Goal: Task Accomplishment & Management: Complete application form

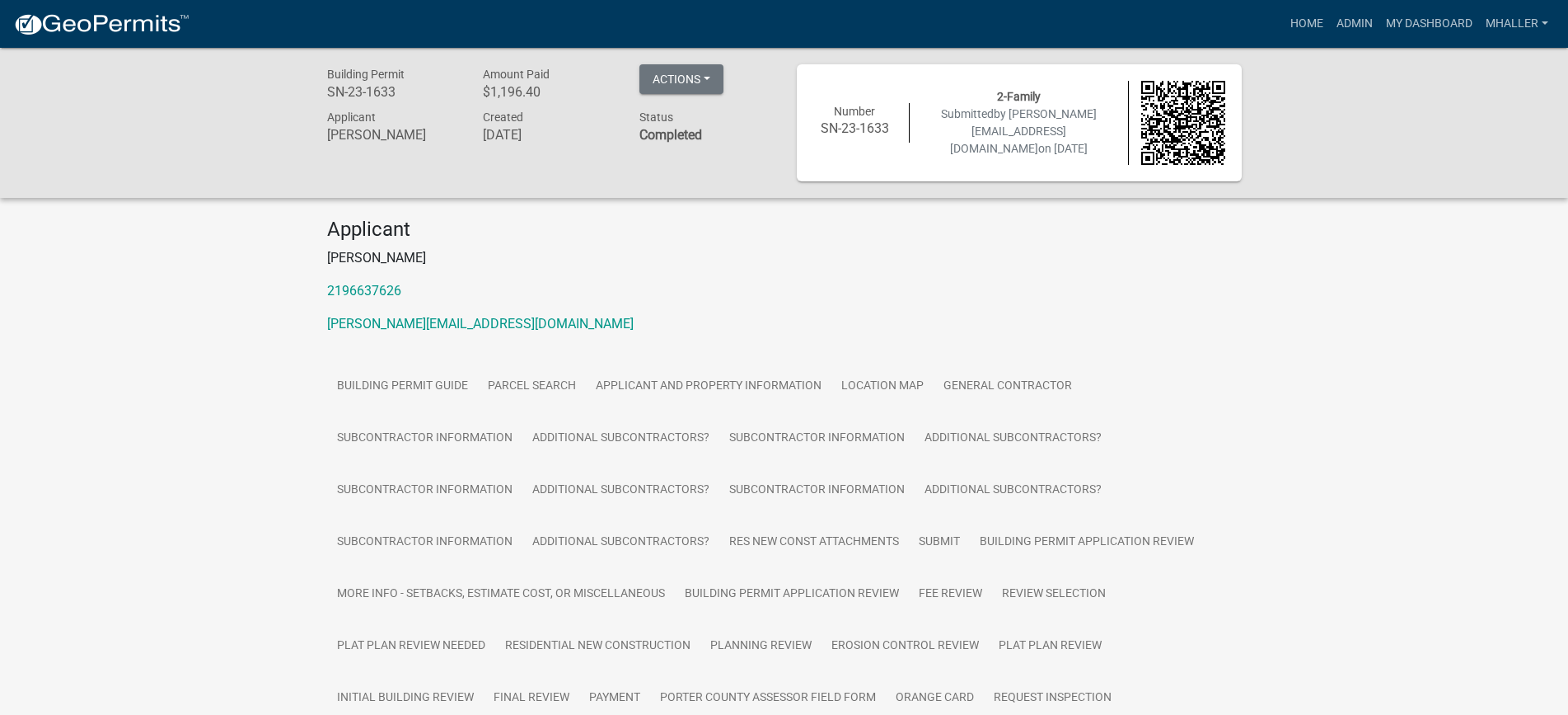
scroll to position [326, 0]
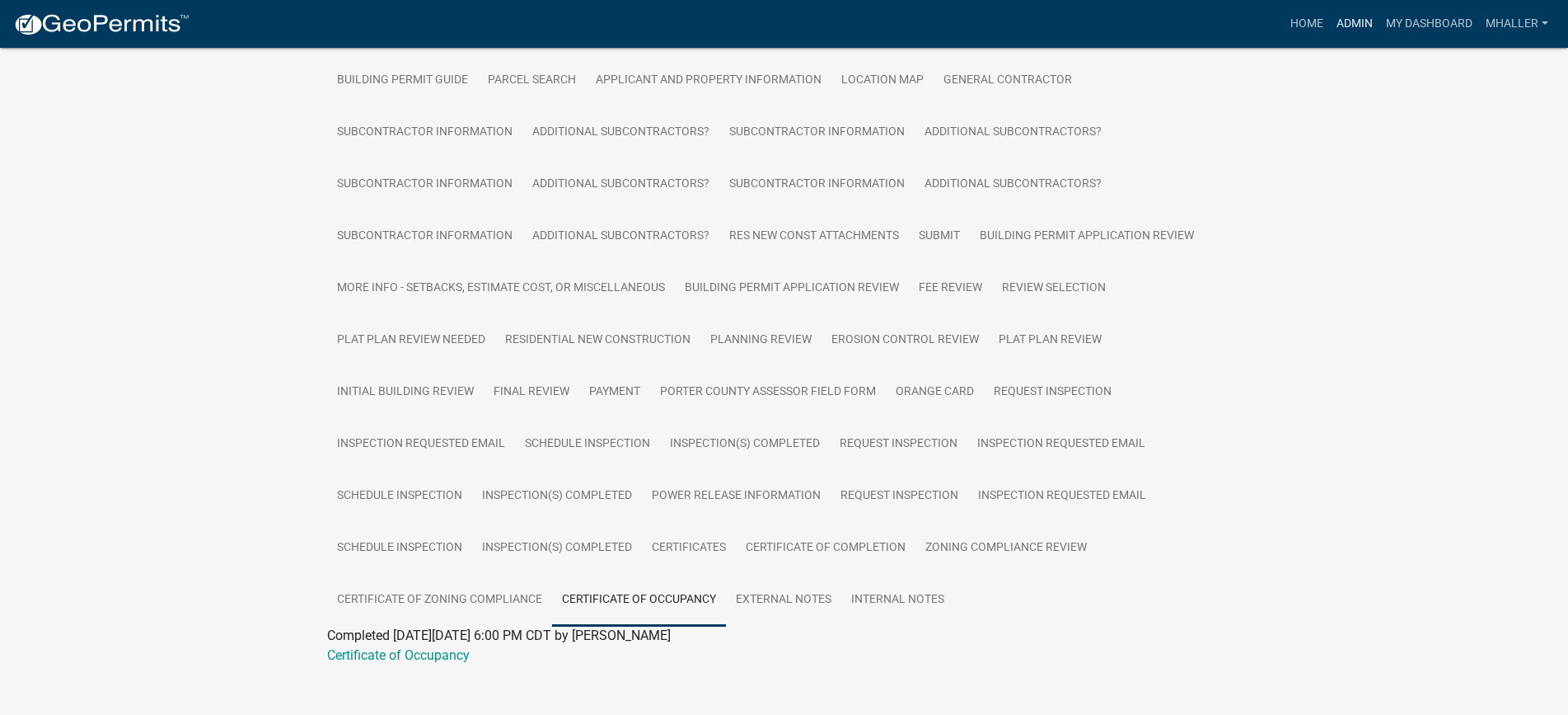
click at [1355, 21] on link "Admin" at bounding box center [1354, 24] width 50 height 32
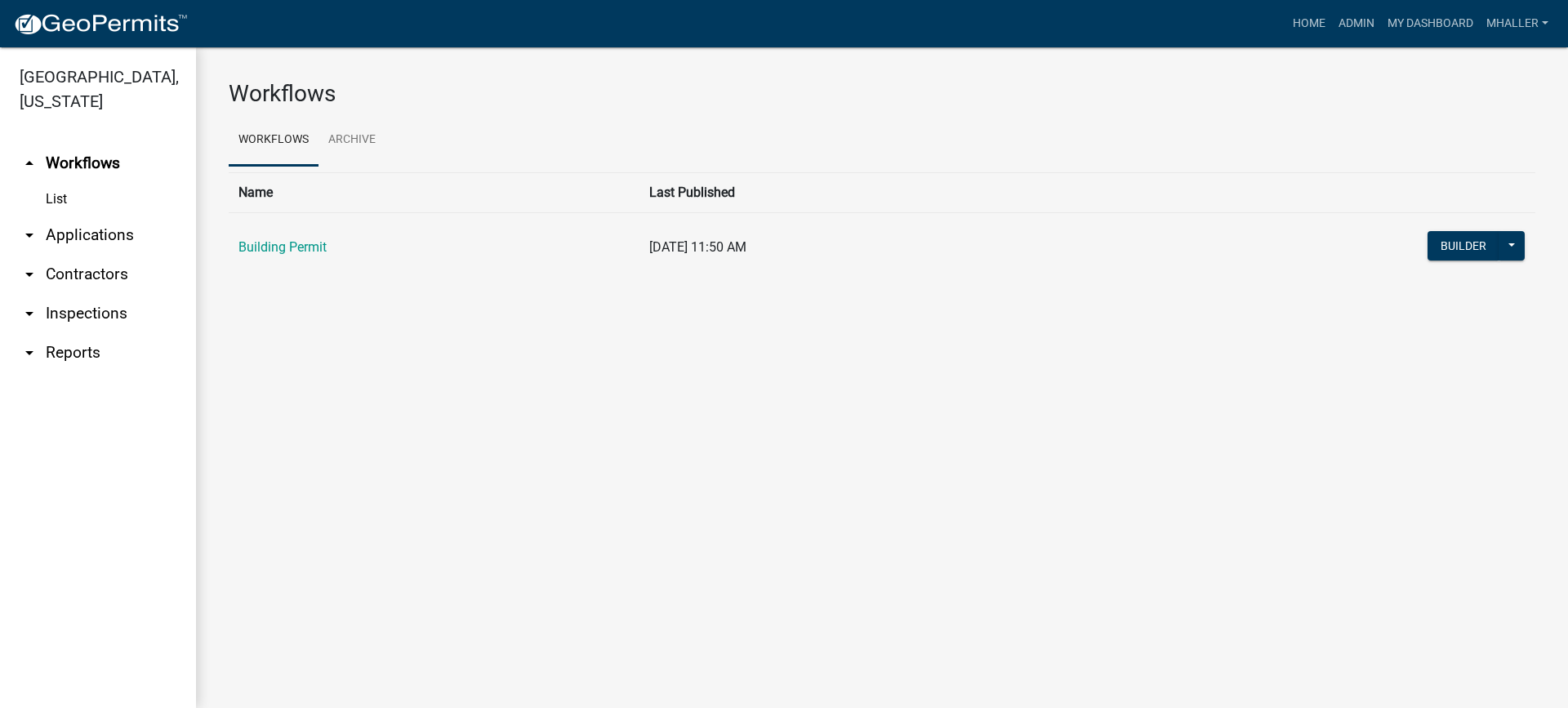
click at [81, 216] on link "arrow_drop_down Applications" at bounding box center [97, 234] width 196 height 39
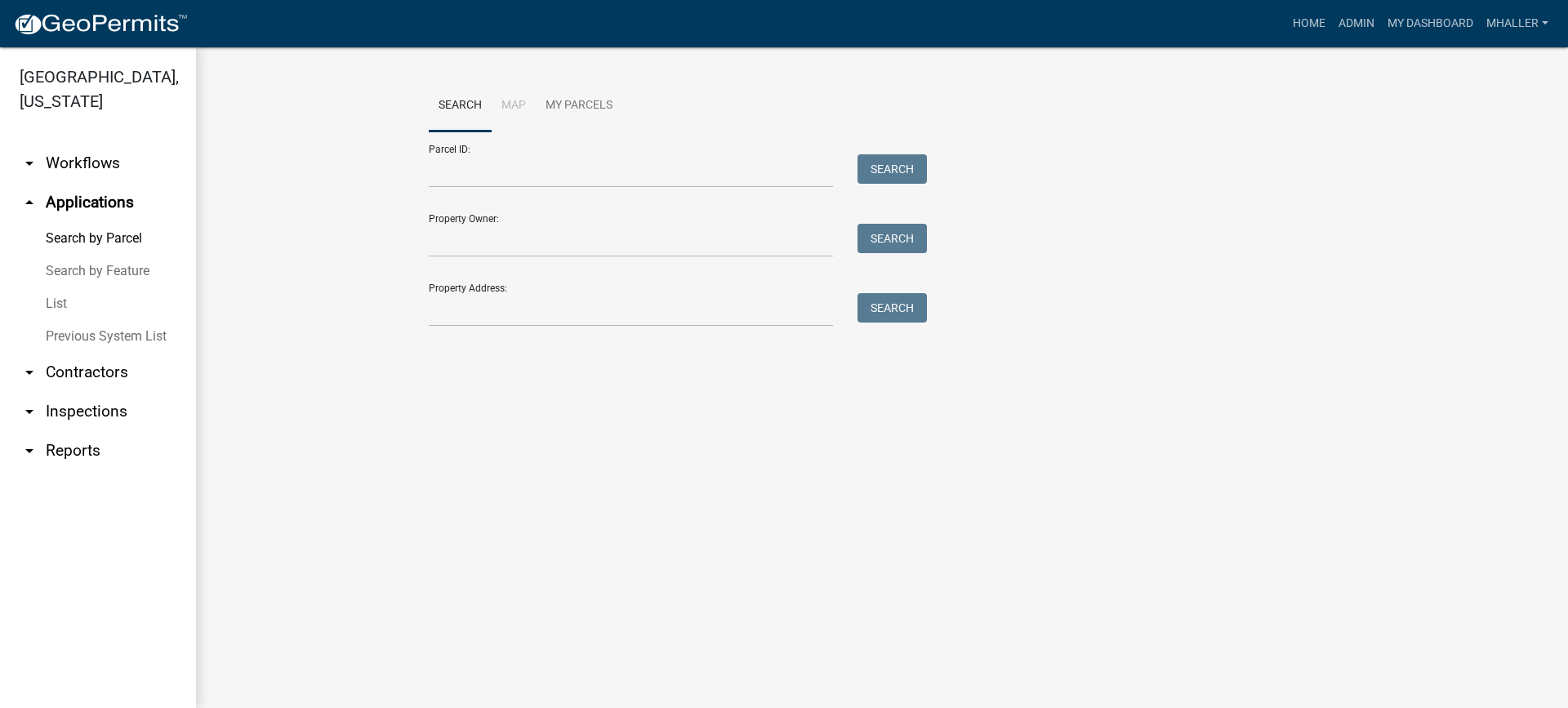
click at [59, 287] on link "List" at bounding box center [97, 303] width 196 height 33
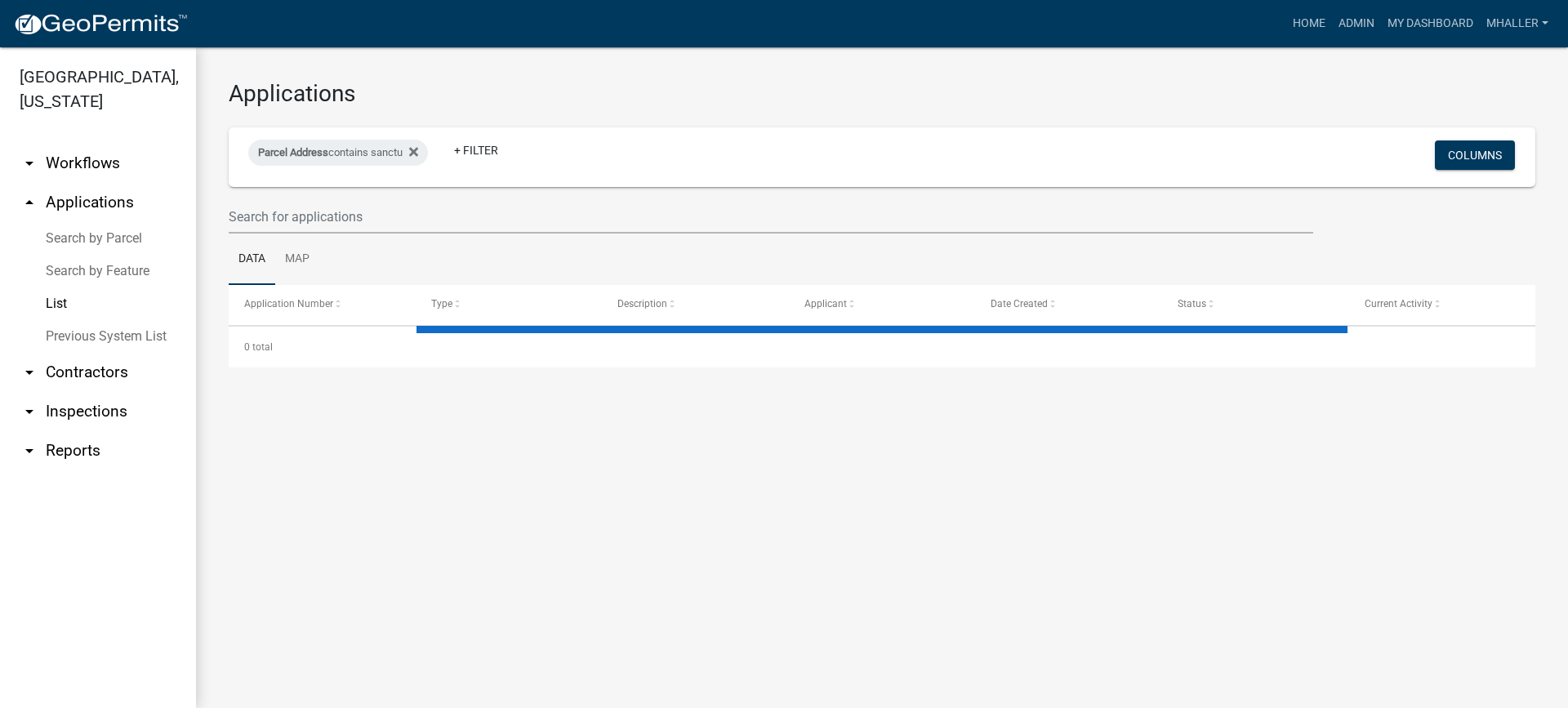
select select "1: 25"
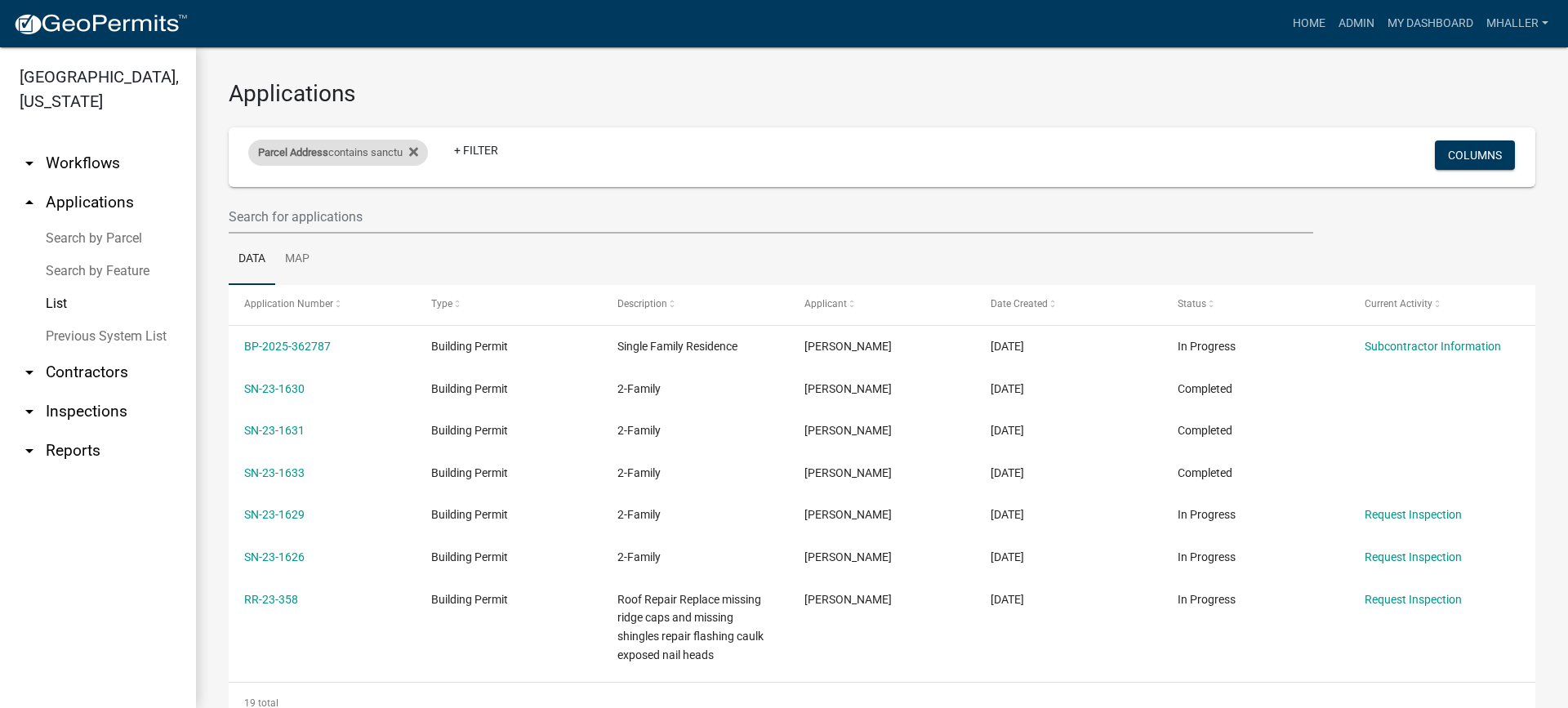
click at [373, 151] on div "Parcel Address contains sanctu" at bounding box center [338, 153] width 180 height 26
click at [337, 209] on input "sanctu" at bounding box center [343, 213] width 149 height 33
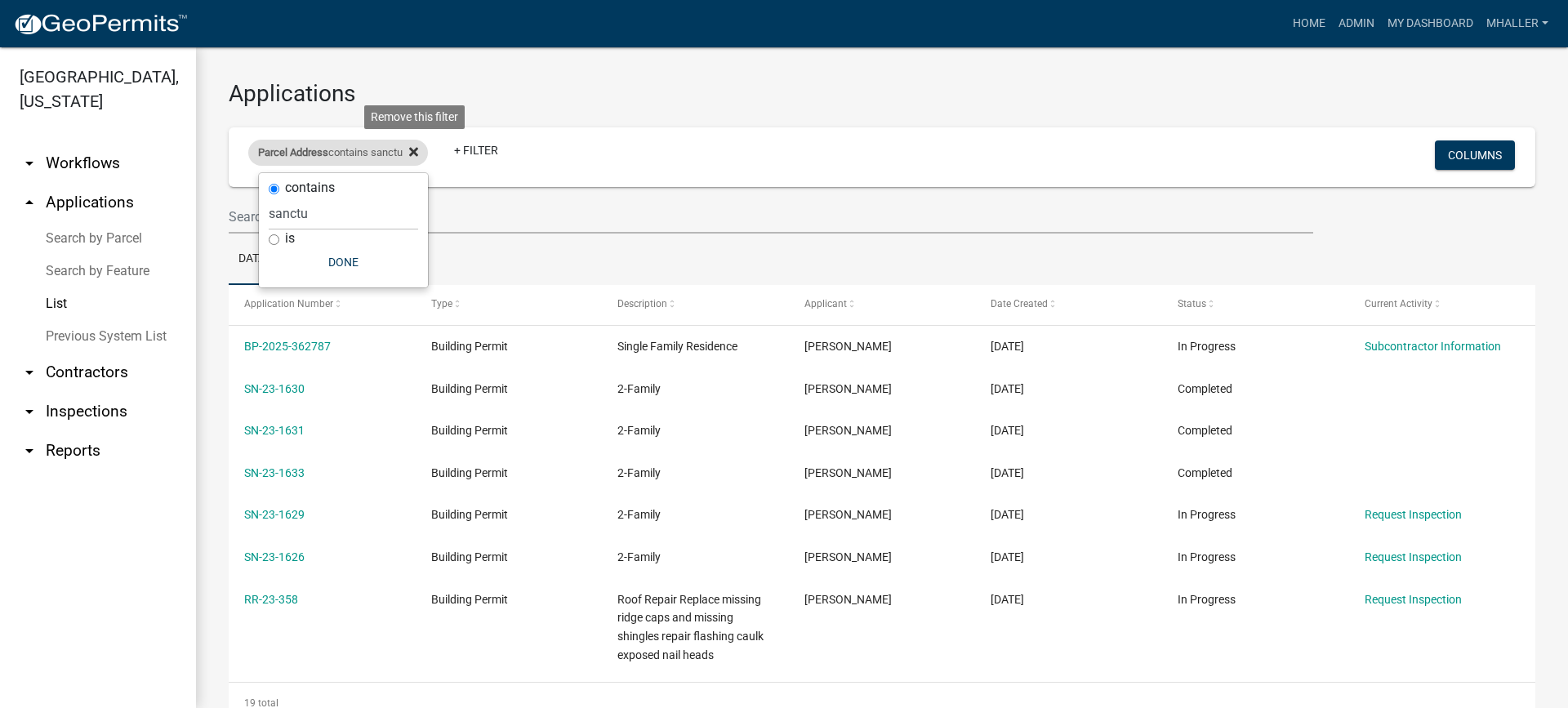
click at [417, 152] on icon at bounding box center [413, 150] width 9 height 9
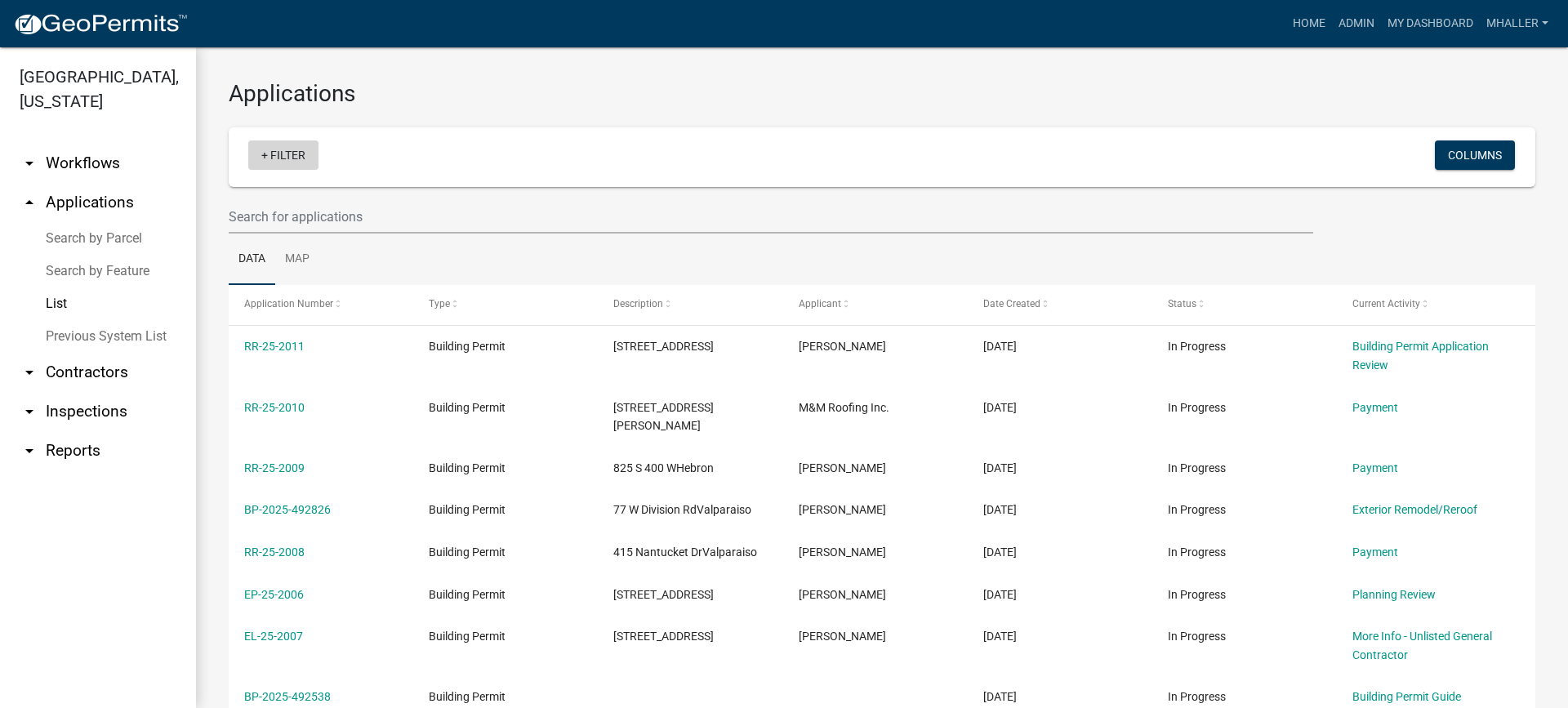
click at [289, 158] on link "+ Filter" at bounding box center [283, 154] width 70 height 29
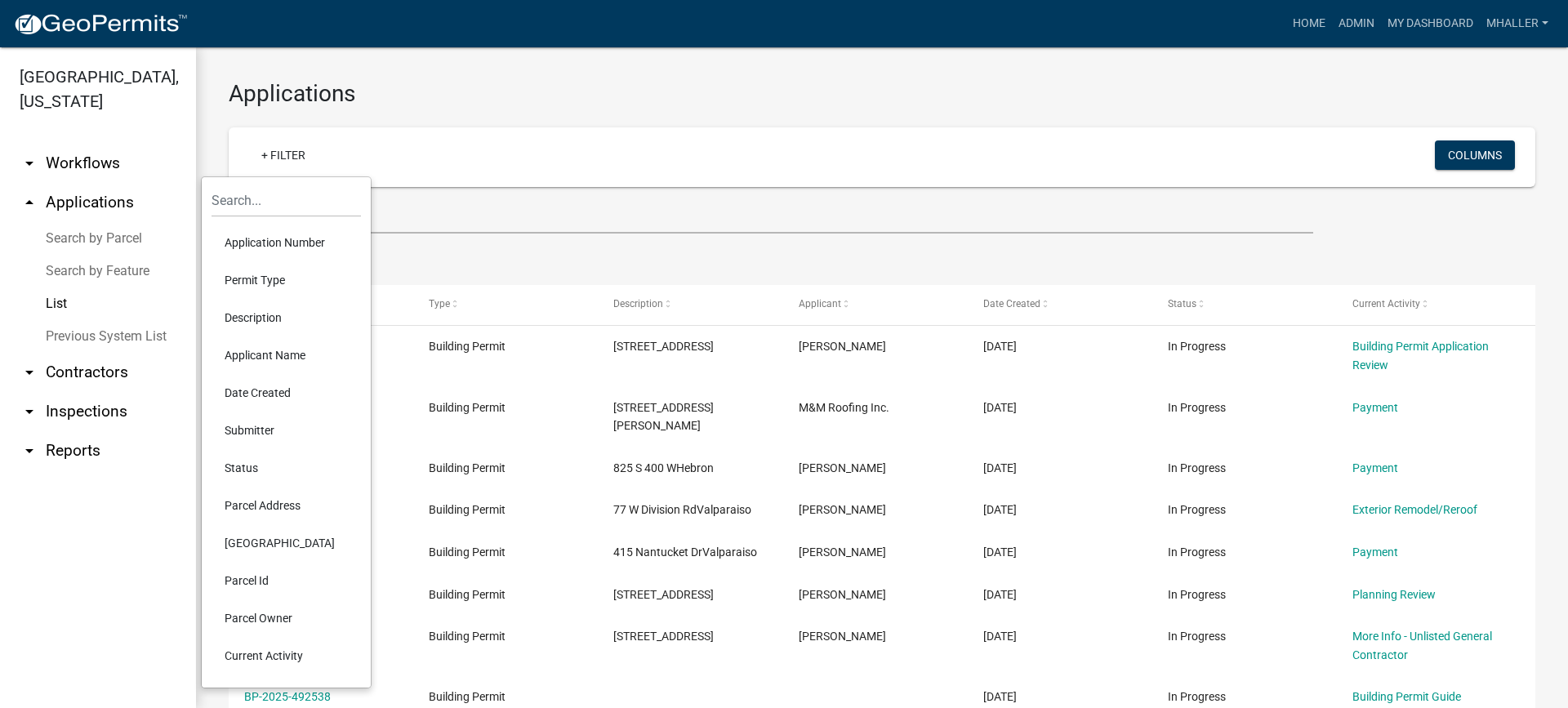
click at [260, 245] on li "Application Number" at bounding box center [287, 243] width 149 height 38
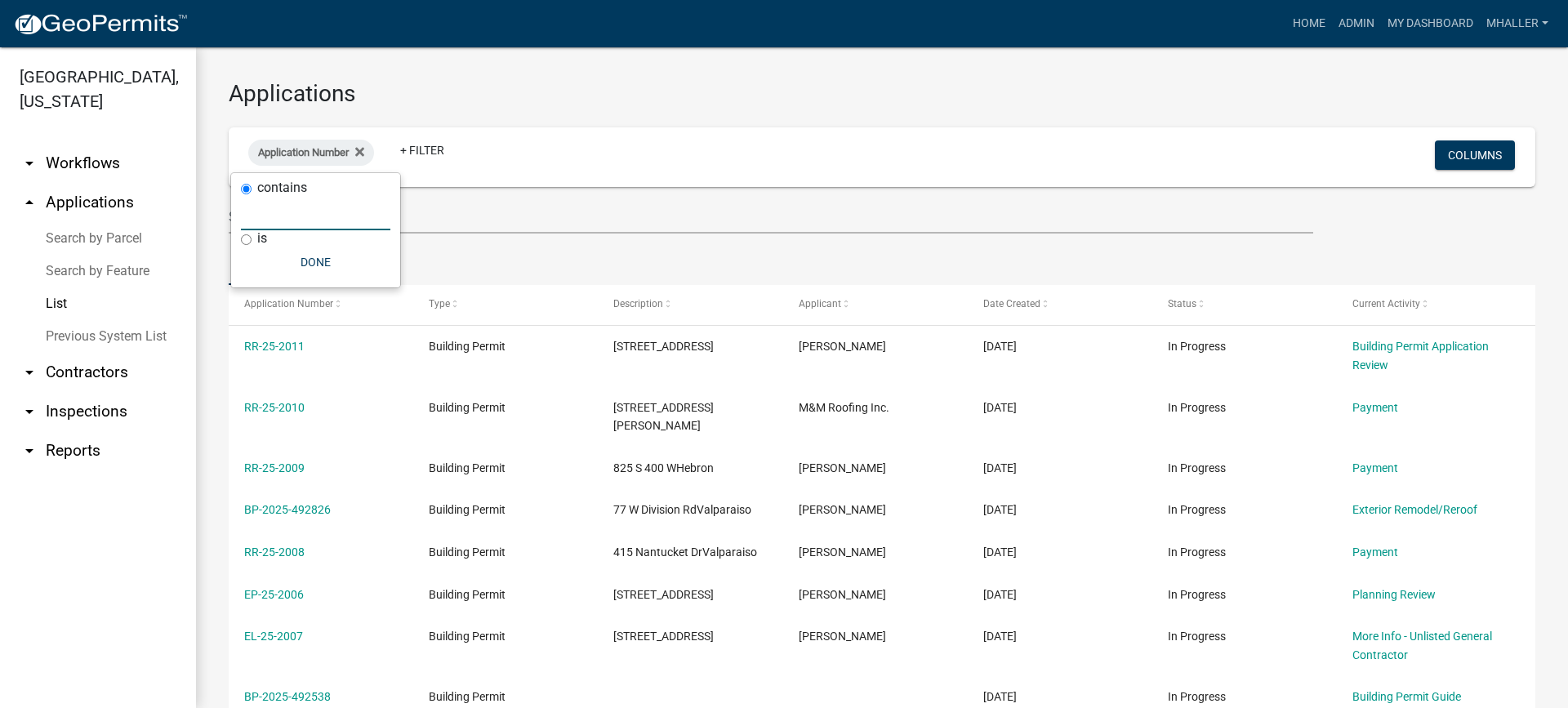
click at [263, 220] on input "text" at bounding box center [316, 213] width 149 height 33
type input "25-1527"
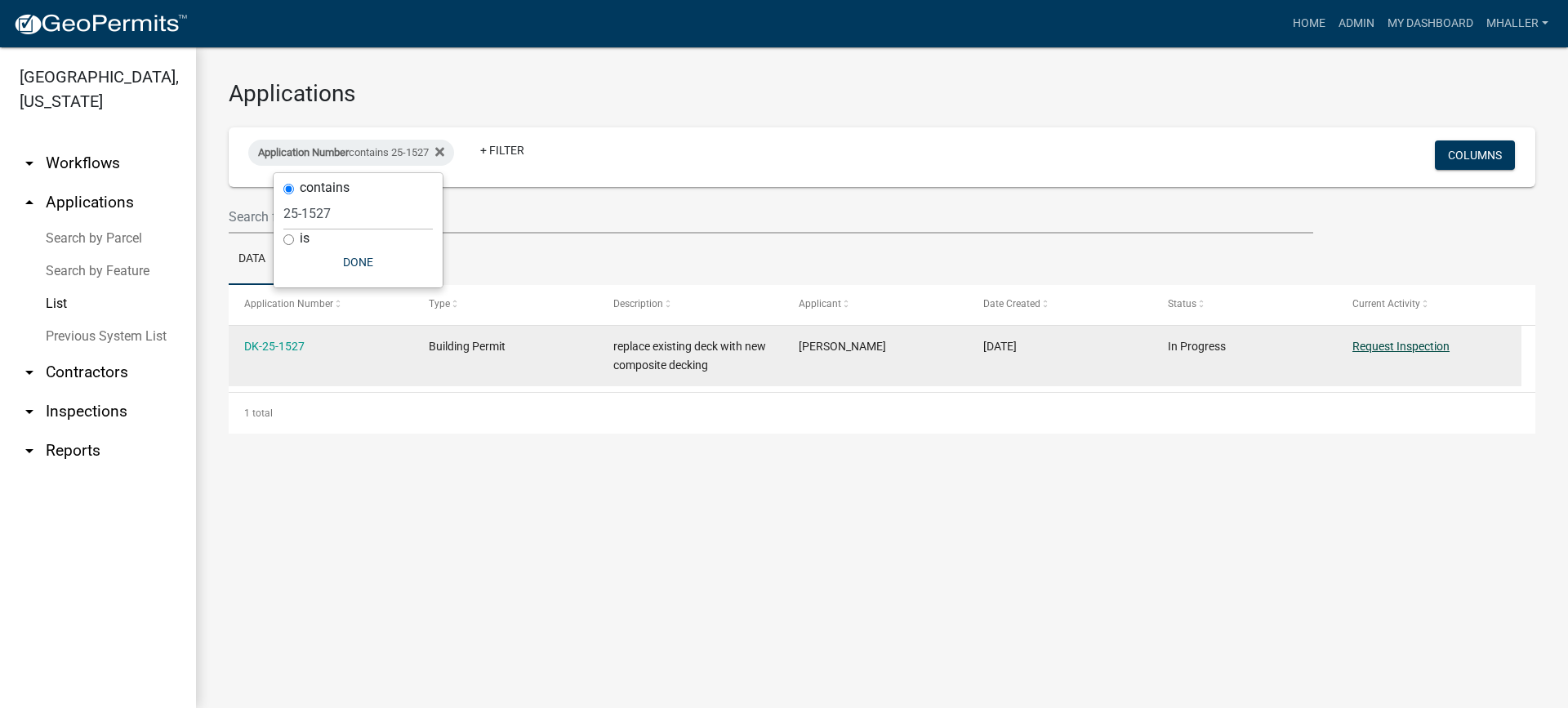
click at [1377, 344] on link "Request Inspection" at bounding box center [1401, 346] width 97 height 13
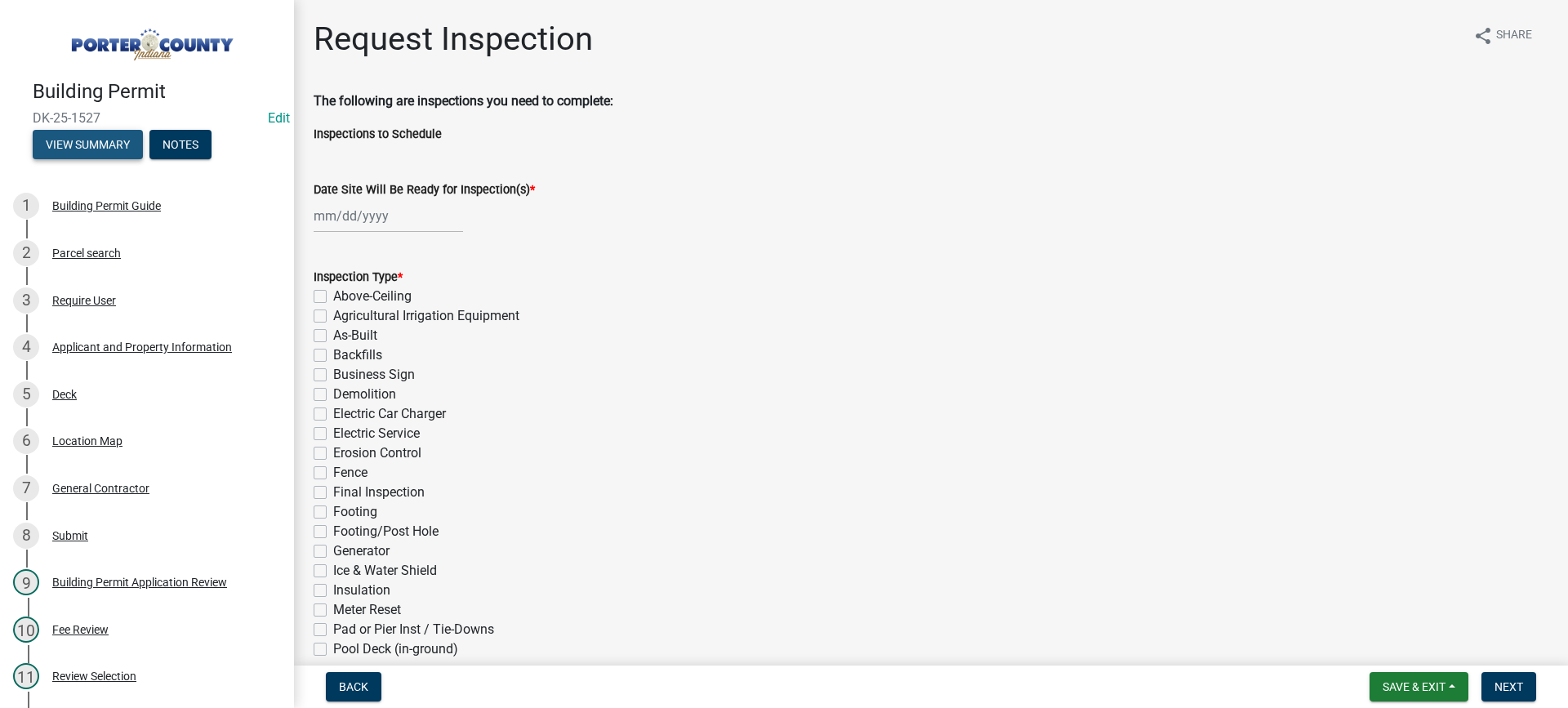
click at [93, 145] on button "View Summary" at bounding box center [88, 144] width 111 height 29
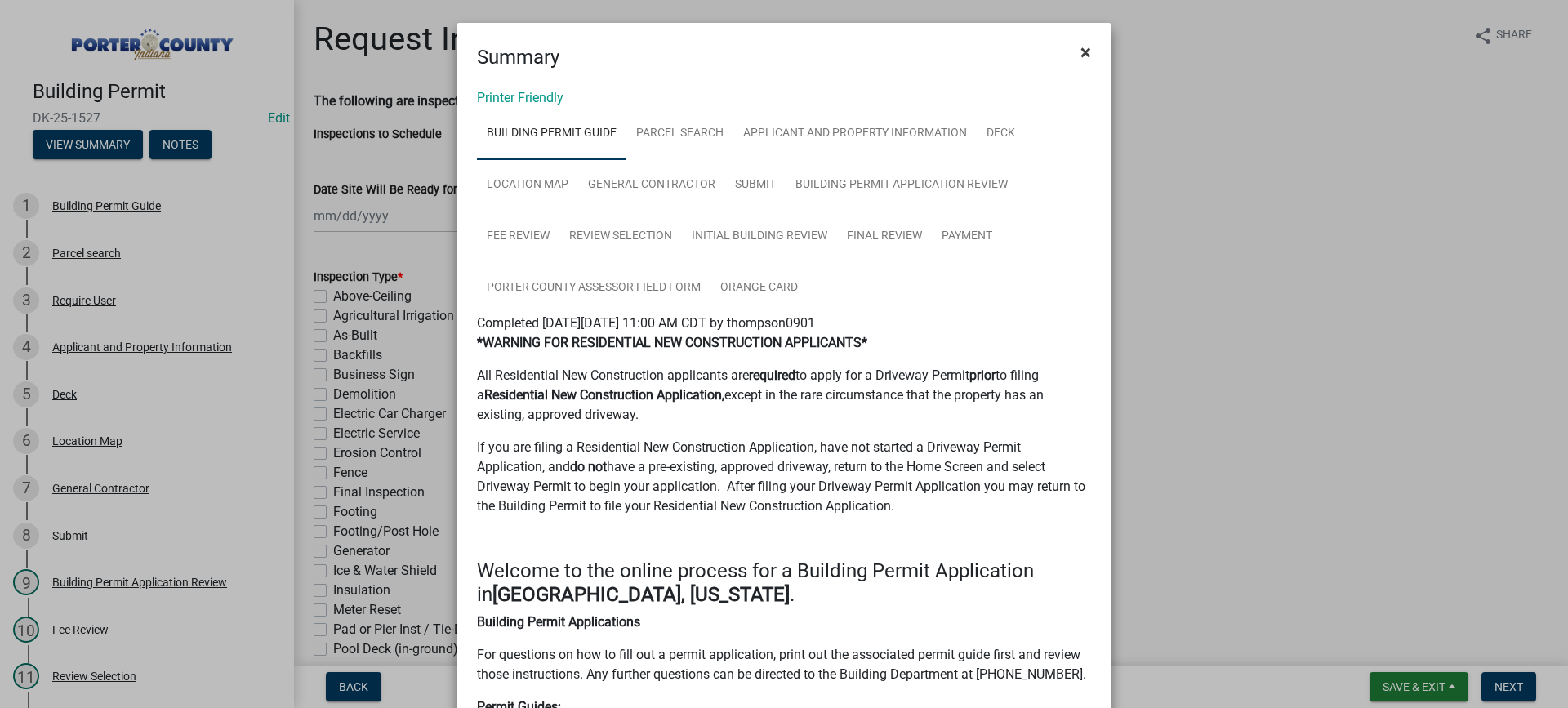
click at [1083, 55] on span "×" at bounding box center [1085, 52] width 10 height 23
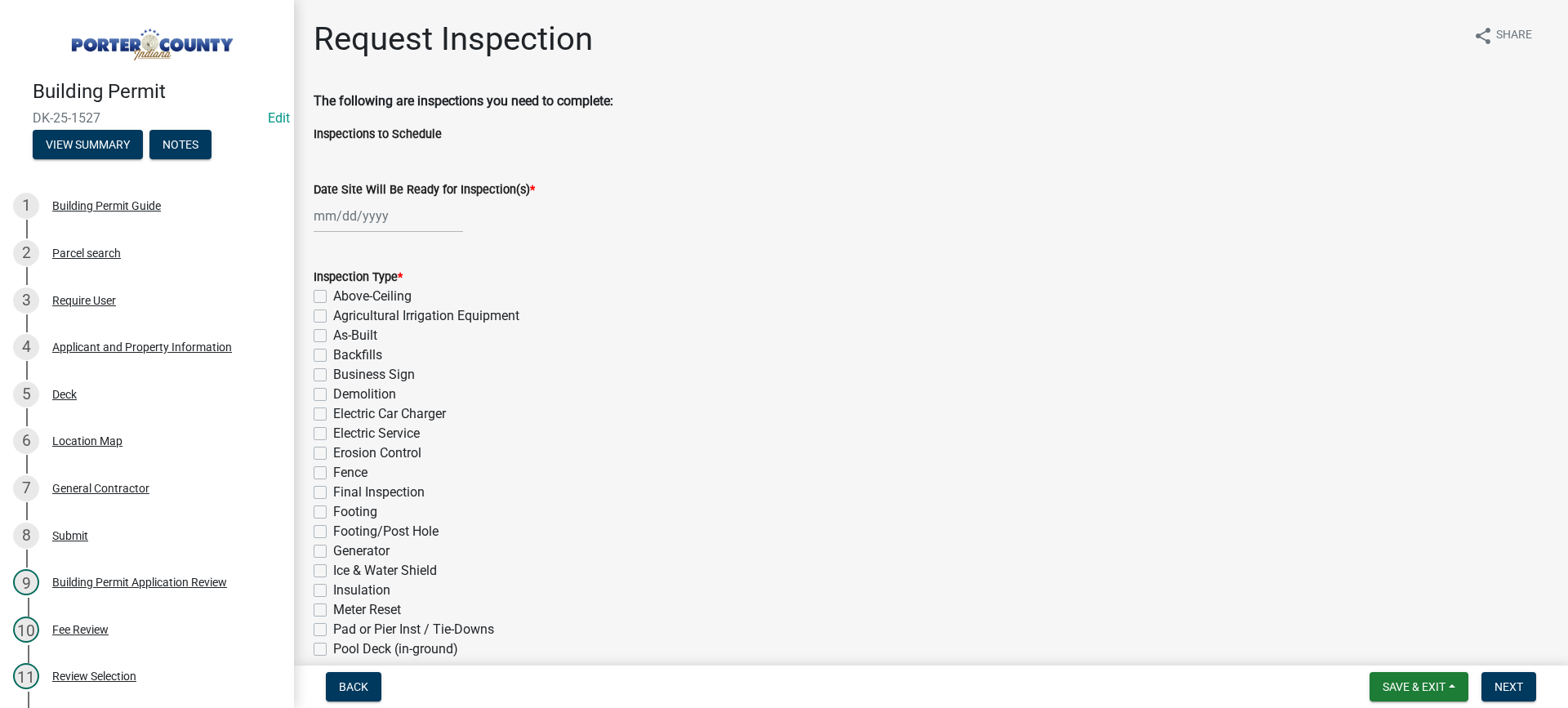
select select "10"
select select "2025"
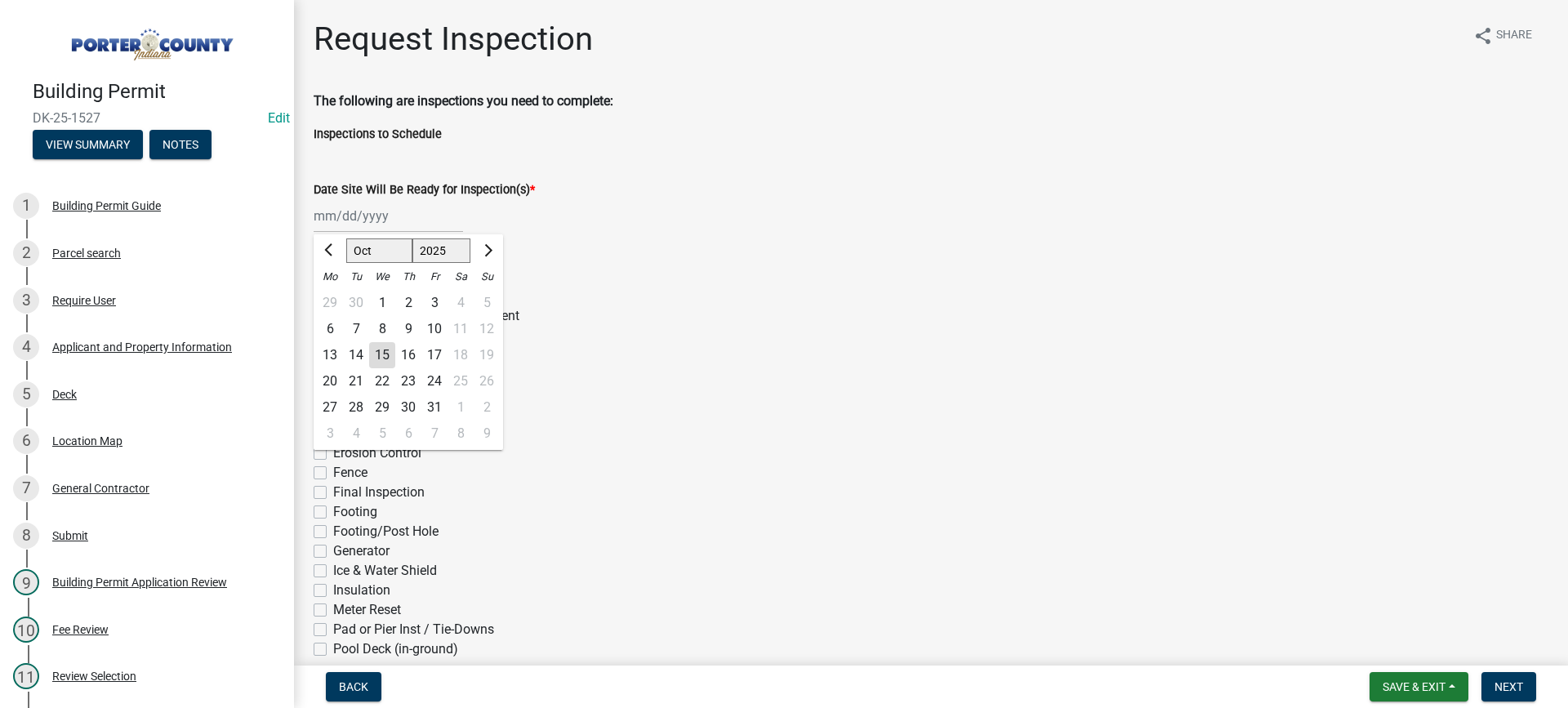
click at [358, 215] on div "[PERSON_NAME] Feb Mar Apr [PERSON_NAME][DATE] Oct Nov [DATE] 1526 1527 1528 152…" at bounding box center [389, 216] width 149 height 33
click at [379, 353] on div "15" at bounding box center [382, 355] width 26 height 26
type input "[DATE]"
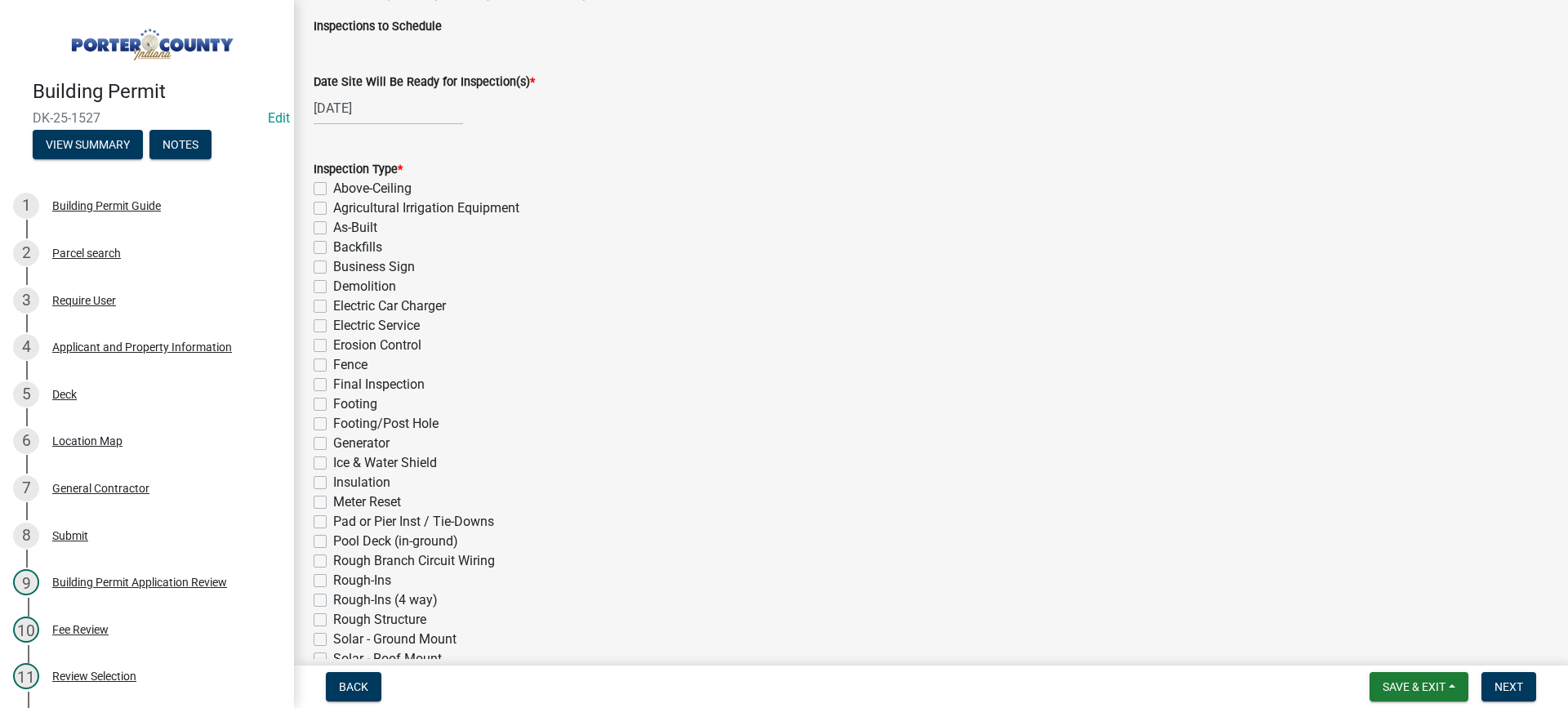
scroll to position [326, 0]
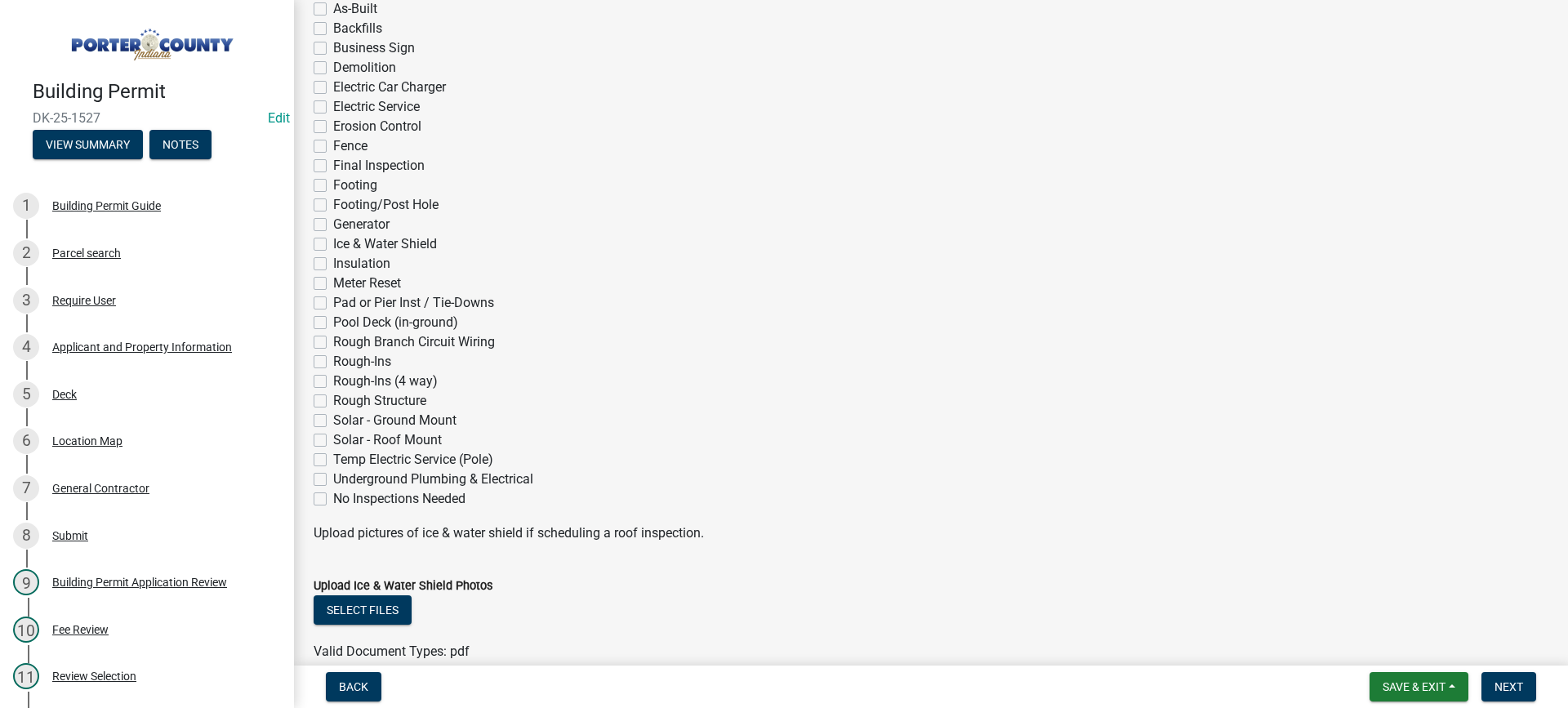
click at [333, 164] on label "Final Inspection" at bounding box center [378, 165] width 92 height 20
click at [333, 164] on input "Final Inspection" at bounding box center [338, 161] width 10 height 10
checkbox input "true"
checkbox input "false"
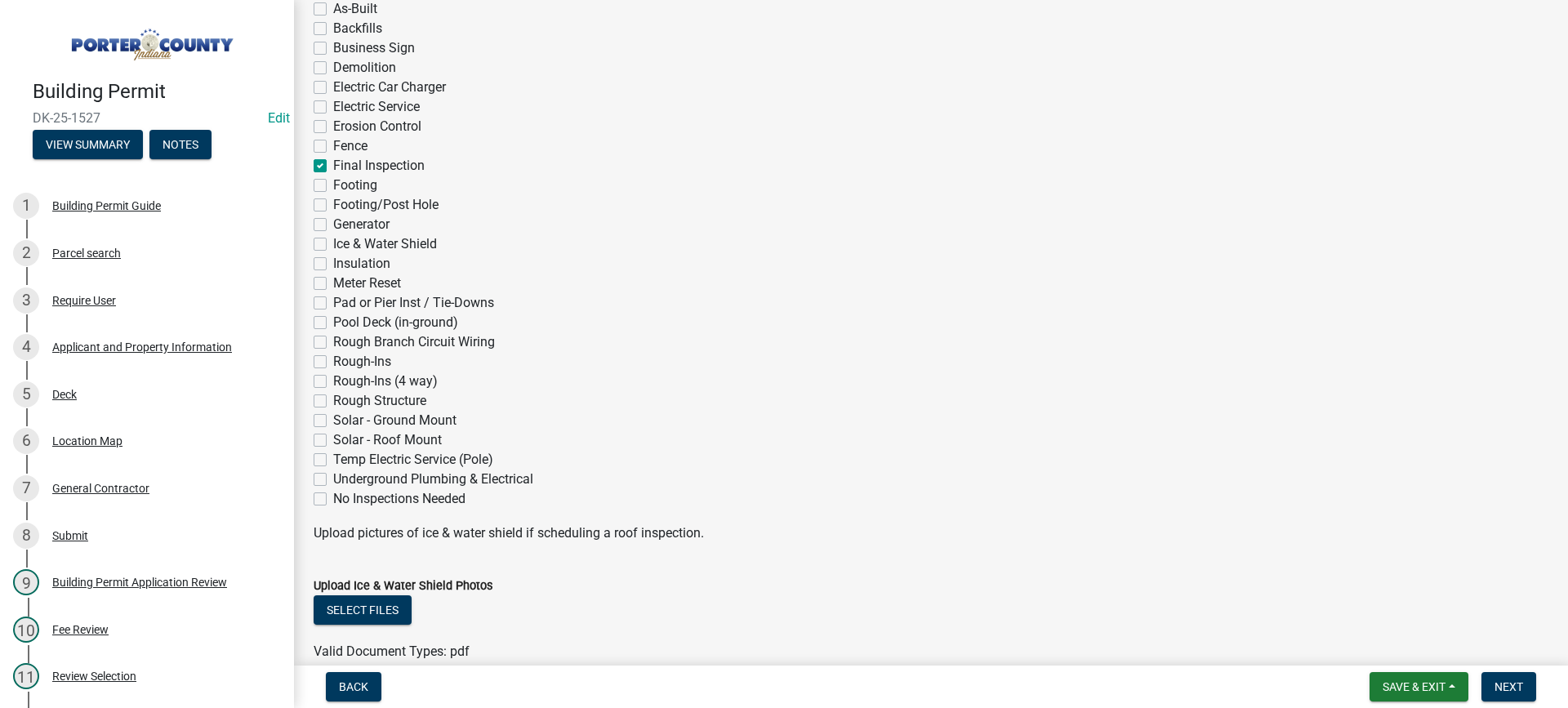
checkbox input "false"
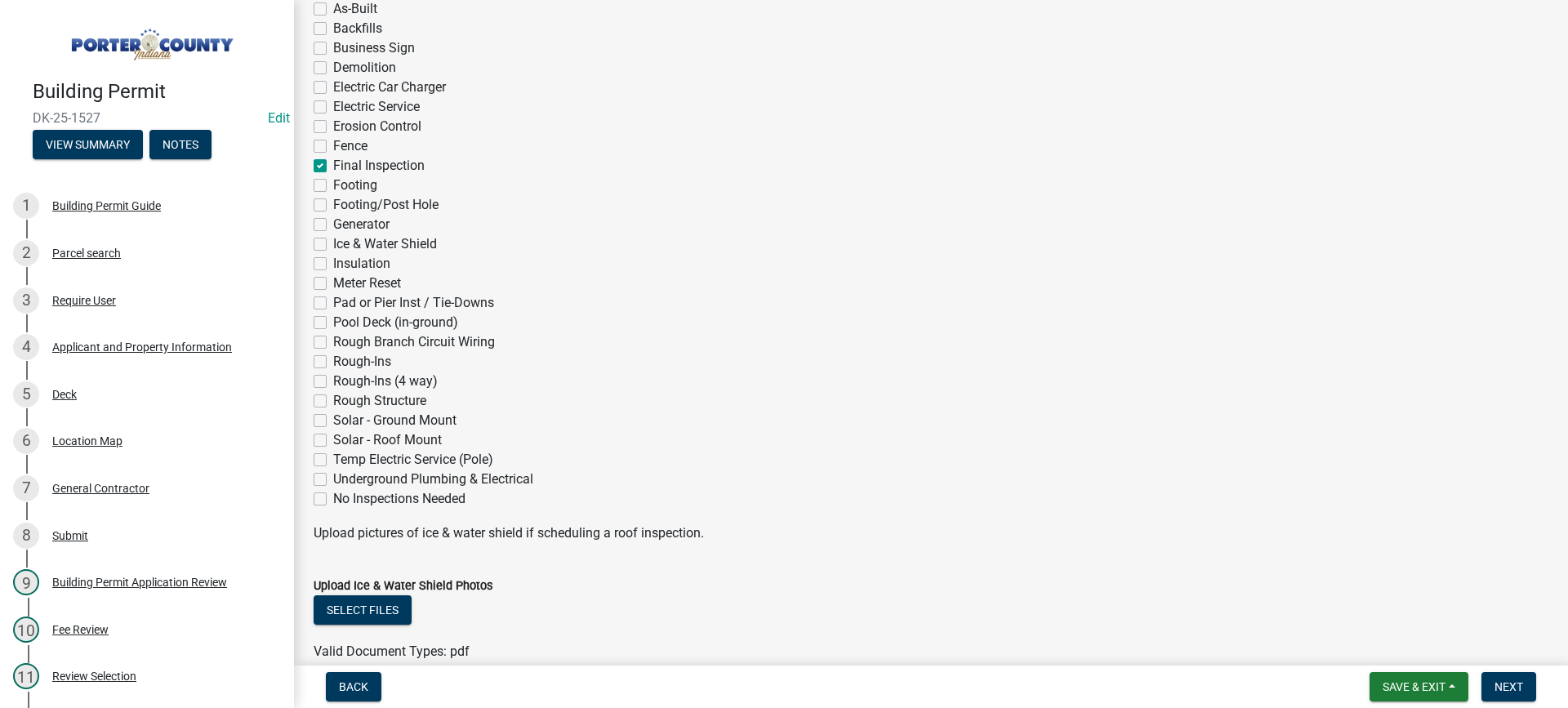
checkbox input "false"
checkbox input "true"
checkbox input "false"
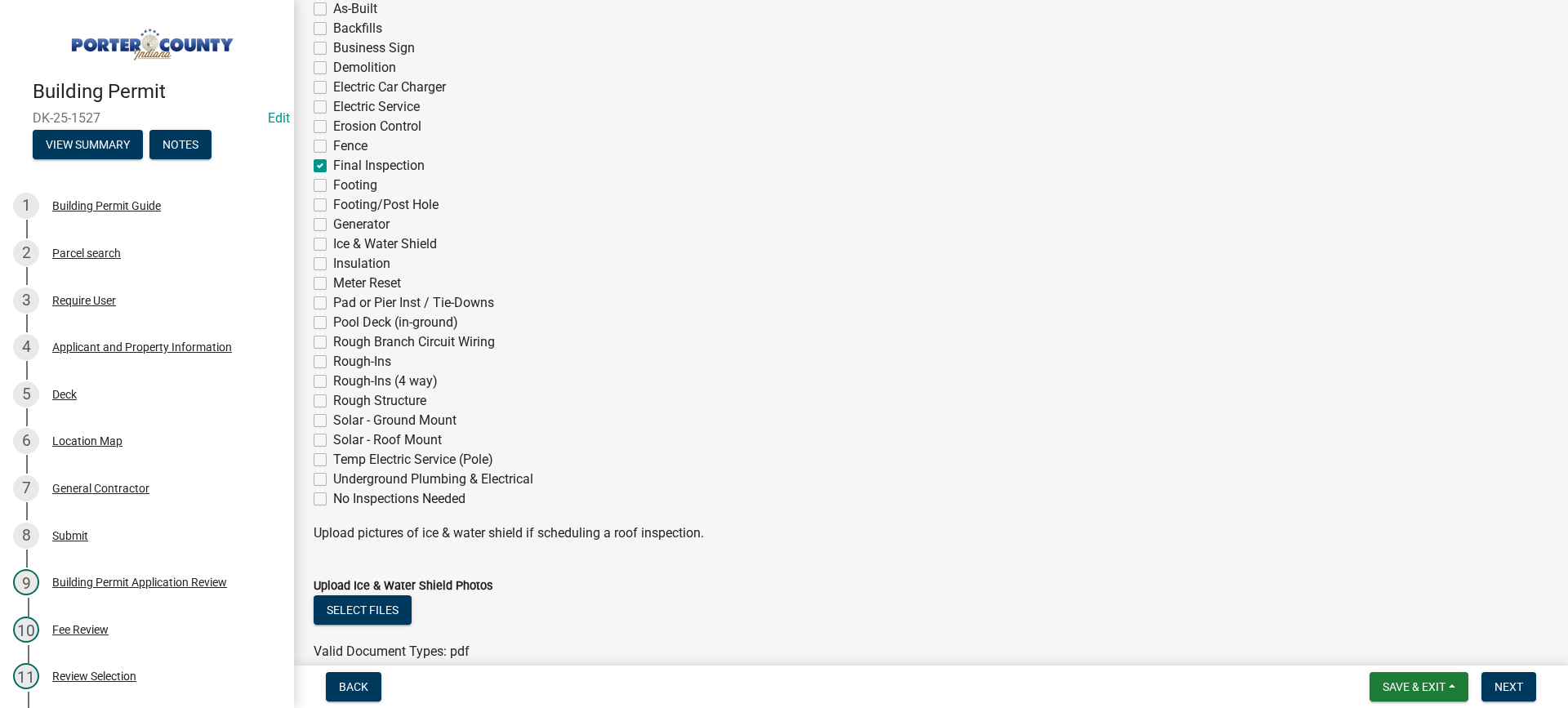
checkbox input "false"
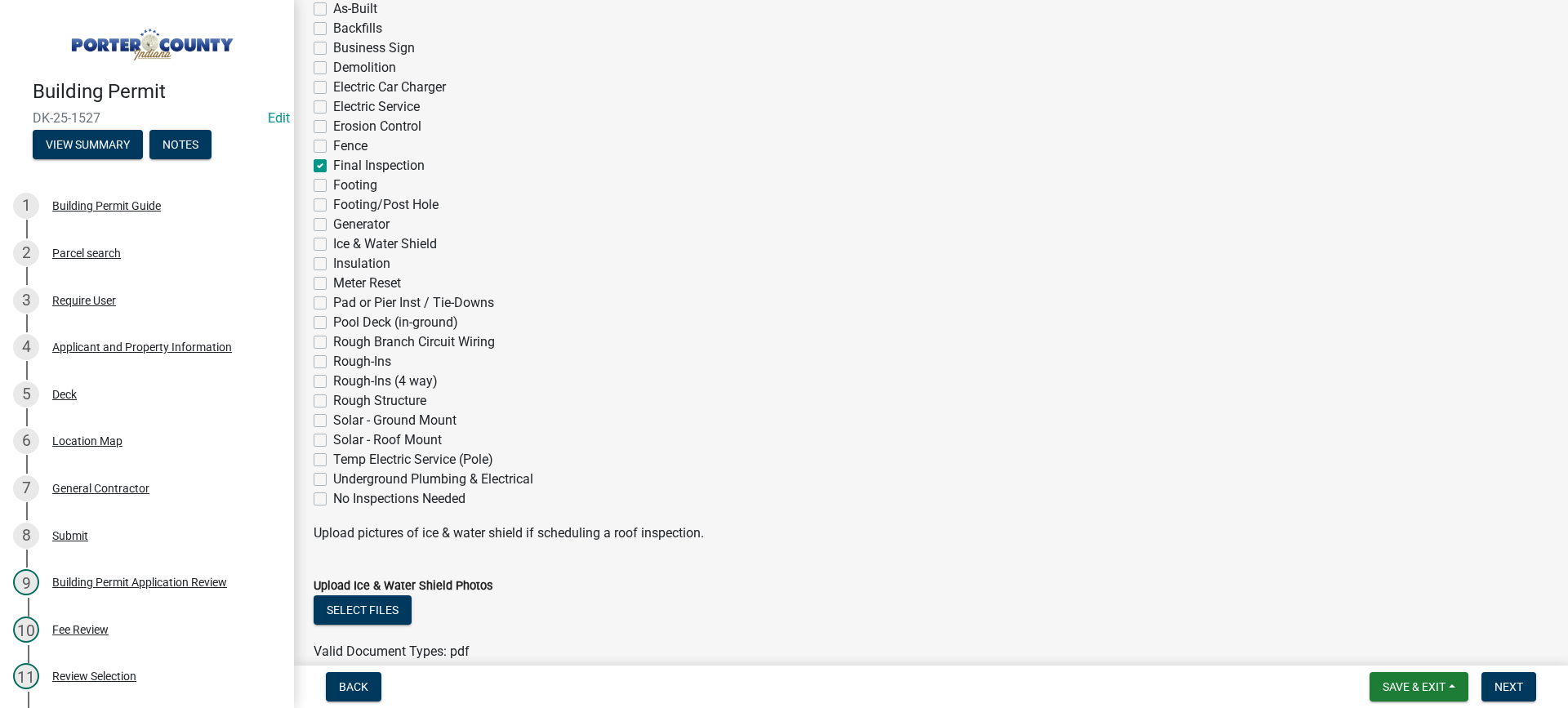
checkbox input "false"
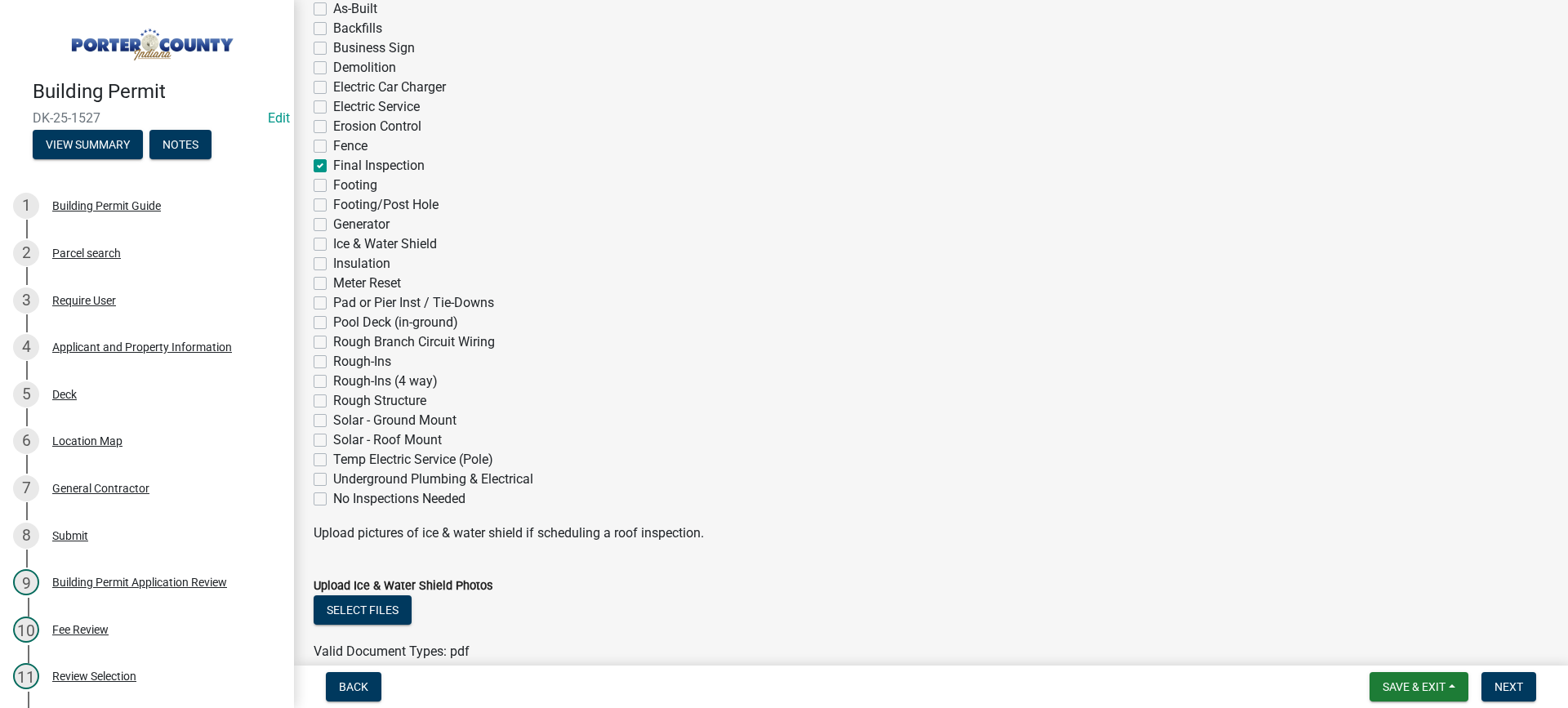
checkbox input "false"
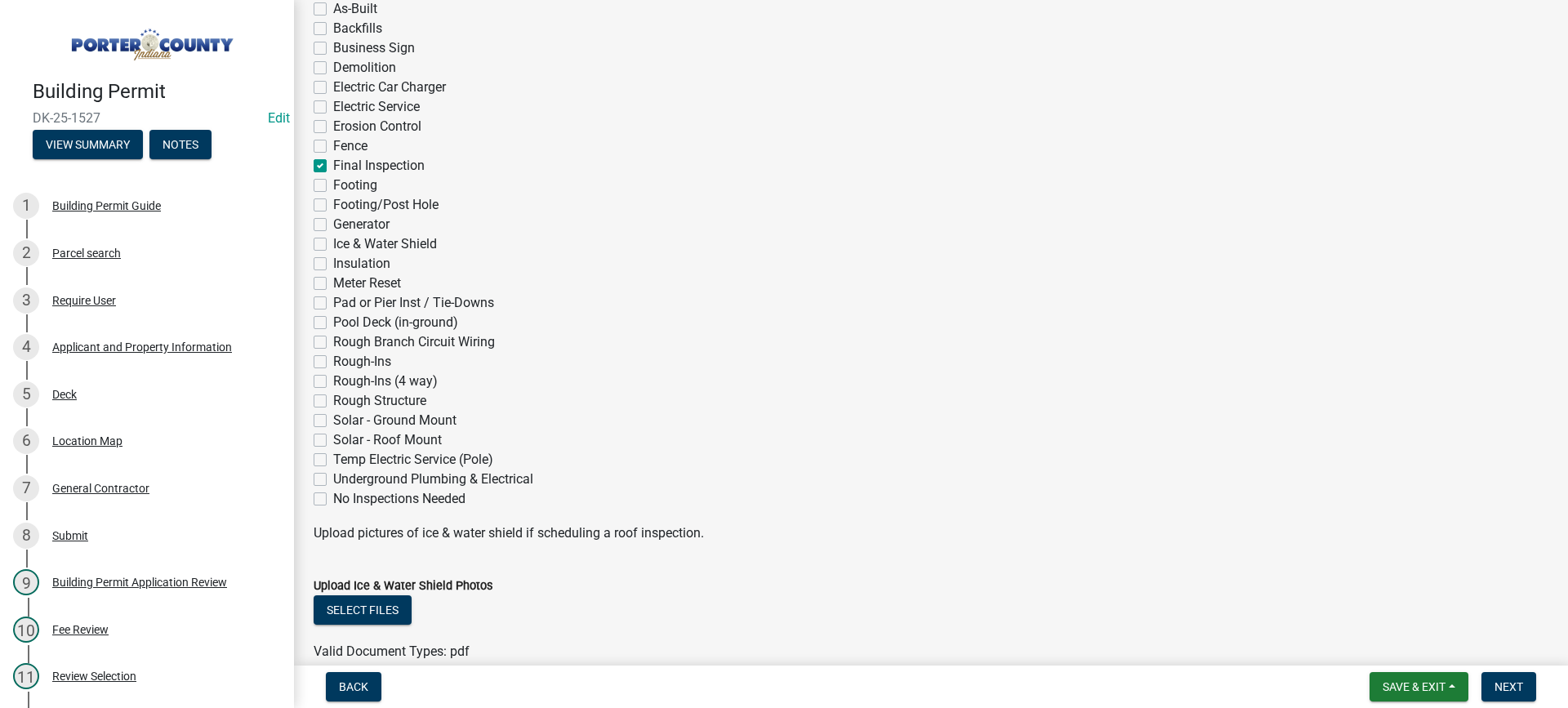
checkbox input "false"
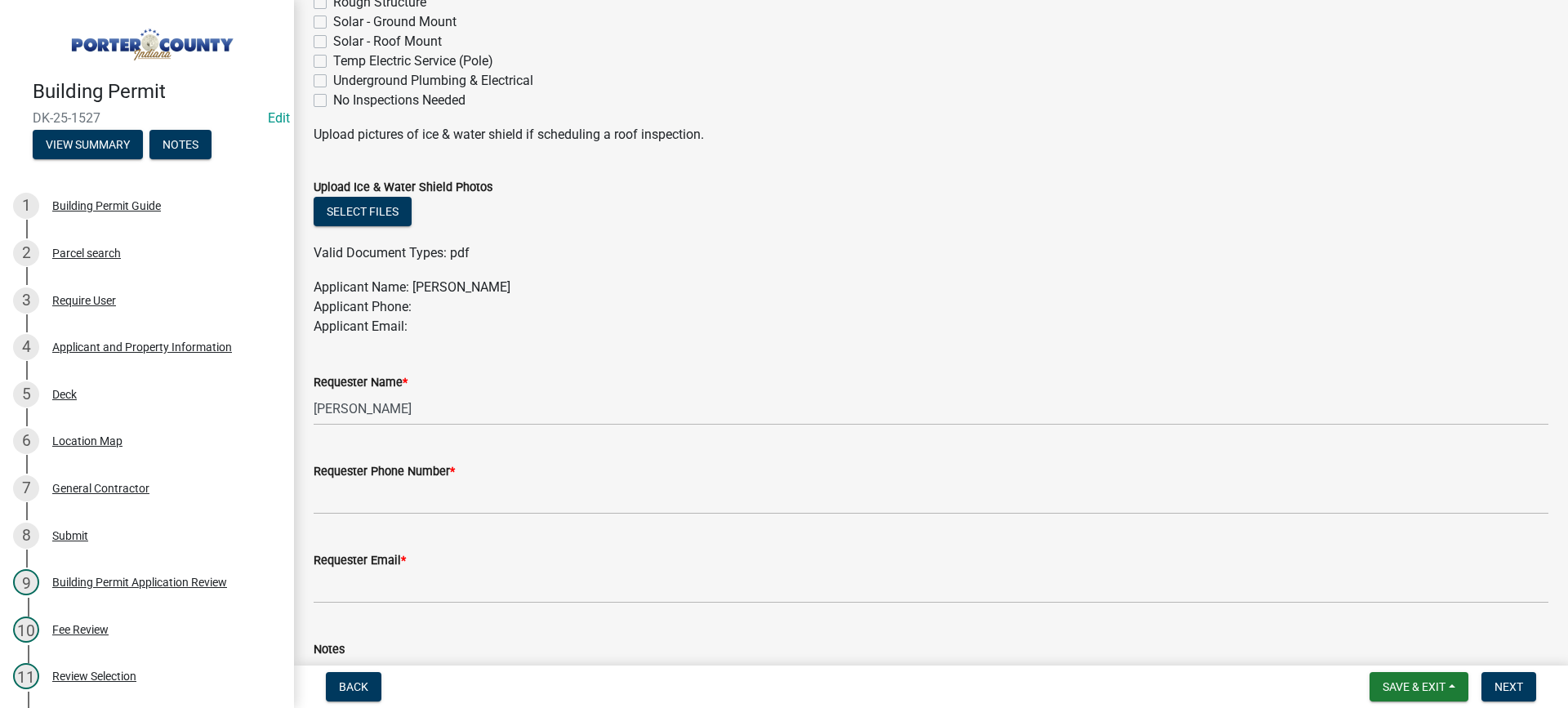
scroll to position [734, 0]
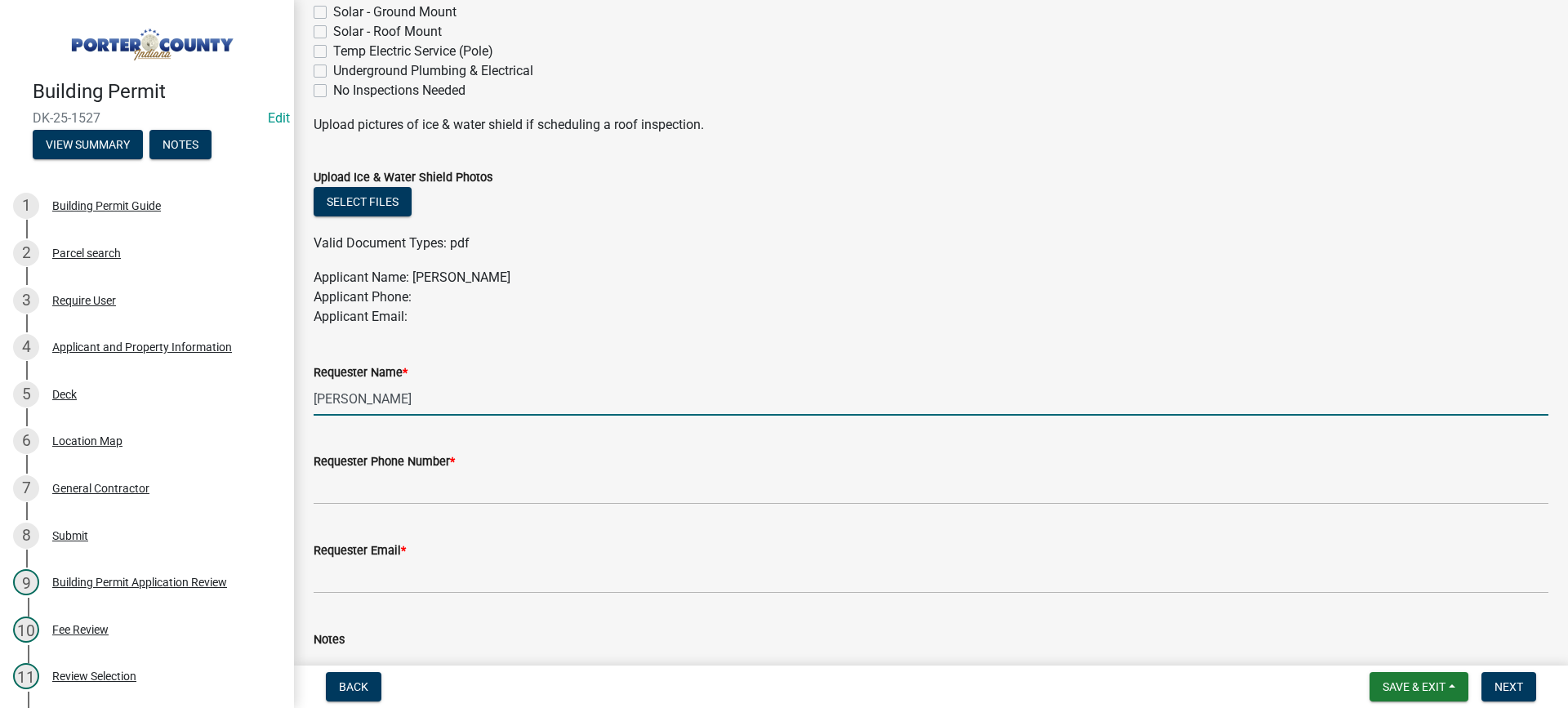
drag, startPoint x: 424, startPoint y: 393, endPoint x: 296, endPoint y: 391, distance: 128.0
click at [301, 392] on div "Request Inspection share Share The following are inspections you need to comple…" at bounding box center [931, 19] width 1274 height 1468
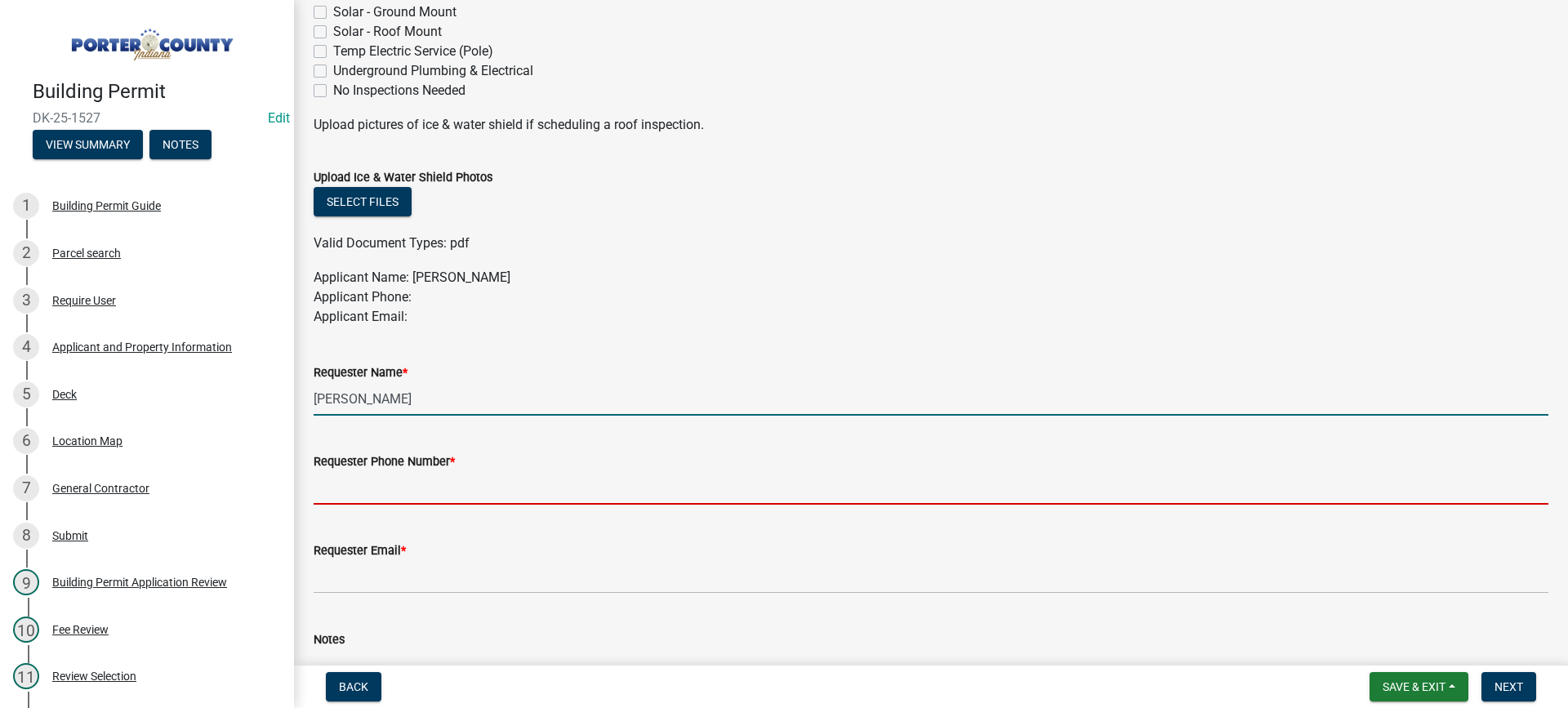
click at [393, 490] on input "Requester Phone Number *" at bounding box center [931, 487] width 1234 height 33
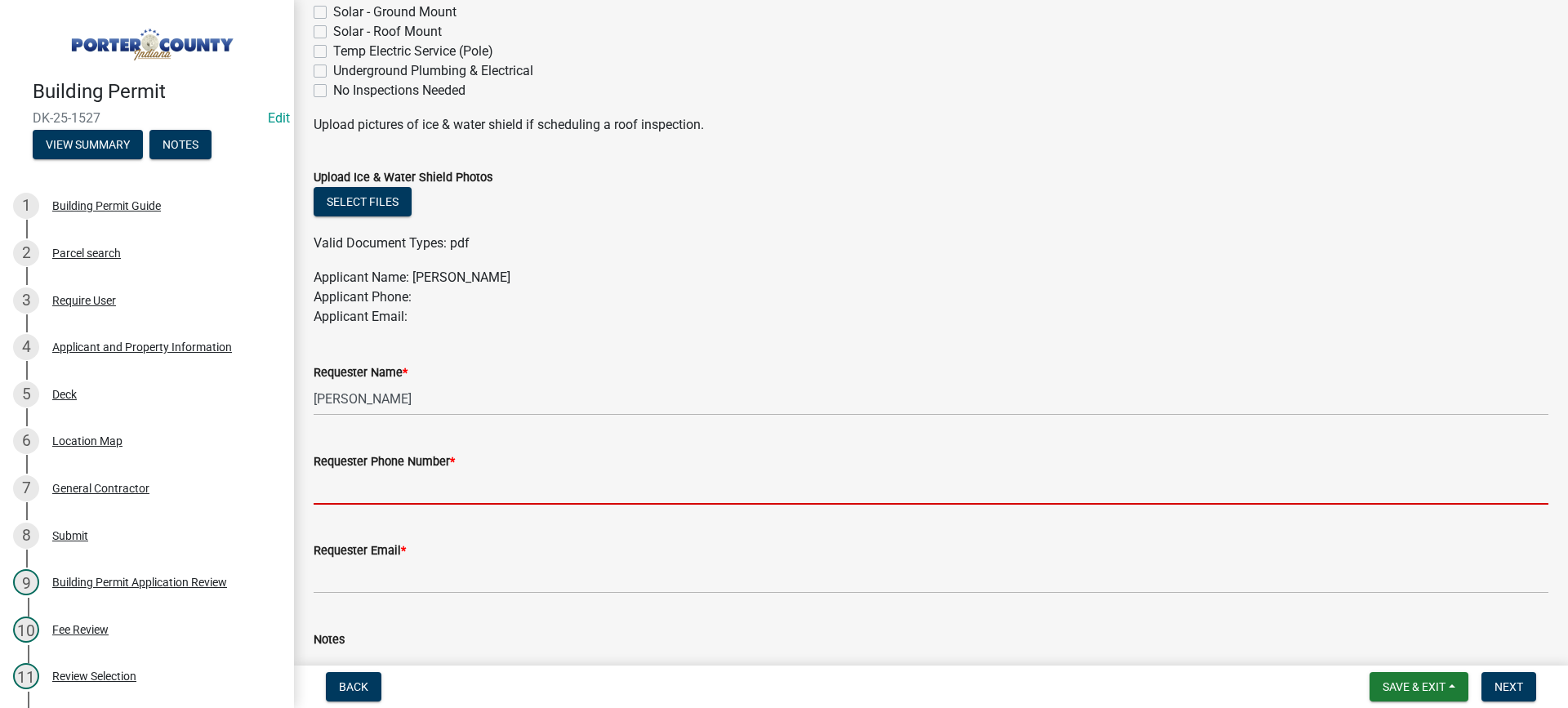
type input "[PHONE_NUMBER]"
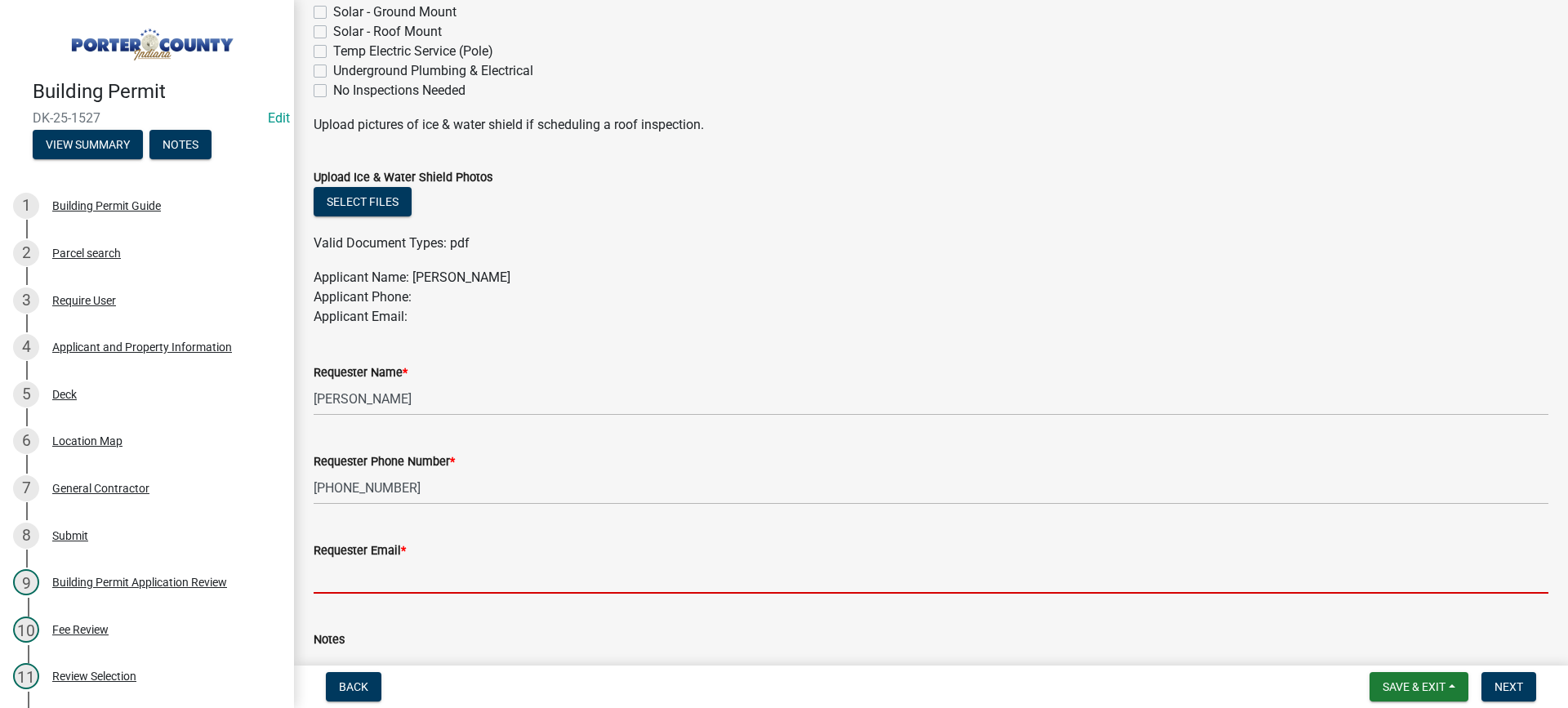
click at [441, 571] on input "Requester Email *" at bounding box center [931, 576] width 1234 height 33
type input "[EMAIL_ADDRESS][DOMAIN_NAME]"
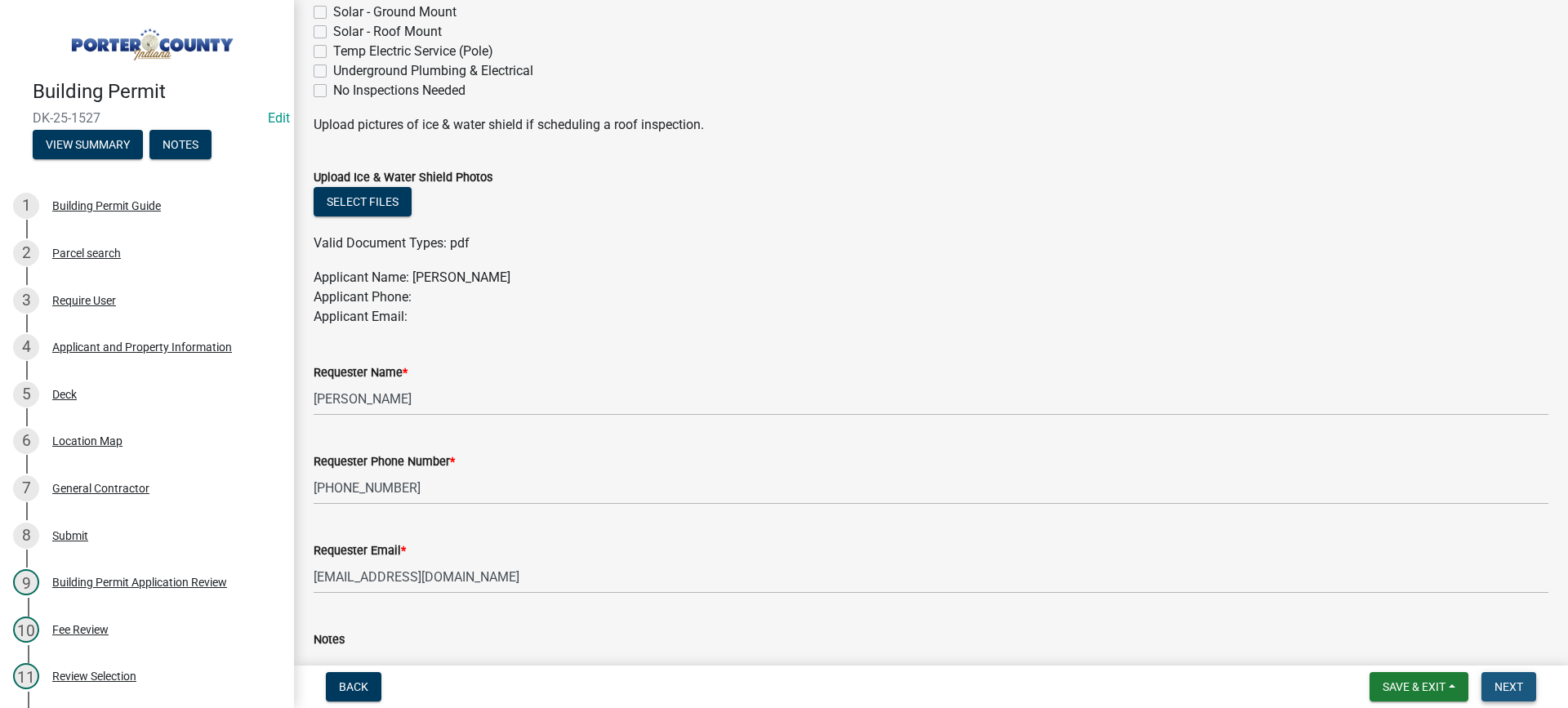
click at [1514, 689] on span "Next" at bounding box center [1508, 686] width 28 height 13
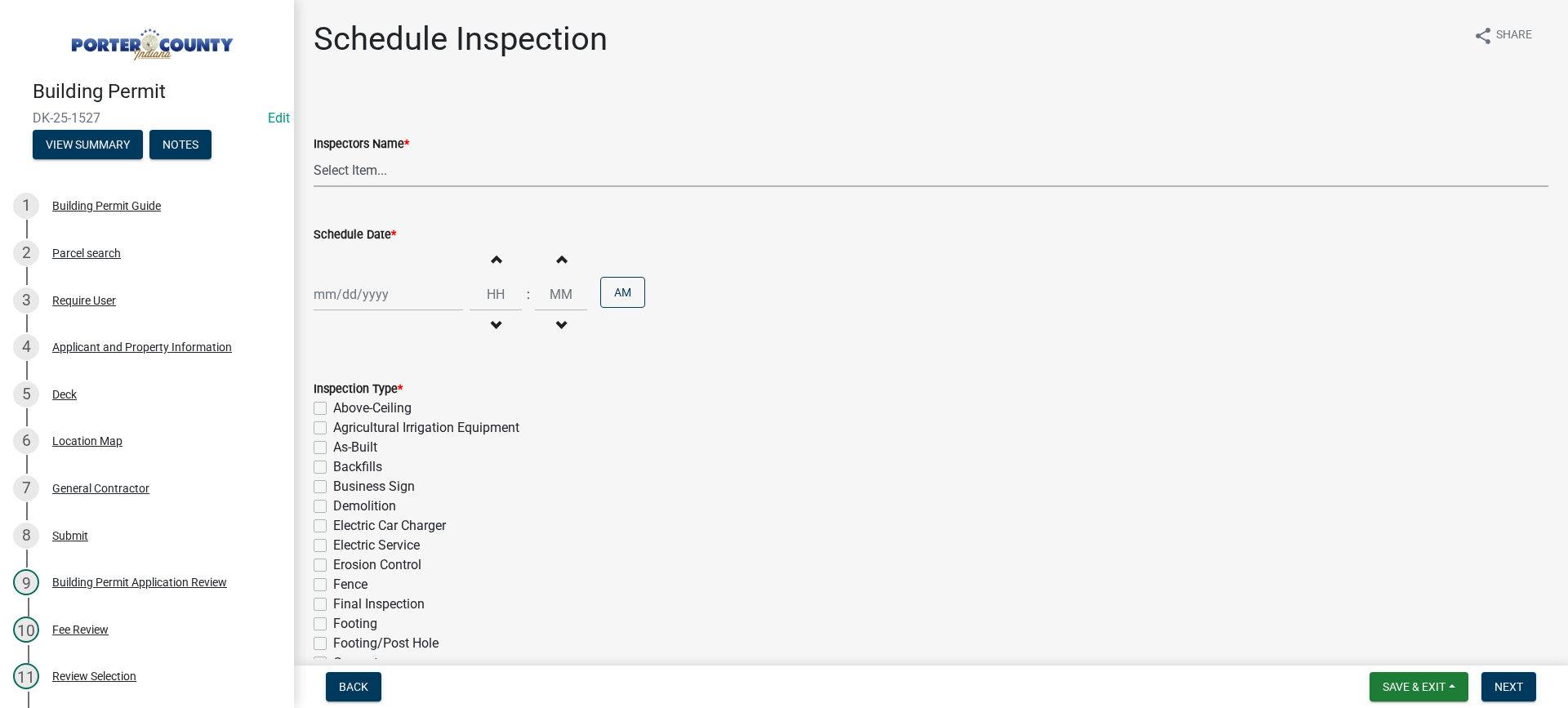
click at [357, 169] on select "Select Item... mhaller ([PERSON_NAME])" at bounding box center [931, 169] width 1234 height 33
select select "ca350da2-795e-4cf8-941d-46ff53e354ae"
click at [314, 153] on select "Select Item... mhaller ([PERSON_NAME])" at bounding box center [931, 169] width 1234 height 33
click at [356, 295] on div at bounding box center [389, 294] width 149 height 33
select select "10"
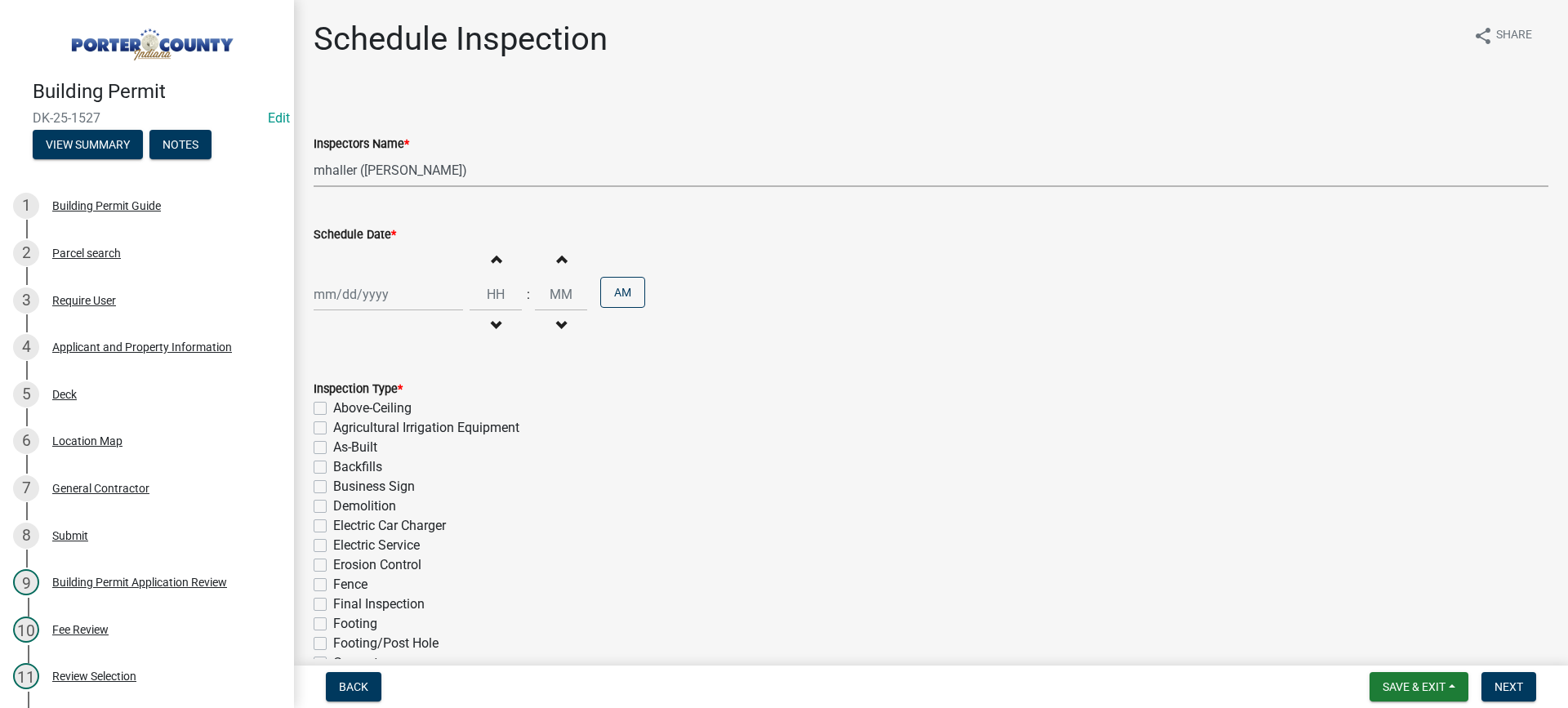
select select "2025"
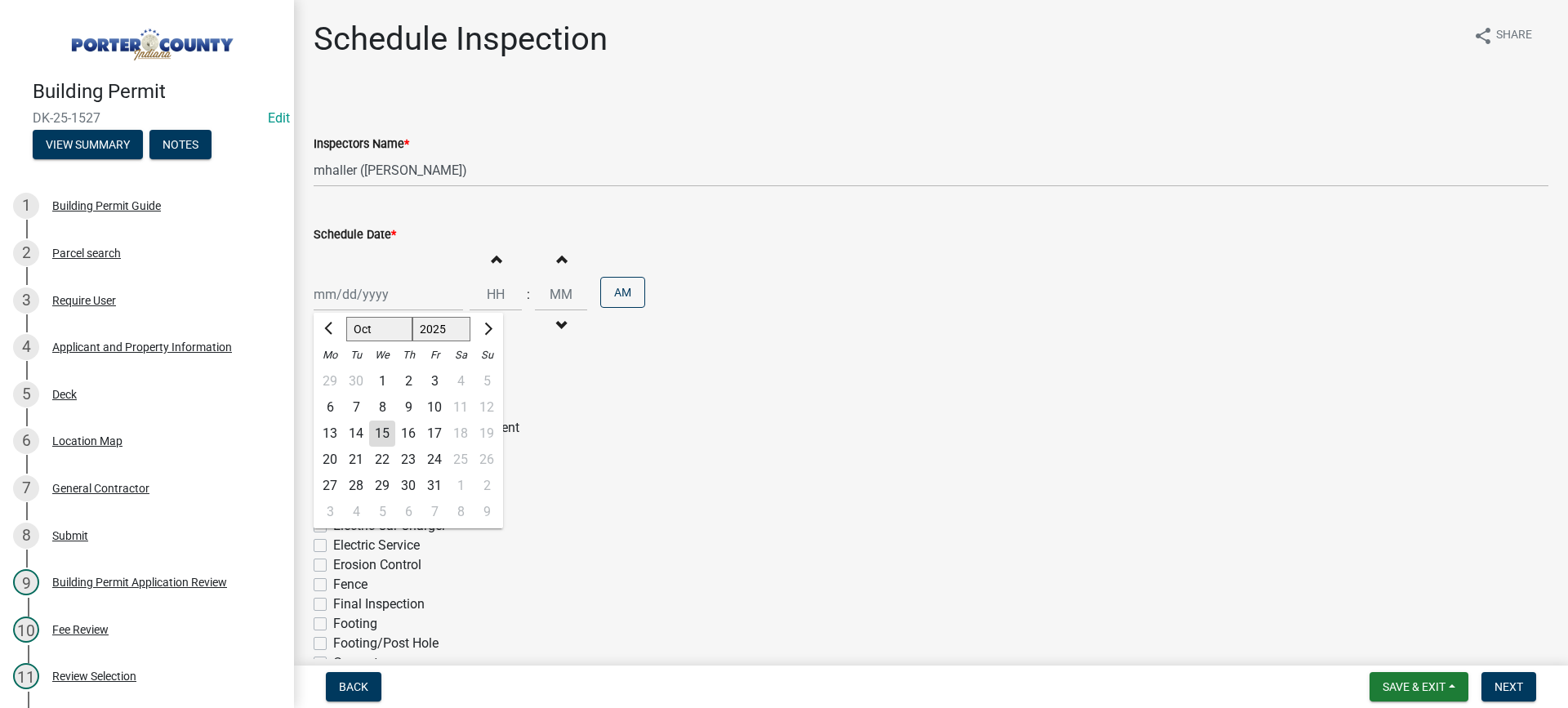
click at [375, 431] on div "15" at bounding box center [382, 434] width 26 height 26
type input "[DATE]"
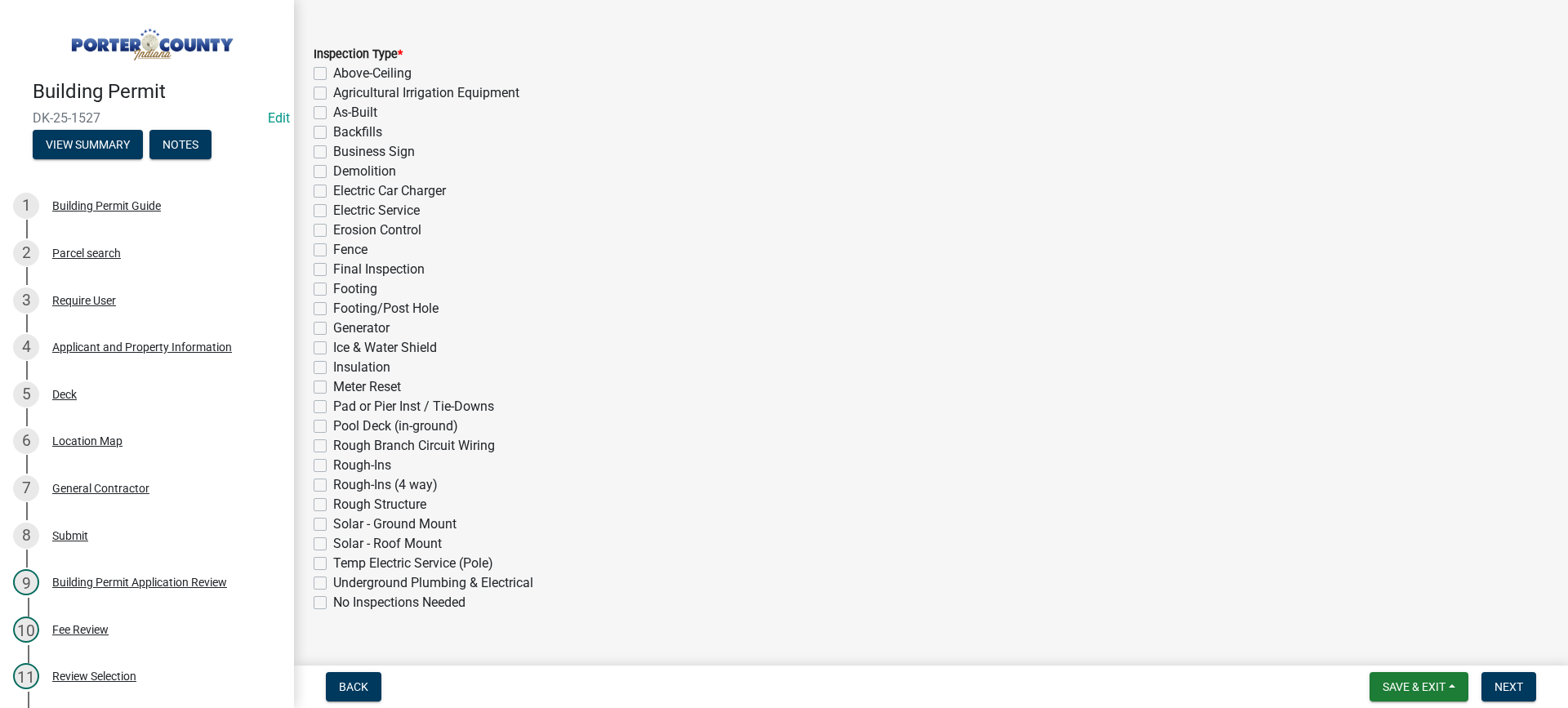
scroll to position [367, 0]
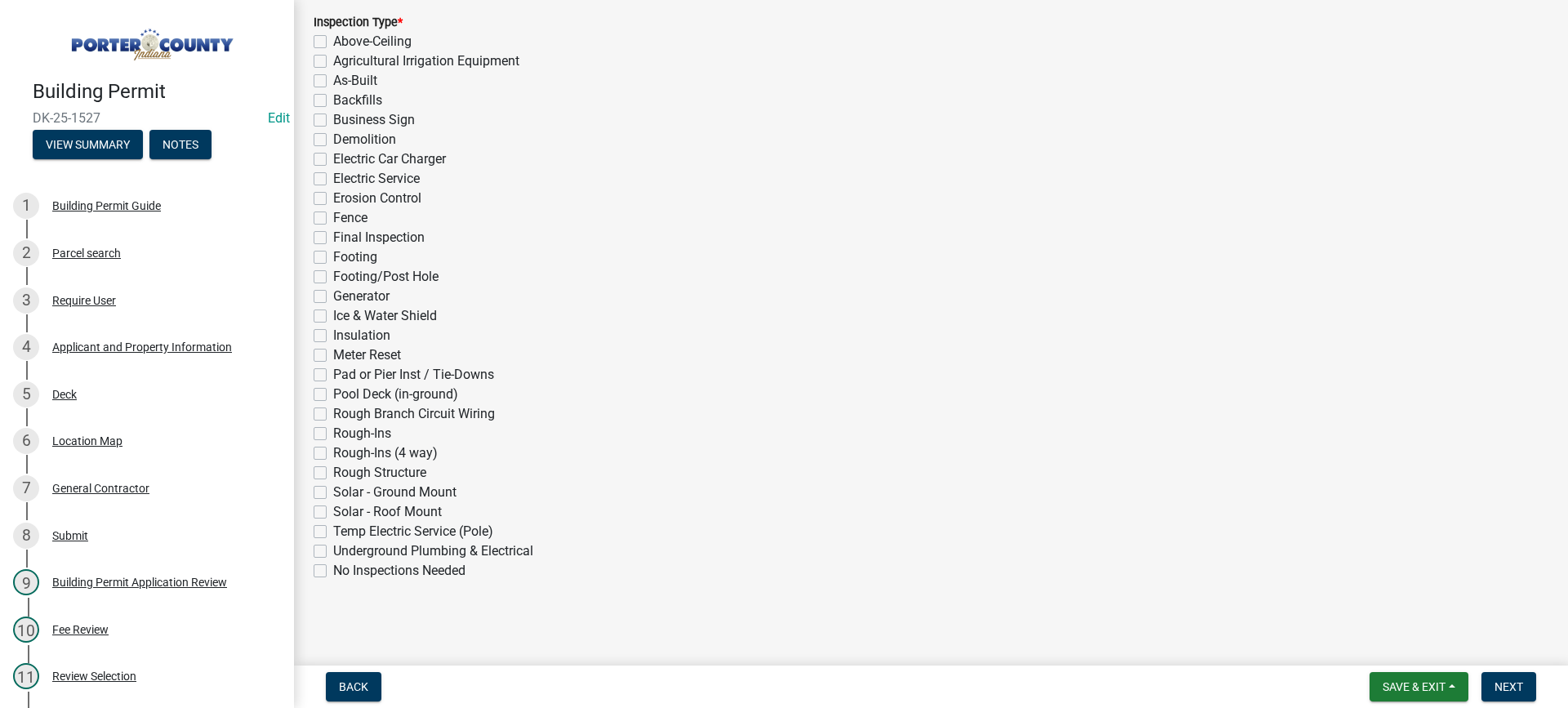
click at [333, 234] on label "Final Inspection" at bounding box center [378, 237] width 92 height 20
click at [333, 234] on input "Final Inspection" at bounding box center [338, 233] width 10 height 10
checkbox input "true"
checkbox input "false"
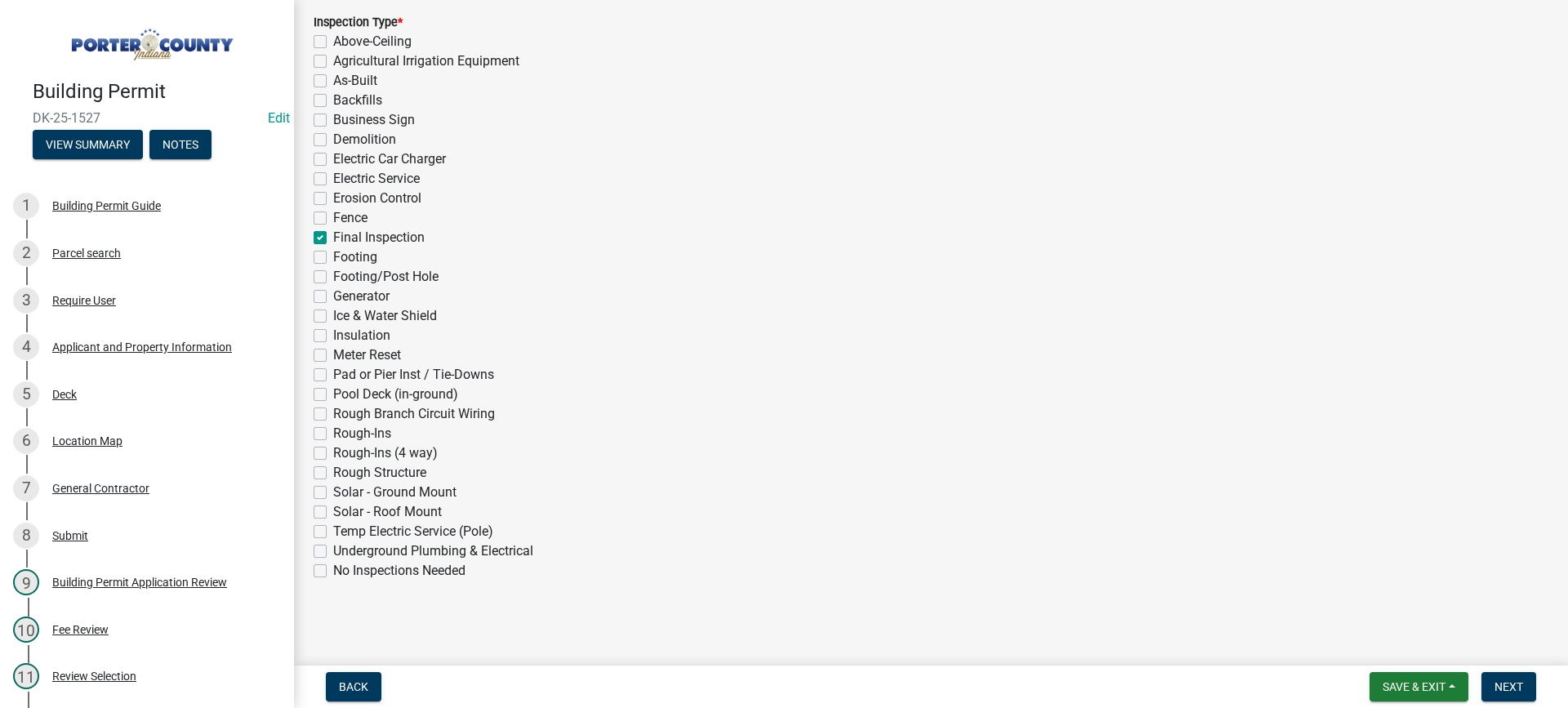
checkbox input "false"
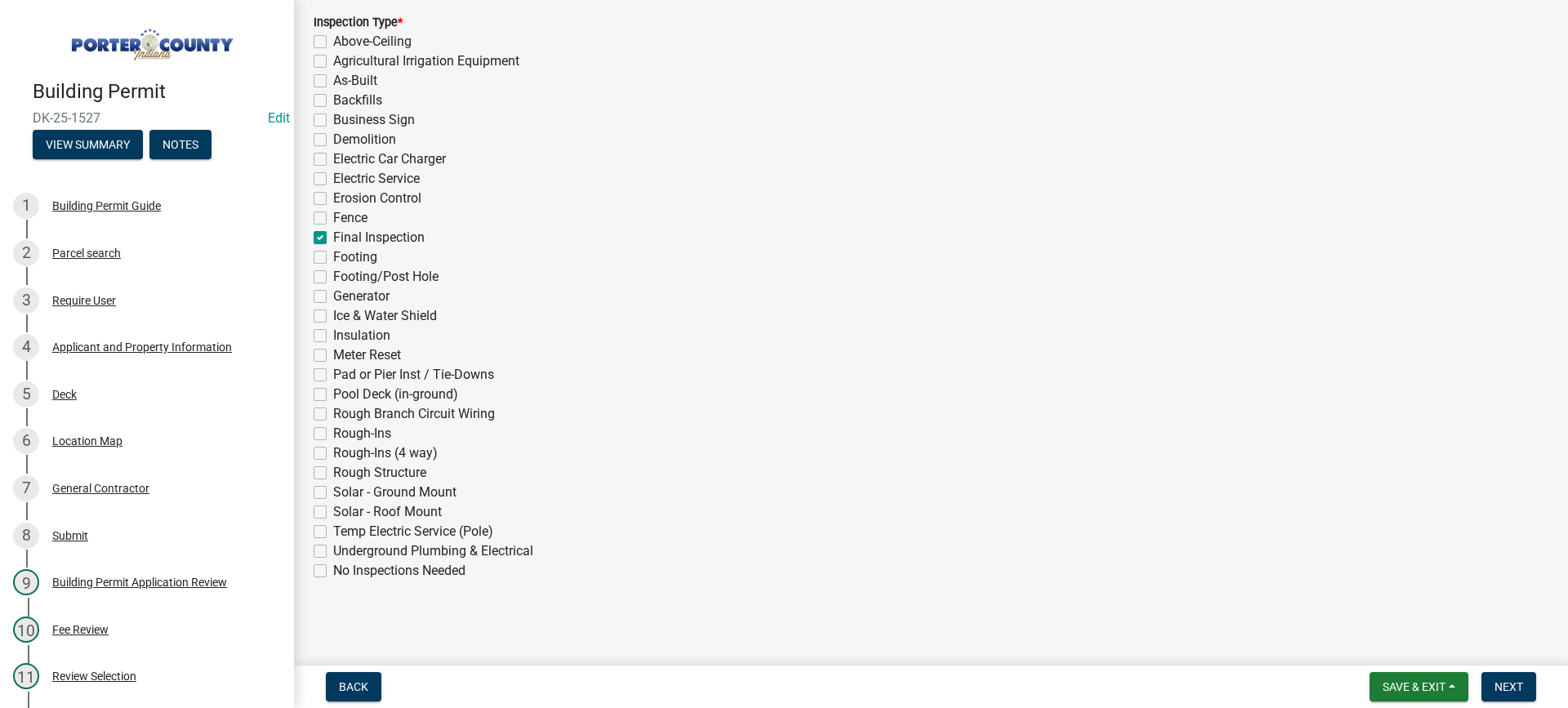
checkbox input "false"
checkbox input "true"
checkbox input "false"
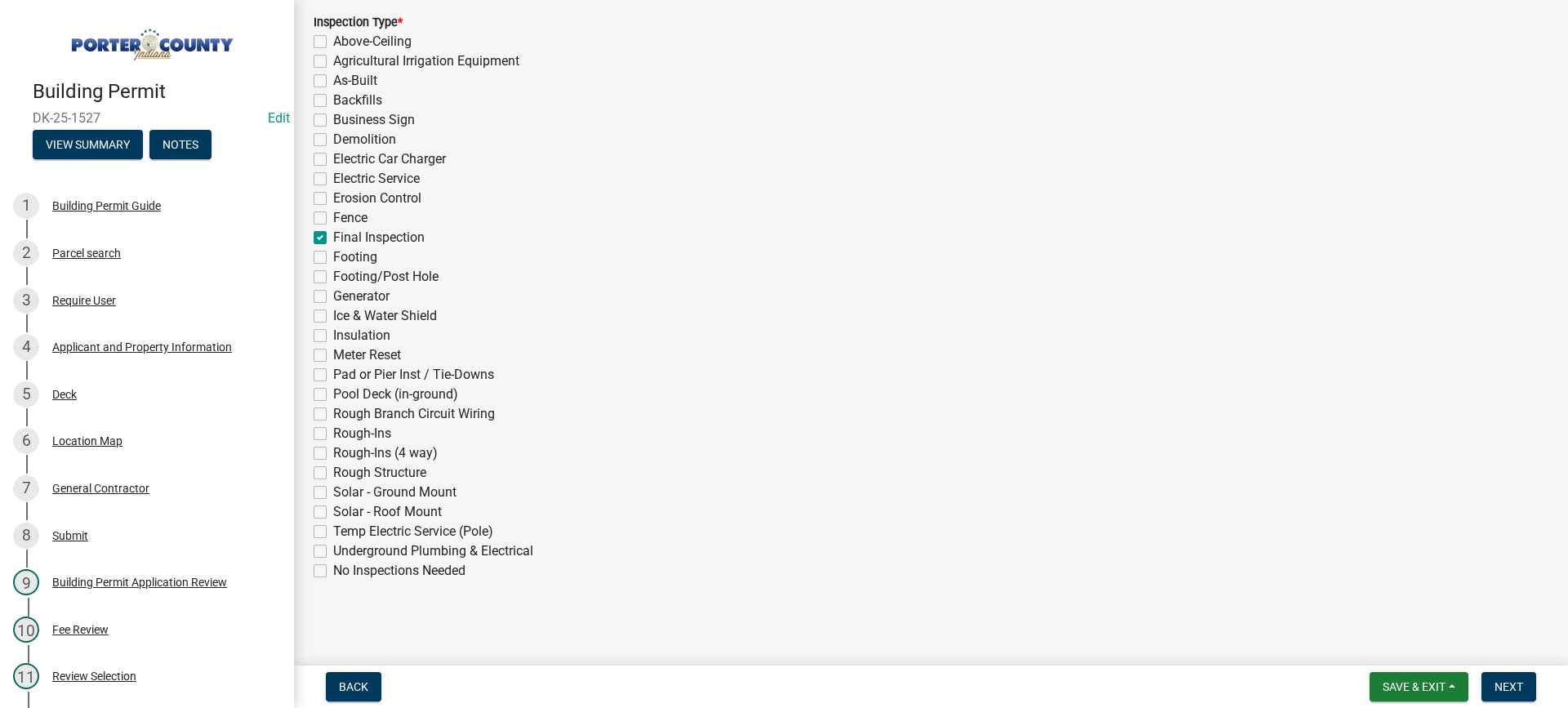
checkbox input "false"
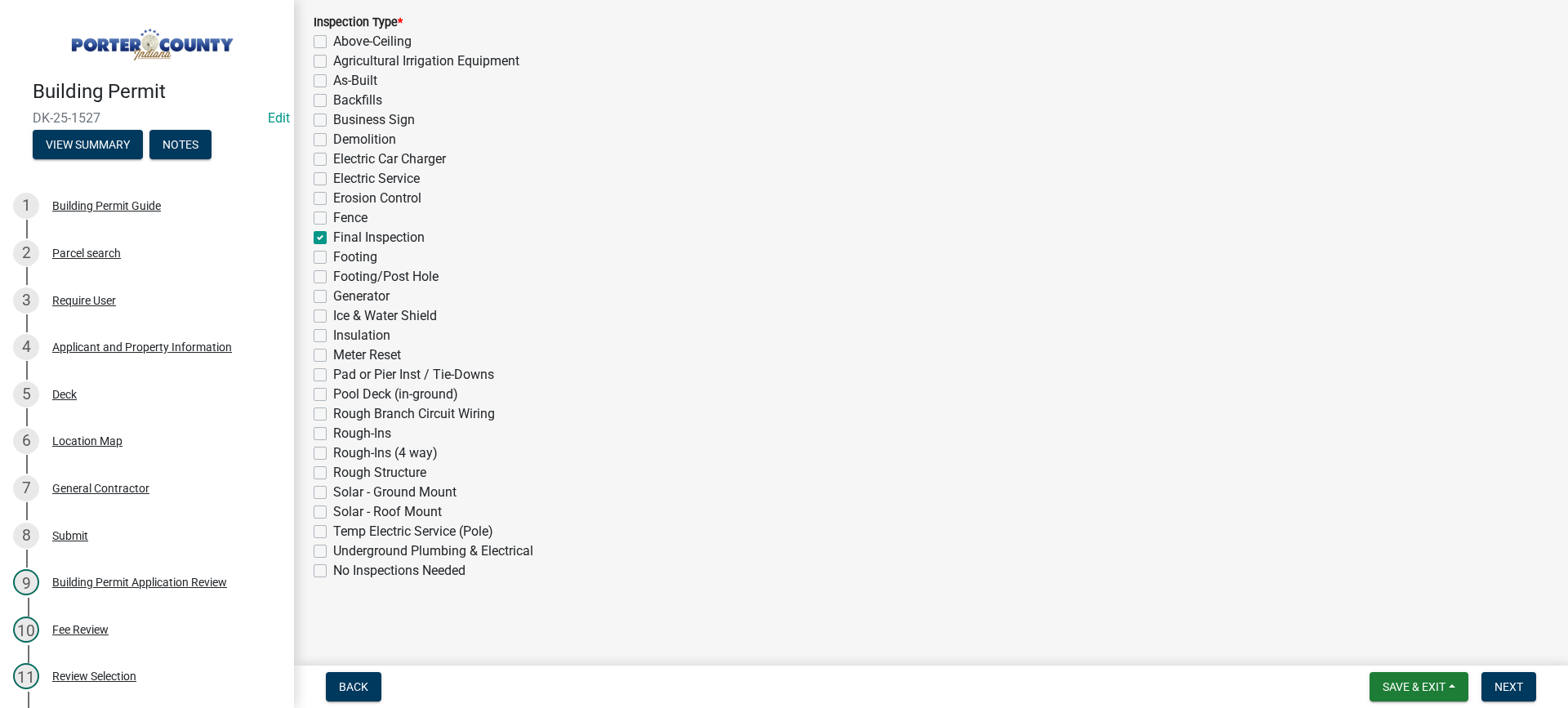
checkbox input "false"
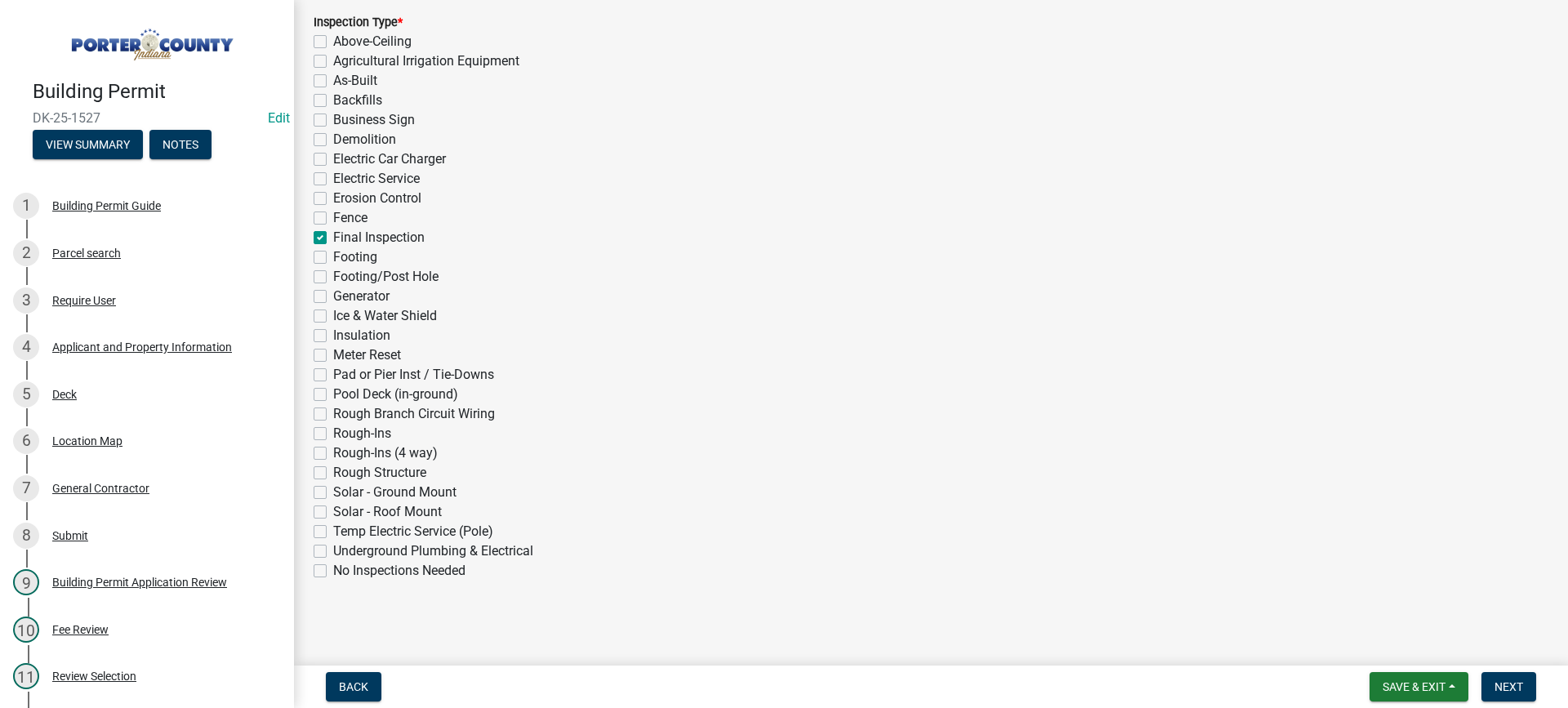
checkbox input "false"
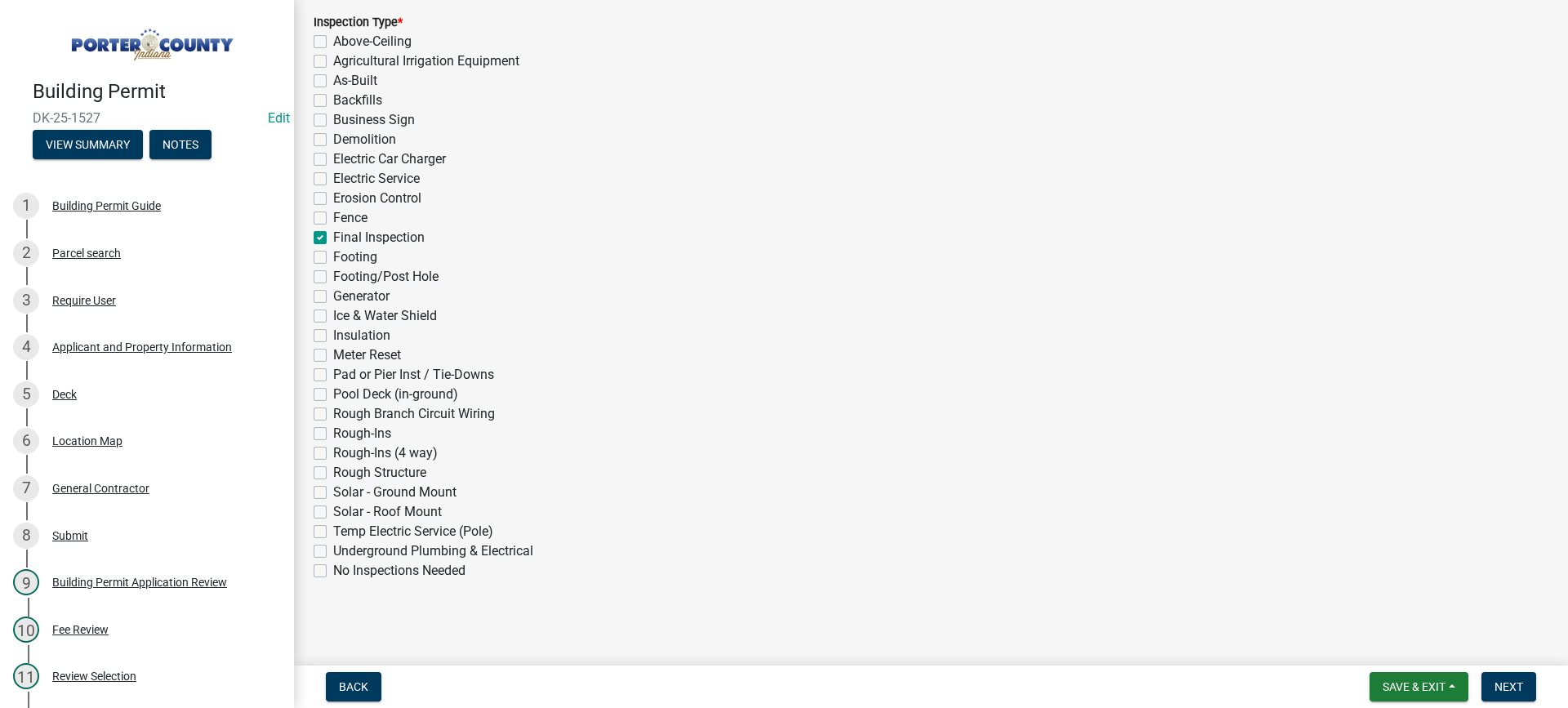
checkbox input "false"
click at [1516, 685] on span "Next" at bounding box center [1508, 686] width 28 height 13
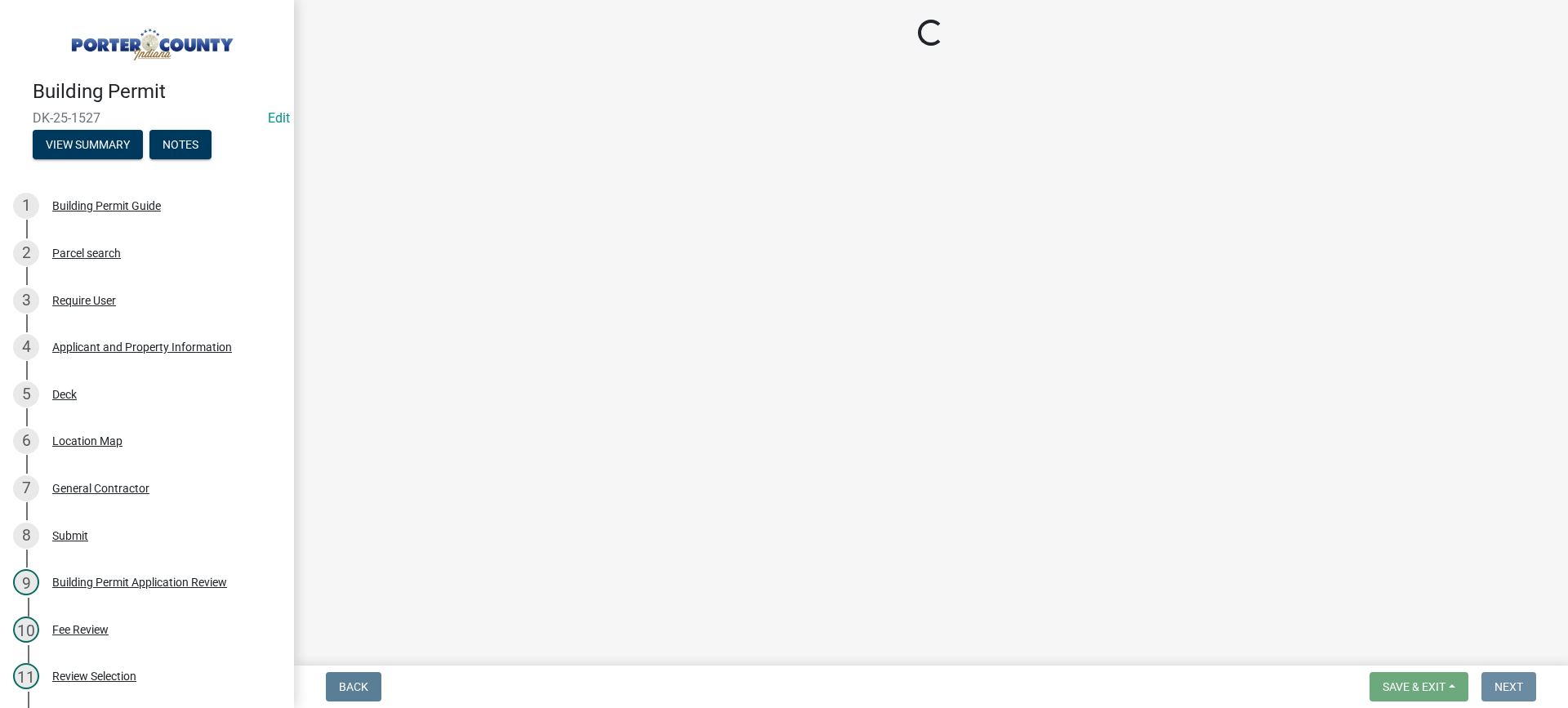
scroll to position [0, 0]
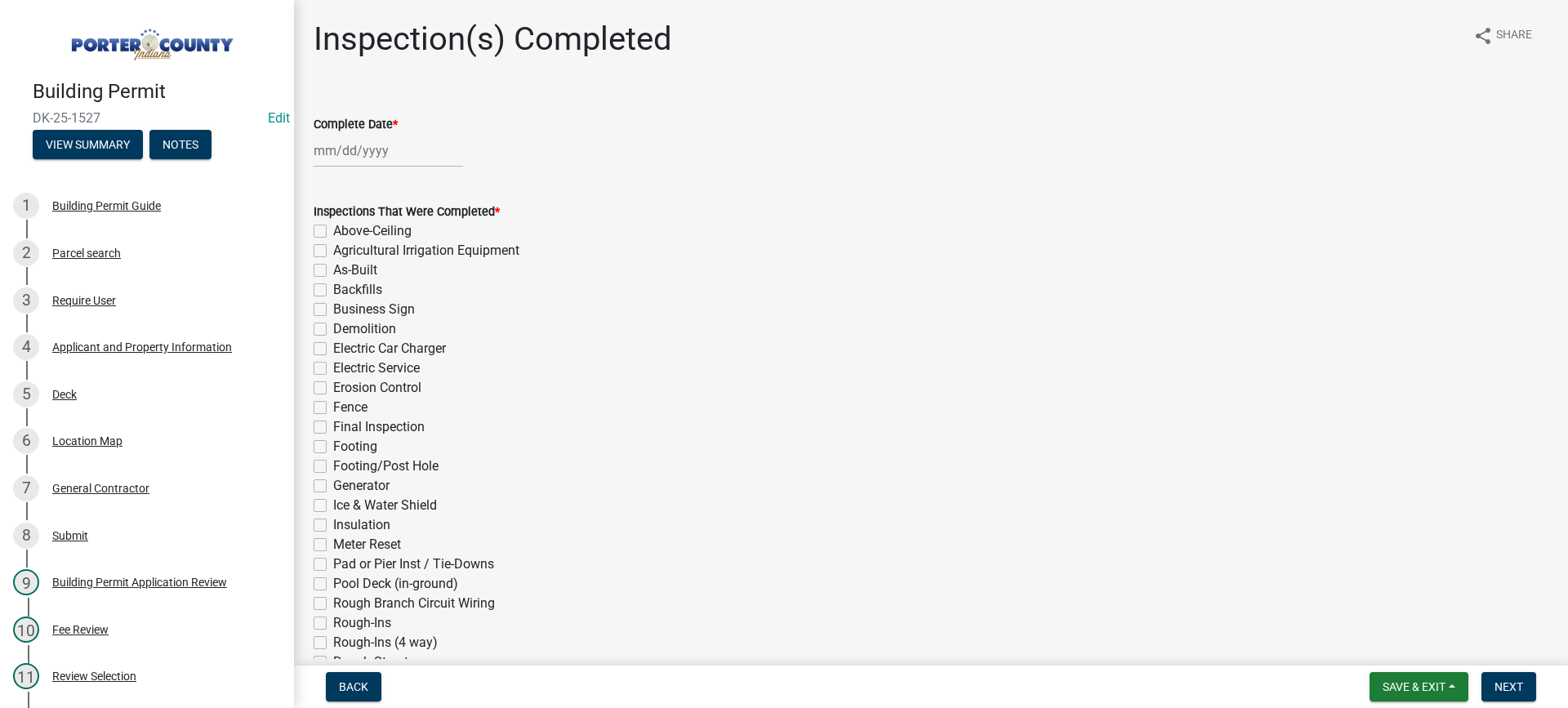
select select "10"
select select "2025"
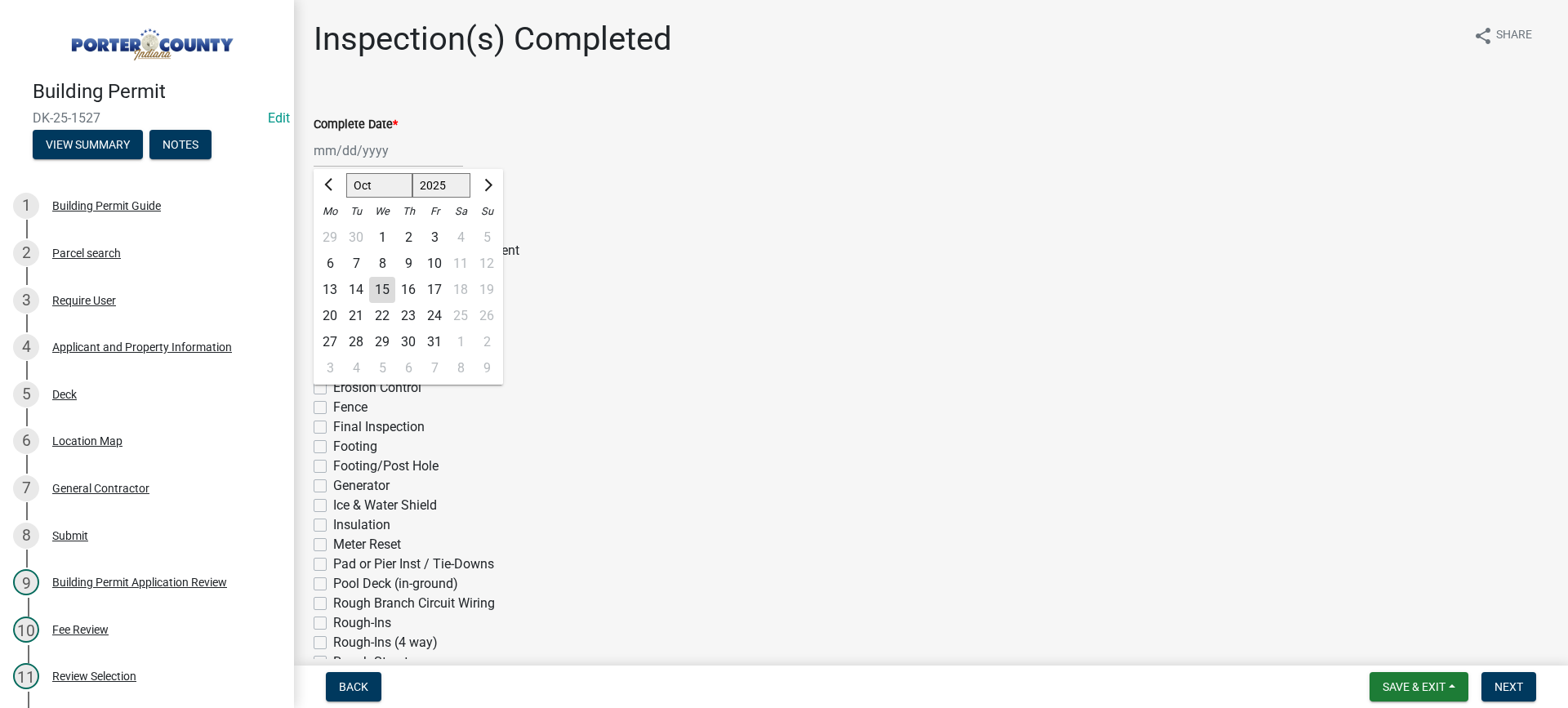
click at [364, 156] on div "[PERSON_NAME] Feb Mar Apr [PERSON_NAME][DATE] Oct Nov [DATE] 1526 1527 1528 152…" at bounding box center [389, 150] width 149 height 33
click at [377, 287] on div "15" at bounding box center [382, 290] width 26 height 26
type input "[DATE]"
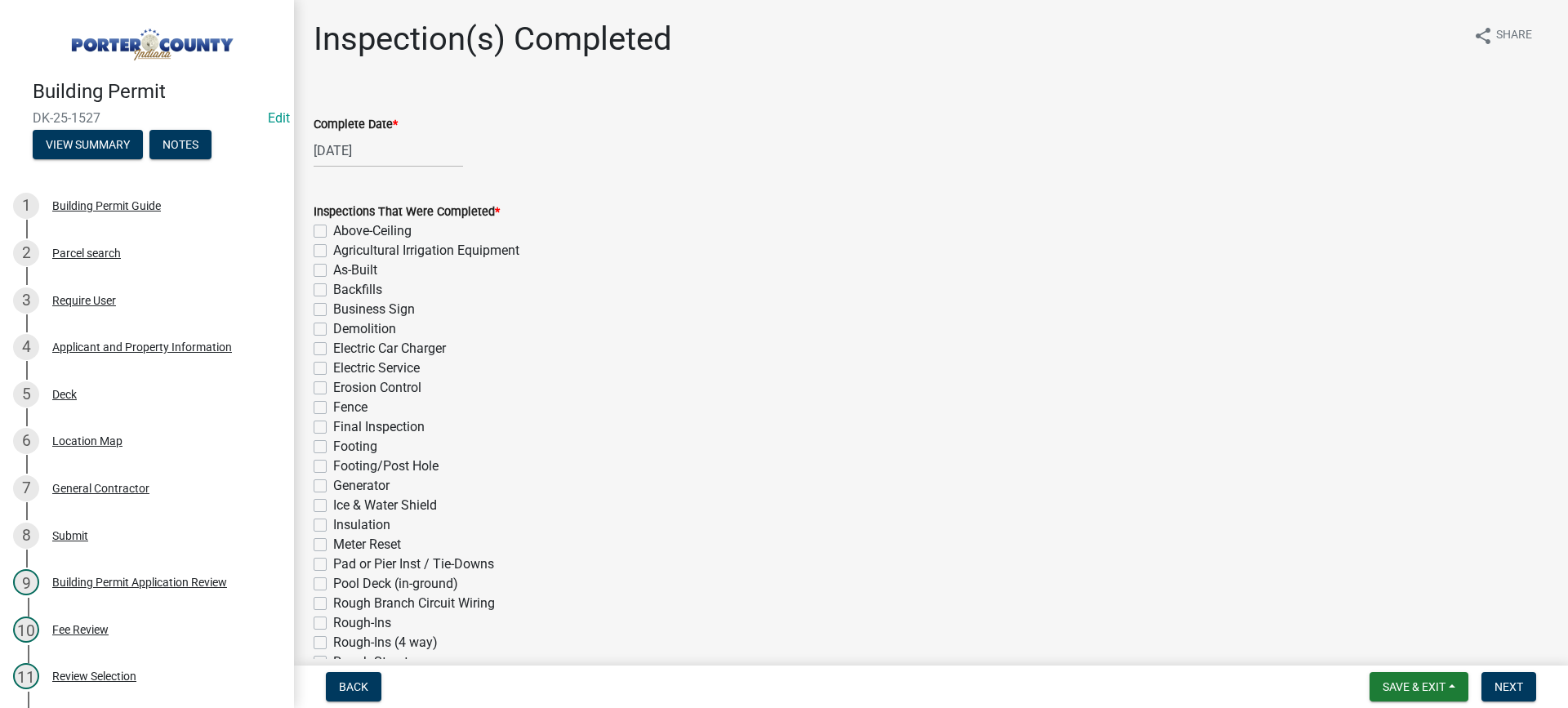
click at [333, 427] on label "Final Inspection" at bounding box center [378, 426] width 92 height 20
click at [333, 427] on input "Final Inspection" at bounding box center [338, 422] width 10 height 10
checkbox input "true"
checkbox input "false"
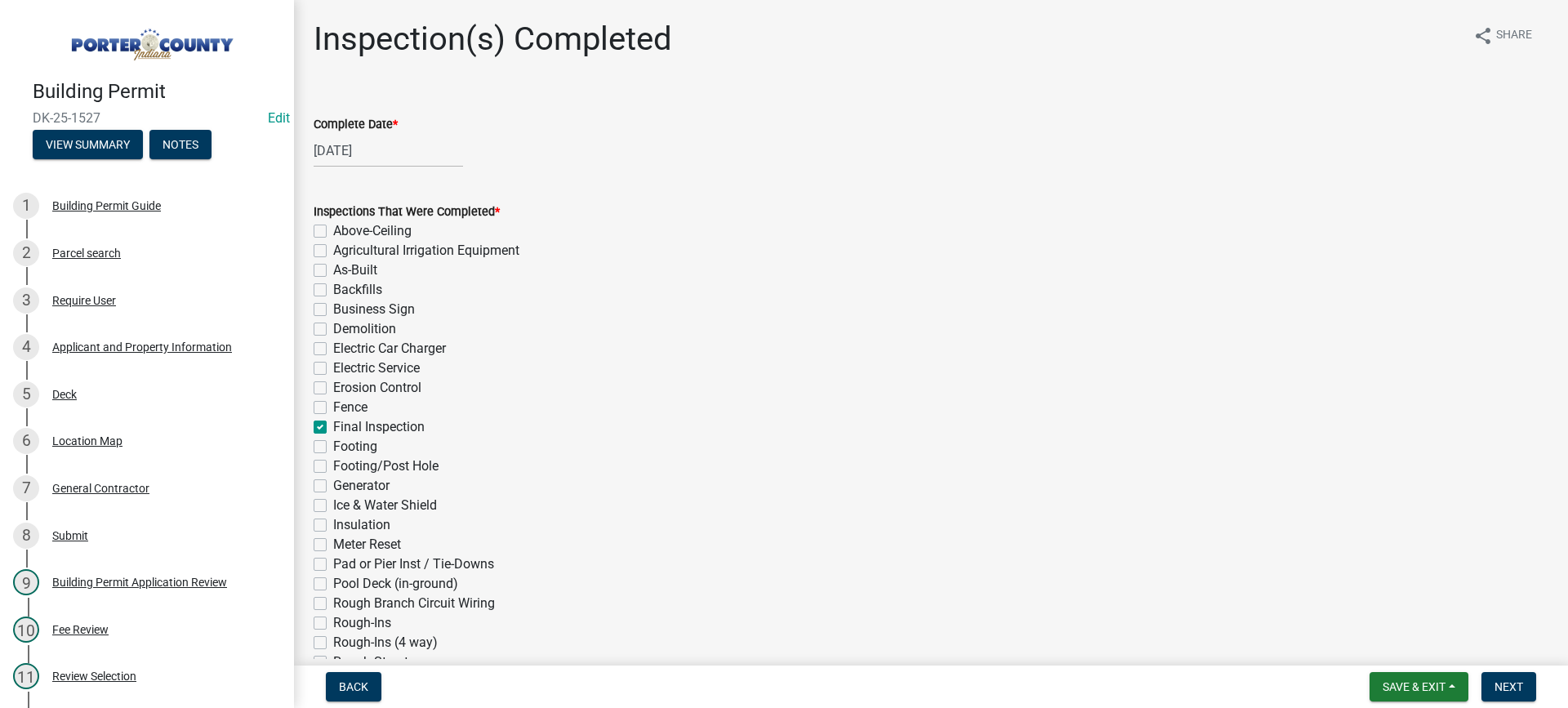
checkbox input "false"
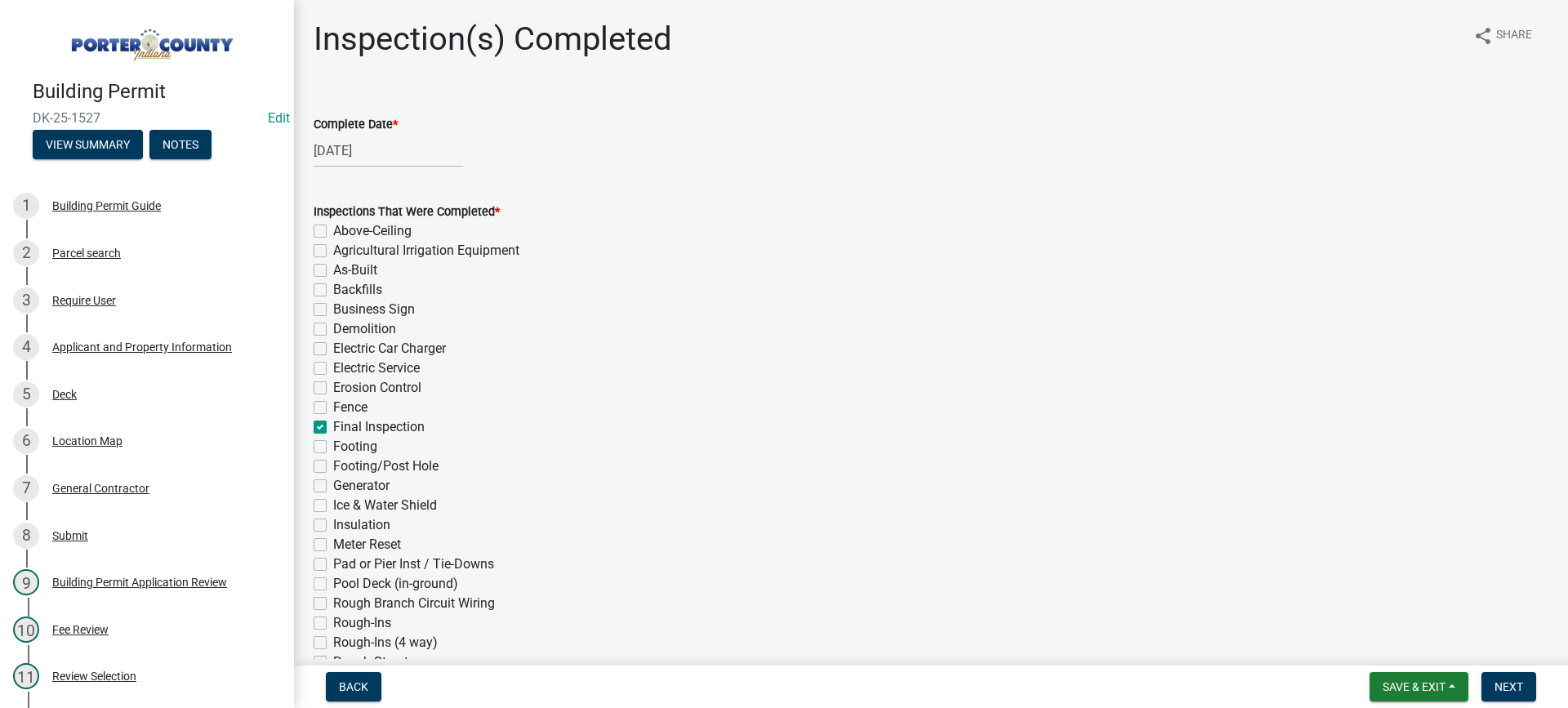
checkbox input "false"
checkbox input "true"
checkbox input "false"
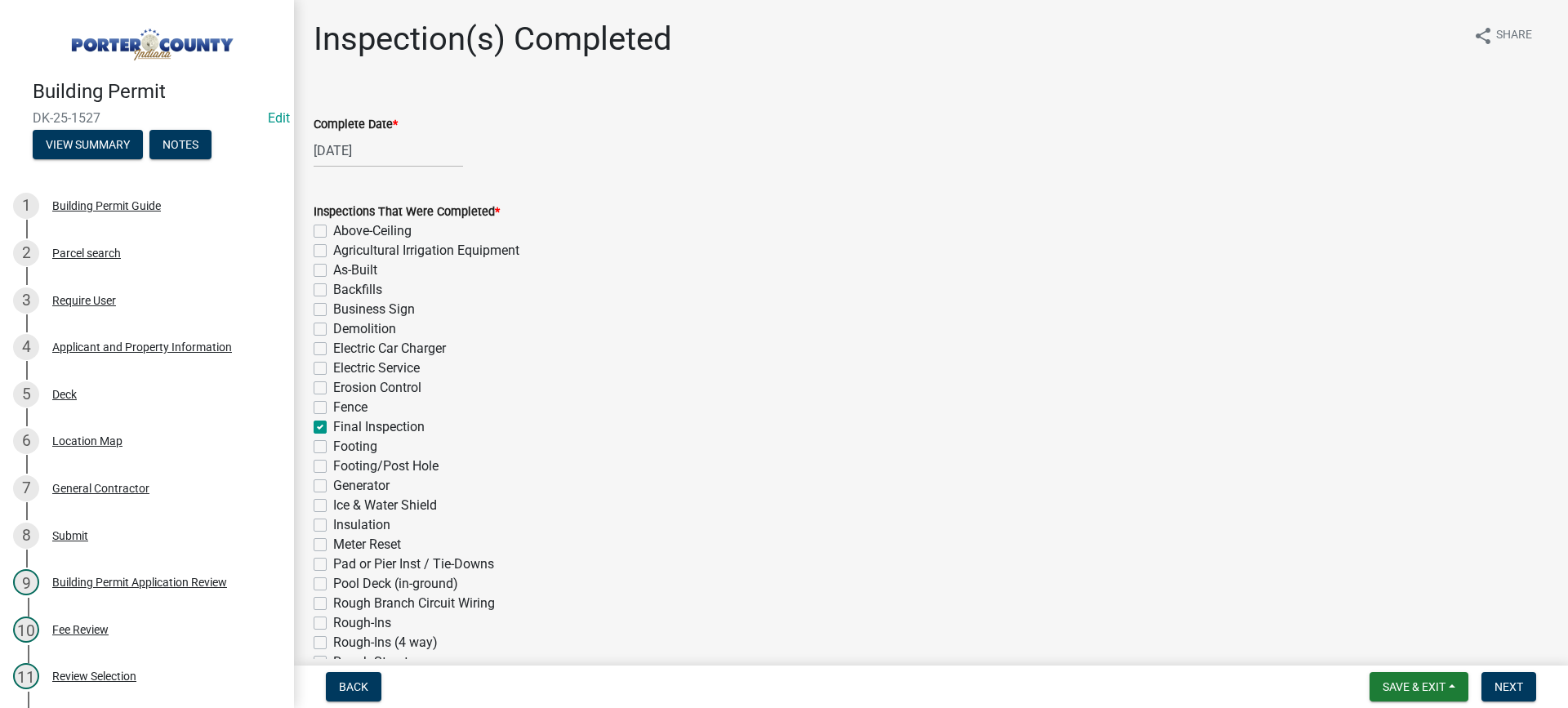
checkbox input "false"
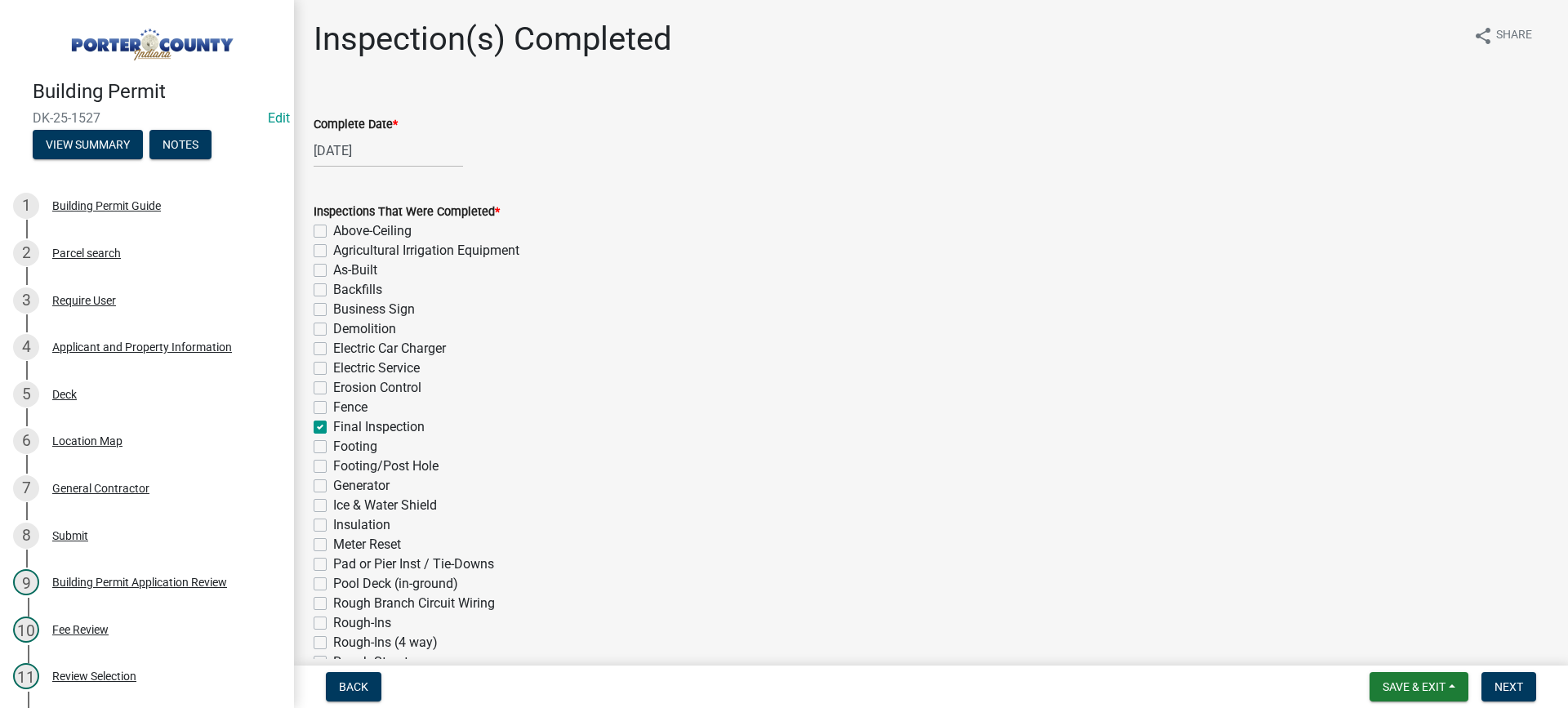
checkbox input "false"
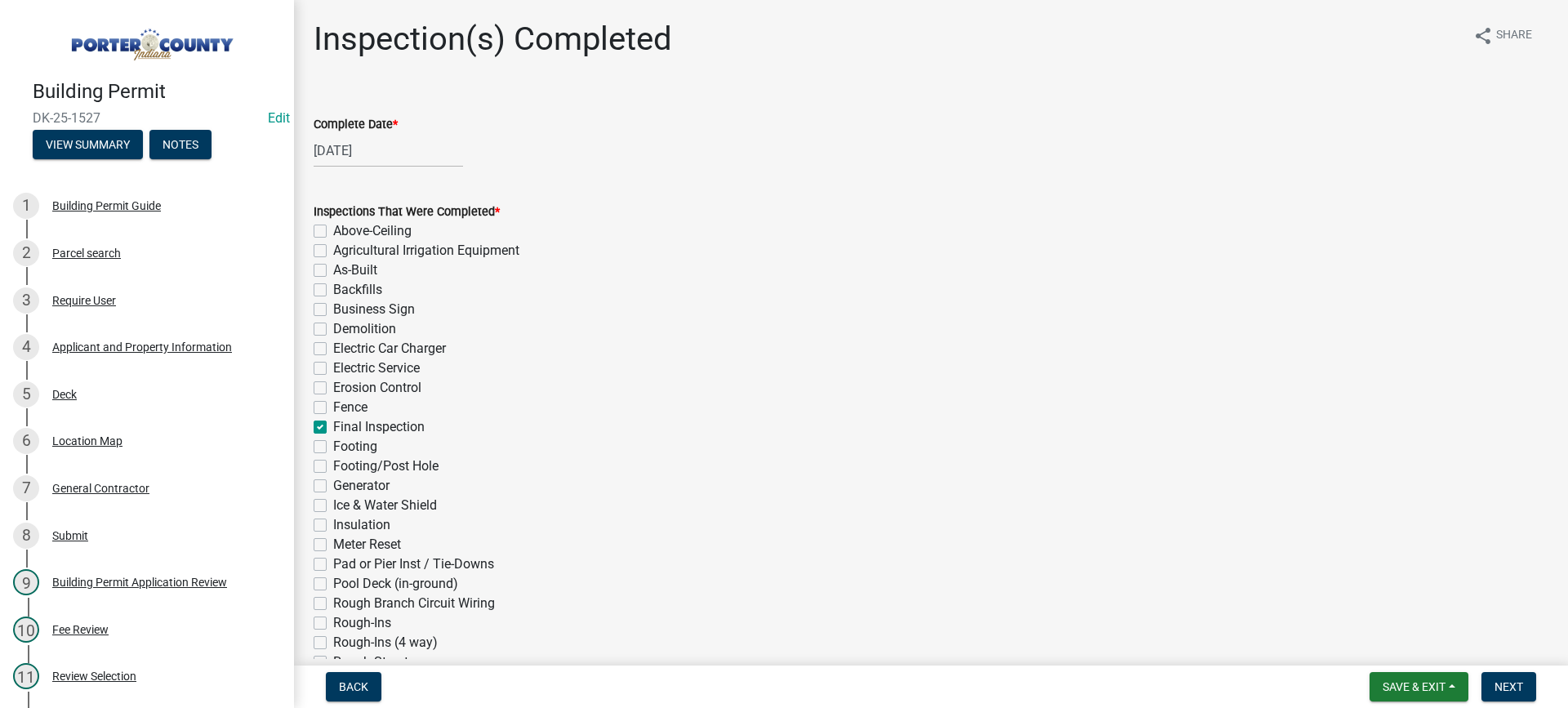
checkbox input "false"
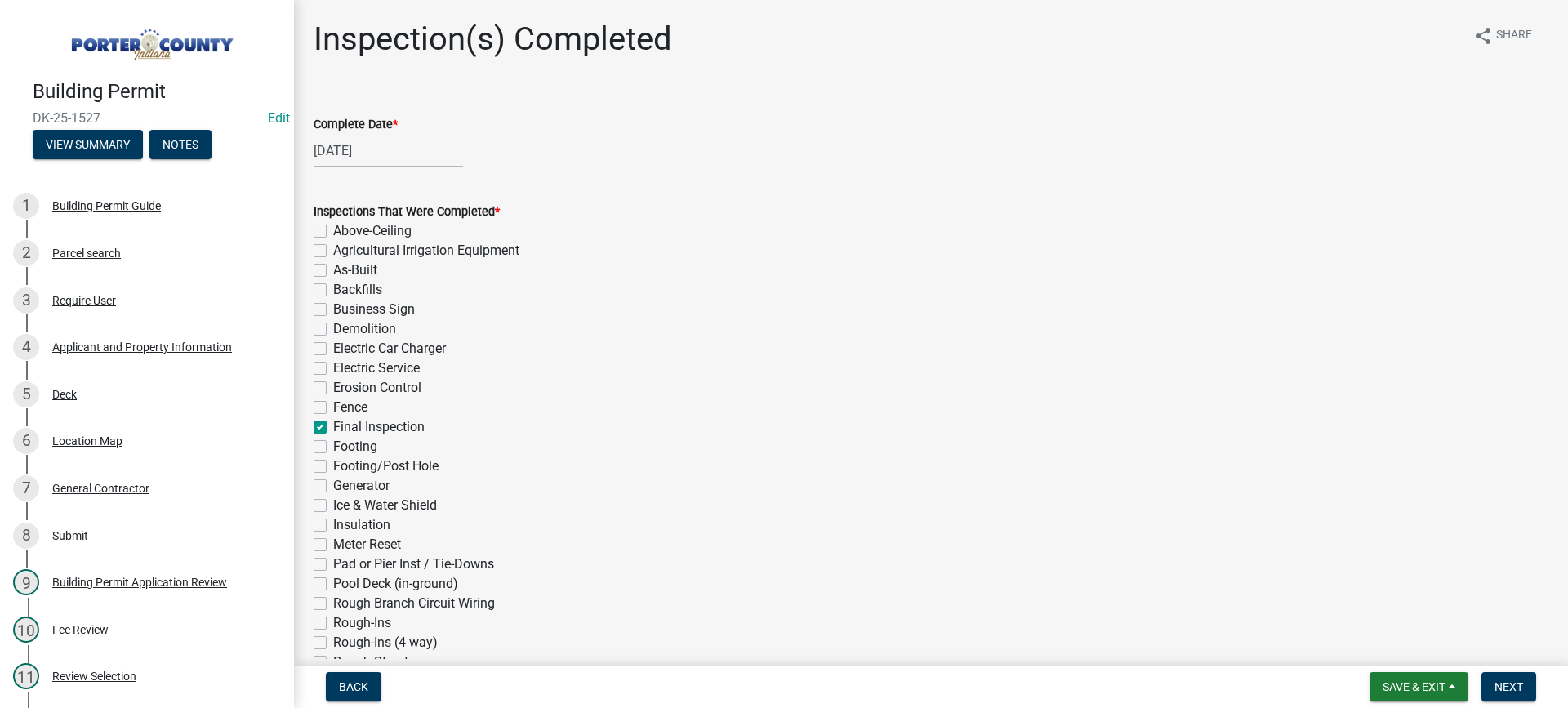
checkbox input "false"
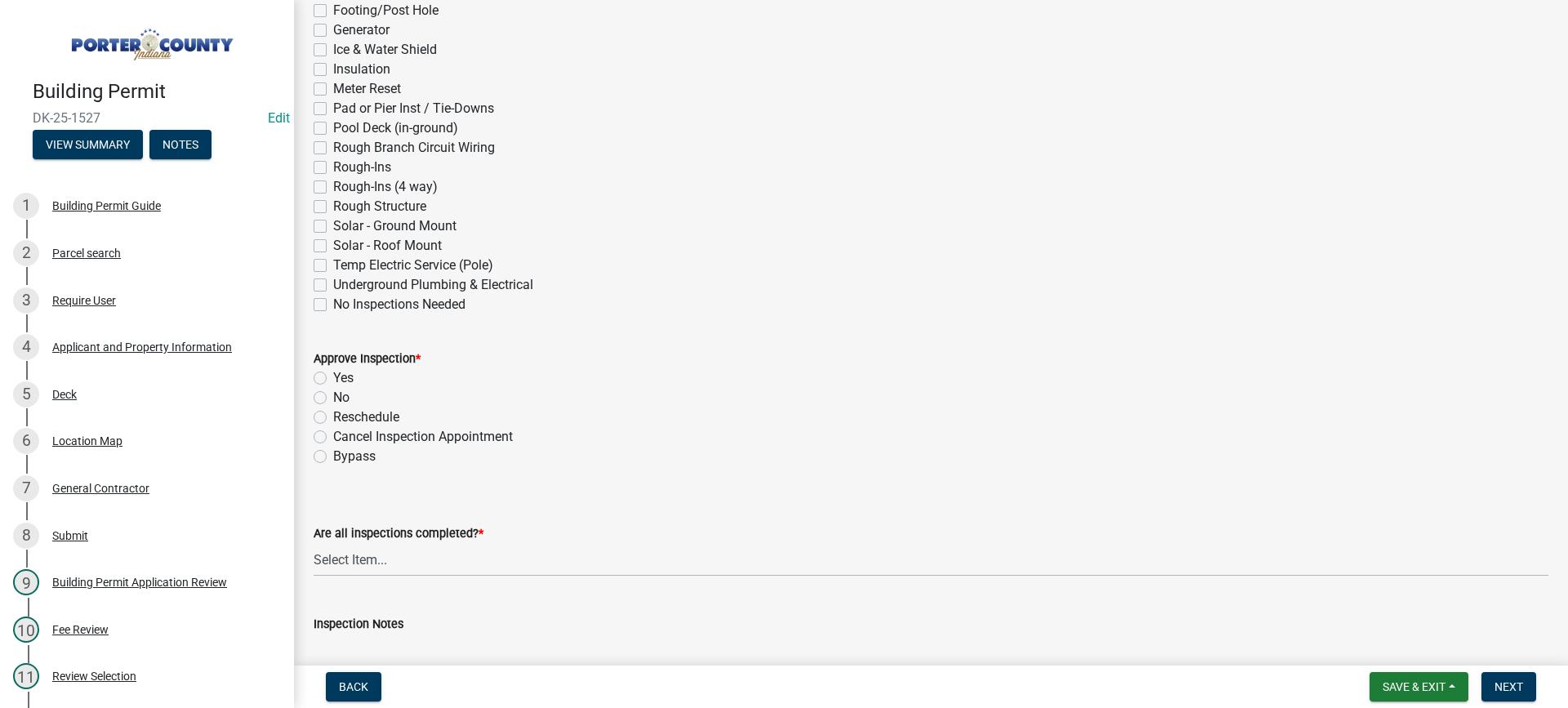
scroll to position [490, 0]
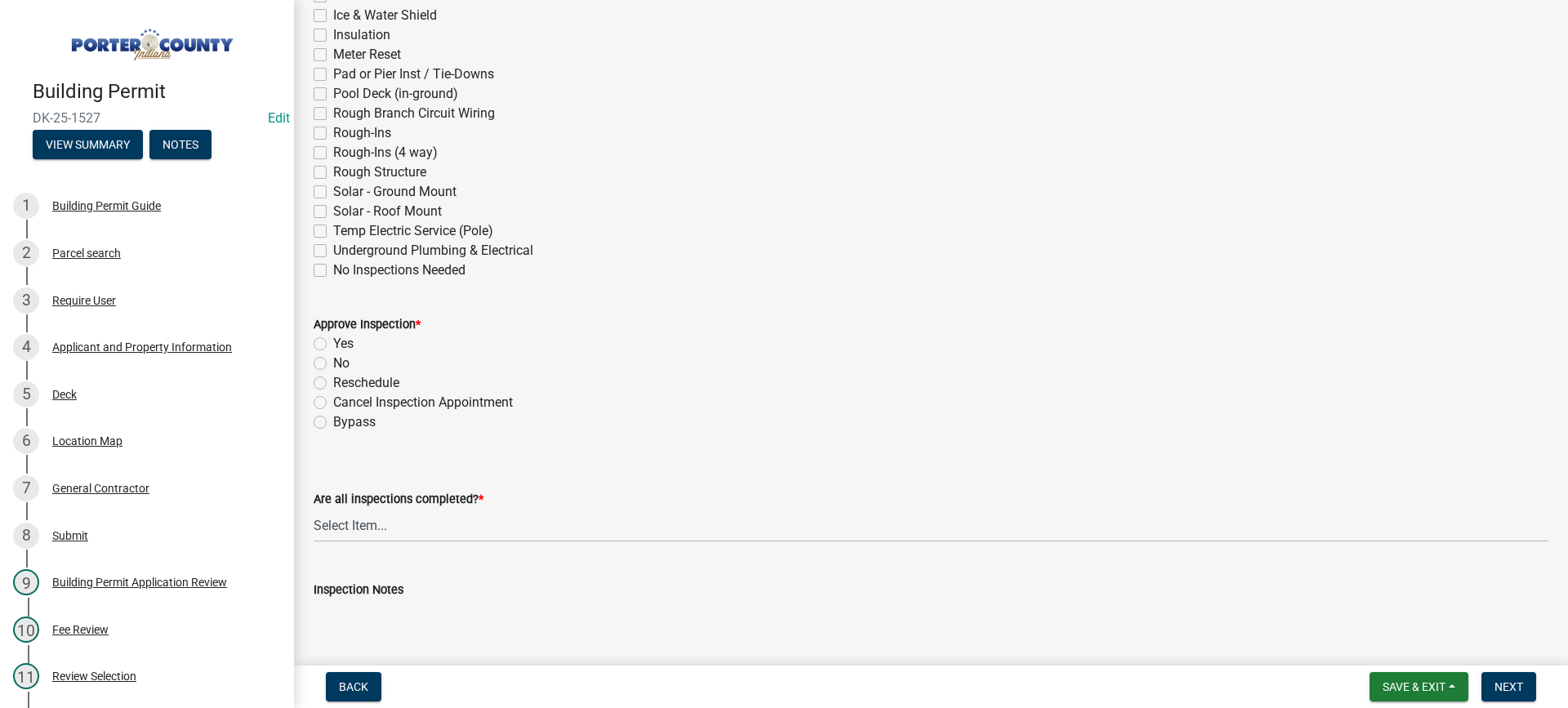
click at [333, 339] on label "Yes" at bounding box center [343, 343] width 21 height 20
click at [333, 339] on input "Yes" at bounding box center [338, 338] width 10 height 10
radio input "true"
click at [532, 523] on select "Select Item... Yes - All Inspections Have Been Completed No - More Inspections …" at bounding box center [931, 525] width 1234 height 33
click at [314, 509] on select "Select Item... Yes - All Inspections Have Been Completed No - More Inspections …" at bounding box center [931, 525] width 1234 height 33
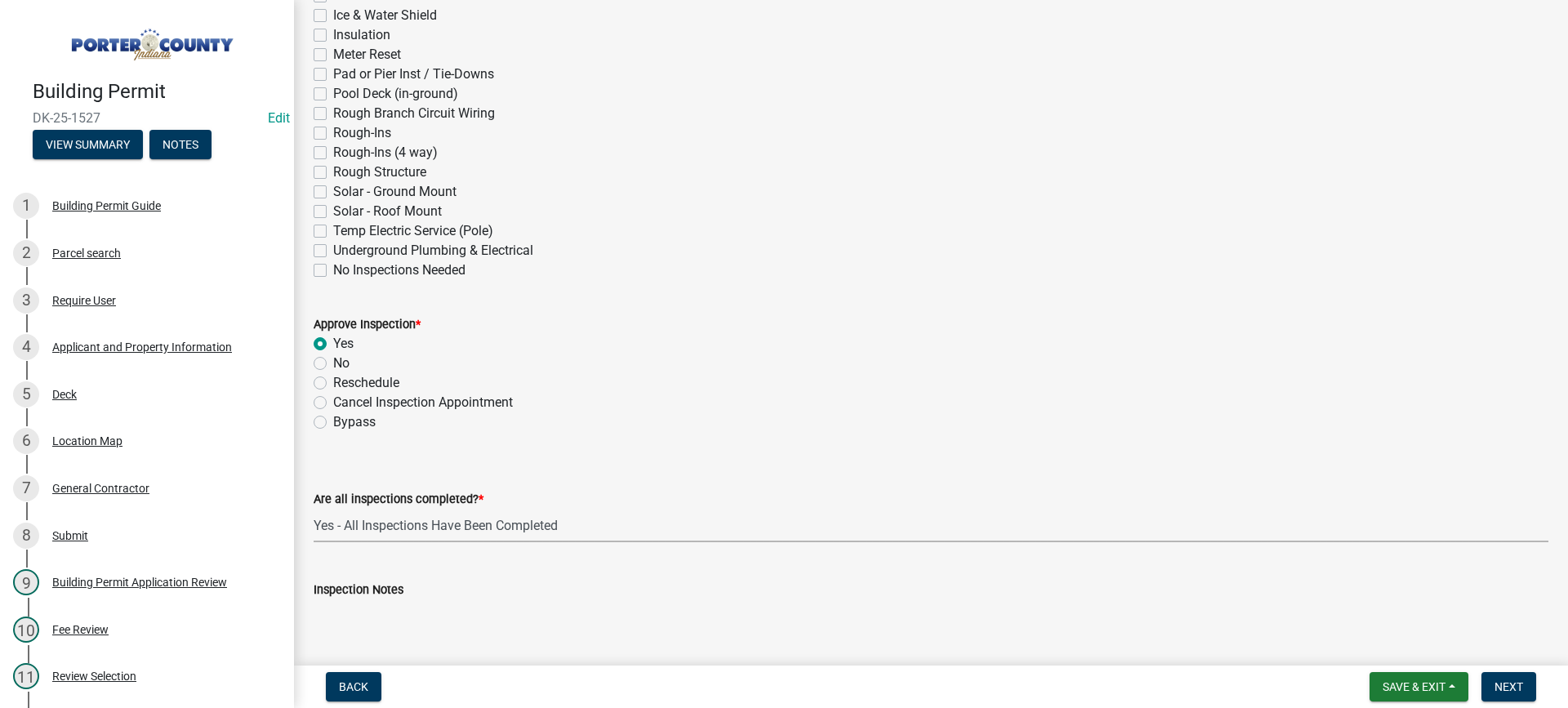
select select "9a8ccc90-dcd1-4d2c-ac64-5460e8d85408"
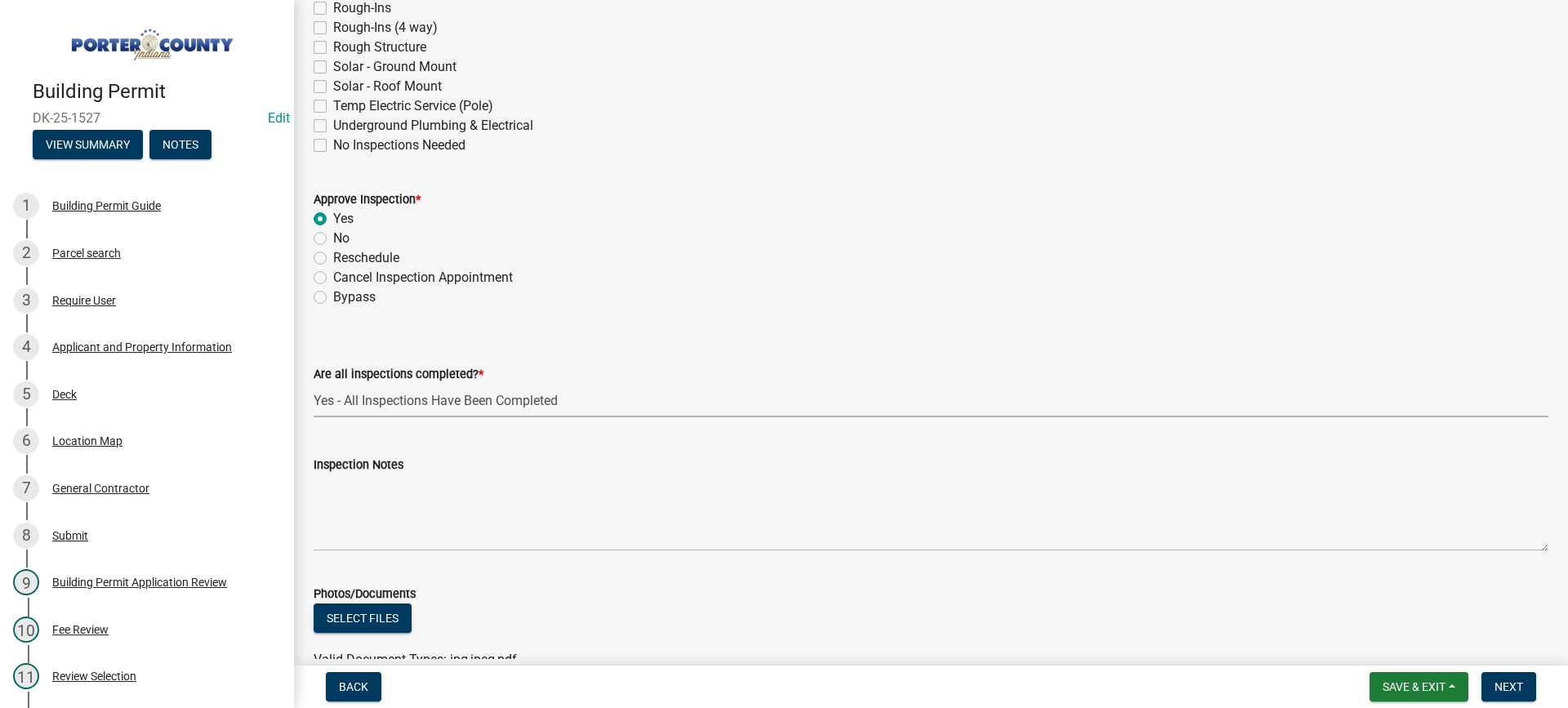
scroll to position [734, 0]
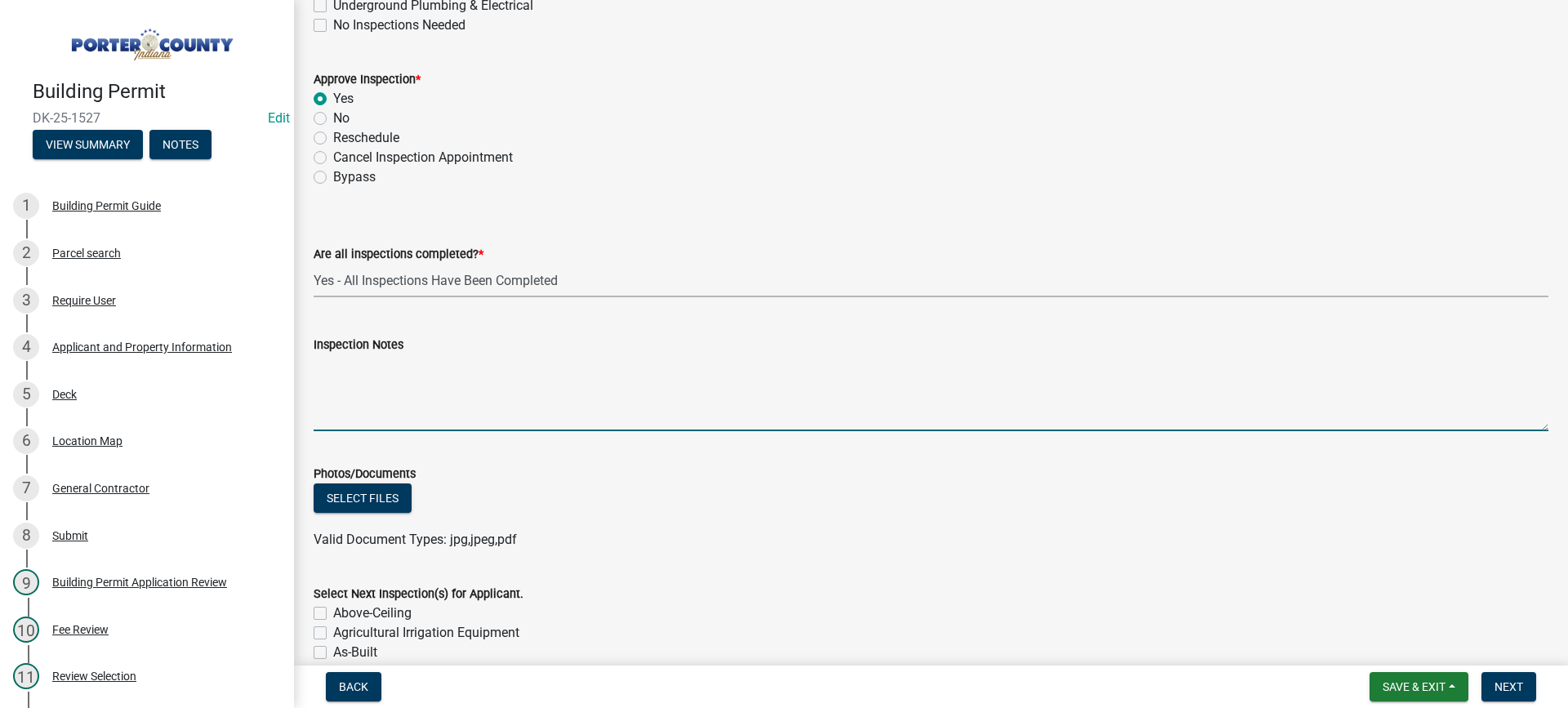
click at [392, 413] on textarea "Inspection Notes" at bounding box center [931, 392] width 1234 height 77
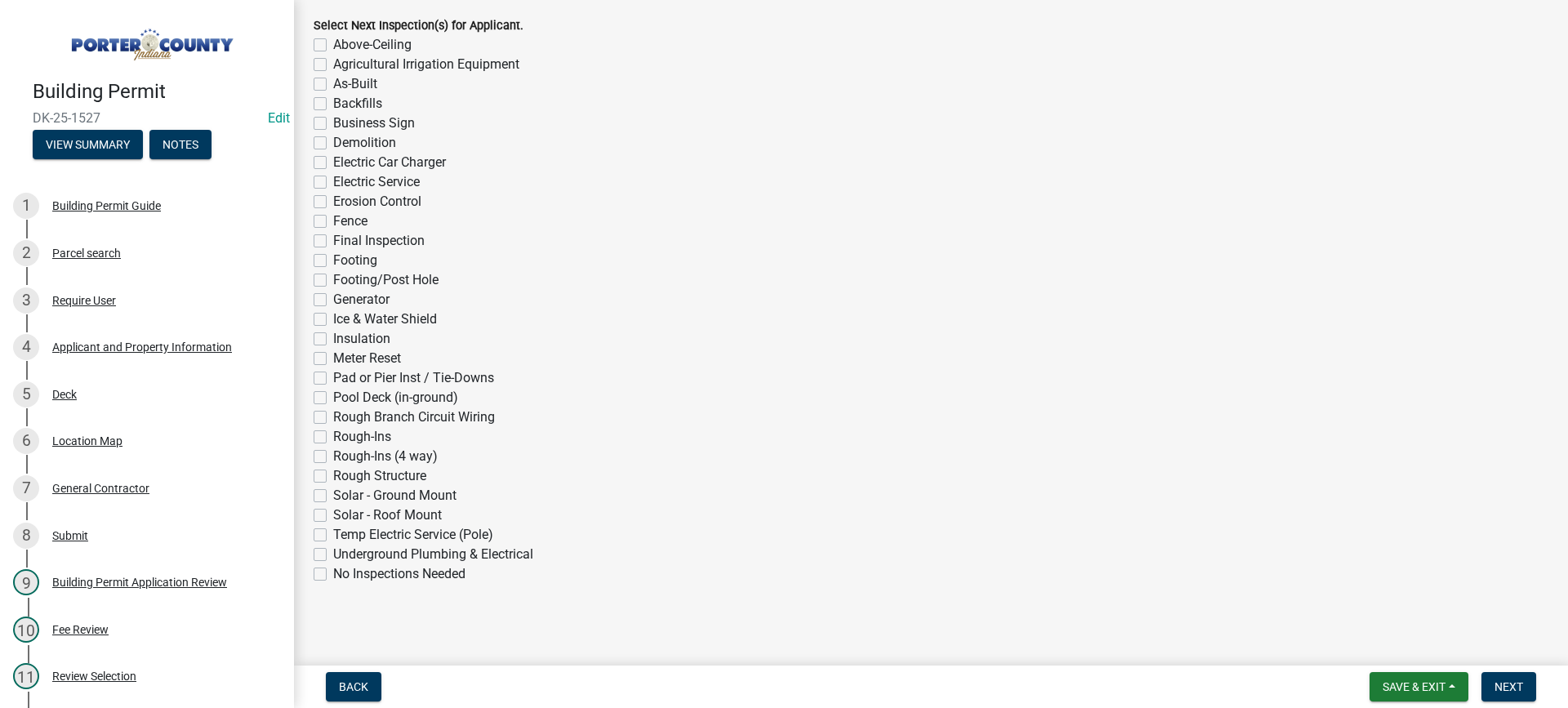
scroll to position [1305, 0]
type textarea "this was done 2 weeks ago for the record"
drag, startPoint x: 320, startPoint y: 571, endPoint x: 457, endPoint y: 584, distance: 137.6
click at [333, 571] on label "No Inspections Needed" at bounding box center [399, 570] width 132 height 20
click at [333, 571] on input "No Inspections Needed" at bounding box center [338, 565] width 10 height 10
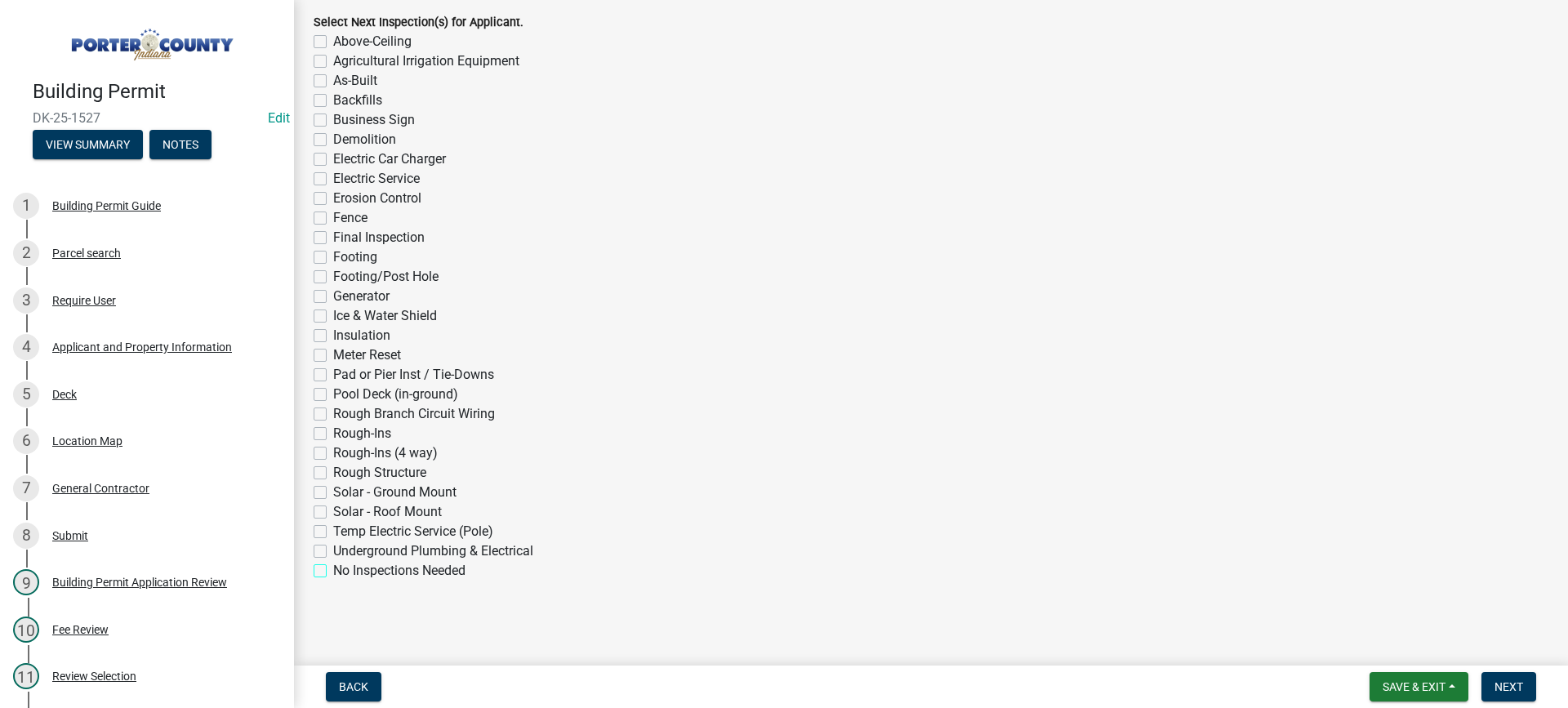
checkbox input "true"
checkbox input "false"
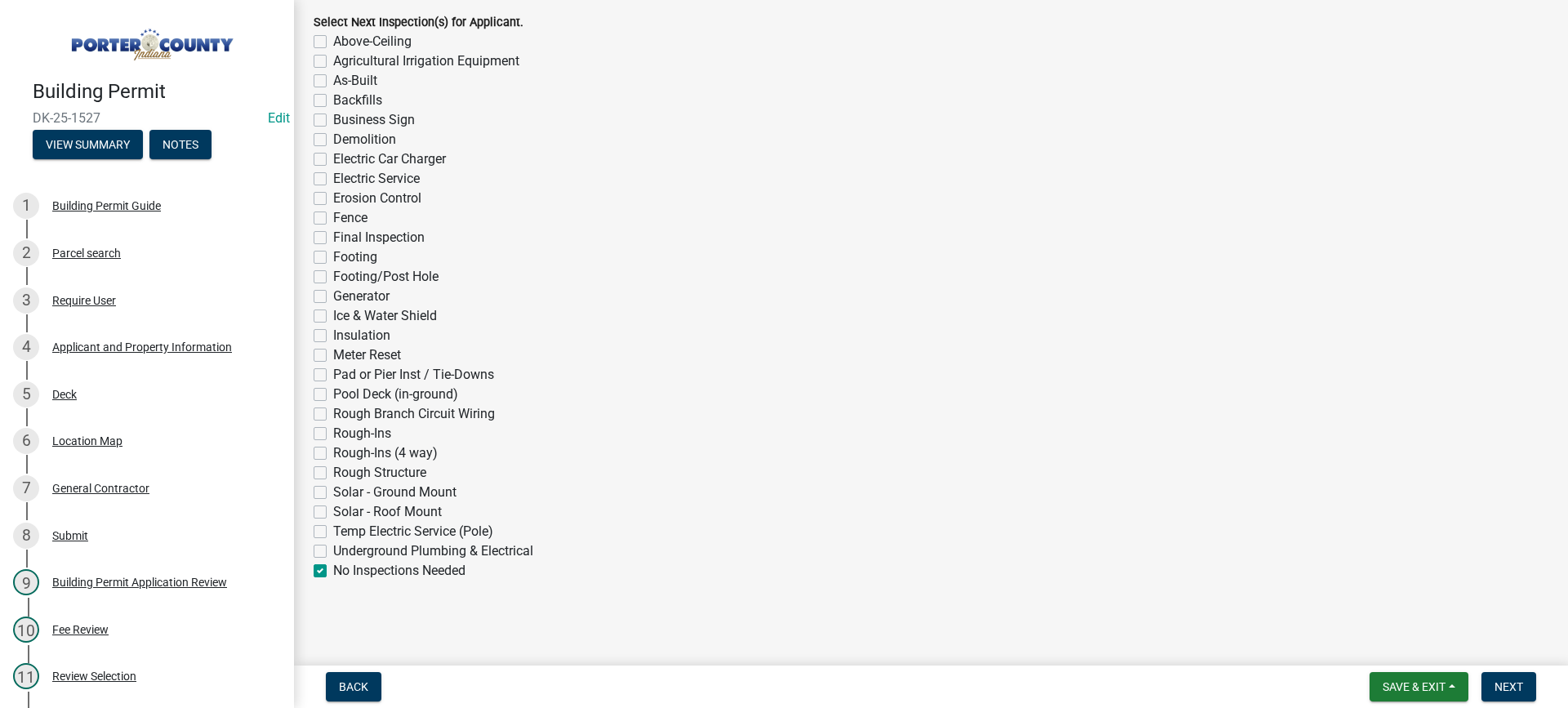
checkbox input "false"
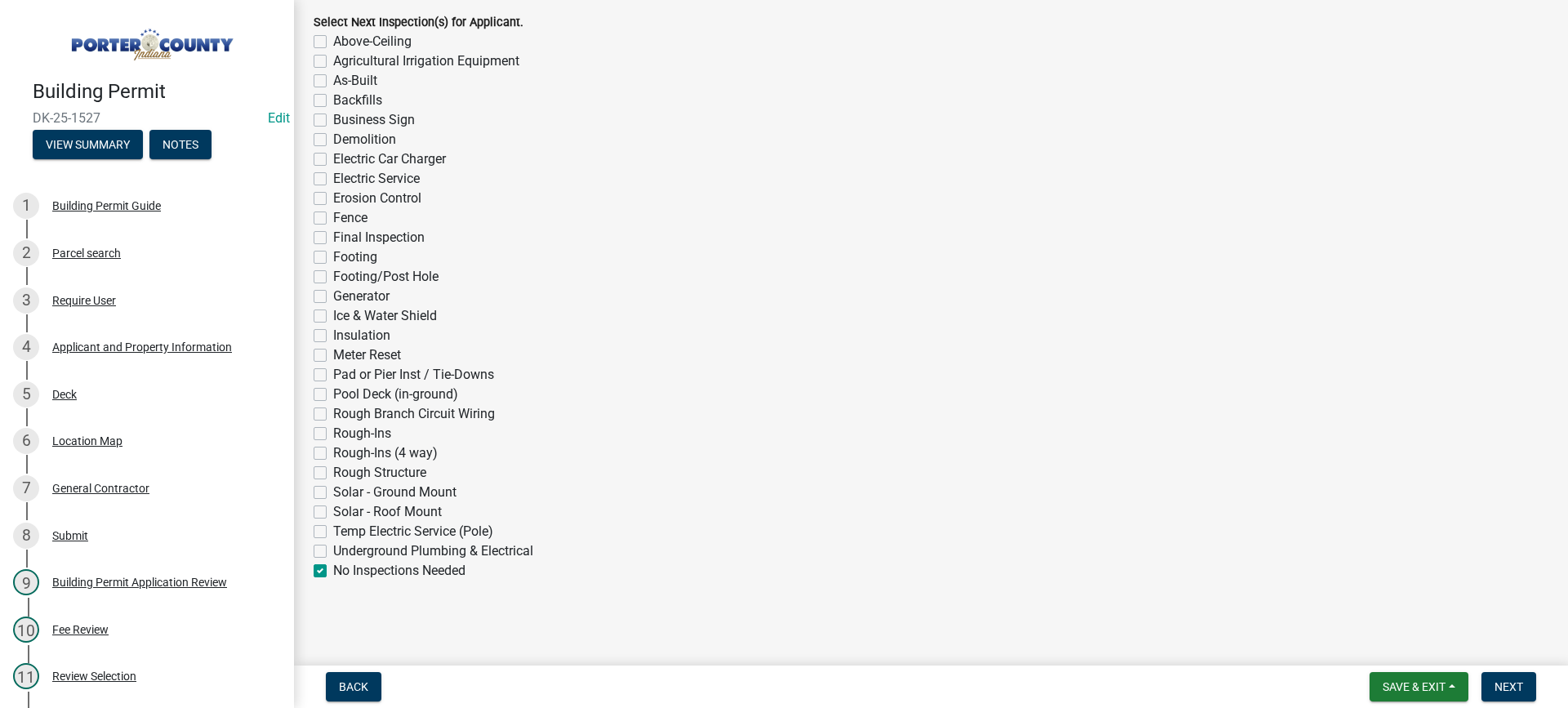
checkbox input "false"
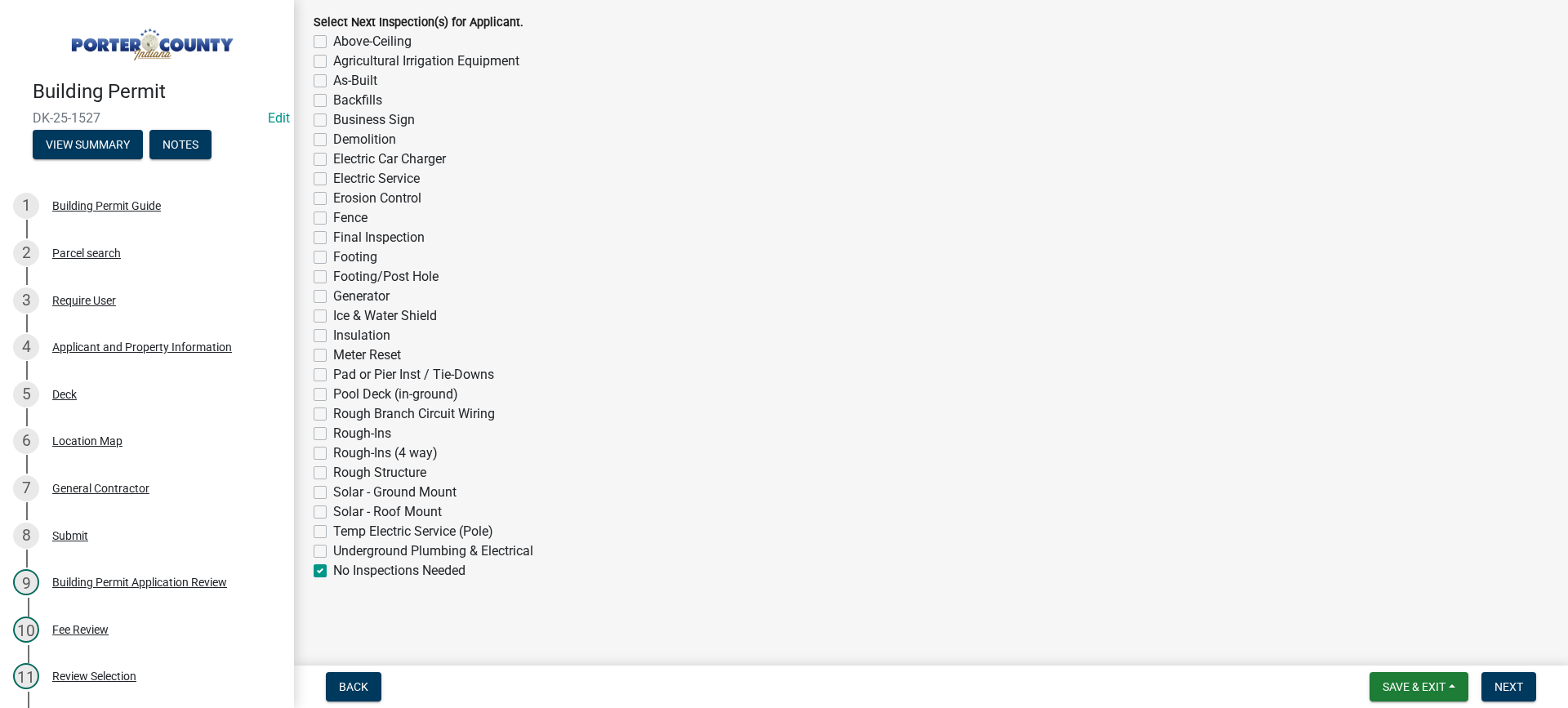
checkbox input "false"
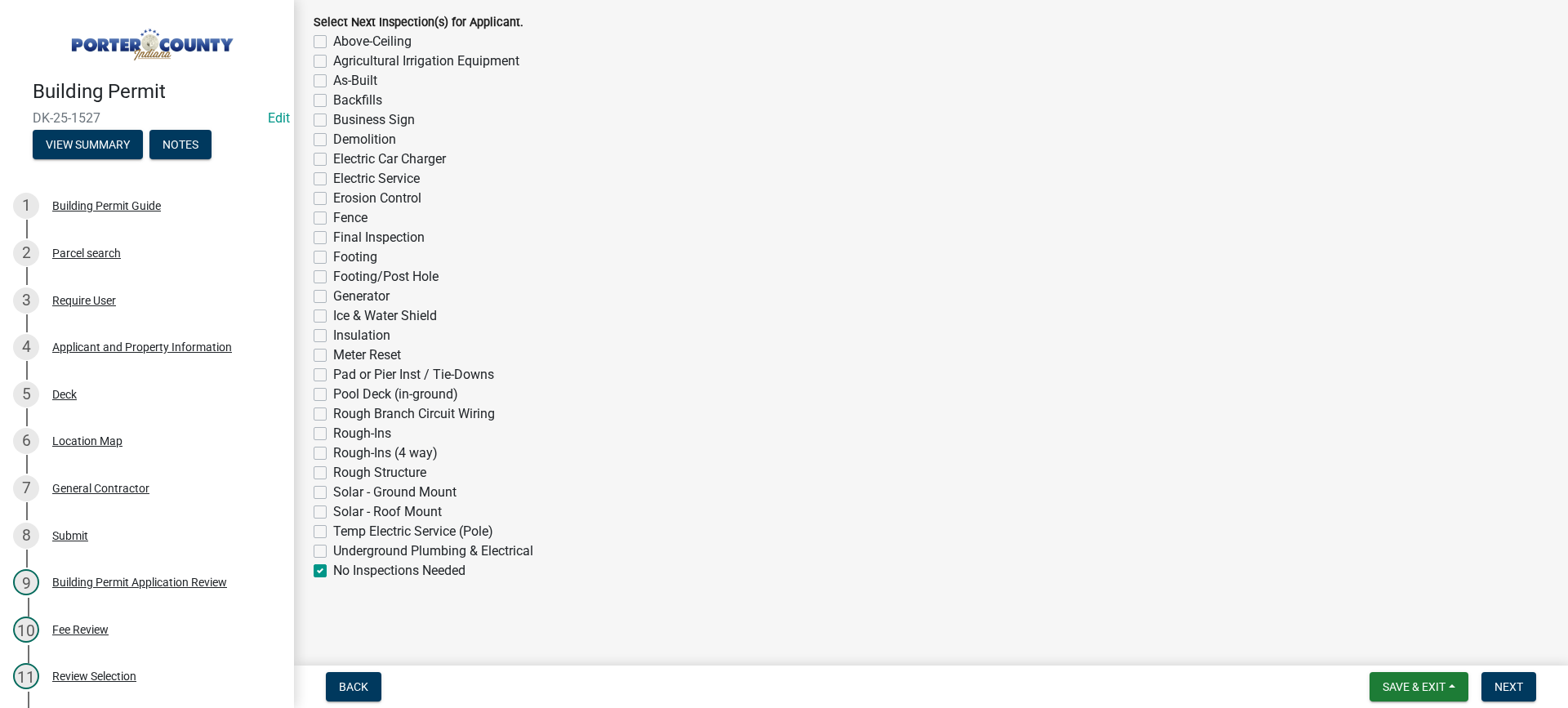
checkbox input "false"
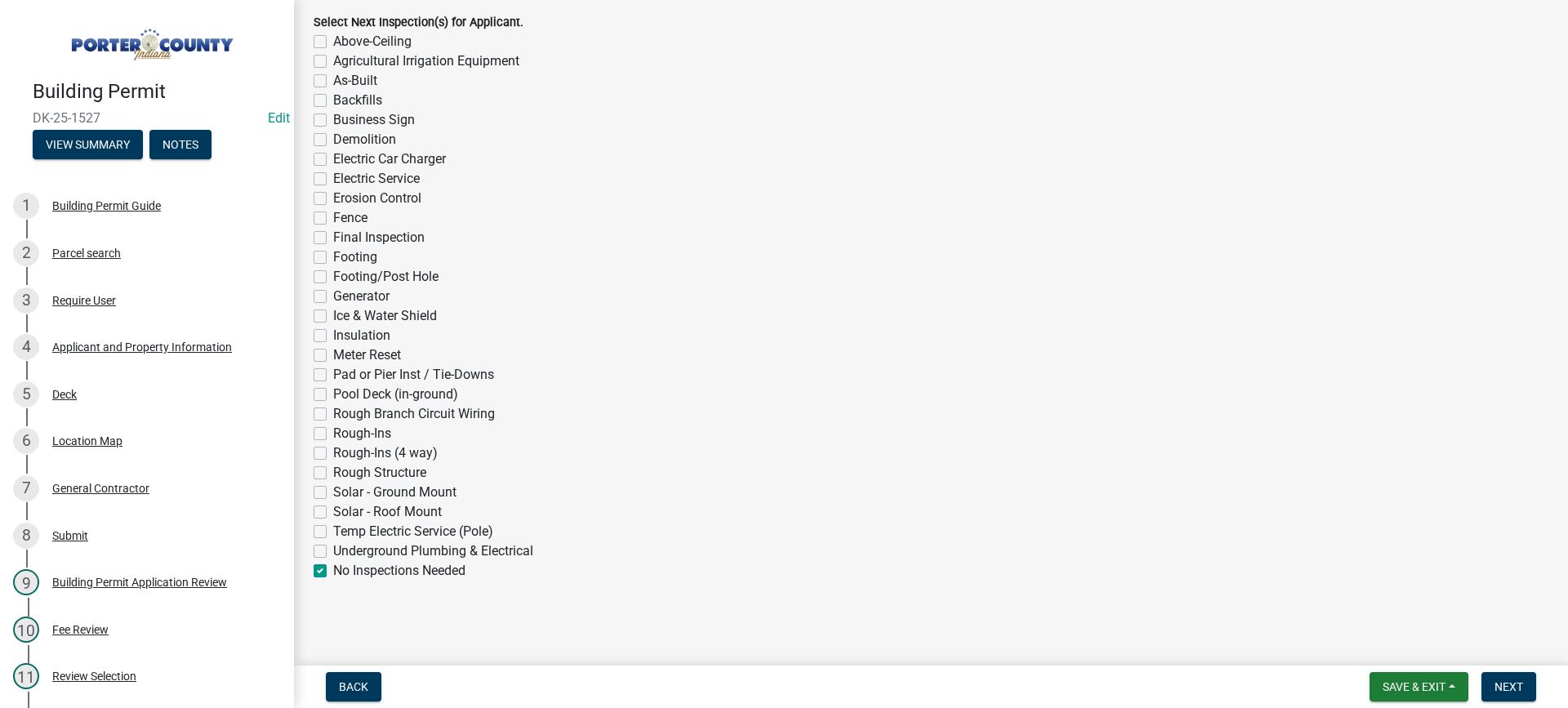
checkbox input "false"
checkbox input "true"
click at [1515, 689] on span "Next" at bounding box center [1508, 686] width 28 height 13
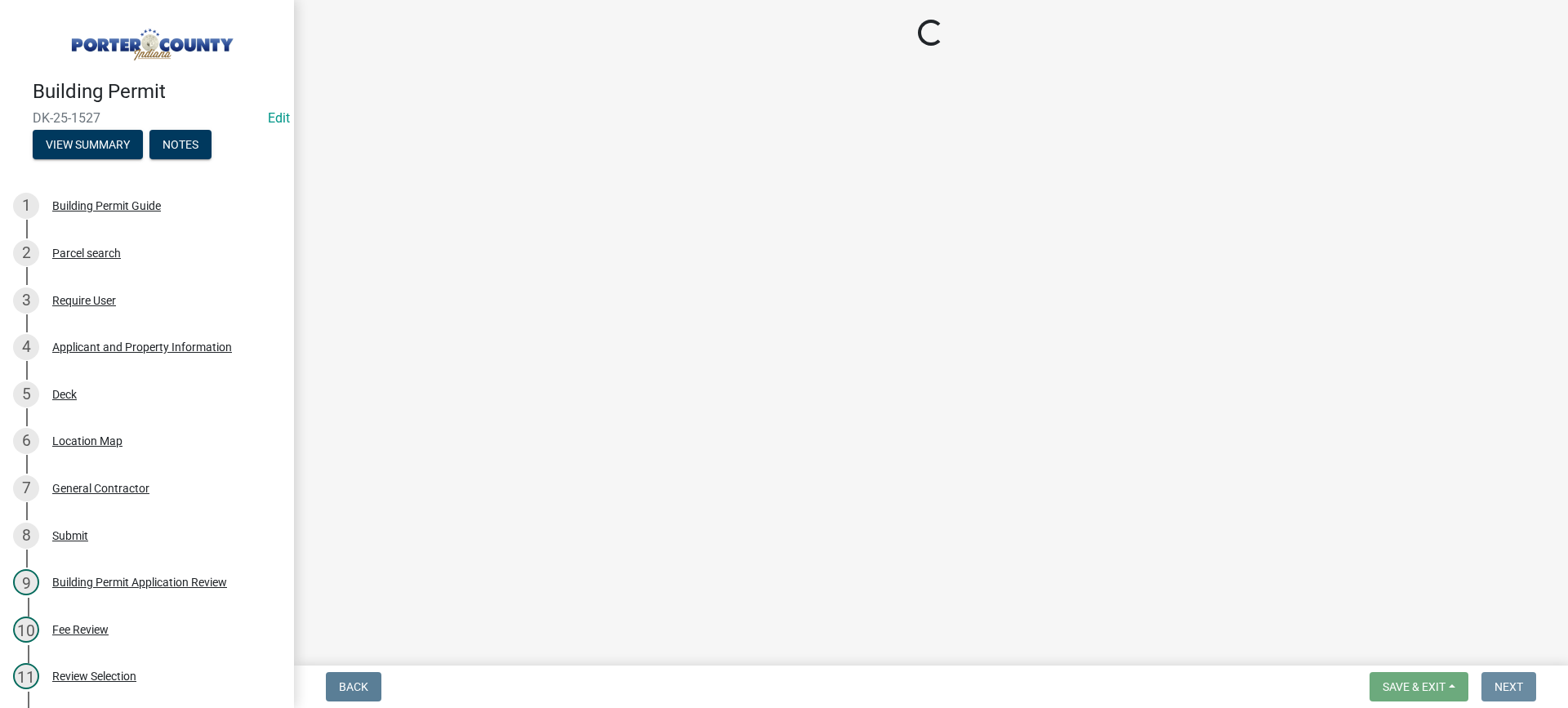
scroll to position [0, 0]
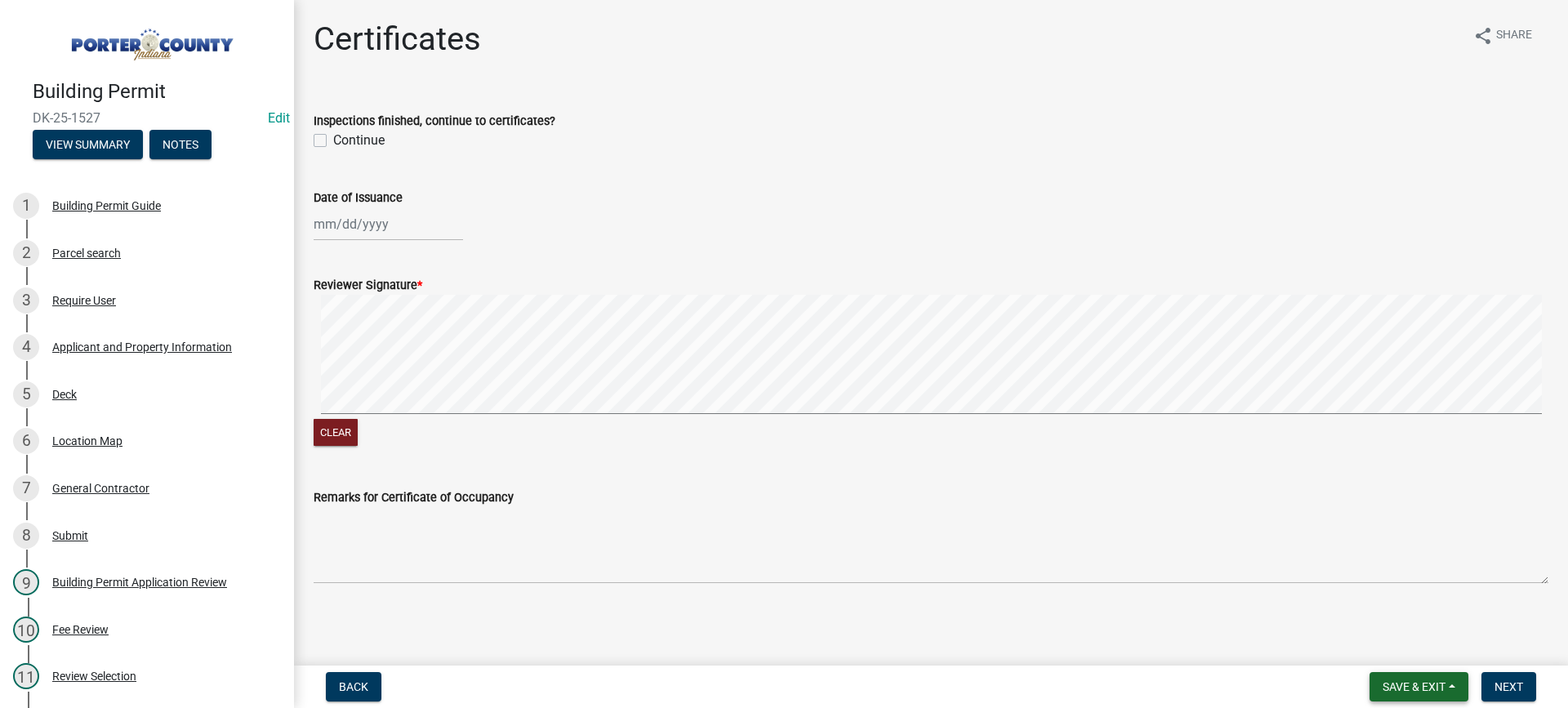
click at [1407, 688] on span "Save & Exit" at bounding box center [1414, 686] width 62 height 13
click at [1410, 650] on button "Save & Exit" at bounding box center [1402, 643] width 131 height 39
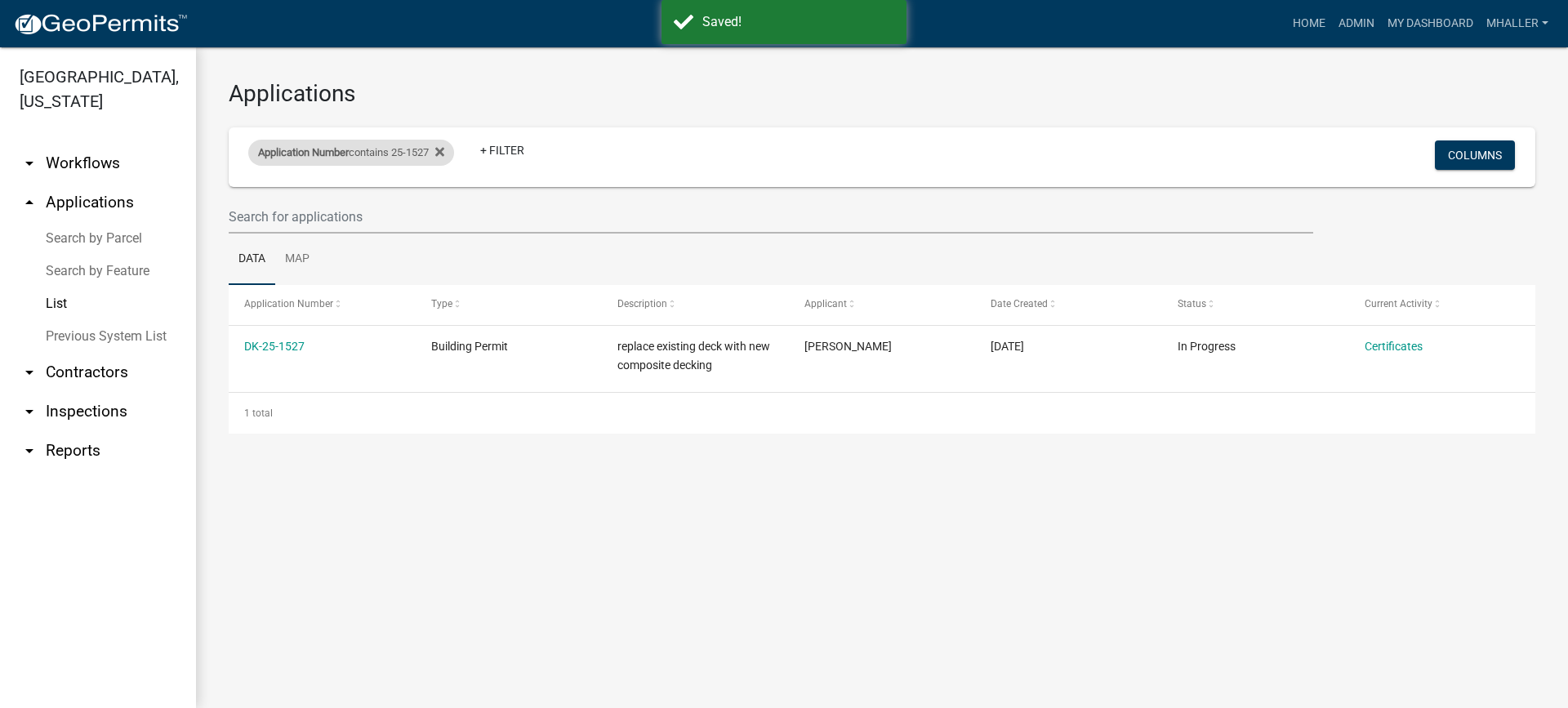
click at [322, 148] on span "Application Number" at bounding box center [304, 152] width 91 height 12
click at [351, 219] on input "25-1527" at bounding box center [358, 213] width 149 height 33
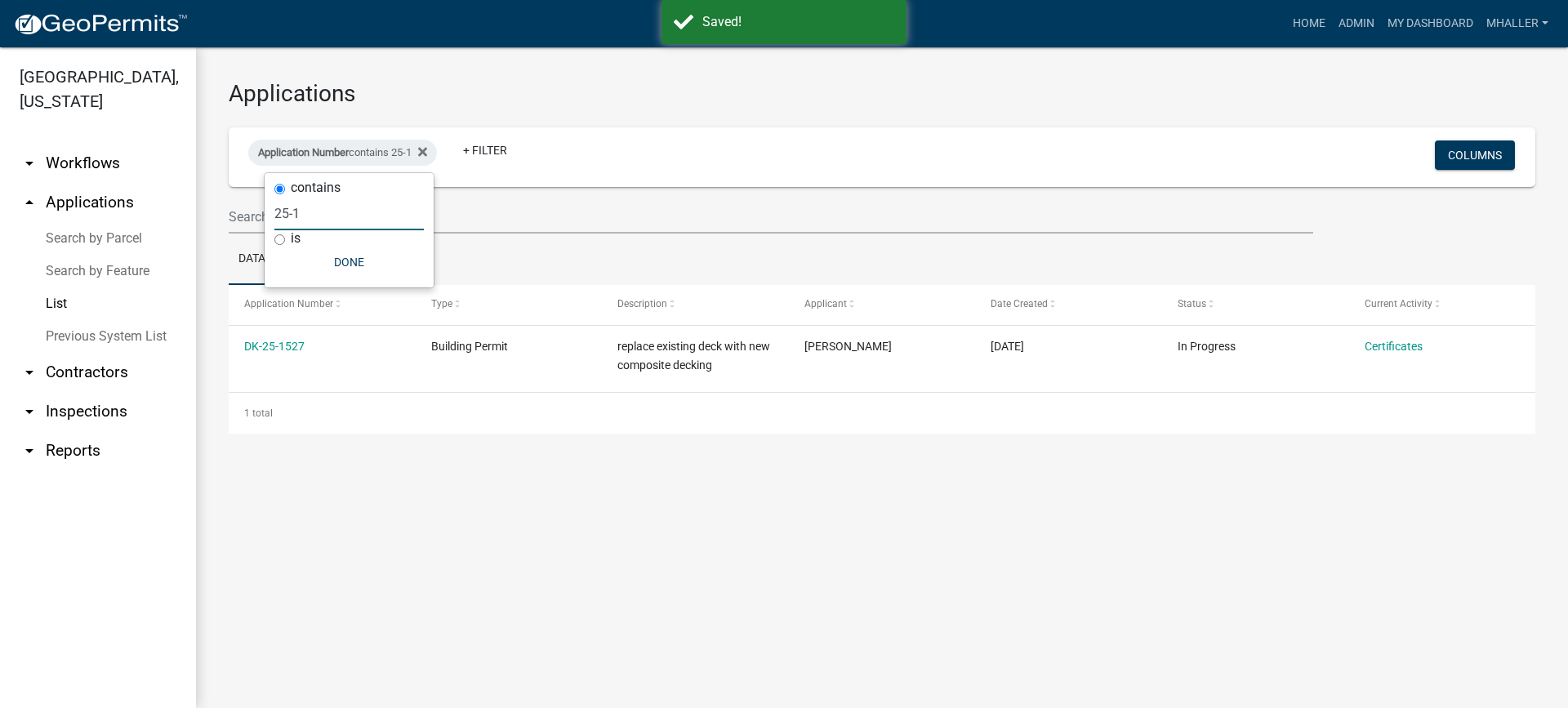
type input "25-"
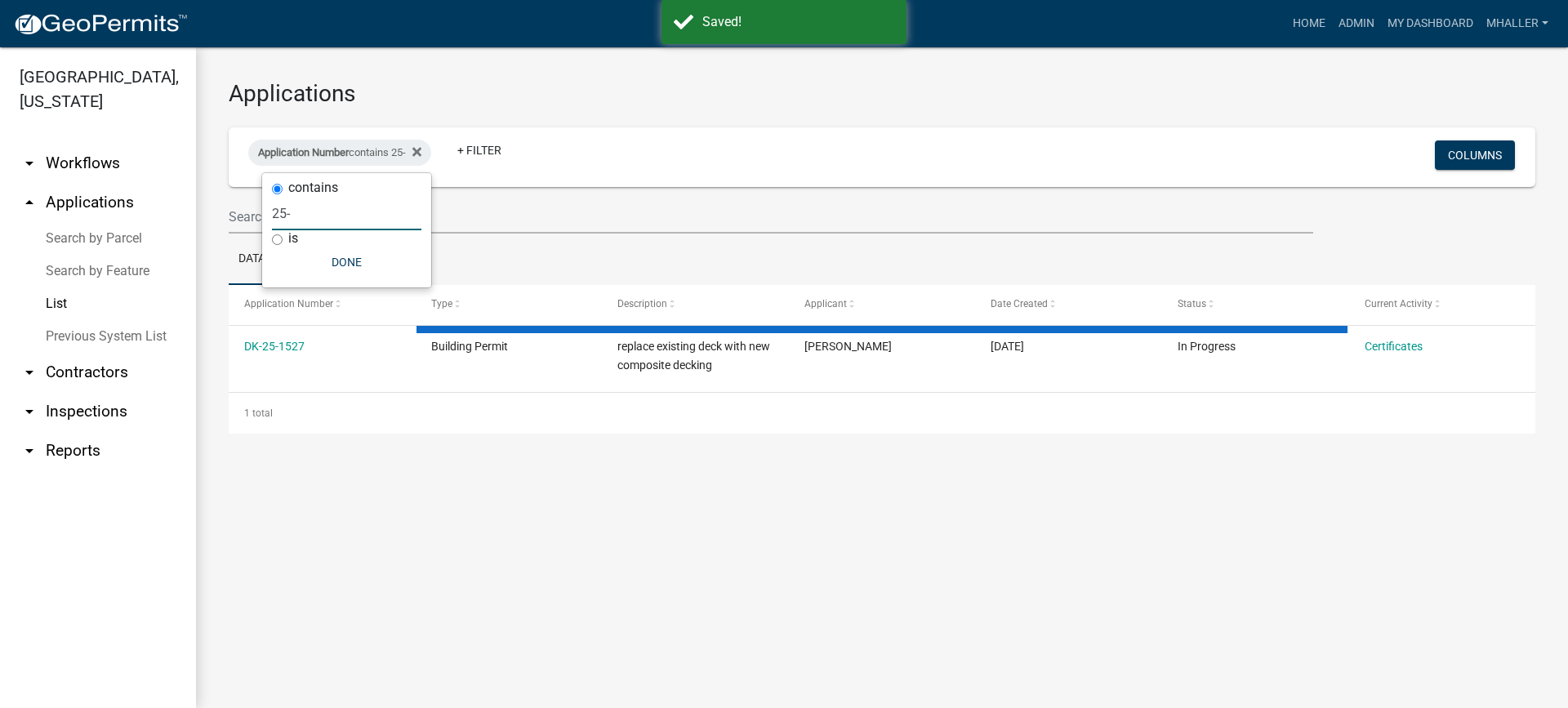
select select "1: 25"
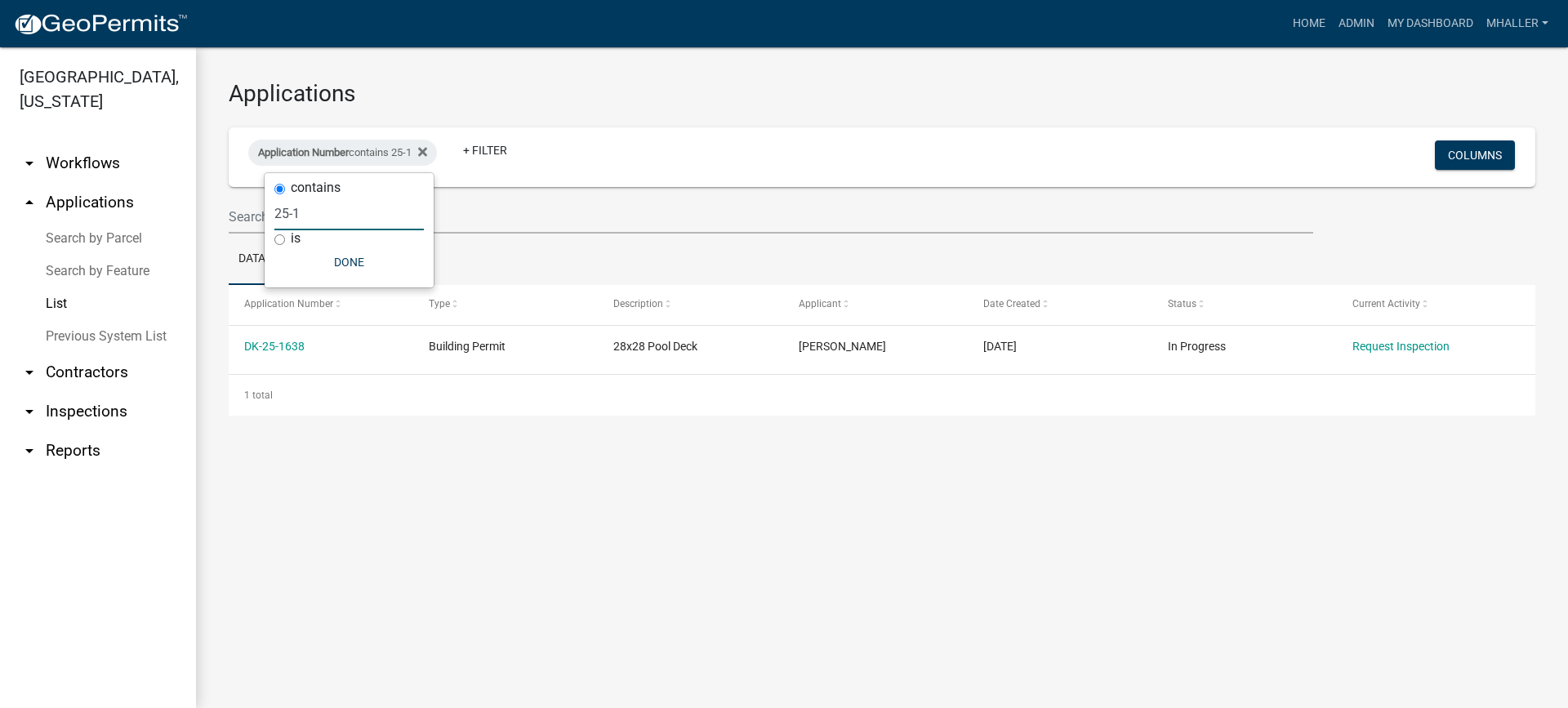
type input "25-"
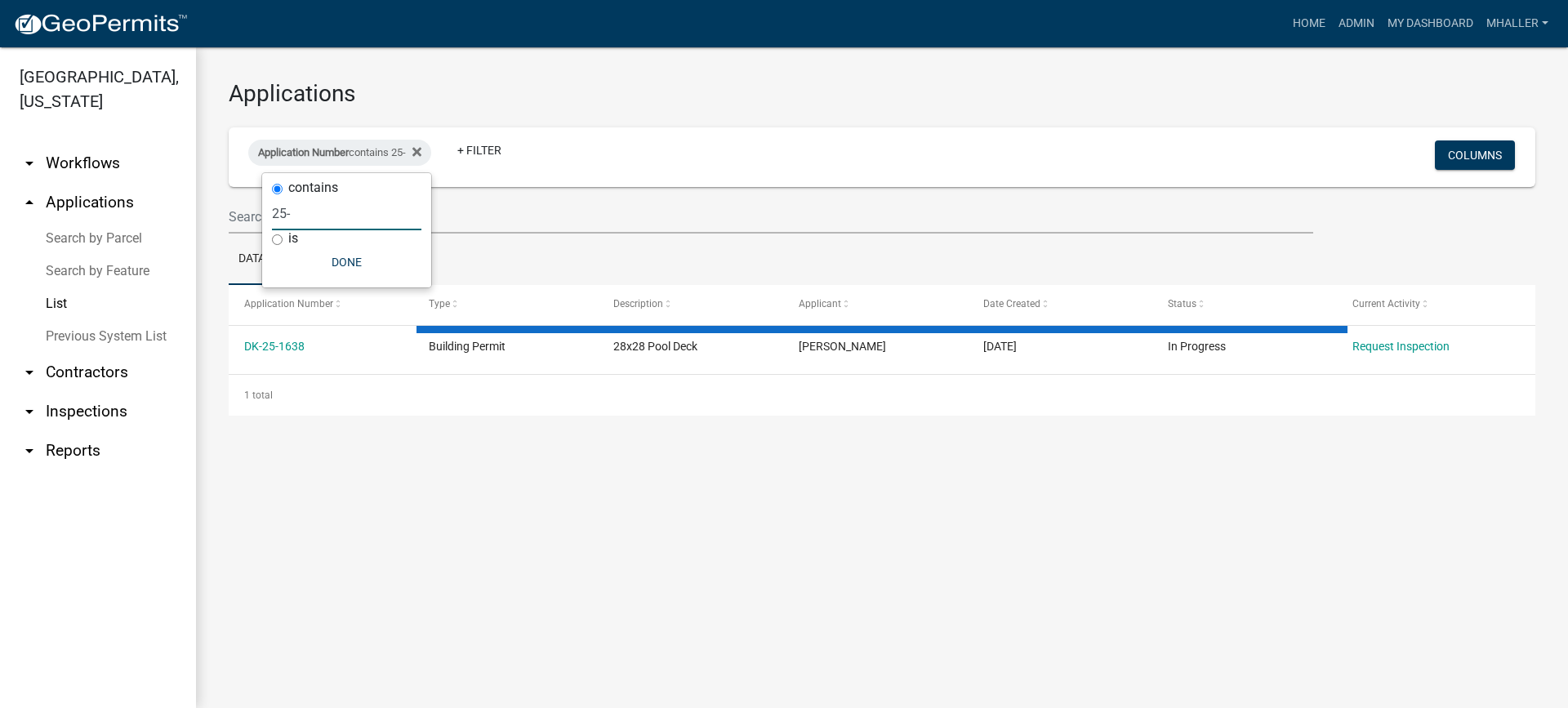
select select "1: 25"
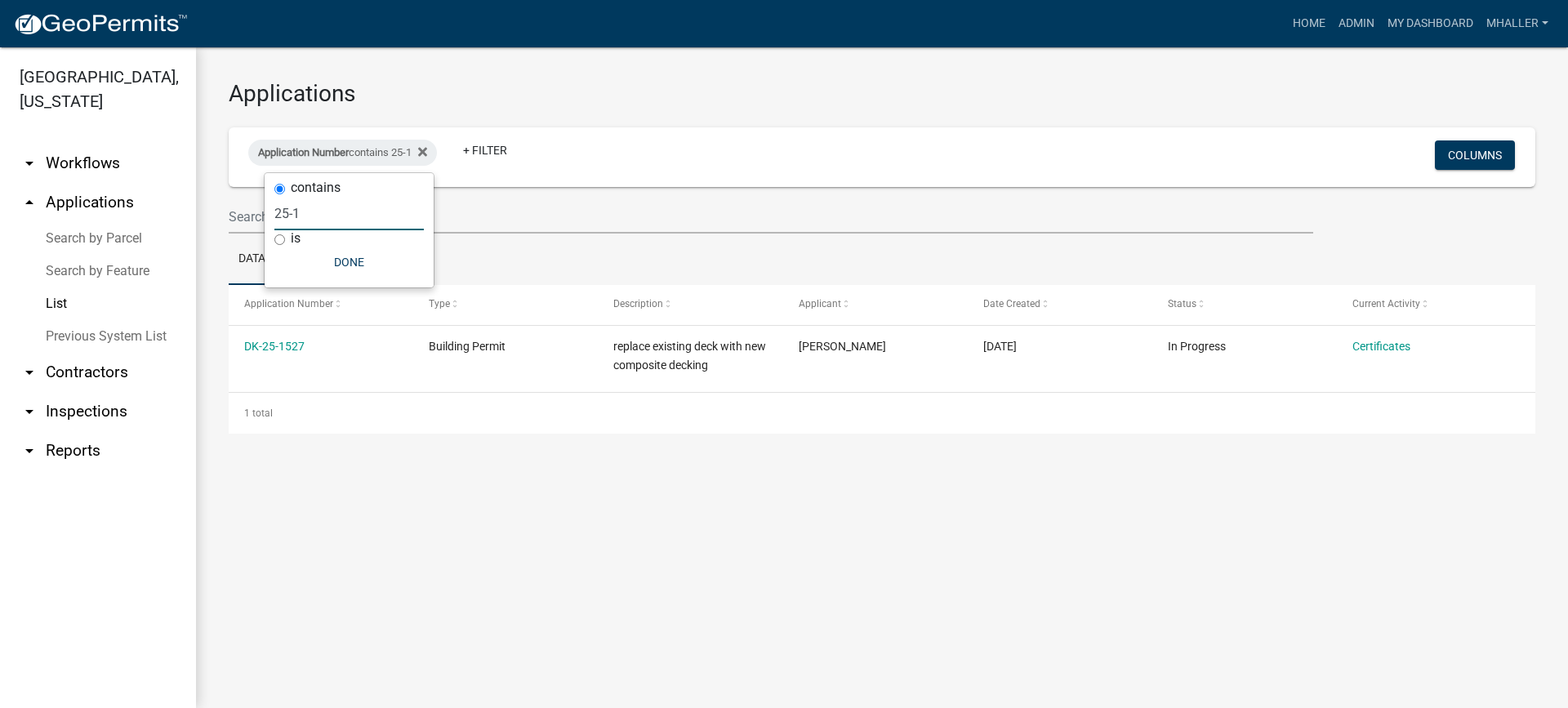
type input "25-"
select select "1: 25"
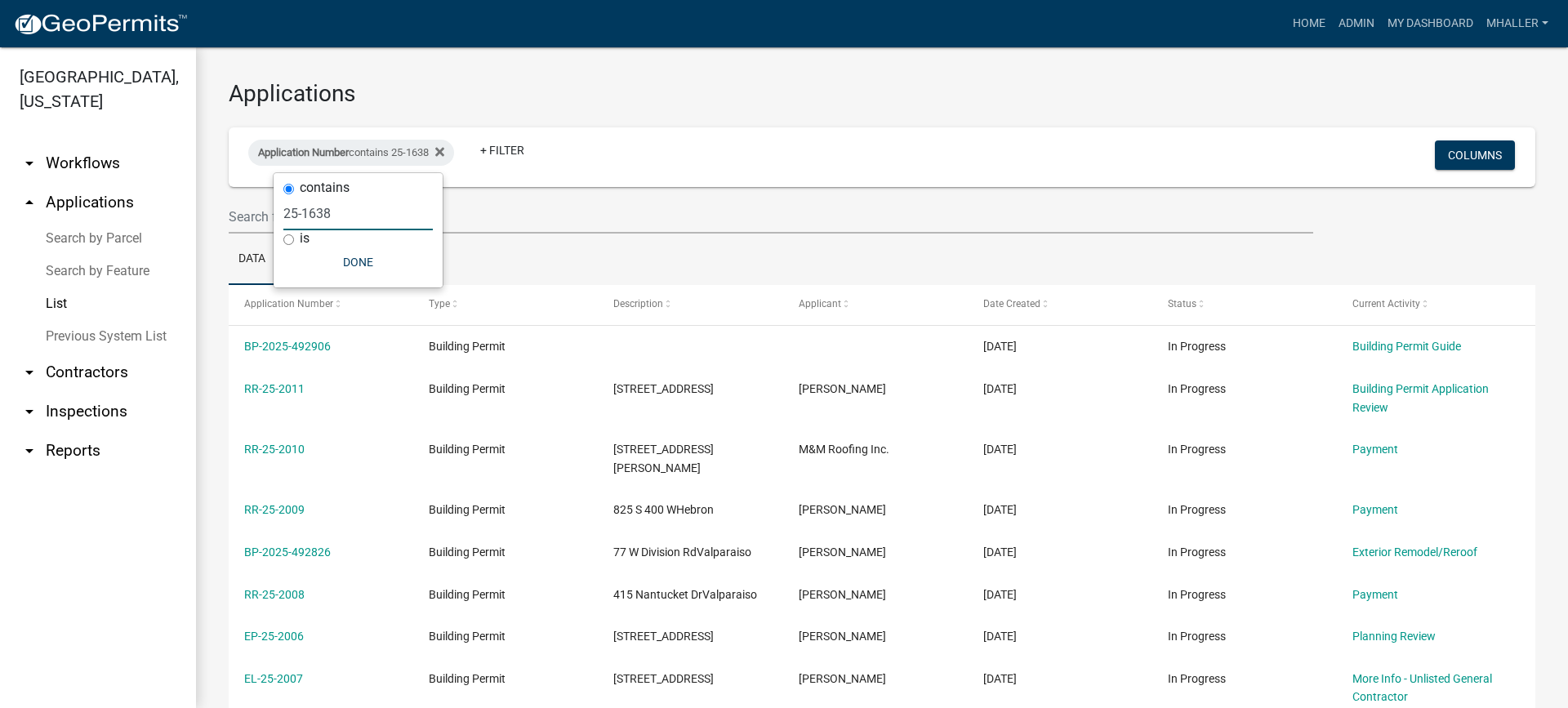
type input "25-1638"
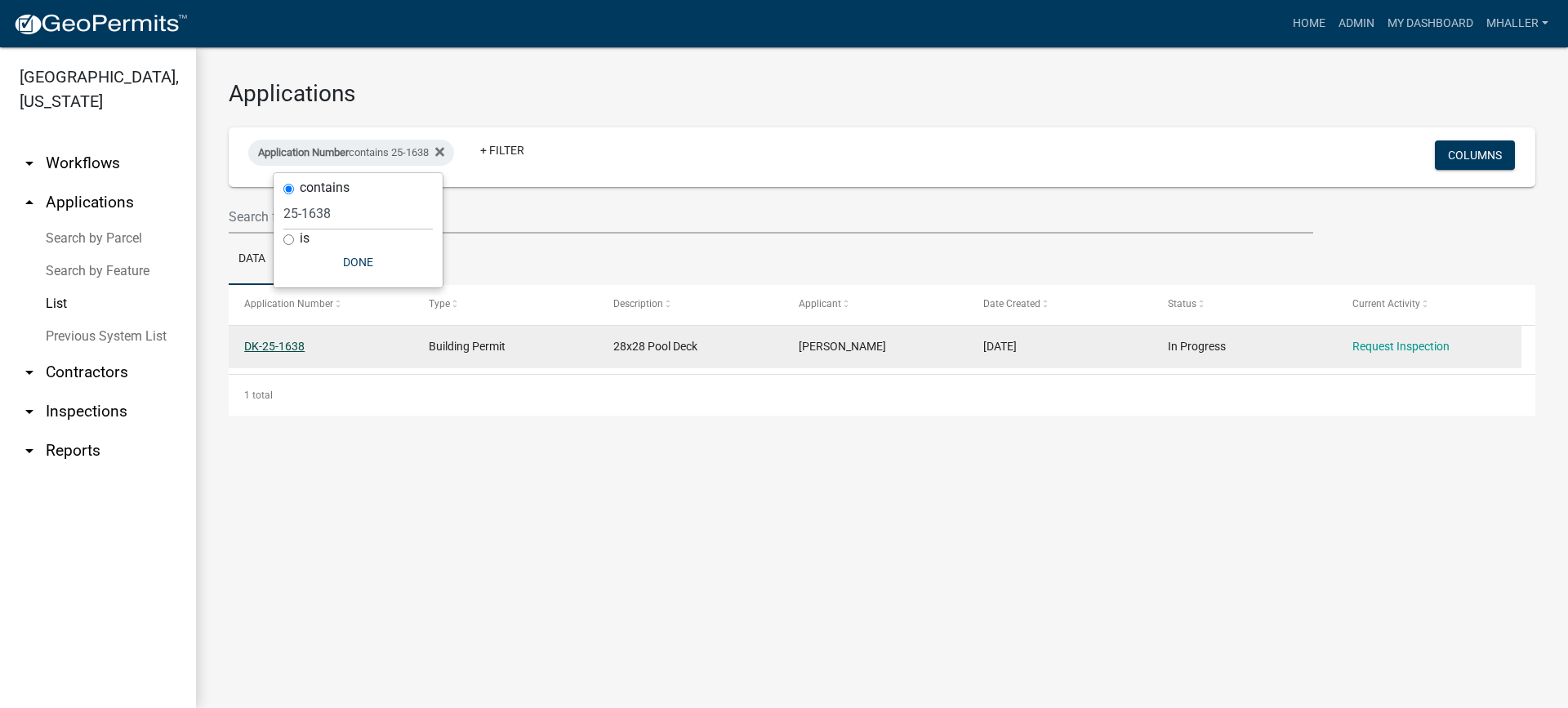
click at [284, 348] on link "DK-25-1638" at bounding box center [274, 346] width 61 height 13
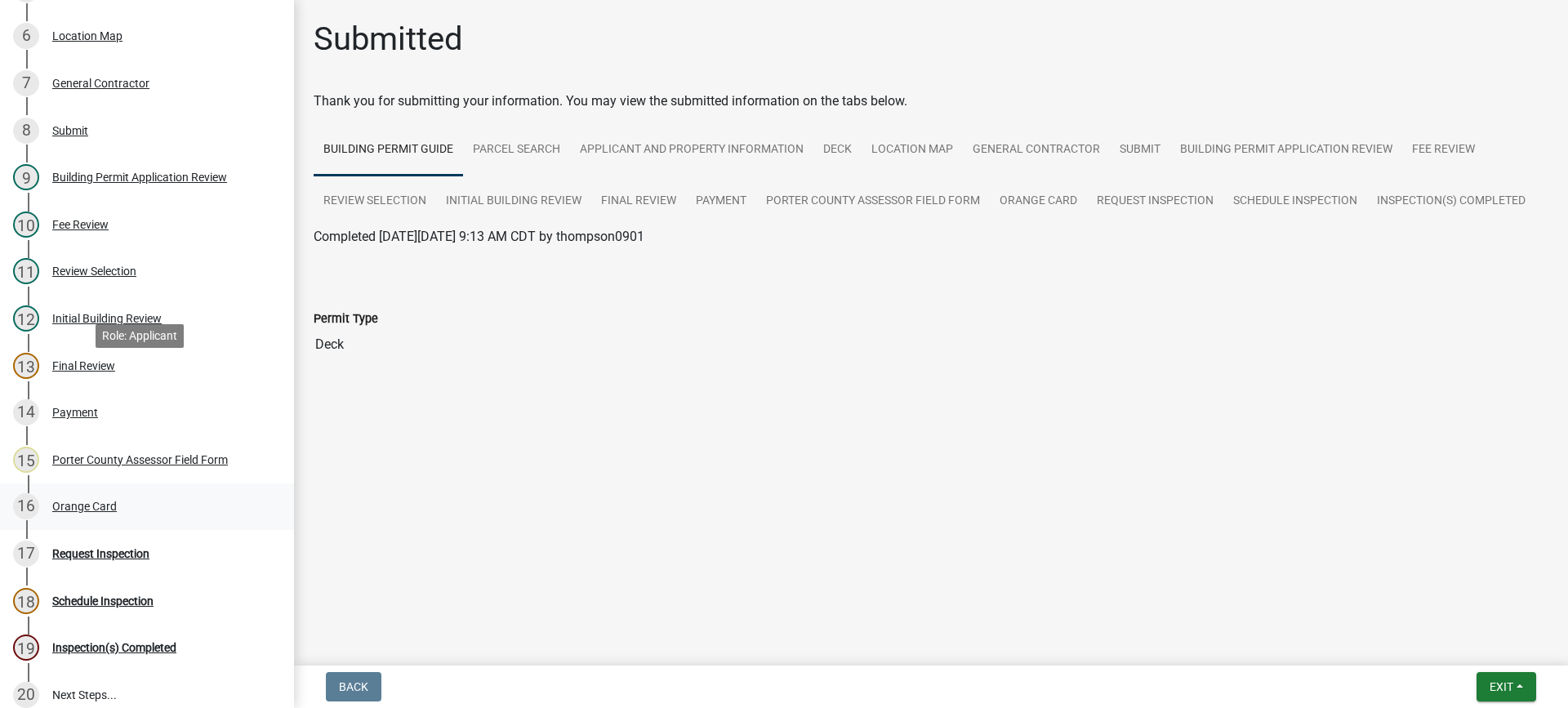
scroll to position [490, 0]
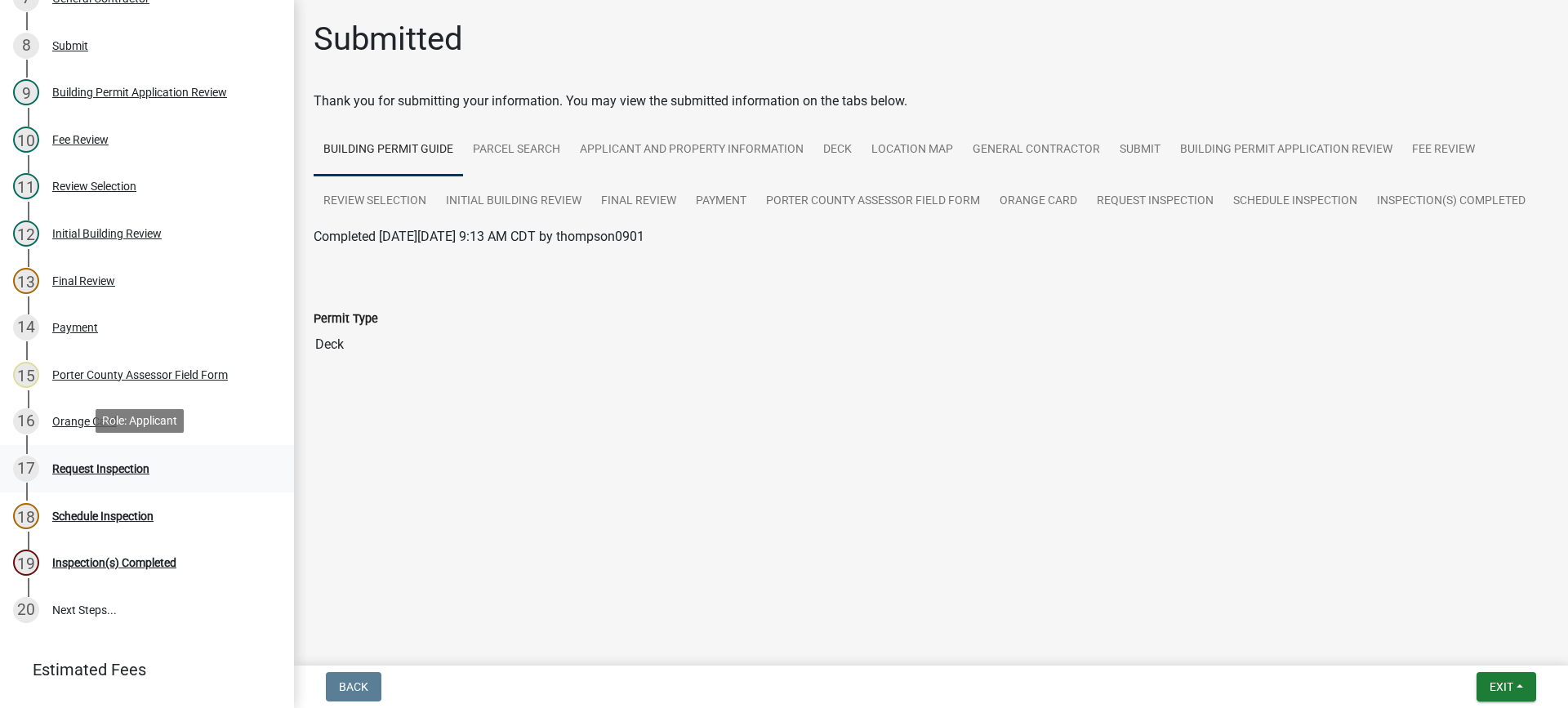
click at [80, 468] on div "Request Inspection" at bounding box center [100, 469] width 97 height 11
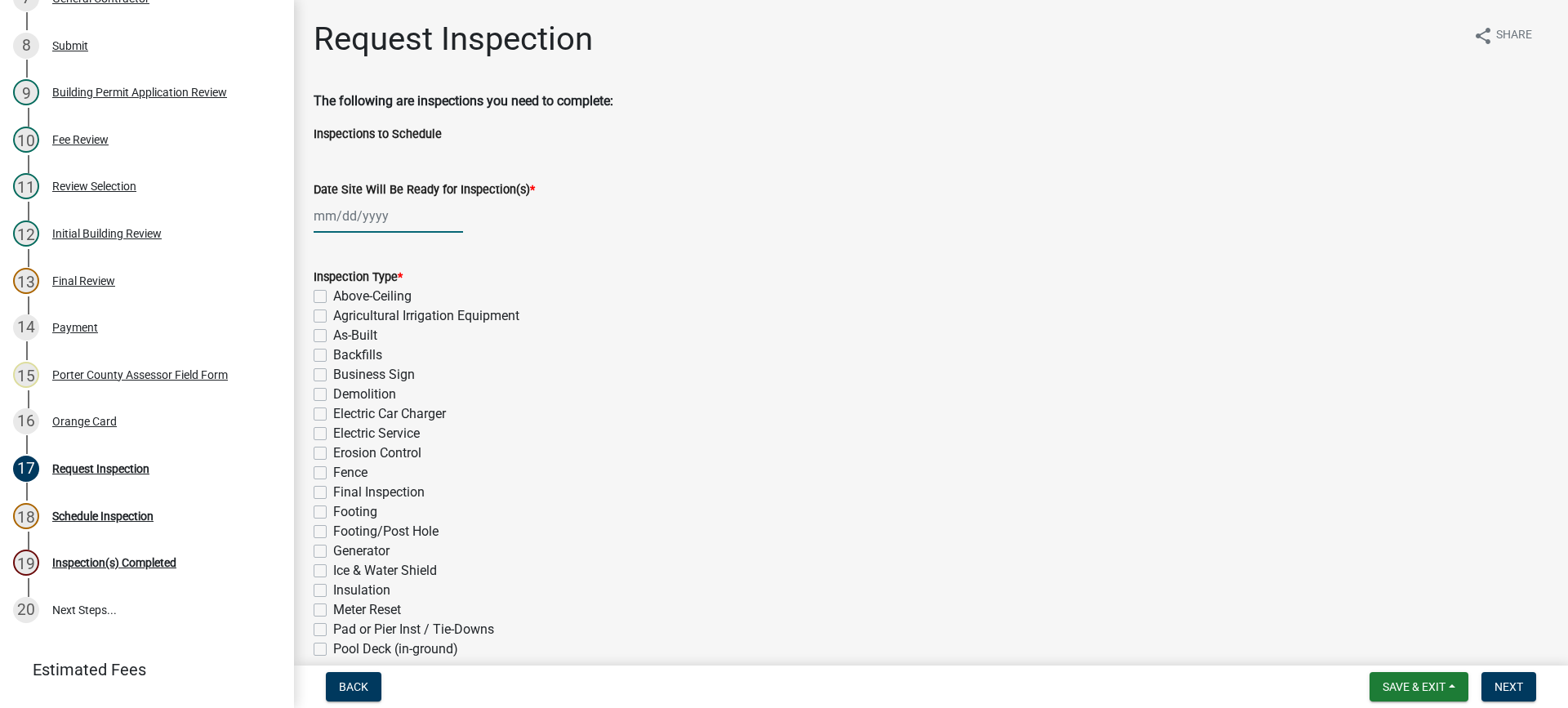
click at [355, 216] on div at bounding box center [389, 216] width 149 height 33
select select "10"
select select "2025"
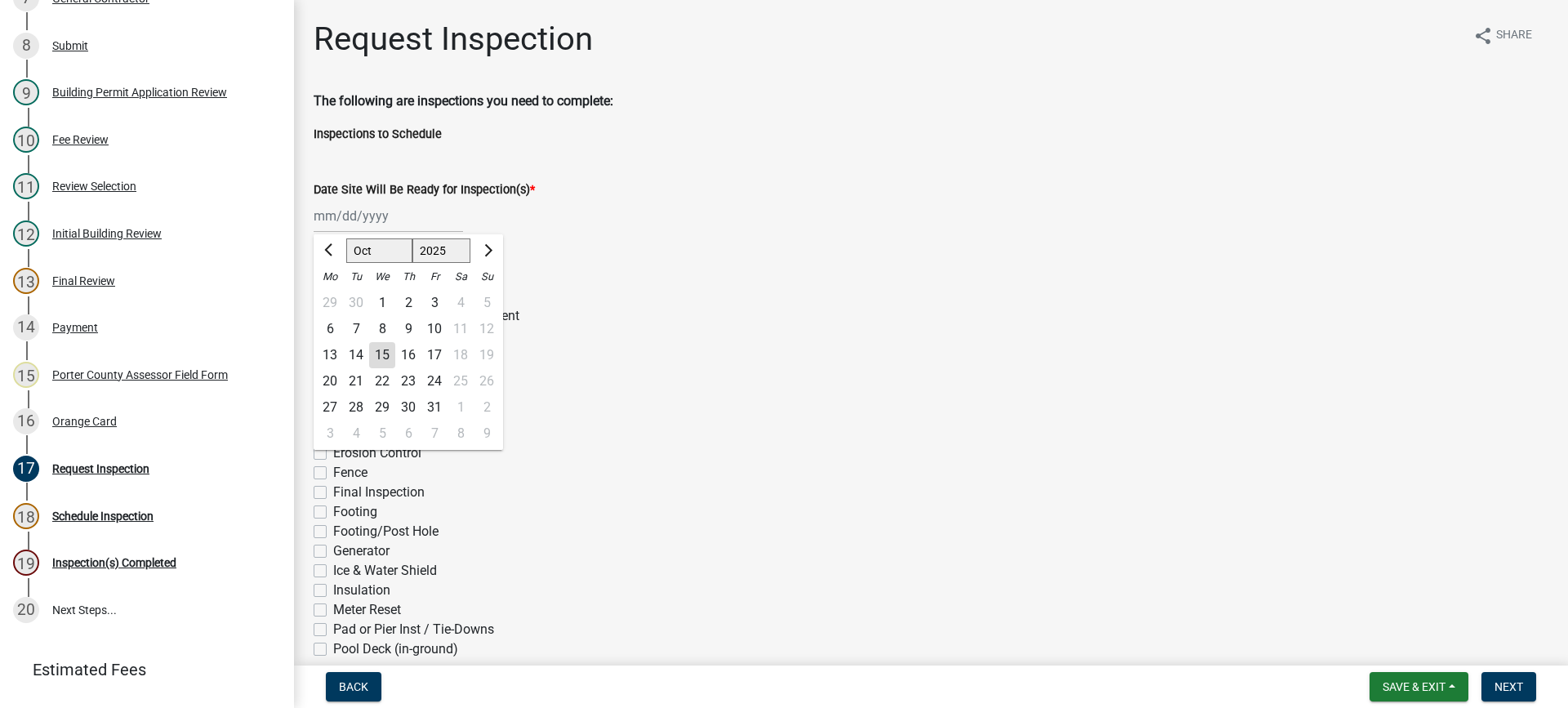
click at [379, 350] on div "15" at bounding box center [382, 355] width 26 height 26
type input "[DATE]"
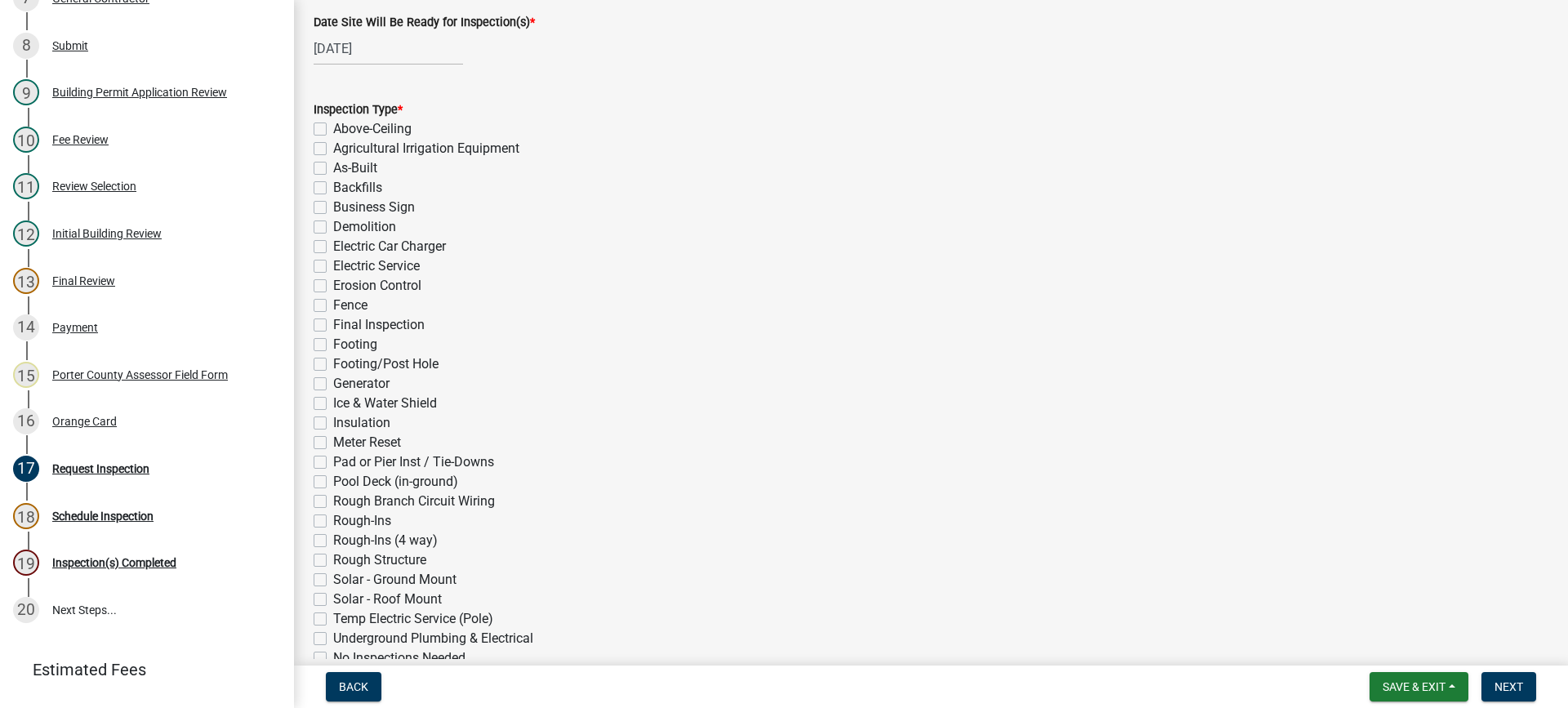
scroll to position [408, 0]
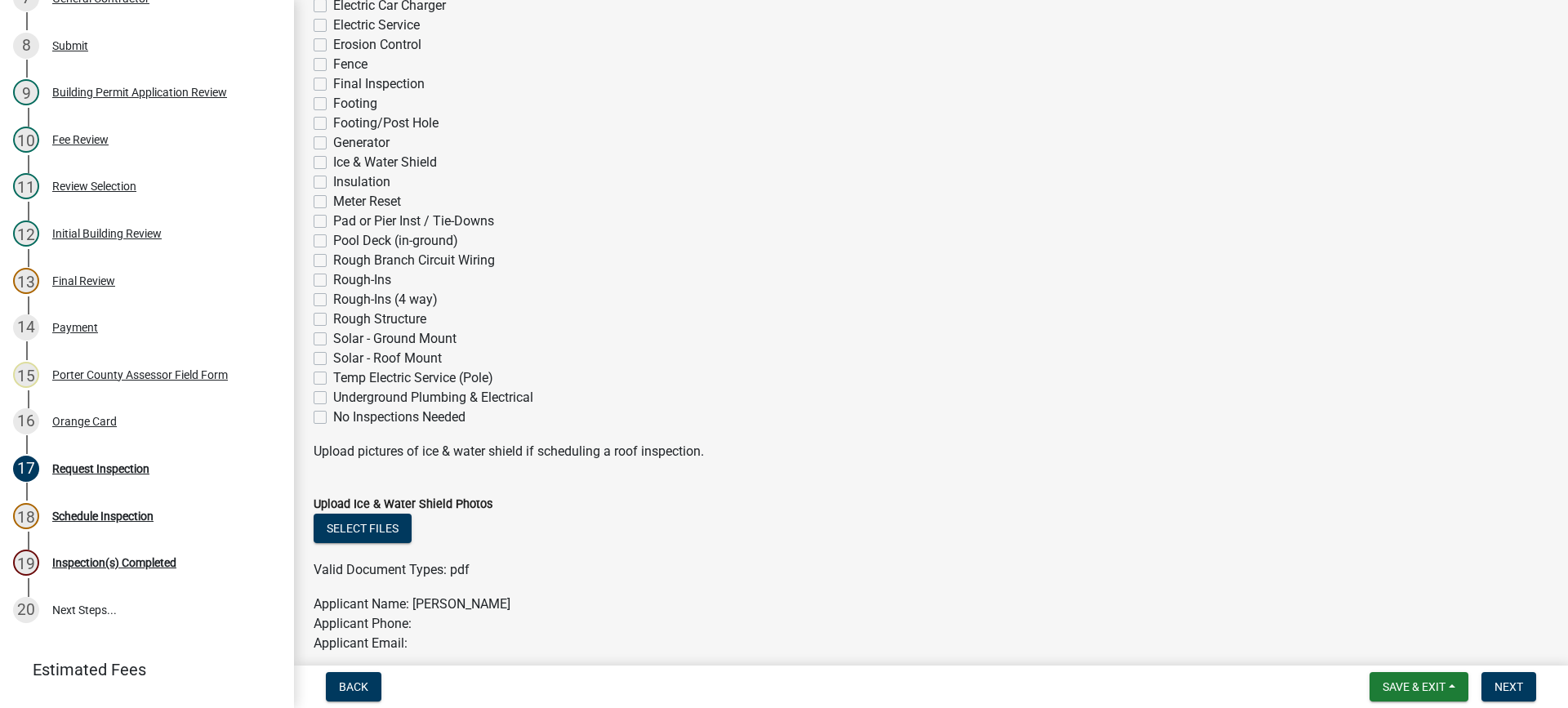
click at [333, 84] on label "Final Inspection" at bounding box center [378, 84] width 92 height 20
click at [333, 84] on input "Final Inspection" at bounding box center [338, 79] width 10 height 10
checkbox input "true"
checkbox input "false"
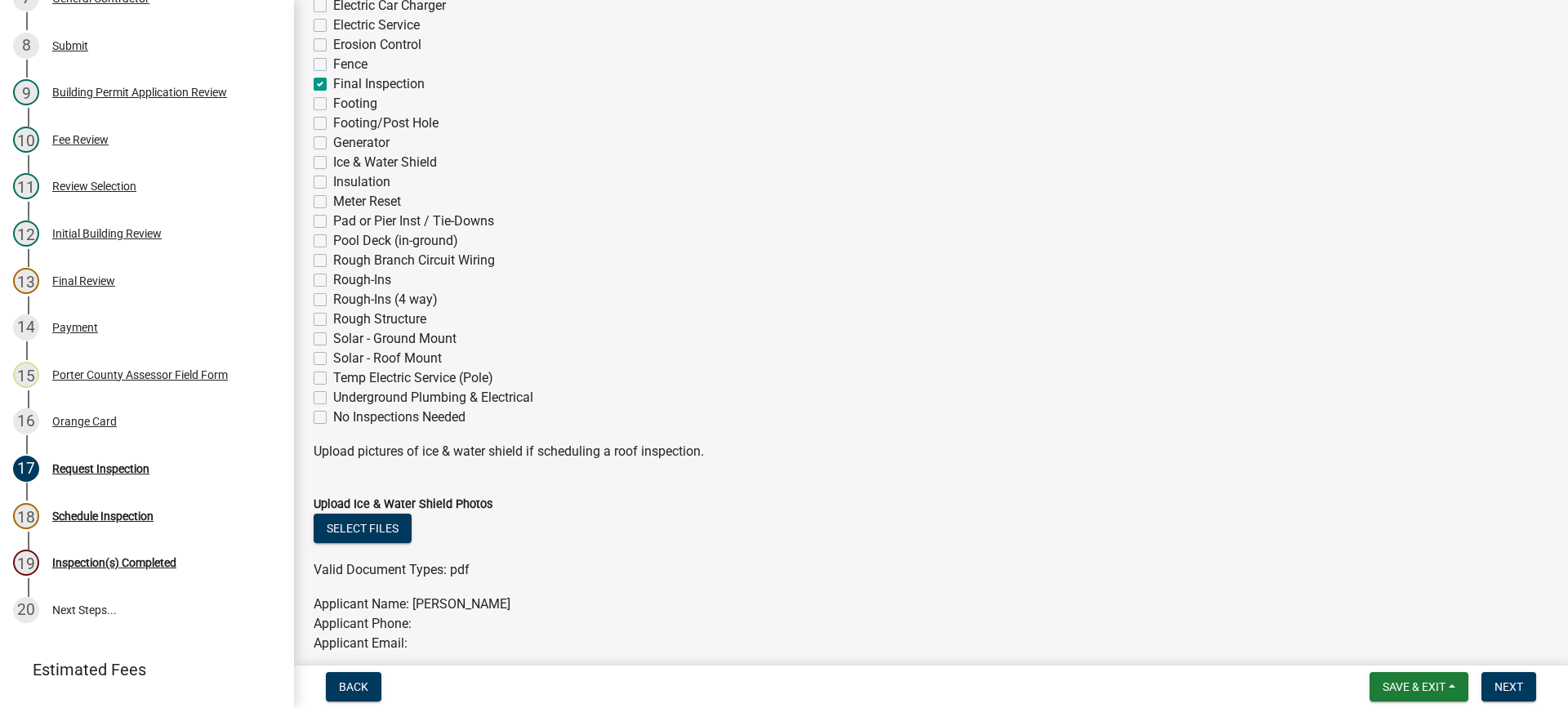
checkbox input "false"
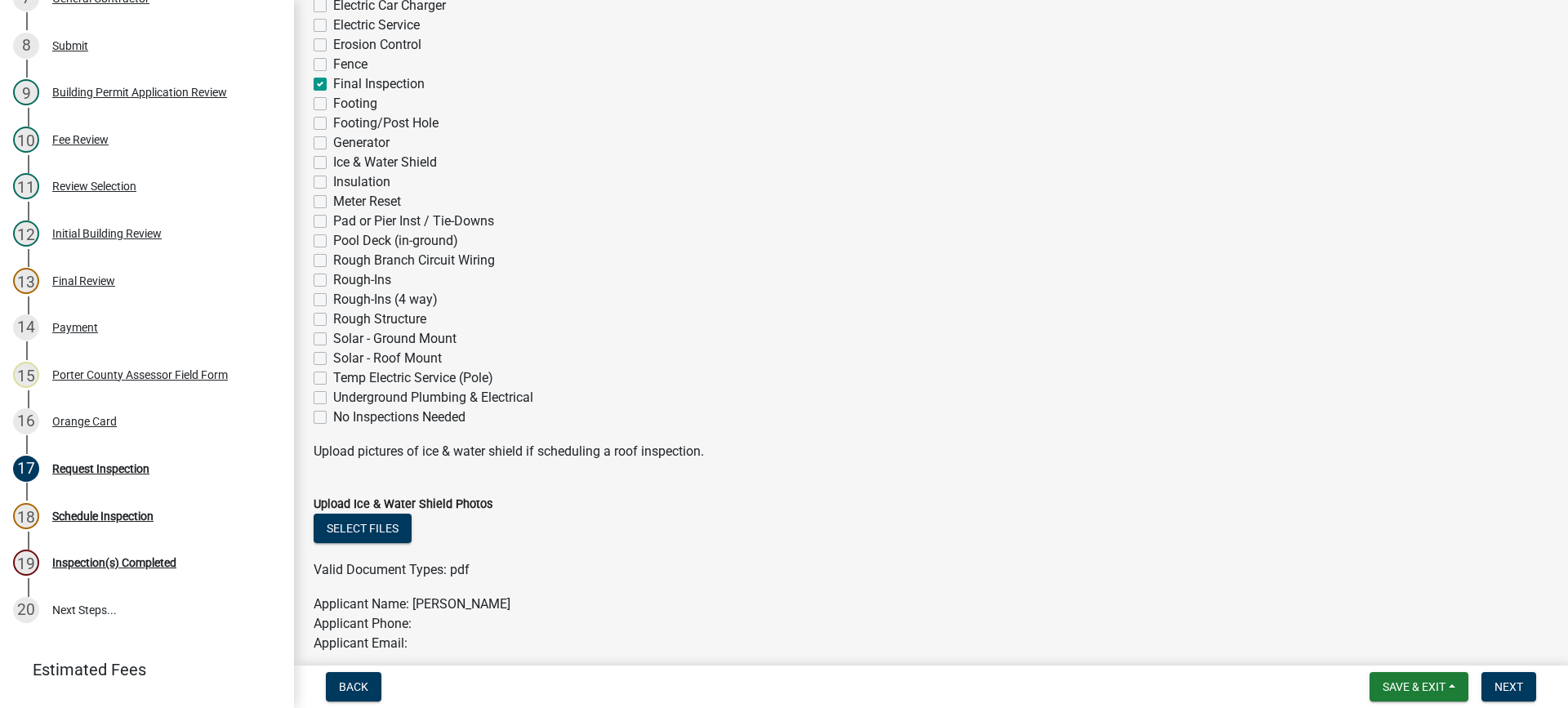
checkbox input "false"
checkbox input "true"
checkbox input "false"
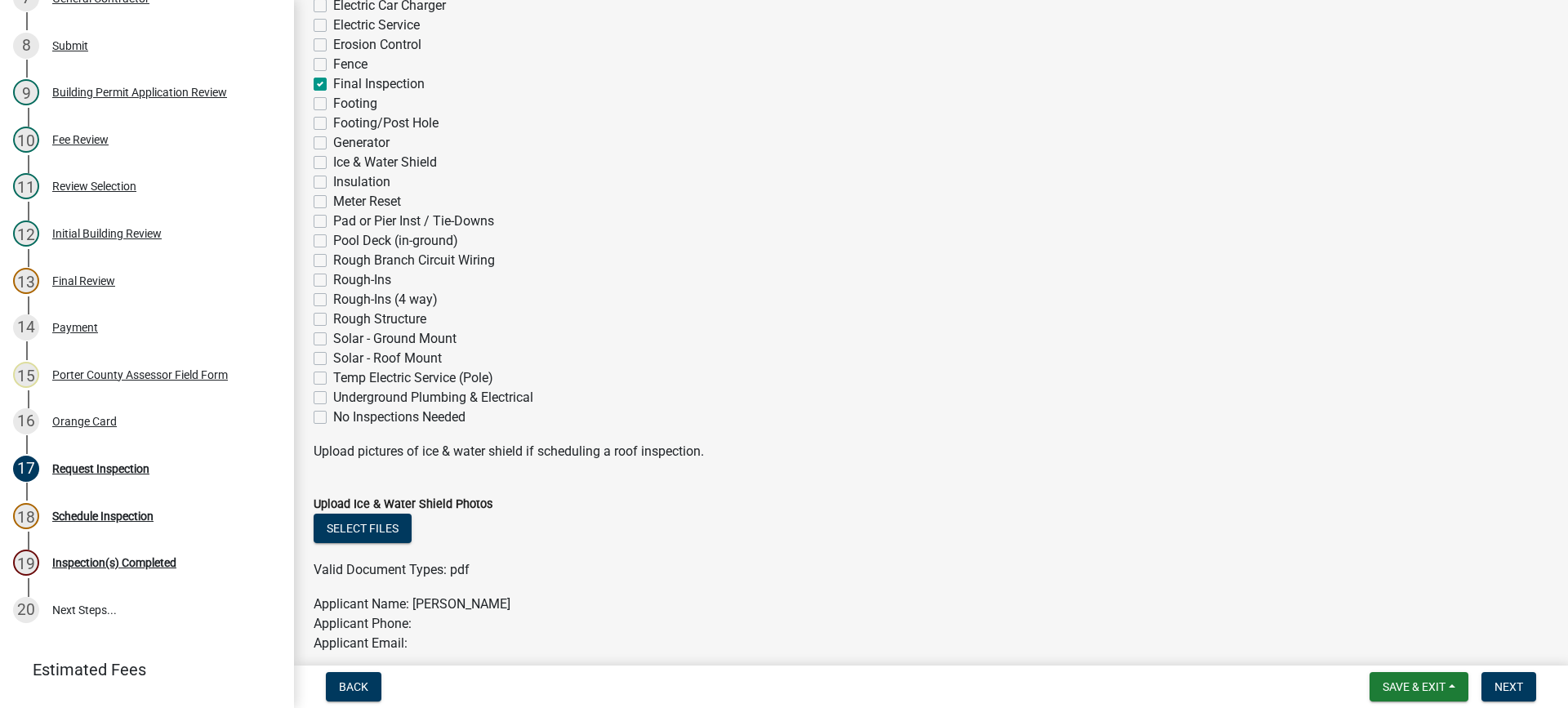
checkbox input "false"
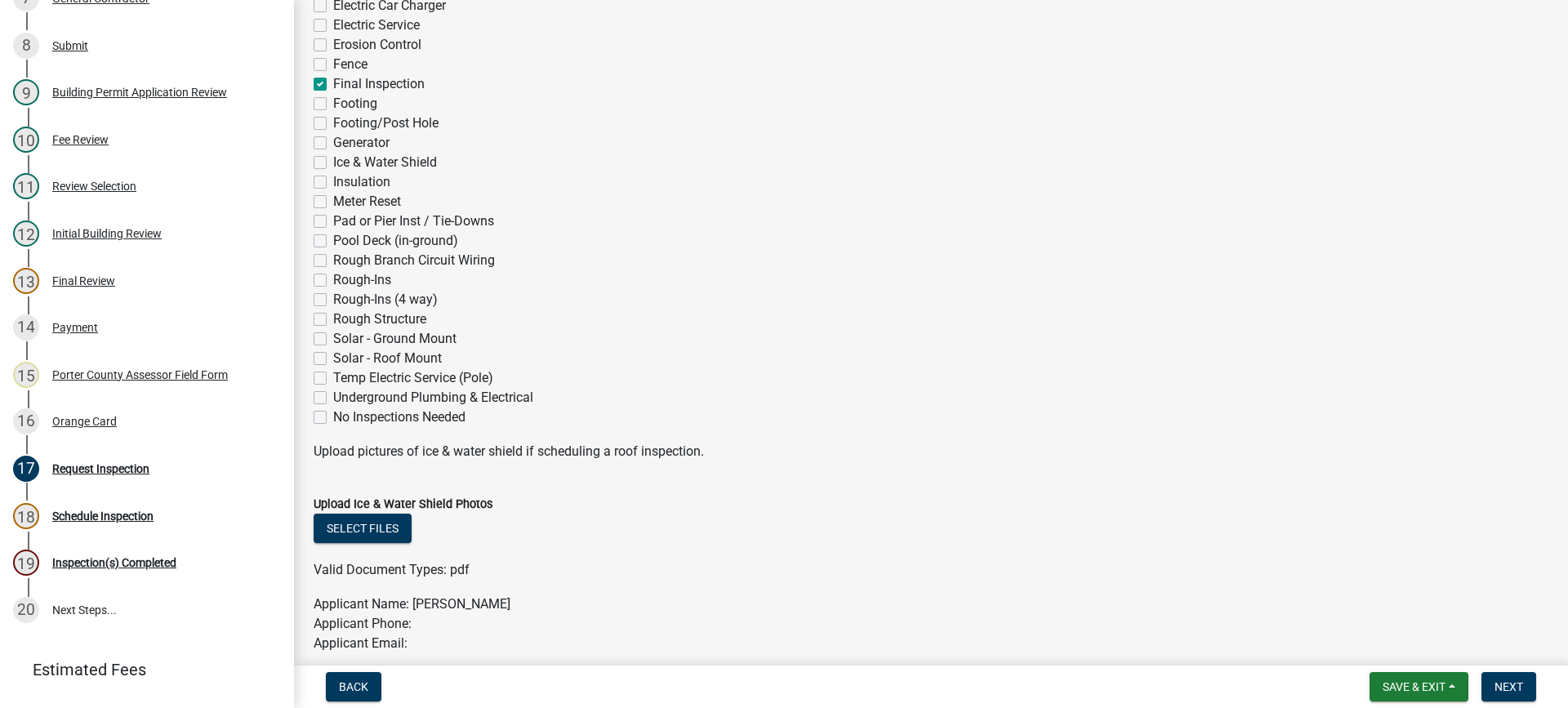
checkbox input "false"
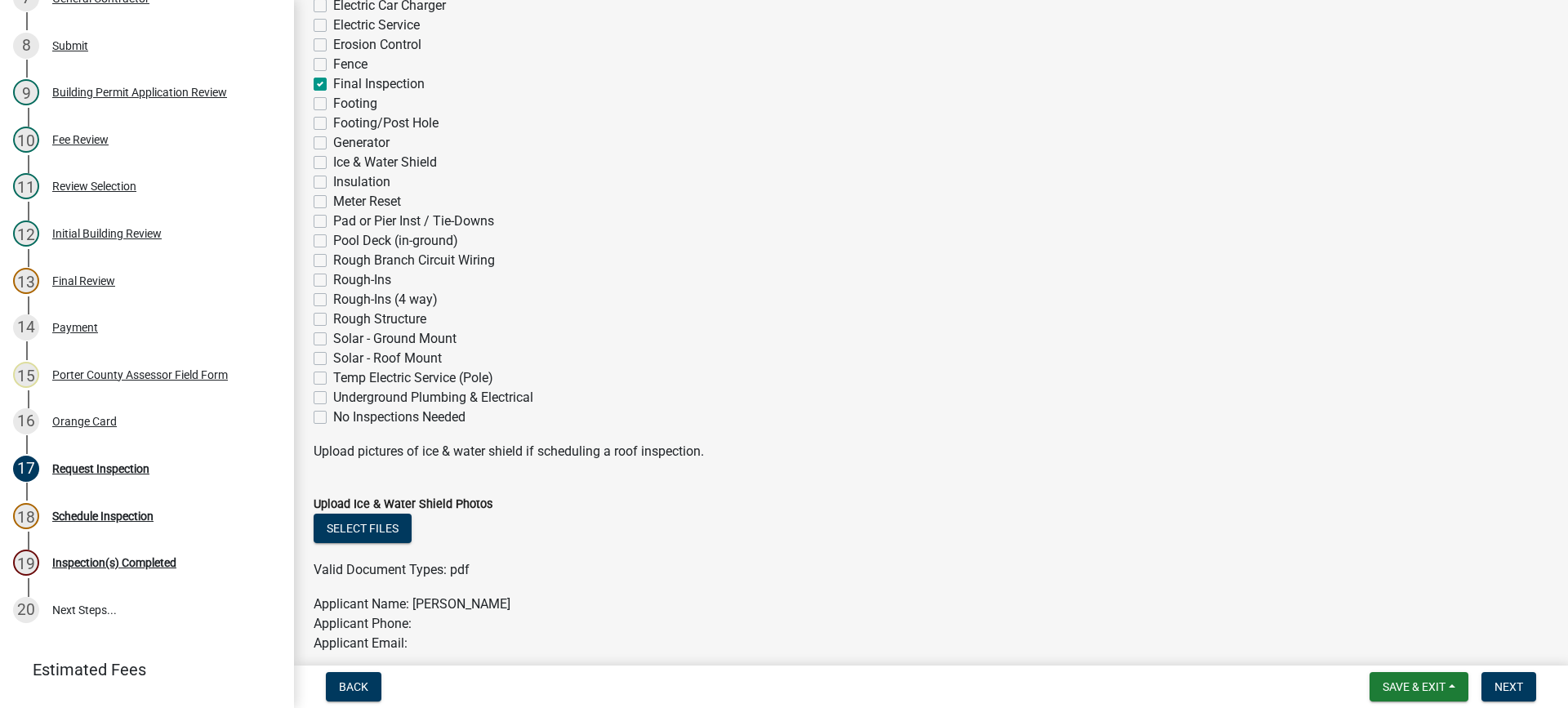
checkbox input "false"
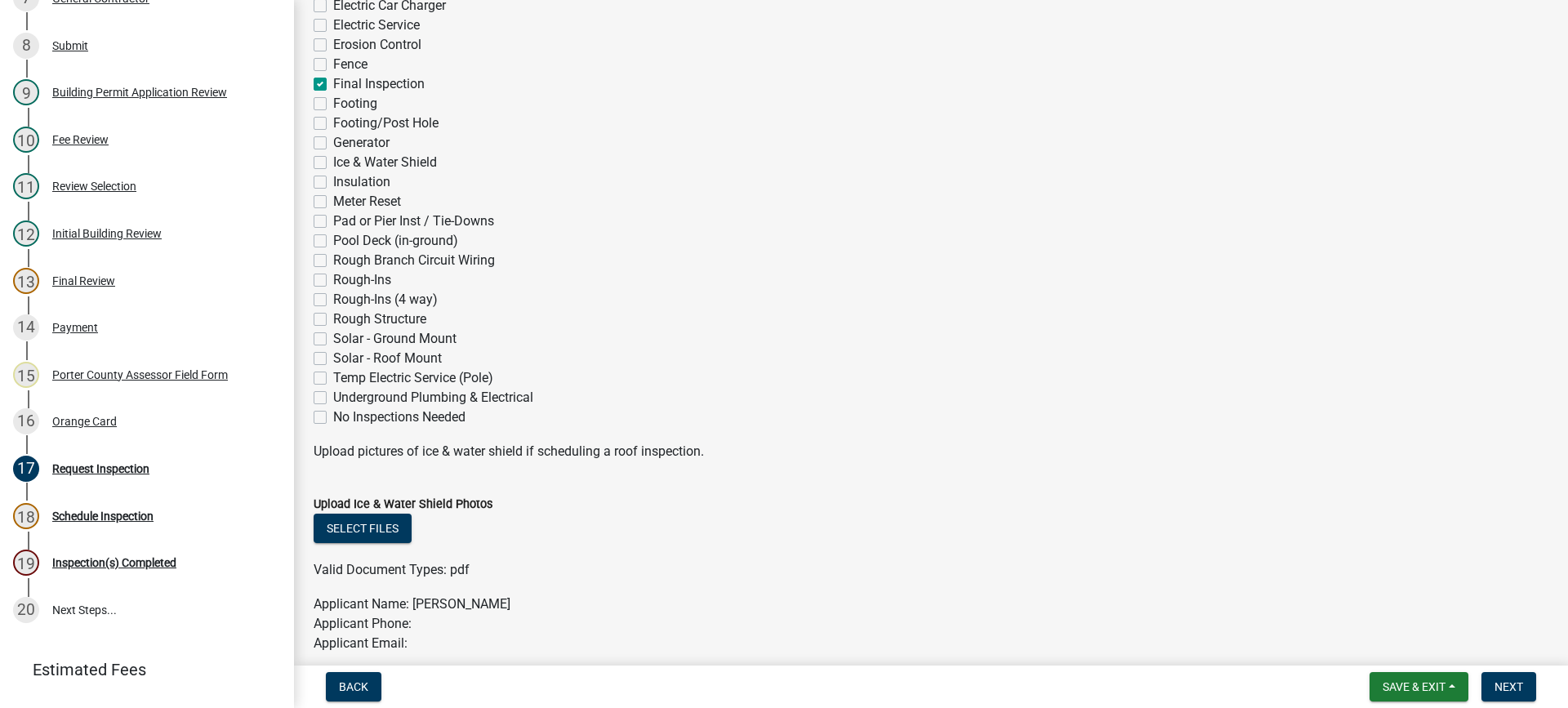
checkbox input "false"
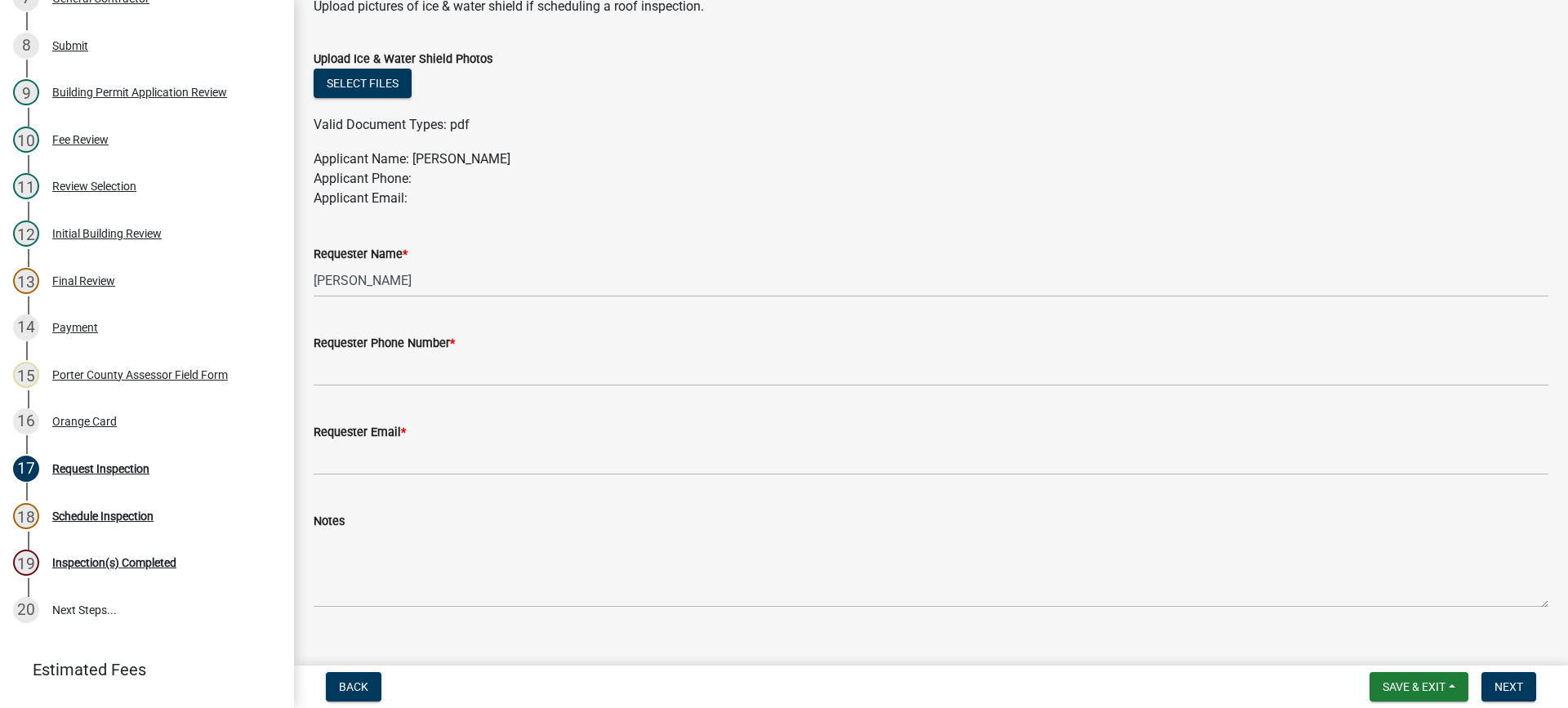
scroll to position [878, 0]
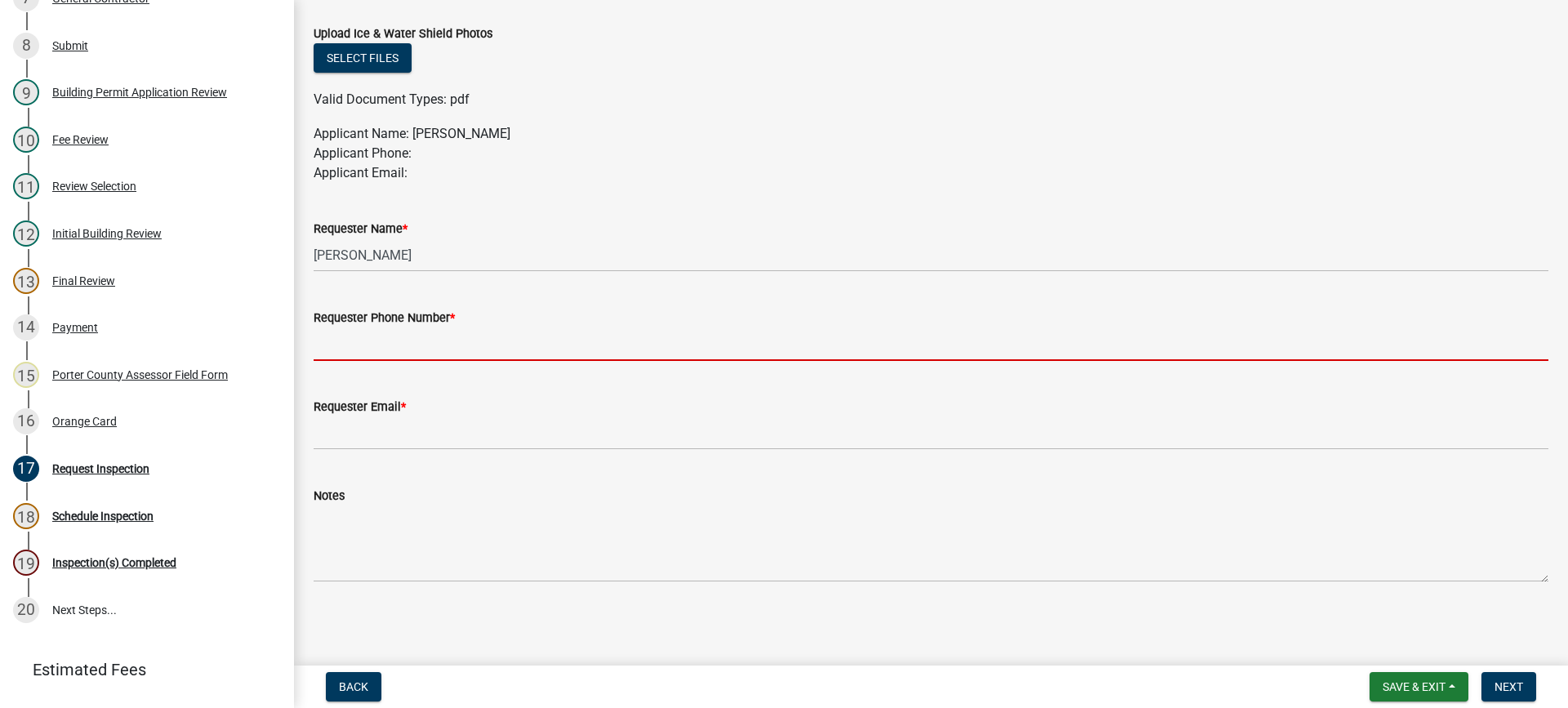
click at [428, 337] on input "Requester Phone Number *" at bounding box center [931, 343] width 1234 height 33
type input "[PHONE_NUMBER]"
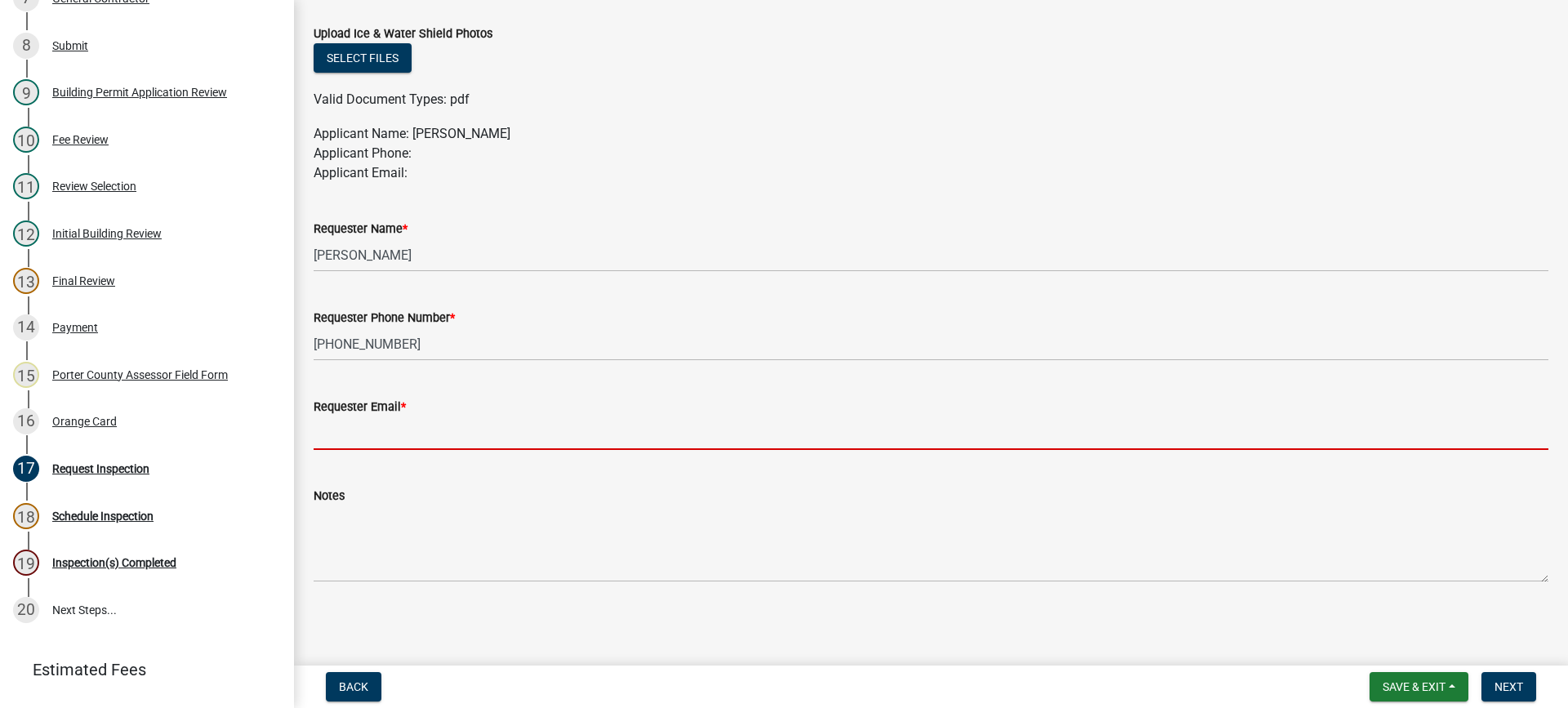
click at [490, 427] on input "Requester Email *" at bounding box center [931, 432] width 1234 height 33
type input "[EMAIL_ADDRESS][DOMAIN_NAME]"
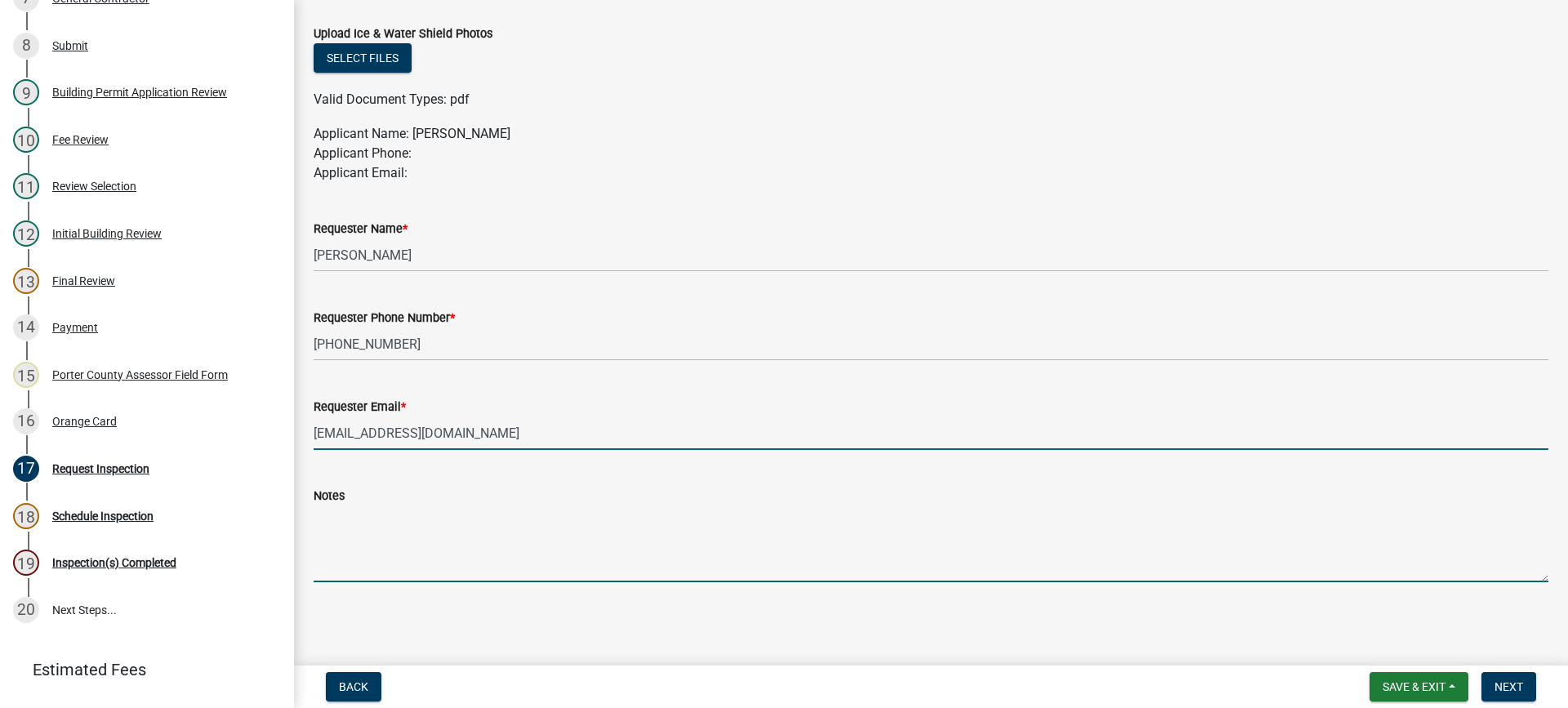
click at [820, 509] on textarea "Notes" at bounding box center [931, 543] width 1234 height 77
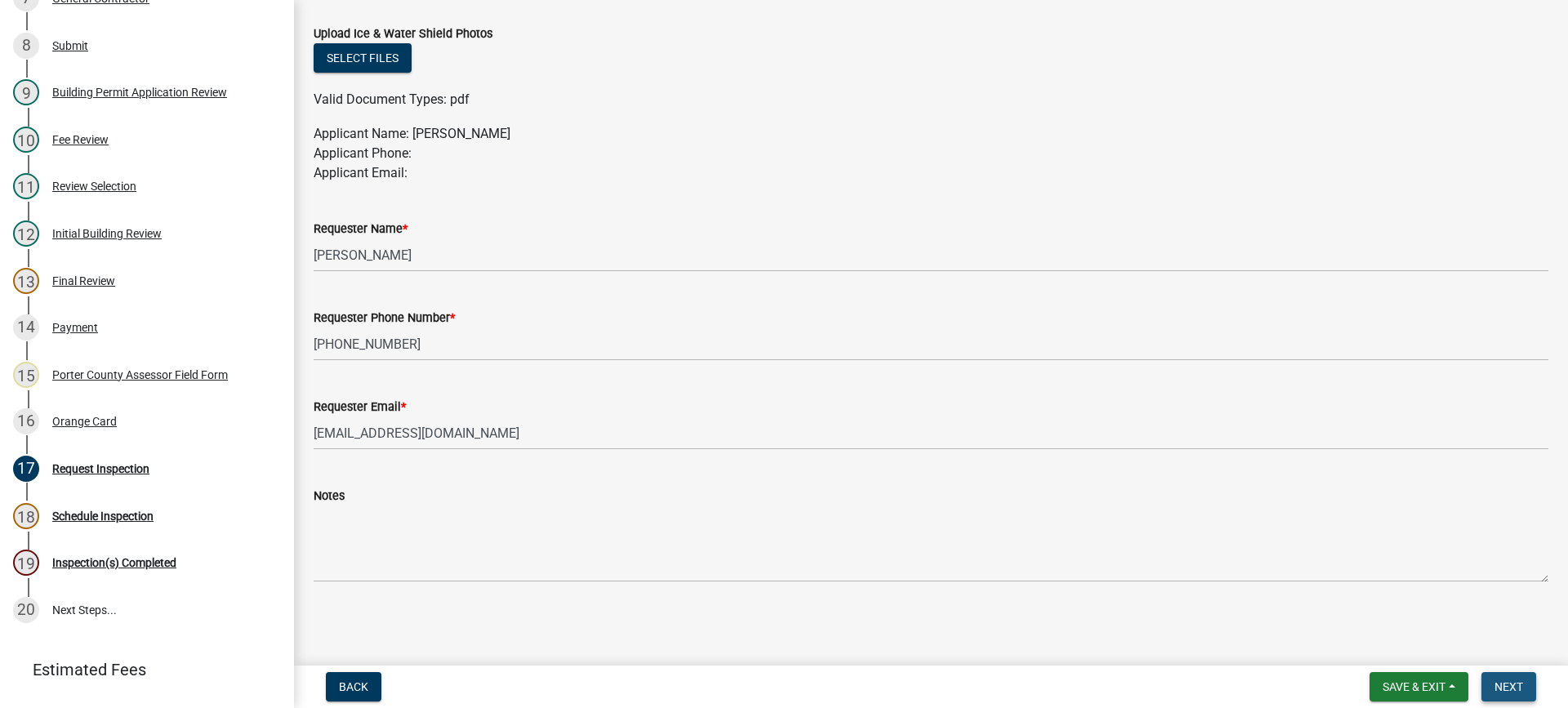
click at [1514, 682] on span "Next" at bounding box center [1508, 686] width 28 height 13
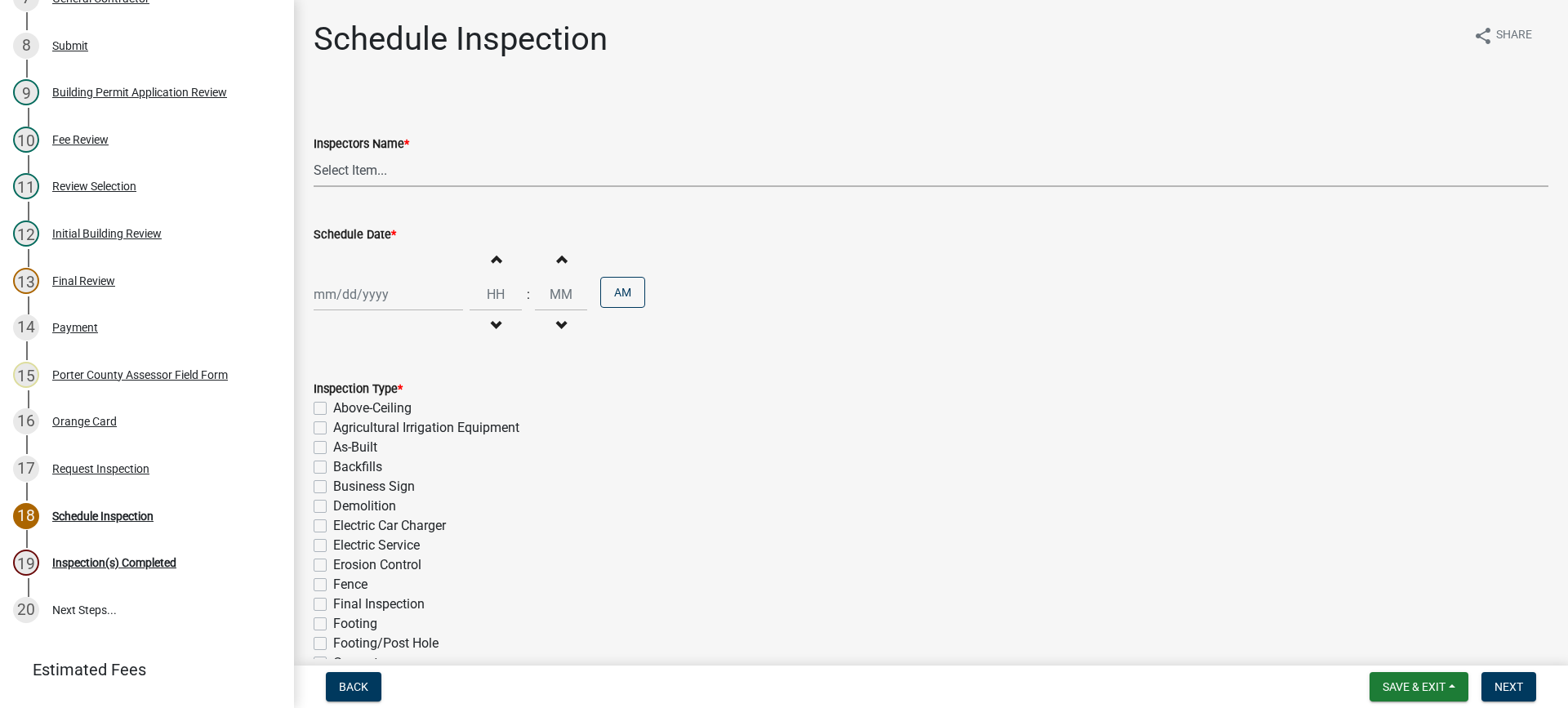
click at [357, 162] on select "Select Item... mhaller ([PERSON_NAME])" at bounding box center [931, 169] width 1234 height 33
select select "ca350da2-795e-4cf8-941d-46ff53e354ae"
click at [314, 153] on select "Select Item... mhaller ([PERSON_NAME])" at bounding box center [931, 169] width 1234 height 33
click at [364, 283] on div at bounding box center [389, 294] width 149 height 33
select select "10"
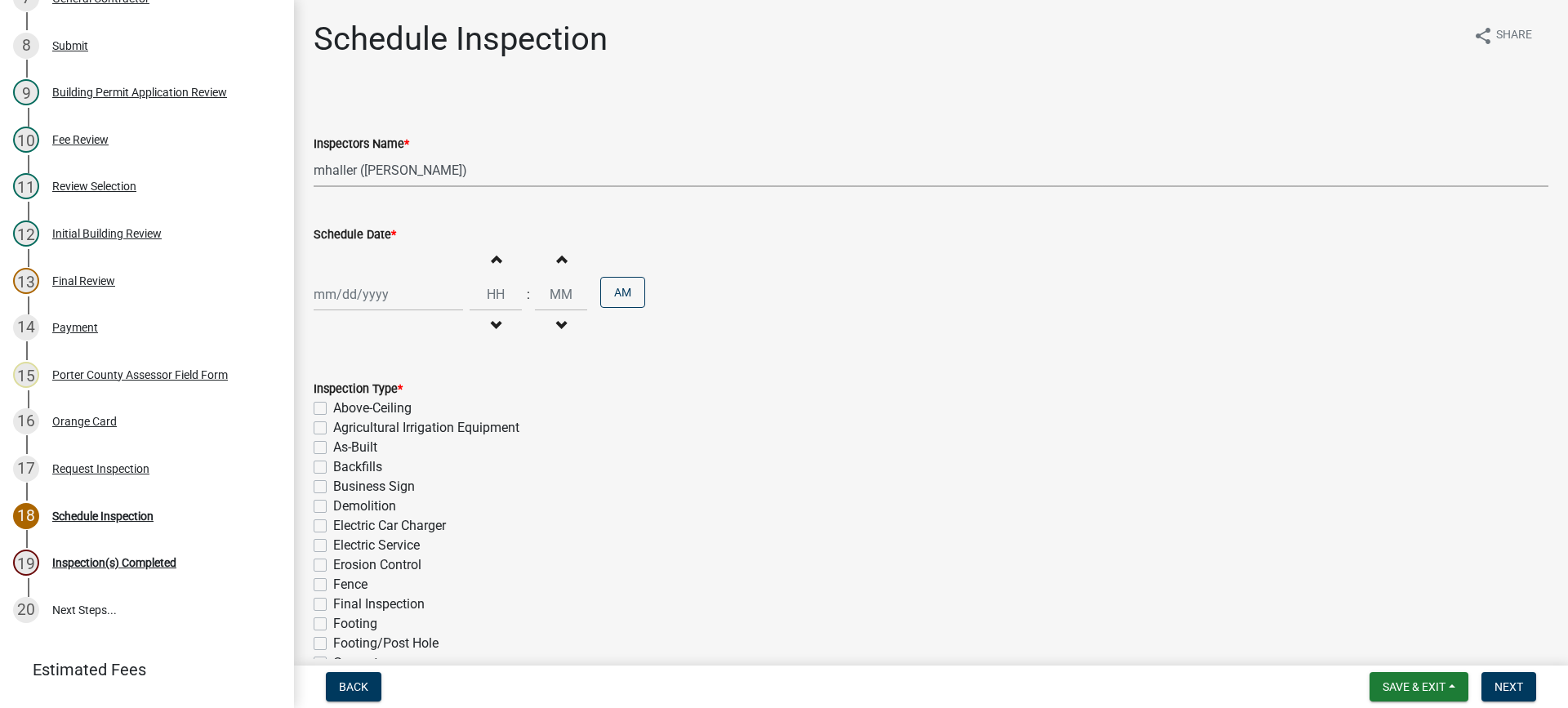
select select "2025"
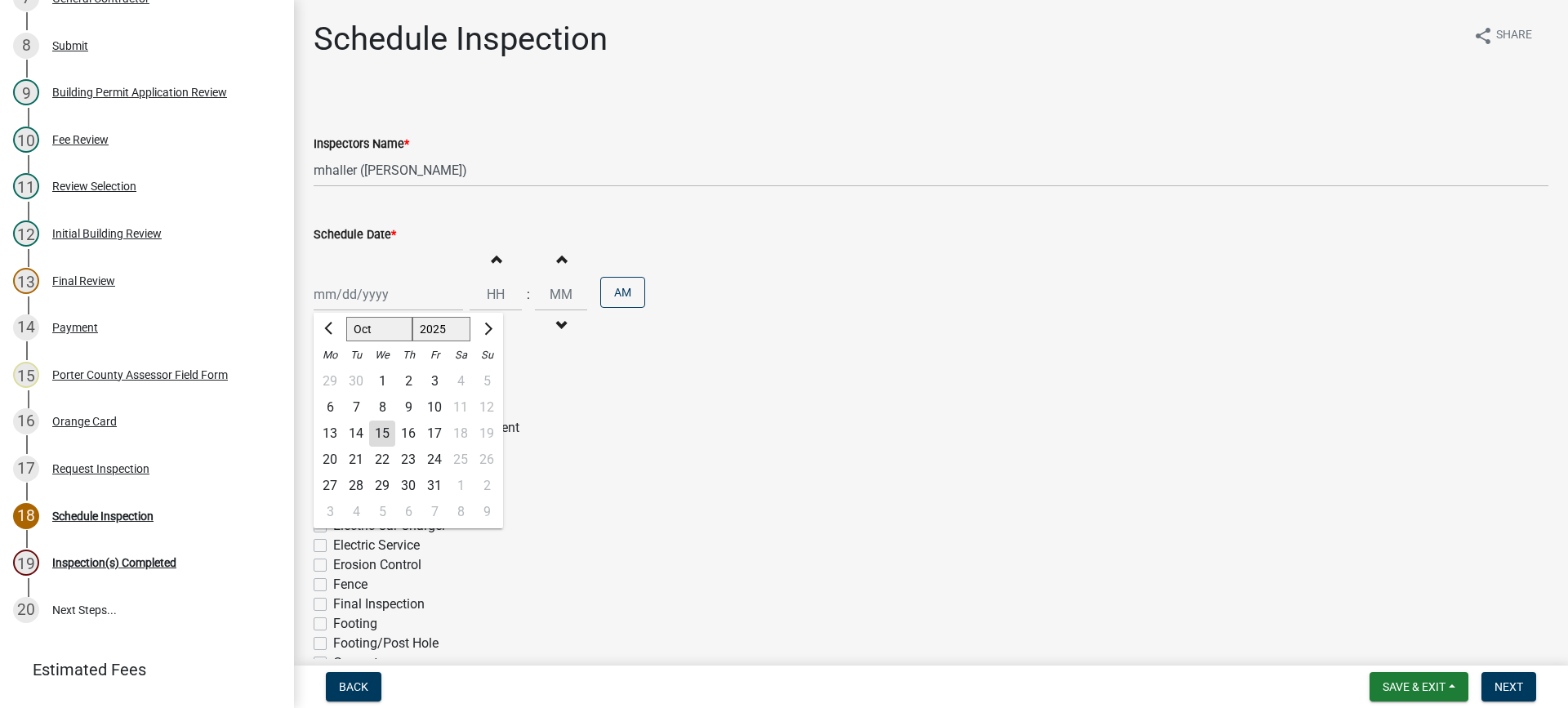
click at [379, 431] on div "15" at bounding box center [382, 434] width 26 height 26
type input "[DATE]"
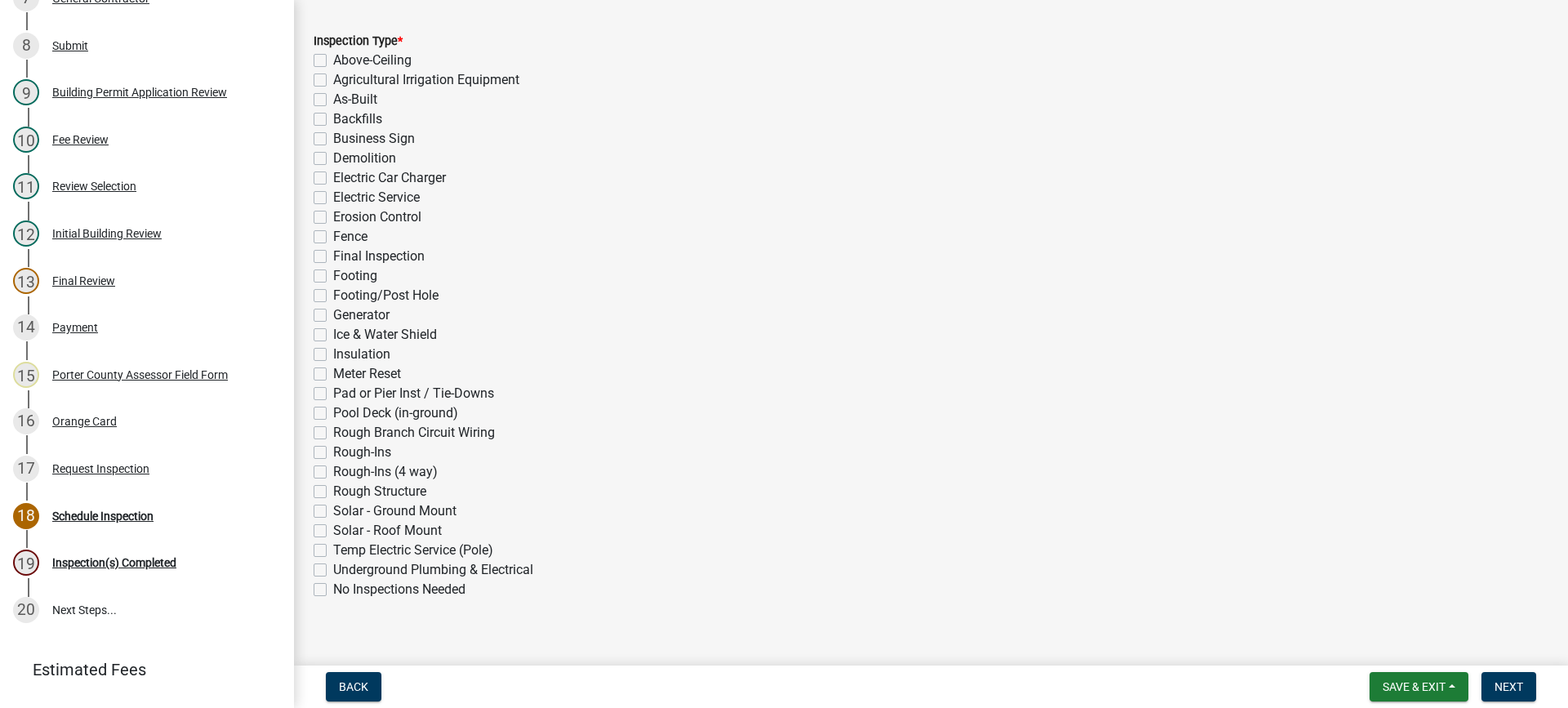
scroll to position [367, 0]
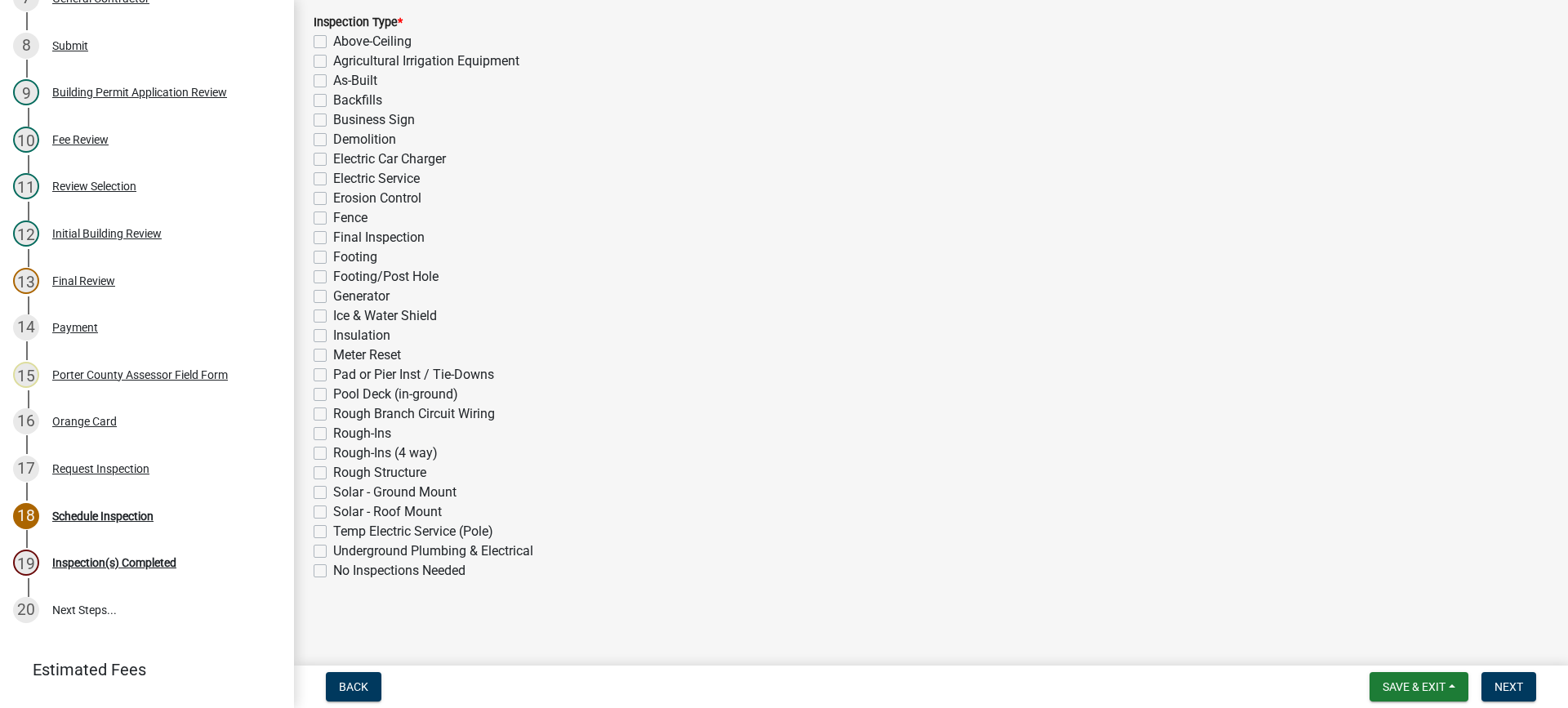
click at [333, 217] on label "Fence" at bounding box center [350, 217] width 34 height 20
click at [333, 217] on input "Fence" at bounding box center [338, 213] width 10 height 10
checkbox input "true"
checkbox input "false"
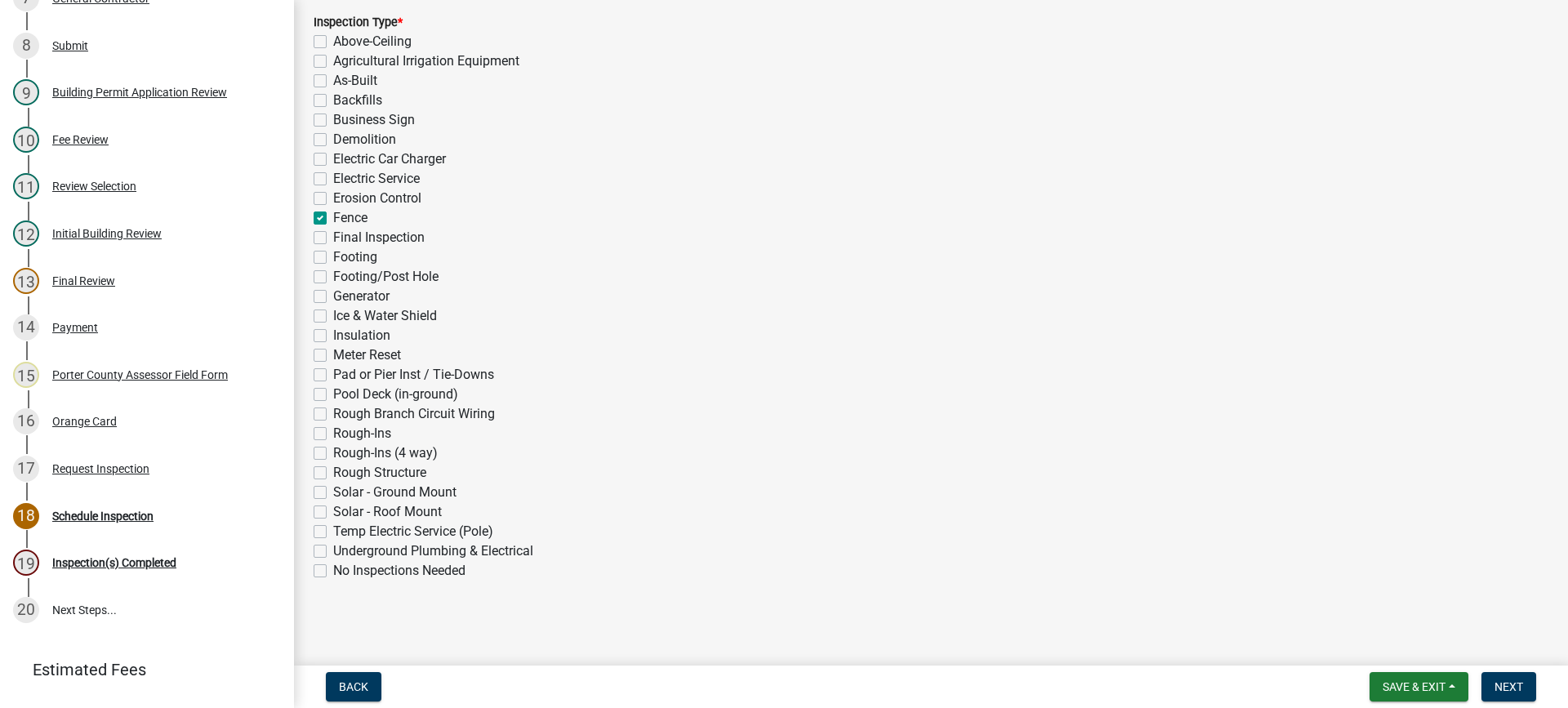
checkbox input "false"
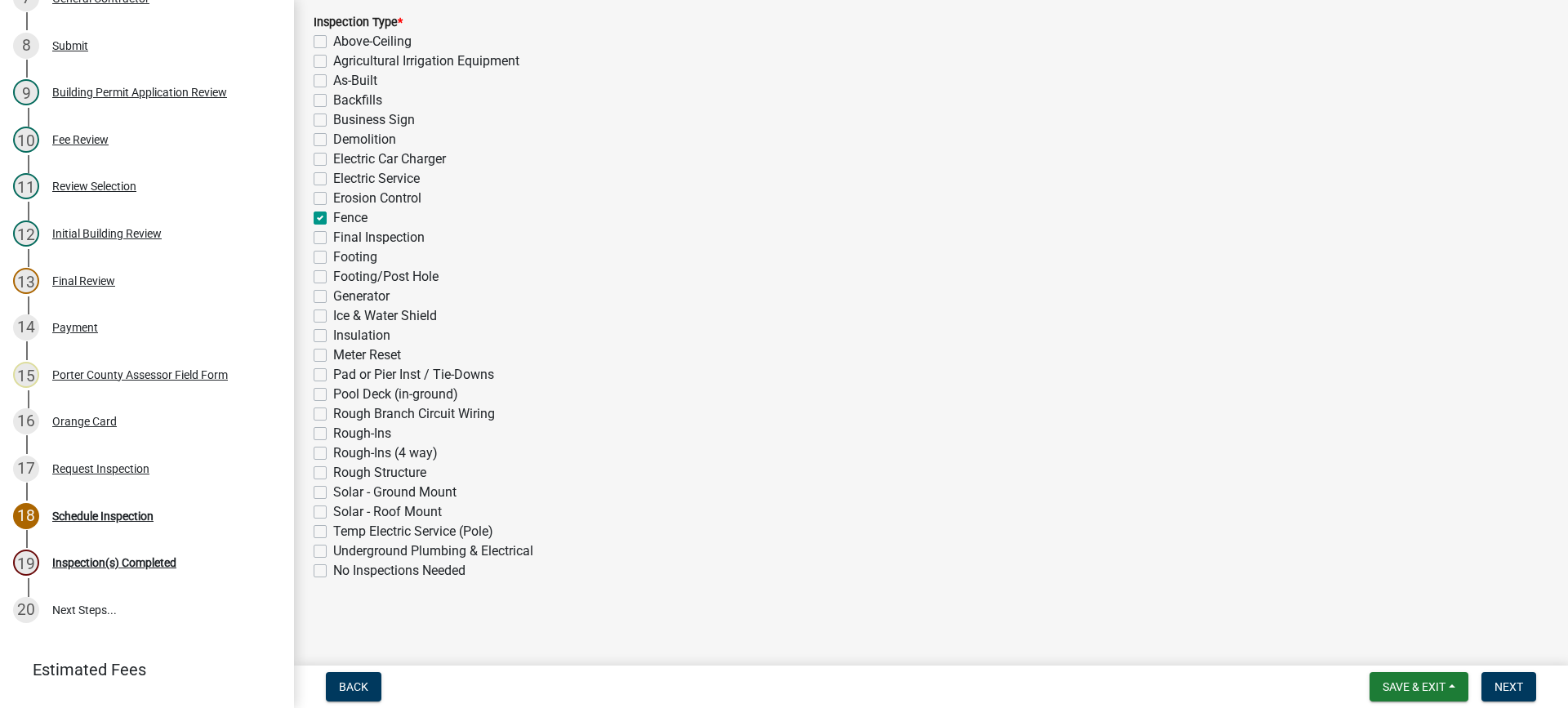
checkbox input "false"
checkbox input "true"
checkbox input "false"
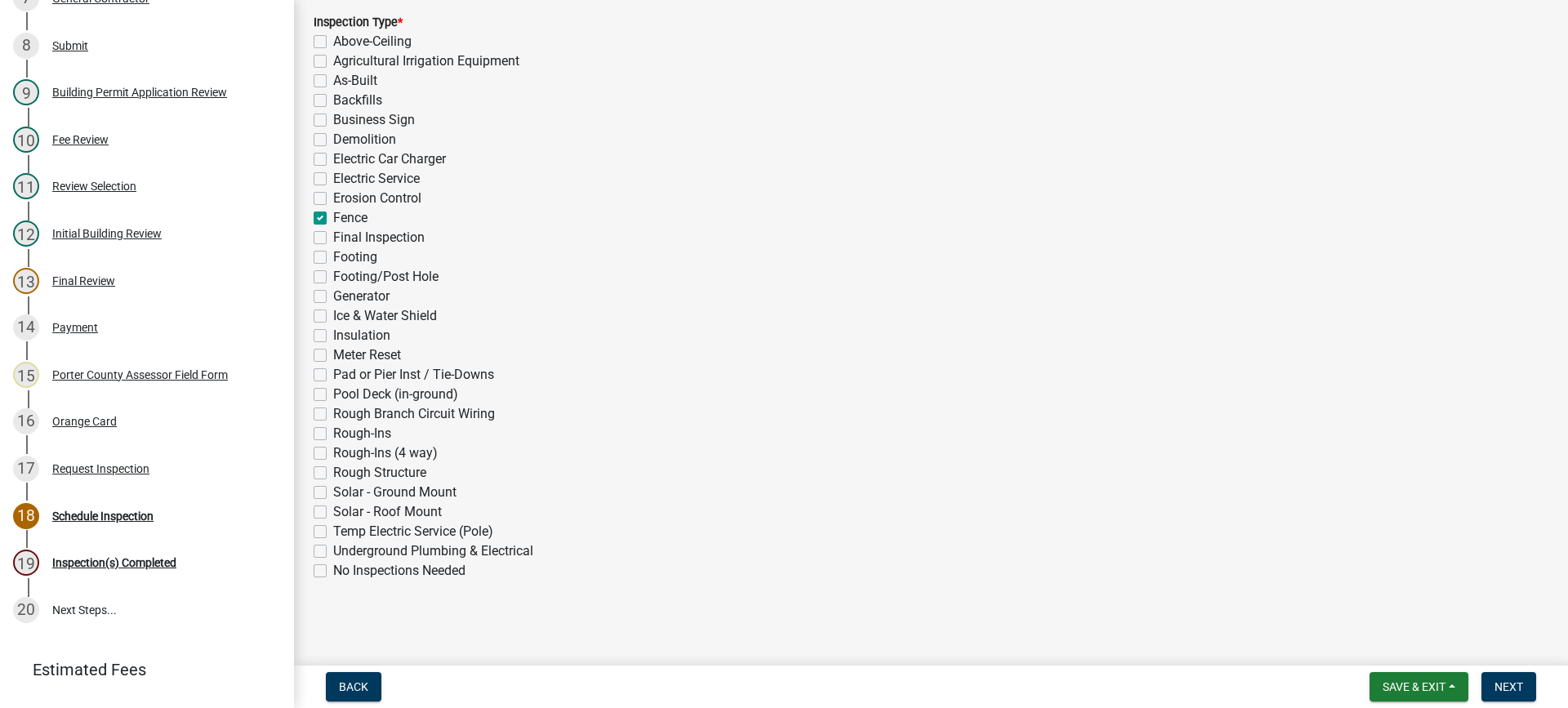
checkbox input "false"
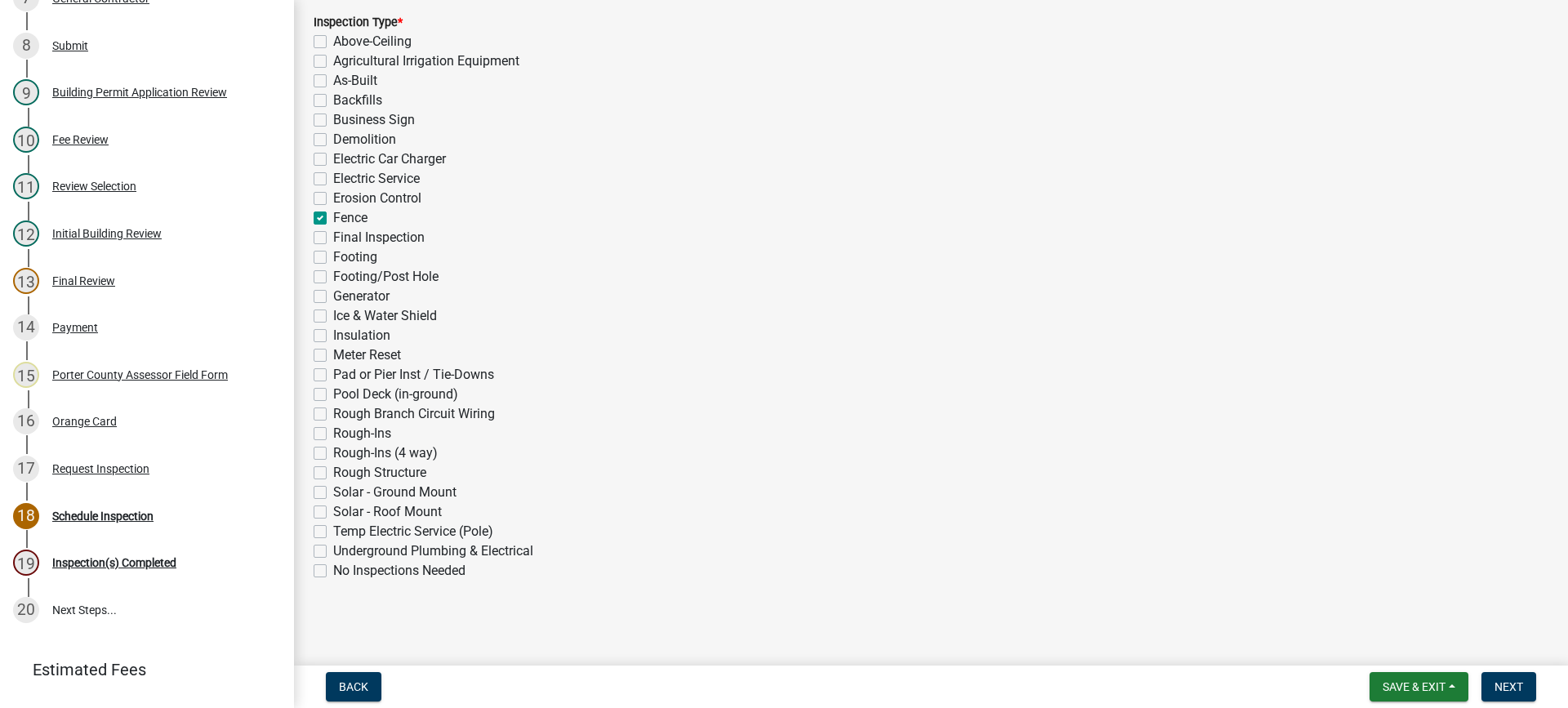
checkbox input "false"
click at [621, 439] on div "Rough-Ins" at bounding box center [931, 433] width 1234 height 20
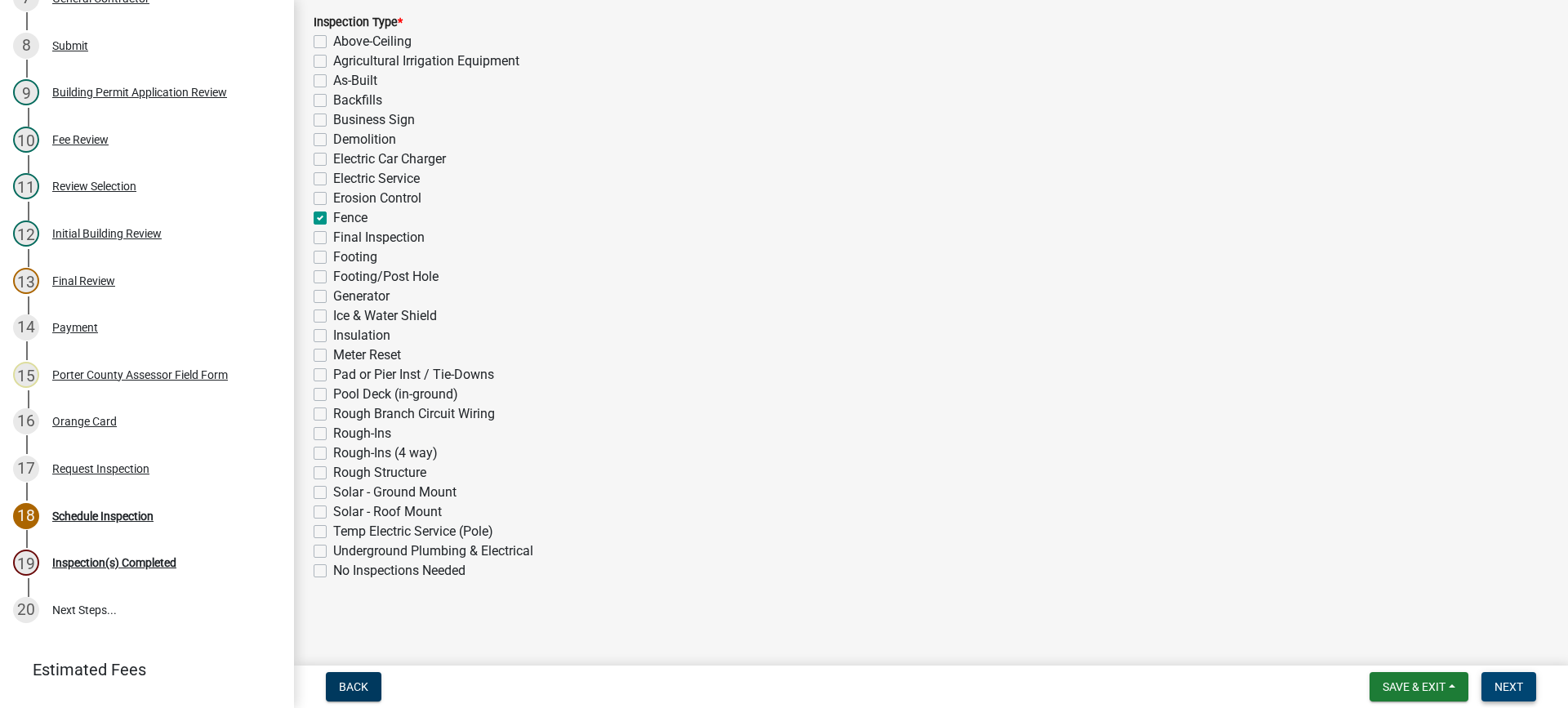
click at [1516, 688] on span "Next" at bounding box center [1508, 686] width 28 height 13
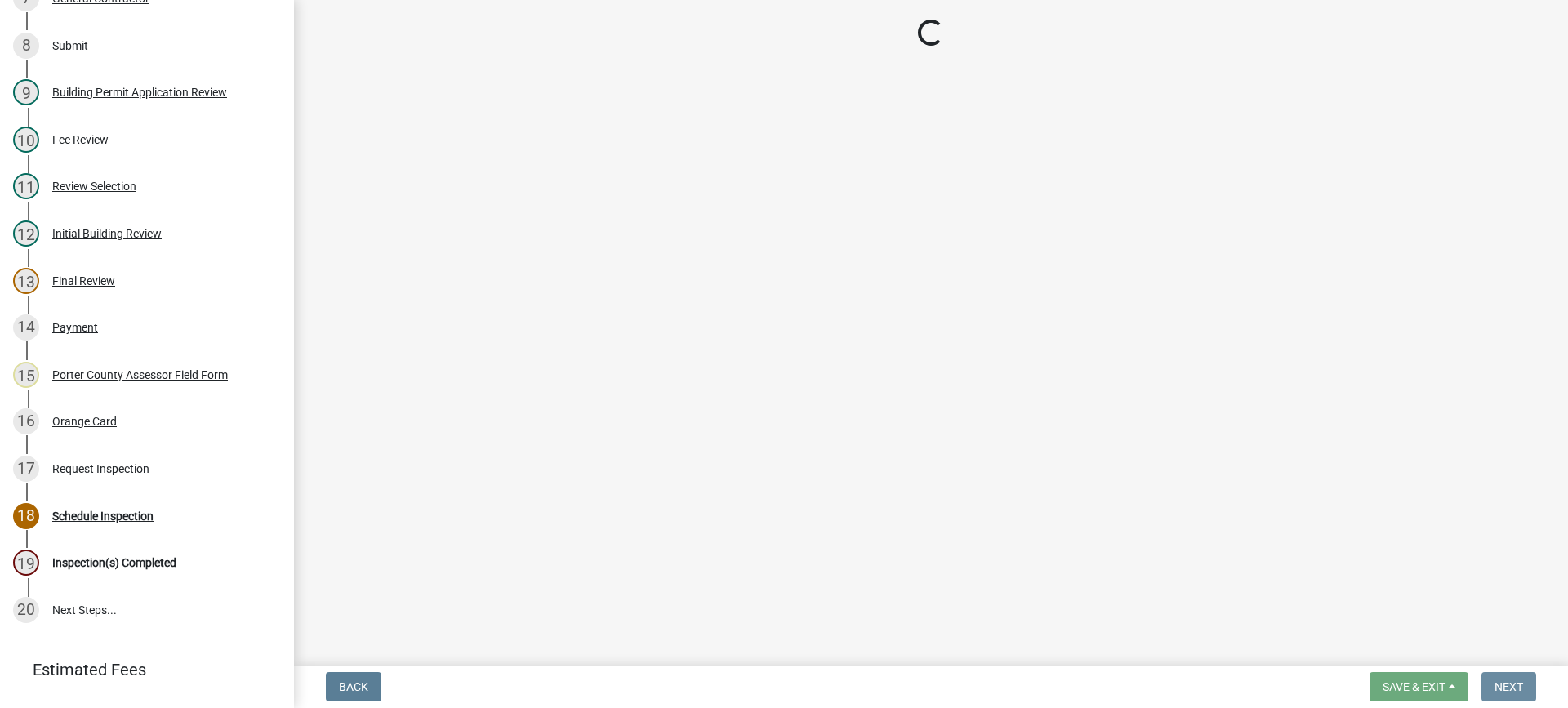
scroll to position [0, 0]
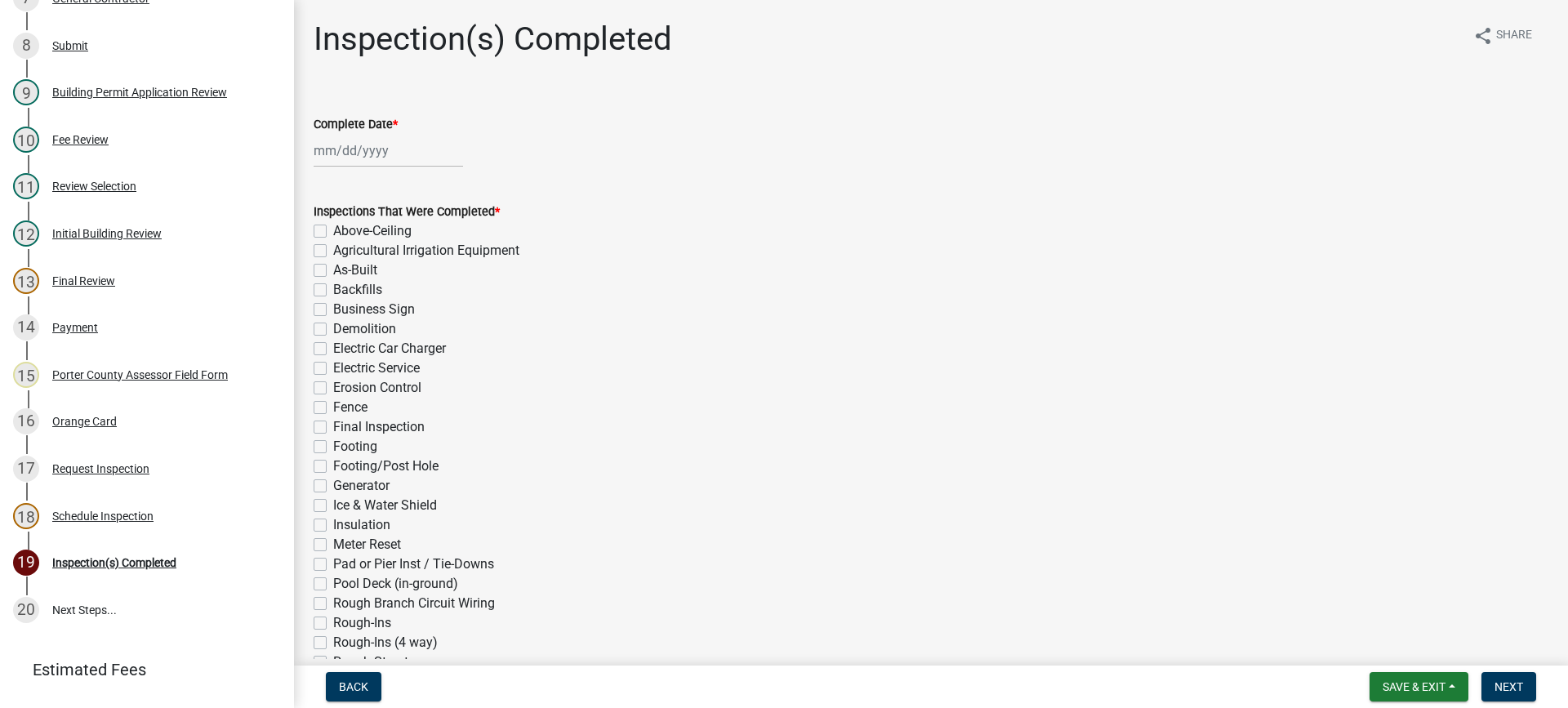
click at [365, 152] on div at bounding box center [389, 150] width 149 height 33
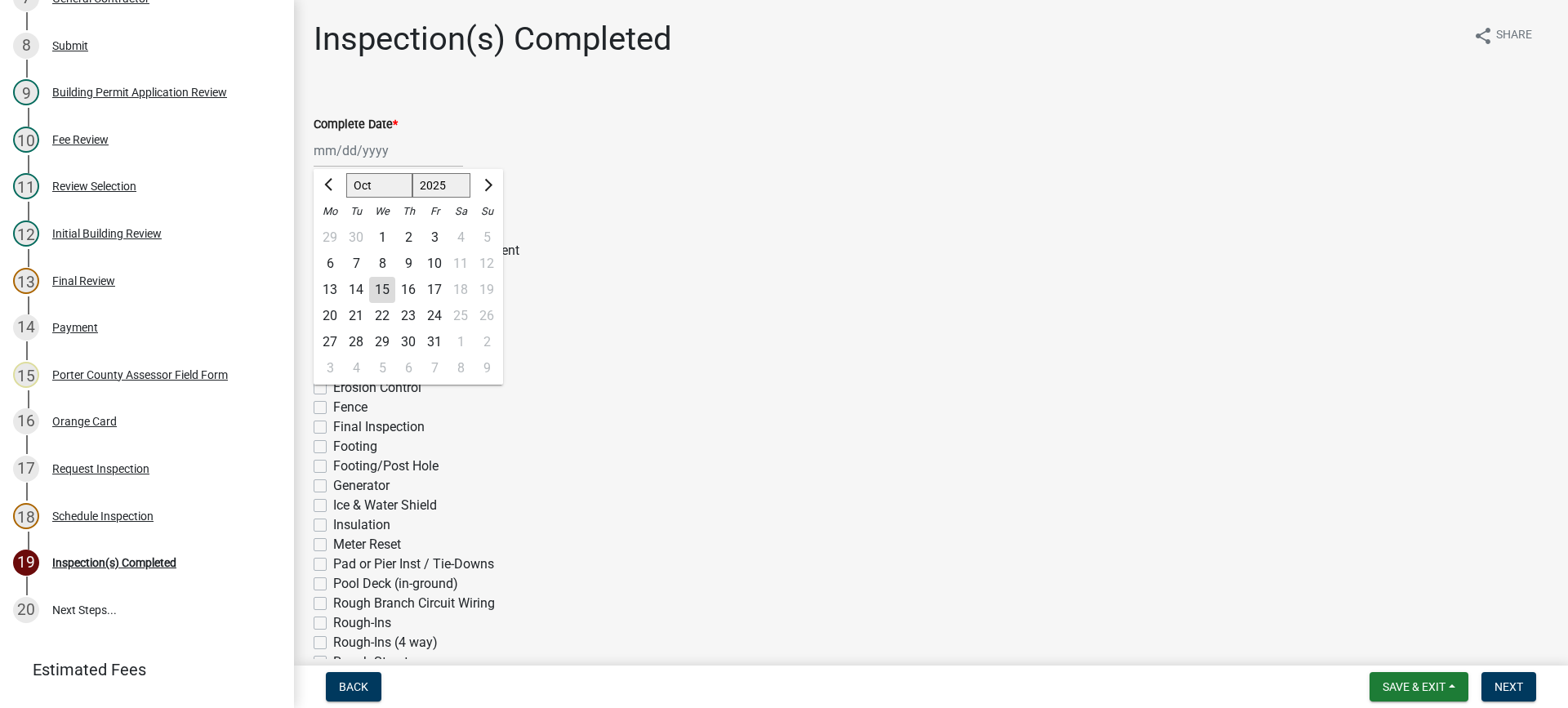
click at [384, 293] on div "15" at bounding box center [382, 290] width 26 height 26
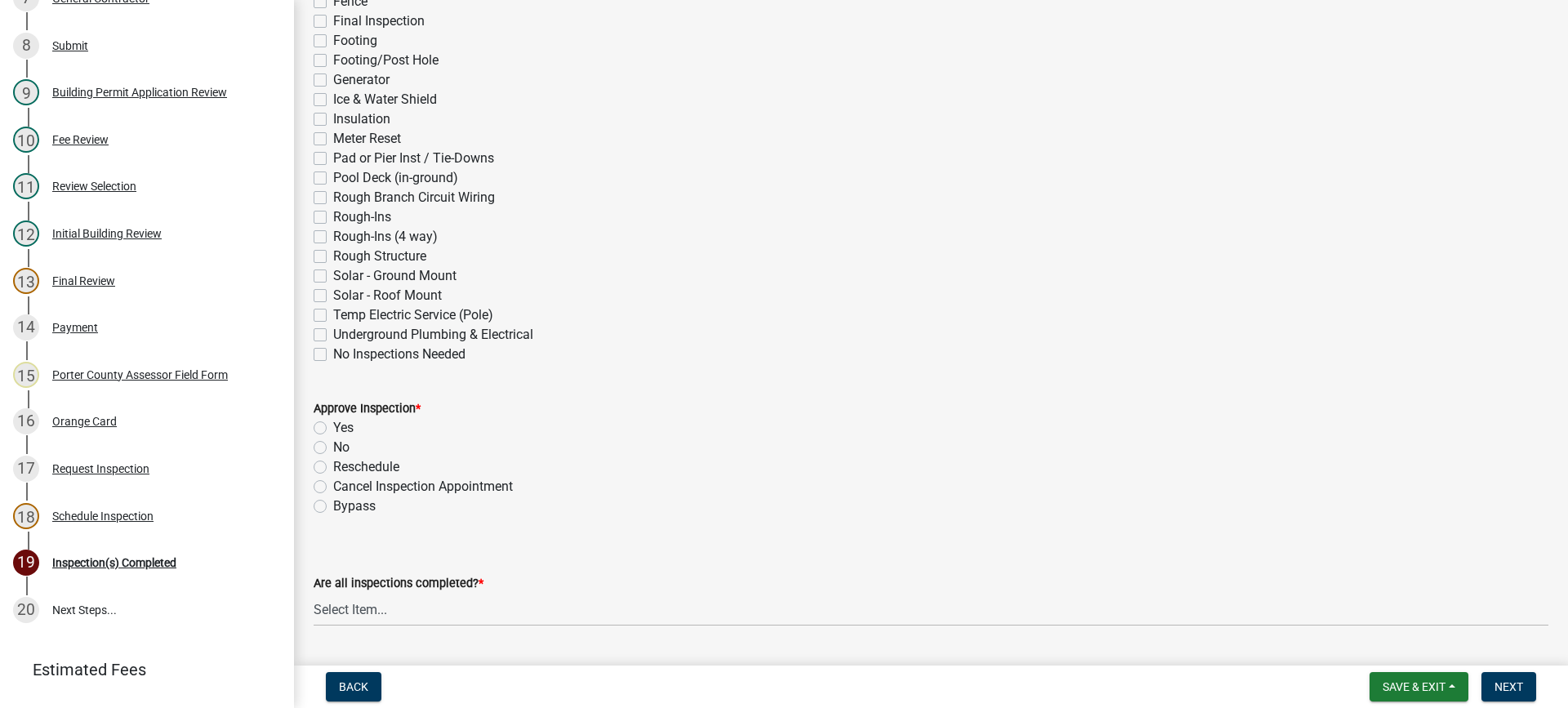
scroll to position [408, 0]
click at [333, 17] on label "Final Inspection" at bounding box center [378, 18] width 92 height 20
click at [333, 17] on input "Final Inspection" at bounding box center [338, 13] width 10 height 10
click at [333, 426] on label "Yes" at bounding box center [343, 424] width 21 height 20
click at [333, 426] on input "Yes" at bounding box center [338, 420] width 10 height 10
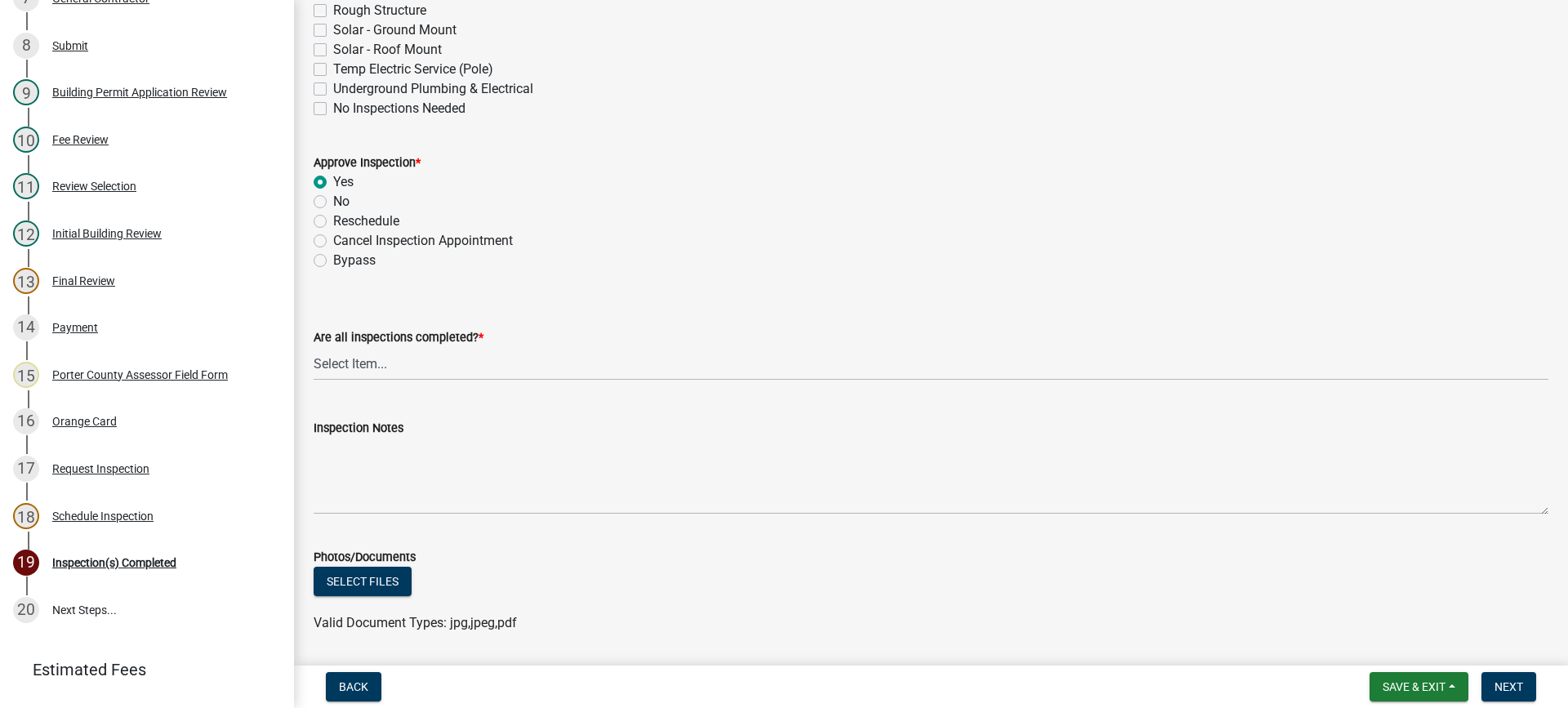
scroll to position [734, 0]
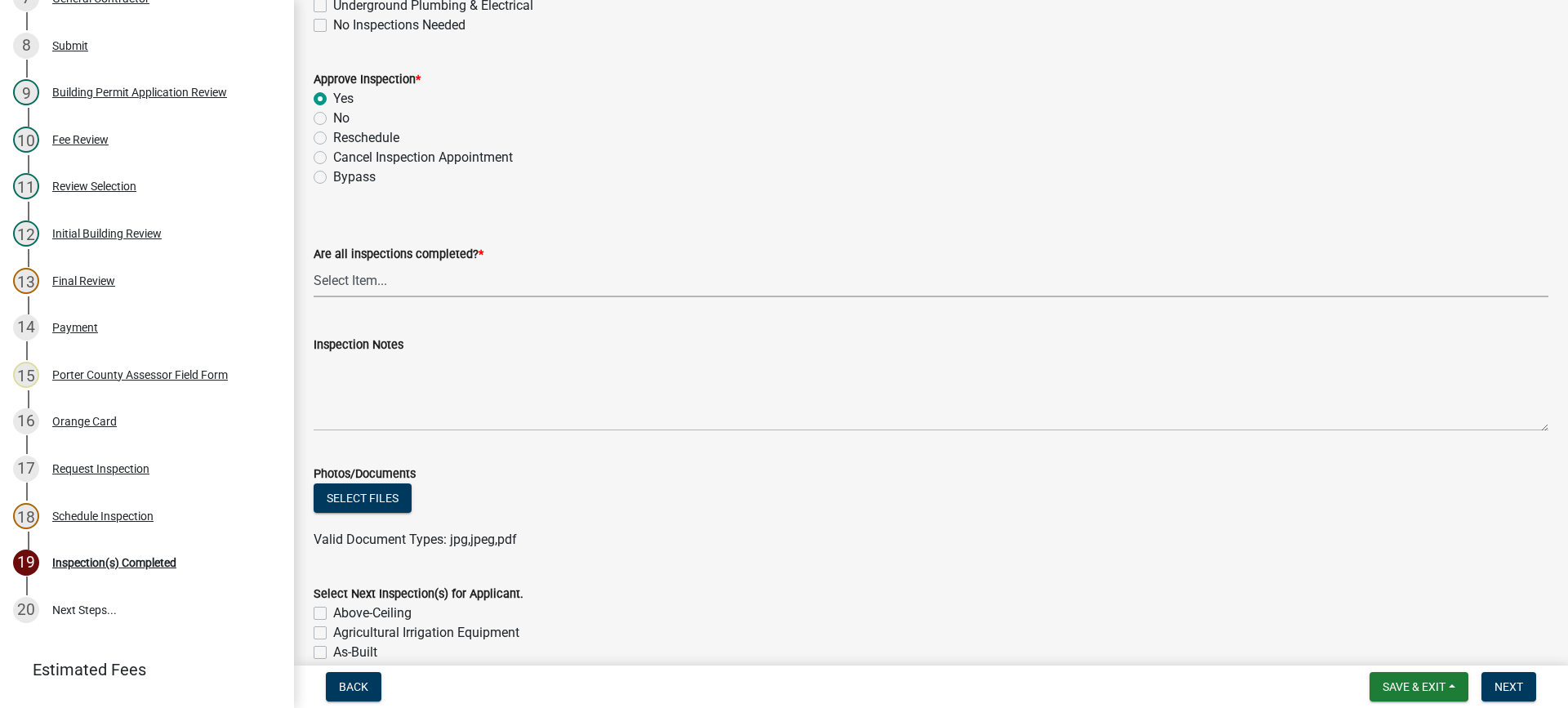
click at [392, 285] on select "Select Item... Yes - All Inspections Have Been Completed No - More Inspections …" at bounding box center [931, 280] width 1234 height 33
click at [314, 264] on select "Select Item... Yes - All Inspections Have Been Completed No - More Inspections …" at bounding box center [931, 280] width 1234 height 33
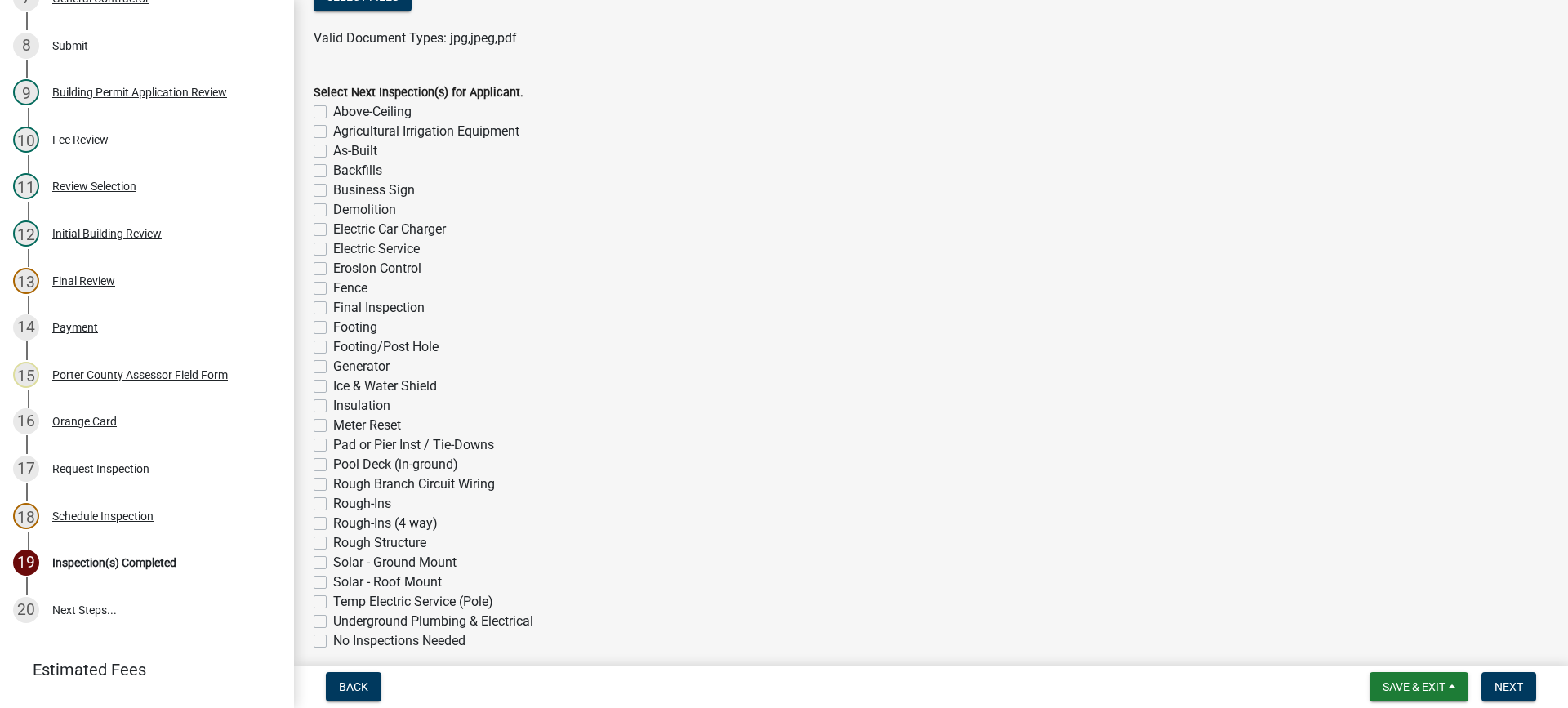
scroll to position [1305, 0]
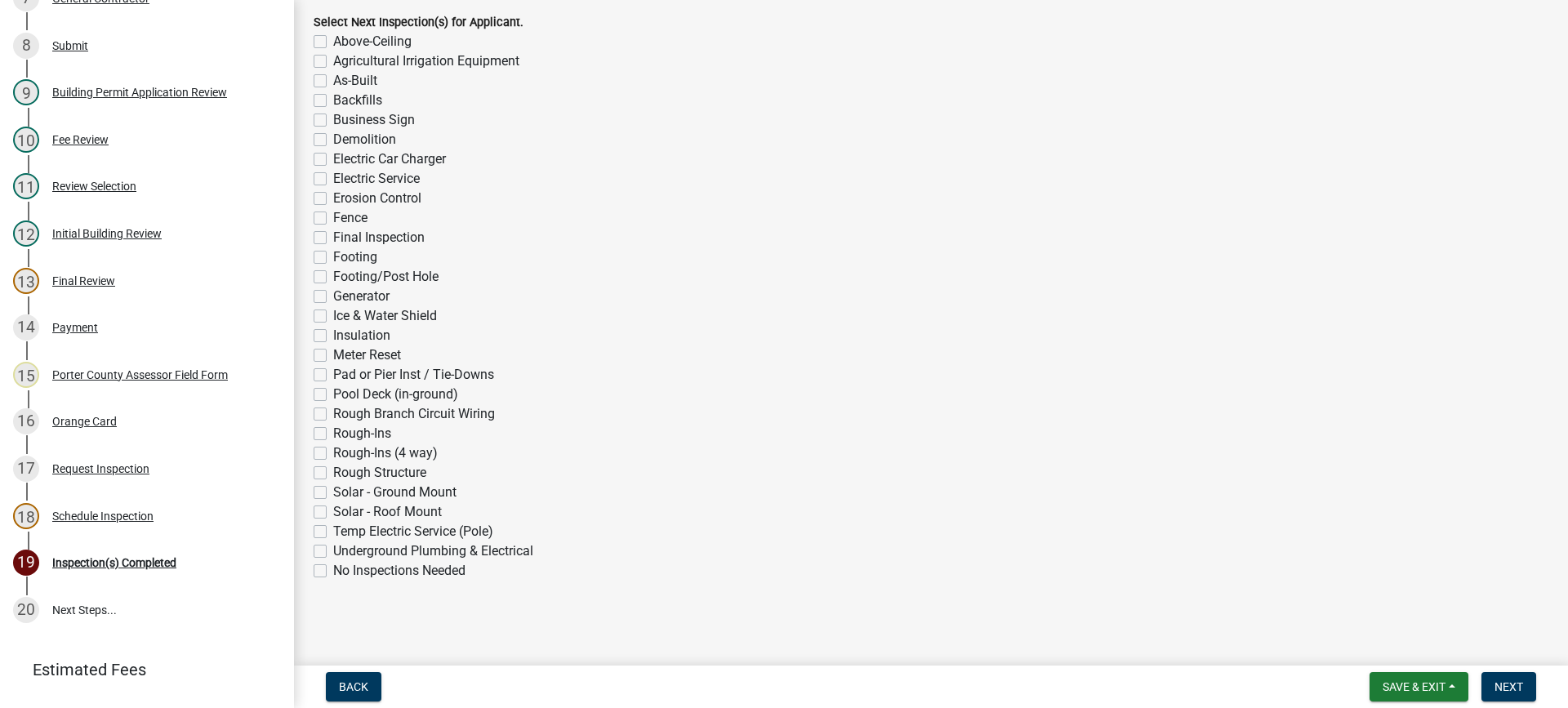
click at [333, 568] on label "No Inspections Needed" at bounding box center [399, 570] width 132 height 20
click at [333, 568] on input "No Inspections Needed" at bounding box center [338, 565] width 10 height 10
click at [1508, 691] on span "Next" at bounding box center [1508, 686] width 28 height 13
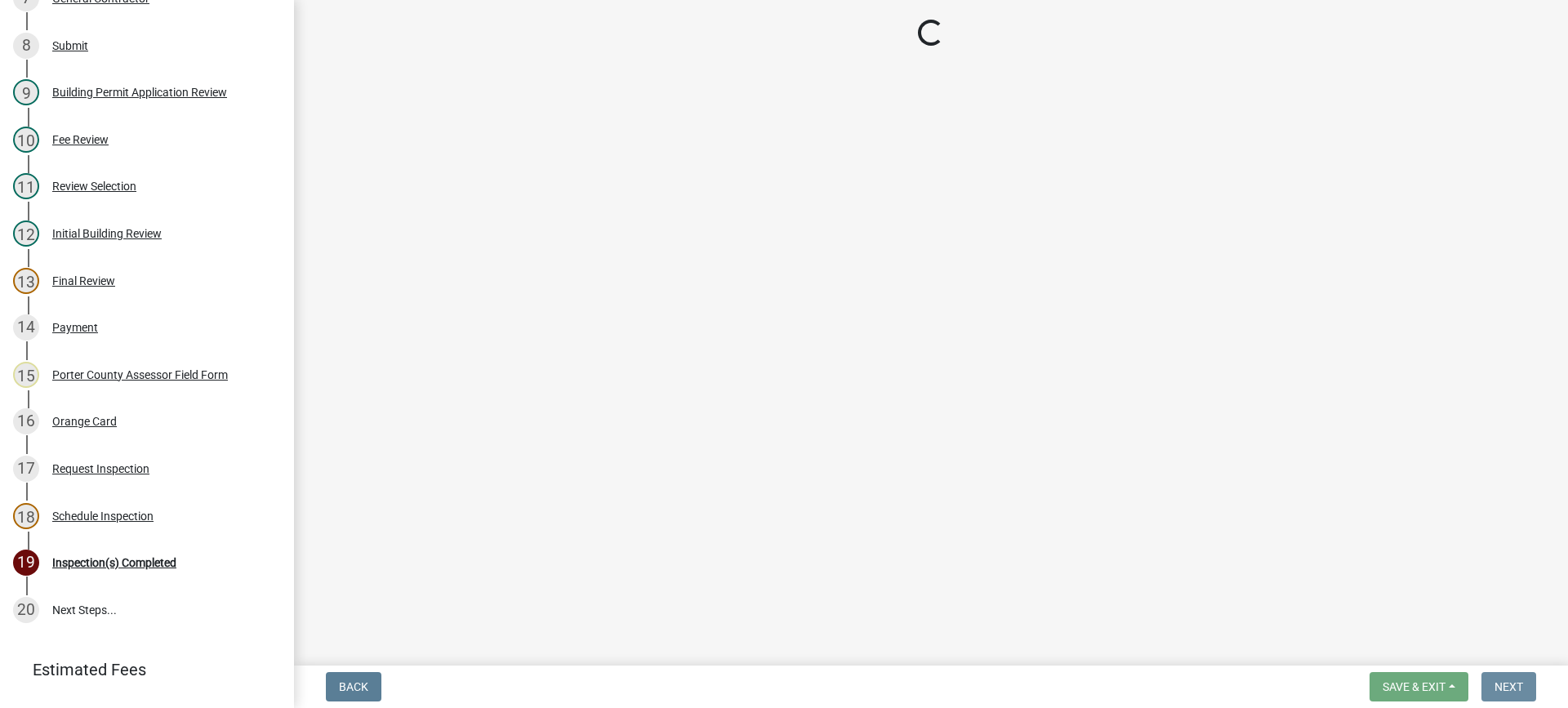
scroll to position [0, 0]
click at [579, 286] on main "Loading..." at bounding box center [931, 329] width 1274 height 659
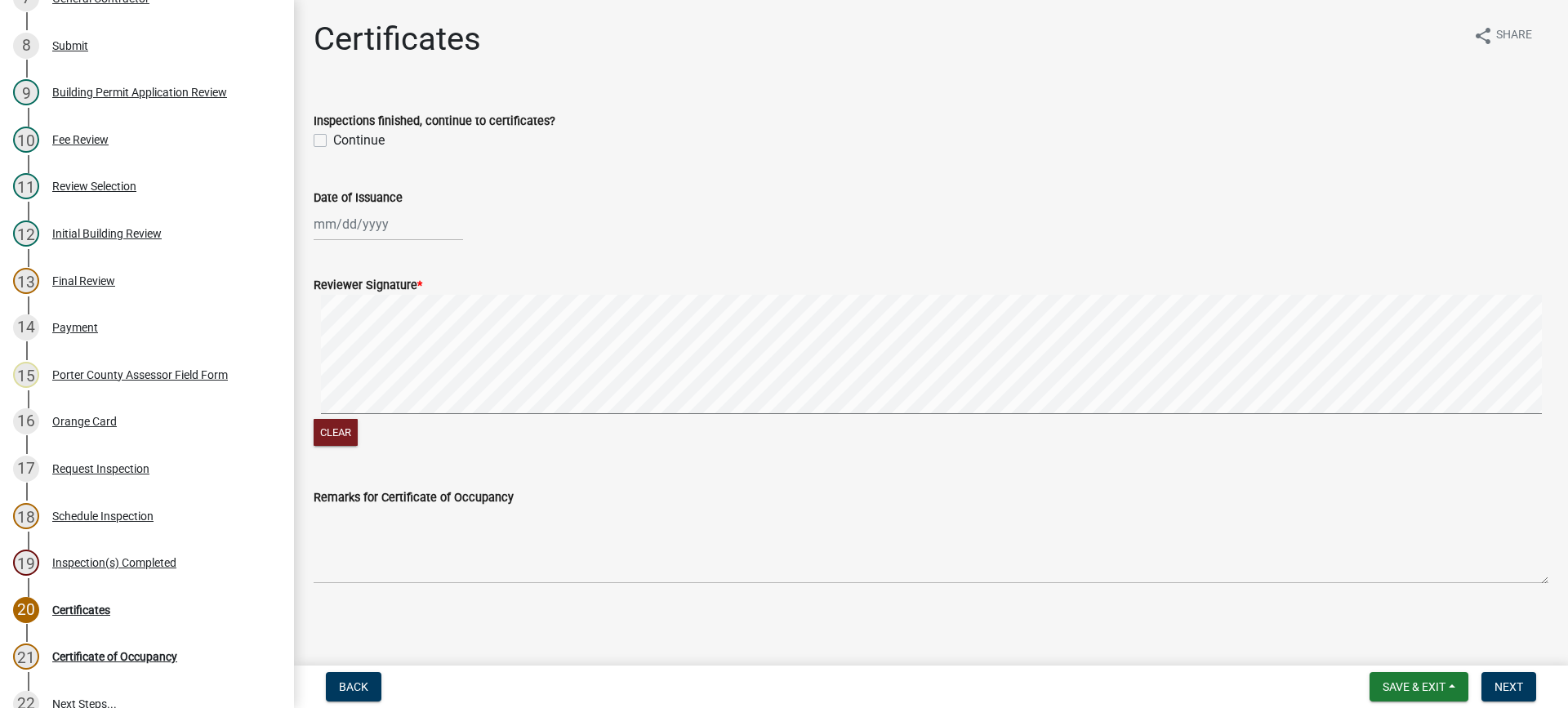
scroll to position [583, 0]
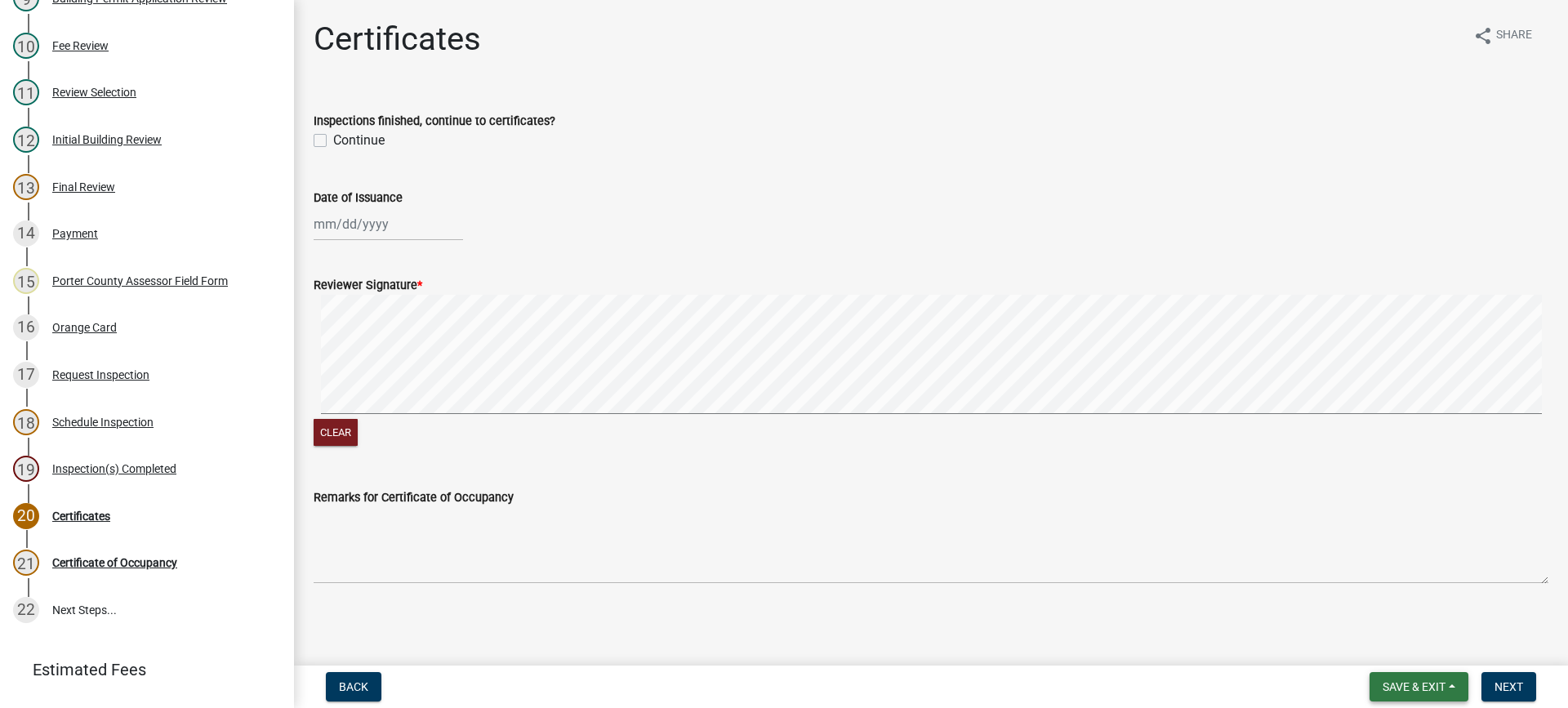
click at [1396, 683] on span "Save & Exit" at bounding box center [1414, 686] width 62 height 13
click at [1385, 642] on button "Save & Exit" at bounding box center [1402, 643] width 131 height 39
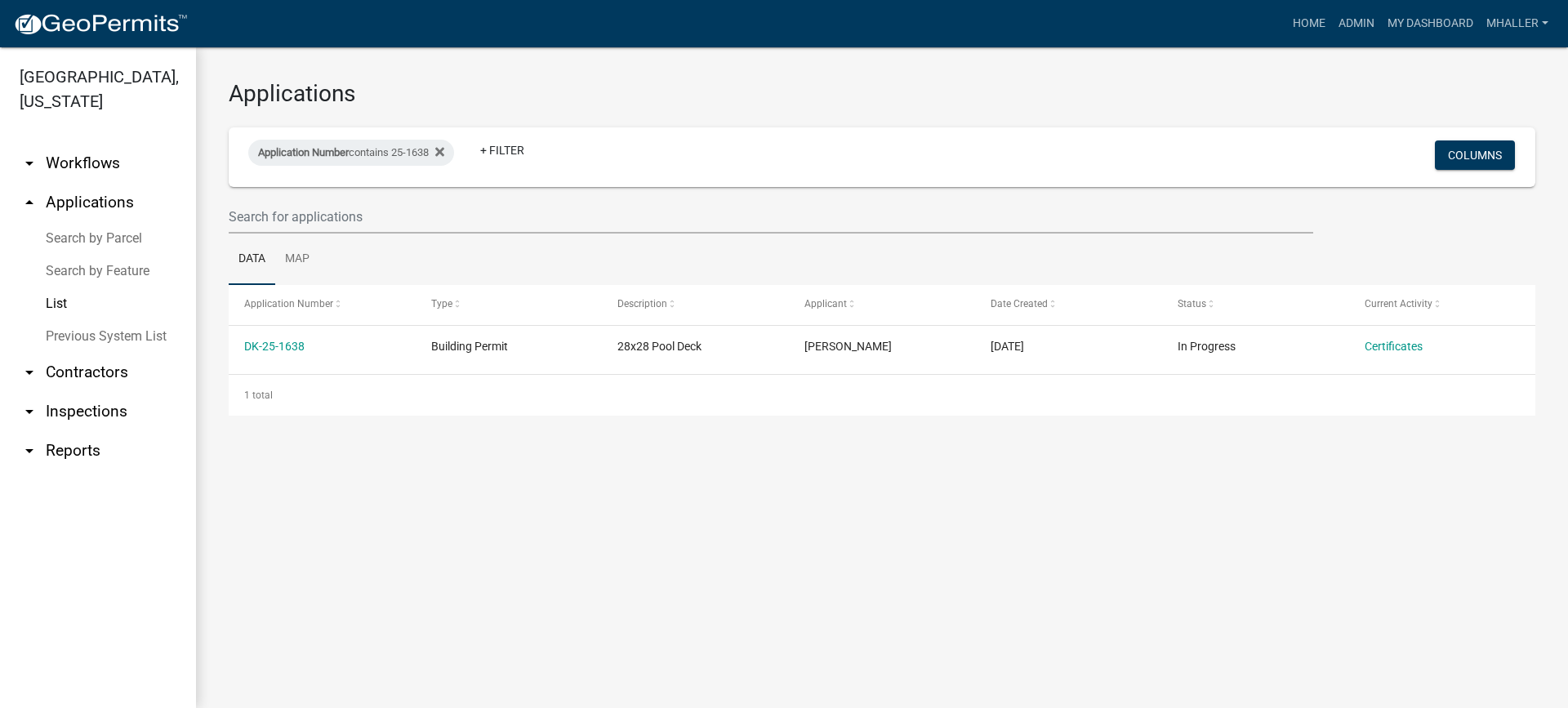
click at [75, 391] on link "arrow_drop_down Inspections" at bounding box center [97, 410] width 196 height 39
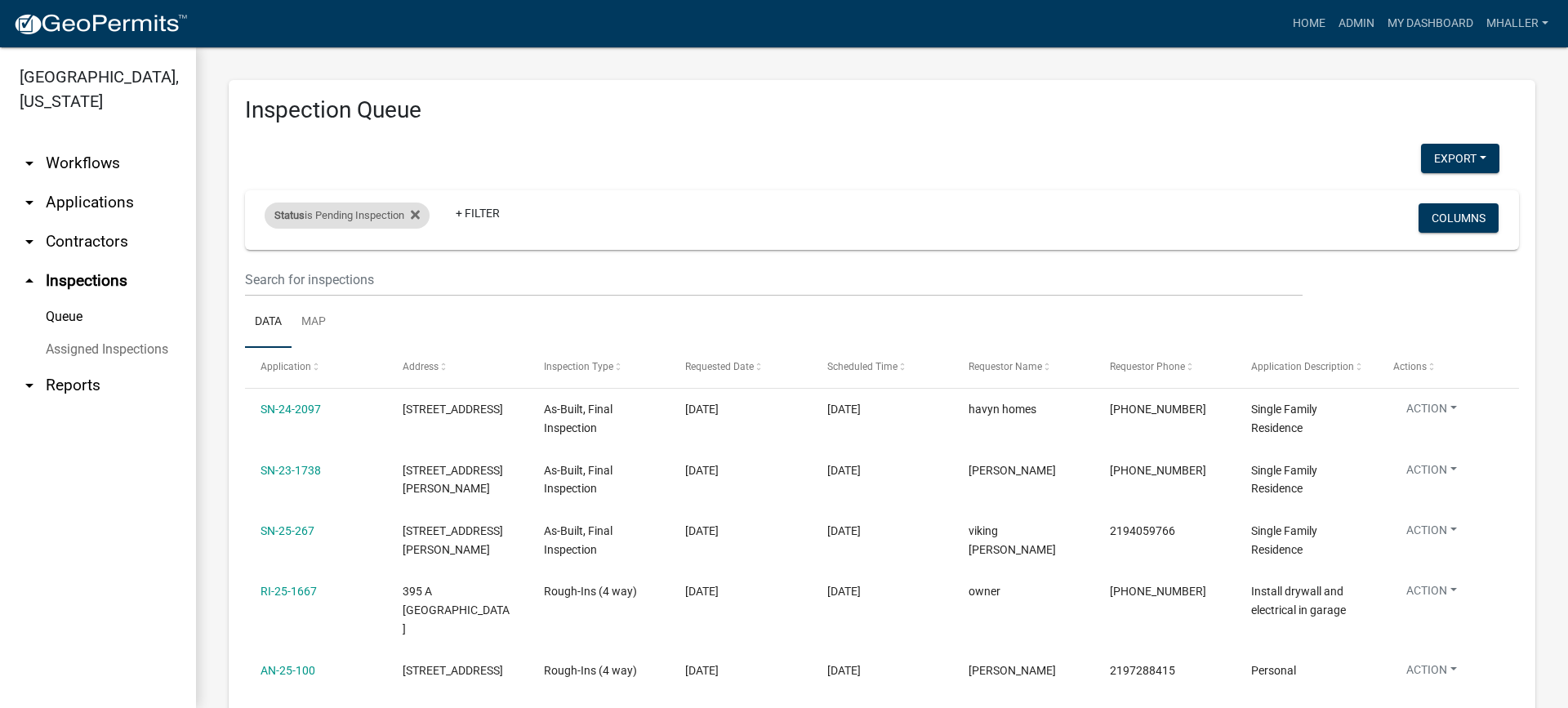
click at [373, 213] on div "Status is Pending Inspection" at bounding box center [347, 216] width 165 height 26
click at [348, 288] on select "Select an option Pending Schedule Pending Inspection Approved Denied Deleted Vo…" at bounding box center [349, 276] width 164 height 33
click at [268, 260] on select "Select an option Pending Schedule Pending Inspection Approved Denied Deleted Vo…" at bounding box center [349, 276] width 164 height 33
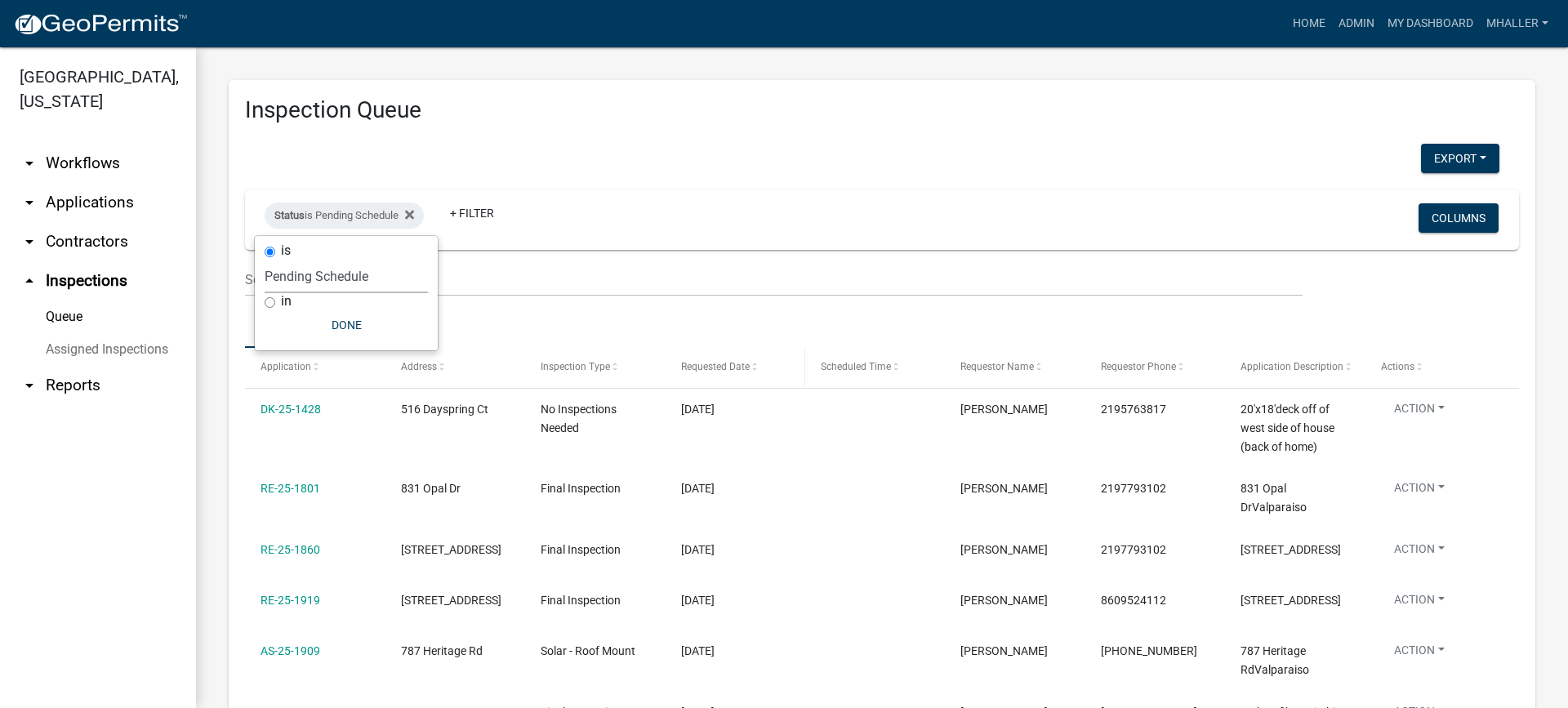
click at [717, 361] on span "Requested Date" at bounding box center [715, 367] width 69 height 11
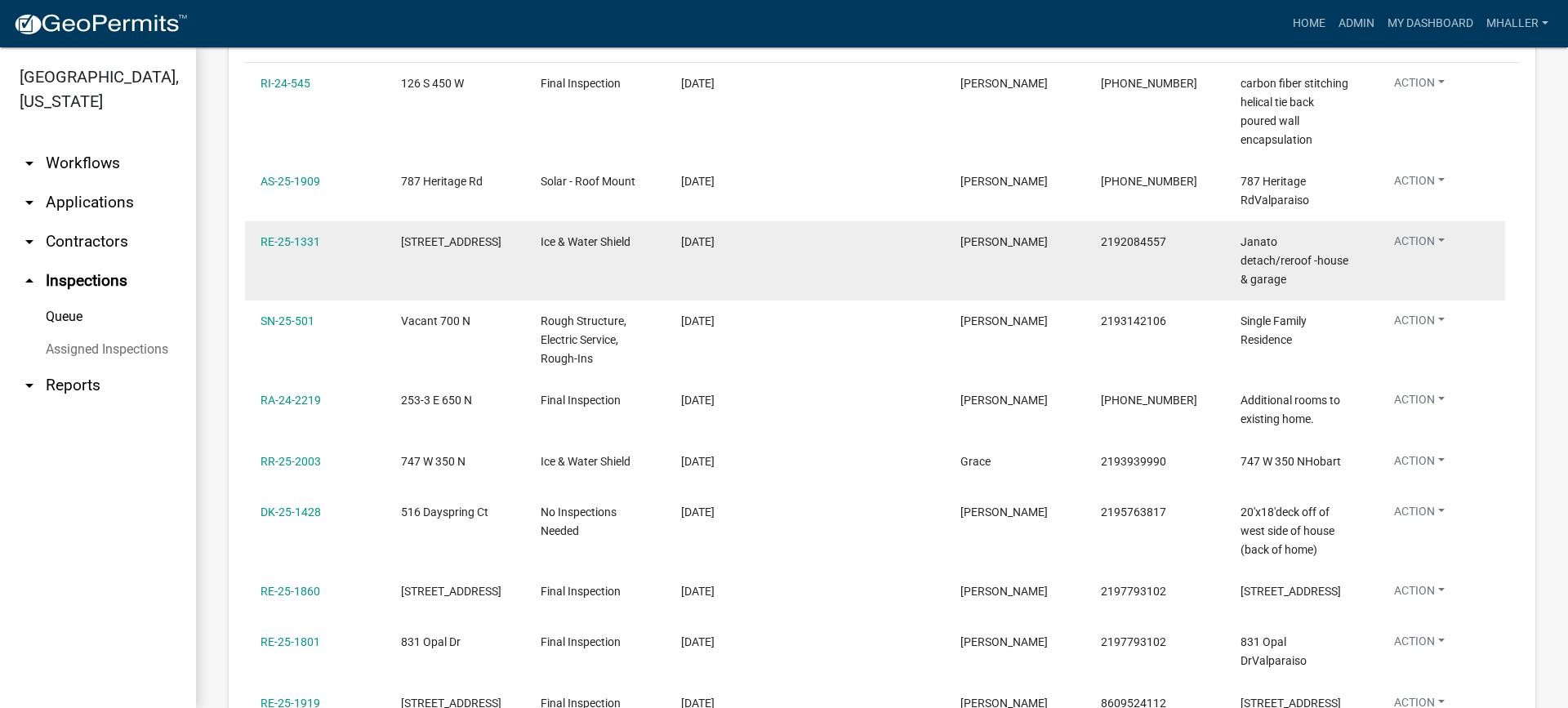
scroll to position [326, 0]
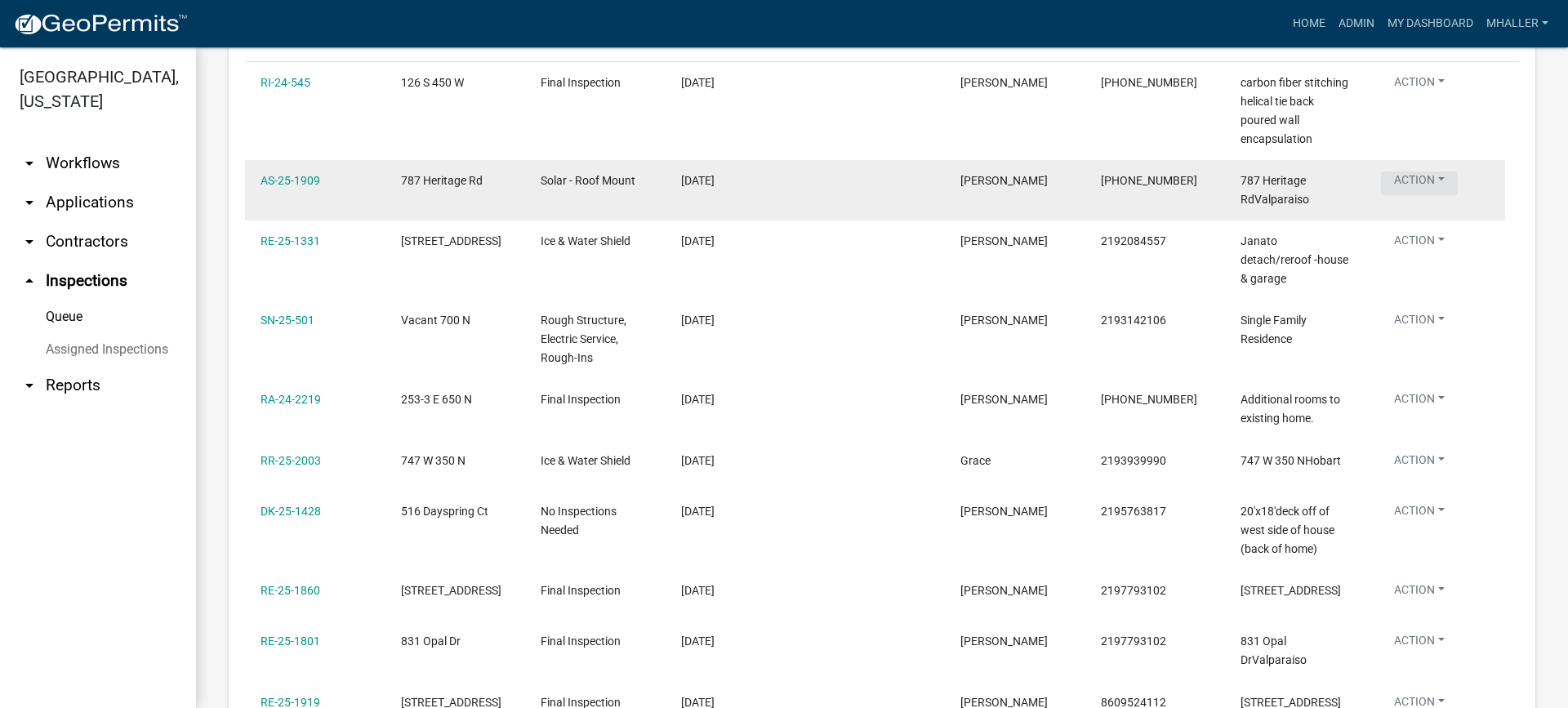
click at [1414, 180] on button "Action" at bounding box center [1419, 182] width 77 height 24
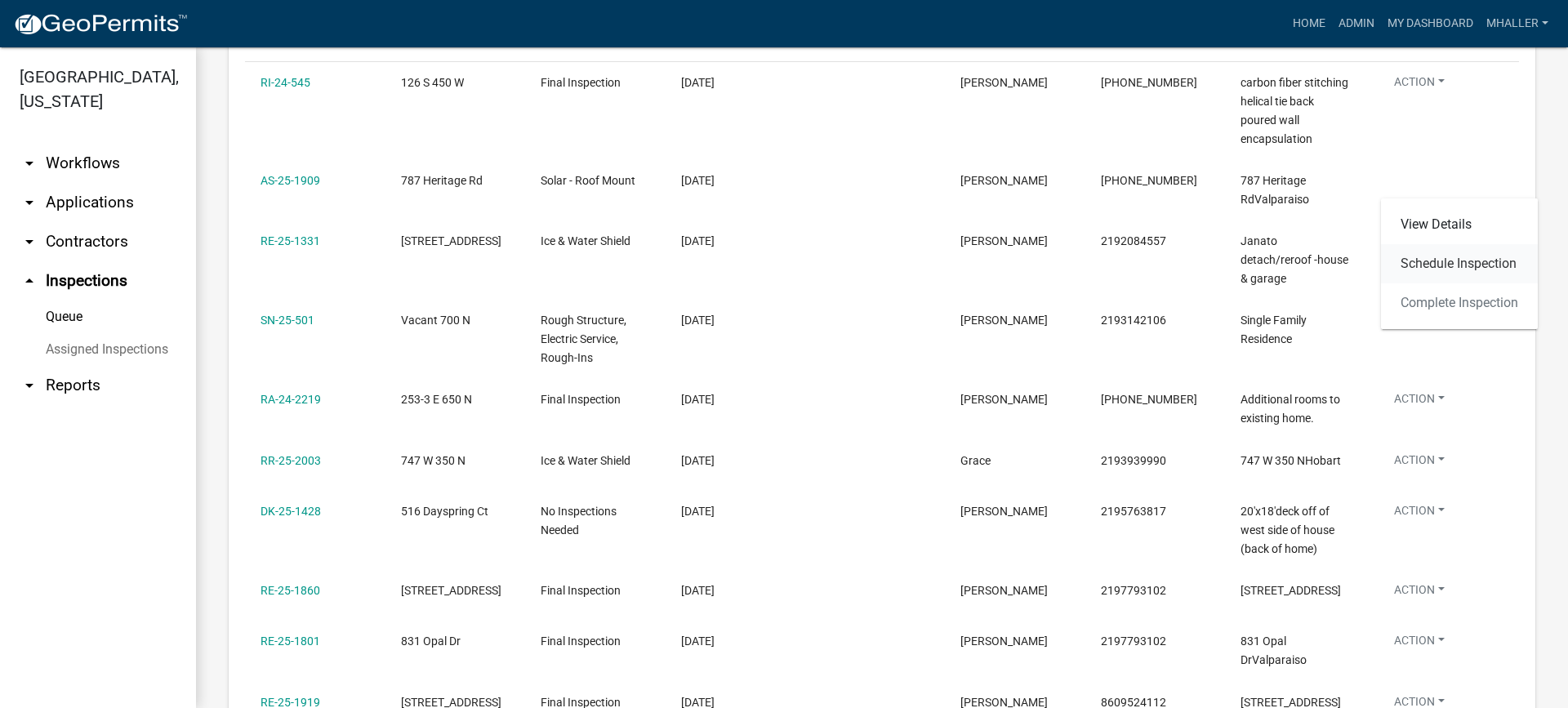
click at [1430, 262] on link "Schedule Inspection" at bounding box center [1459, 263] width 157 height 39
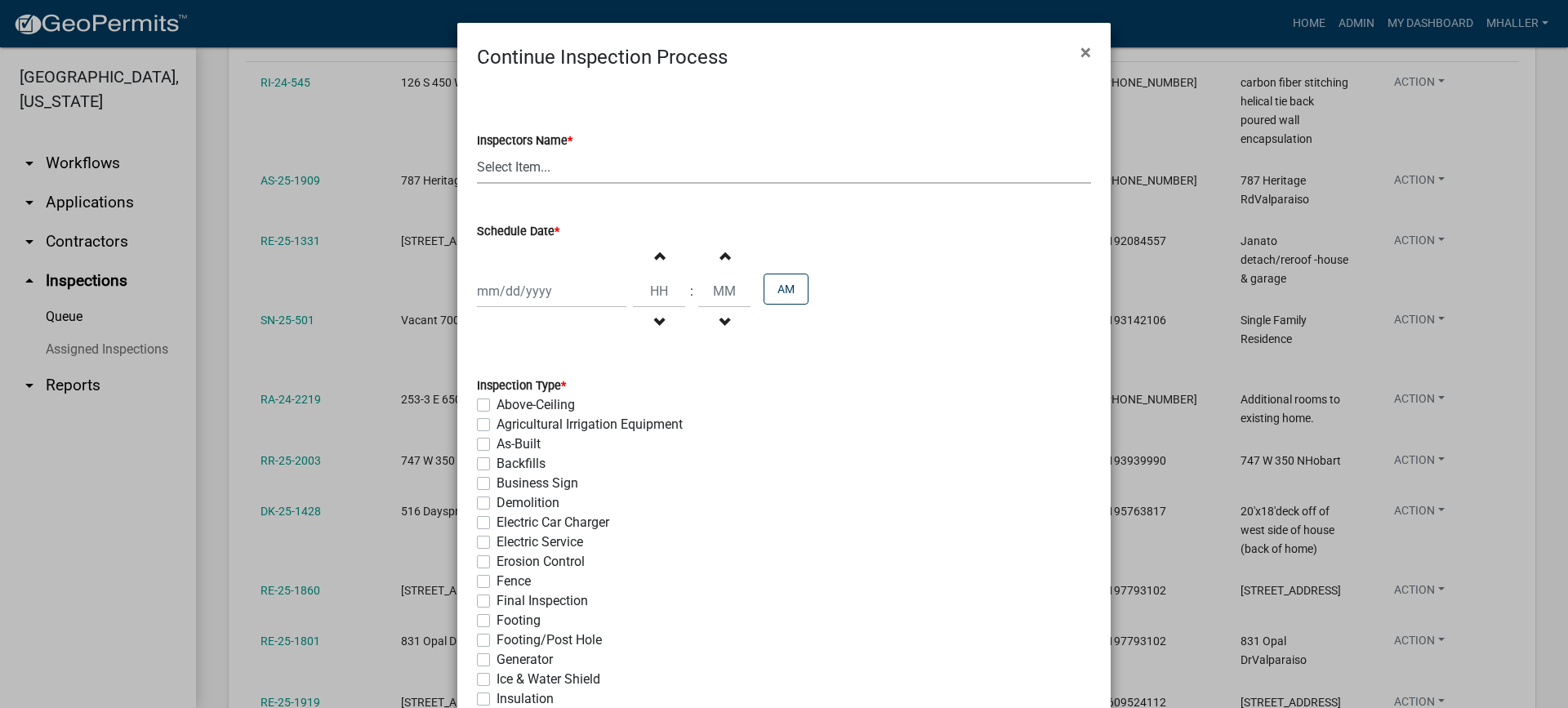
click at [491, 165] on select "Select Item... mhaller ([PERSON_NAME])" at bounding box center [783, 166] width 614 height 33
click at [477, 150] on select "Select Item... mhaller ([PERSON_NAME])" at bounding box center [783, 166] width 614 height 33
click at [526, 298] on div at bounding box center [551, 290] width 149 height 33
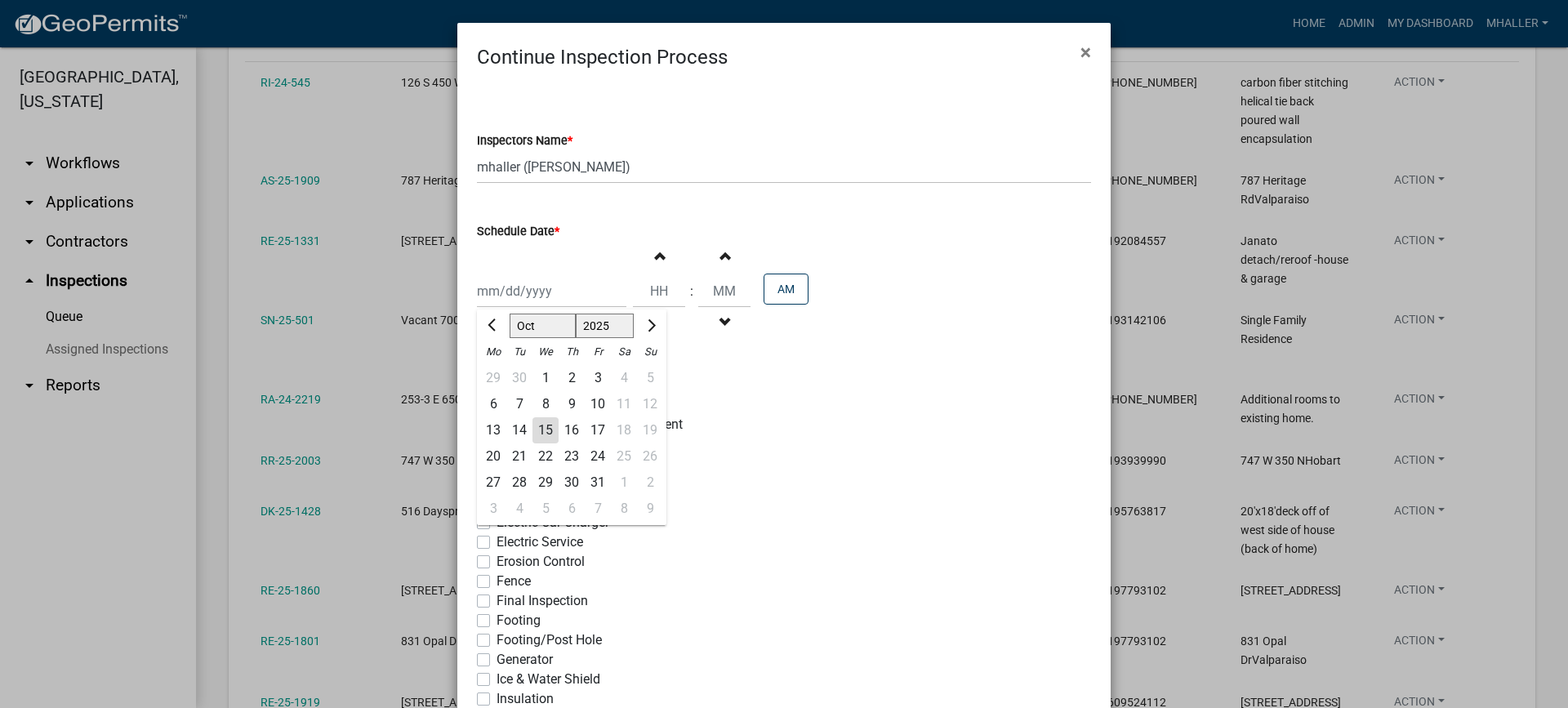
click at [537, 457] on div "22" at bounding box center [546, 457] width 26 height 26
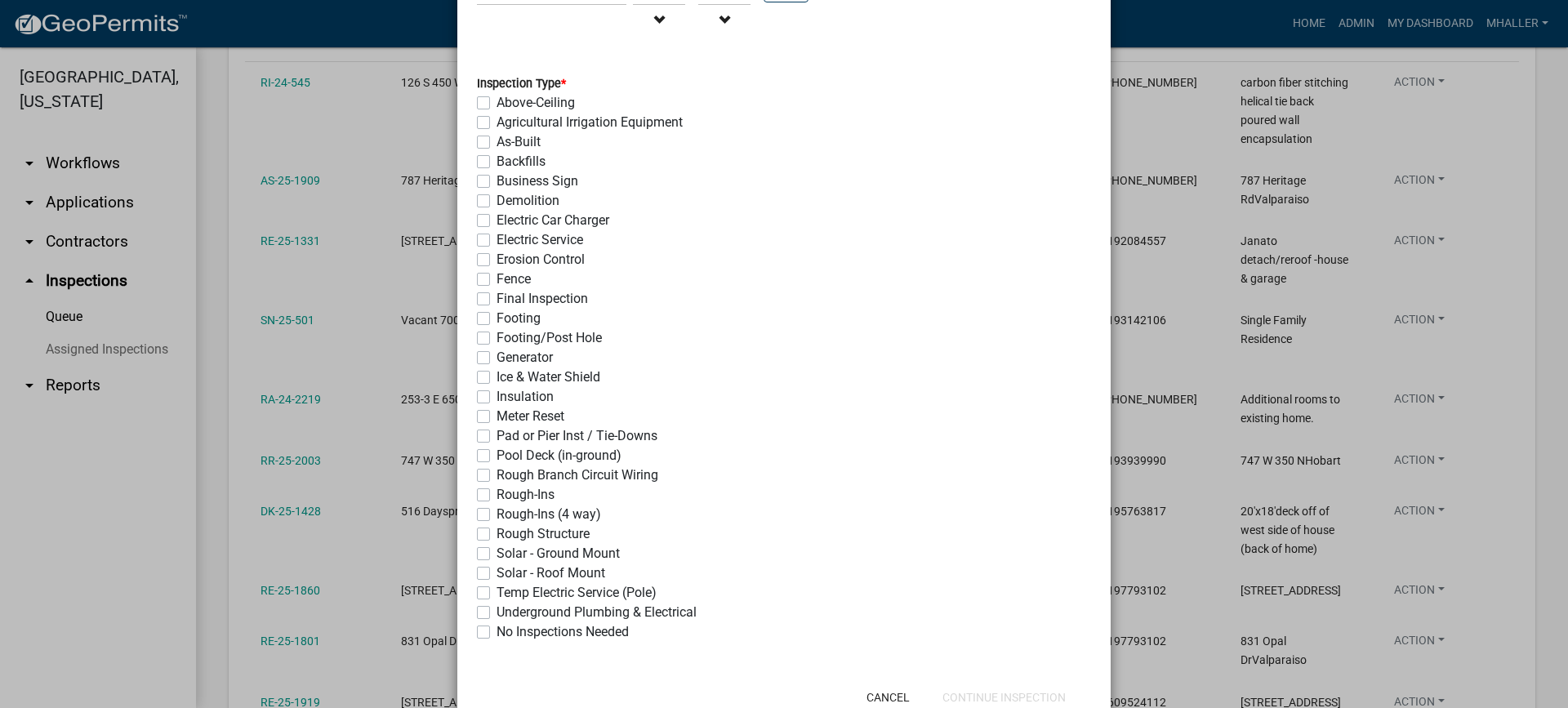
scroll to position [354, 0]
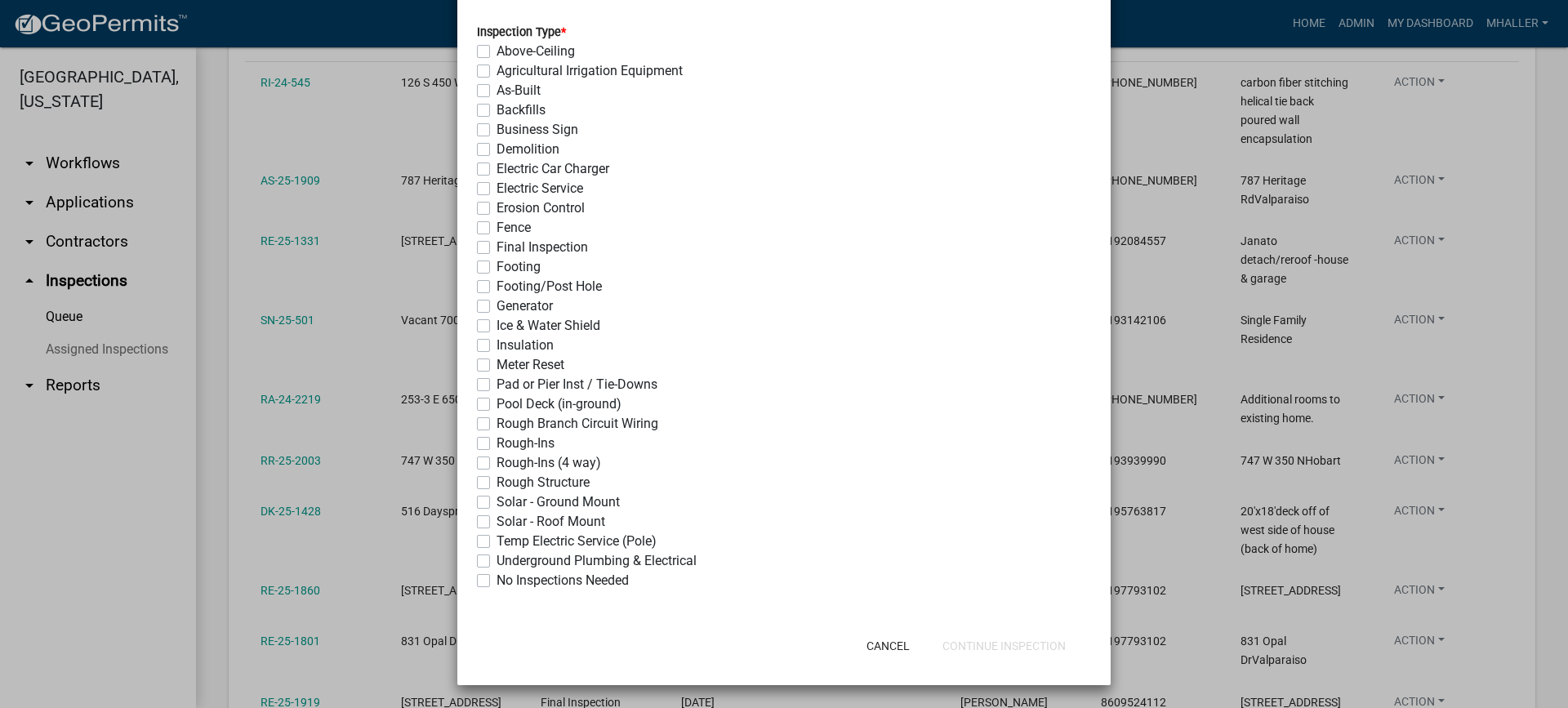
drag, startPoint x: 476, startPoint y: 523, endPoint x: 502, endPoint y: 527, distance: 26.3
click at [497, 522] on label "Solar - Roof Mount" at bounding box center [550, 521] width 109 height 20
click at [497, 522] on input "Solar - Roof Mount" at bounding box center [501, 516] width 10 height 10
click at [1029, 645] on button "Continue Inspection" at bounding box center [1003, 645] width 149 height 29
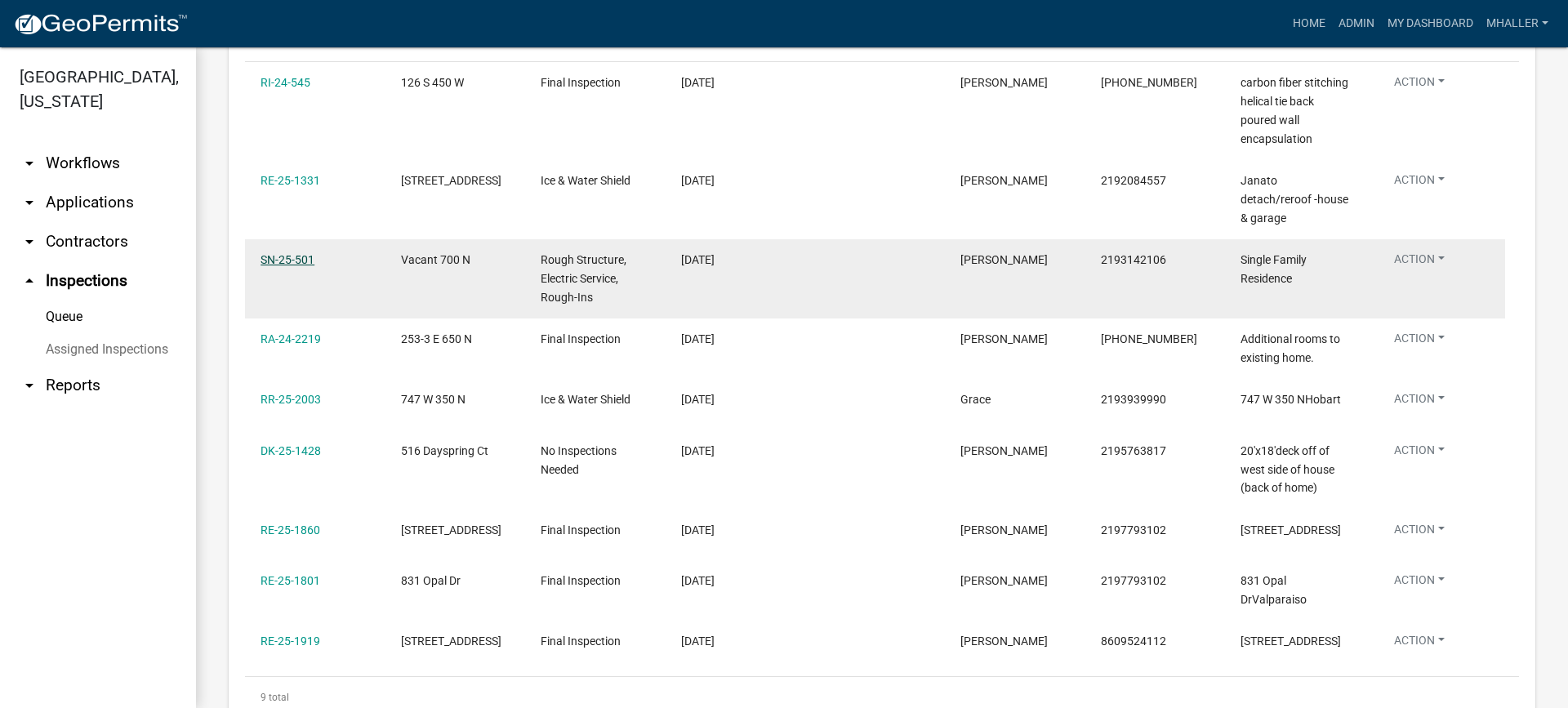
click at [279, 253] on link "SN-25-501" at bounding box center [287, 260] width 54 height 13
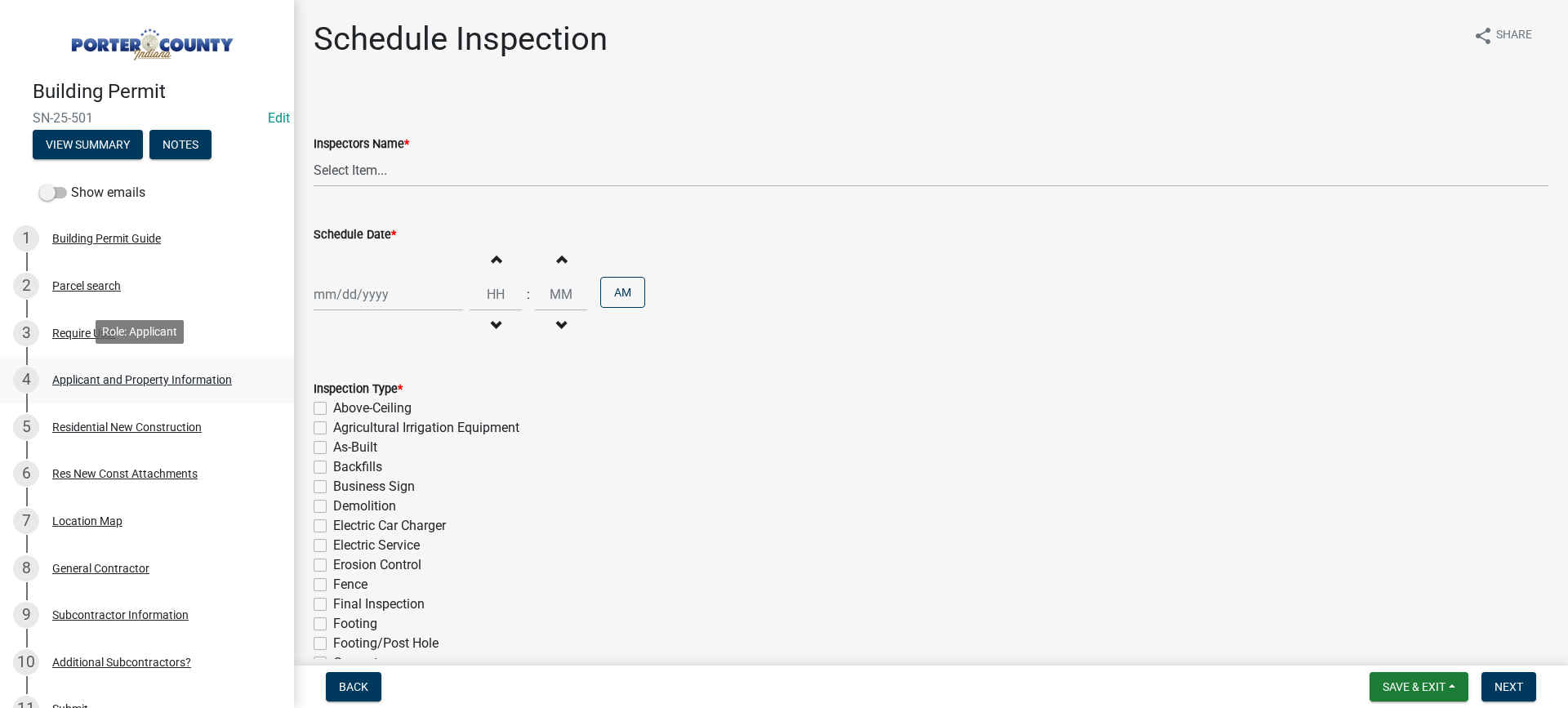
click at [98, 375] on div "Applicant and Property Information" at bounding box center [142, 379] width 180 height 11
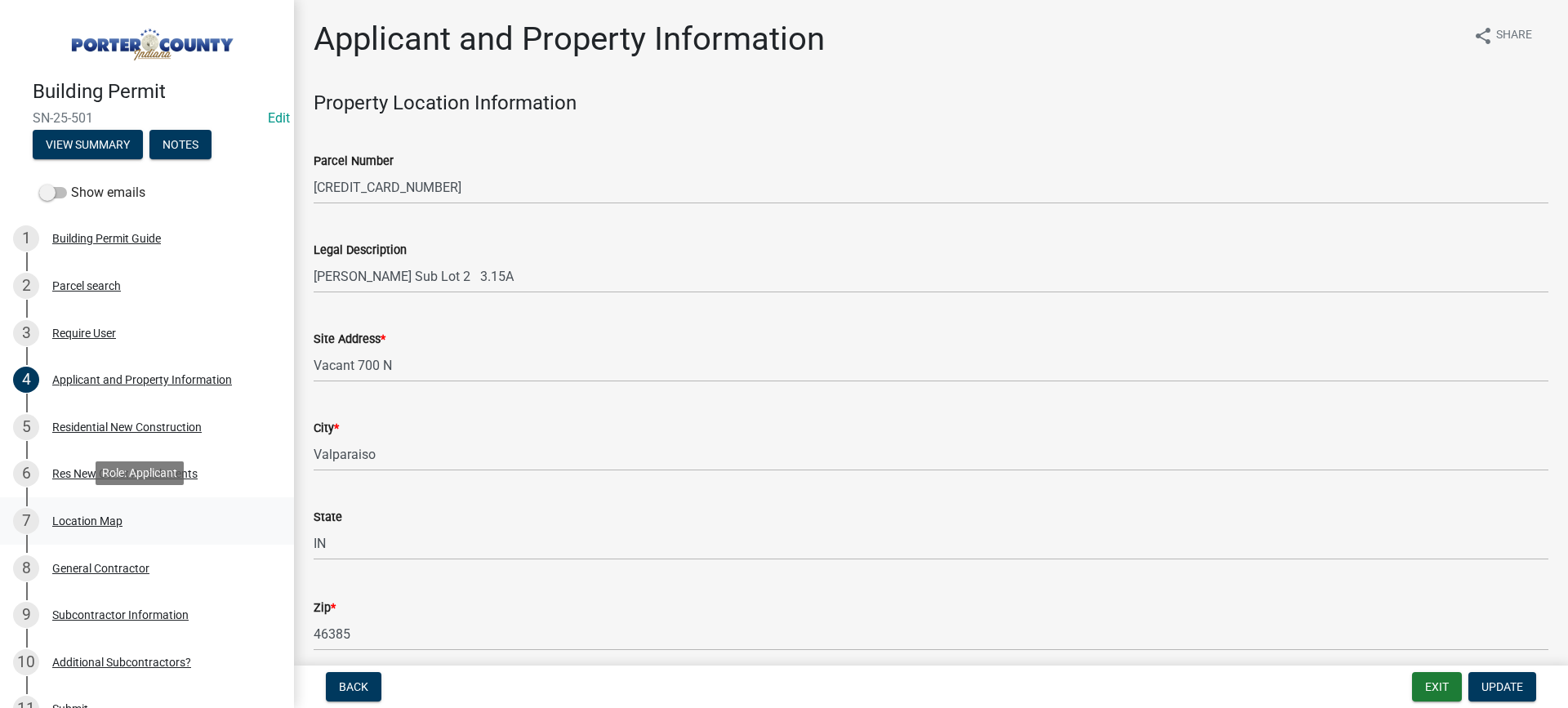
click at [86, 519] on div "Location Map" at bounding box center [87, 521] width 70 height 11
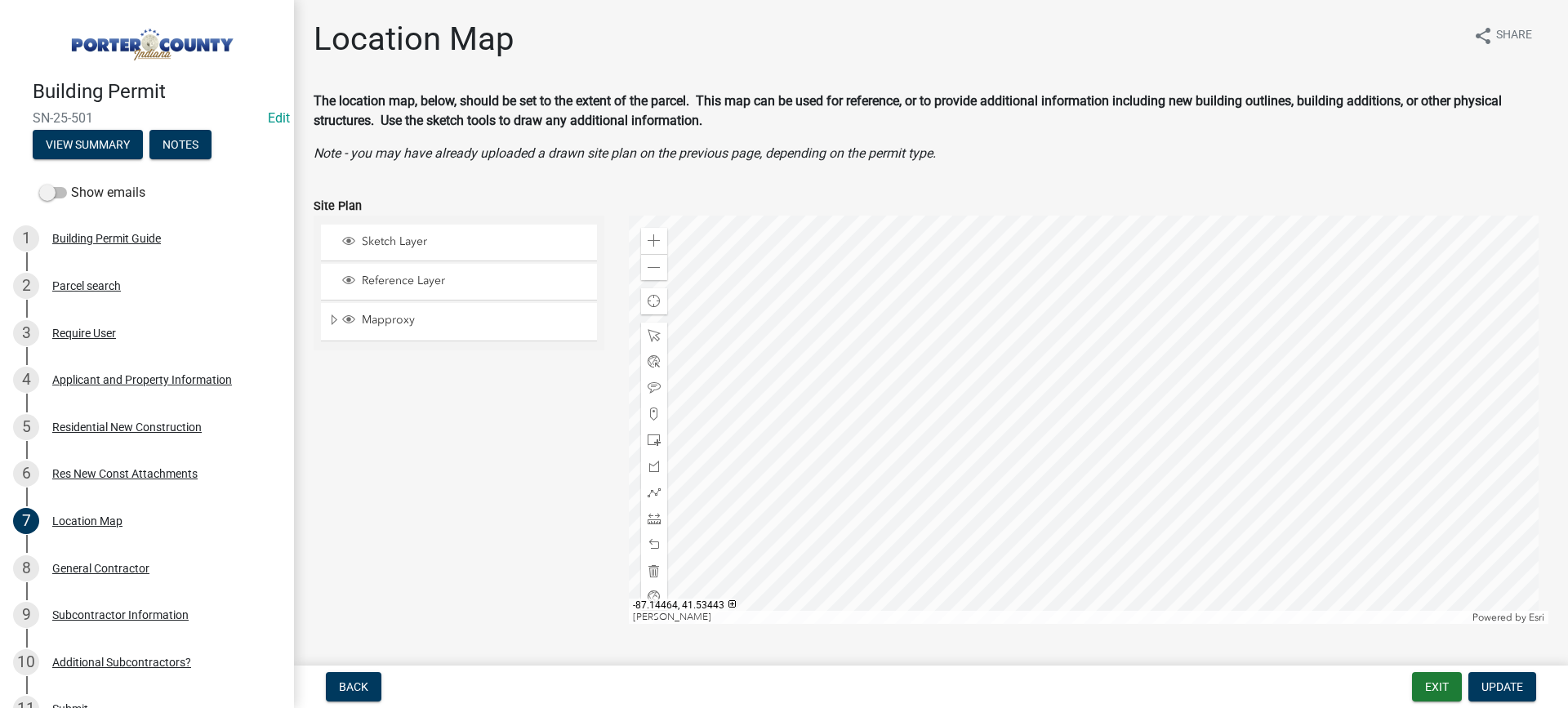
click at [1067, 393] on div at bounding box center [1089, 420] width 920 height 408
click at [1086, 416] on div at bounding box center [1089, 420] width 920 height 408
click at [1252, 318] on div at bounding box center [1089, 420] width 920 height 408
click at [1196, 403] on div at bounding box center [1089, 420] width 920 height 408
click at [1235, 293] on div at bounding box center [1089, 420] width 920 height 408
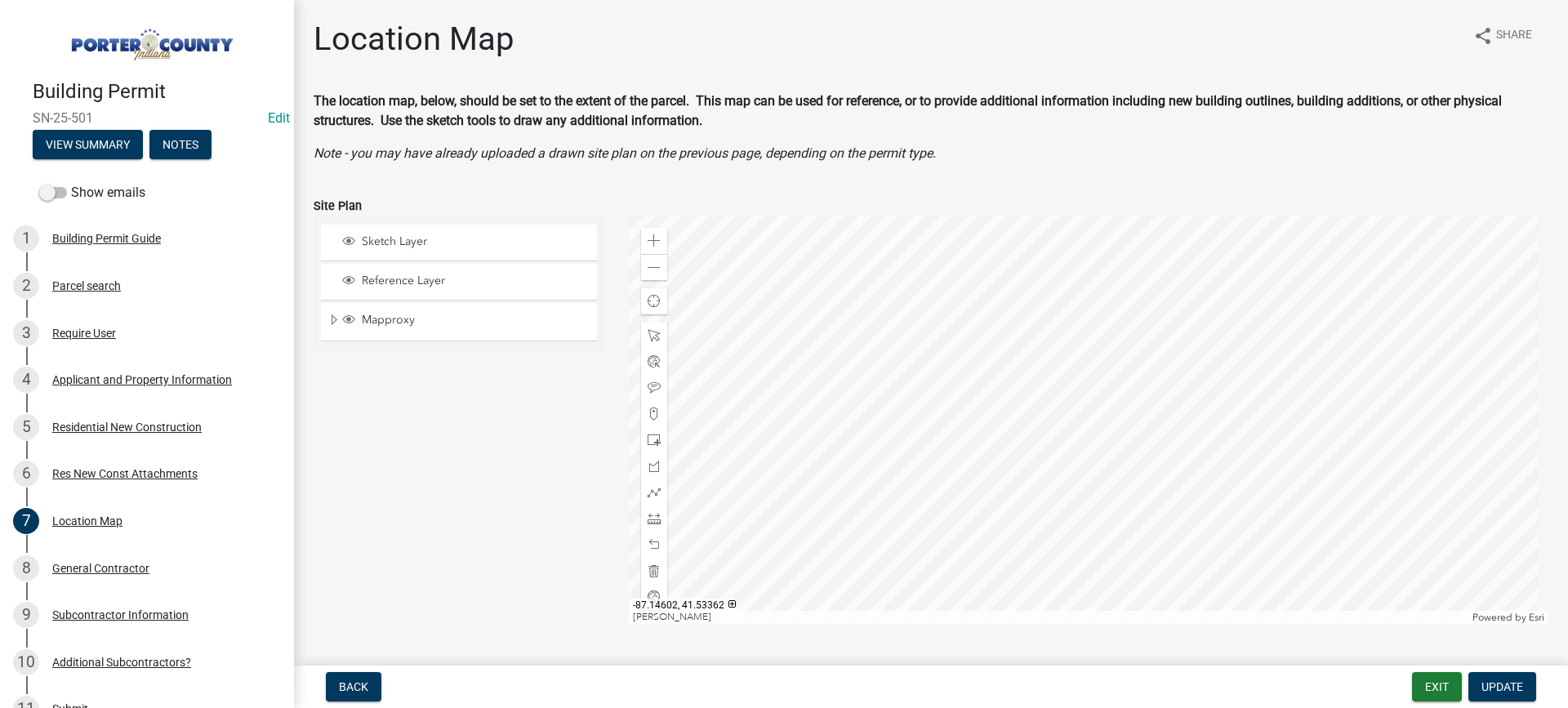
click at [1184, 292] on div at bounding box center [1089, 420] width 920 height 408
click at [1085, 475] on div at bounding box center [1089, 420] width 920 height 408
click at [1206, 455] on div at bounding box center [1089, 420] width 920 height 408
click at [642, 238] on div "Zoom in" at bounding box center [654, 241] width 26 height 26
click at [1217, 588] on div at bounding box center [1089, 420] width 920 height 408
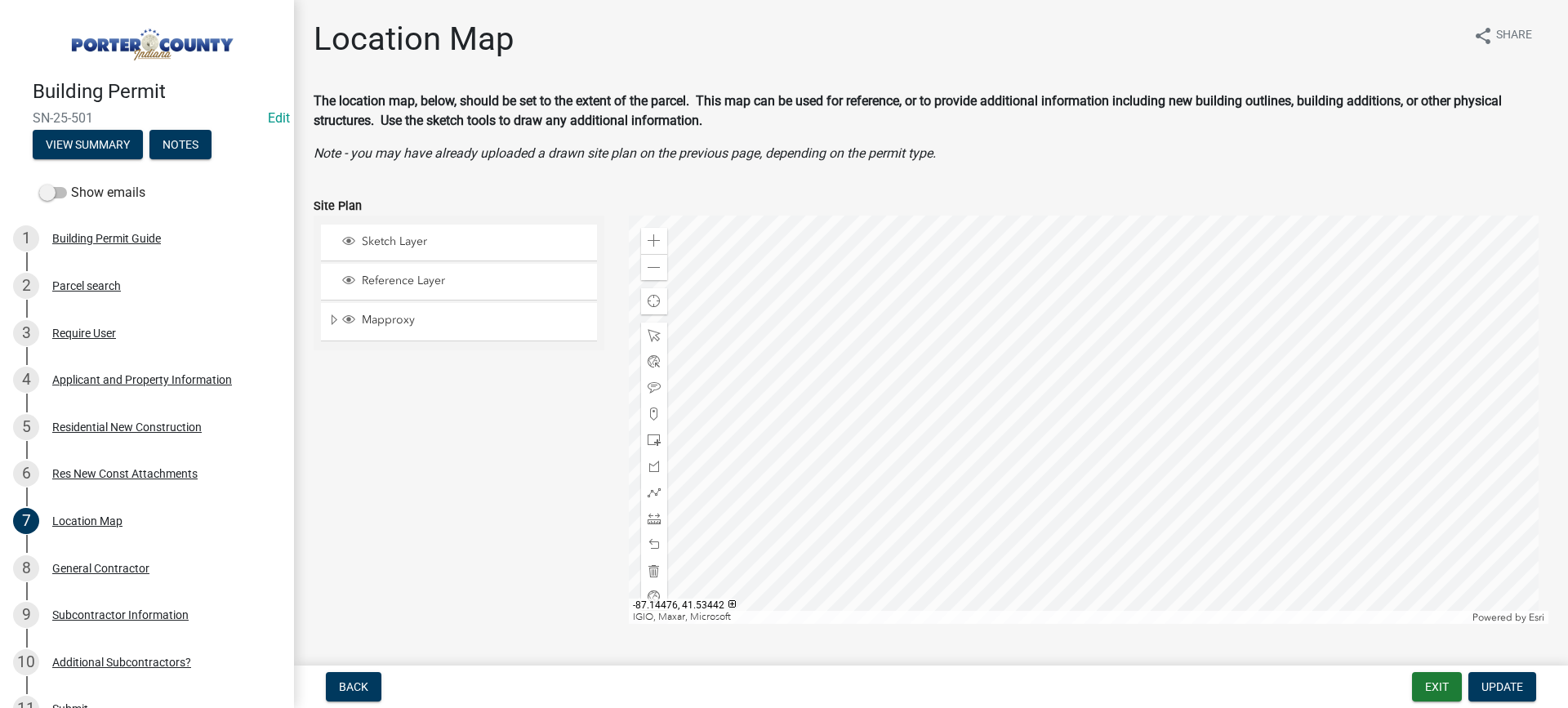
click at [1067, 504] on div at bounding box center [1089, 420] width 920 height 408
click at [960, 378] on div at bounding box center [1089, 420] width 920 height 408
click at [1240, 356] on div at bounding box center [1089, 420] width 920 height 408
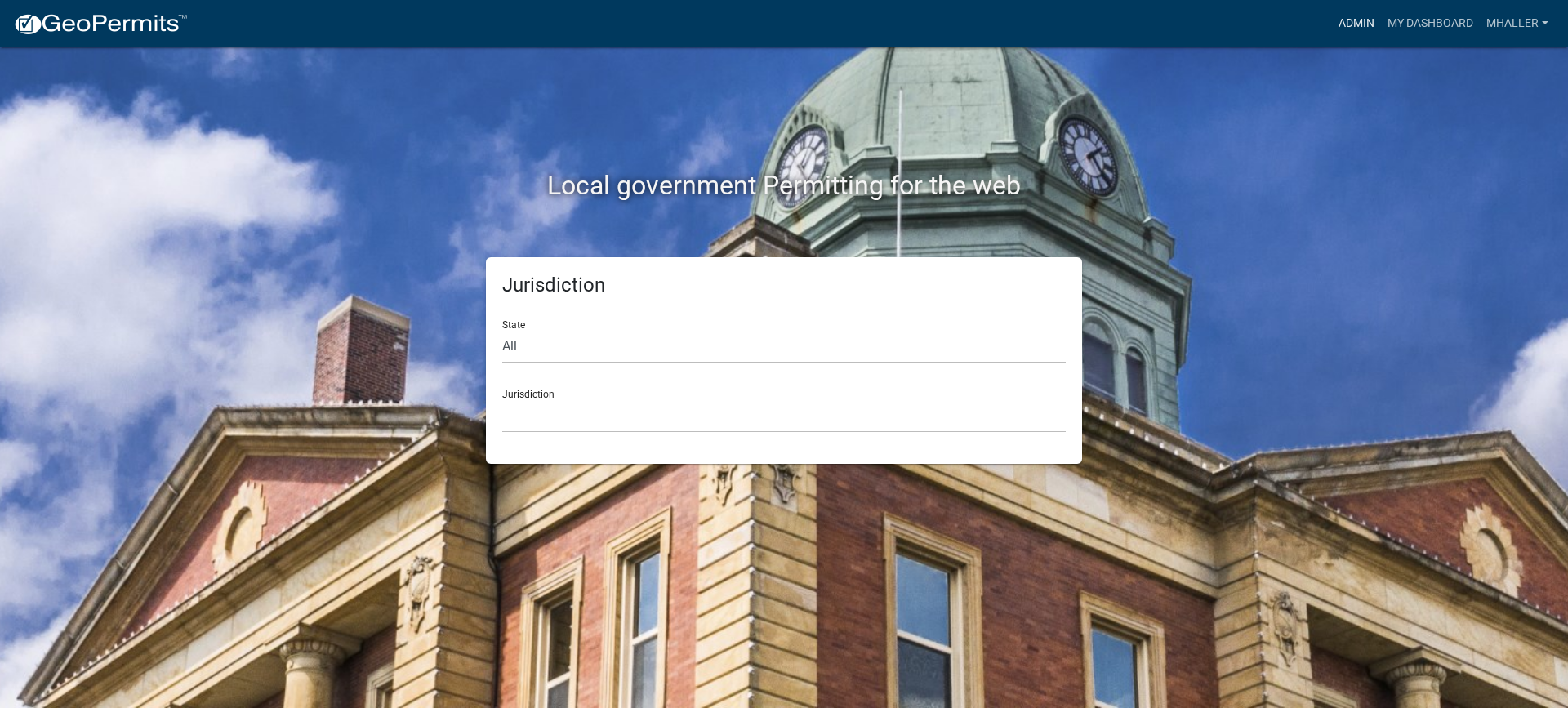
click at [1346, 21] on link "Admin" at bounding box center [1356, 24] width 49 height 31
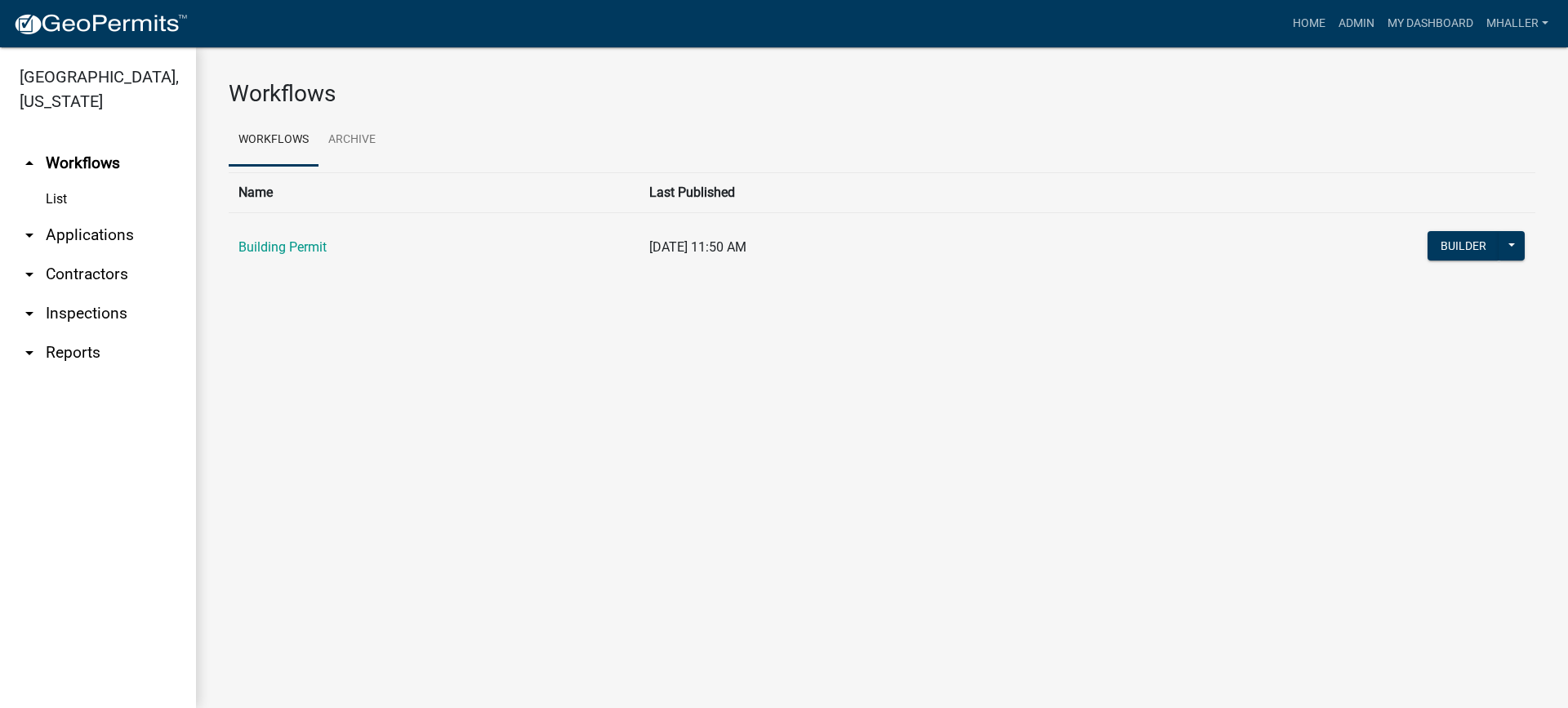
click at [72, 294] on link "arrow_drop_down Inspections" at bounding box center [97, 313] width 196 height 39
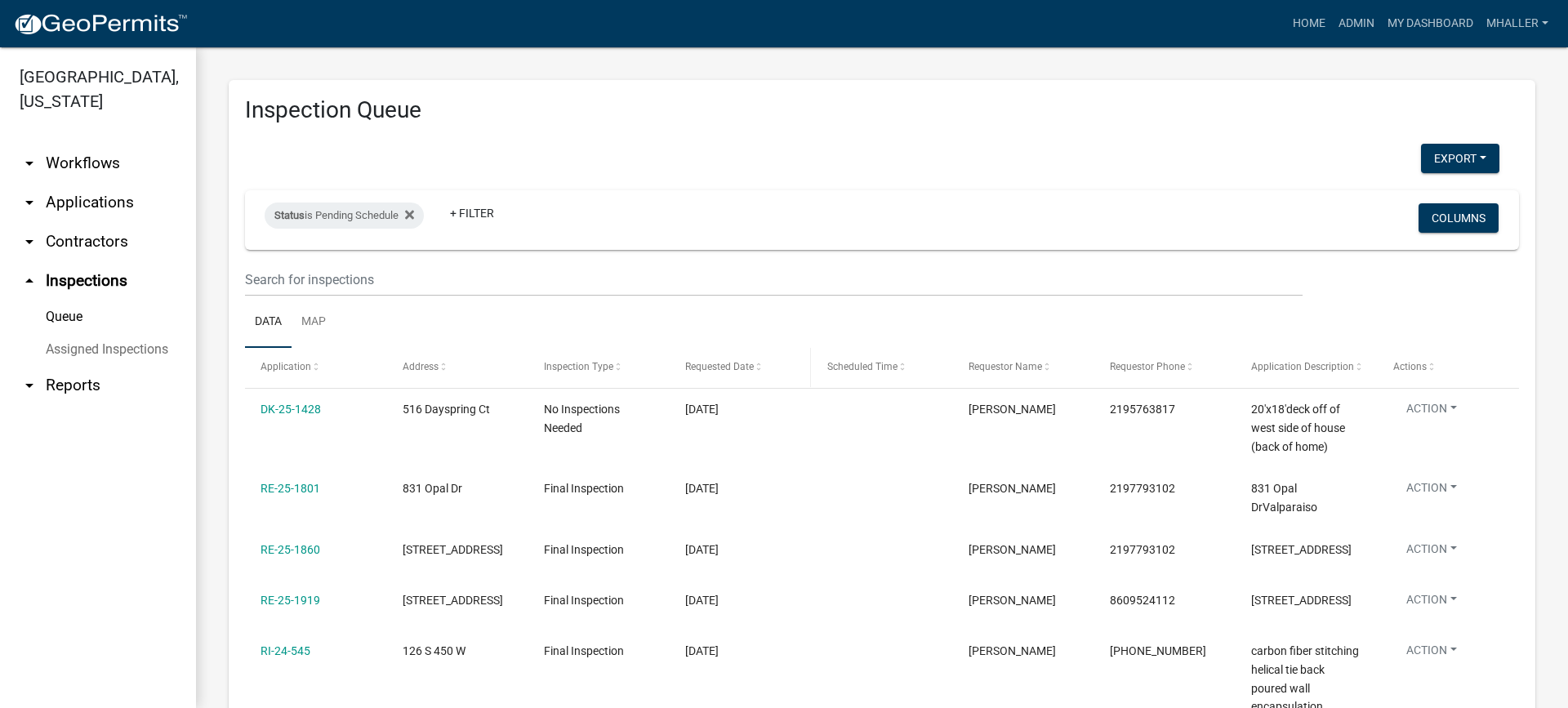
click at [698, 367] on span "Requested Date" at bounding box center [719, 367] width 69 height 11
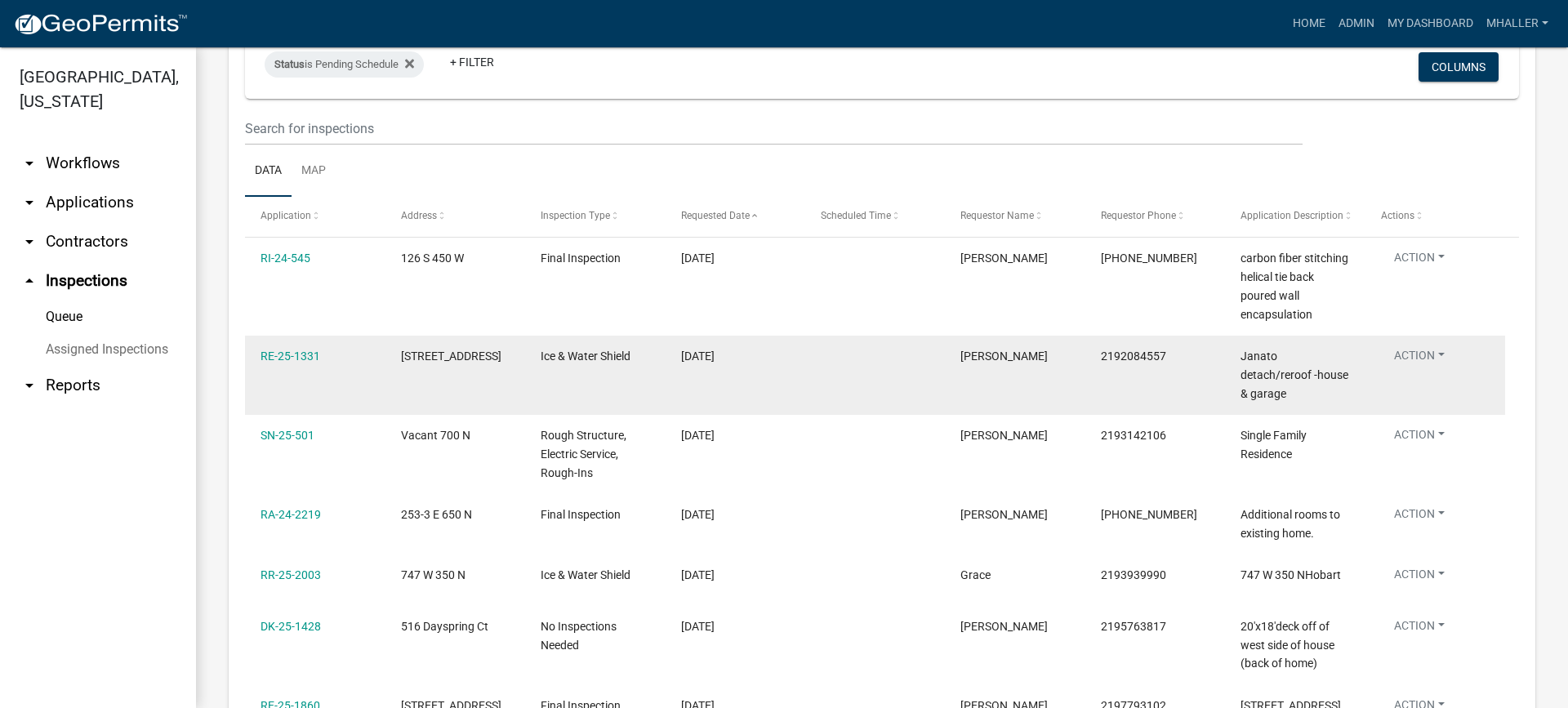
scroll to position [164, 0]
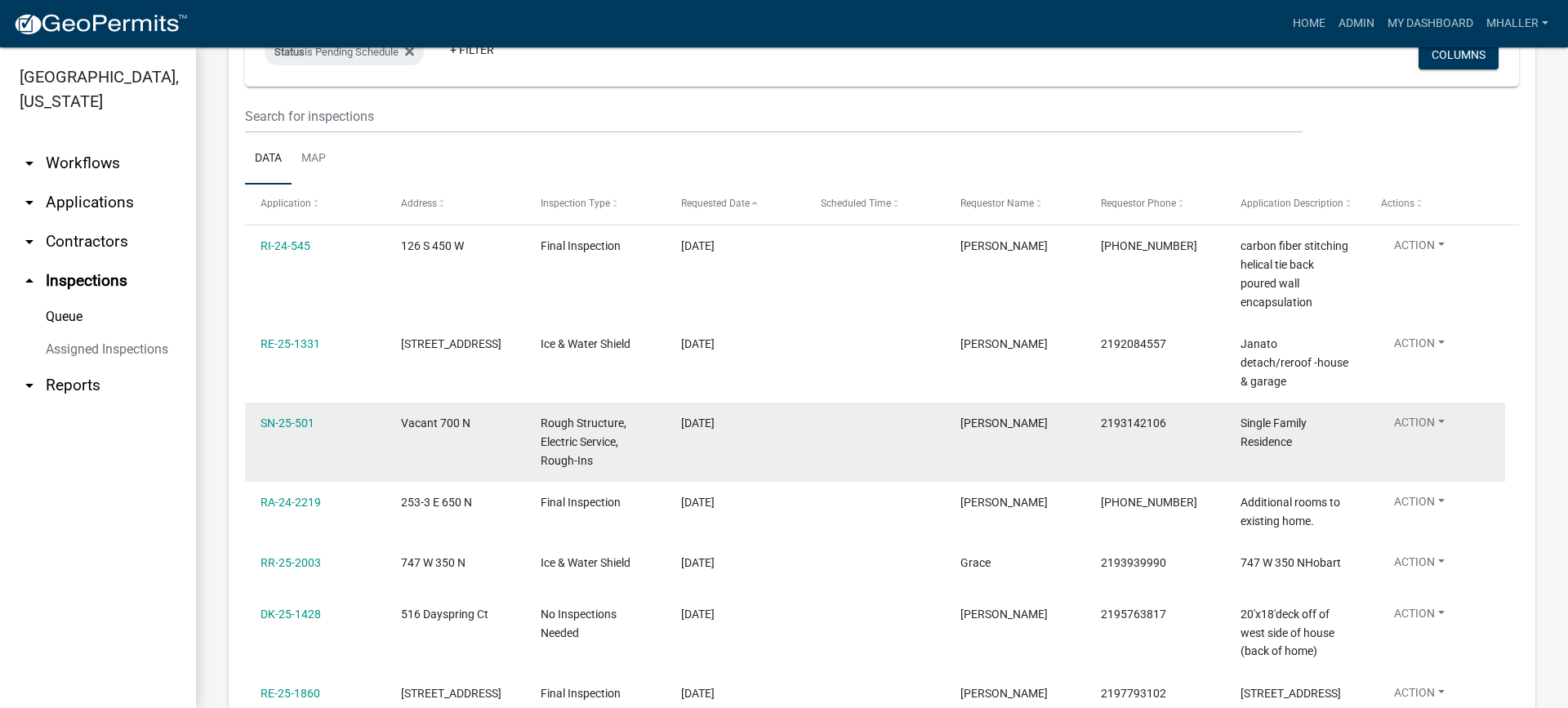
click at [1421, 414] on button "Action" at bounding box center [1419, 425] width 77 height 24
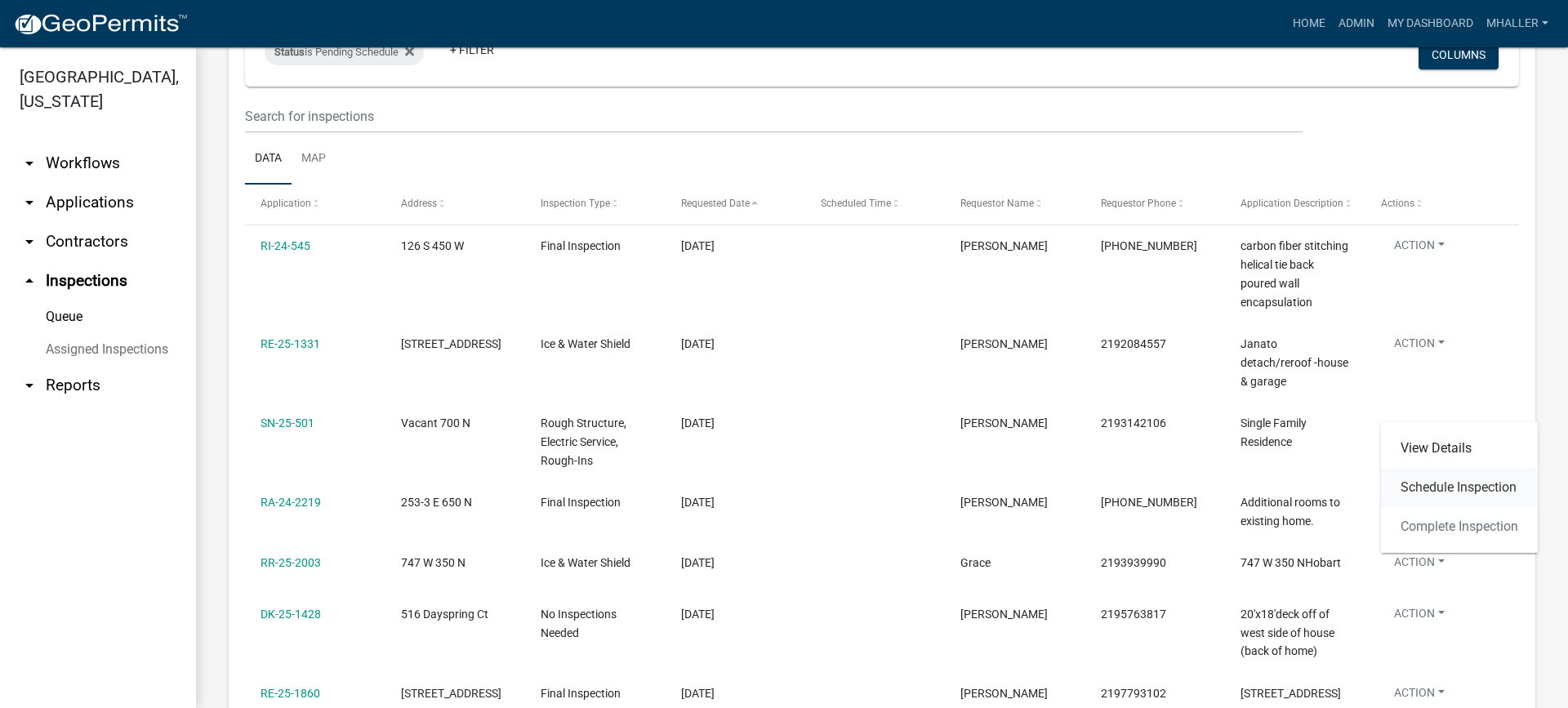
click at [1431, 488] on link "Schedule Inspection" at bounding box center [1459, 487] width 157 height 39
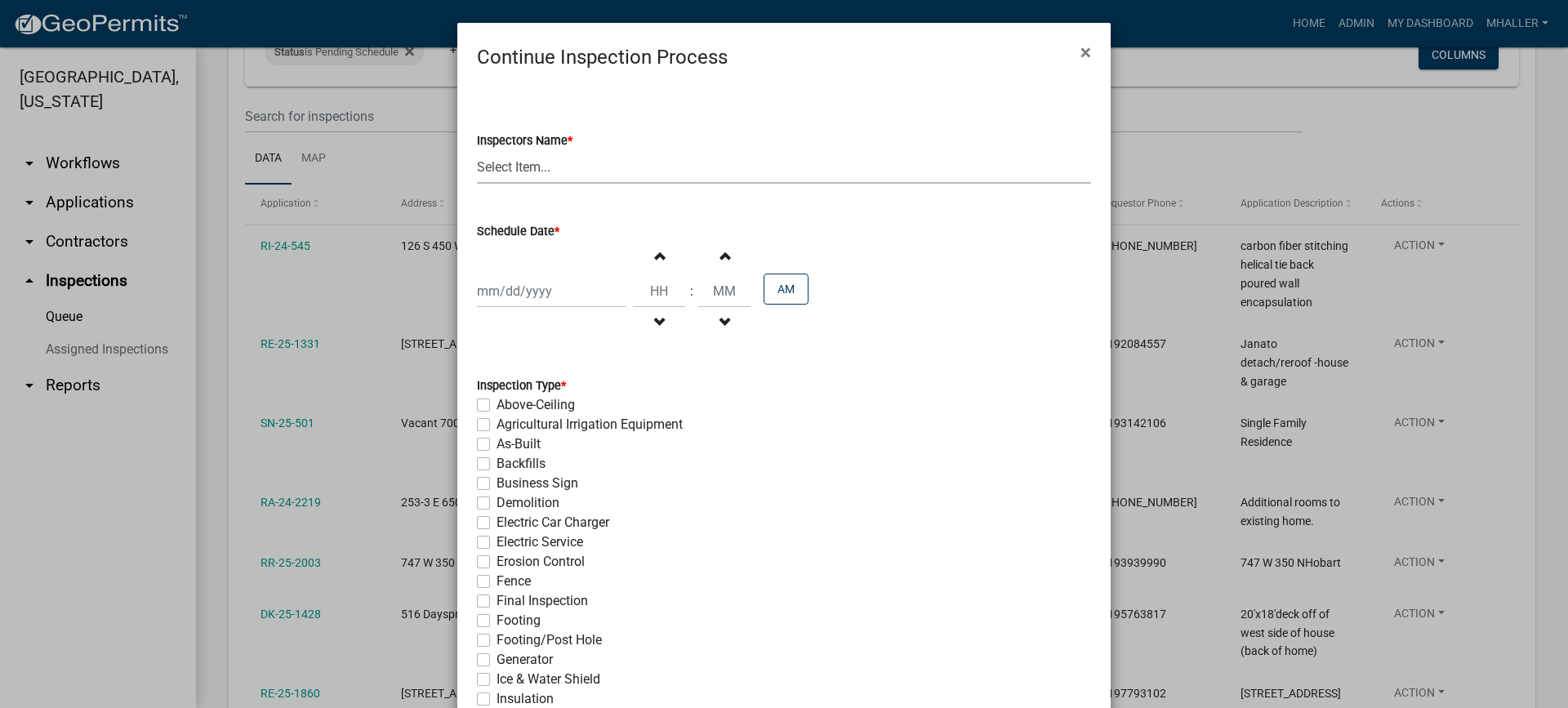
click at [515, 172] on select "Select Item... mhaller ([PERSON_NAME])" at bounding box center [783, 166] width 614 height 33
select select "ca350da2-795e-4cf8-941d-46ff53e354ae"
click at [477, 150] on select "Select Item... mhaller ([PERSON_NAME])" at bounding box center [783, 166] width 614 height 33
select select "10"
select select "2025"
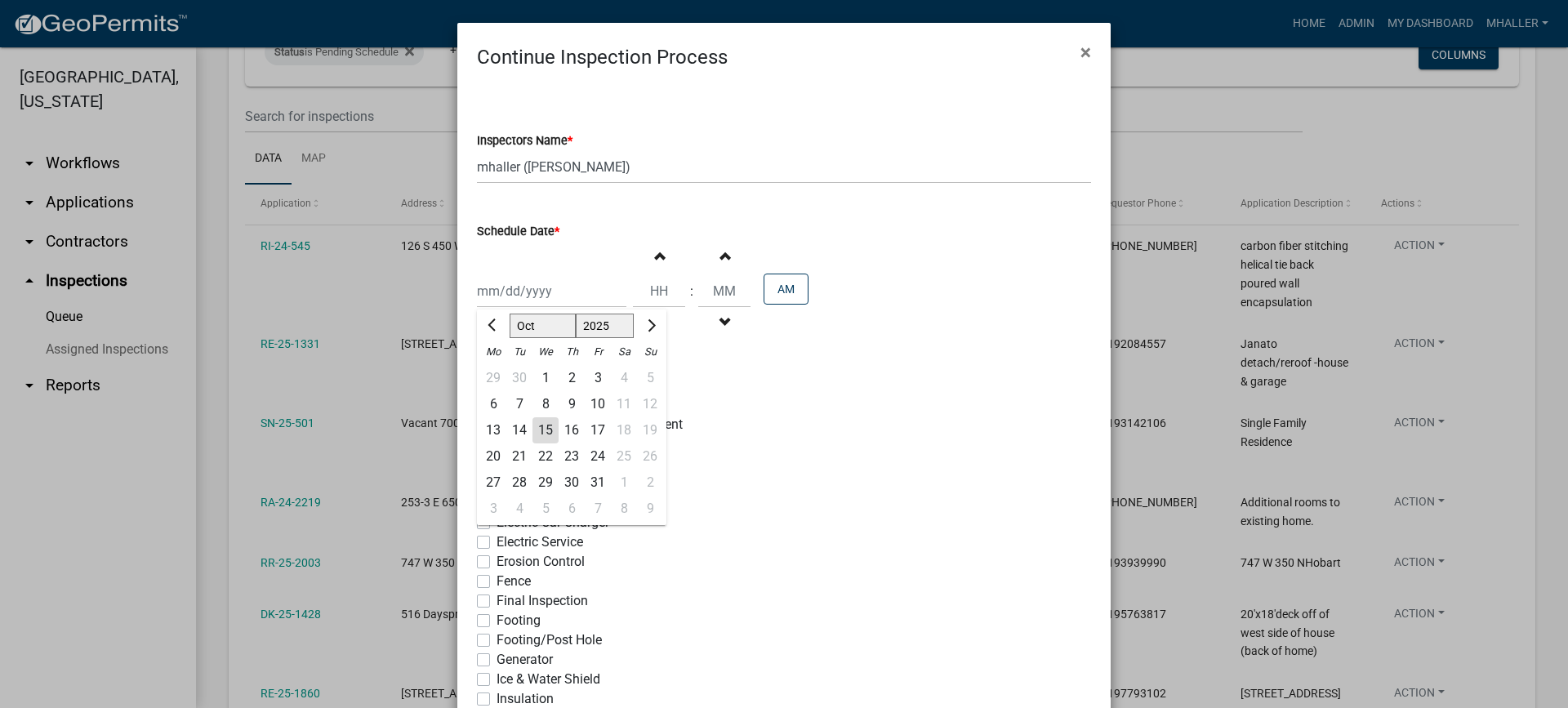
click at [528, 286] on div "[PERSON_NAME] Feb Mar Apr [PERSON_NAME][DATE] Oct Nov [DATE] 1526 1527 1528 152…" at bounding box center [551, 290] width 149 height 33
click at [481, 454] on div "20" at bounding box center [494, 457] width 26 height 26
type input "[DATE]"
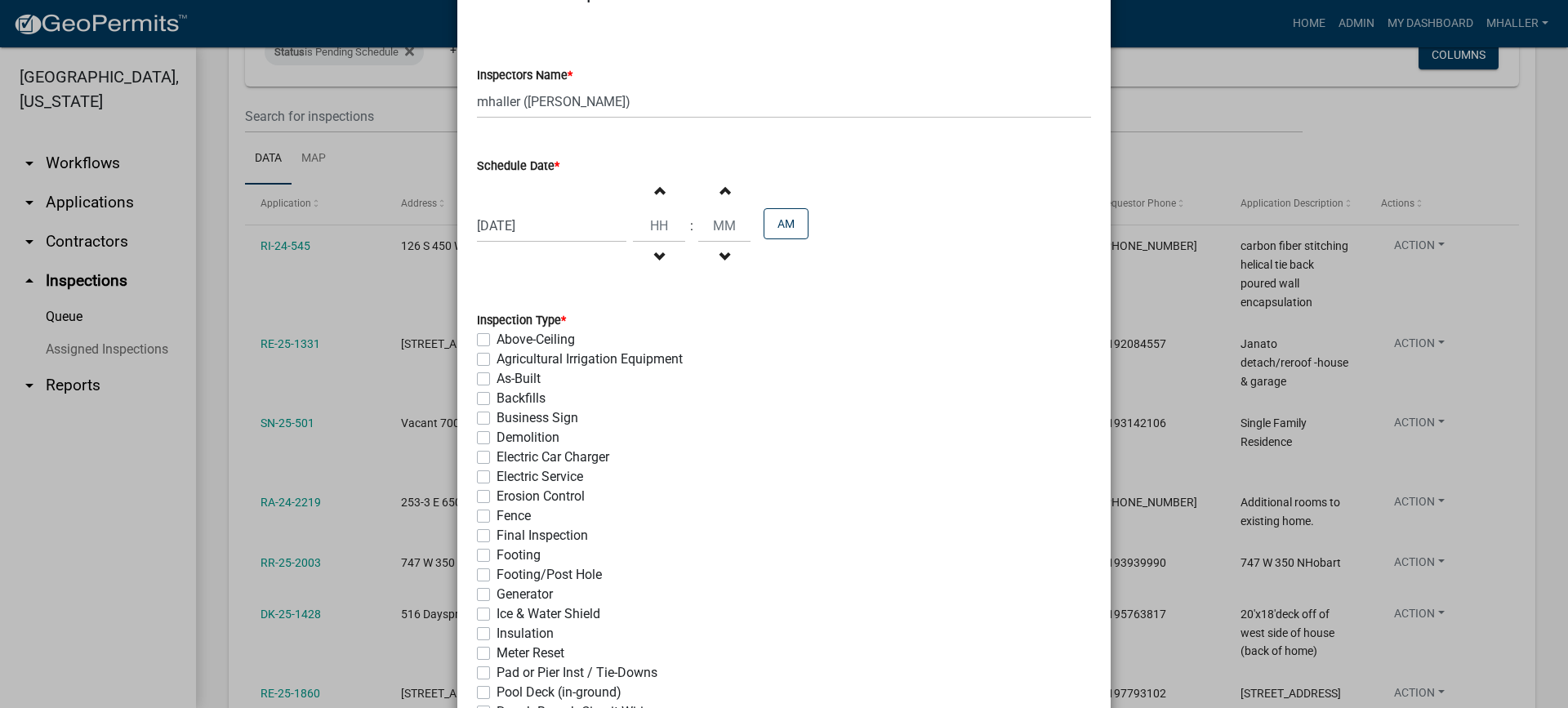
scroll to position [245, 0]
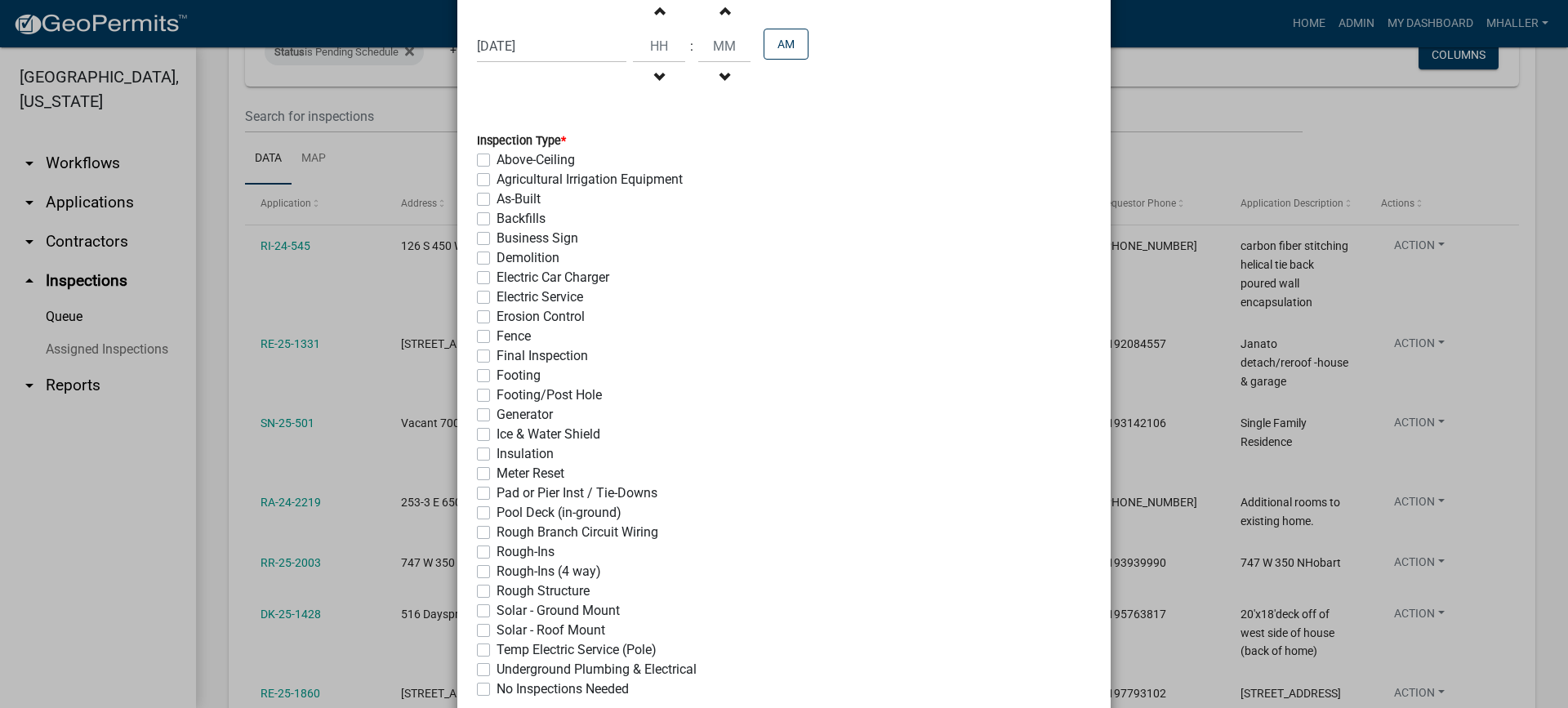
click at [497, 296] on label "Electric Service" at bounding box center [540, 297] width 87 height 20
click at [497, 296] on input "Electric Service" at bounding box center [501, 292] width 10 height 10
checkbox input "true"
checkbox input "false"
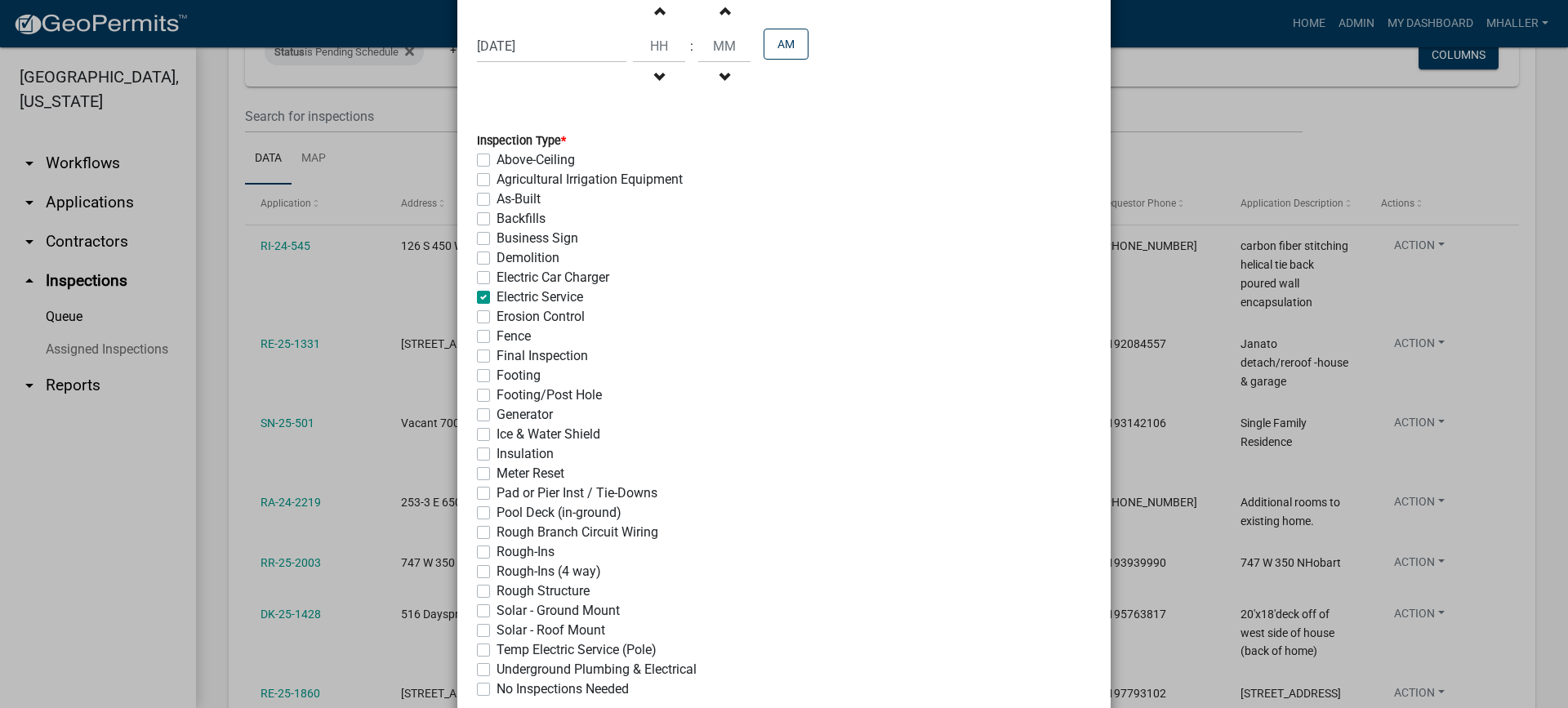
checkbox input "false"
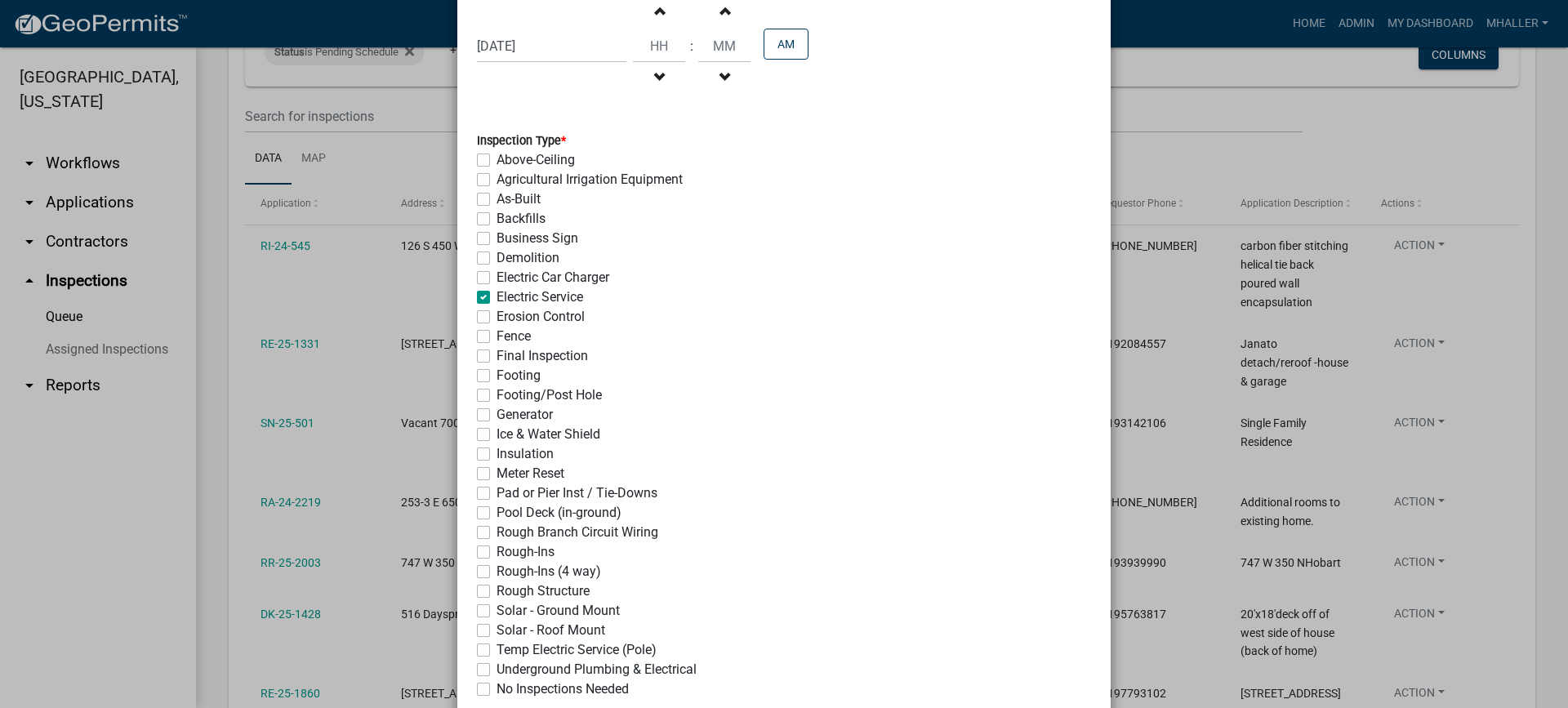
checkbox input "true"
checkbox input "false"
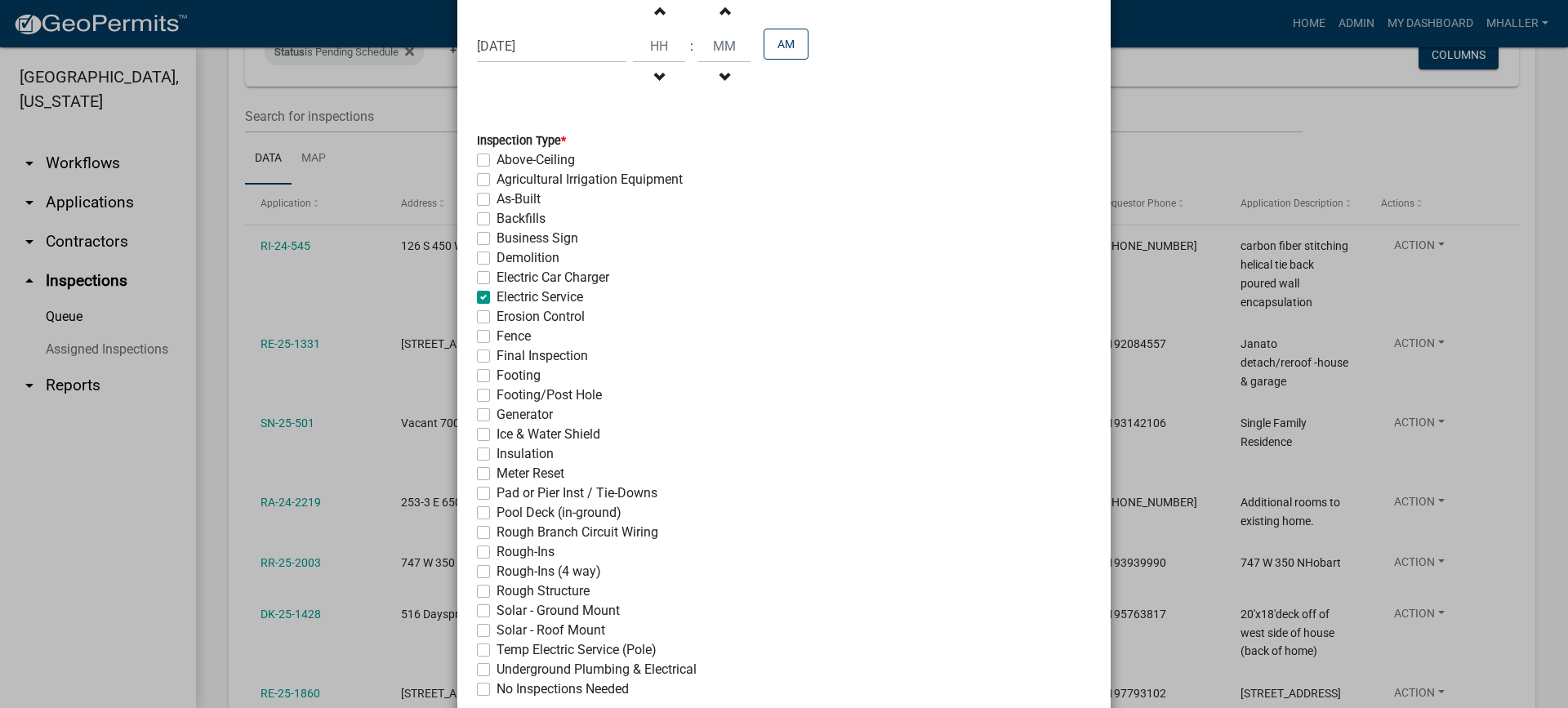
checkbox input "false"
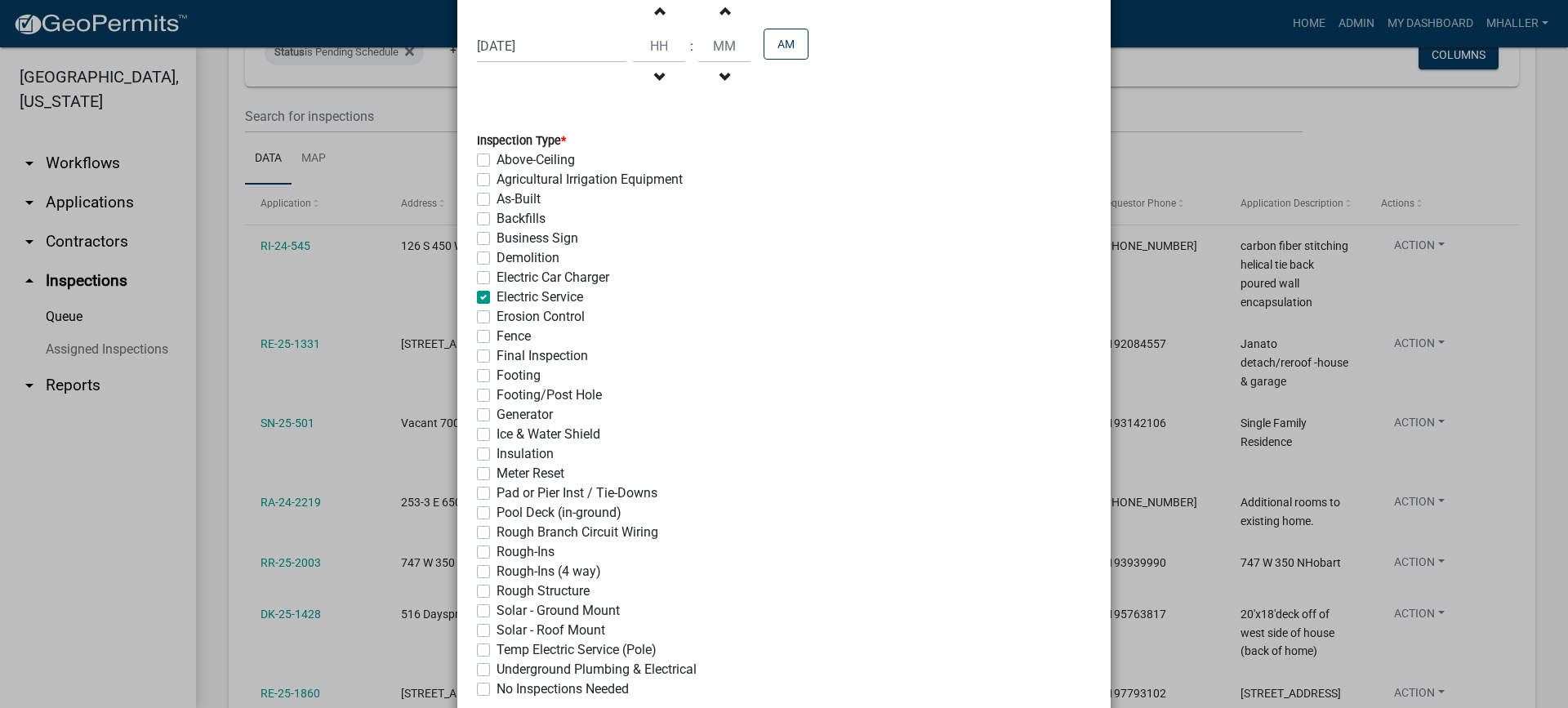
checkbox input "false"
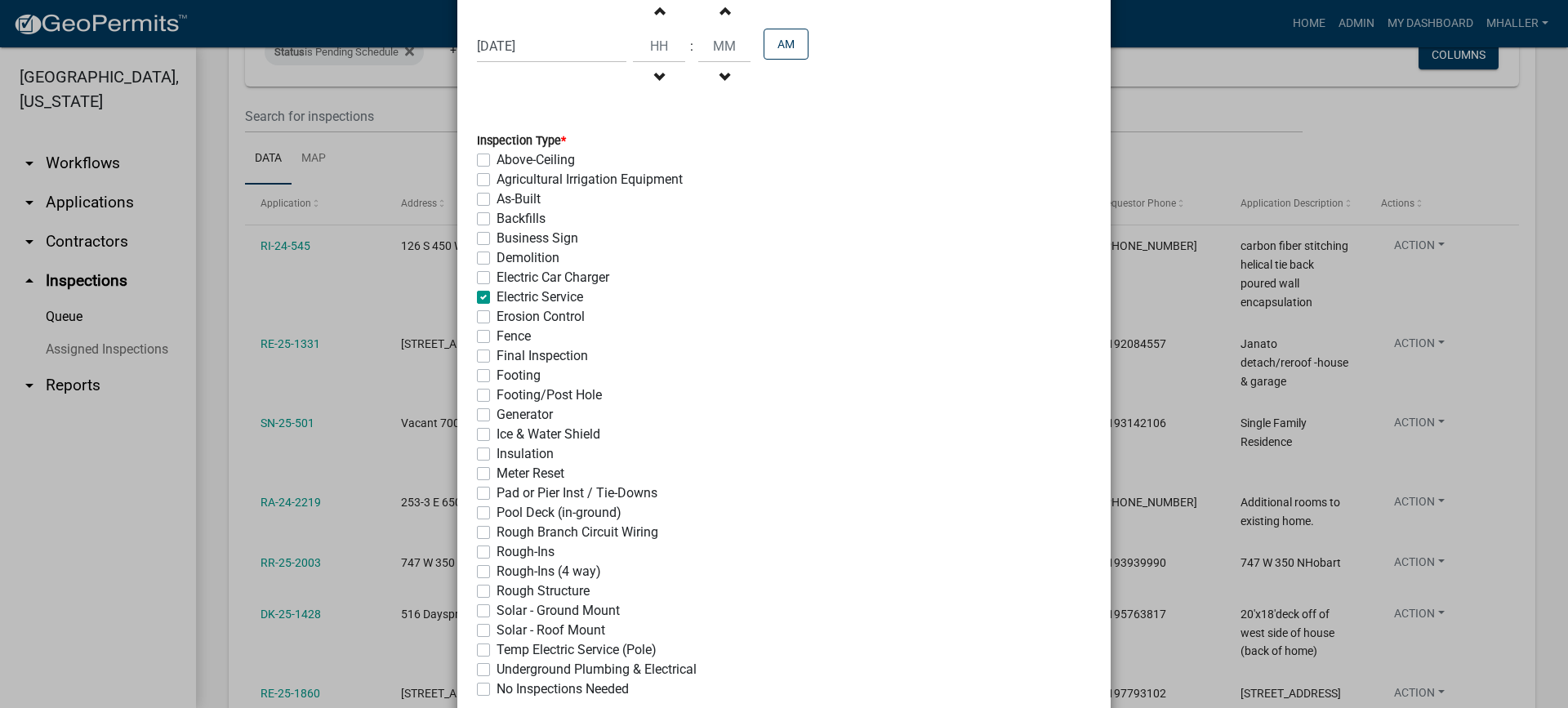
checkbox input "false"
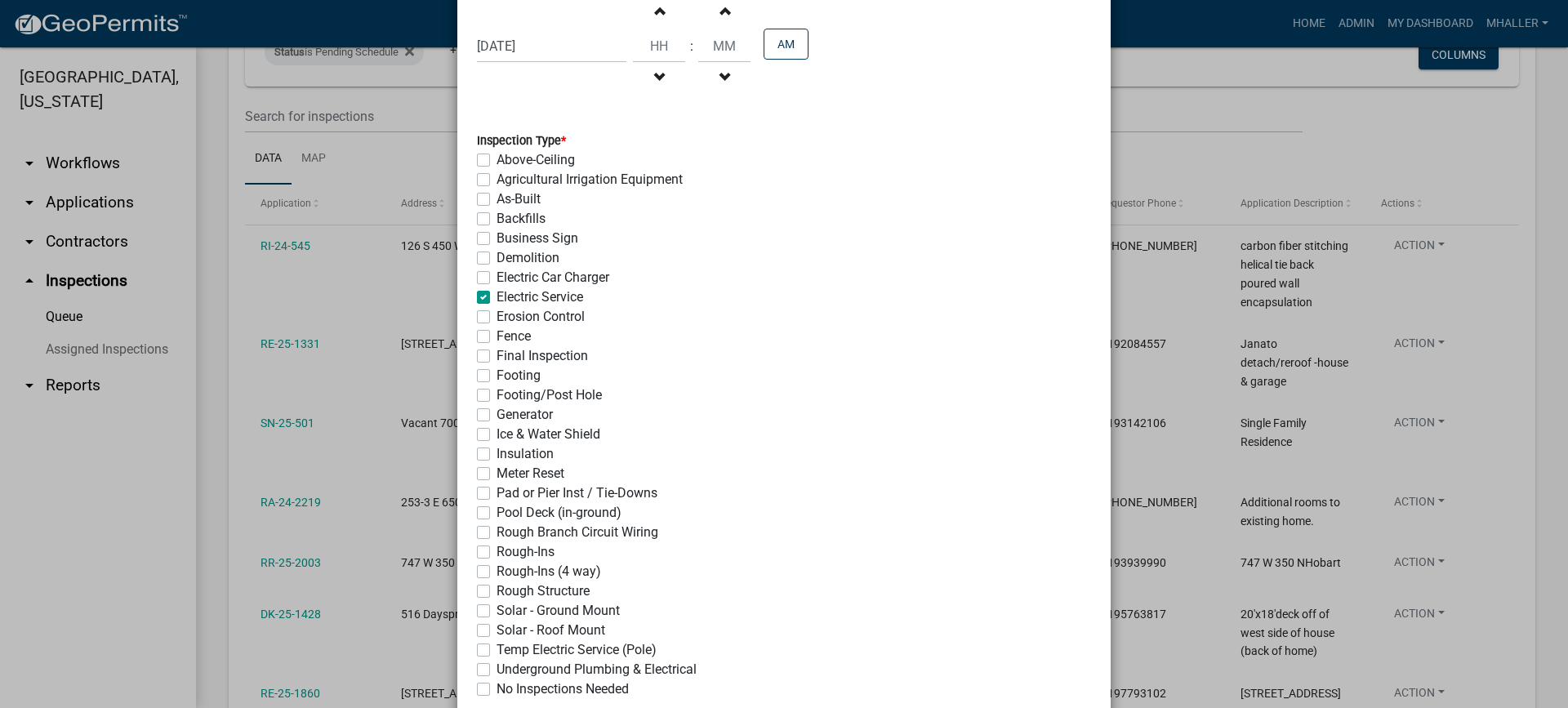
checkbox input "false"
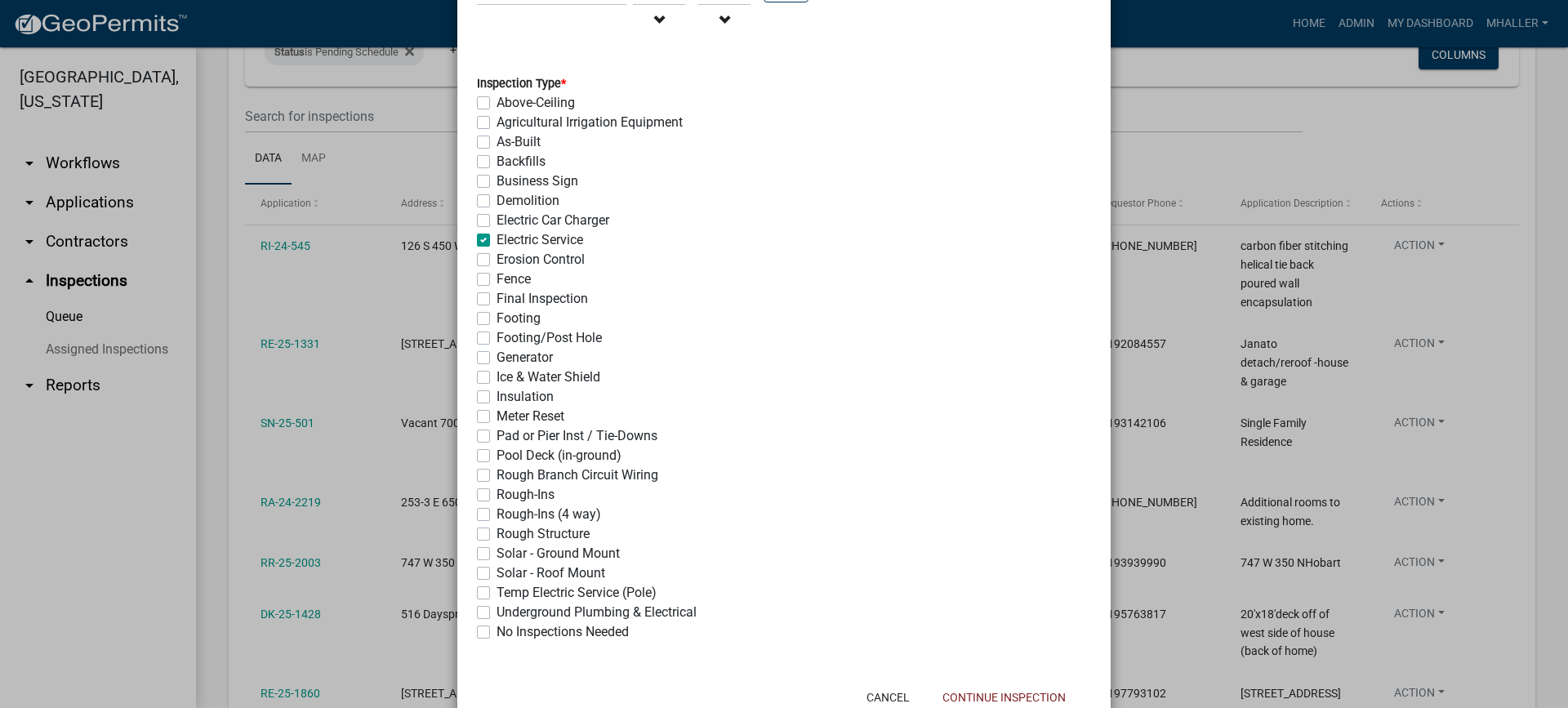
scroll to position [354, 0]
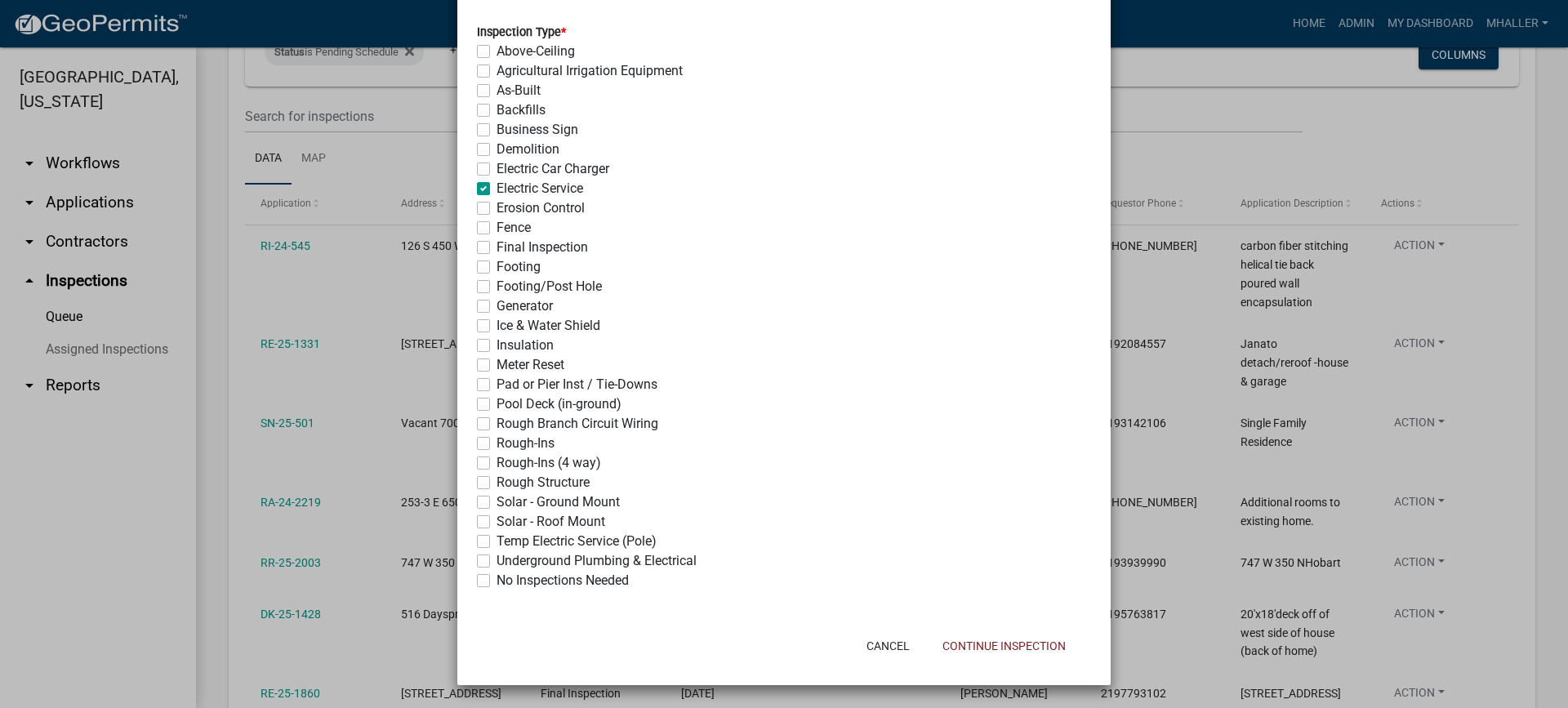
click at [497, 461] on label "Rough-Ins (4 way)" at bounding box center [549, 462] width 105 height 20
click at [497, 461] on input "Rough-Ins (4 way)" at bounding box center [501, 458] width 10 height 10
checkbox input "true"
checkbox input "false"
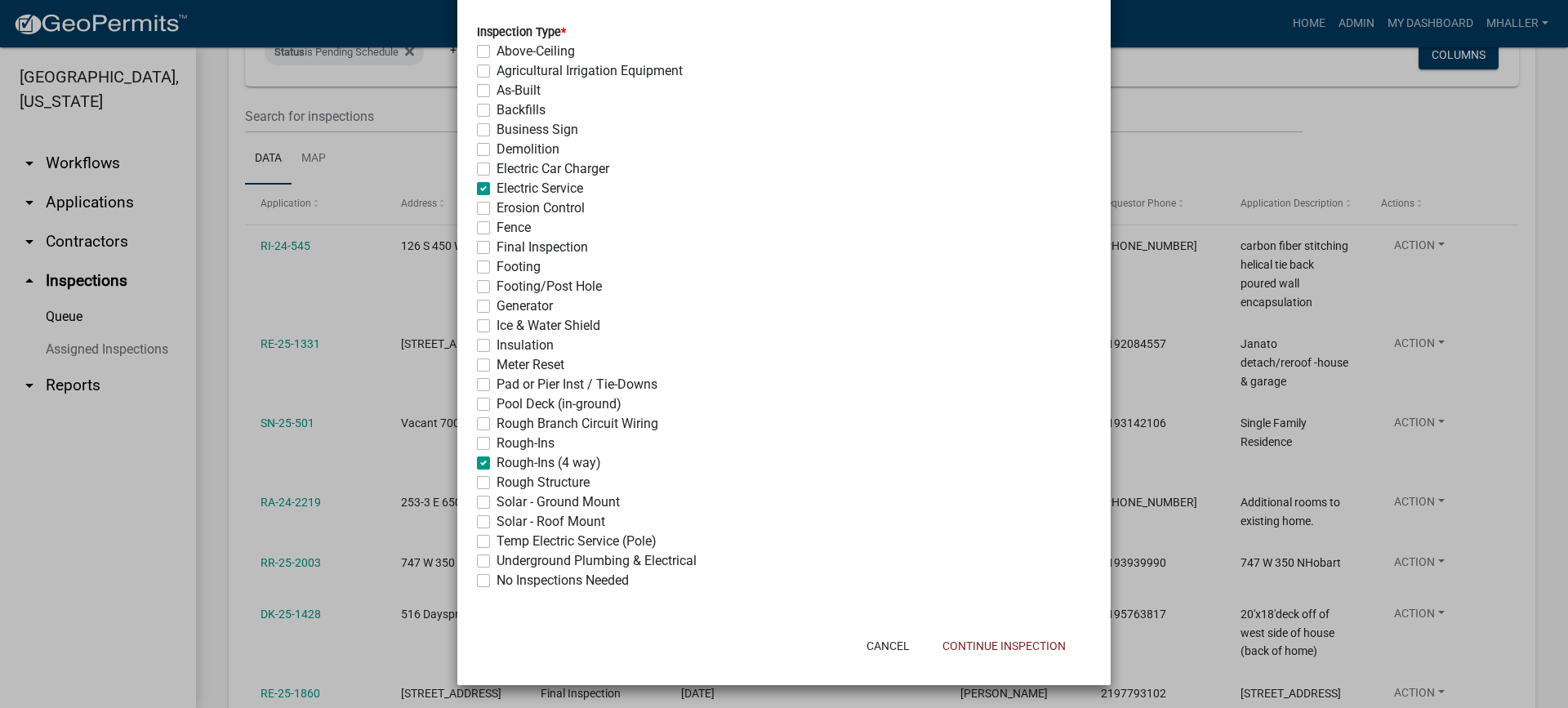
checkbox input "false"
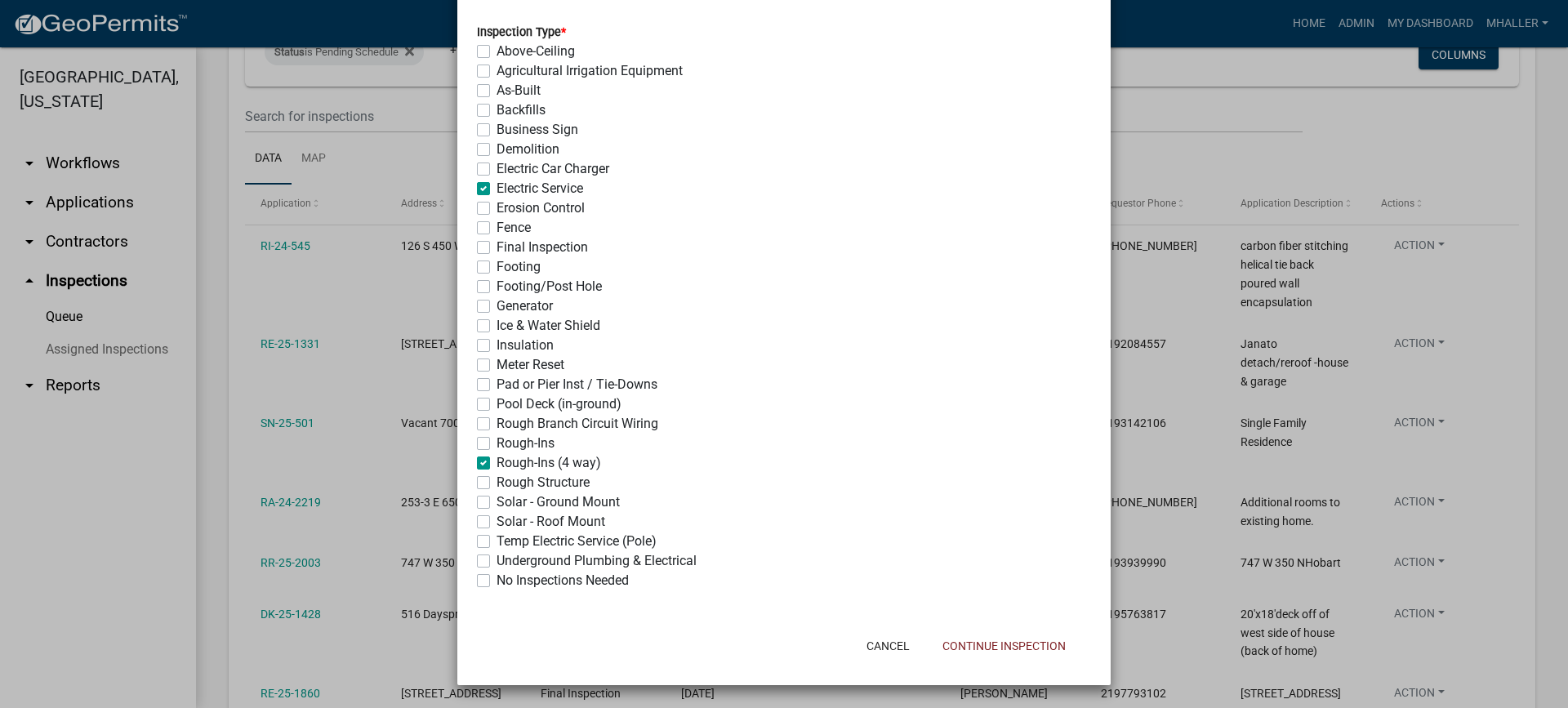
checkbox input "true"
checkbox input "false"
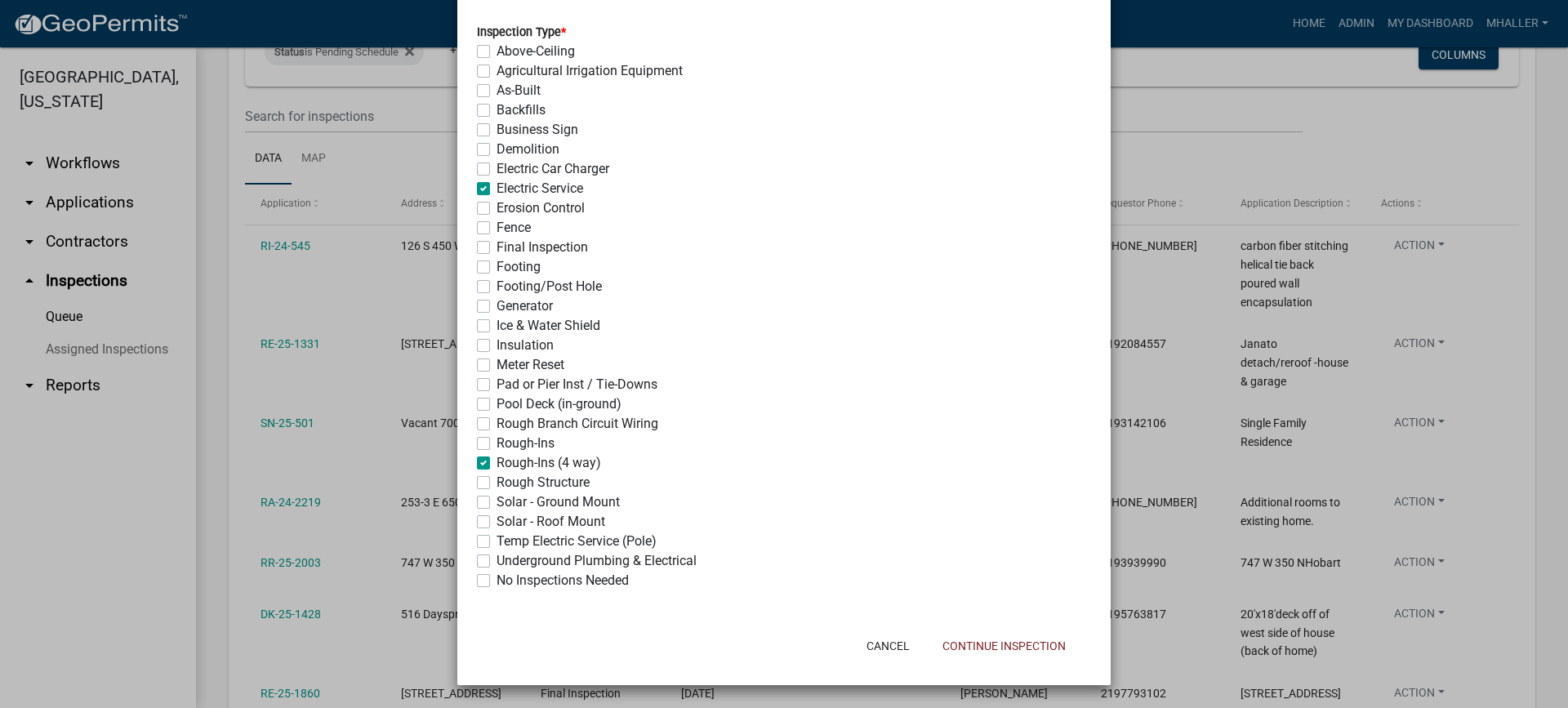
checkbox input "false"
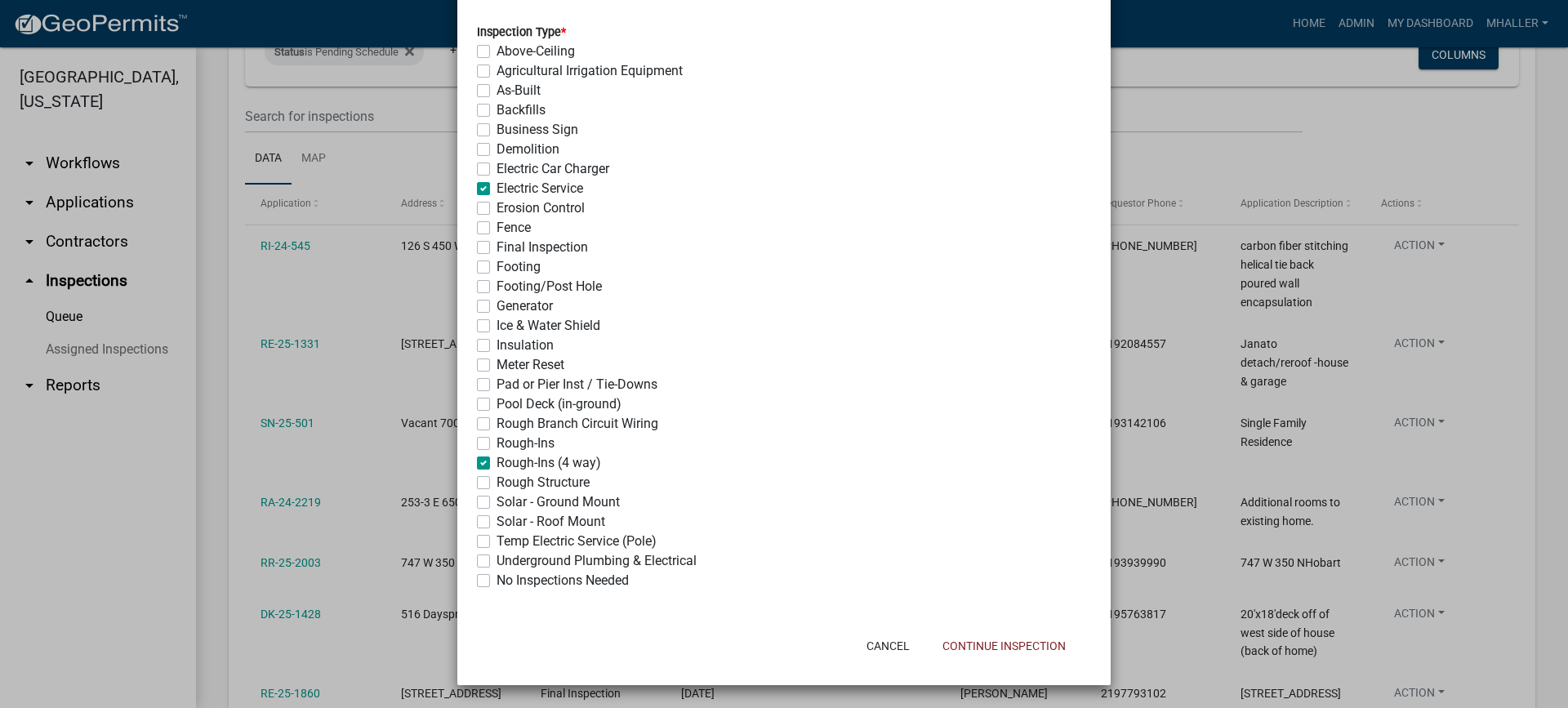
checkbox input "false"
checkbox input "true"
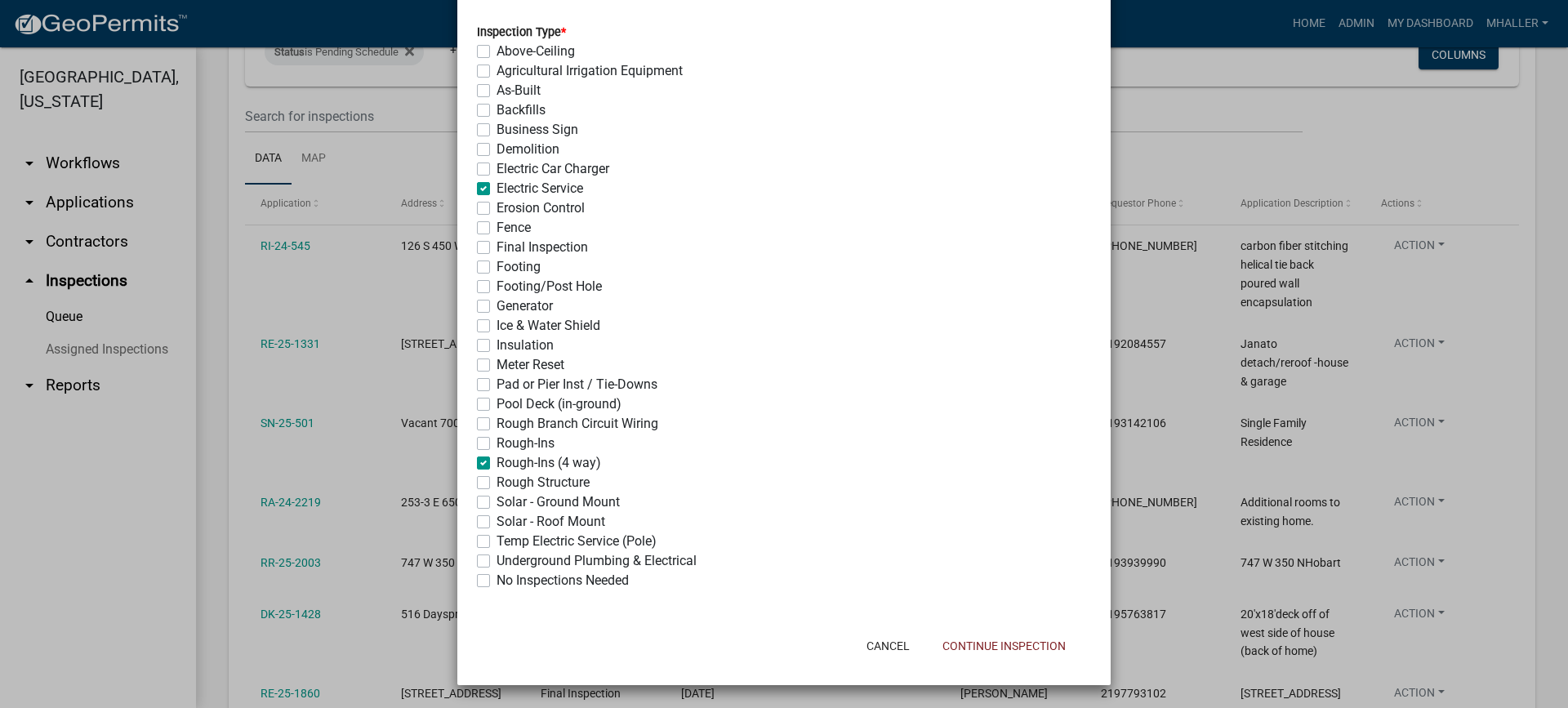
checkbox input "false"
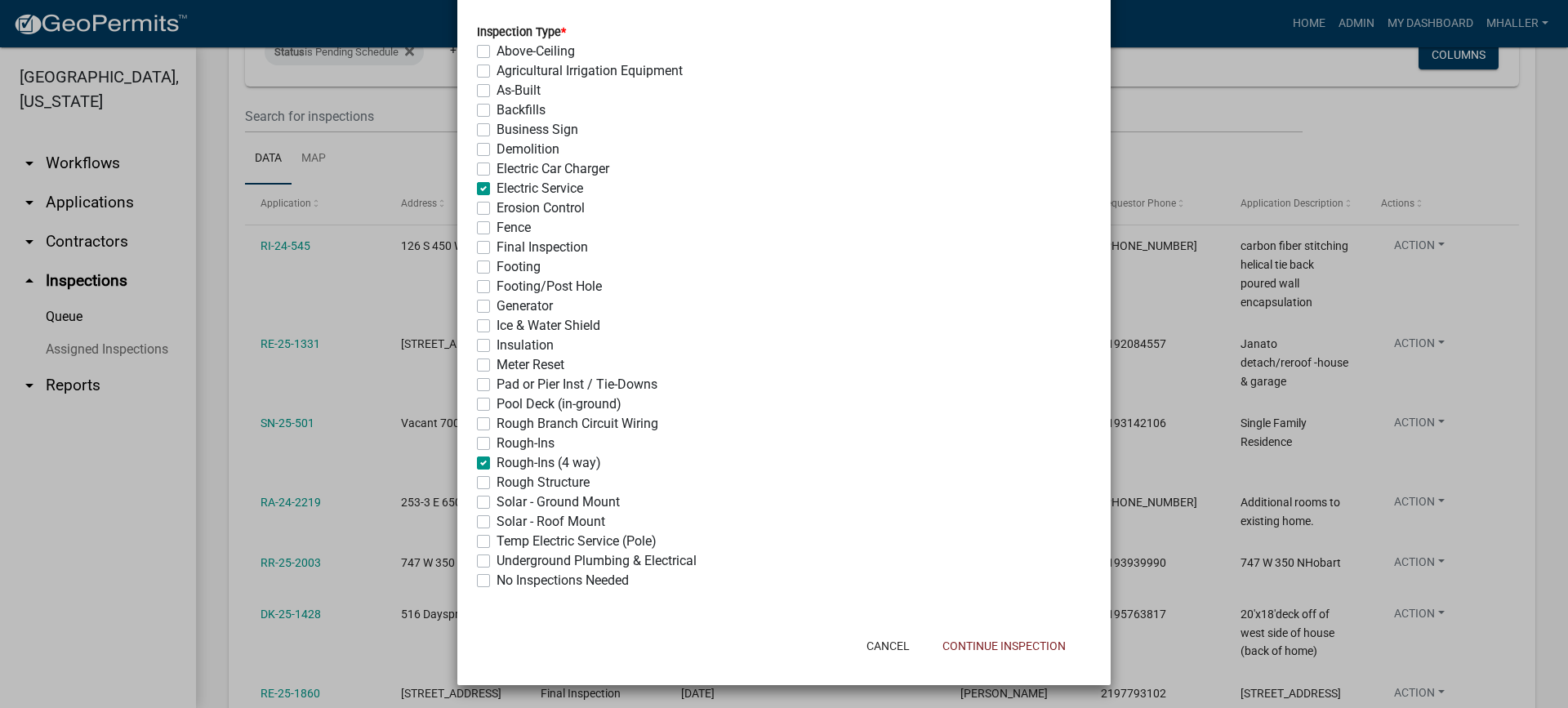
checkbox input "false"
click at [984, 647] on button "Continue Inspection" at bounding box center [1003, 645] width 149 height 29
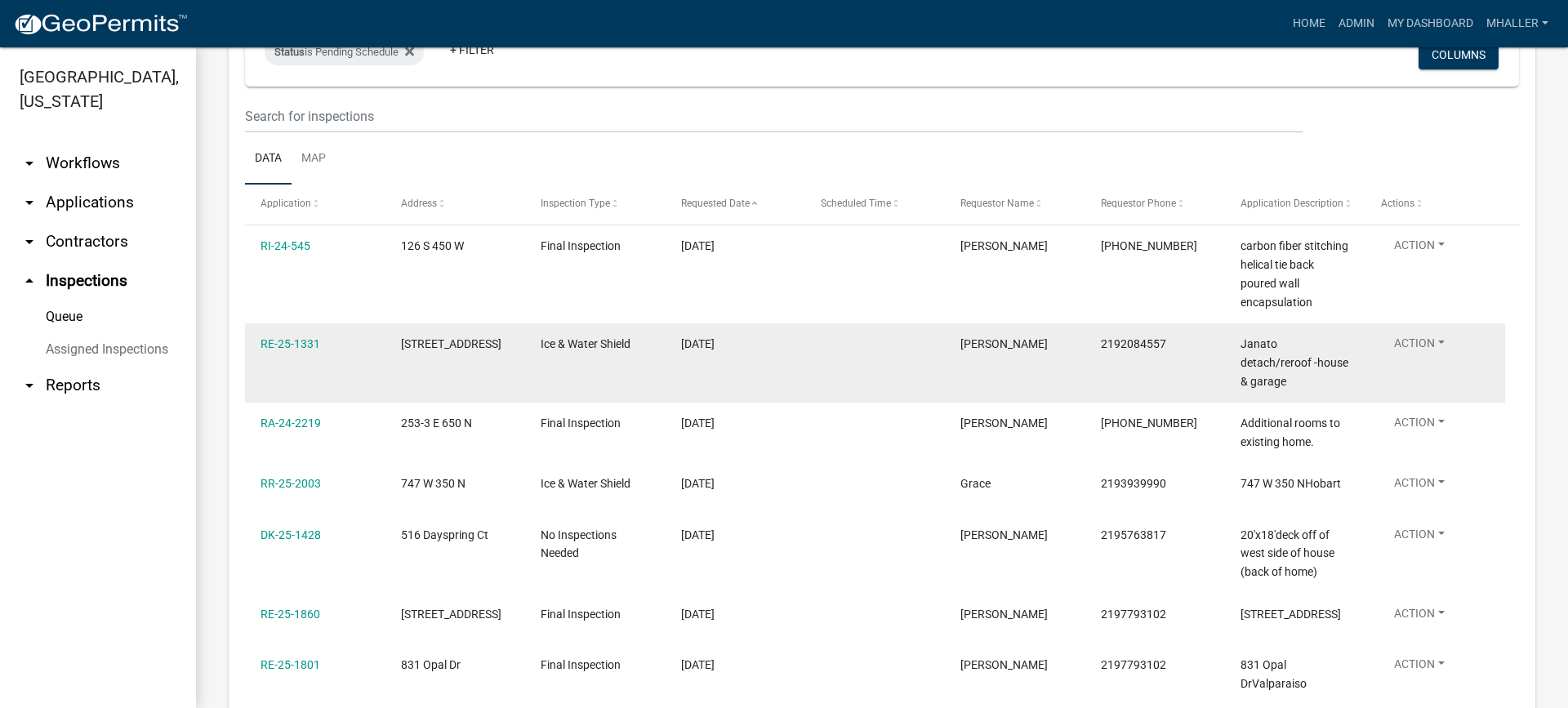
click at [1415, 342] on button "Action" at bounding box center [1419, 346] width 77 height 24
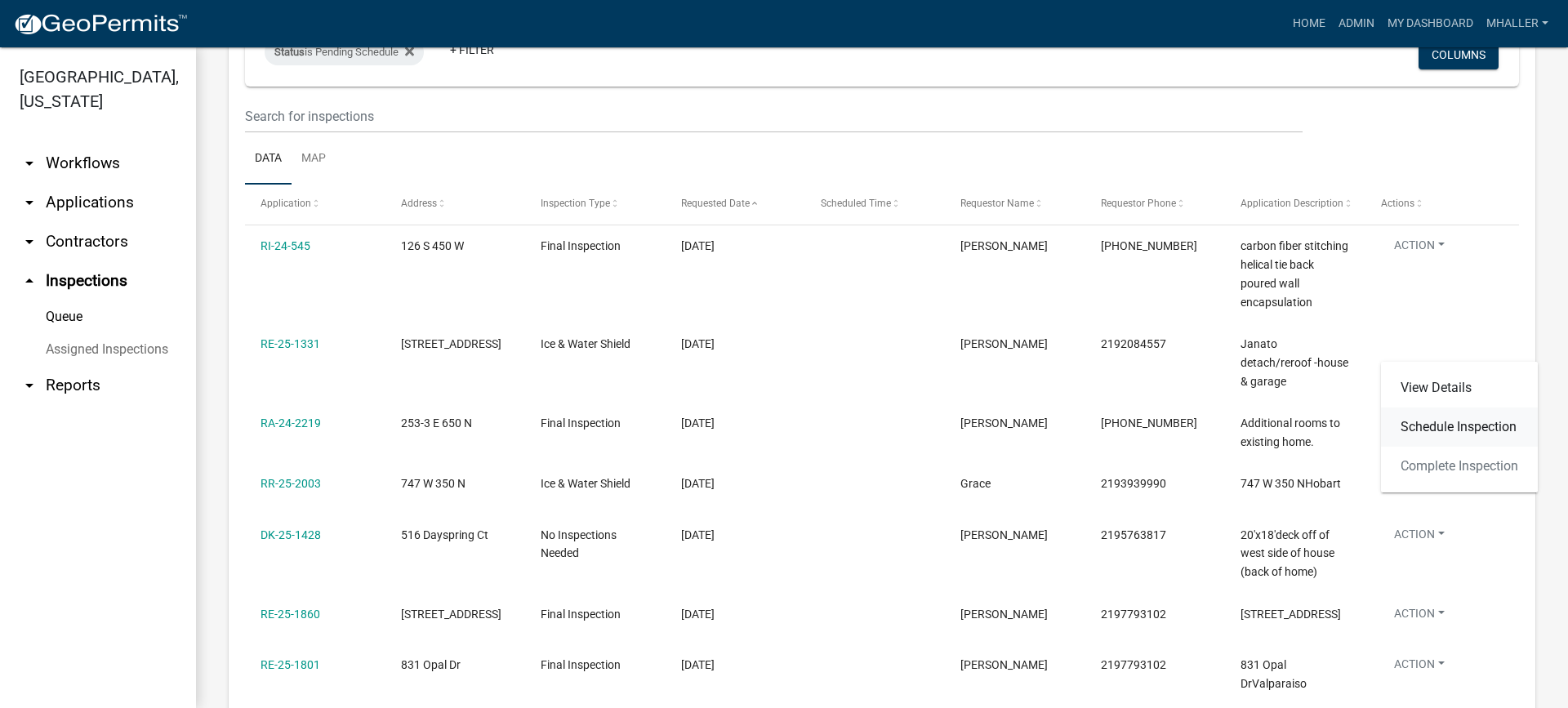
click at [1420, 428] on link "Schedule Inspection" at bounding box center [1459, 426] width 157 height 39
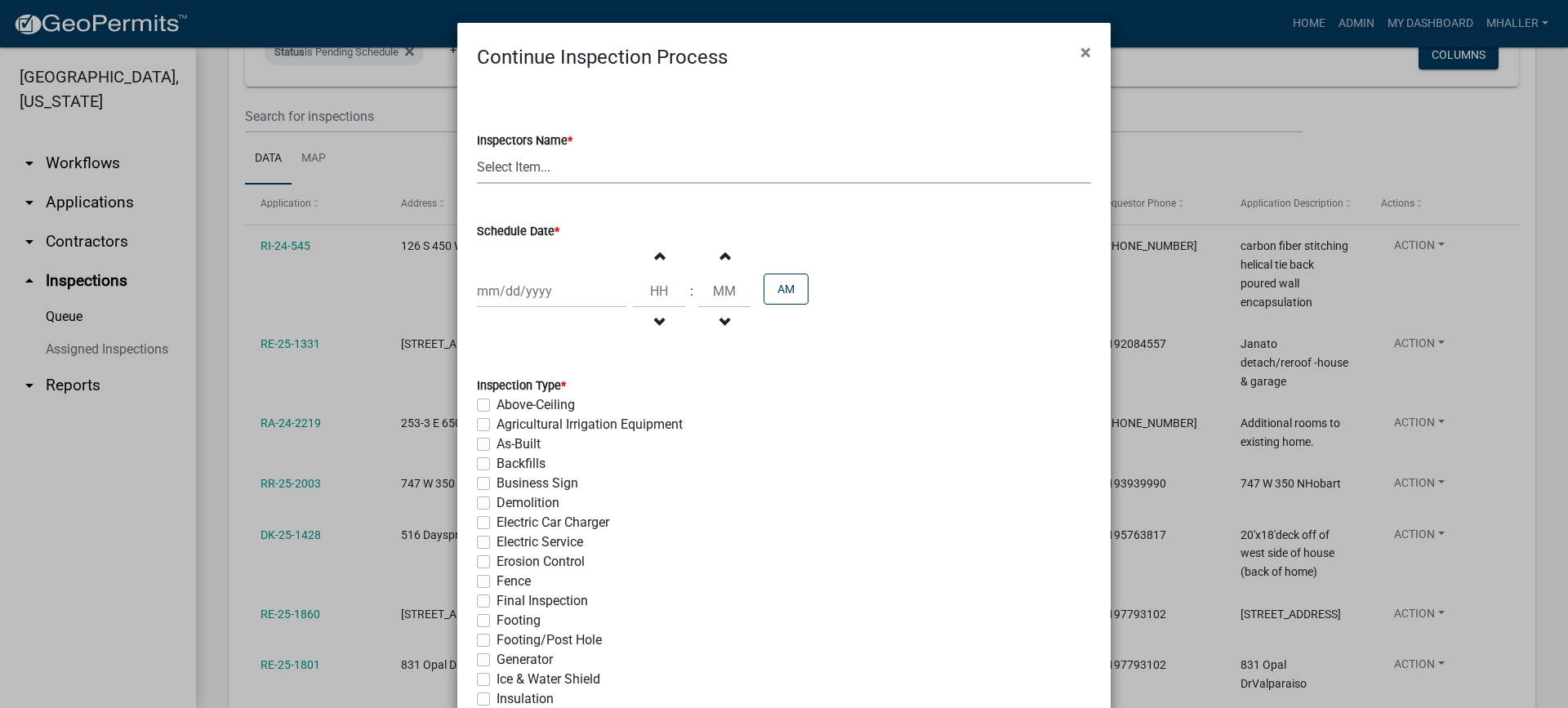
click at [528, 167] on select "Select Item... mhaller ([PERSON_NAME])" at bounding box center [783, 166] width 614 height 33
select select "ca350da2-795e-4cf8-941d-46ff53e354ae"
click at [477, 150] on select "Select Item... mhaller ([PERSON_NAME])" at bounding box center [783, 166] width 614 height 33
select select "10"
select select "2025"
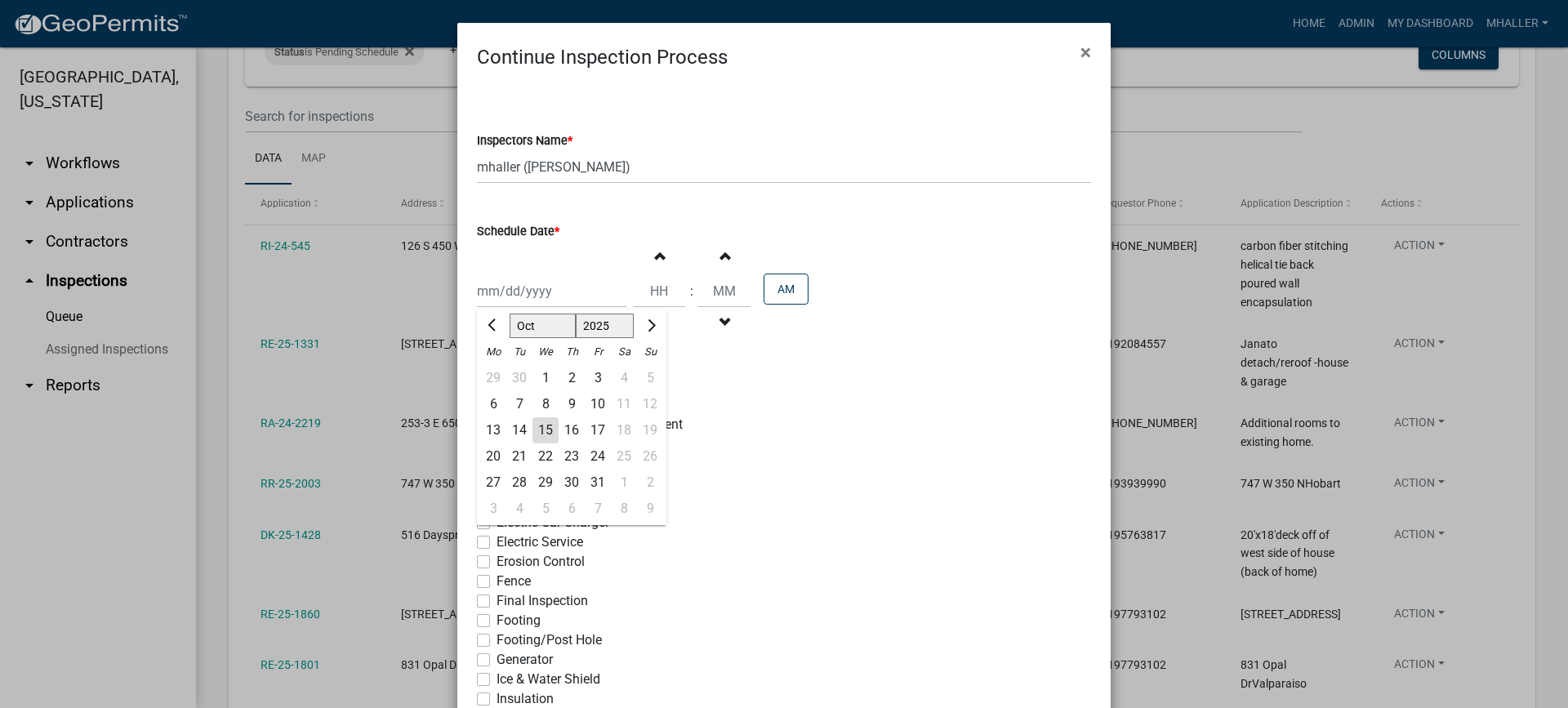
drag, startPoint x: 535, startPoint y: 281, endPoint x: 541, endPoint y: 295, distance: 15.2
click at [535, 281] on div "[PERSON_NAME] Feb Mar Apr [PERSON_NAME][DATE] Oct Nov [DATE] 1526 1527 1528 152…" at bounding box center [551, 290] width 149 height 33
click at [540, 423] on div "15" at bounding box center [546, 430] width 26 height 26
type input "[DATE]"
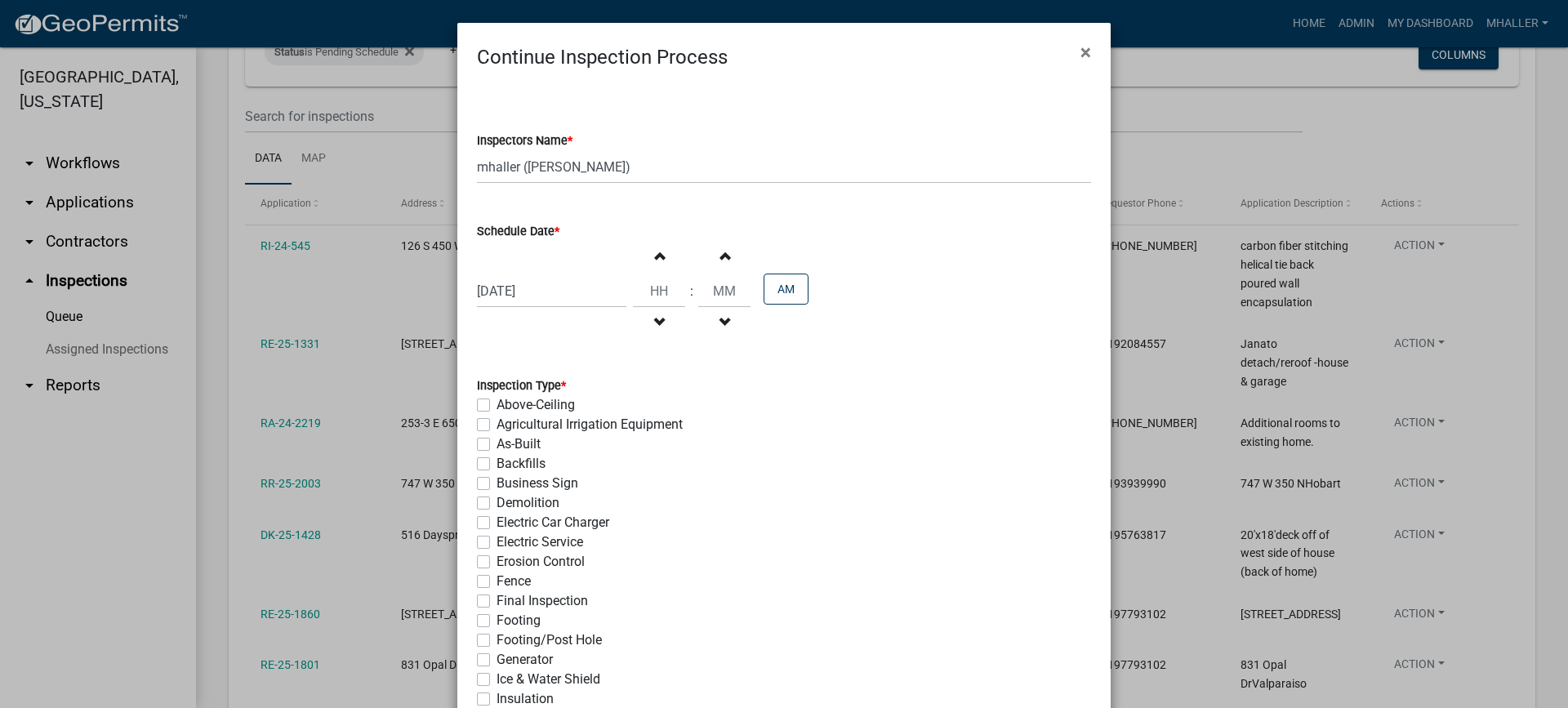
click at [497, 679] on label "Ice & Water Shield" at bounding box center [549, 679] width 104 height 20
click at [497, 679] on input "Ice & Water Shield" at bounding box center [501, 674] width 10 height 10
checkbox input "true"
checkbox input "false"
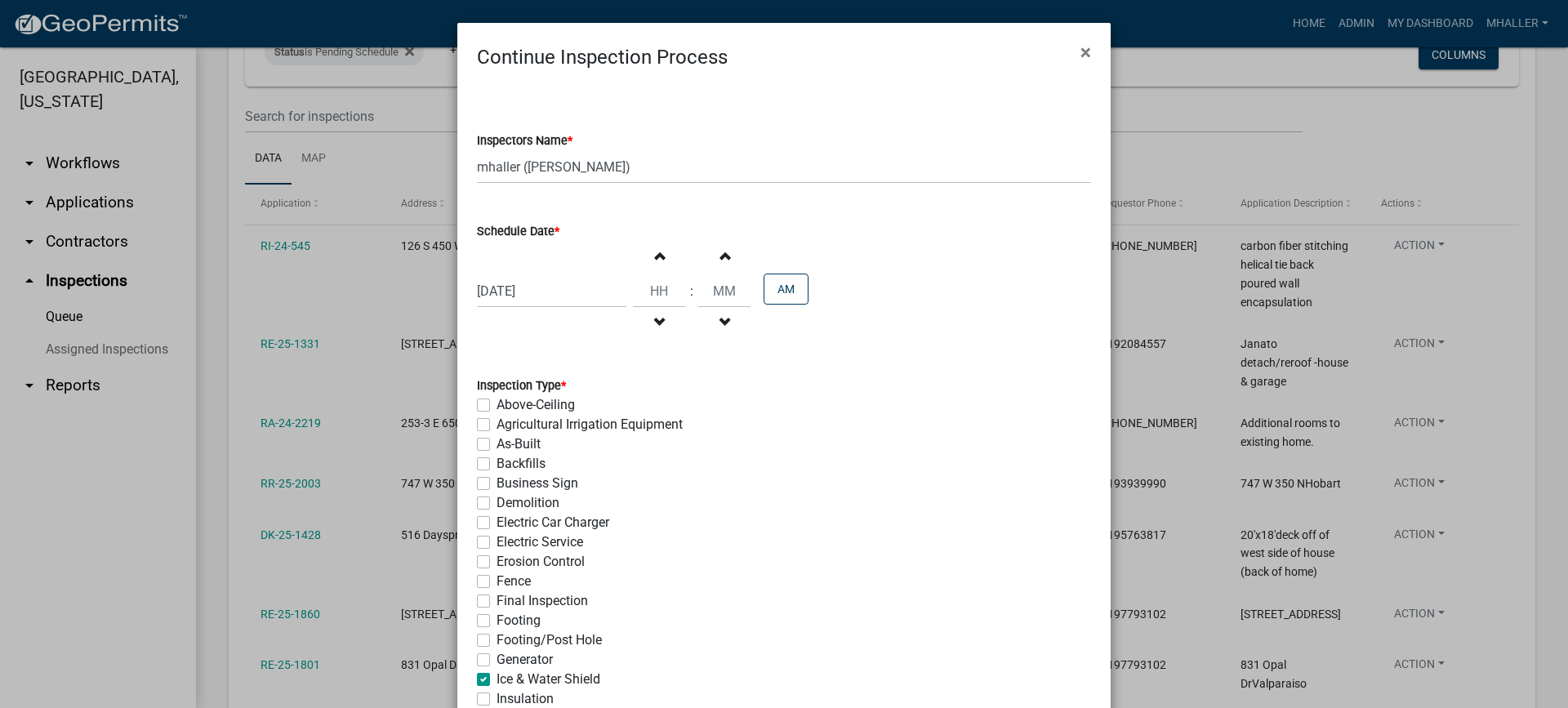
checkbox input "false"
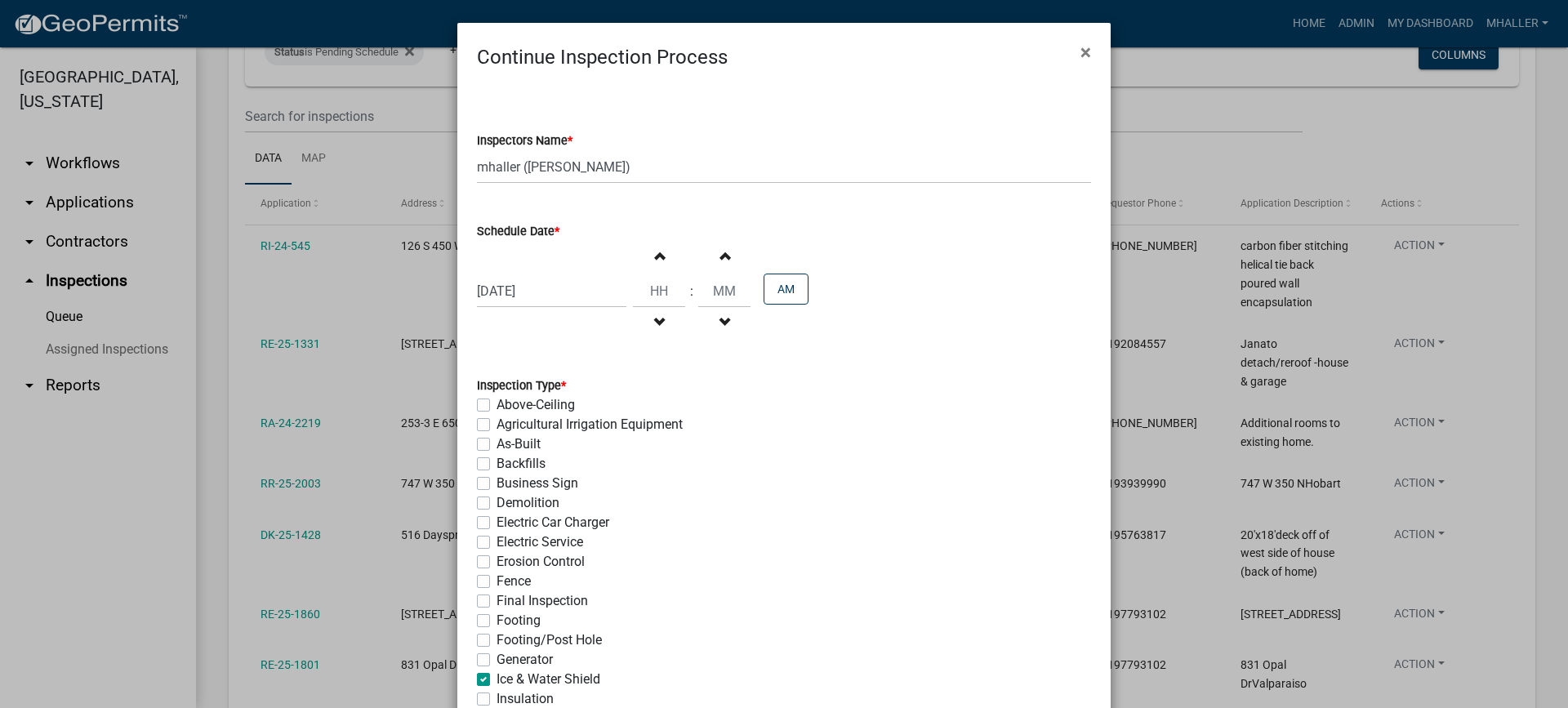
checkbox input "false"
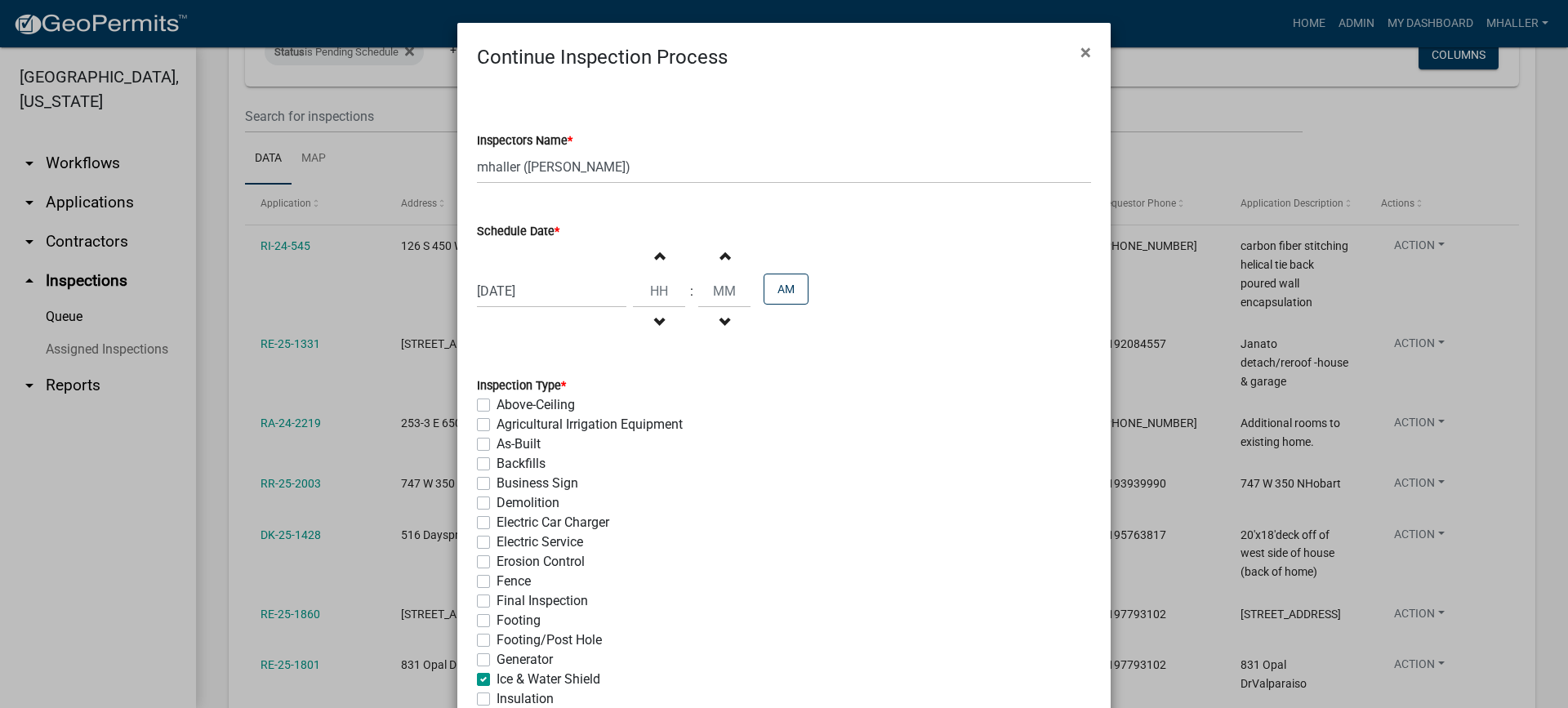
checkbox input "false"
checkbox input "true"
checkbox input "false"
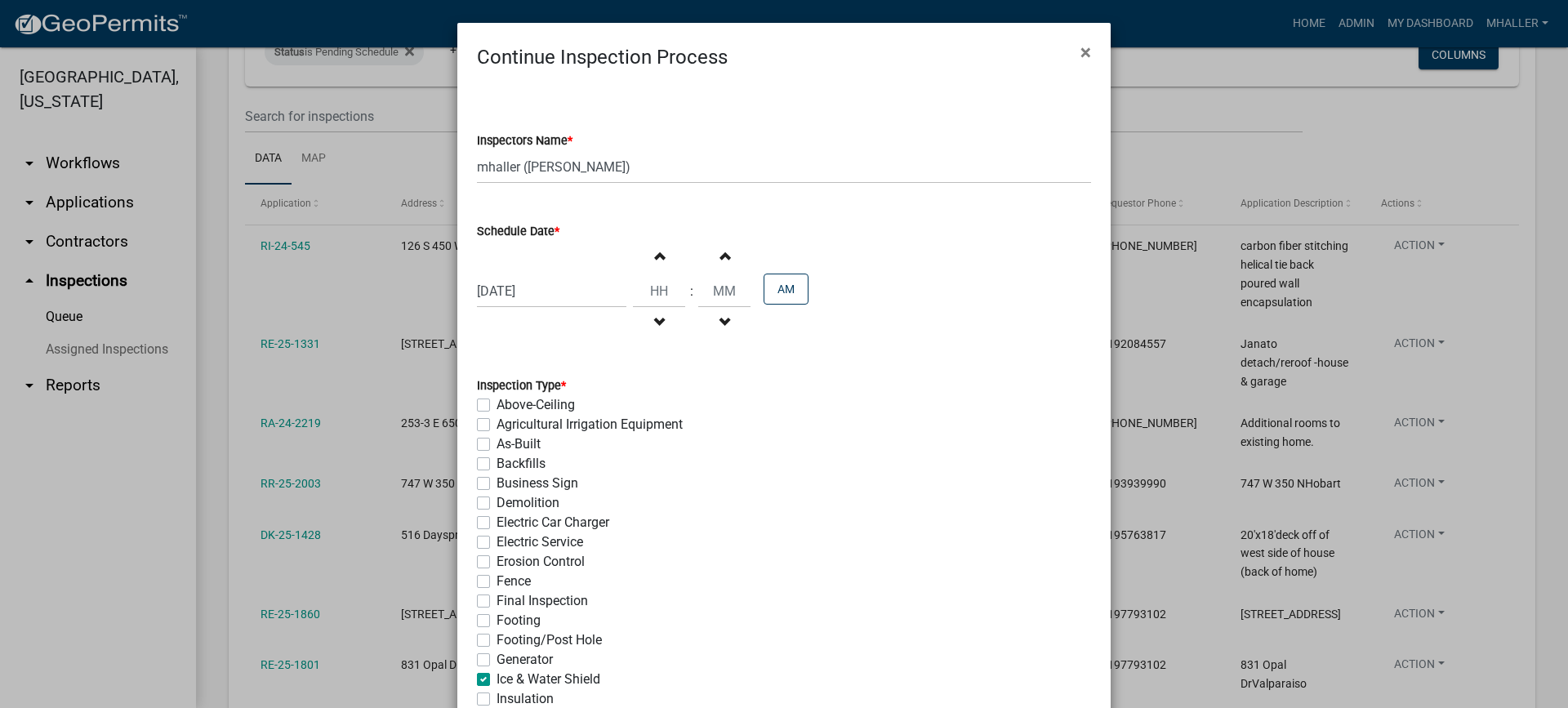
checkbox input "false"
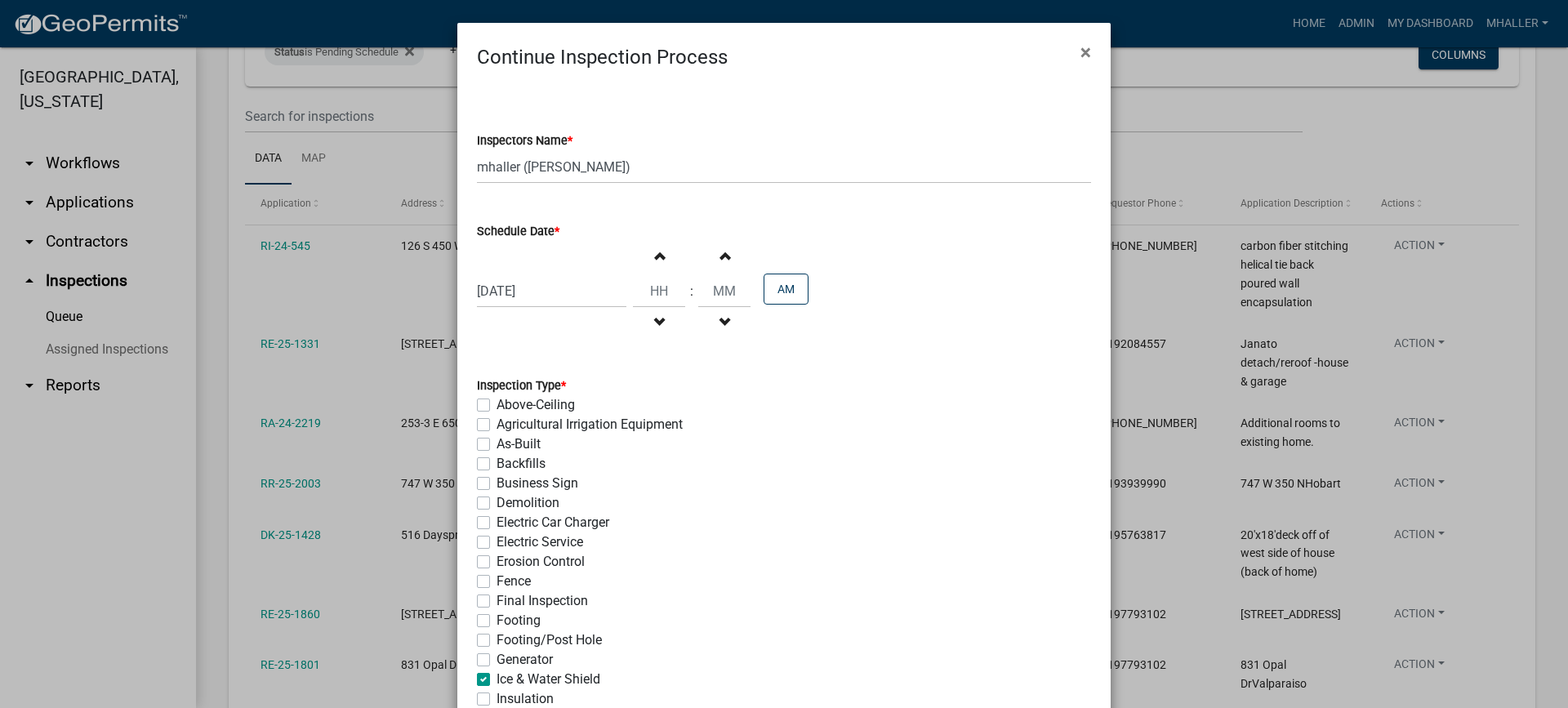
checkbox input "false"
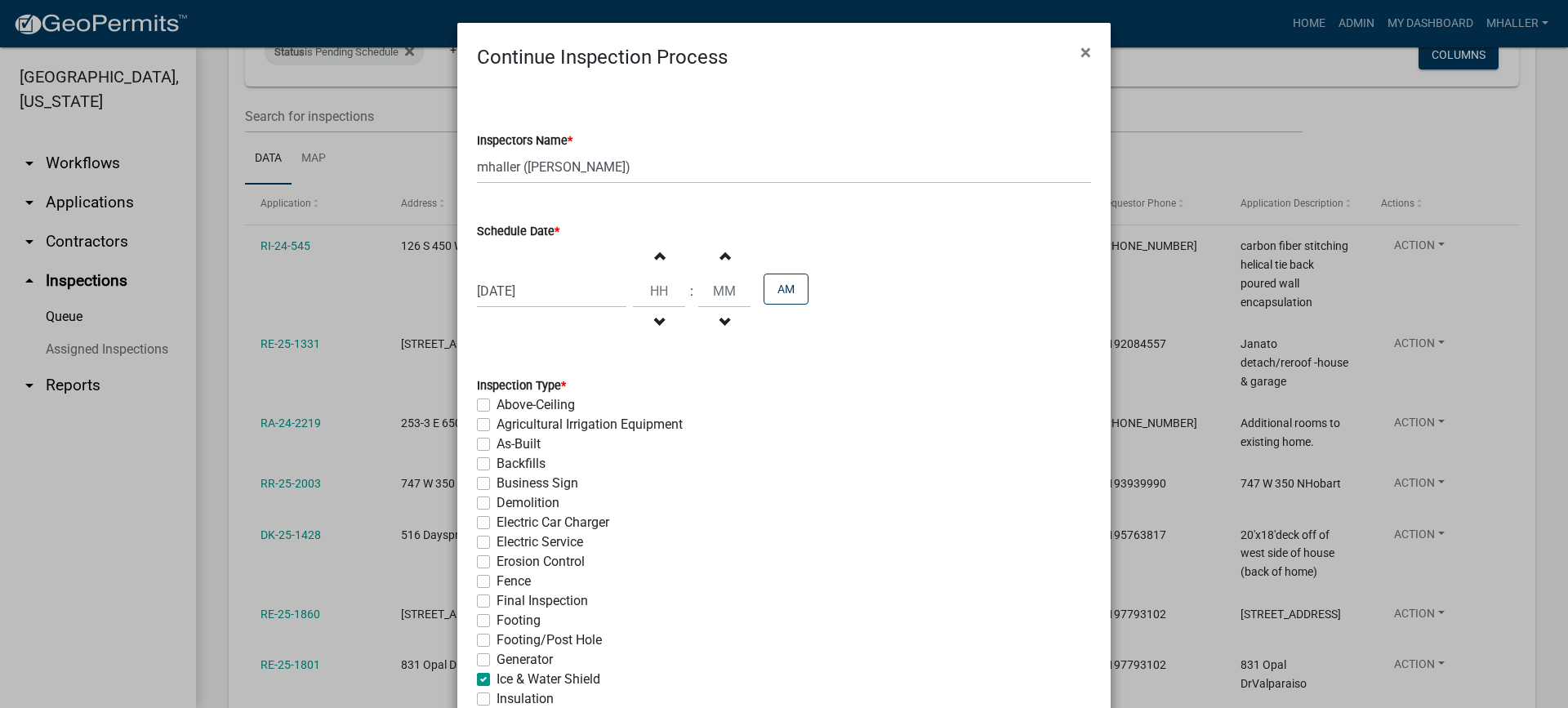
checkbox input "false"
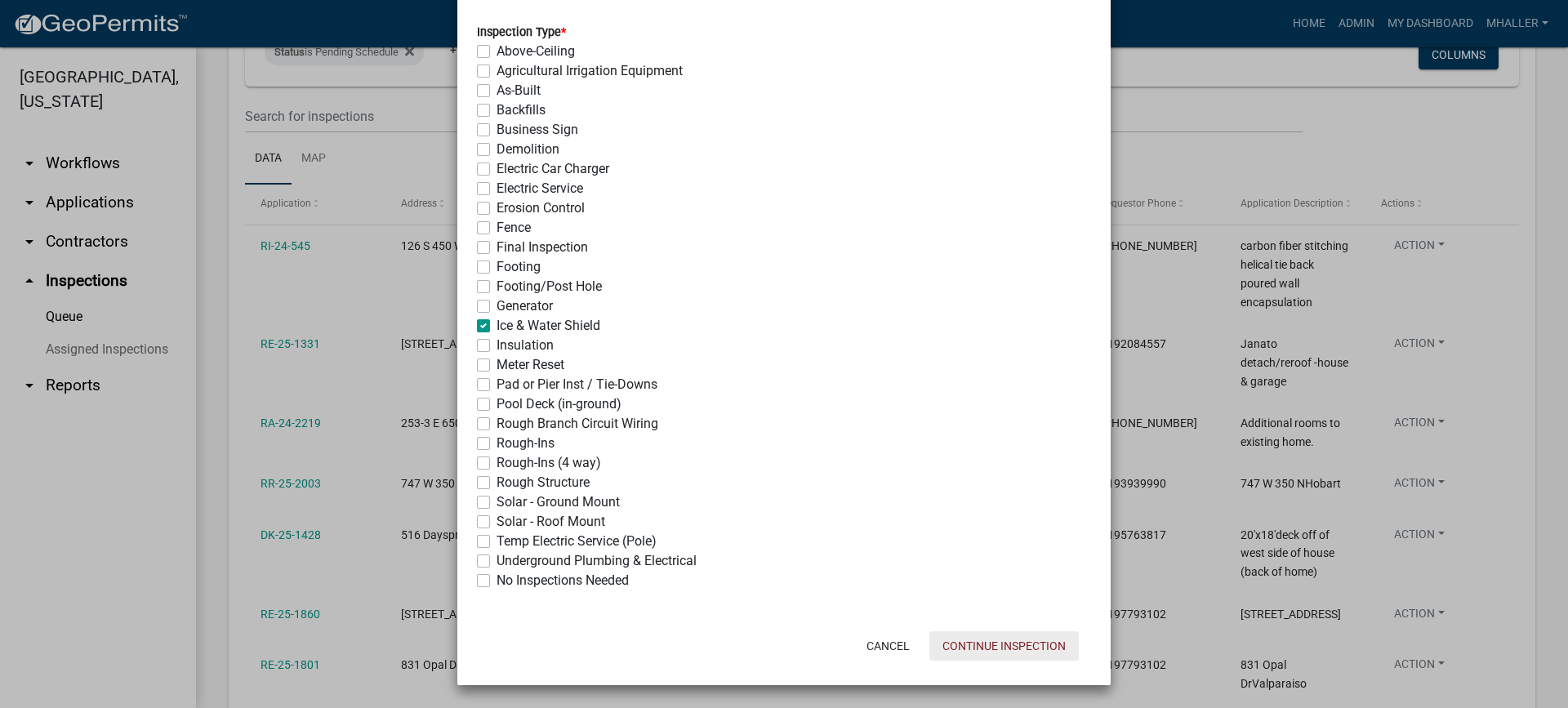
click at [976, 649] on button "Continue Inspection" at bounding box center [1003, 645] width 149 height 29
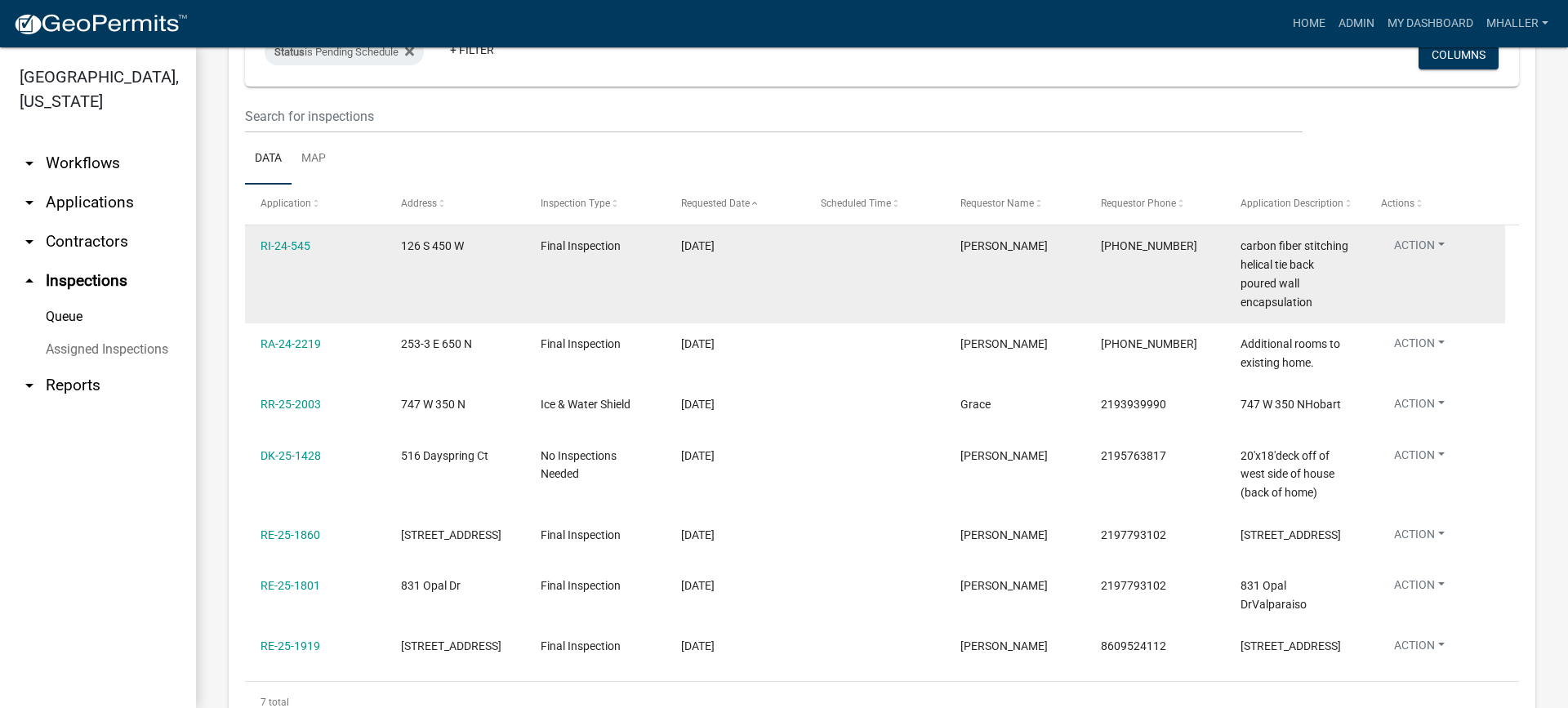
scroll to position [0, 0]
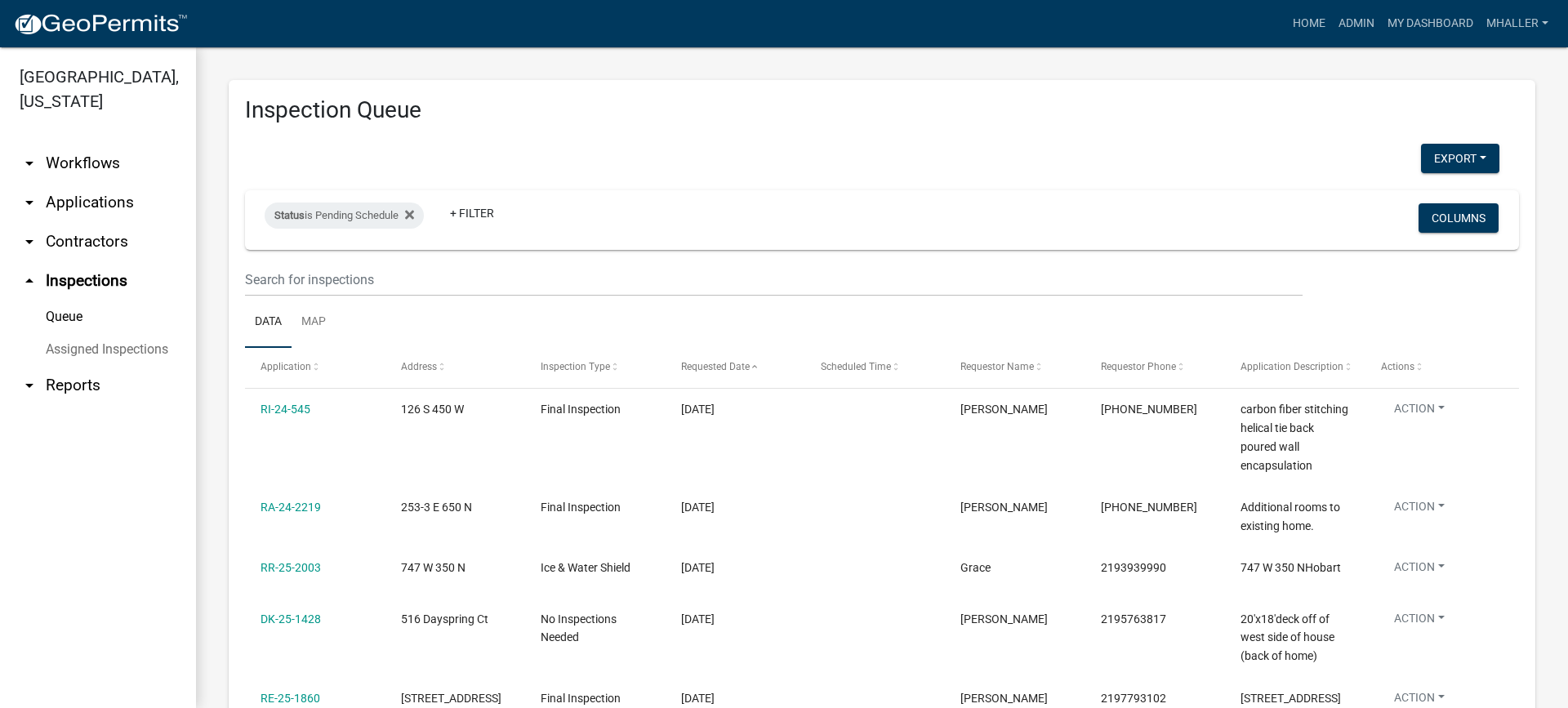
click at [91, 182] on link "arrow_drop_down Applications" at bounding box center [97, 201] width 196 height 39
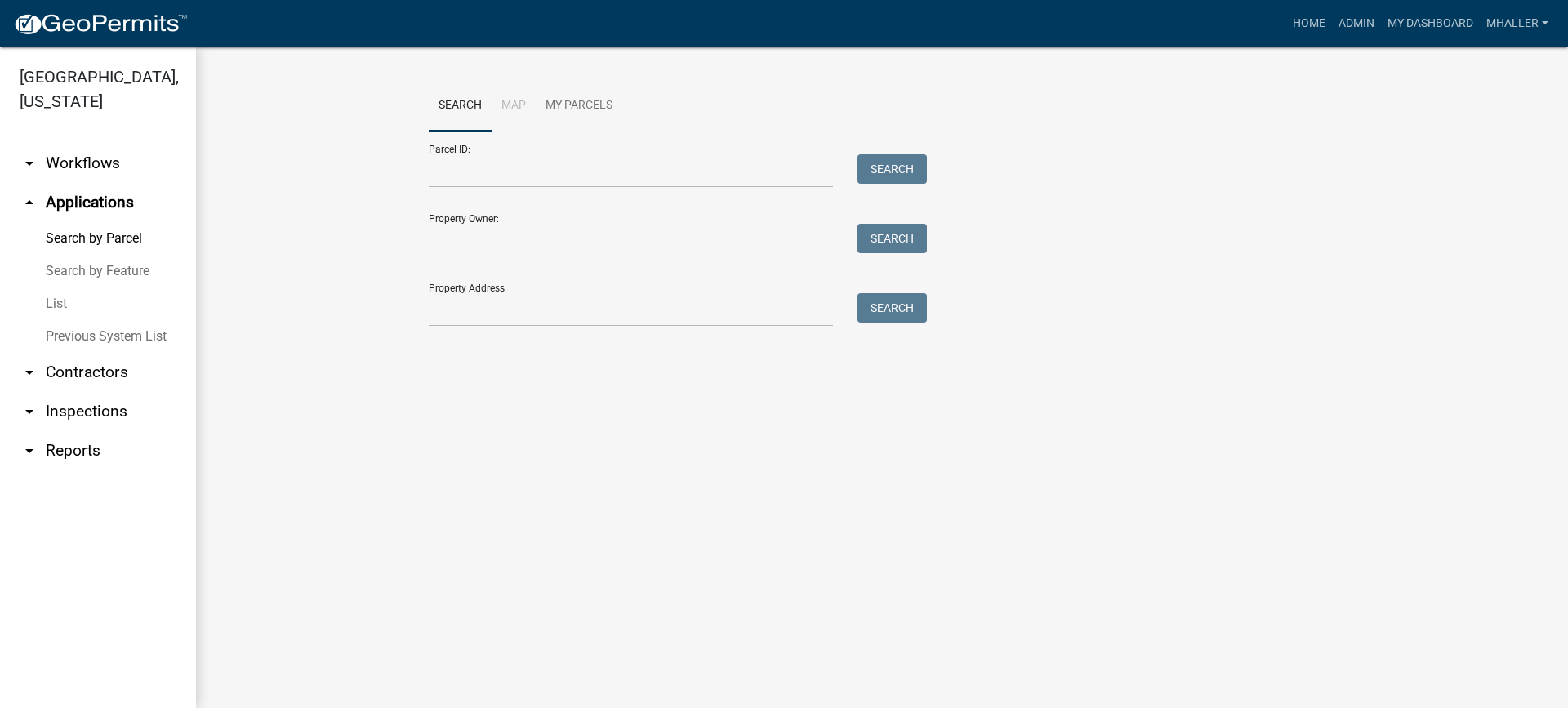
click at [58, 287] on link "List" at bounding box center [97, 303] width 196 height 33
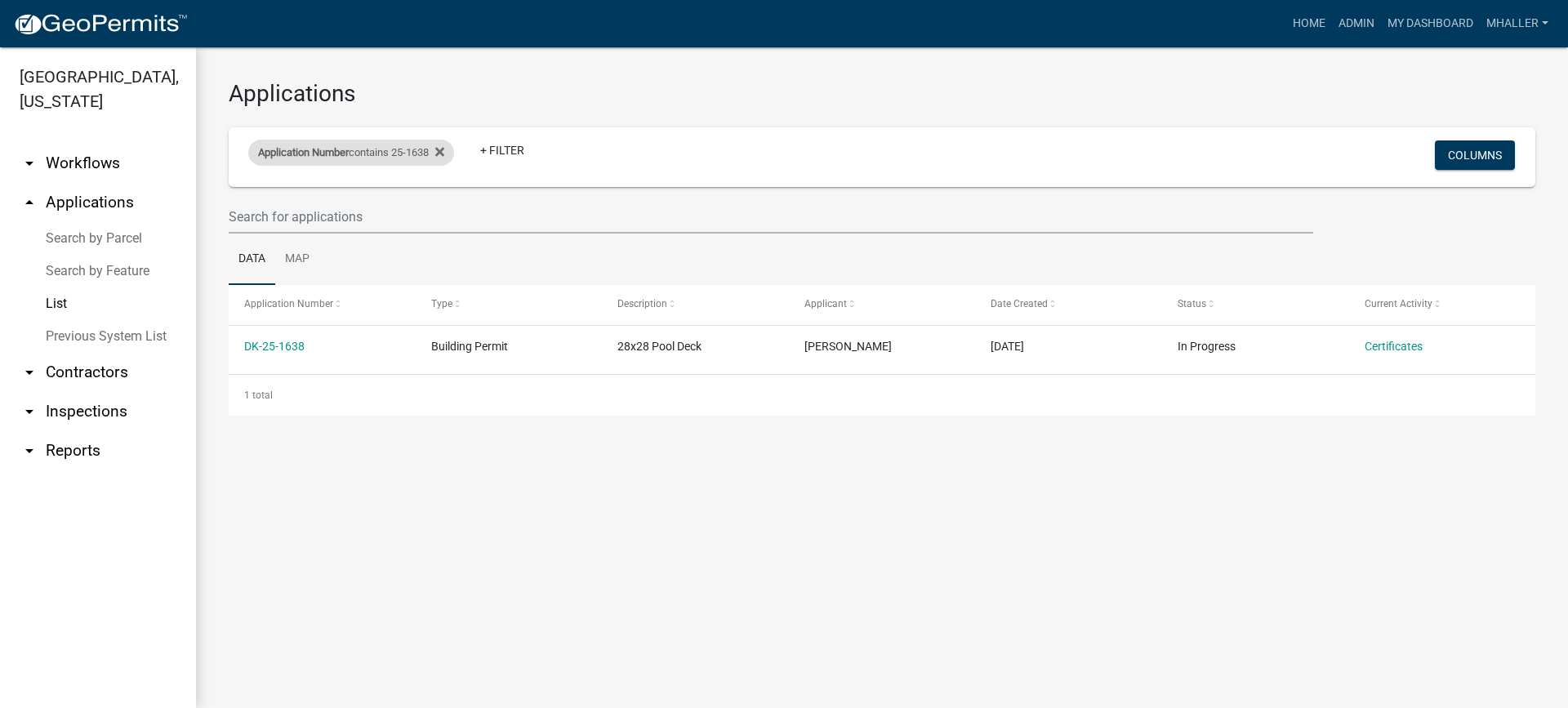
click at [371, 150] on div "Application Number contains 25-1638" at bounding box center [351, 153] width 206 height 26
click at [374, 214] on input "25-1638" at bounding box center [358, 213] width 149 height 33
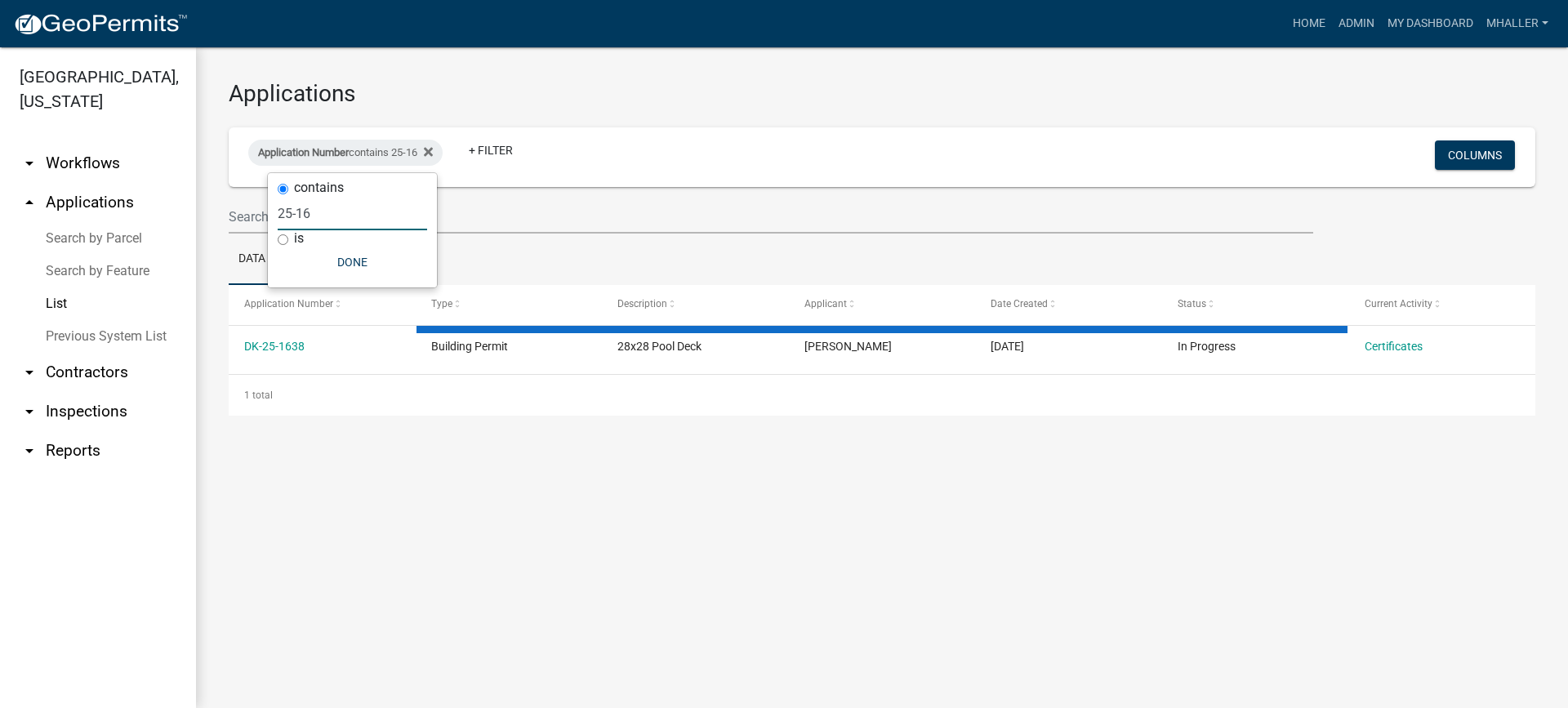
type input "25-1"
select select "1: 25"
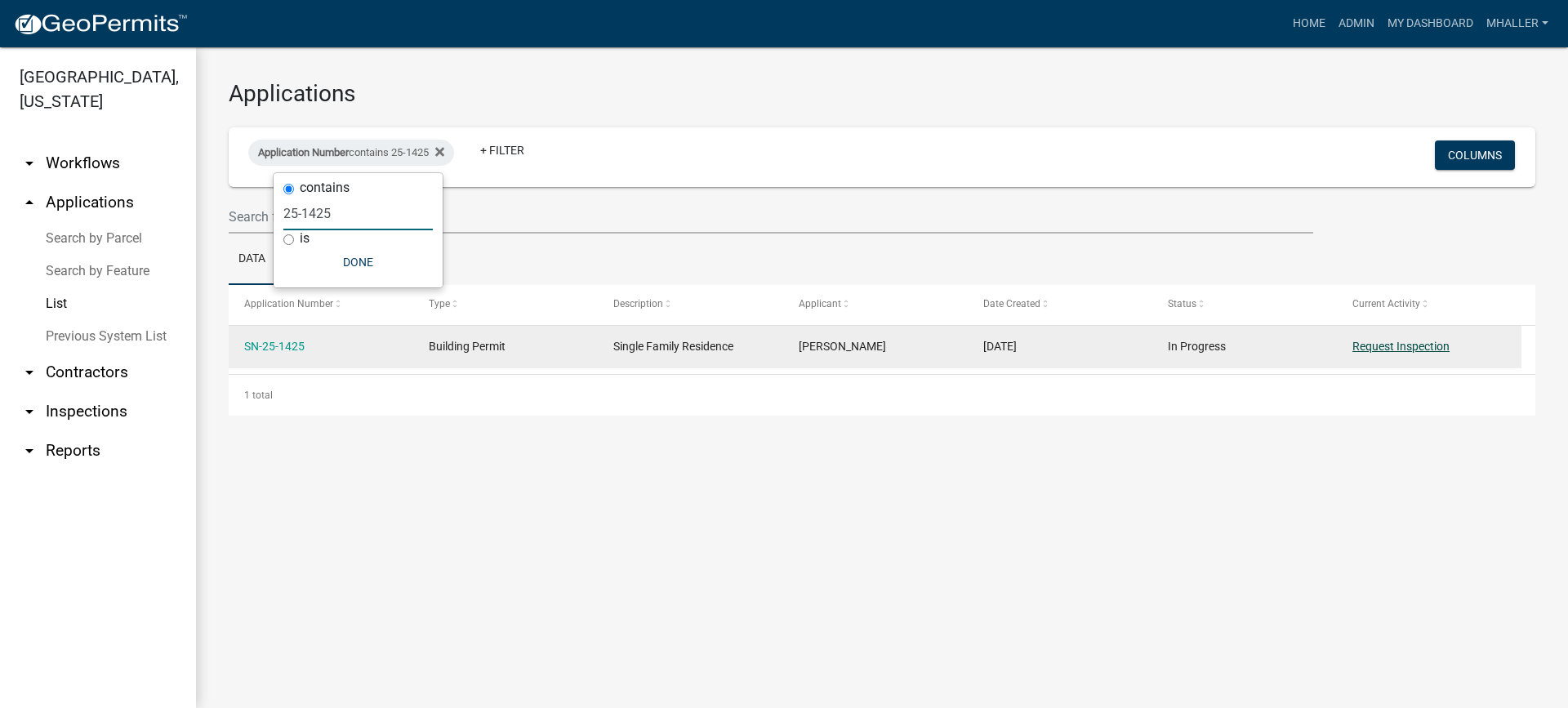
type input "25-1425"
click at [1414, 350] on link "Request Inspection" at bounding box center [1401, 346] width 97 height 13
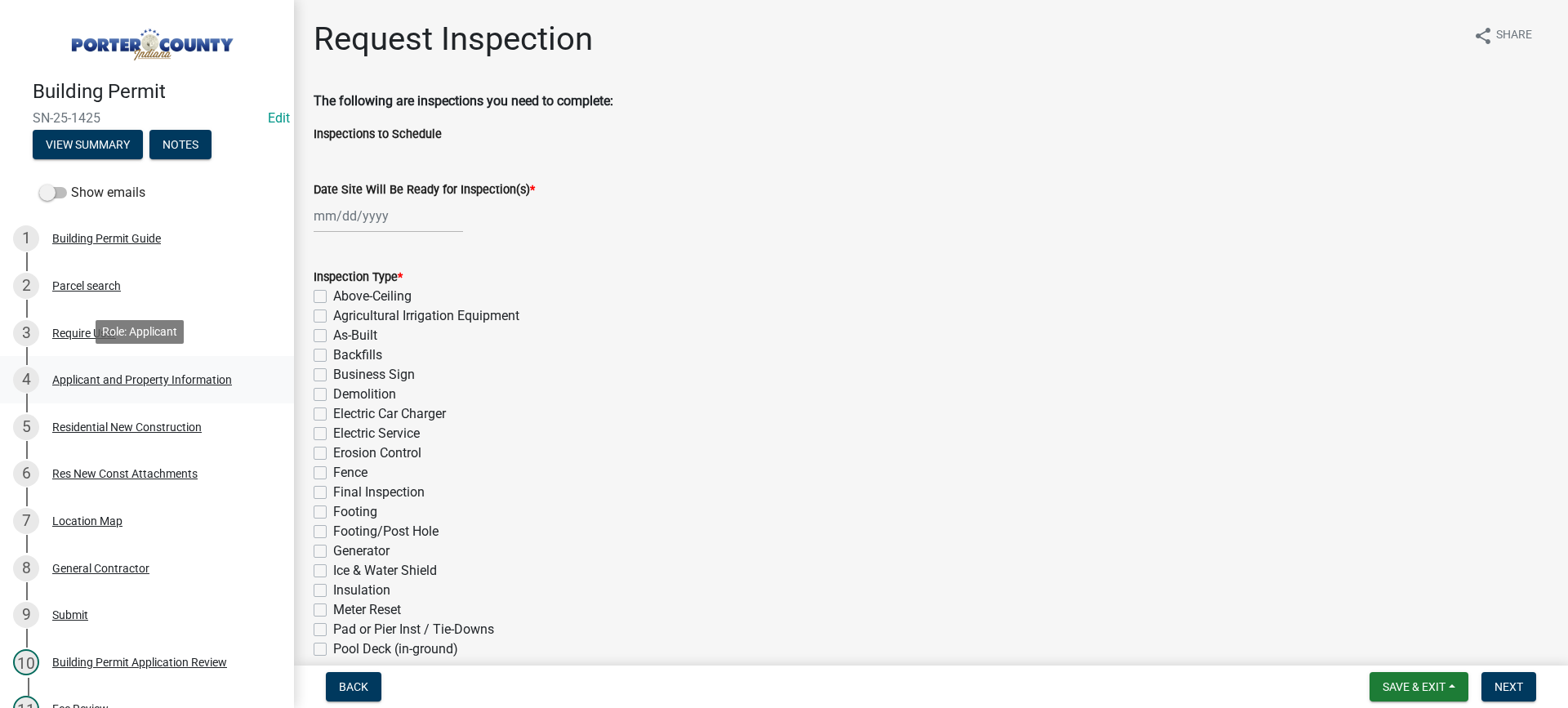
click at [98, 373] on div "Applicant and Property Information" at bounding box center [142, 379] width 180 height 11
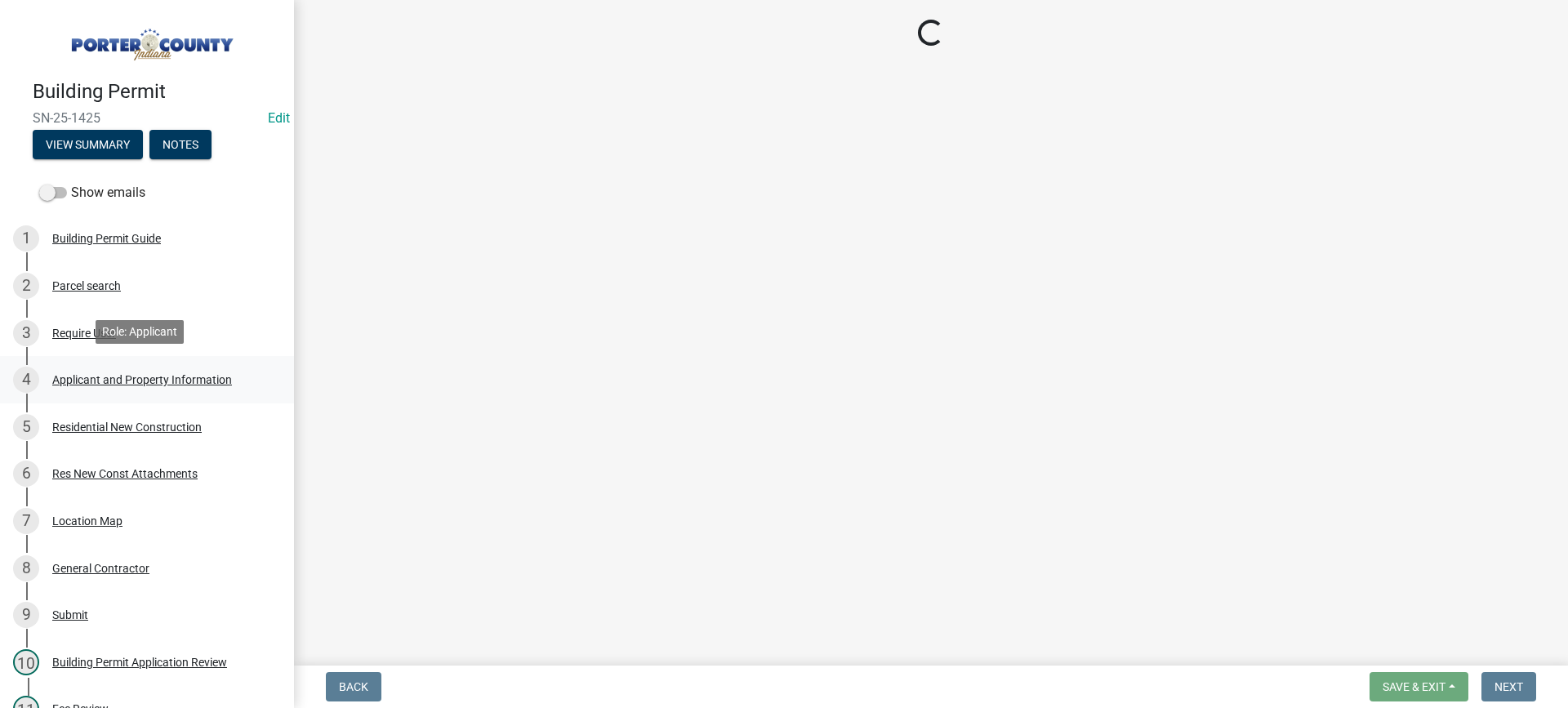
select select "eebc071e-620a-4db8-83e9-cb6b194c67e9"
select select "1496f93b-ddd0-4852-8a2e-456fea7c9be3"
select select "e2d1b1d7-ccc9-456b-9e96-e16306515997"
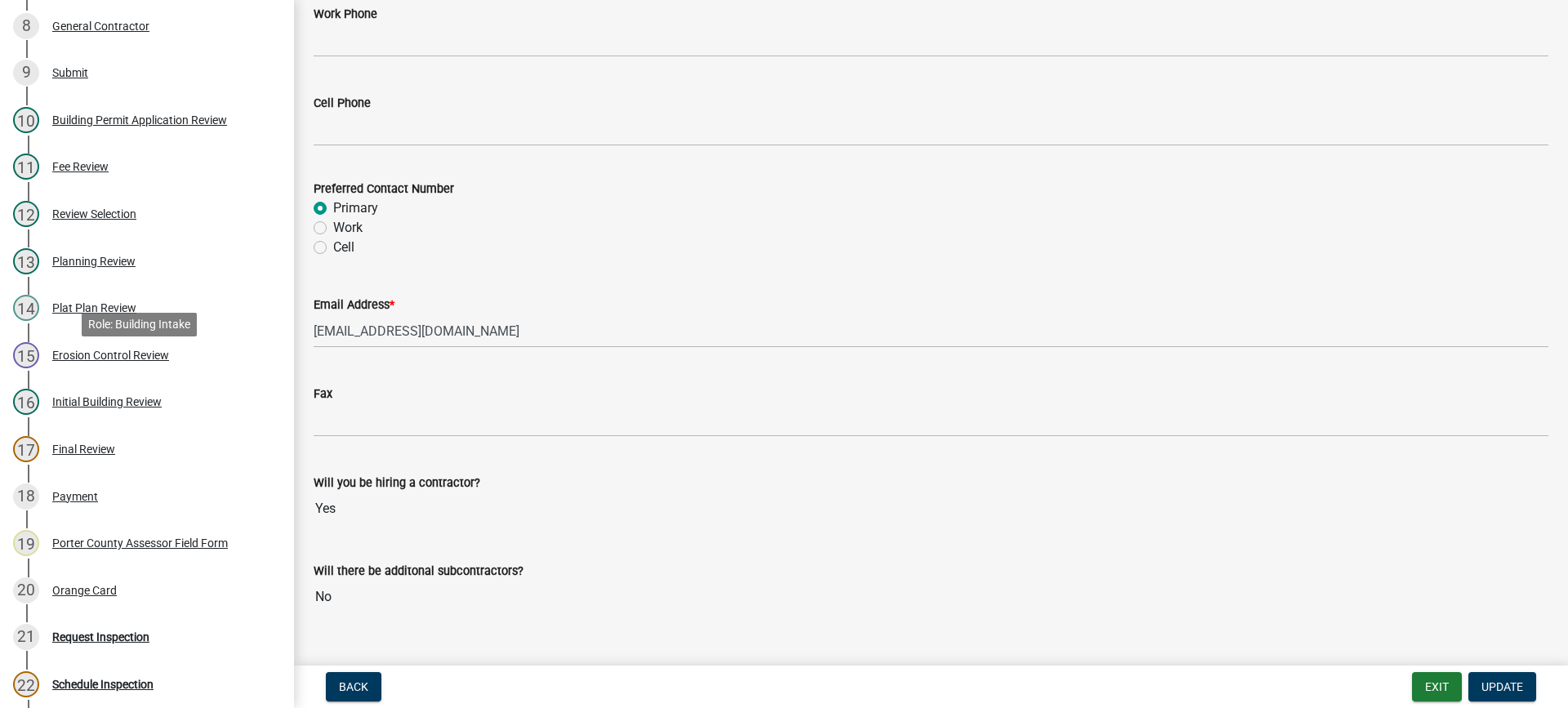
scroll to position [571, 0]
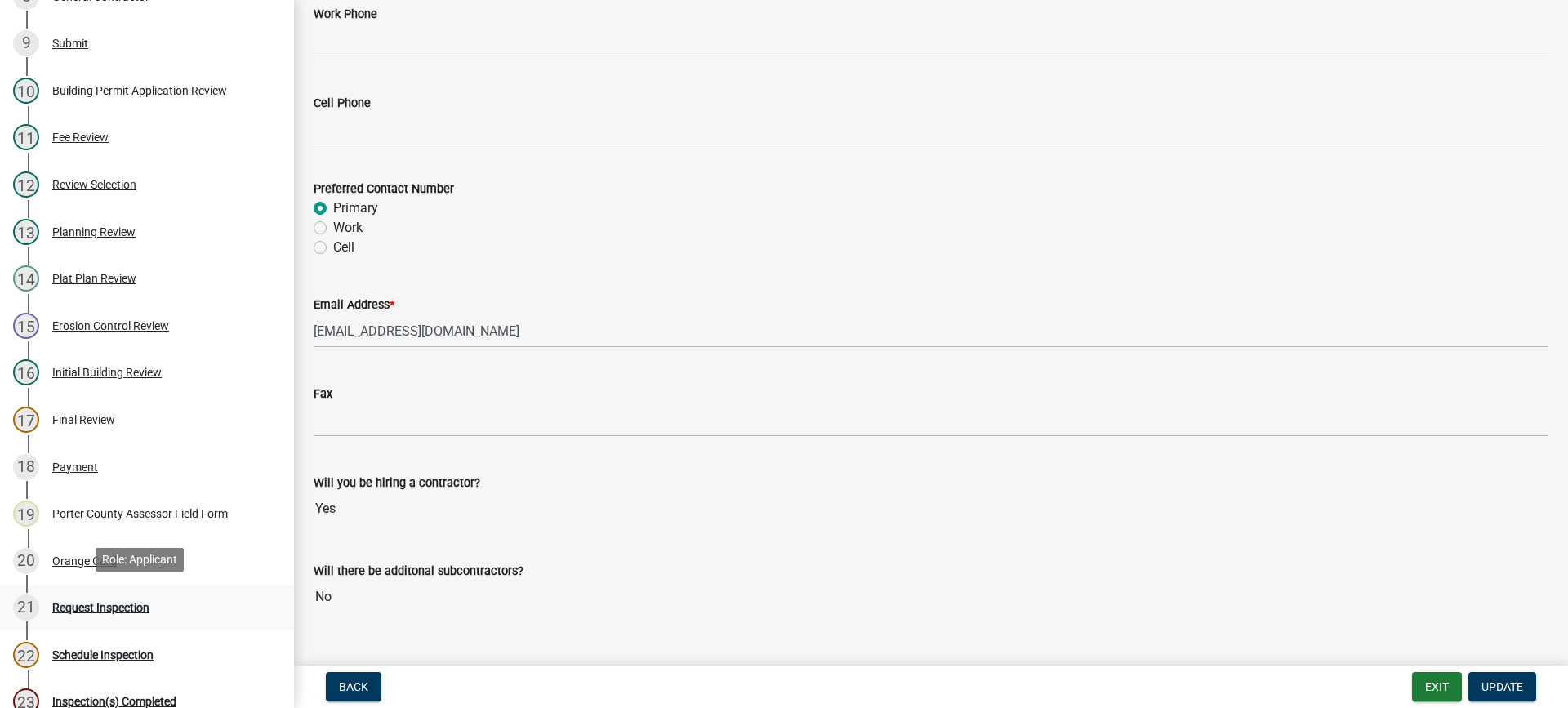
click at [73, 606] on div "Request Inspection" at bounding box center [100, 607] width 97 height 11
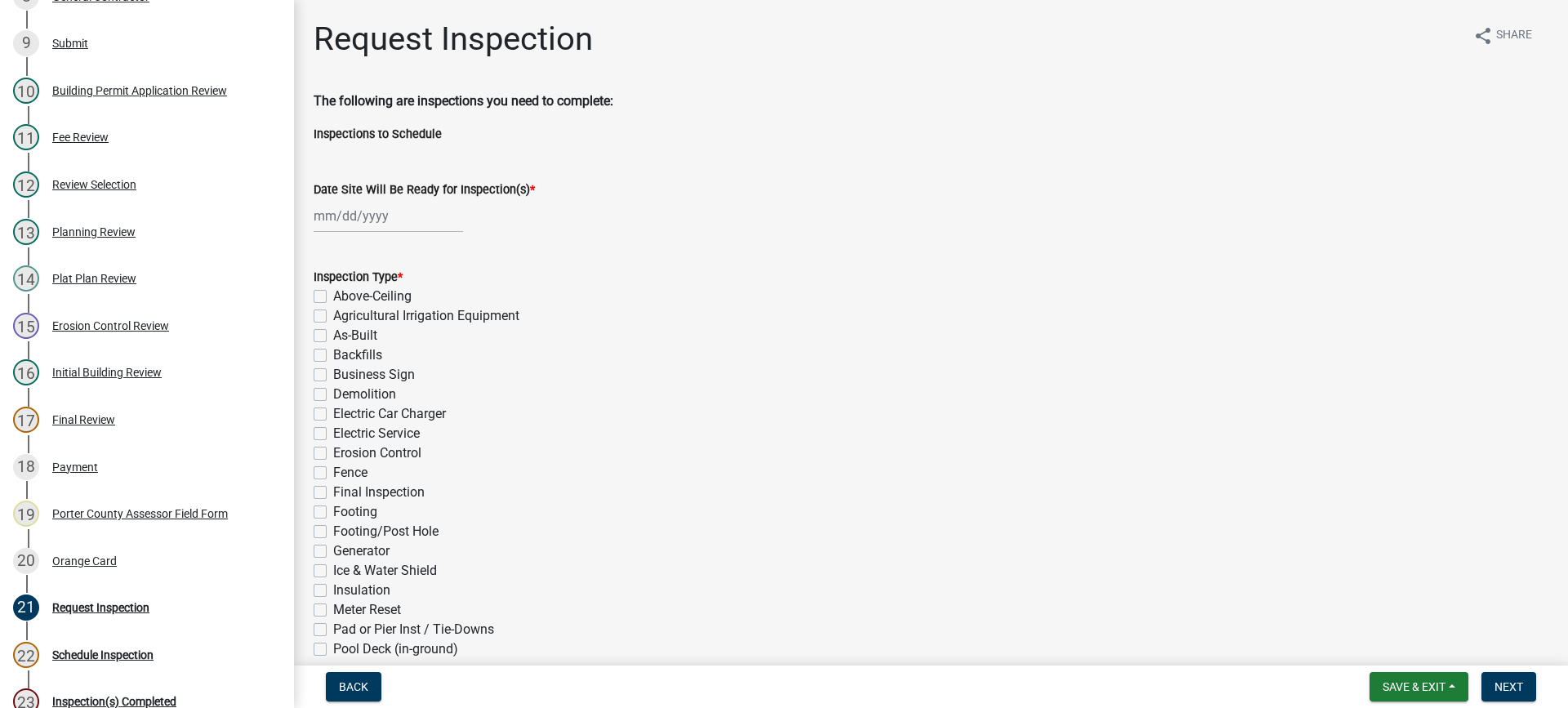
click at [374, 220] on div at bounding box center [389, 216] width 149 height 33
select select "10"
select select "2025"
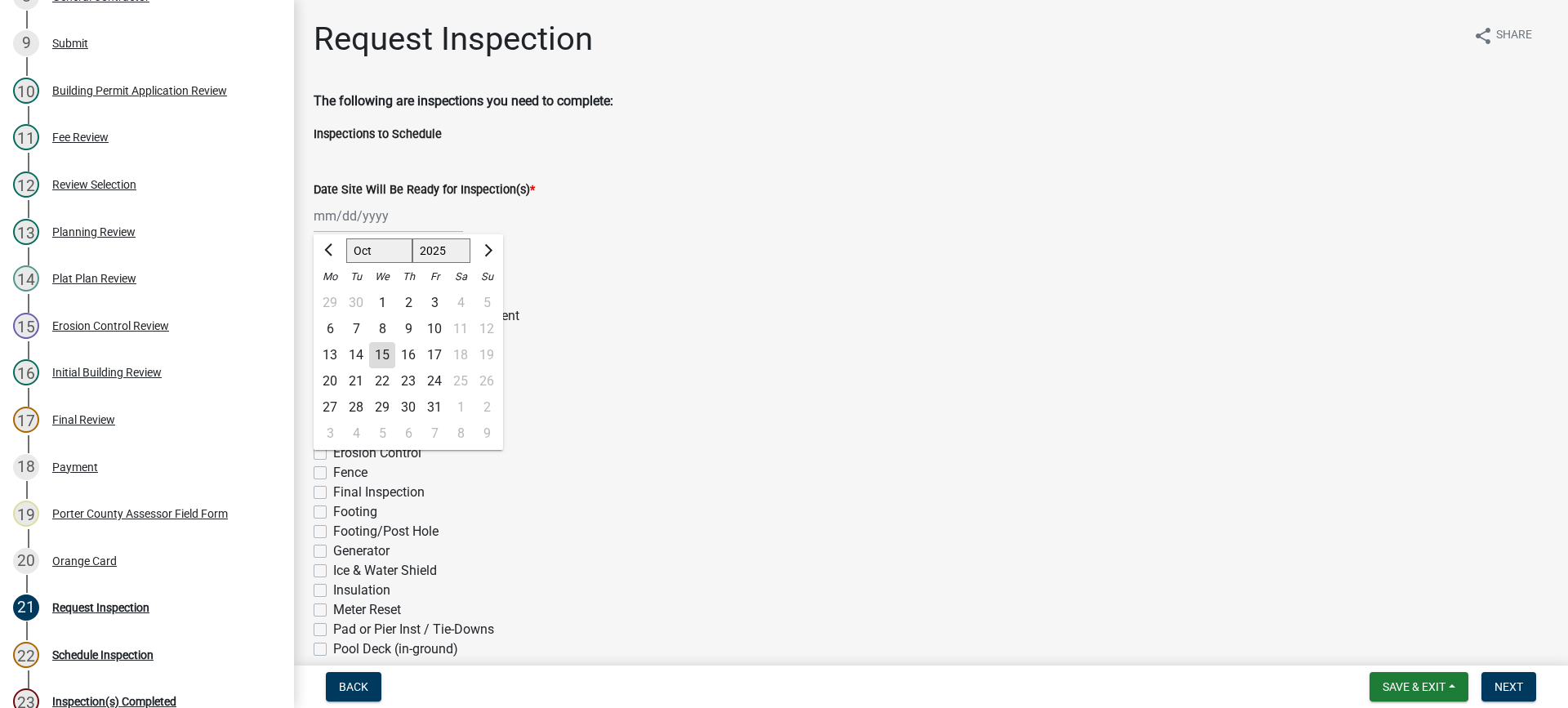
click at [377, 354] on div "15" at bounding box center [382, 355] width 26 height 26
type input "[DATE]"
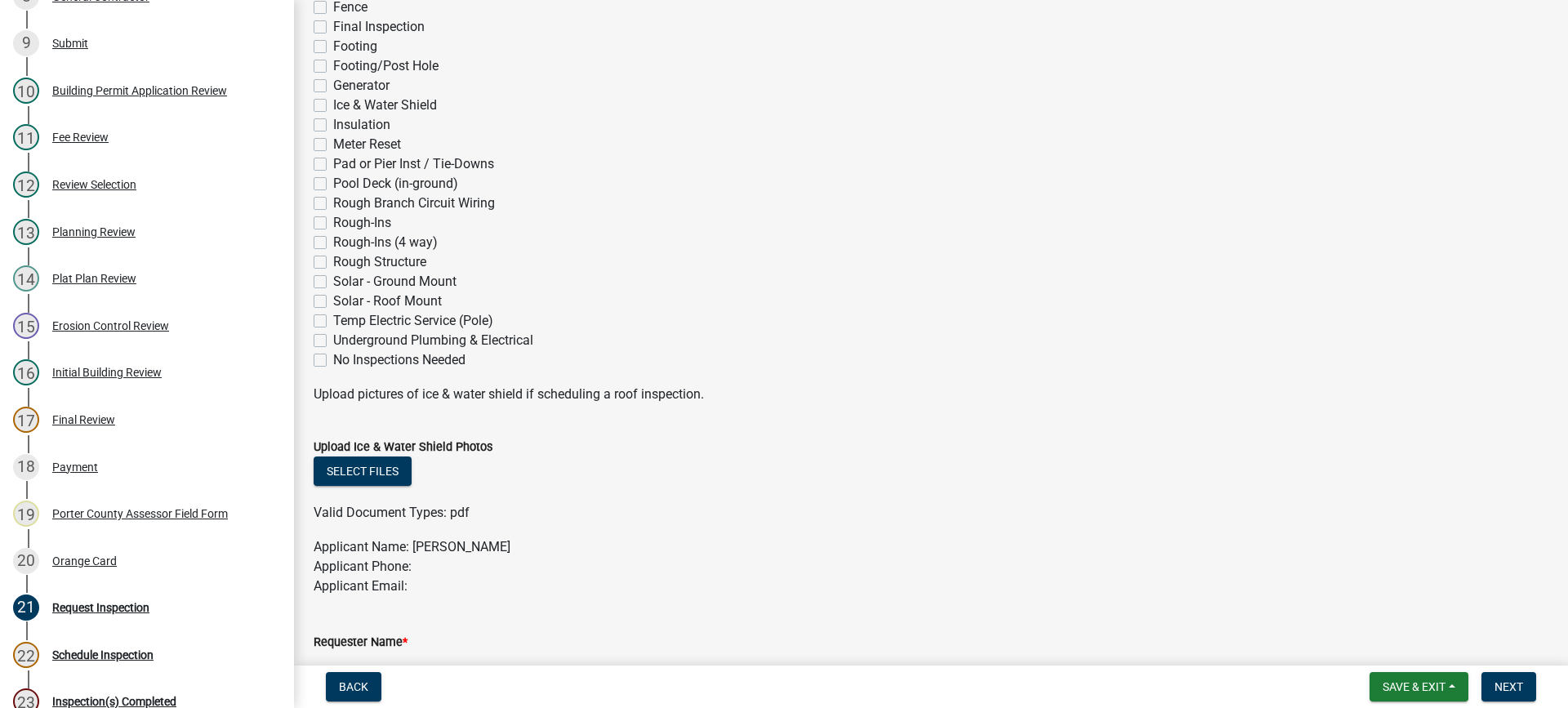
scroll to position [490, 0]
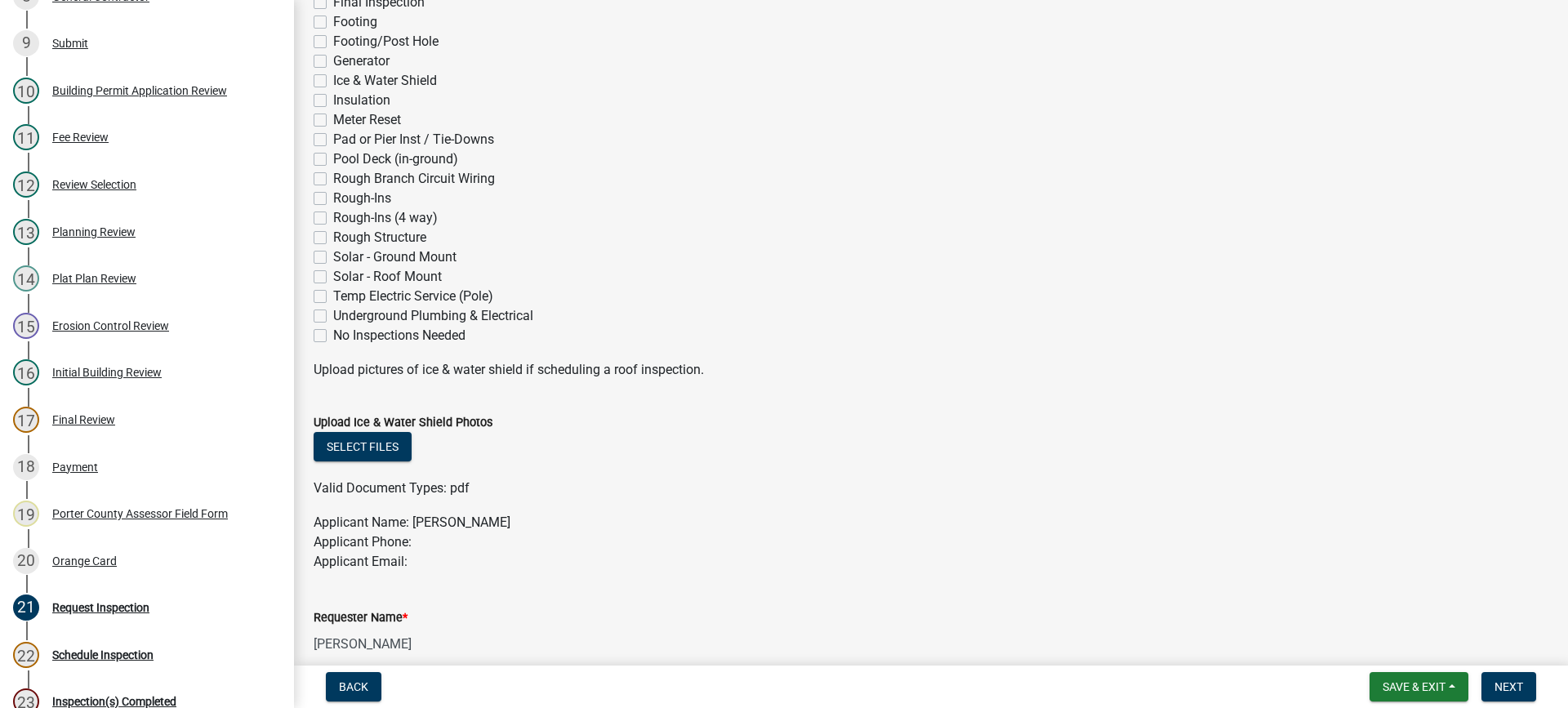
click at [333, 318] on label "Underground Plumbing & Electrical" at bounding box center [433, 316] width 200 height 20
click at [333, 317] on input "Underground Plumbing & Electrical" at bounding box center [338, 311] width 10 height 10
checkbox input "true"
checkbox input "false"
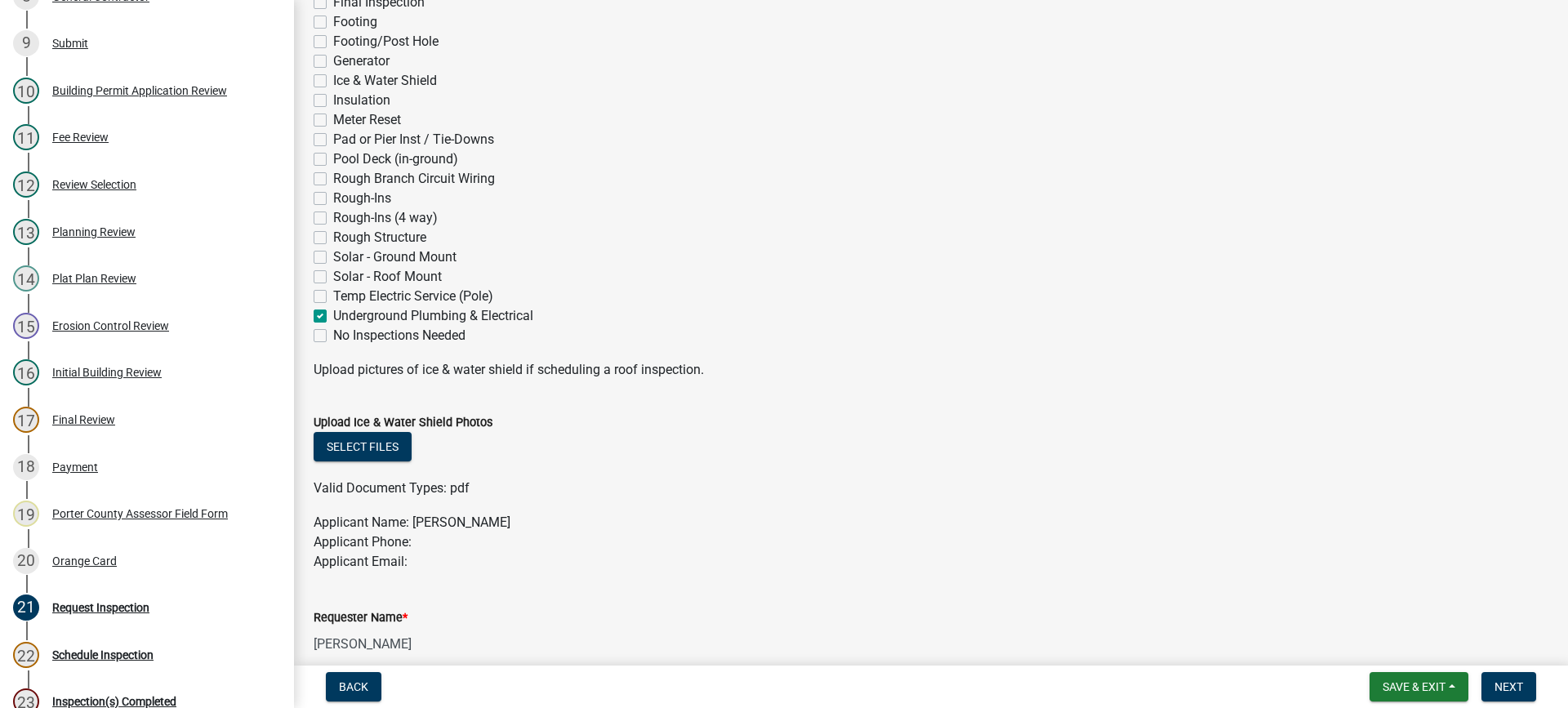
checkbox input "false"
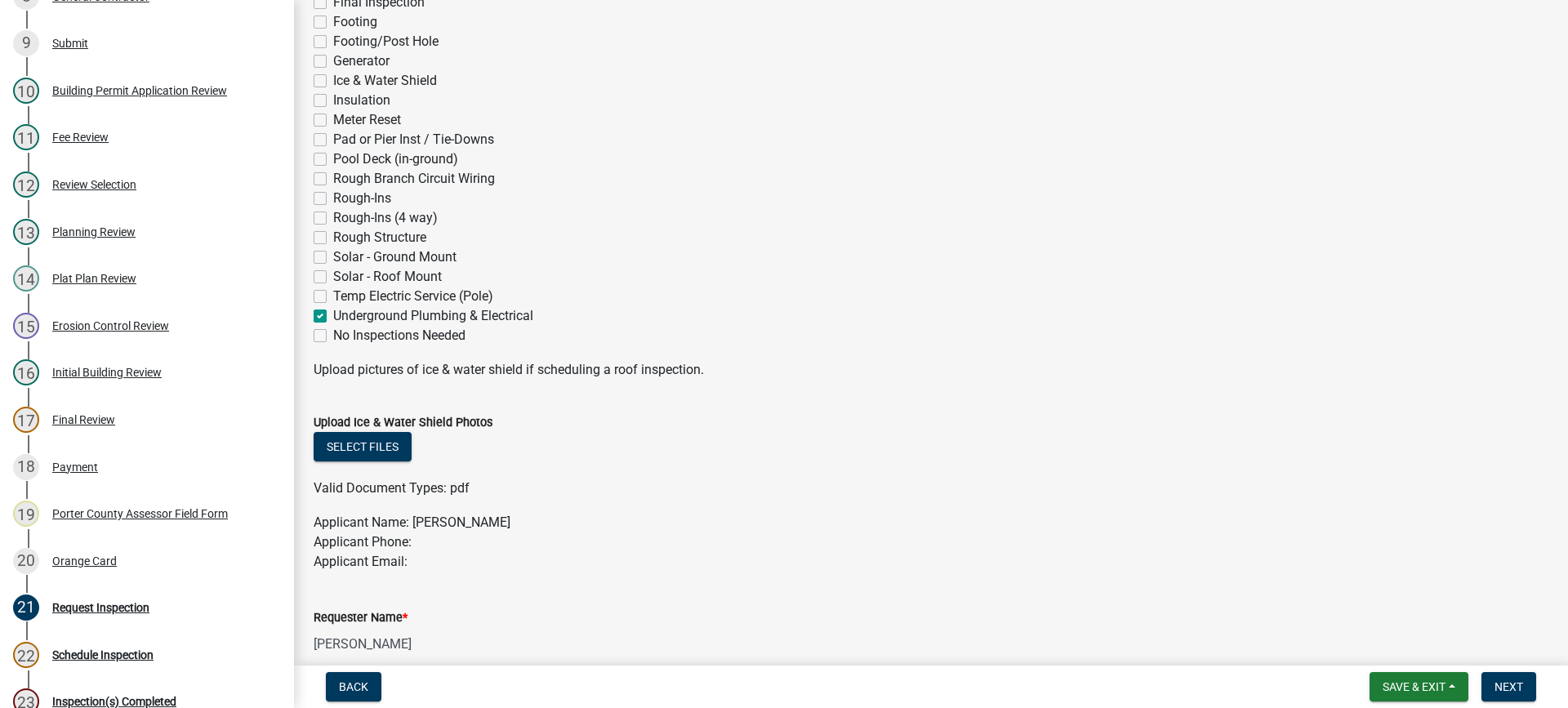
checkbox input "false"
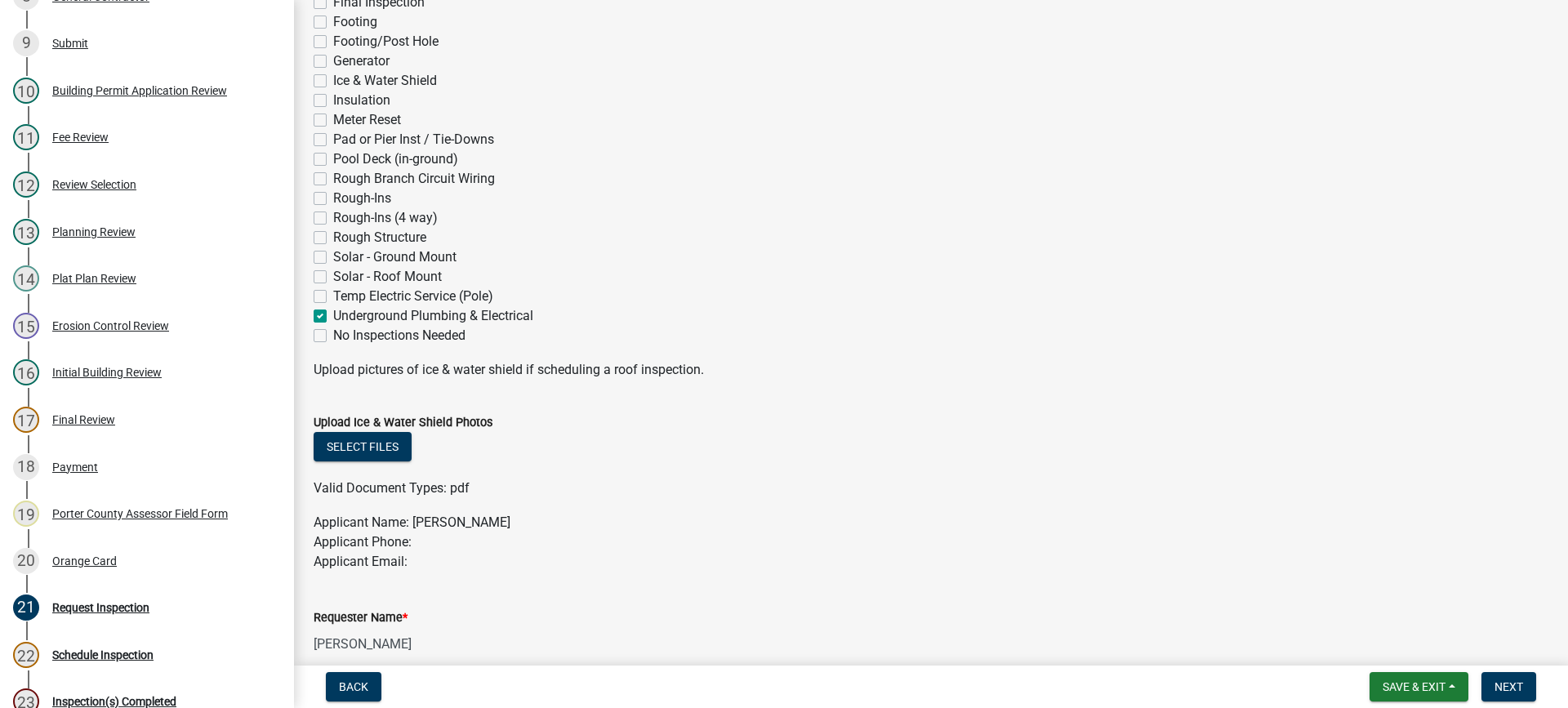
checkbox input "false"
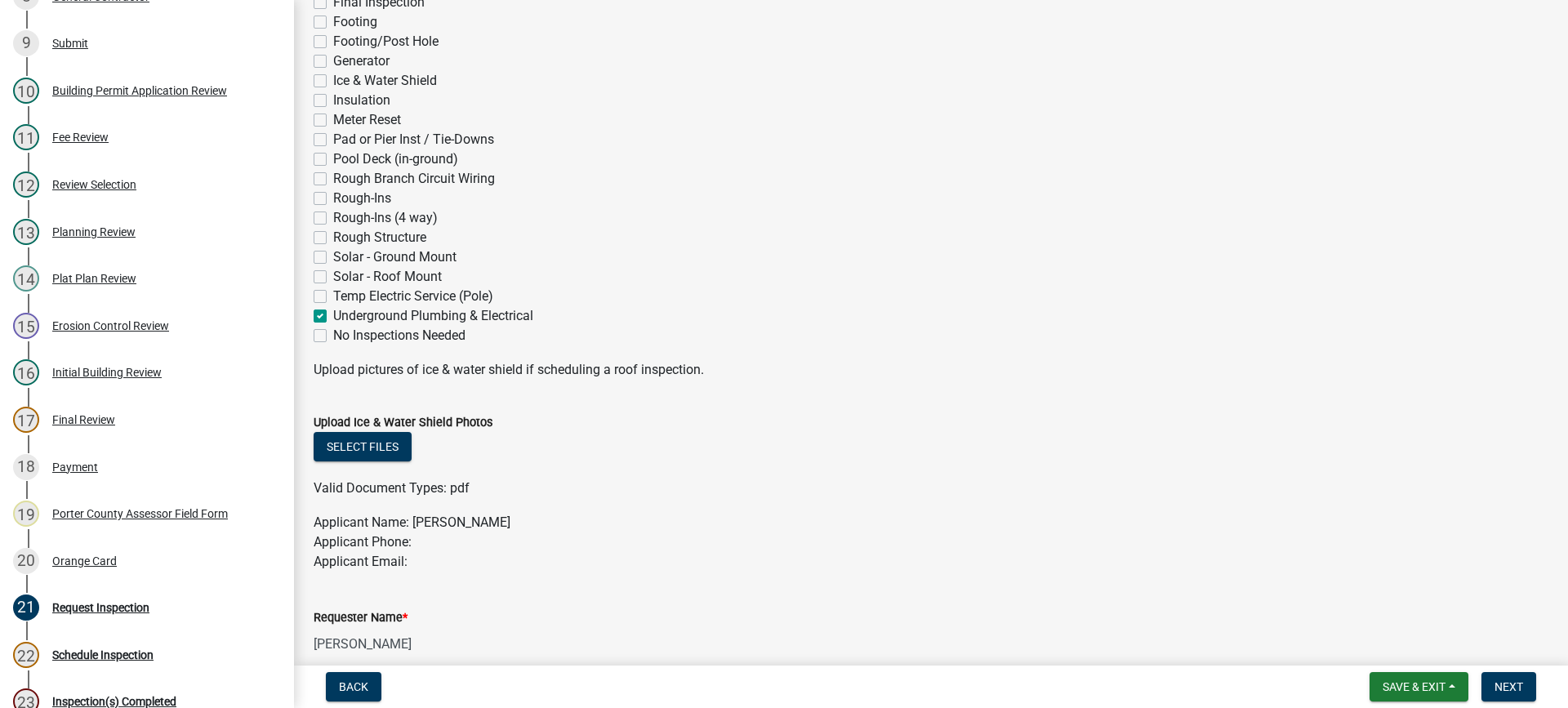
checkbox input "false"
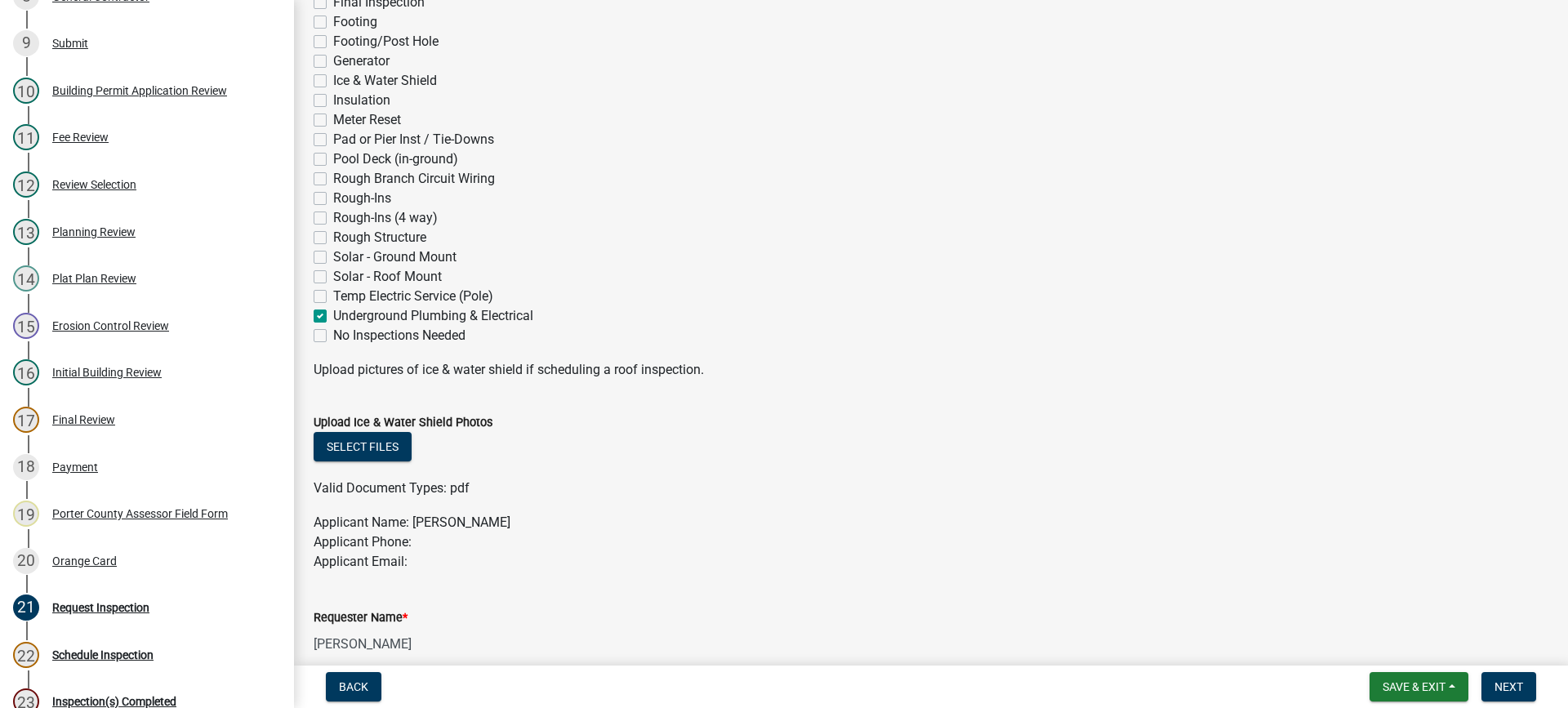
checkbox input "false"
checkbox input "true"
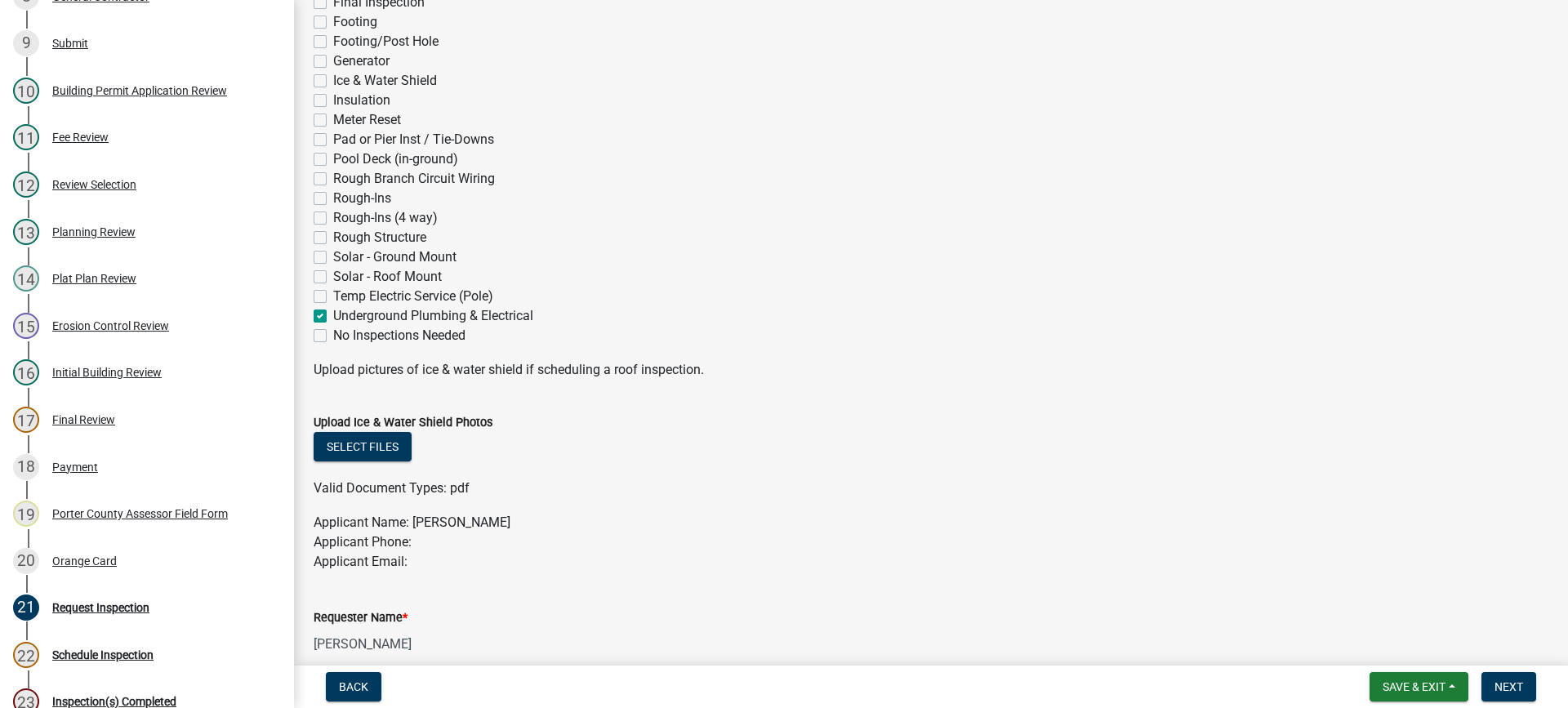
checkbox input "false"
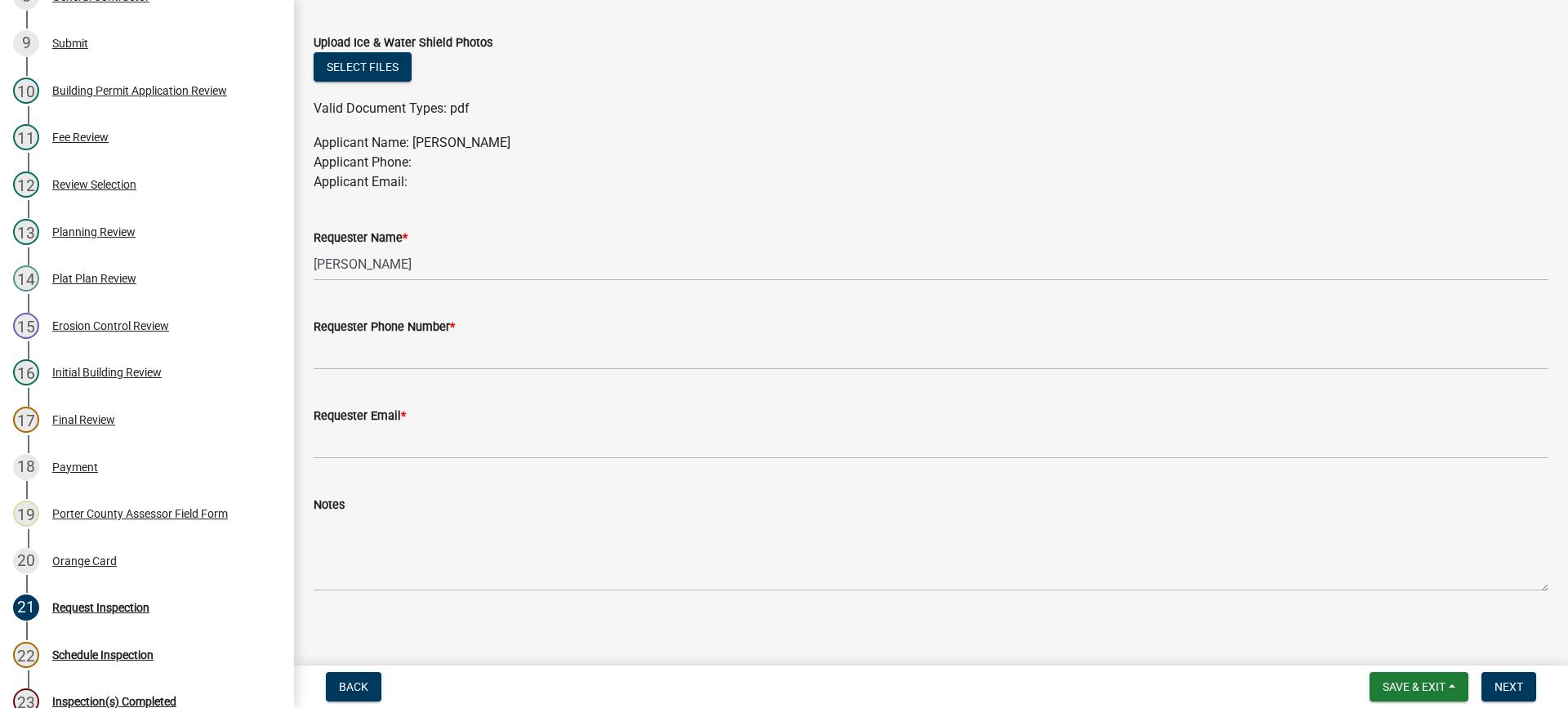
scroll to position [878, 0]
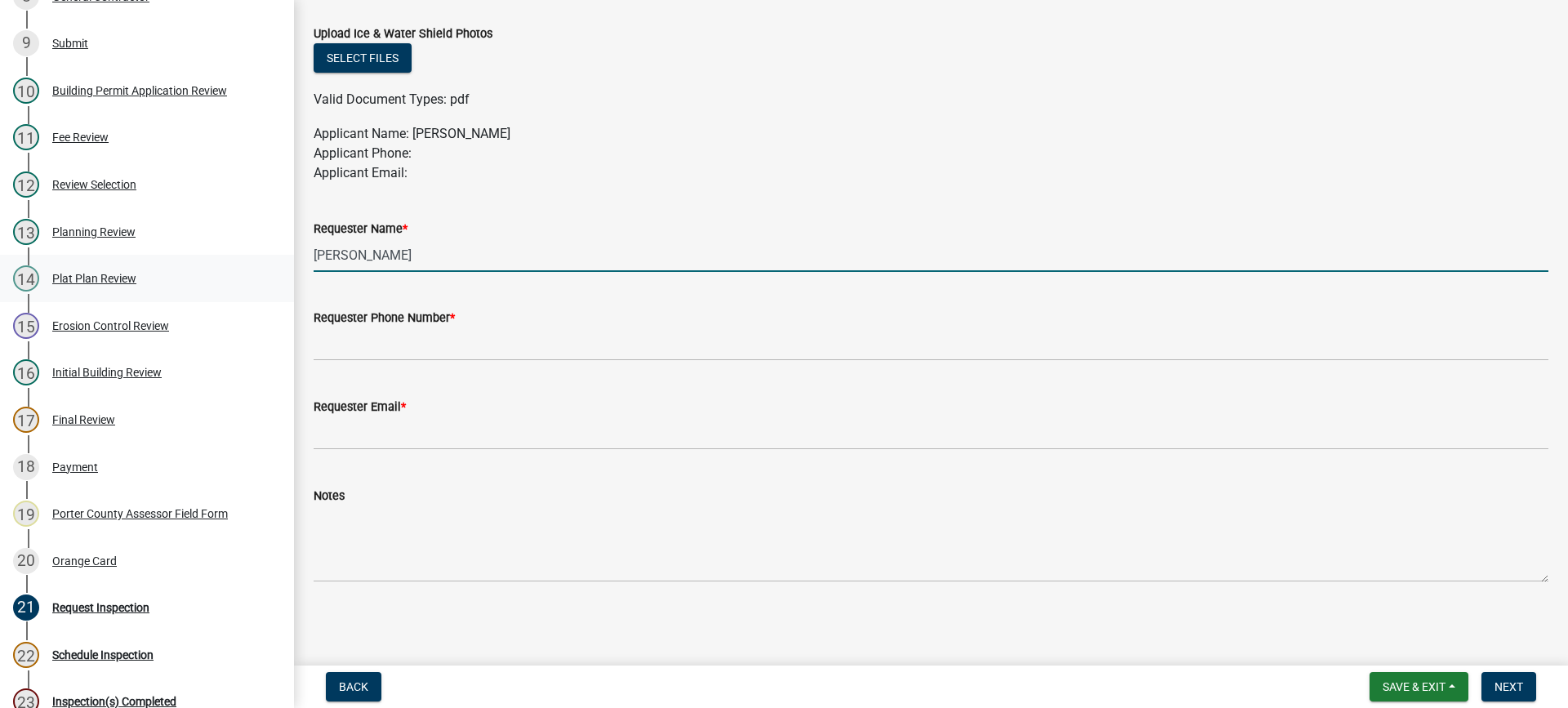
drag, startPoint x: 415, startPoint y: 259, endPoint x: 245, endPoint y: 258, distance: 170.0
click at [245, 258] on div "Building Permit SN-25-1425 Edit View Summary Notes Show emails 1 Building Permi…" at bounding box center [784, 354] width 1568 height 708
type input "action plbg"
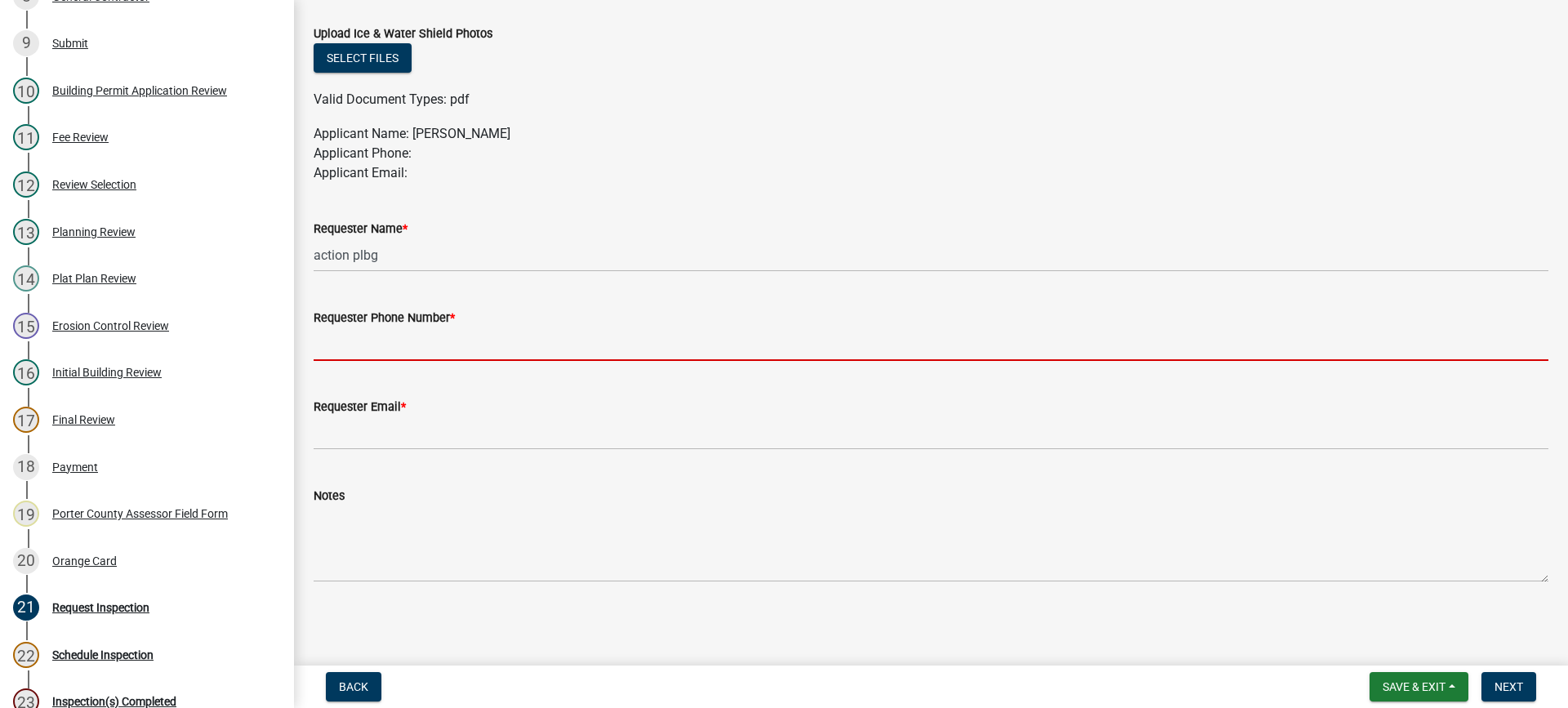
click at [444, 346] on input "Requester Phone Number *" at bounding box center [931, 343] width 1234 height 33
type input "[PHONE_NUMBER]"
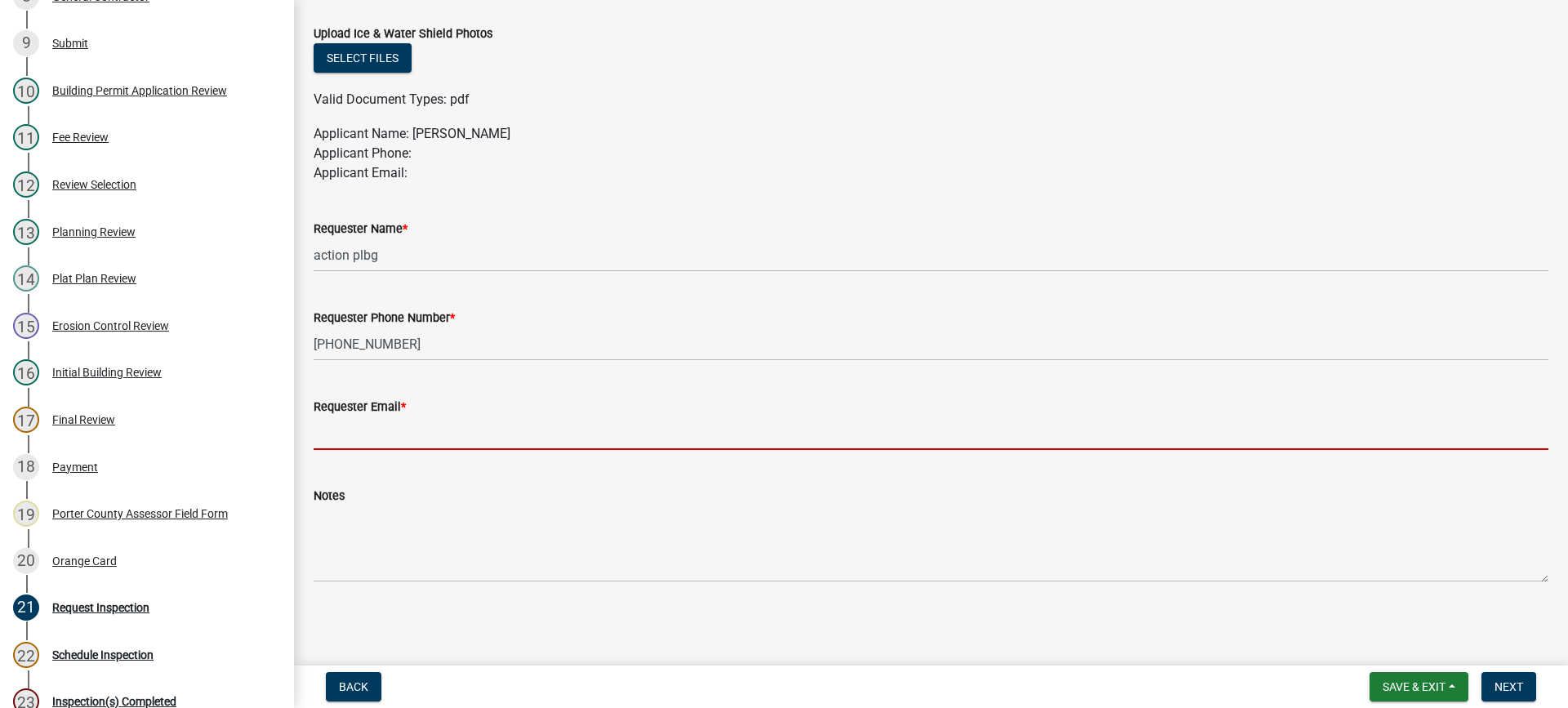
click at [423, 433] on input "Requester Email *" at bounding box center [931, 432] width 1234 height 33
type input "[EMAIL_ADDRESS][DOMAIN_NAME]"
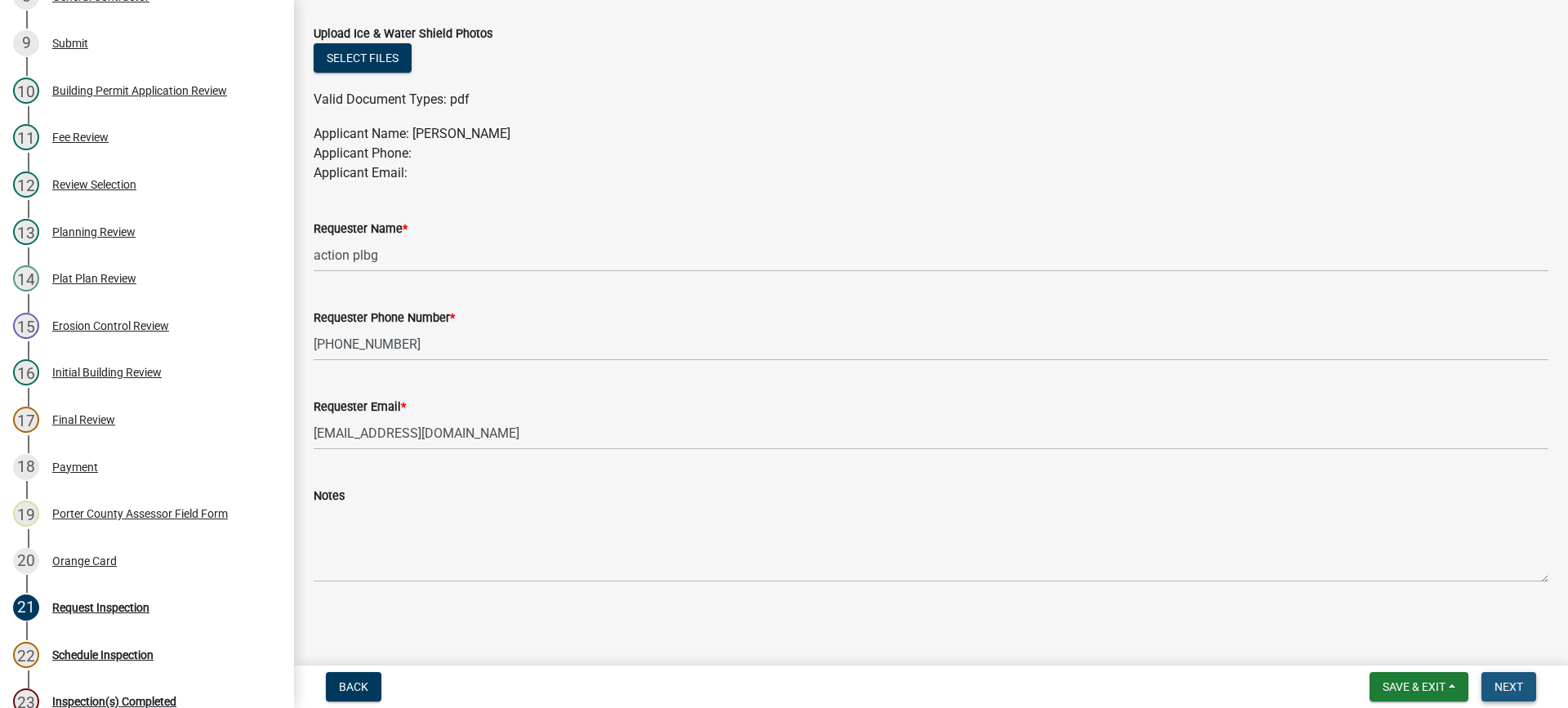
click at [1490, 690] on button "Next" at bounding box center [1508, 686] width 55 height 29
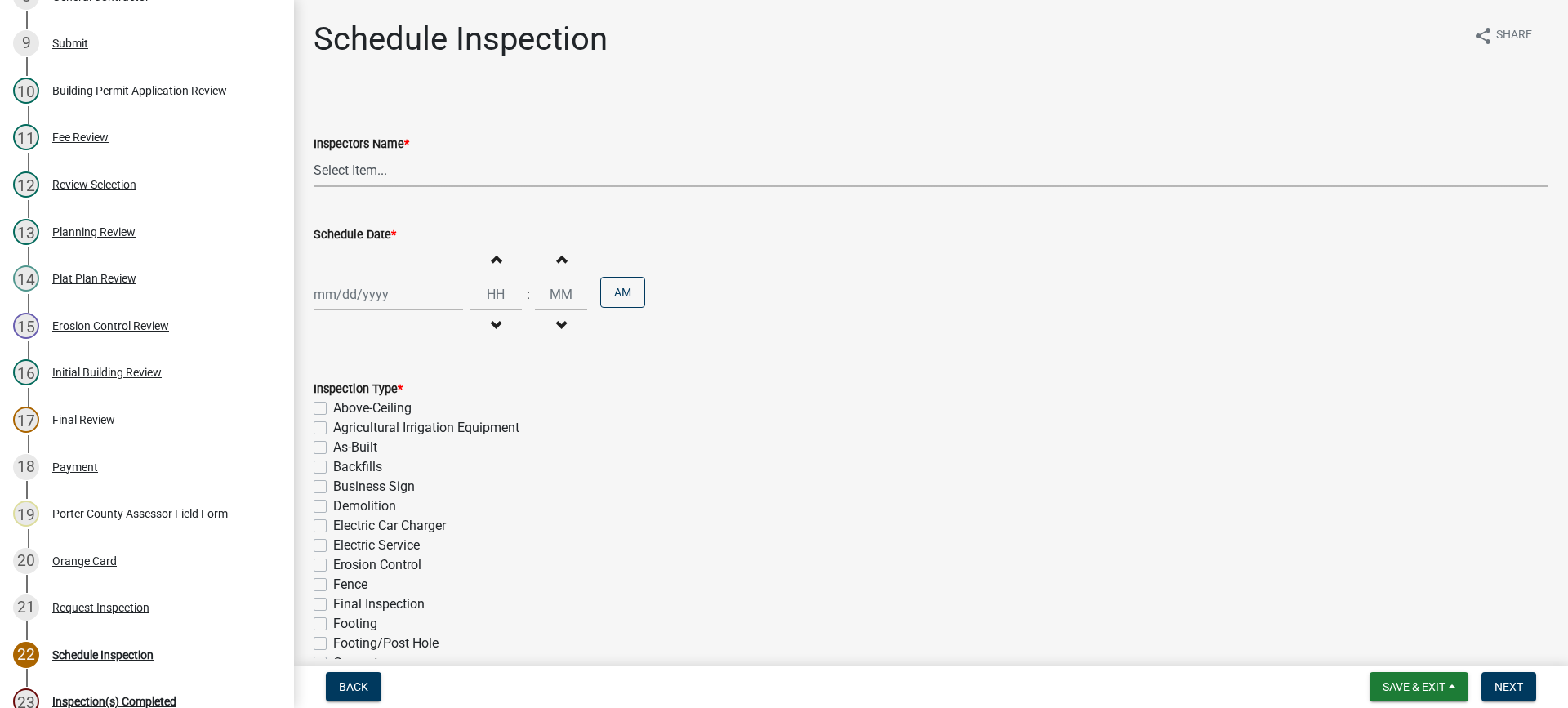
click at [357, 173] on select "Select Item... mhaller ([PERSON_NAME])" at bounding box center [931, 169] width 1234 height 33
select select "ca350da2-795e-4cf8-941d-46ff53e354ae"
click at [314, 153] on select "Select Item... mhaller ([PERSON_NAME])" at bounding box center [931, 169] width 1234 height 33
select select "10"
select select "2025"
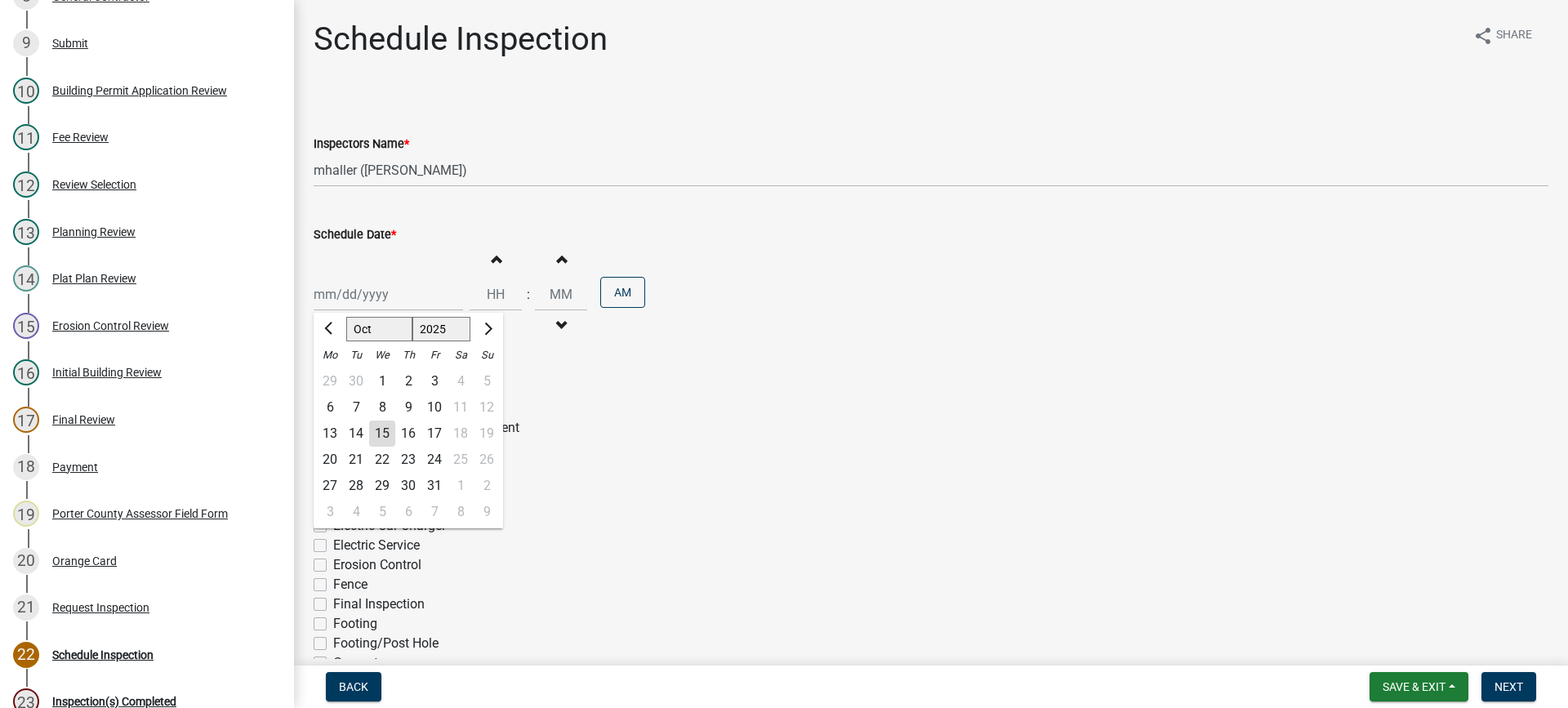
click at [353, 296] on div "[PERSON_NAME] Feb Mar Apr [PERSON_NAME][DATE] Oct Nov [DATE] 1526 1527 1528 152…" at bounding box center [389, 294] width 149 height 33
click at [384, 437] on div "15" at bounding box center [382, 434] width 26 height 26
type input "[DATE]"
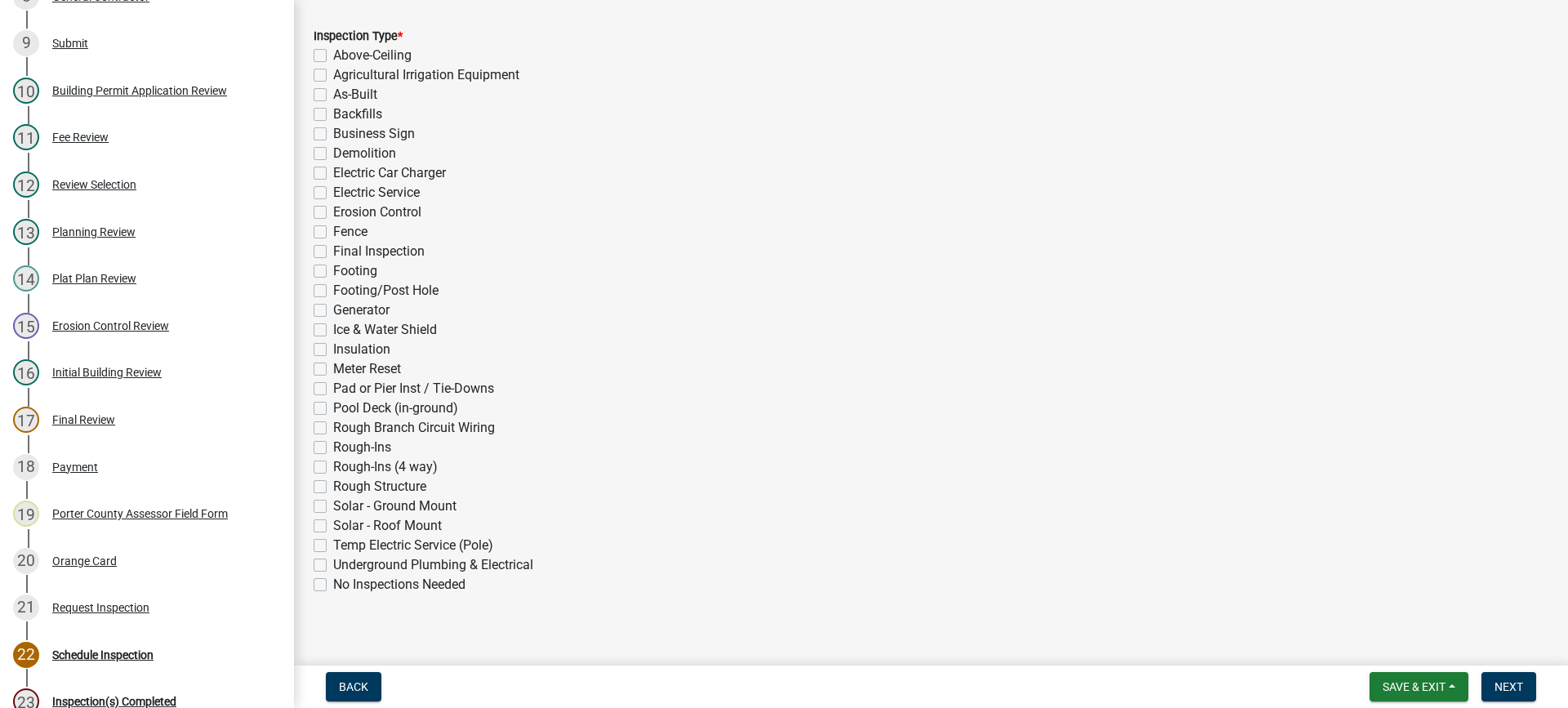
scroll to position [367, 0]
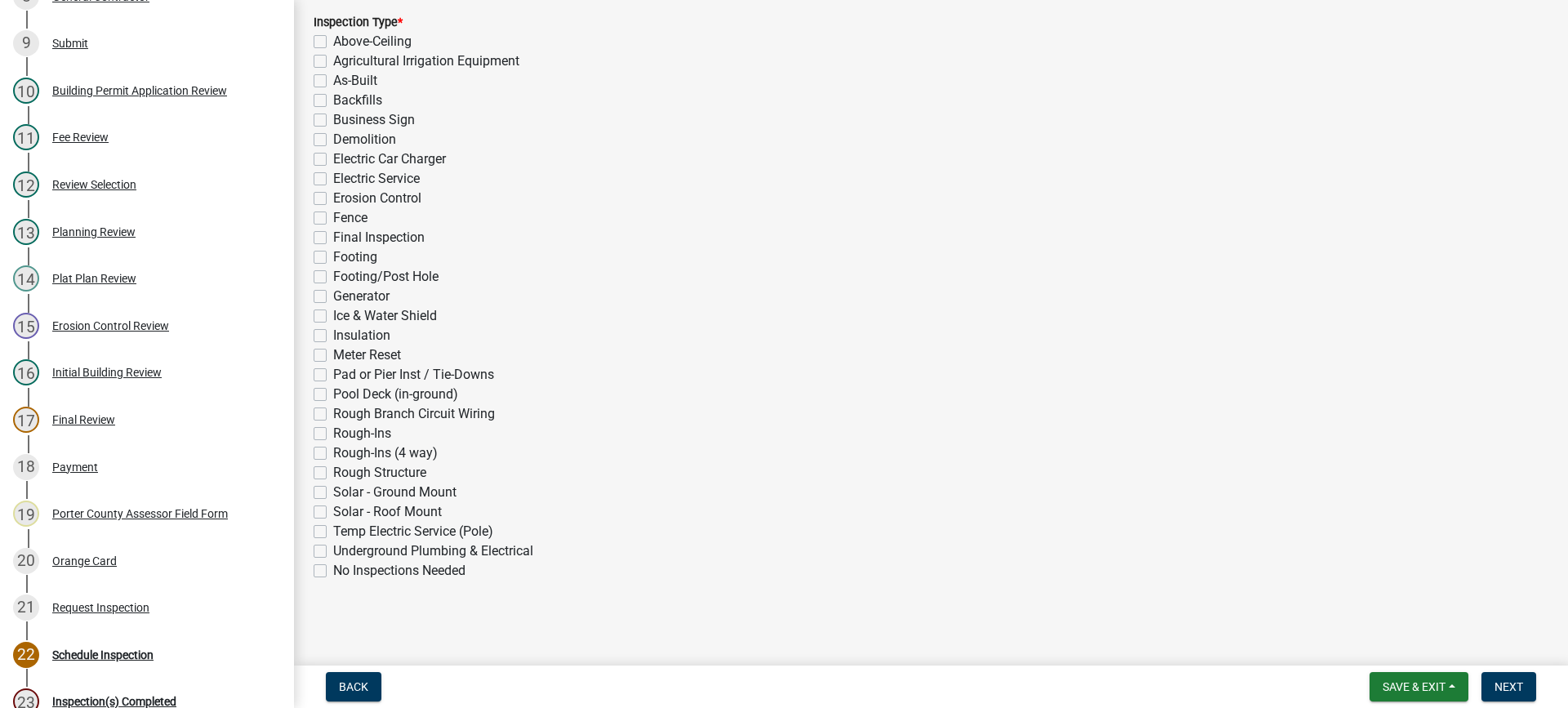
click at [333, 552] on label "Underground Plumbing & Electrical" at bounding box center [433, 550] width 200 height 20
click at [333, 552] on input "Underground Plumbing & Electrical" at bounding box center [338, 545] width 10 height 10
checkbox input "true"
checkbox input "false"
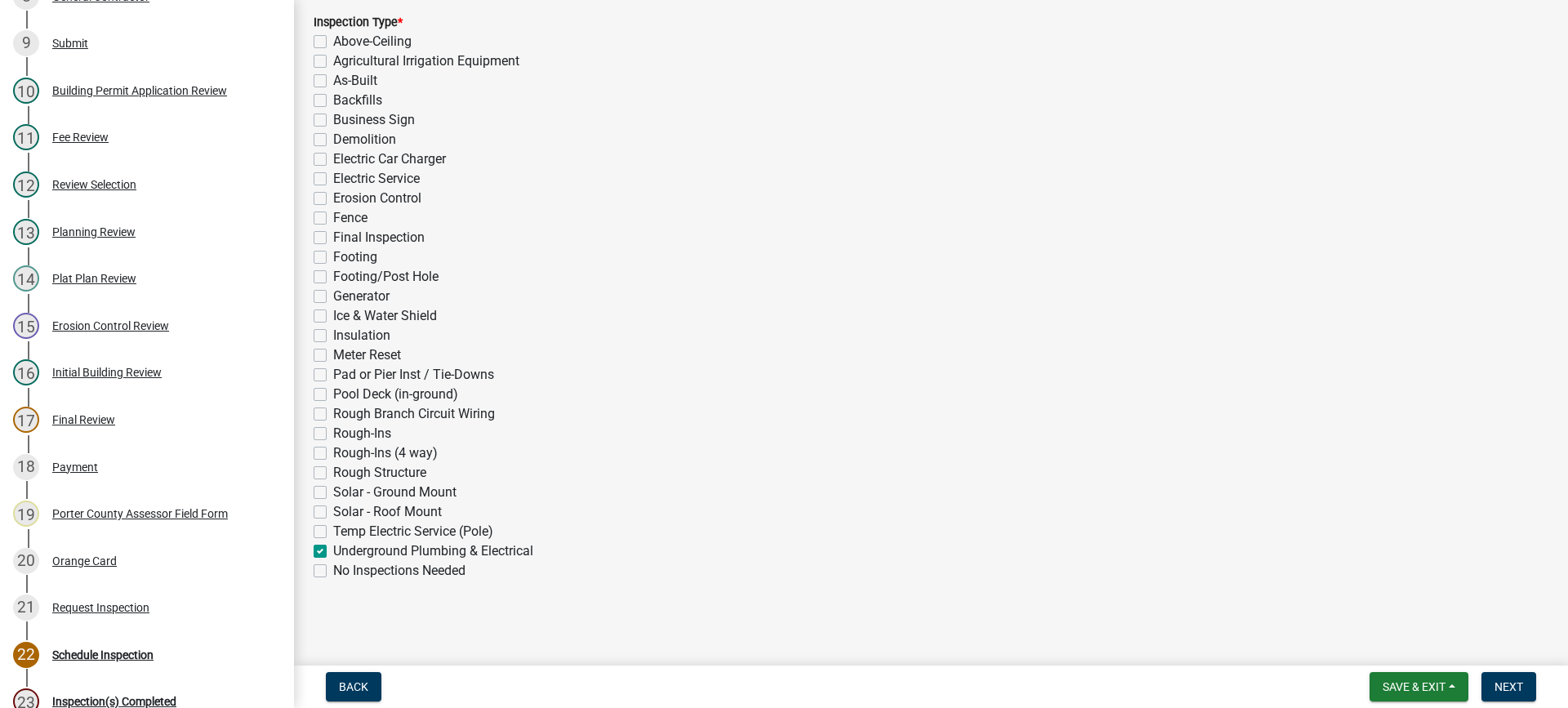
checkbox input "false"
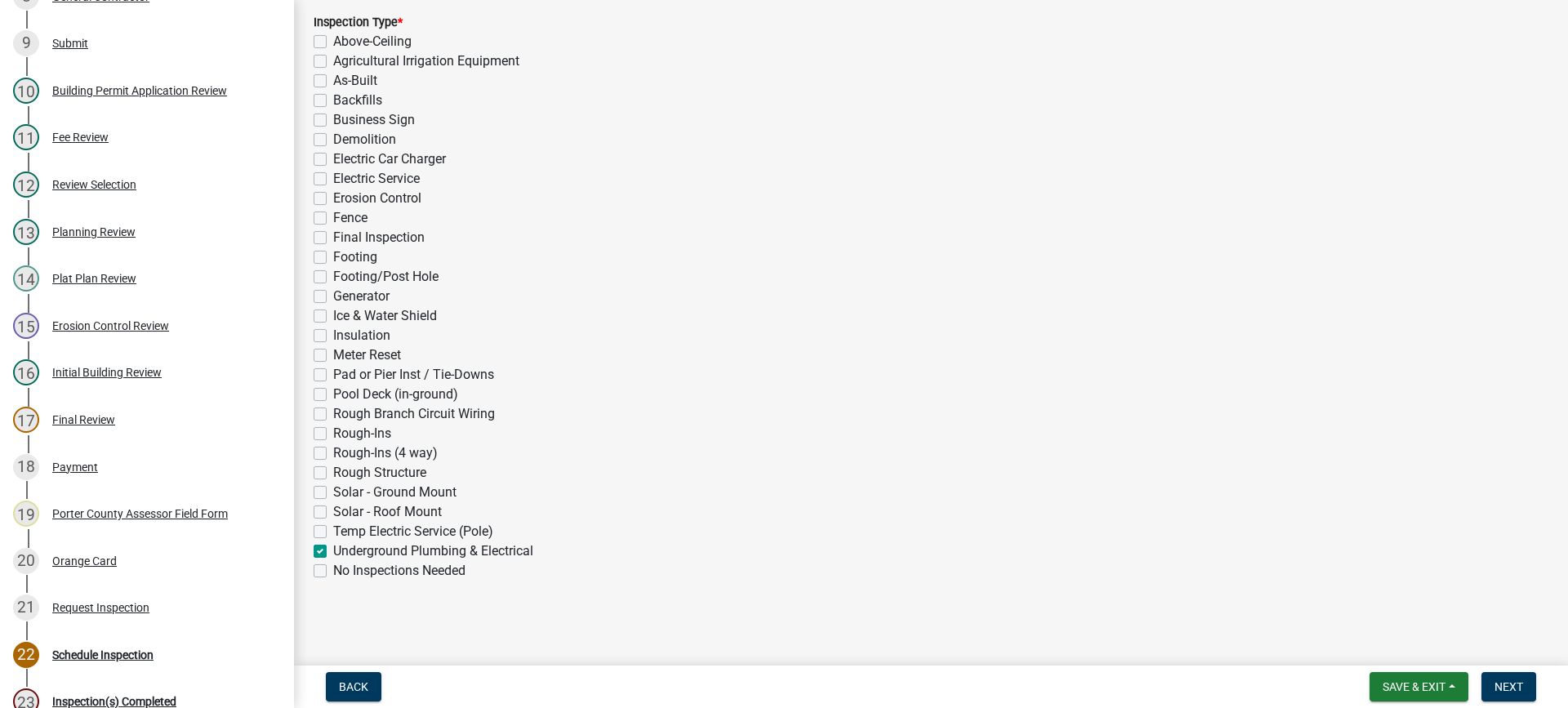
checkbox input "false"
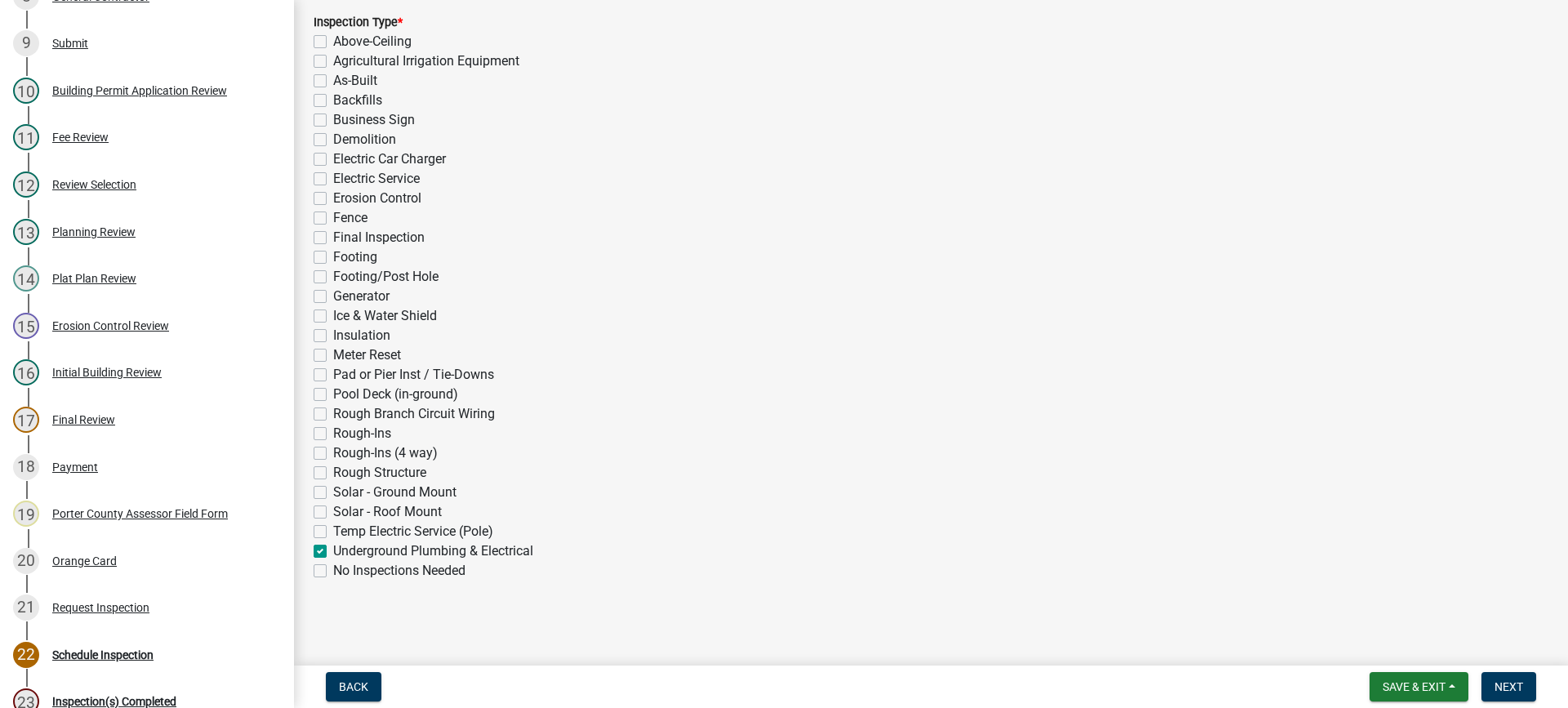
checkbox input "false"
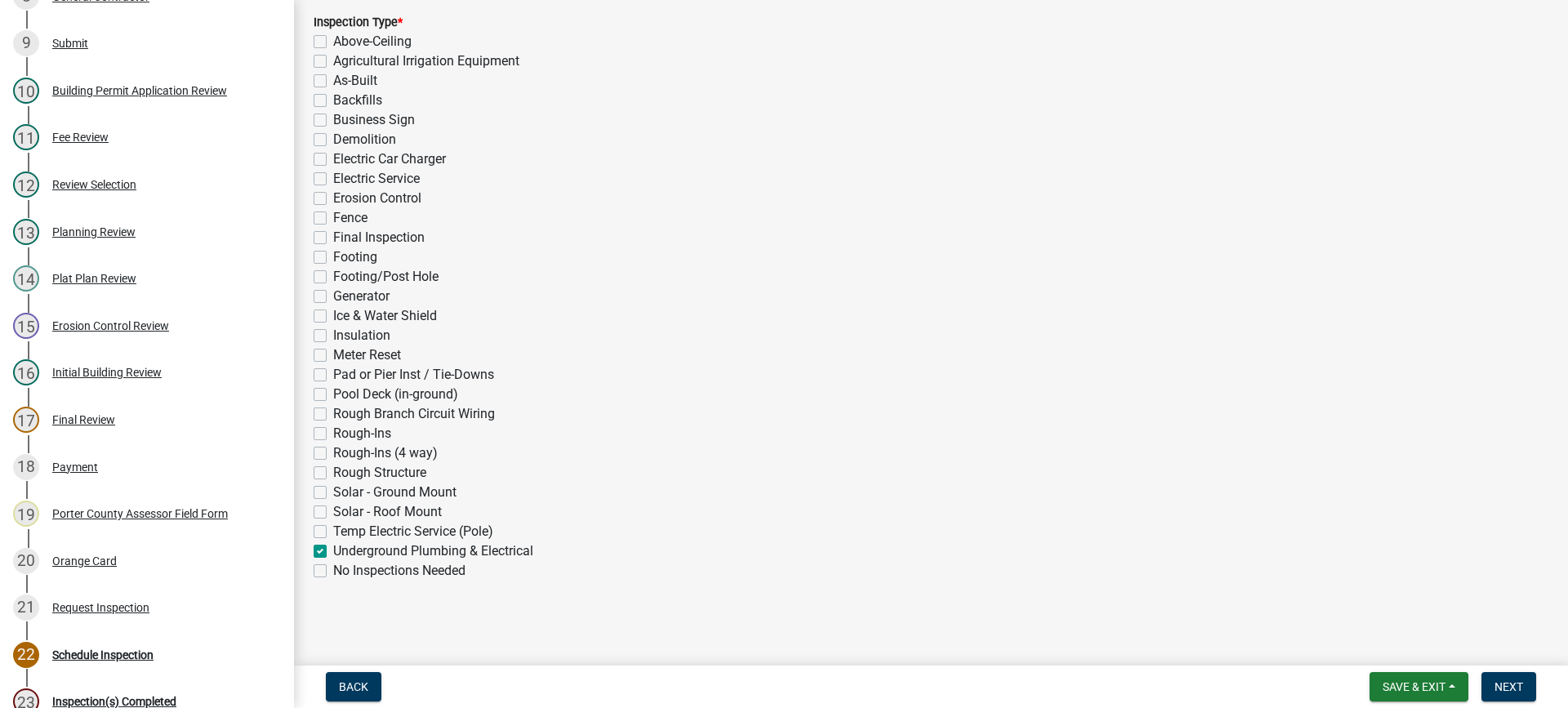
checkbox input "false"
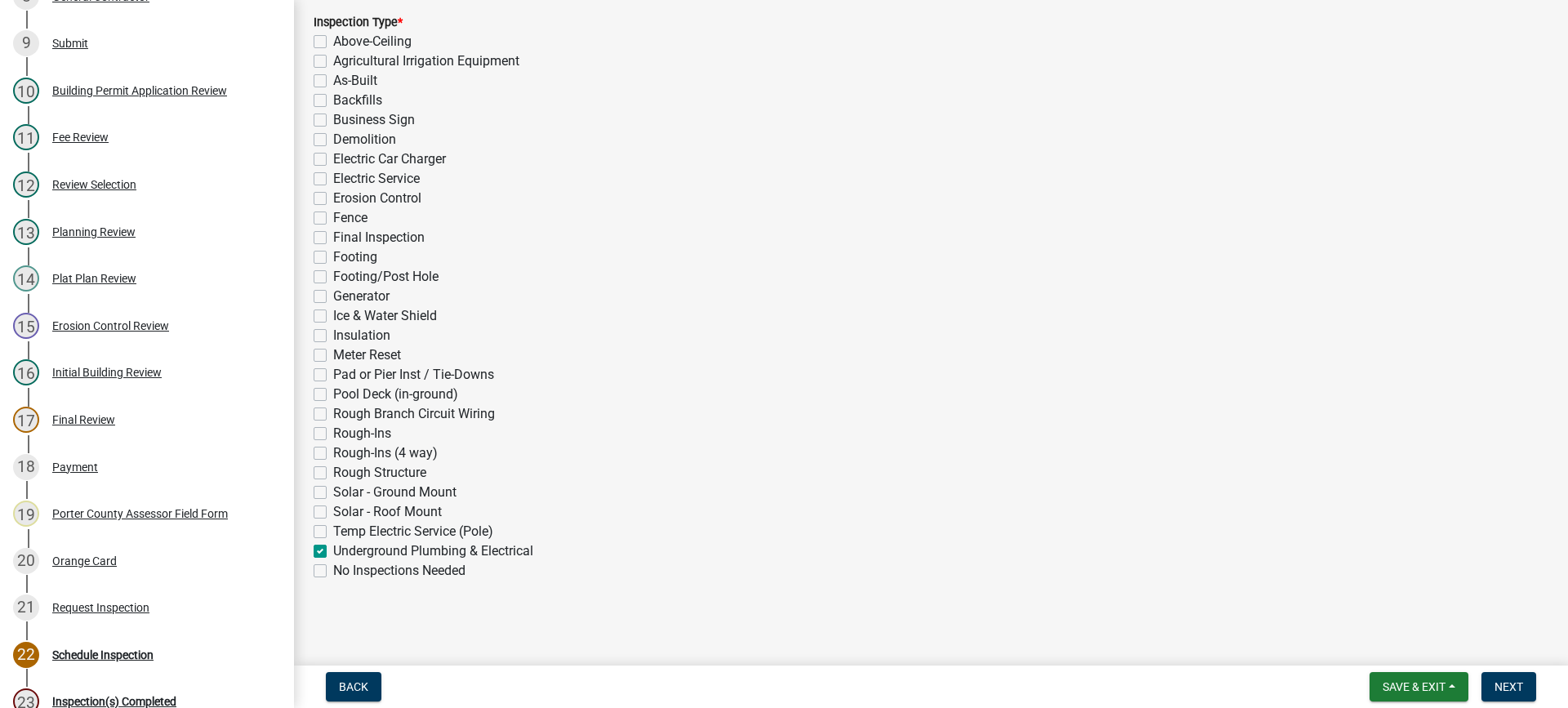
checkbox input "false"
checkbox input "true"
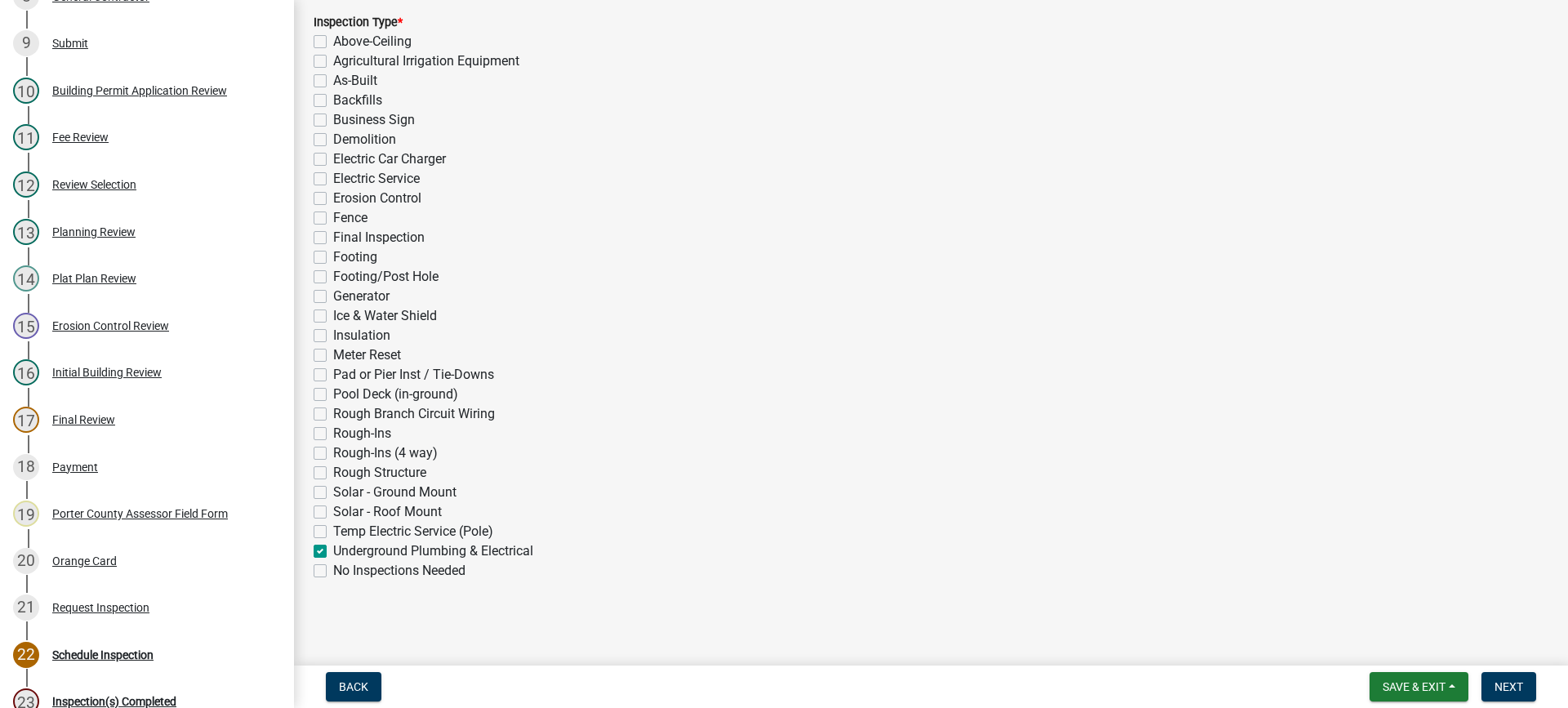
checkbox input "false"
click at [1505, 683] on span "Next" at bounding box center [1508, 686] width 28 height 13
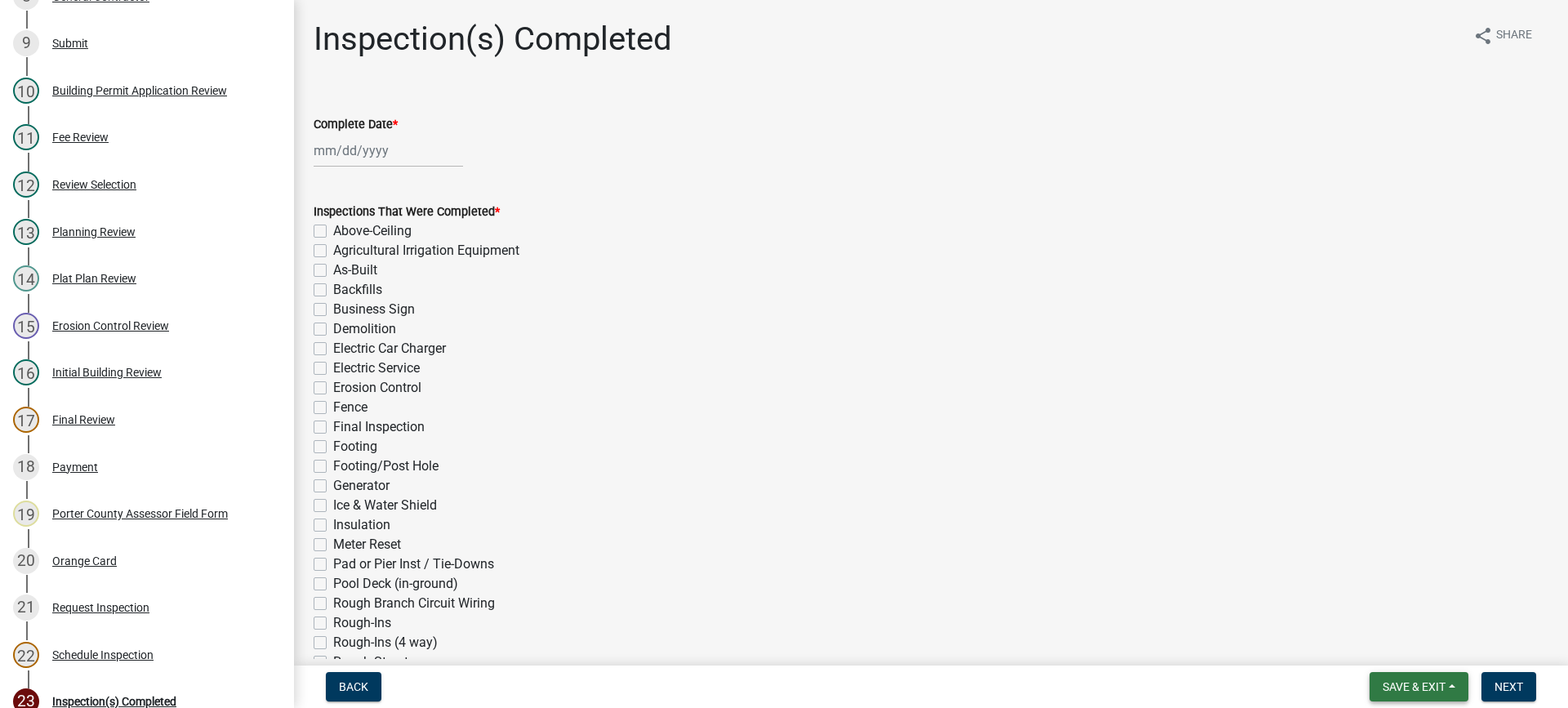
click at [1385, 678] on button "Save & Exit" at bounding box center [1419, 686] width 98 height 29
click at [1382, 646] on button "Save & Exit" at bounding box center [1402, 643] width 131 height 39
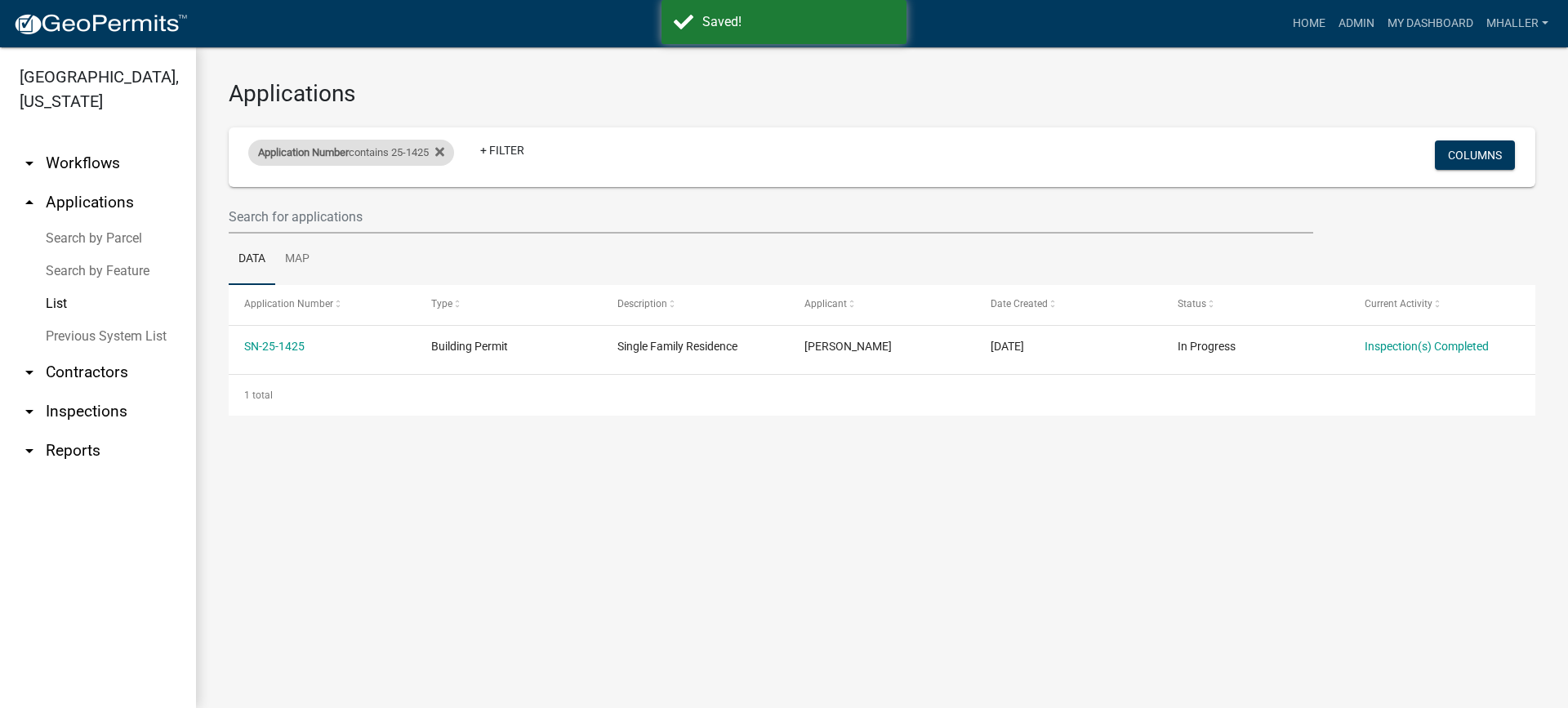
click at [383, 151] on div "Application Number contains 25-1425" at bounding box center [351, 153] width 206 height 26
click at [382, 214] on input "25-1425" at bounding box center [358, 213] width 149 height 33
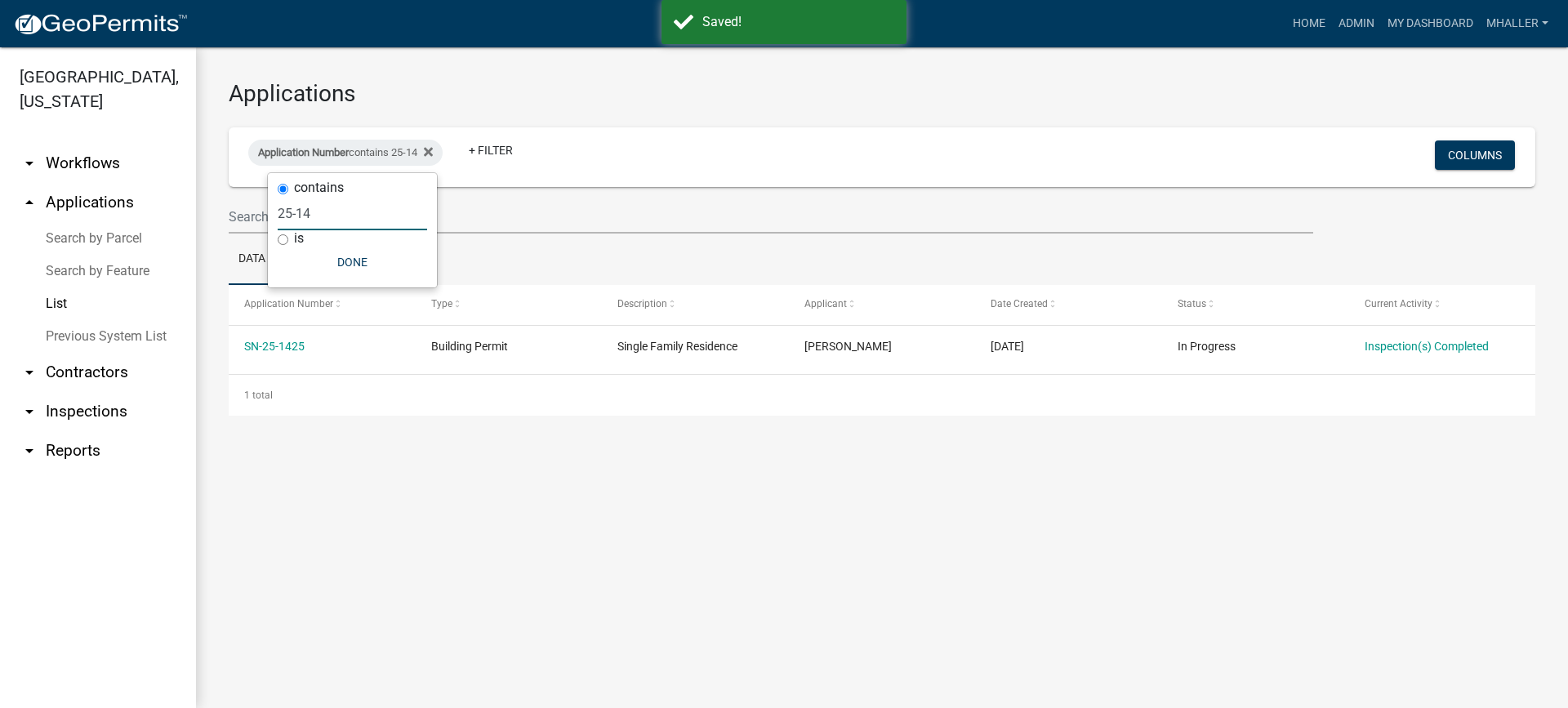
type input "25-1"
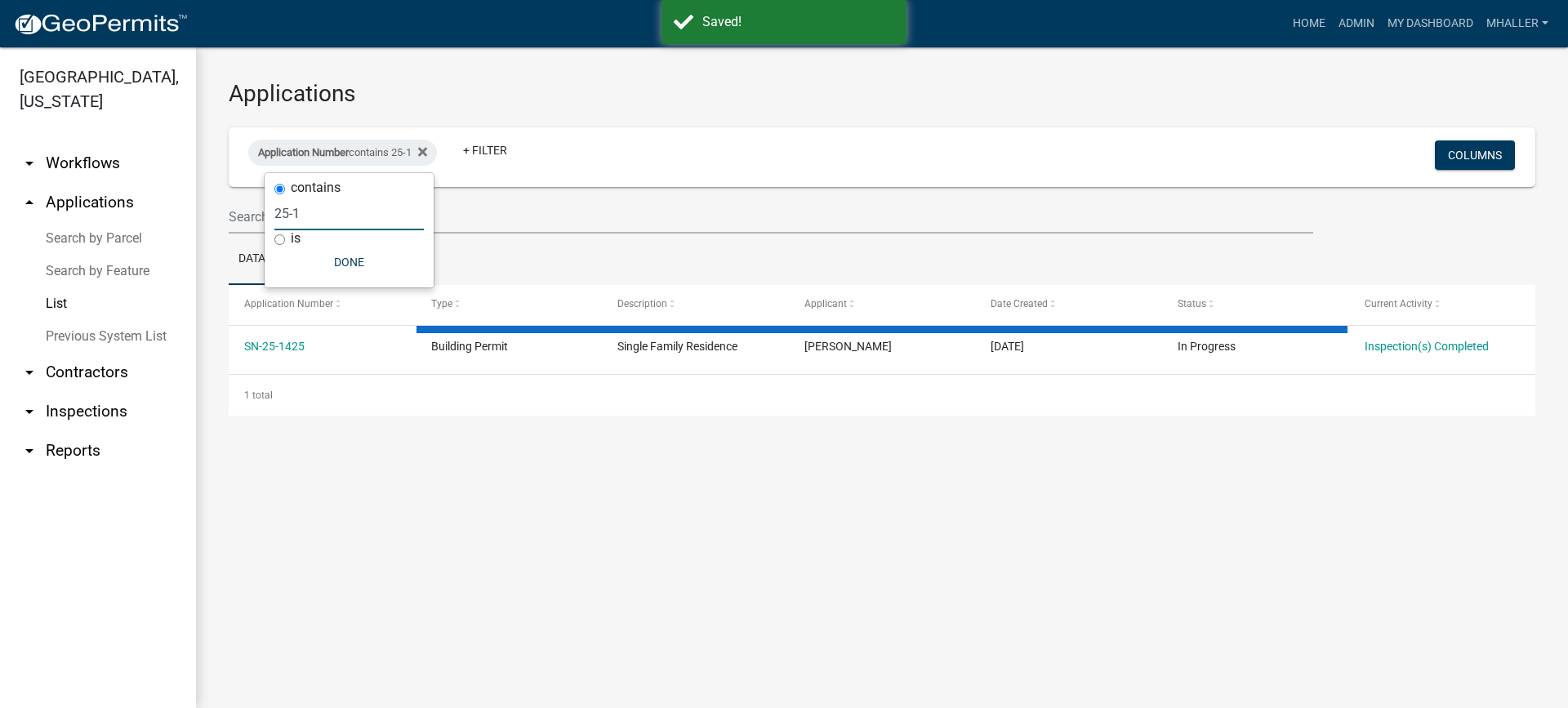
select select "1: 25"
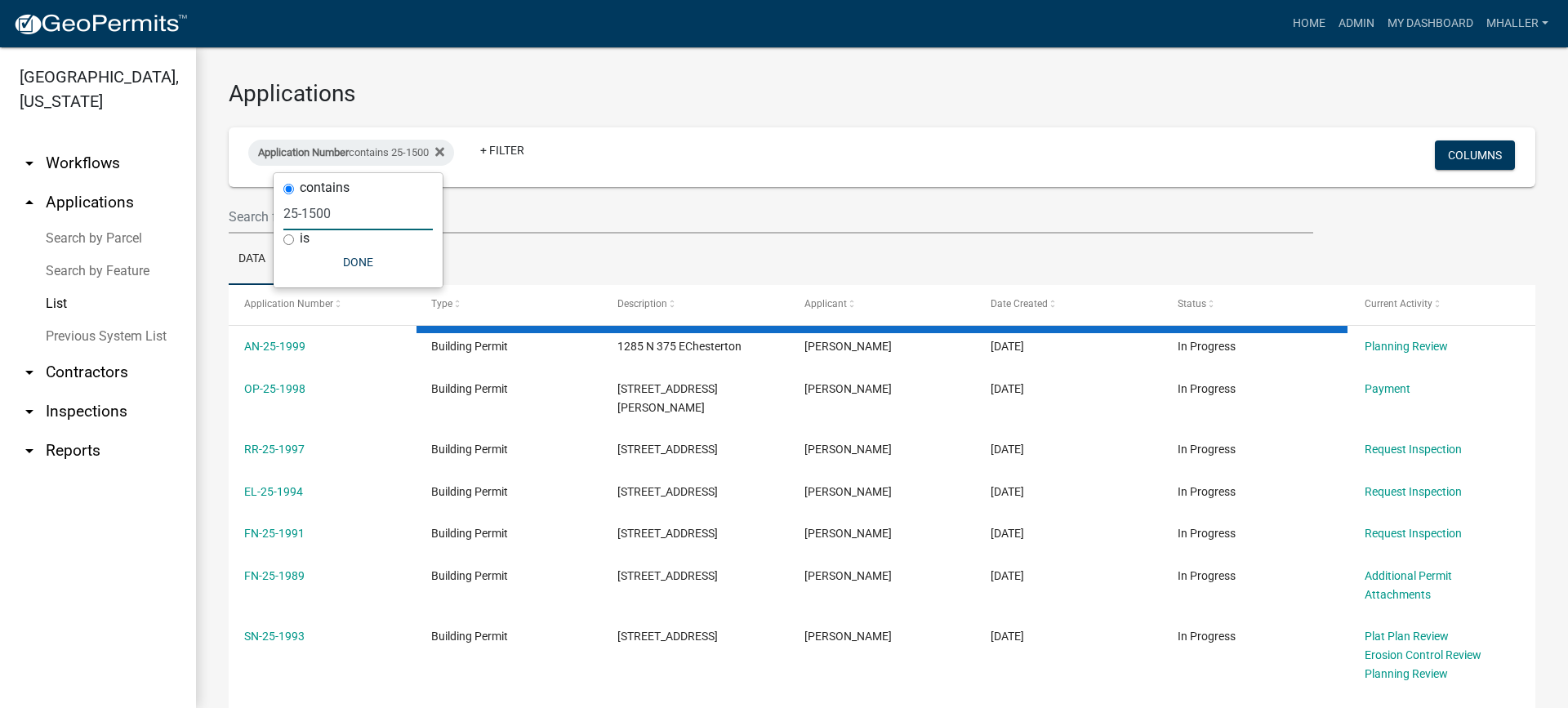
type input "25-1500"
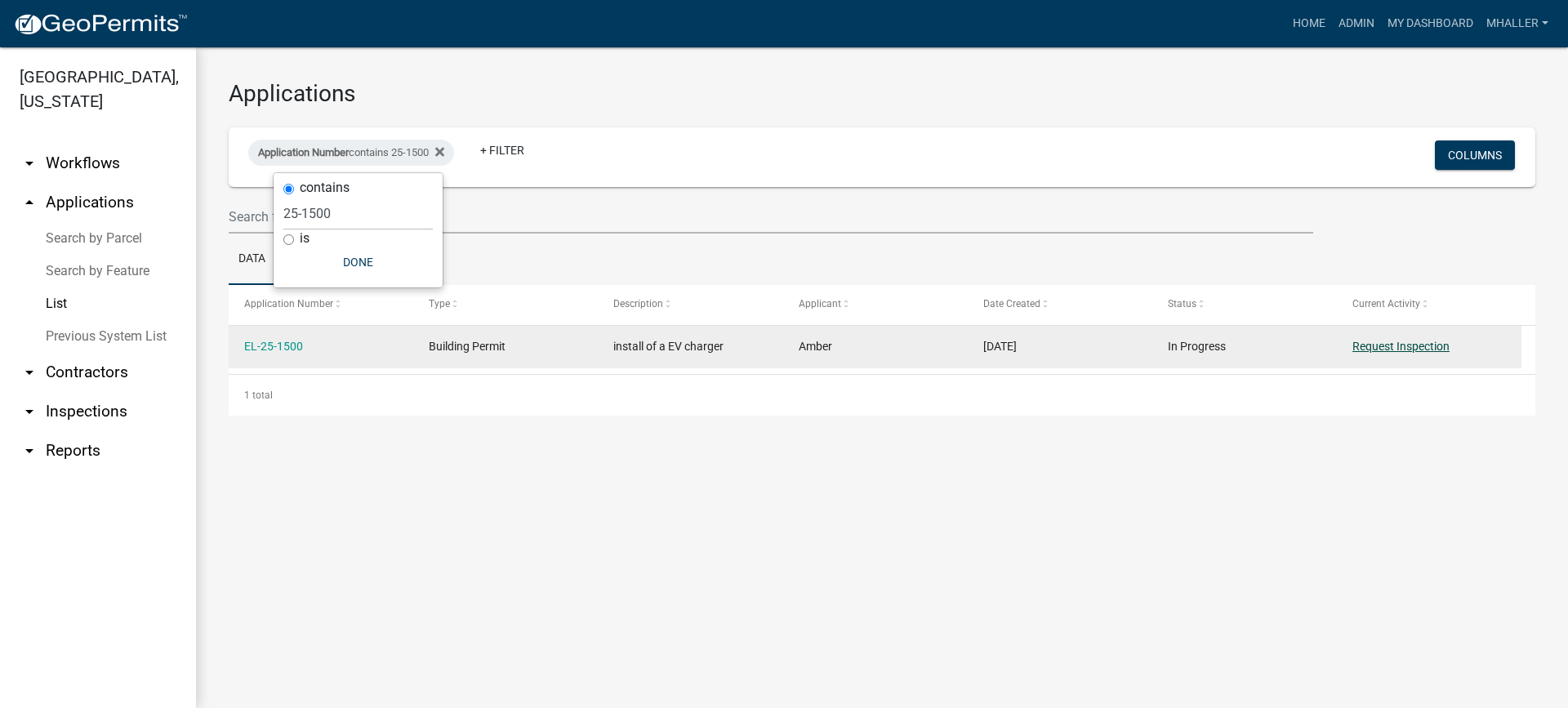
click at [1383, 344] on link "Request Inspection" at bounding box center [1401, 346] width 97 height 13
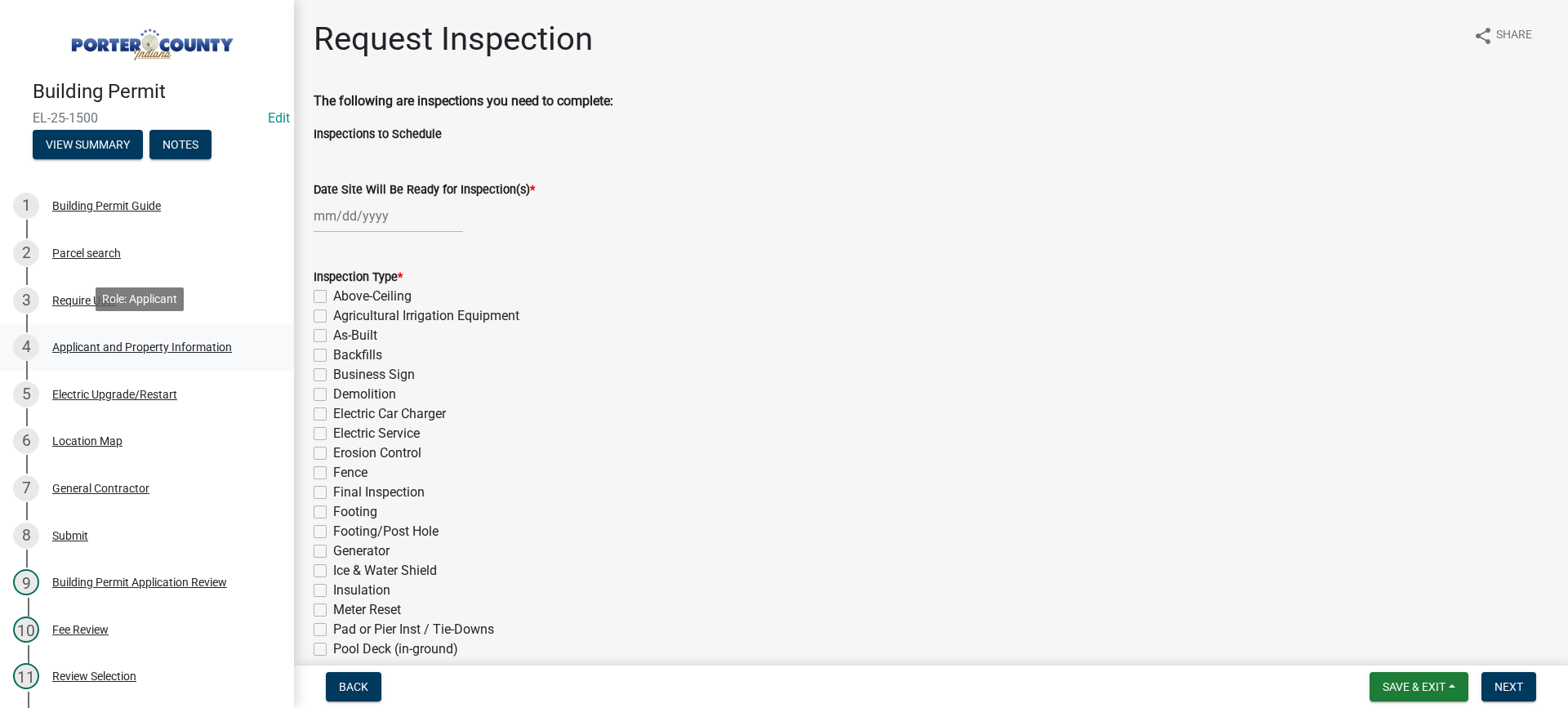
click at [150, 343] on div "Applicant and Property Information" at bounding box center [142, 347] width 180 height 11
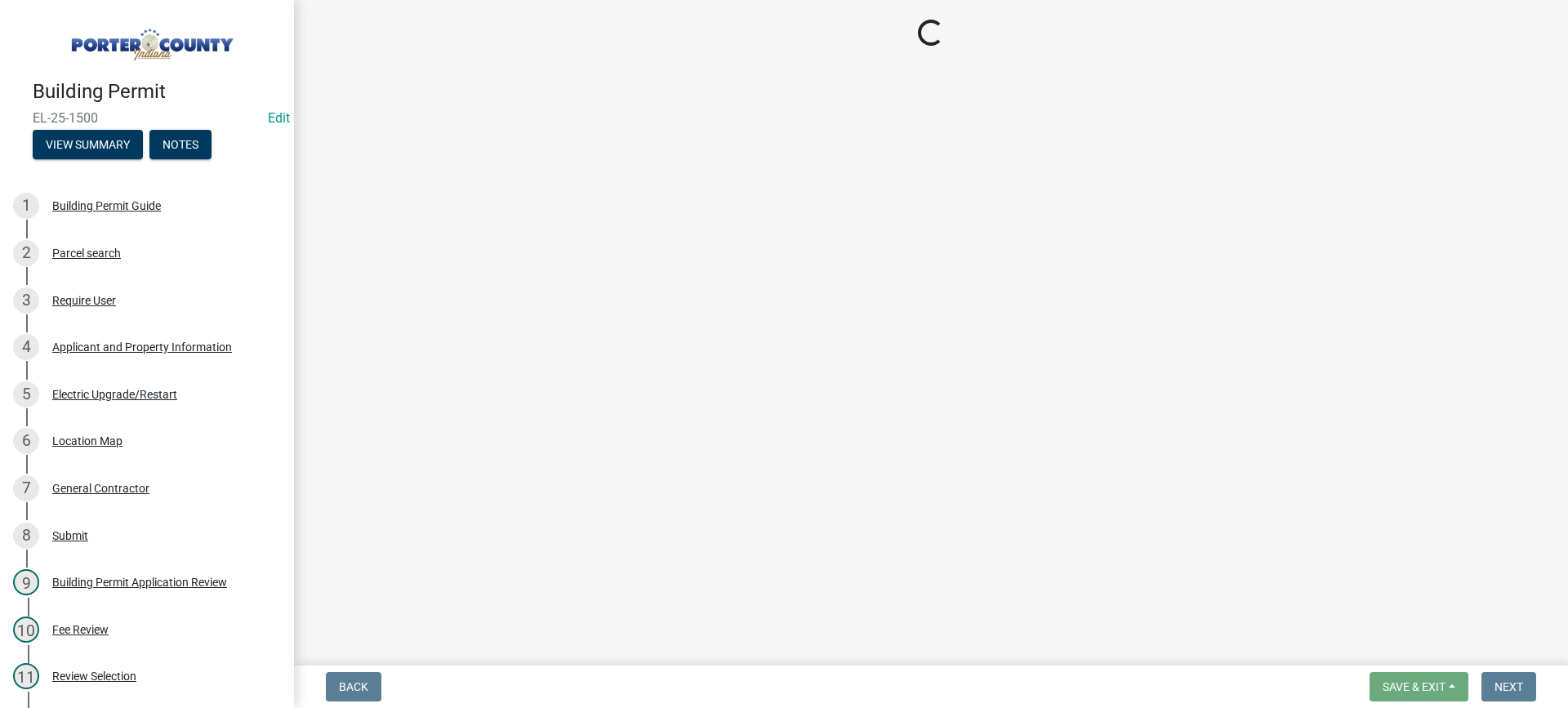
select select "42deca87-6946-4ced-a5f6-3d6cc7cfc8d2"
select select "70f77741-be3f-462c-9899-91d8ca390455"
select select "e2d1b1d7-ccc9-456b-9e96-e16306515997"
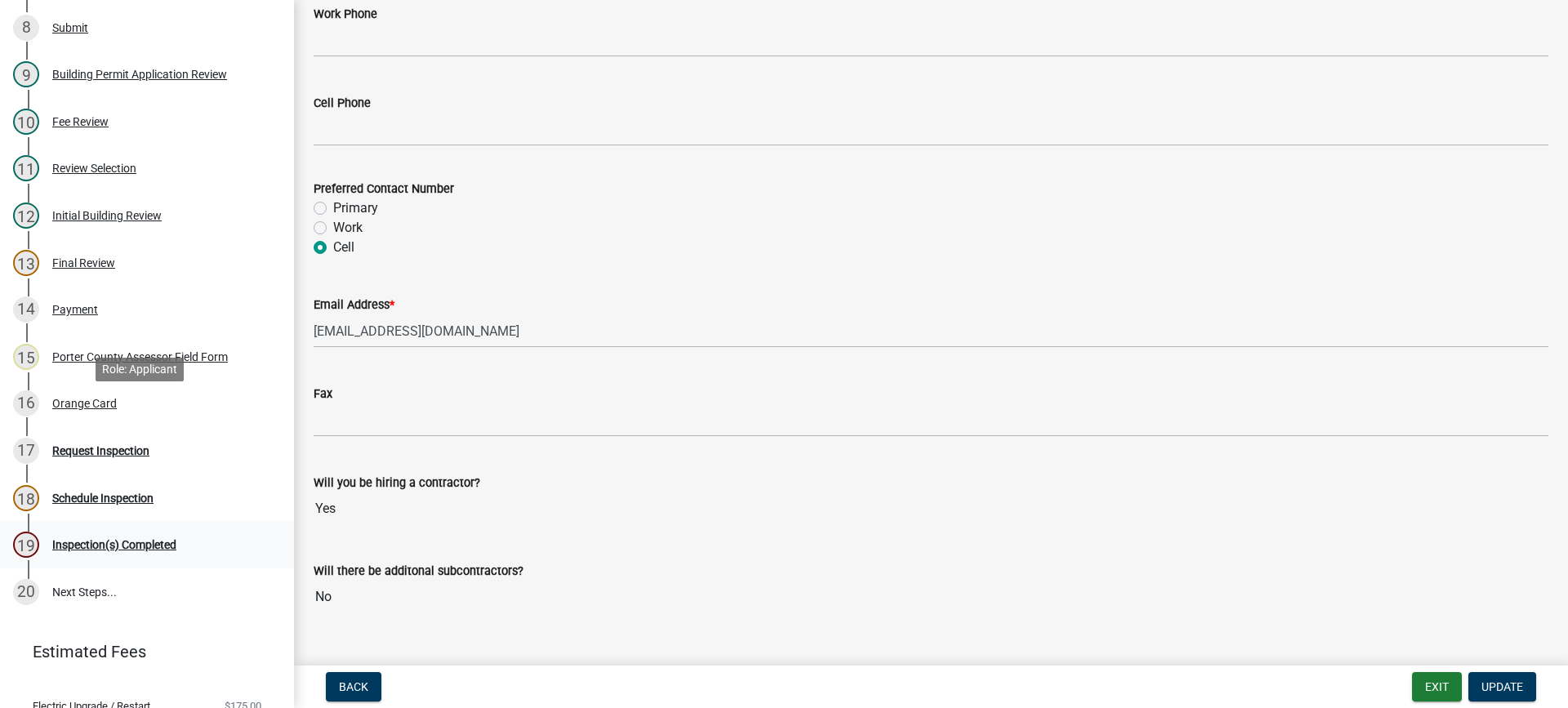
scroll to position [600, 0]
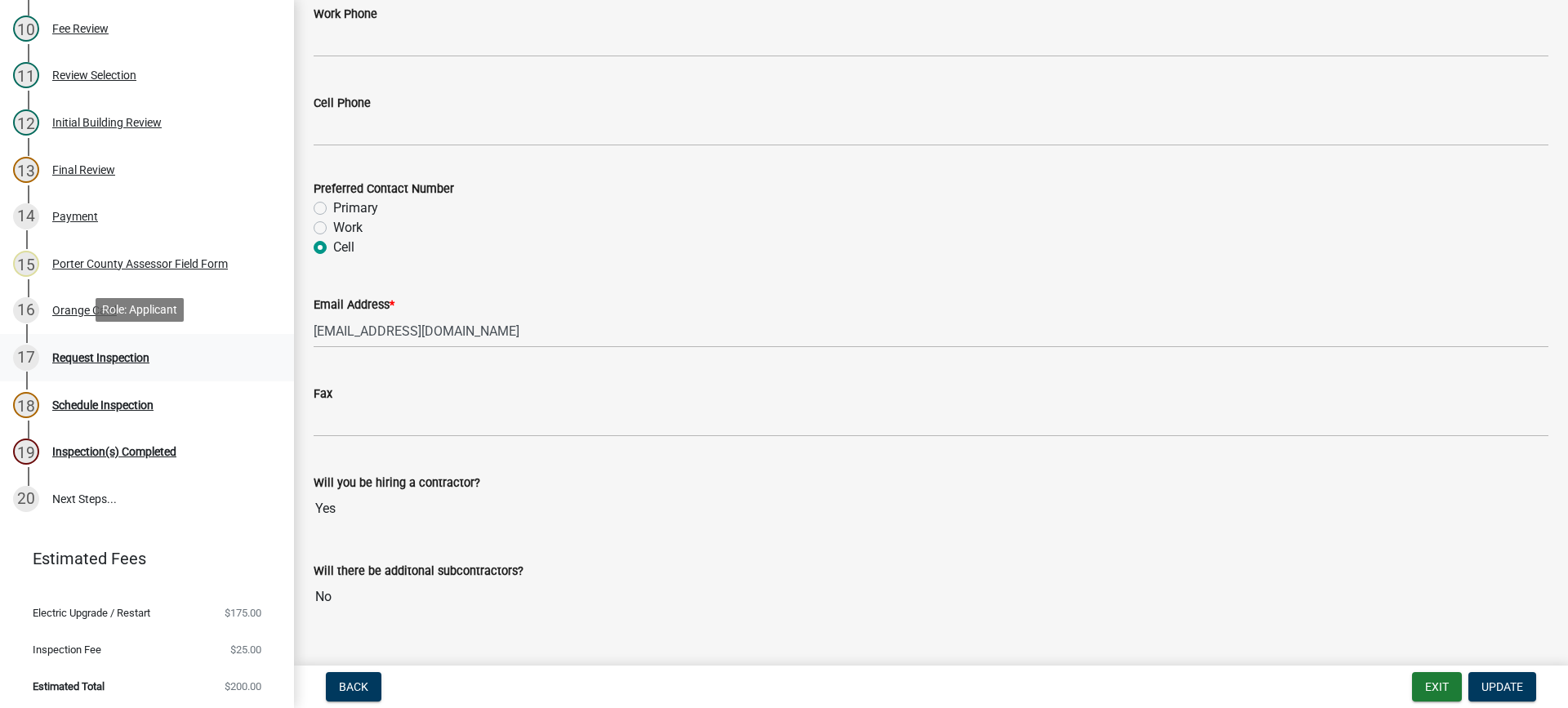
click at [98, 354] on div "Request Inspection" at bounding box center [100, 357] width 97 height 11
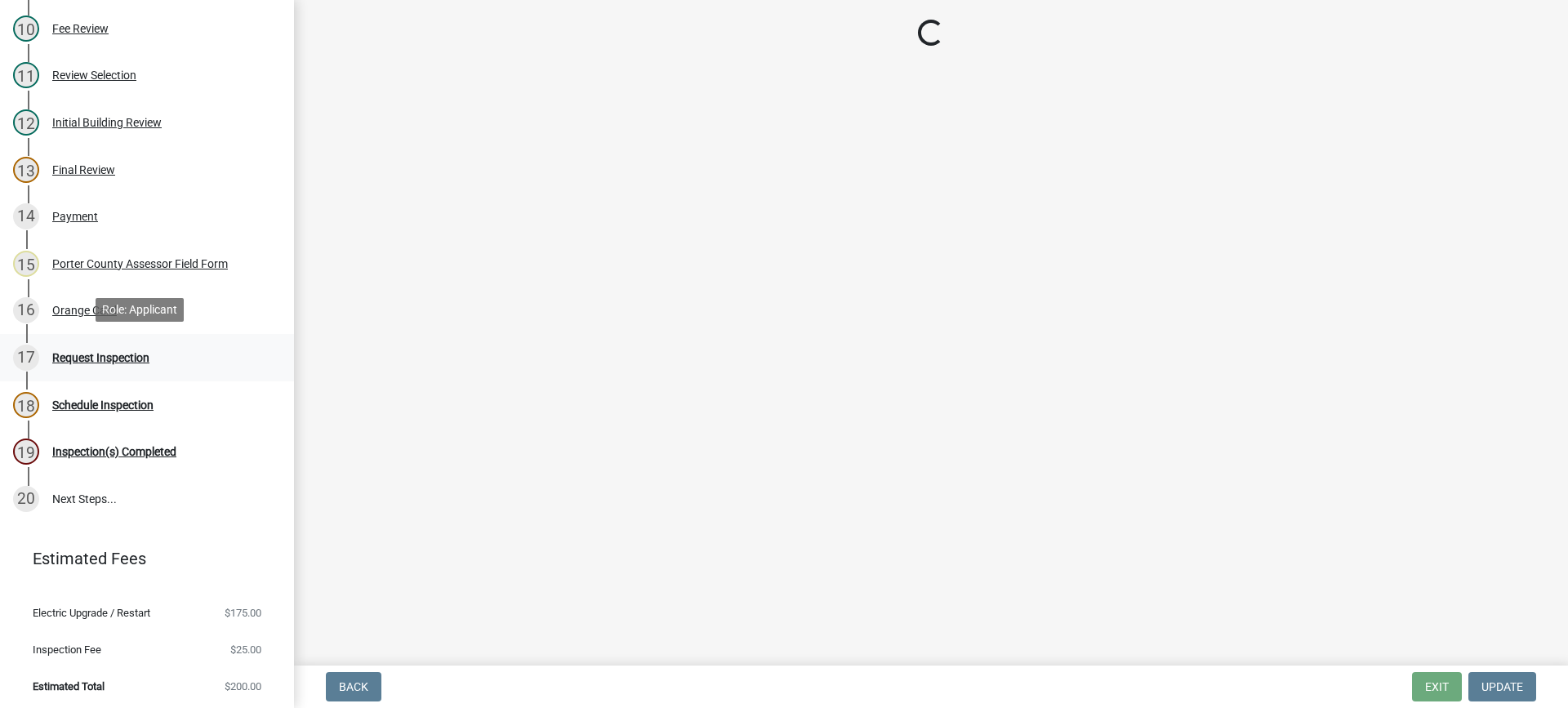
scroll to position [0, 0]
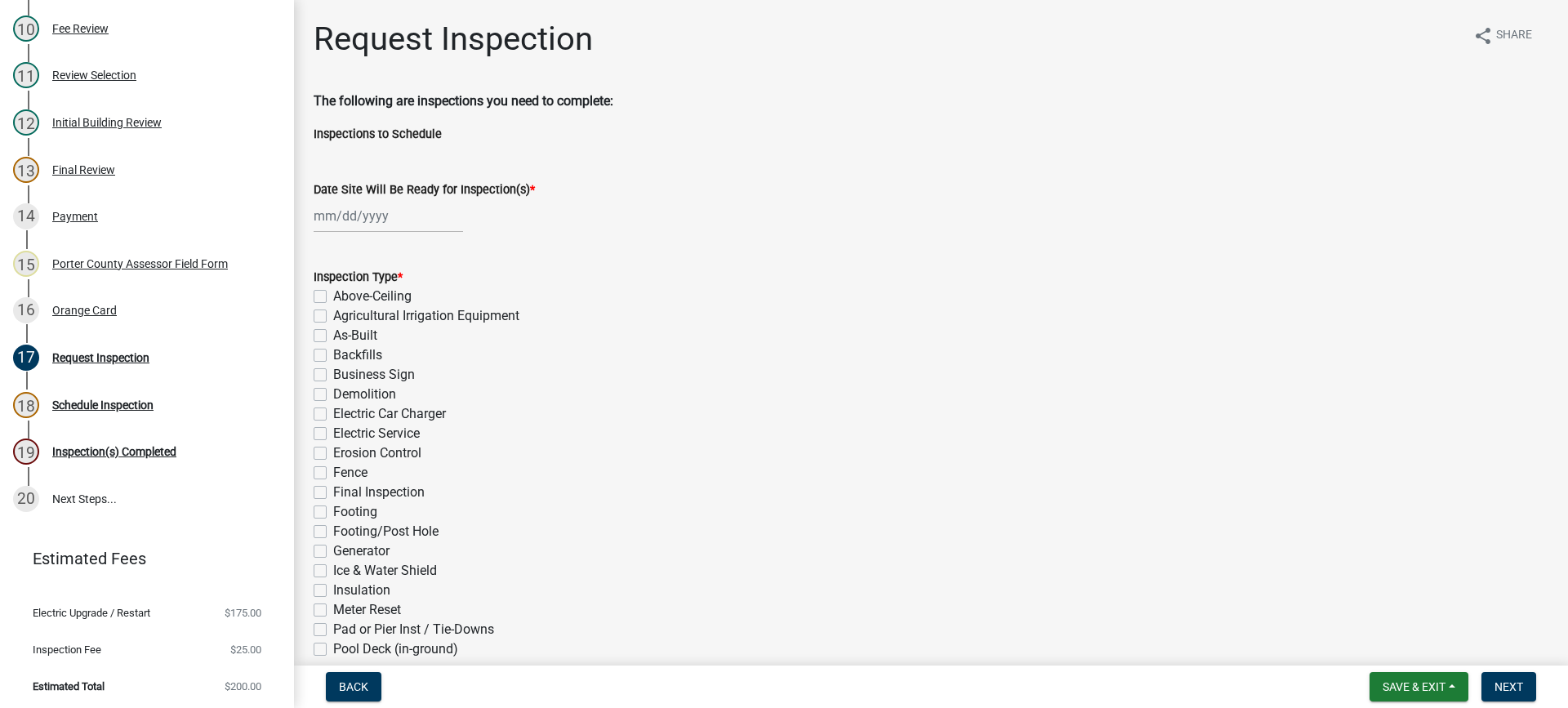
select select "10"
select select "2025"
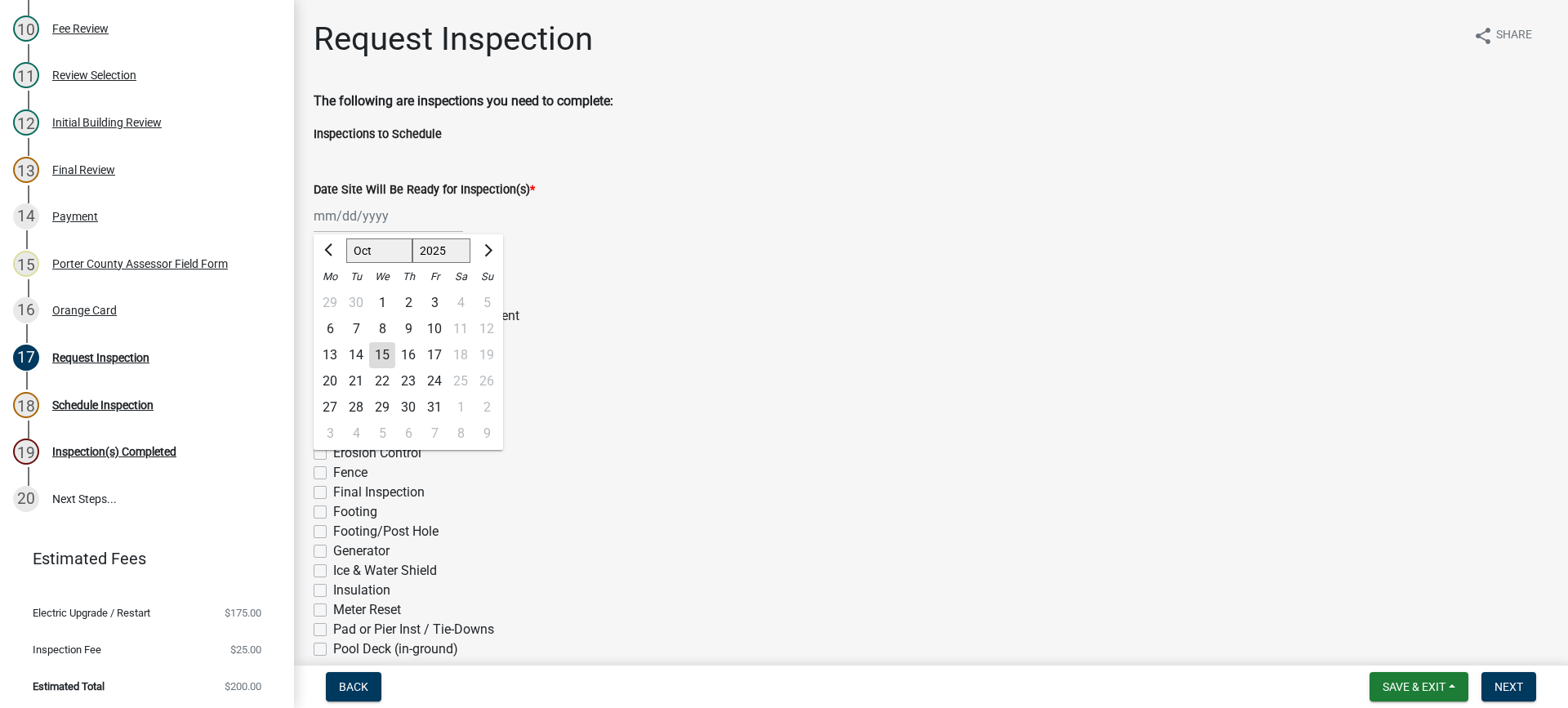
click at [375, 217] on div "[PERSON_NAME] Feb Mar Apr [PERSON_NAME][DATE] Oct Nov [DATE] 1526 1527 1528 152…" at bounding box center [389, 216] width 149 height 33
click at [435, 356] on div "17" at bounding box center [434, 355] width 26 height 26
type input "[DATE]"
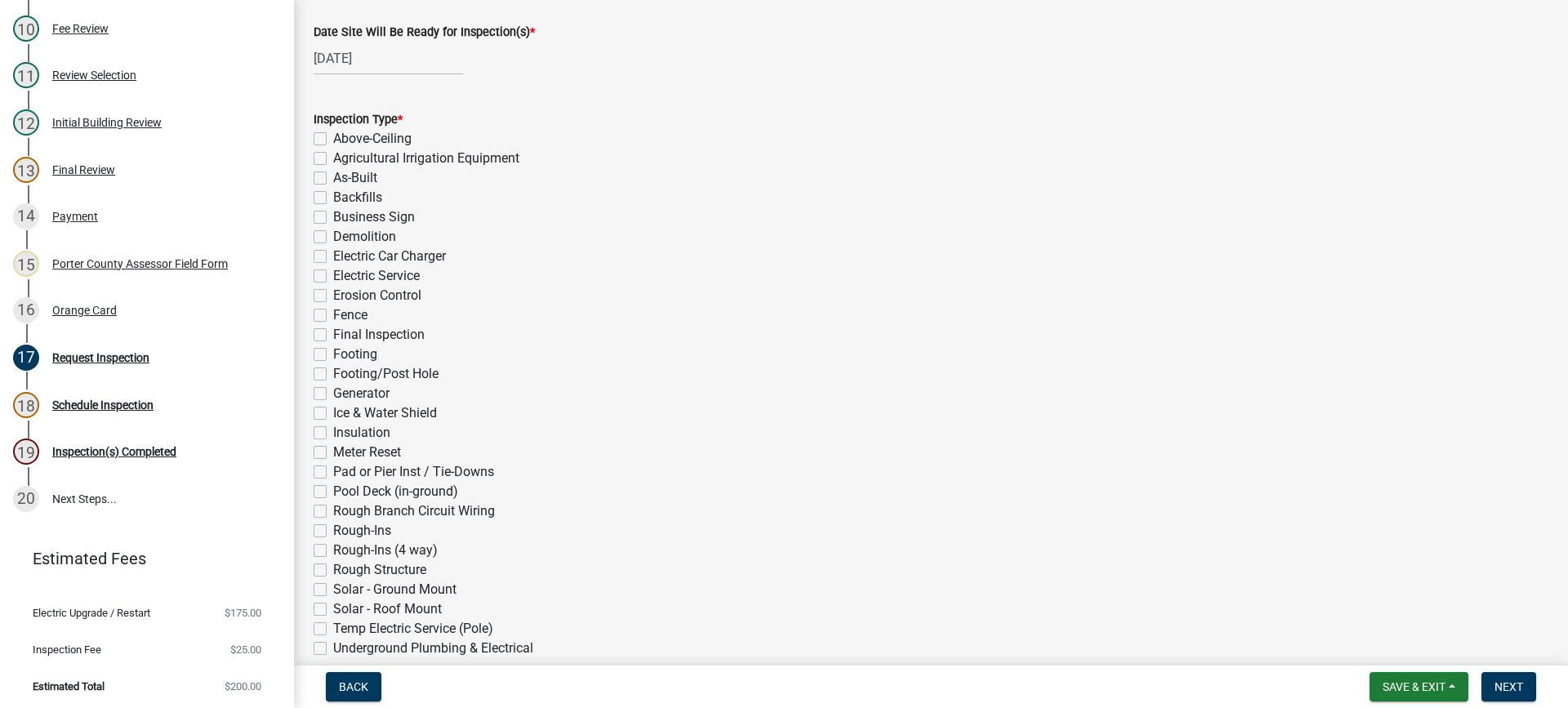
scroll to position [164, 0]
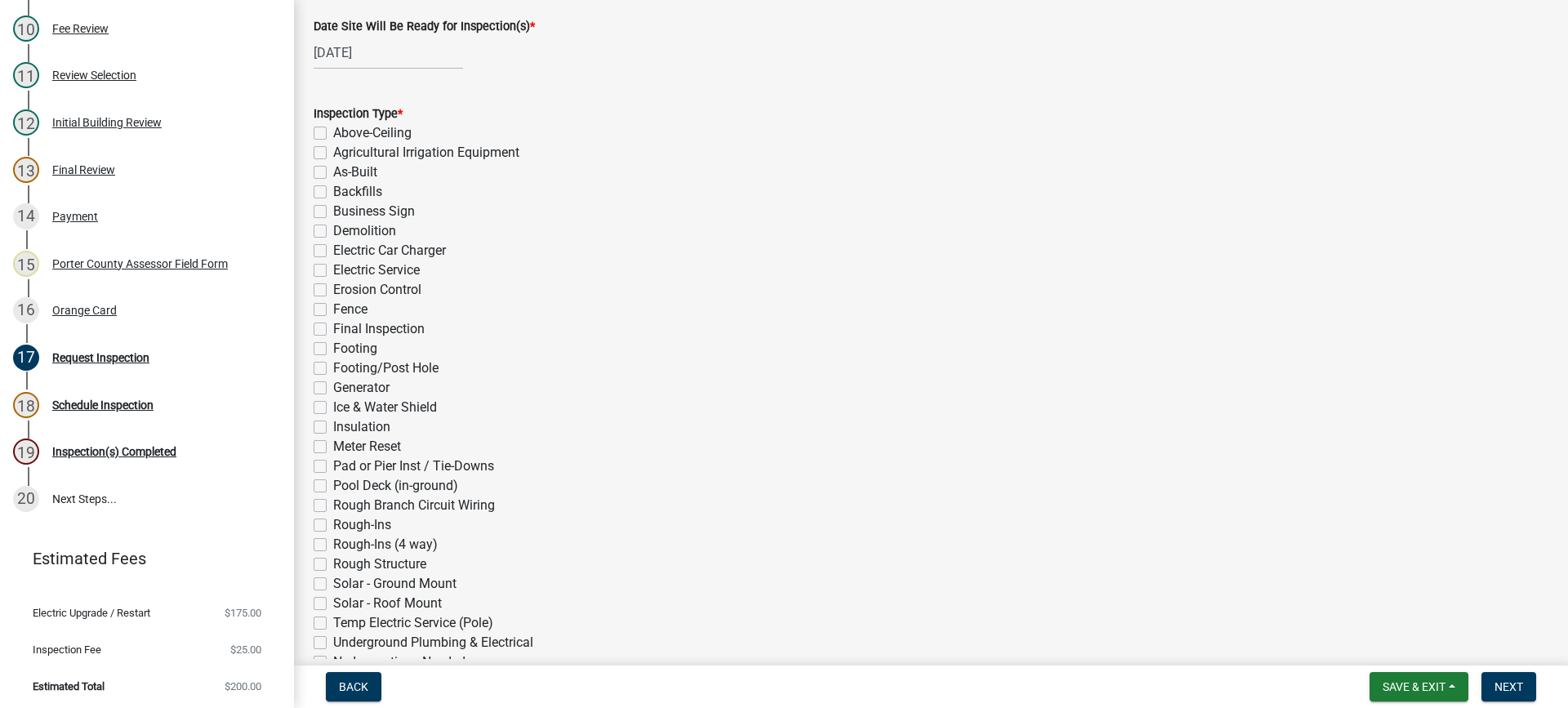
click at [333, 250] on label "Electric Car Charger" at bounding box center [389, 250] width 113 height 20
click at [333, 250] on input "Electric Car Charger" at bounding box center [338, 246] width 10 height 10
checkbox input "true"
checkbox input "false"
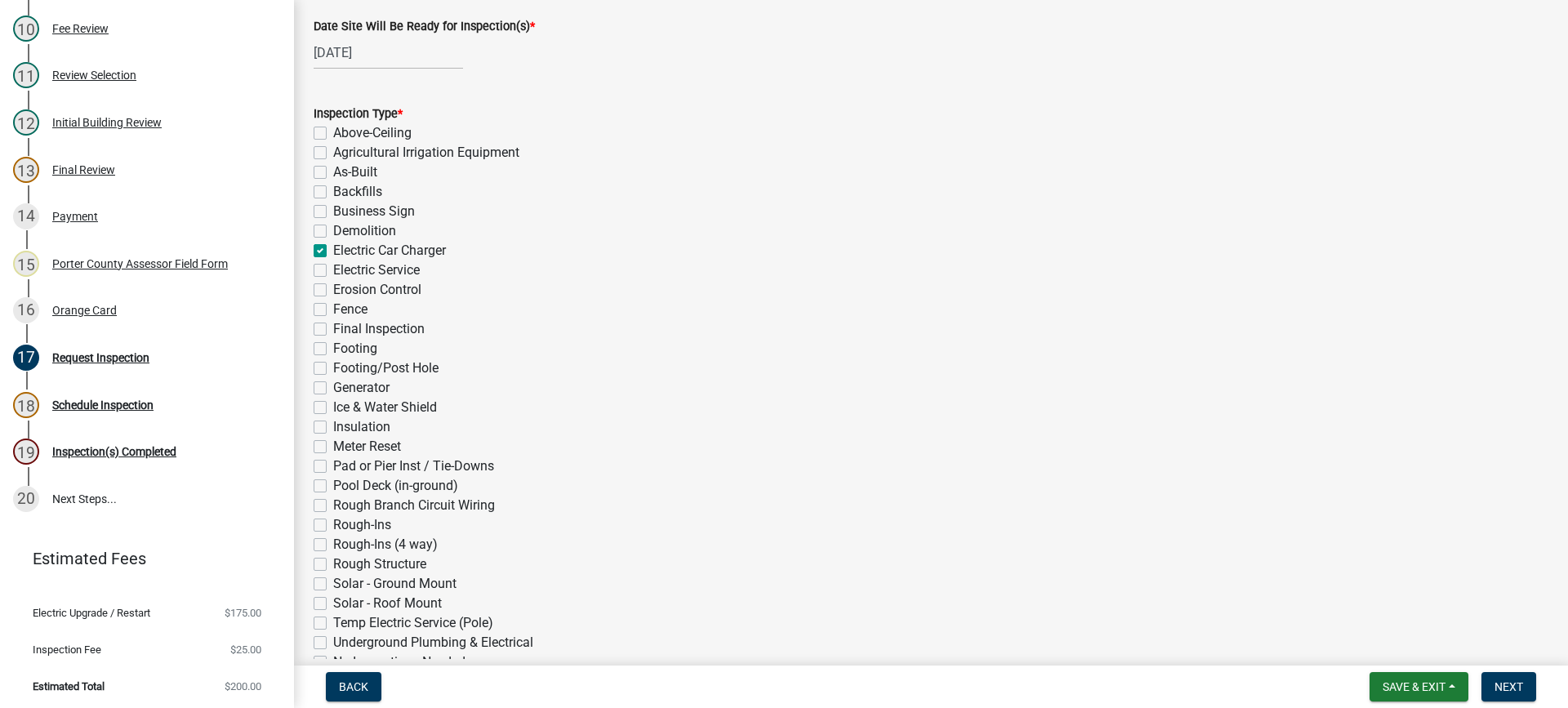
checkbox input "false"
checkbox input "true"
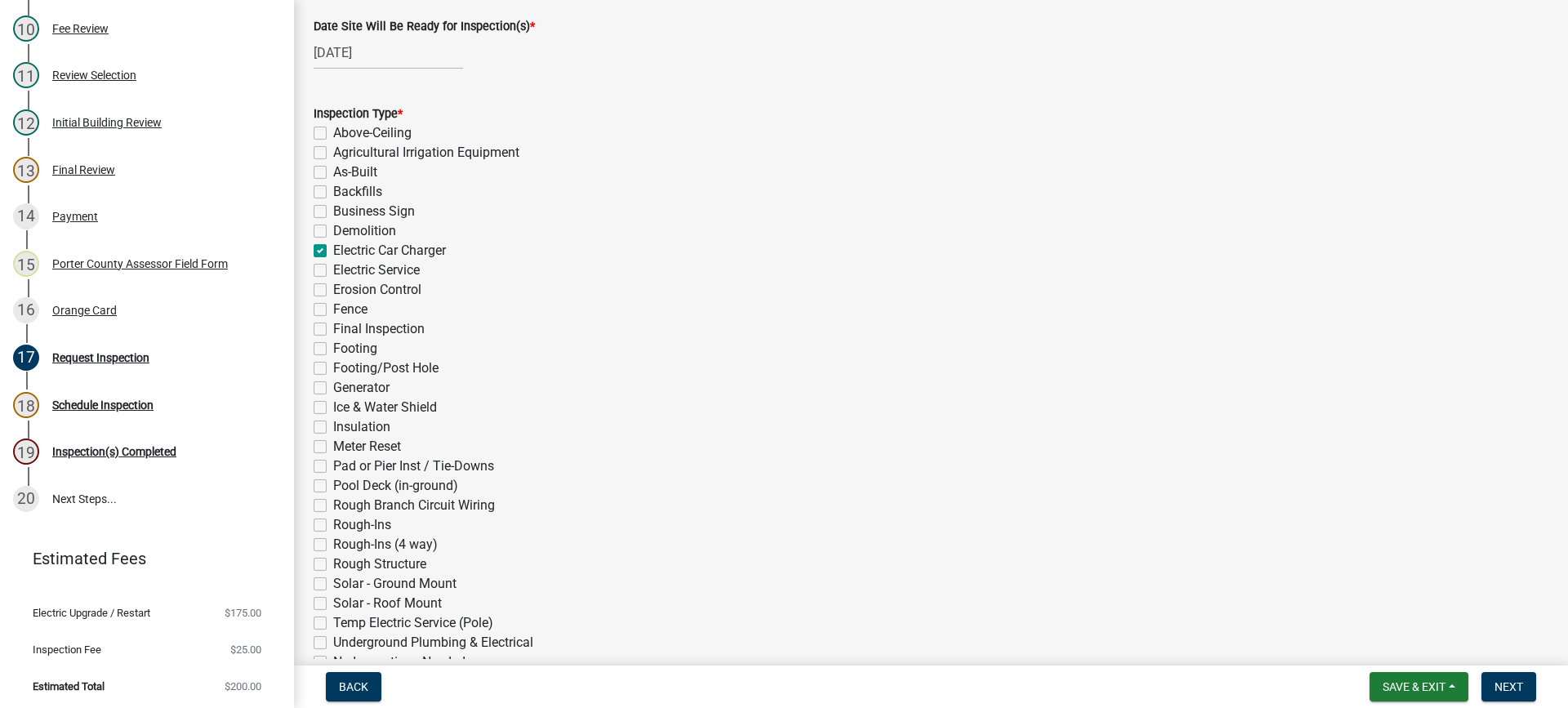
checkbox input "false"
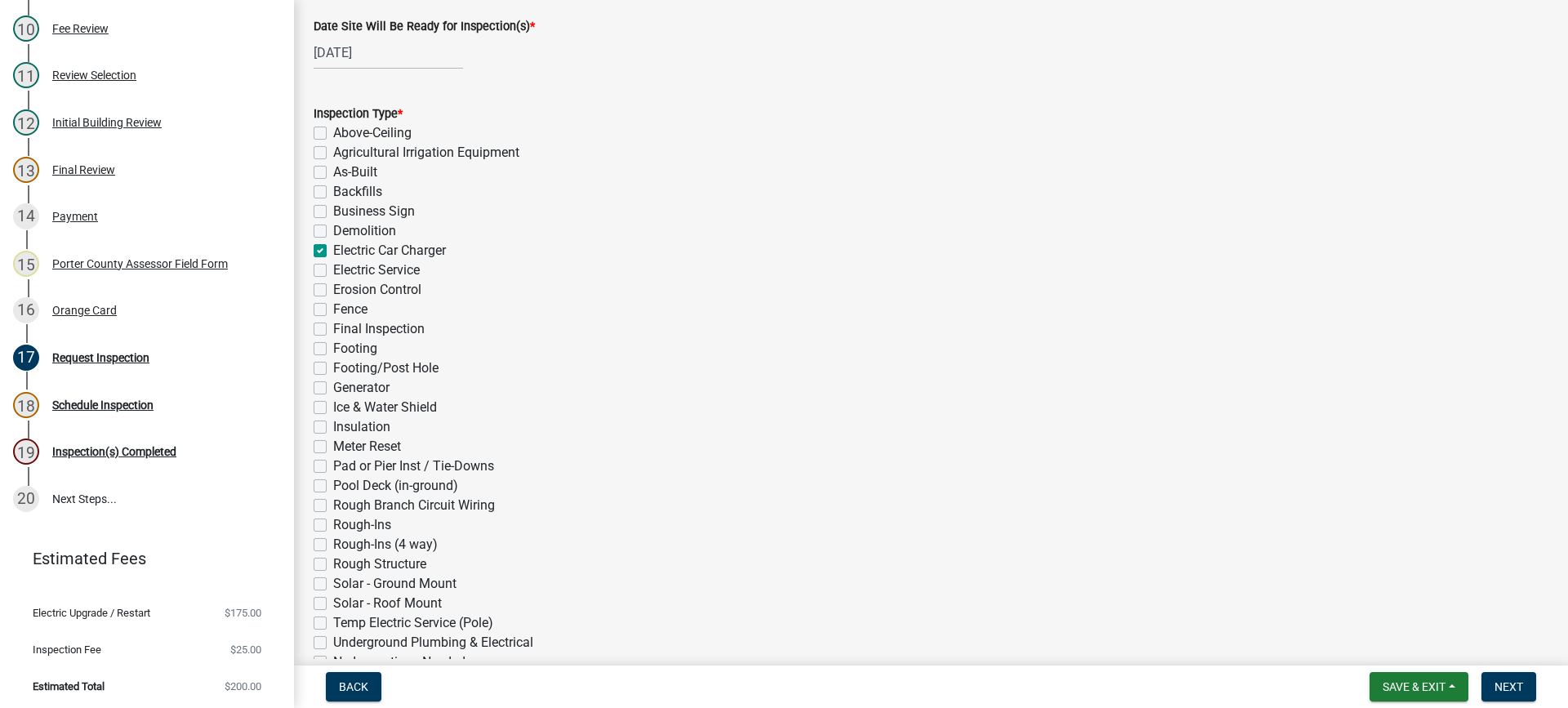
checkbox input "false"
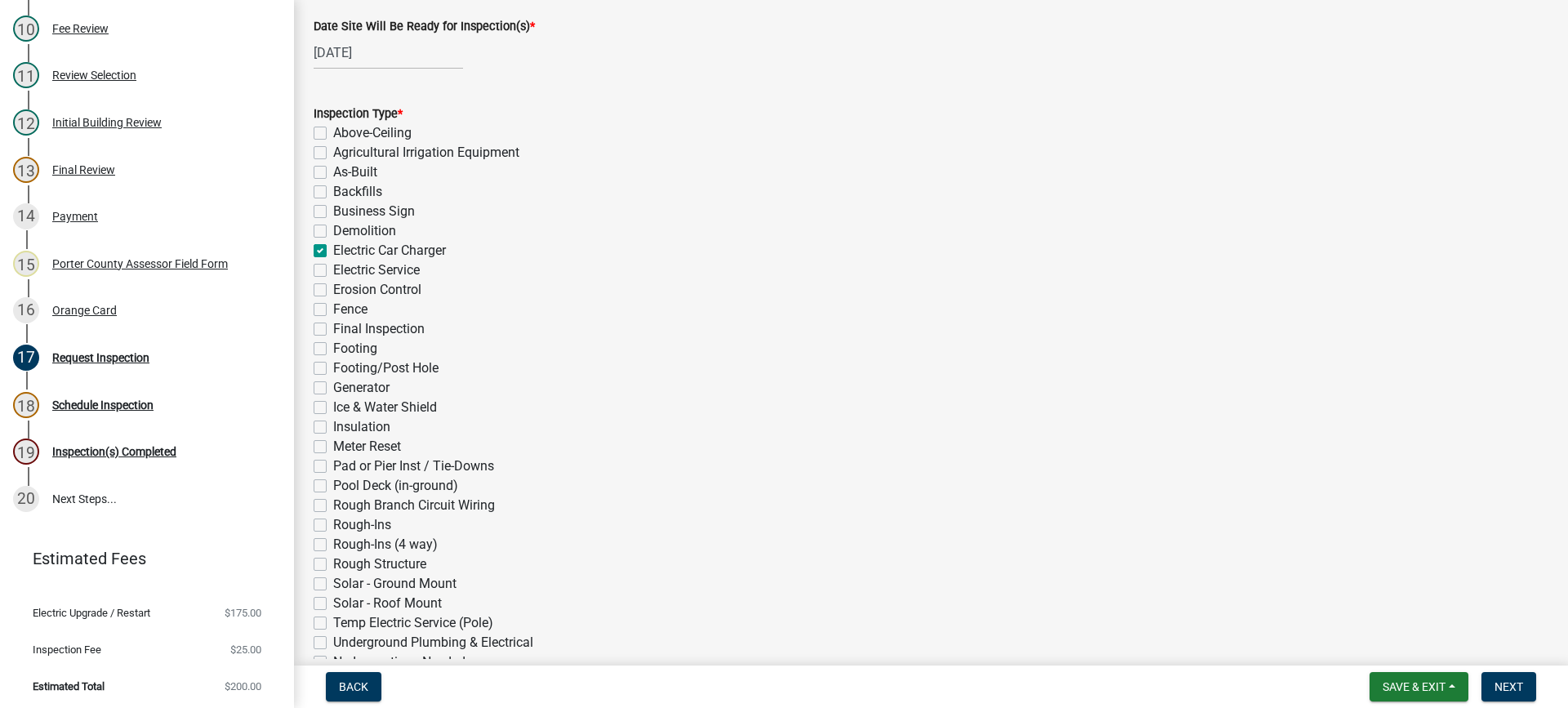
checkbox input "false"
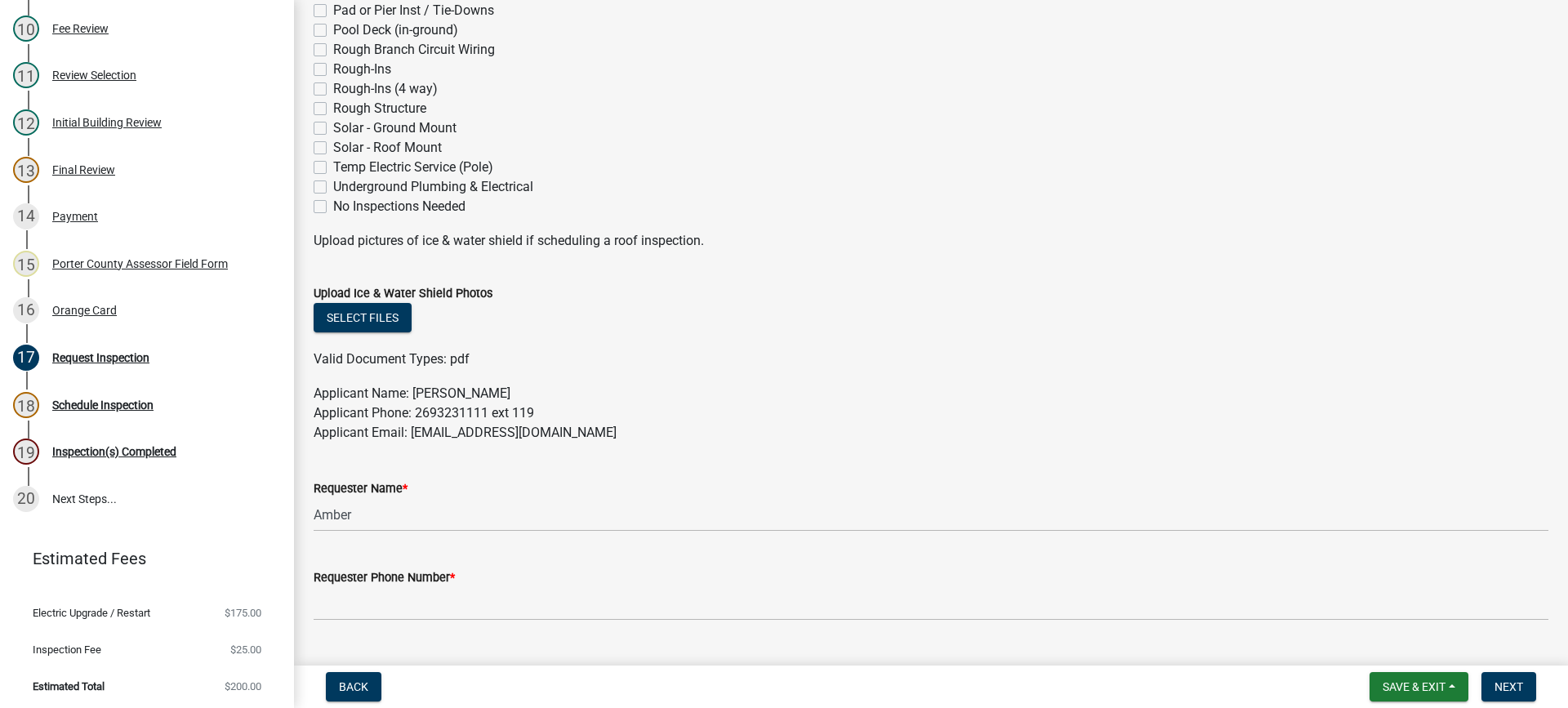
scroll to position [816, 0]
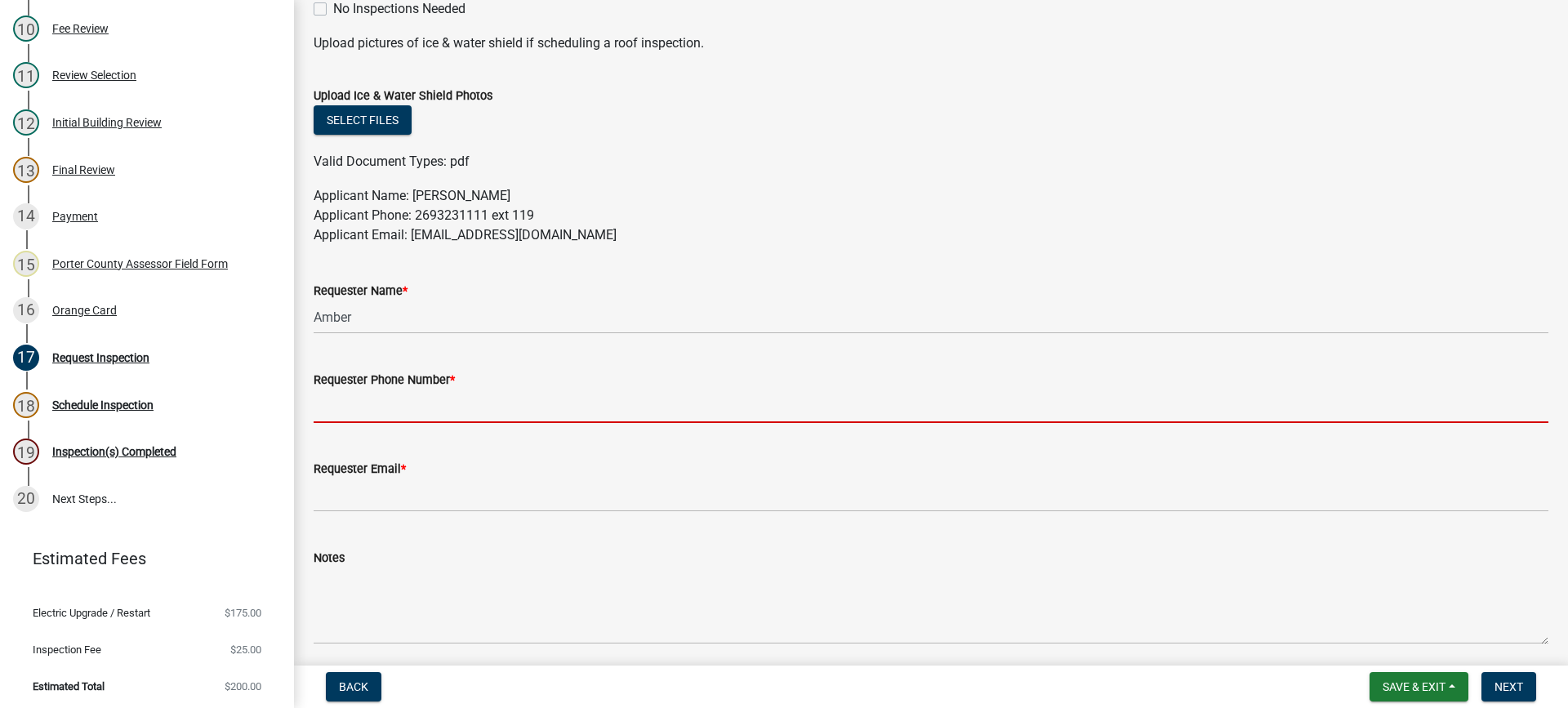
click at [380, 404] on input "Requester Phone Number *" at bounding box center [931, 406] width 1234 height 33
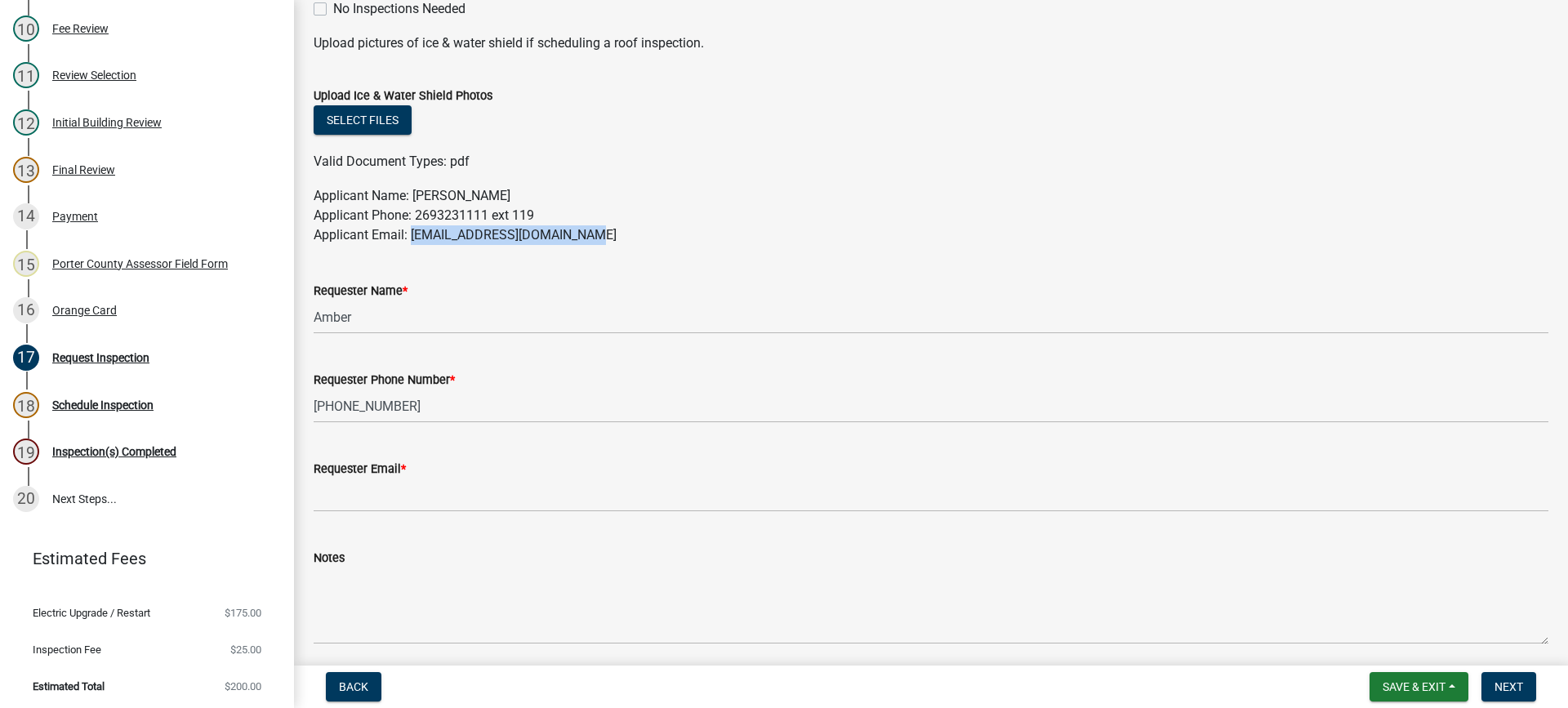
drag, startPoint x: 566, startPoint y: 235, endPoint x: 411, endPoint y: 237, distance: 155.0
click at [411, 237] on p "Applicant Name: [PERSON_NAME] Applicant Phone: 2693231111 ext 119 Applicant Ema…" at bounding box center [931, 216] width 1234 height 59
click at [570, 233] on p "Applicant Name: [PERSON_NAME] Applicant Phone: 2693231111 ext 119 Applicant Ema…" at bounding box center [931, 216] width 1234 height 59
click at [566, 233] on p "Applicant Name: [PERSON_NAME] Applicant Phone: 2693231111 ext 119 Applicant Ema…" at bounding box center [931, 216] width 1234 height 59
drag, startPoint x: 570, startPoint y: 233, endPoint x: 411, endPoint y: 231, distance: 159.0
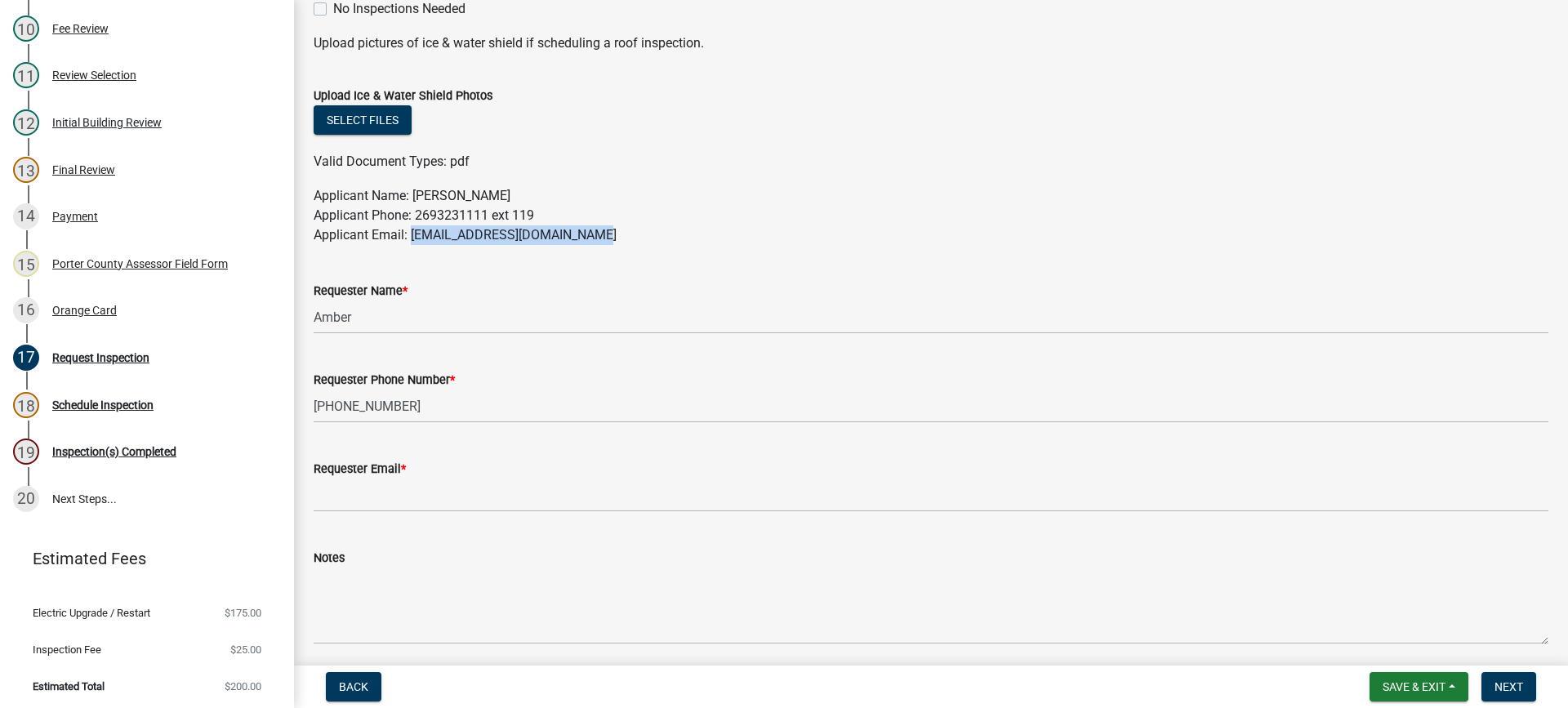
click at [411, 231] on p "Applicant Name: [PERSON_NAME] Applicant Phone: 2693231111 ext 119 Applicant Ema…" at bounding box center [931, 216] width 1234 height 59
copy p "[EMAIL_ADDRESS][DOMAIN_NAME]"
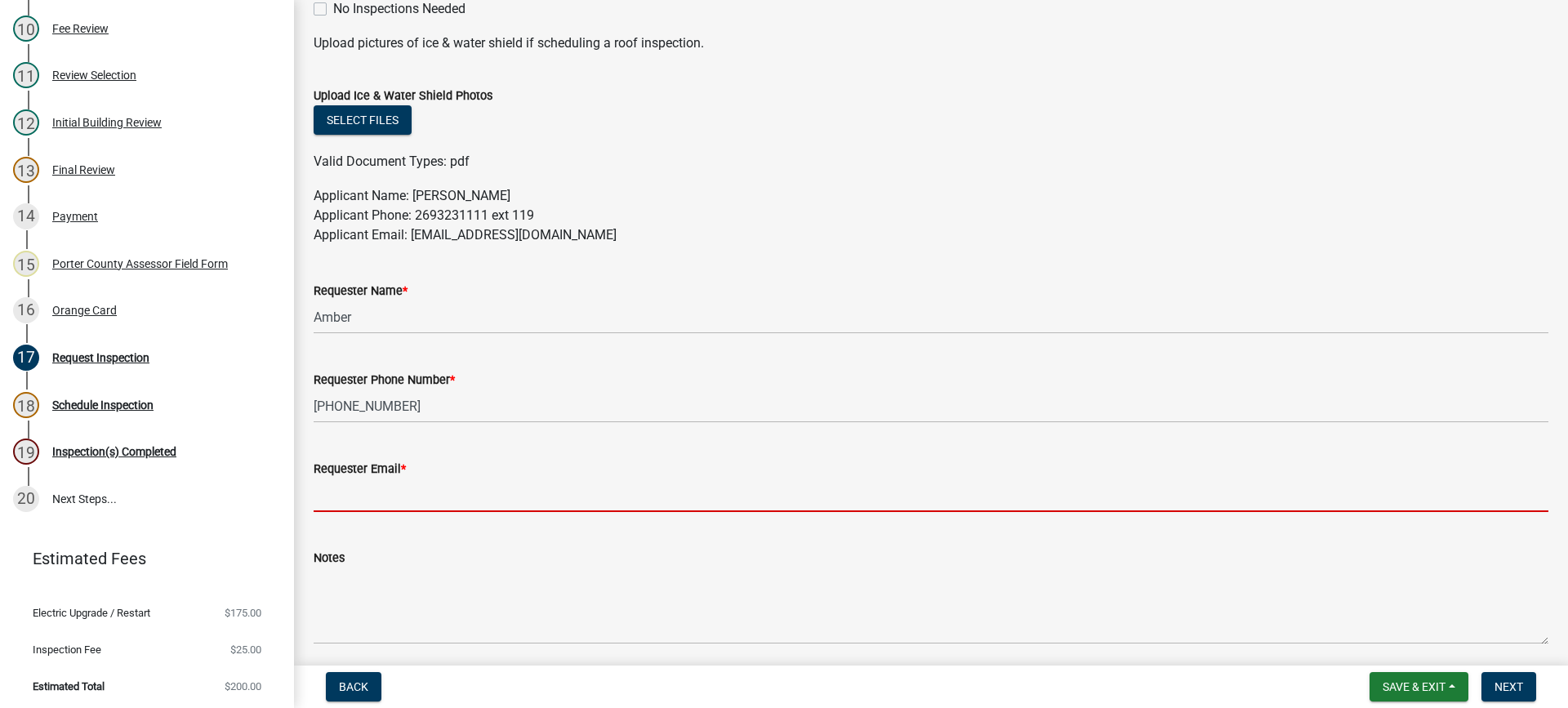
click at [442, 491] on input "Requester Email *" at bounding box center [931, 494] width 1234 height 33
paste input "[EMAIL_ADDRESS][DOMAIN_NAME]"
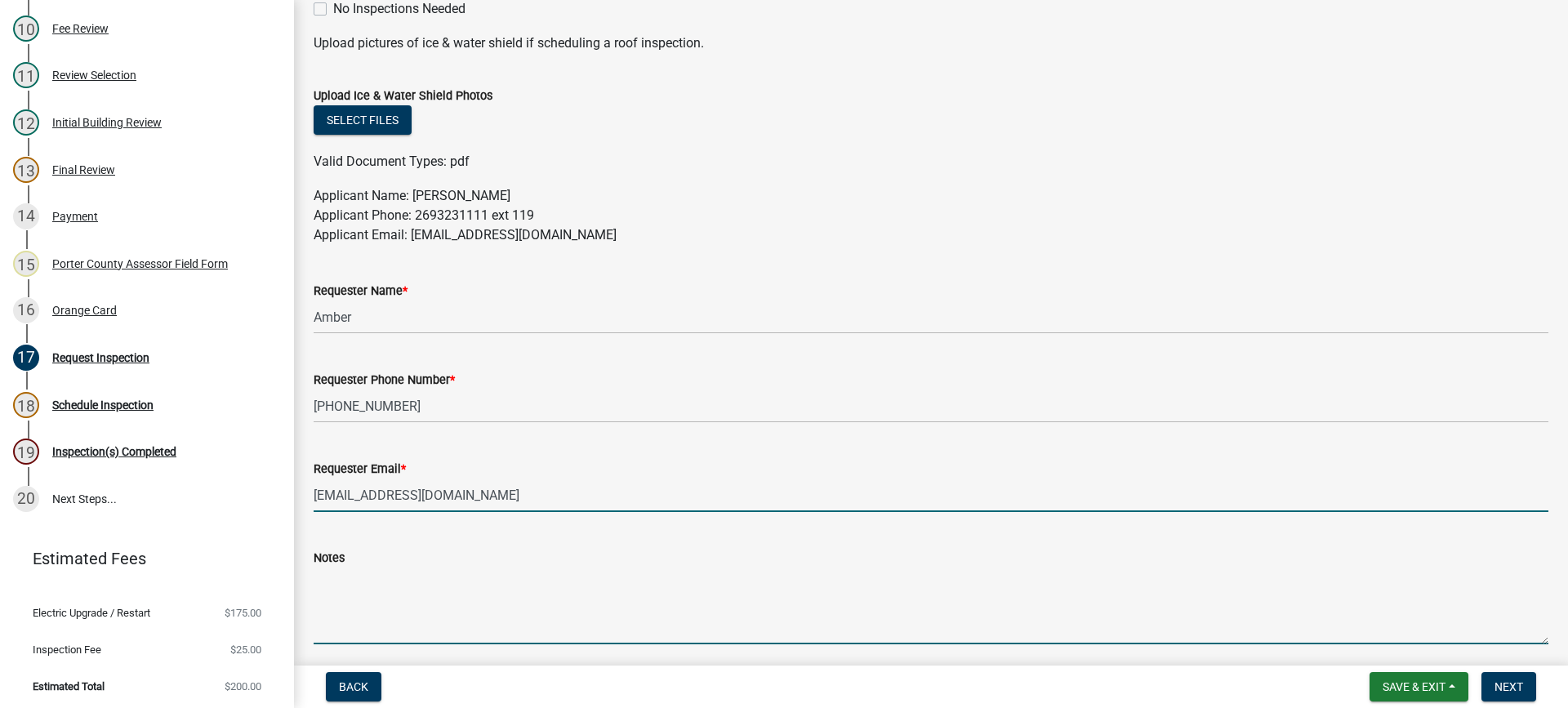
click at [433, 618] on textarea "Notes" at bounding box center [931, 605] width 1234 height 77
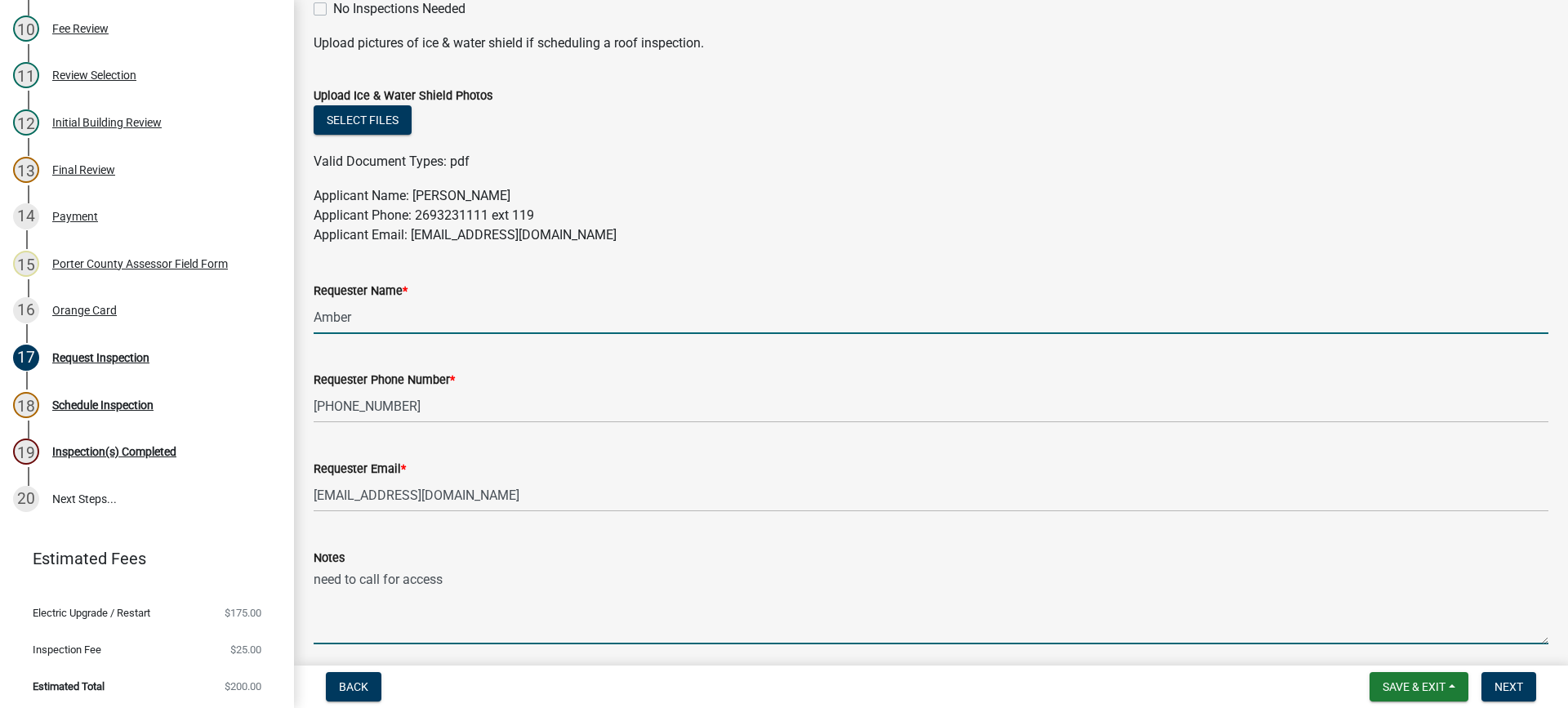
click at [368, 312] on input "Amber" at bounding box center [931, 317] width 1234 height 33
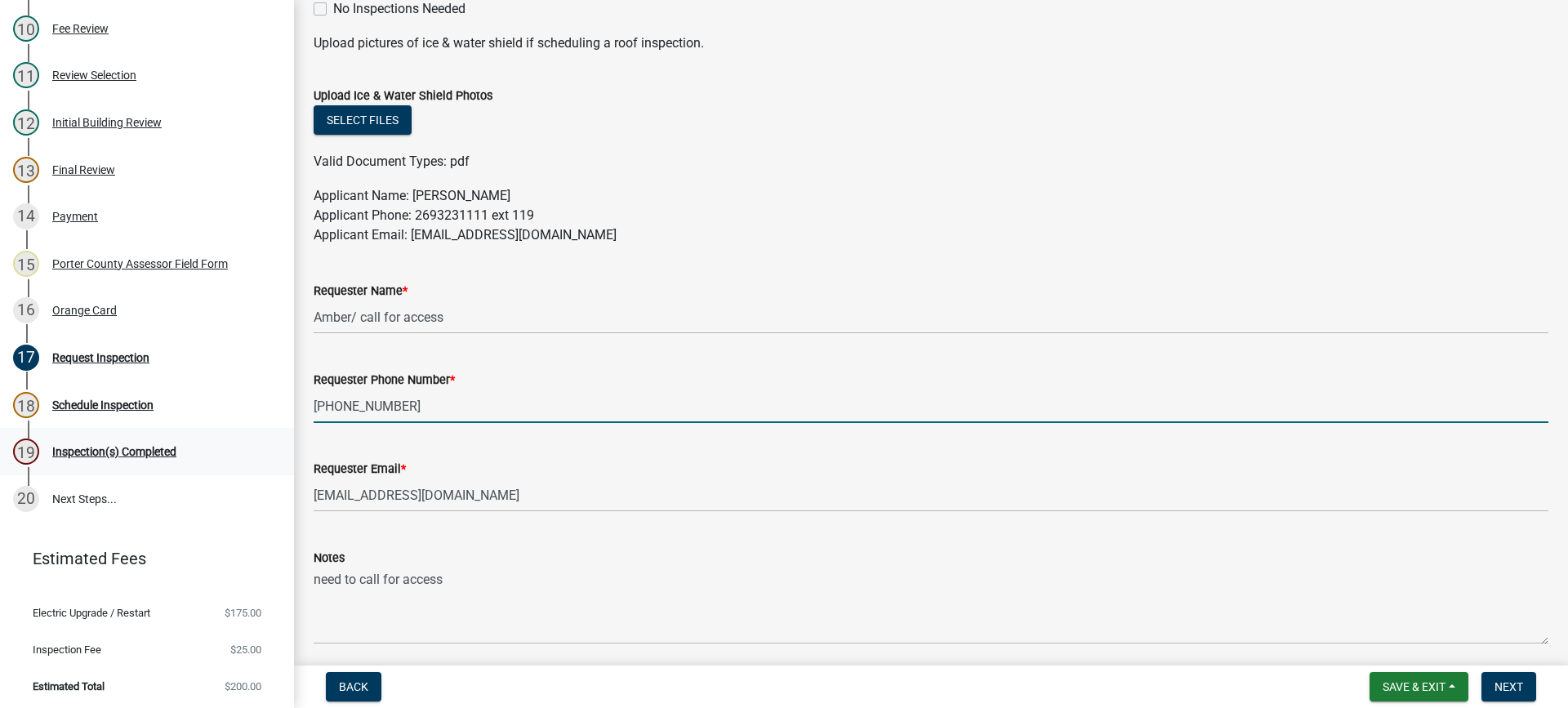
drag, startPoint x: 363, startPoint y: 413, endPoint x: 163, endPoint y: 428, distance: 200.6
click at [163, 428] on div "Building Permit EL-25-1500 Edit View Summary Notes 1 Building Permit Guide 2 Pa…" at bounding box center [784, 354] width 1568 height 708
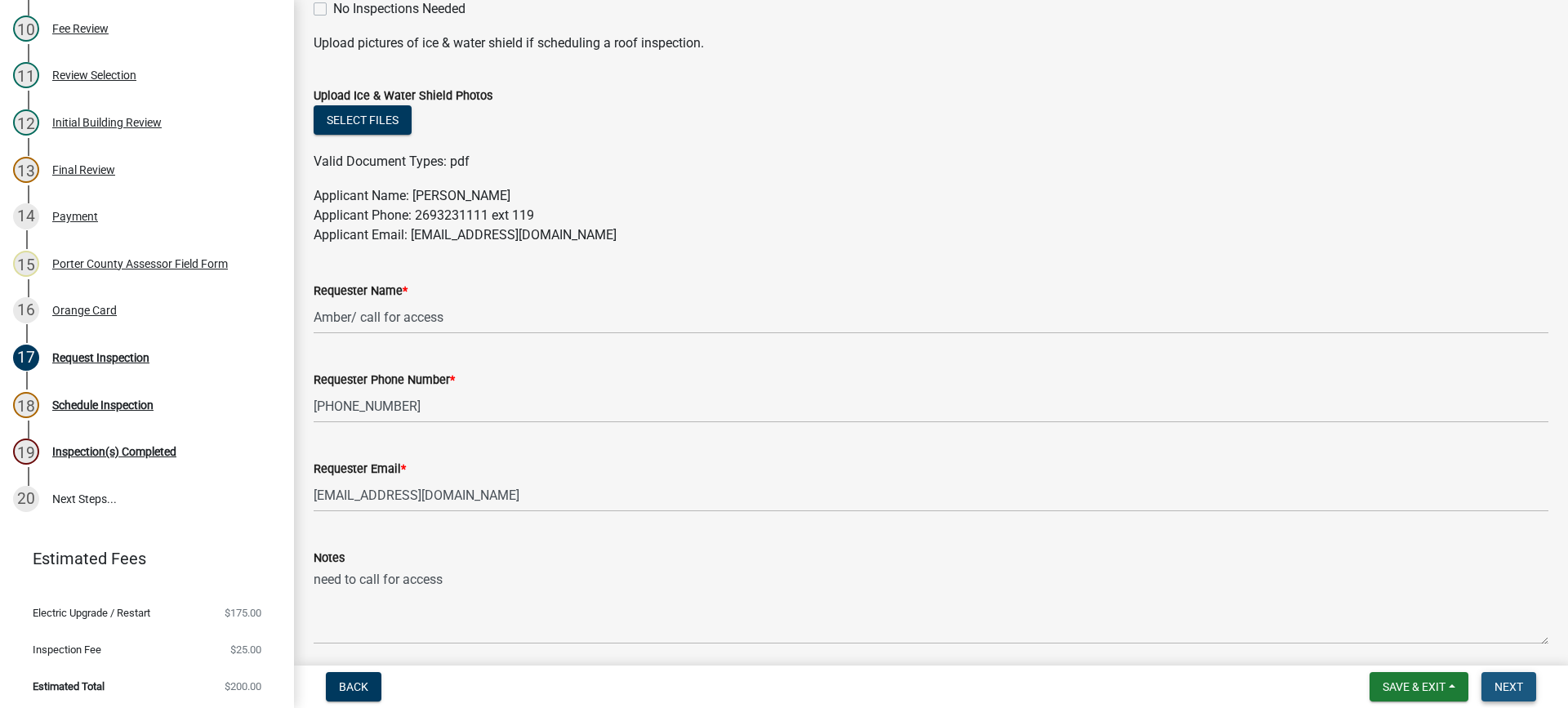
click at [1500, 689] on span "Next" at bounding box center [1508, 686] width 28 height 13
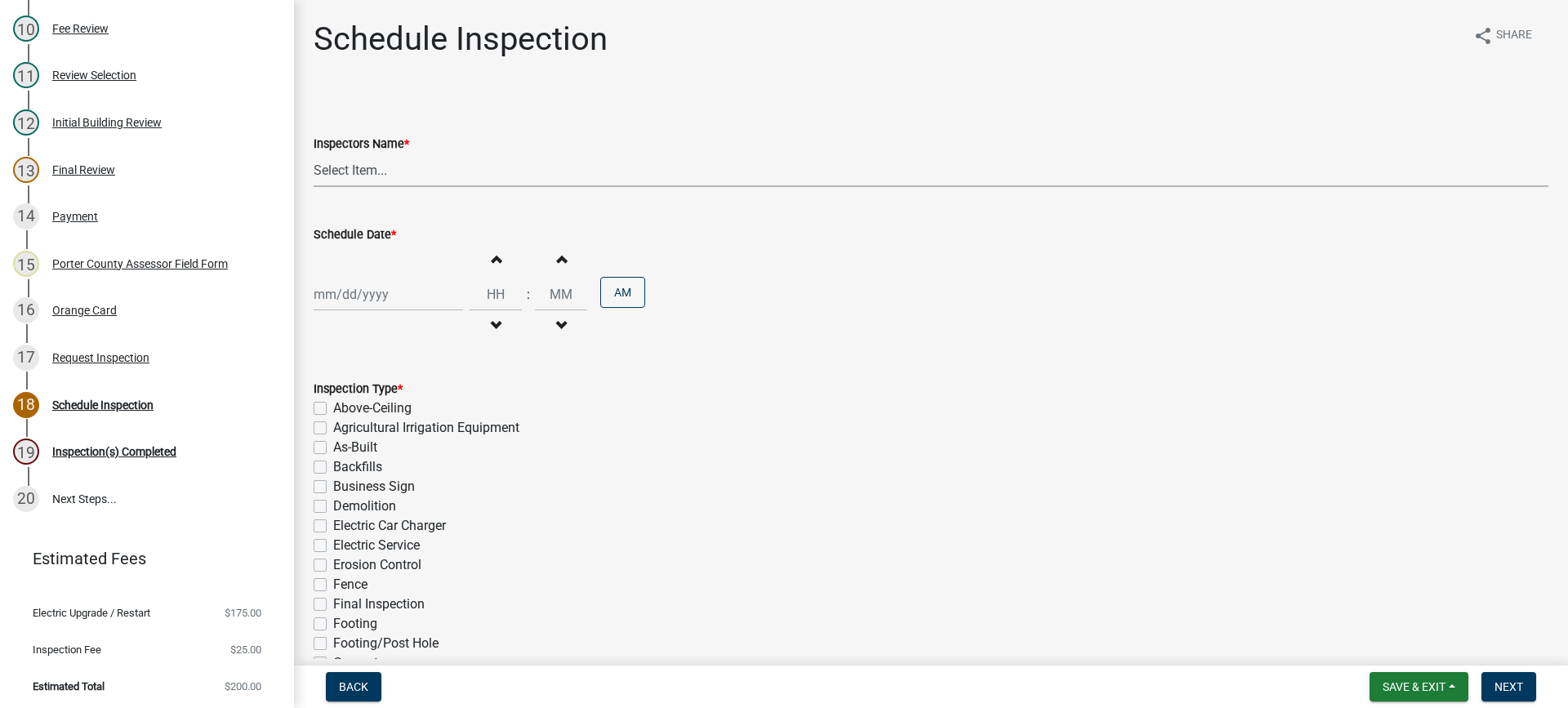
click at [354, 170] on select "Select Item... mhaller ([PERSON_NAME])" at bounding box center [931, 169] width 1234 height 33
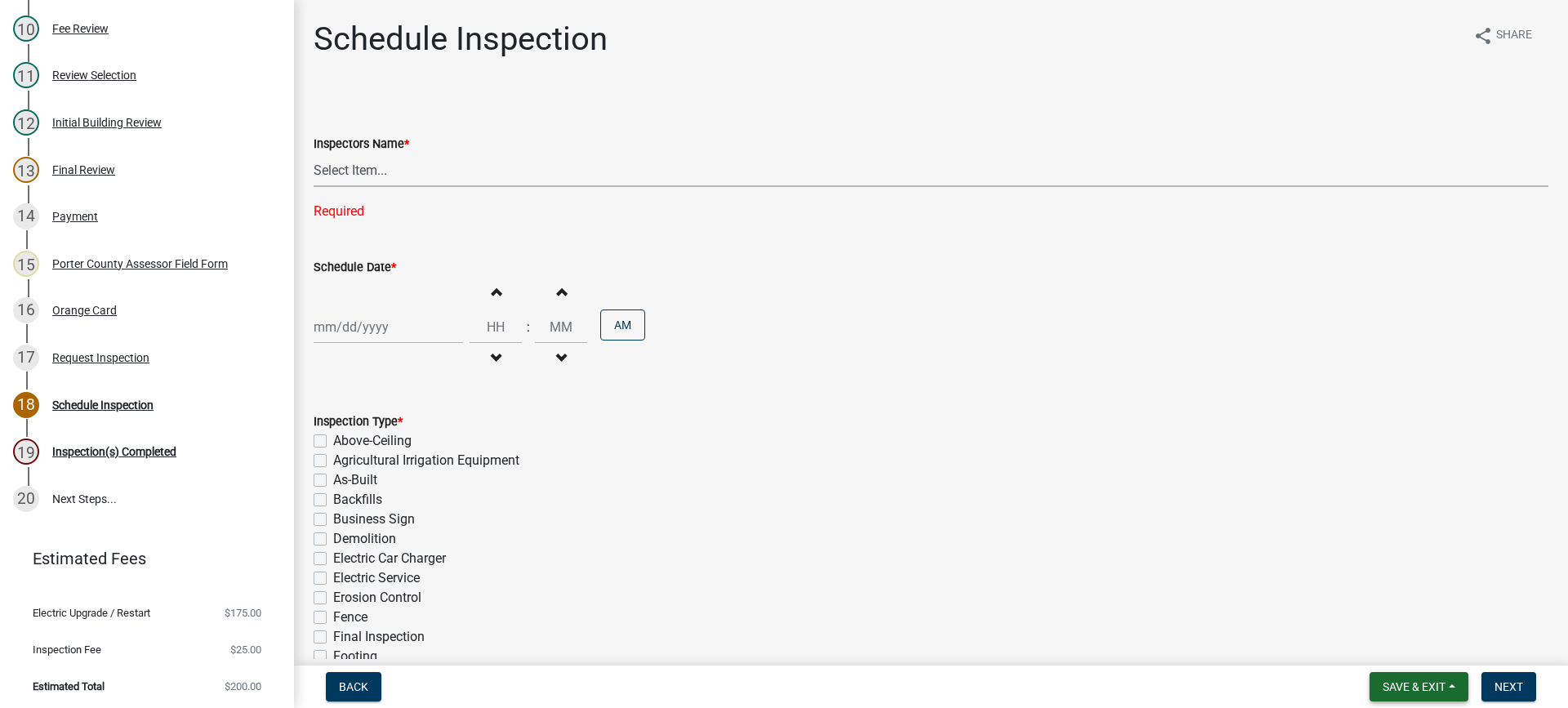
click at [1414, 684] on span "Save & Exit" at bounding box center [1414, 686] width 62 height 13
click at [1406, 645] on button "Save & Exit" at bounding box center [1402, 643] width 131 height 39
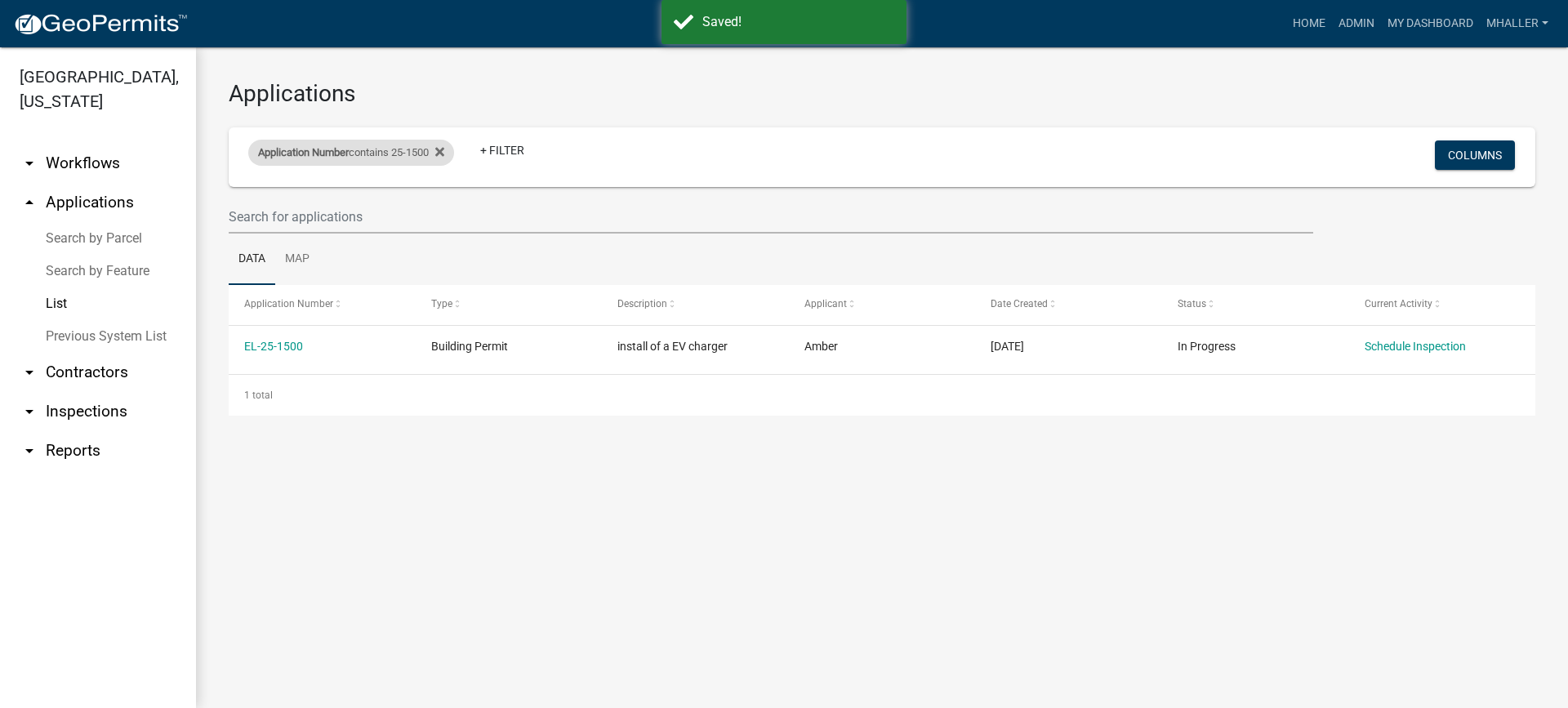
click at [340, 151] on span "Application Number" at bounding box center [304, 152] width 91 height 12
click at [356, 214] on input "25-1500" at bounding box center [358, 213] width 149 height 33
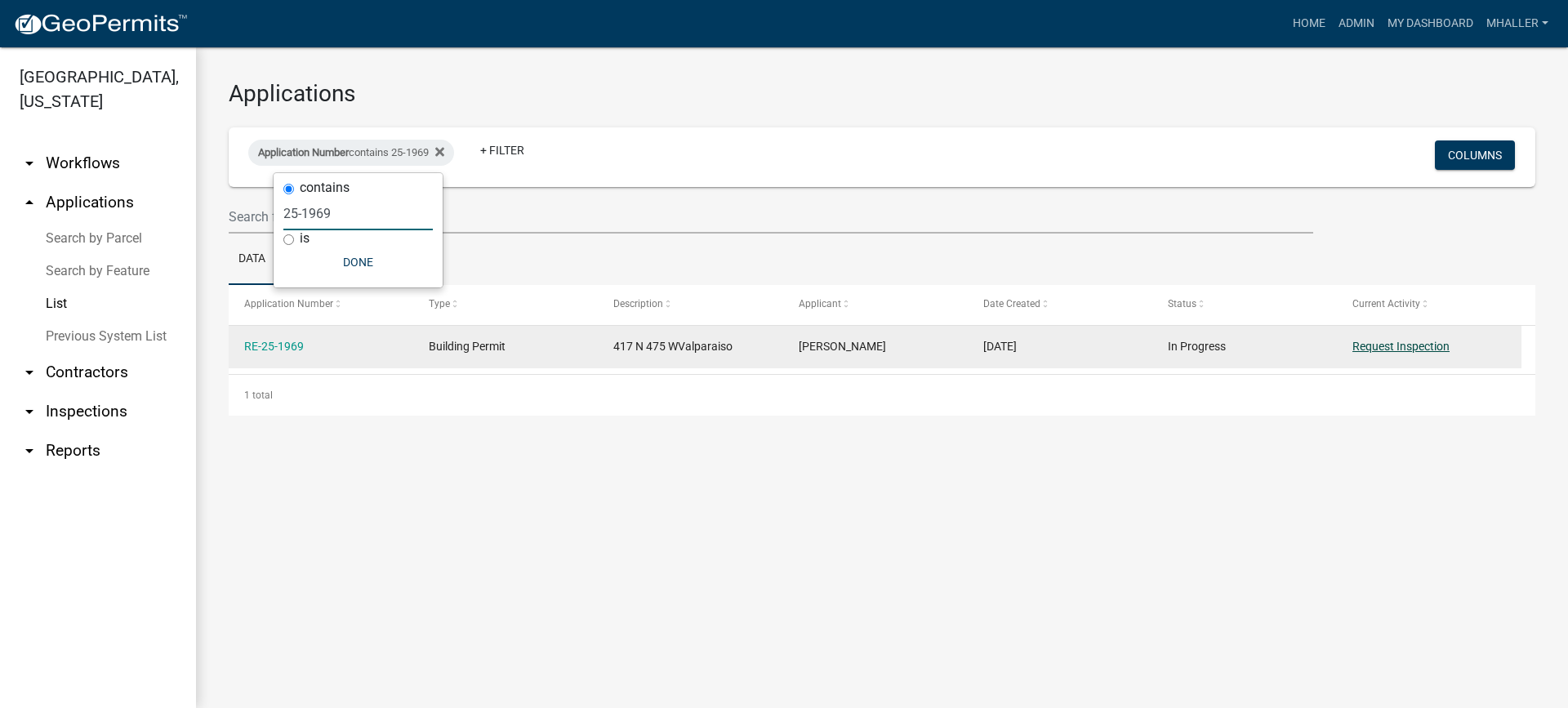
click at [1423, 347] on link "Request Inspection" at bounding box center [1401, 346] width 97 height 13
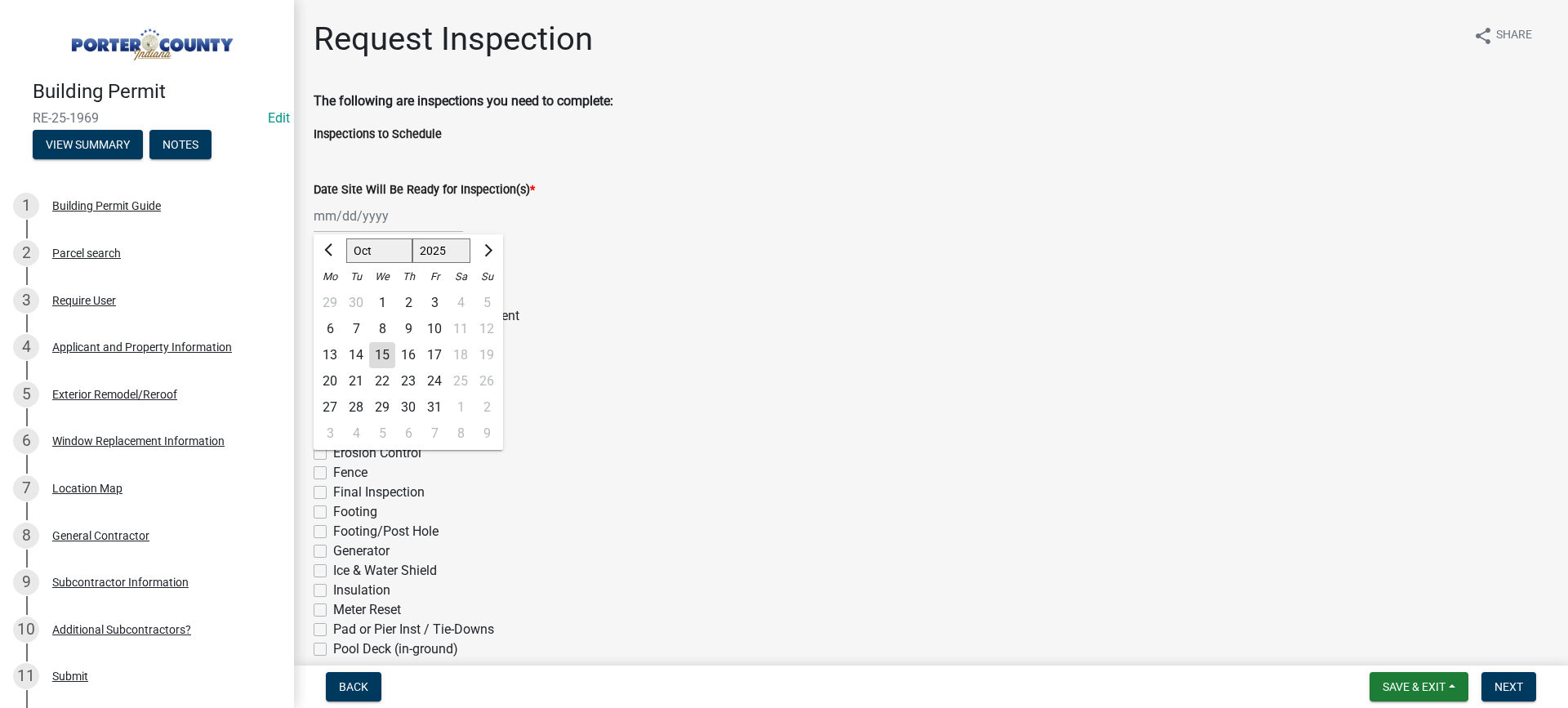
click at [350, 220] on div "[PERSON_NAME] Feb Mar Apr [PERSON_NAME][DATE] Oct Nov [DATE] 1526 1527 1528 152…" at bounding box center [389, 216] width 149 height 33
click at [382, 350] on div "15" at bounding box center [382, 355] width 26 height 26
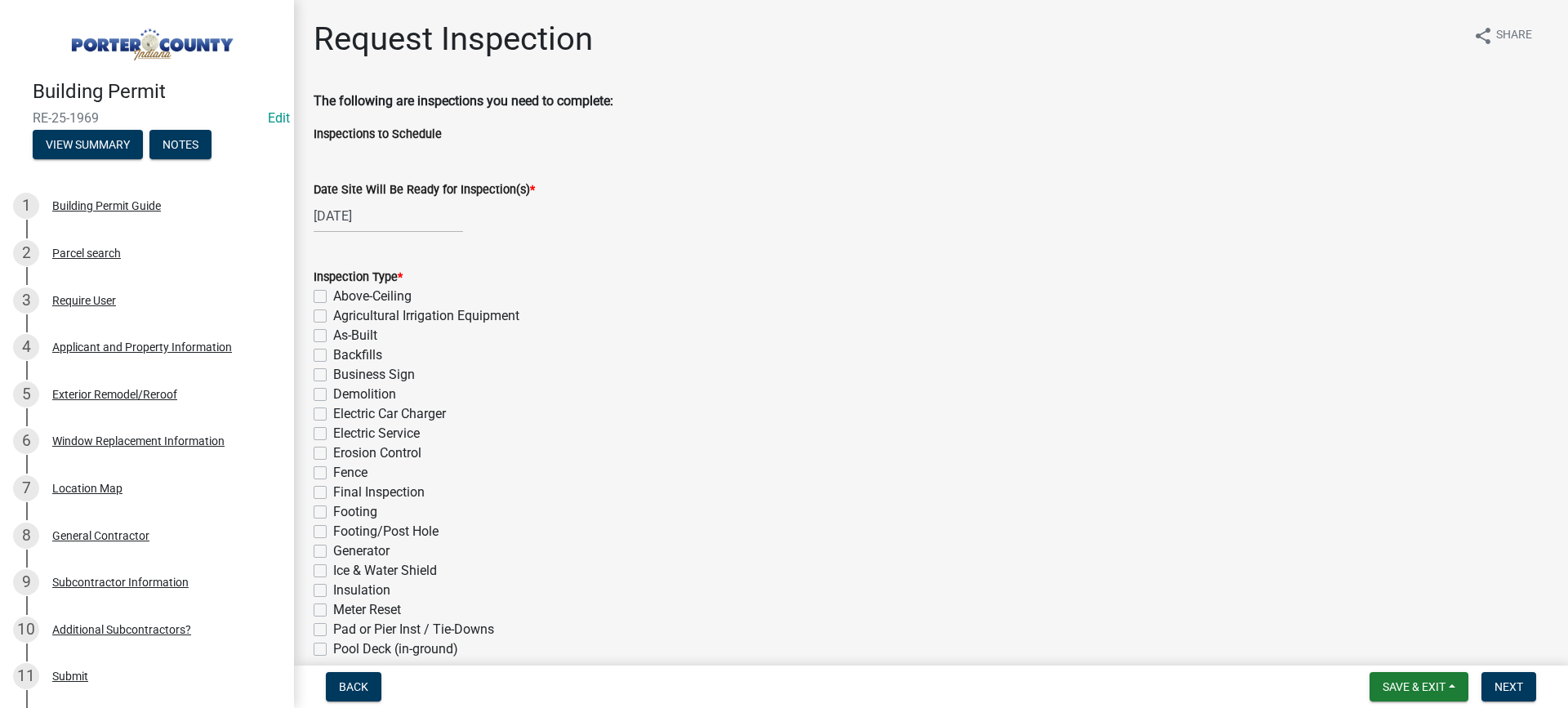
click at [333, 492] on label "Final Inspection" at bounding box center [378, 492] width 92 height 20
click at [333, 492] on input "Final Inspection" at bounding box center [338, 487] width 10 height 10
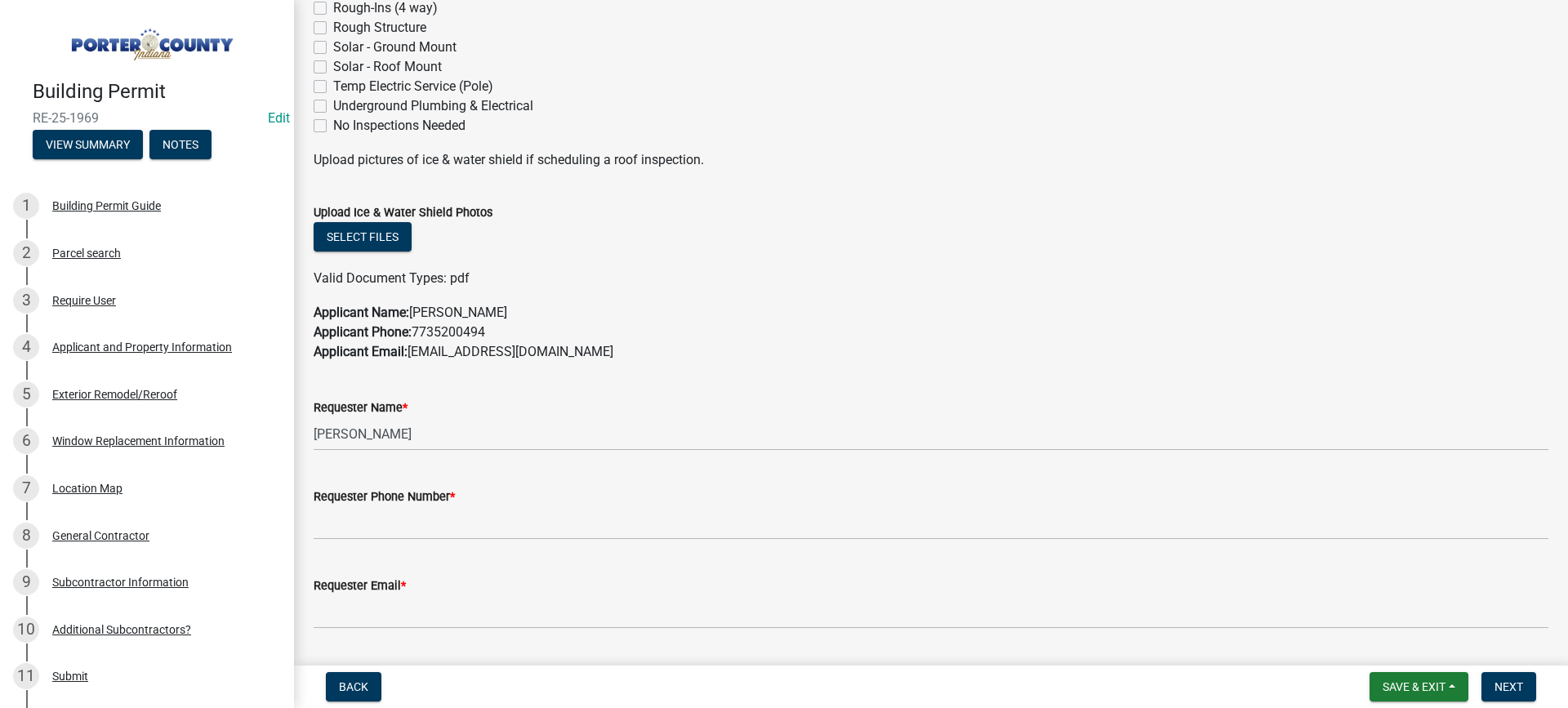
scroll to position [816, 0]
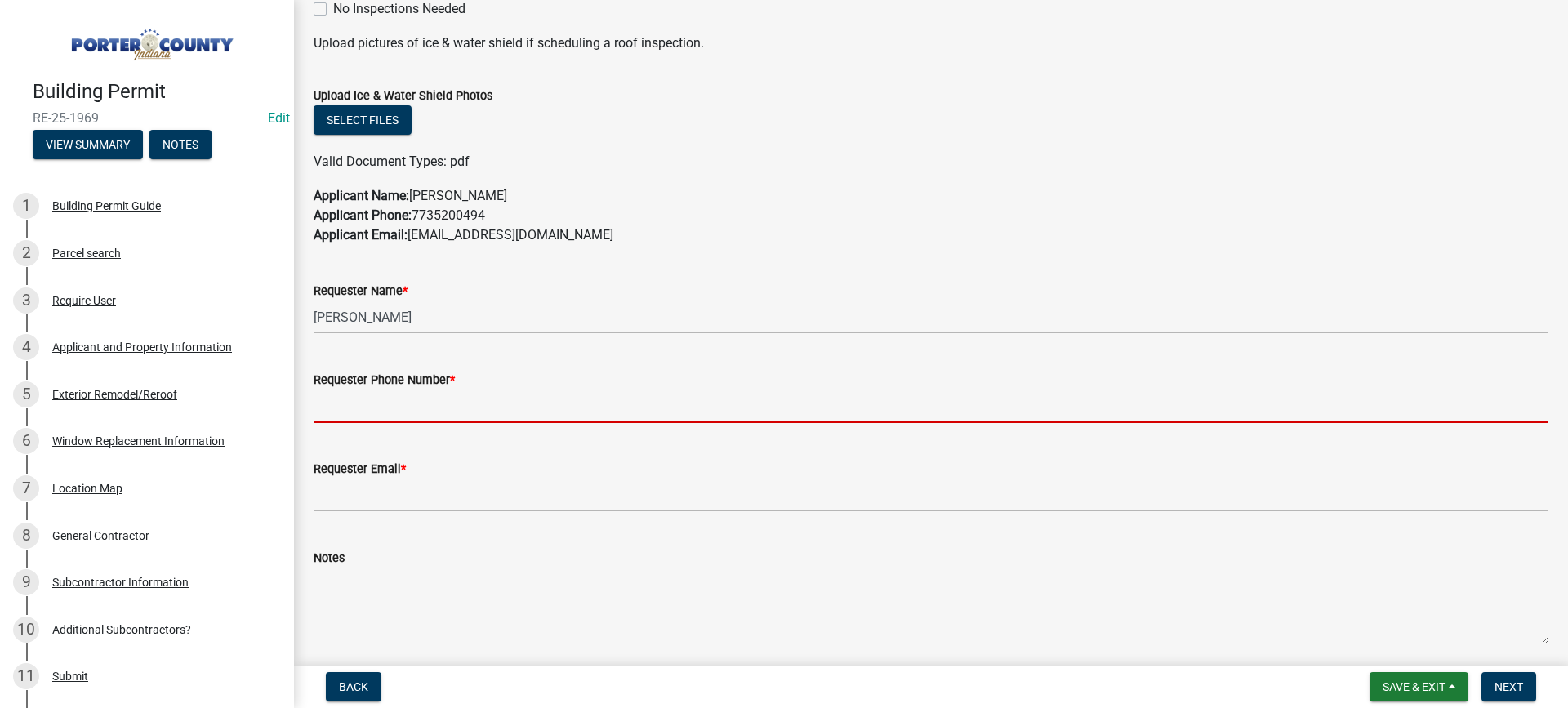
click at [398, 398] on input "Requester Phone Number *" at bounding box center [931, 406] width 1234 height 33
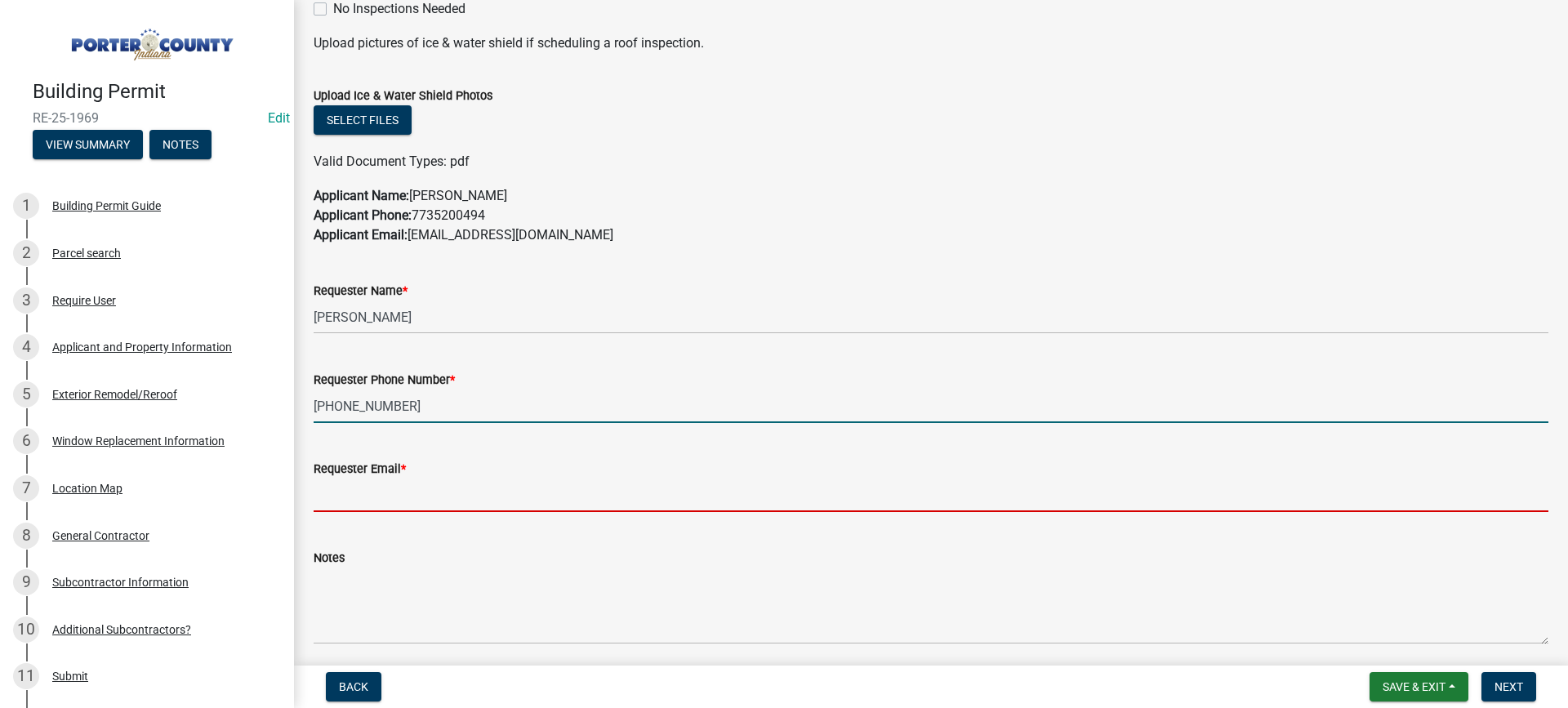
click at [421, 493] on input "Requester Email *" at bounding box center [931, 494] width 1234 height 33
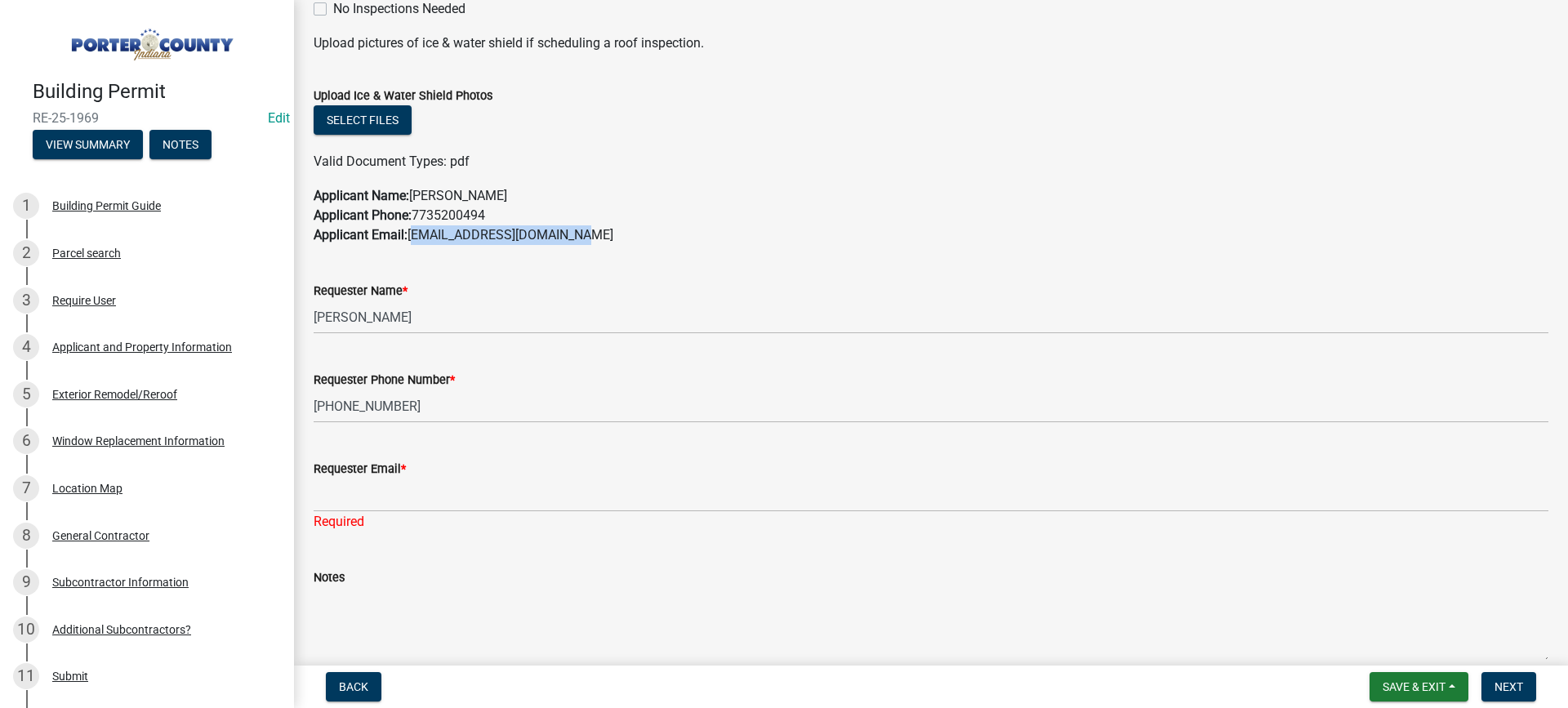
drag, startPoint x: 578, startPoint y: 236, endPoint x: 414, endPoint y: 235, distance: 164.0
click at [414, 235] on p "Applicant Name: [PERSON_NAME] Applicant Phone: [PHONE_NUMBER] Applicant Email: …" at bounding box center [931, 216] width 1234 height 59
copy p "[EMAIL_ADDRESS][DOMAIN_NAME]"
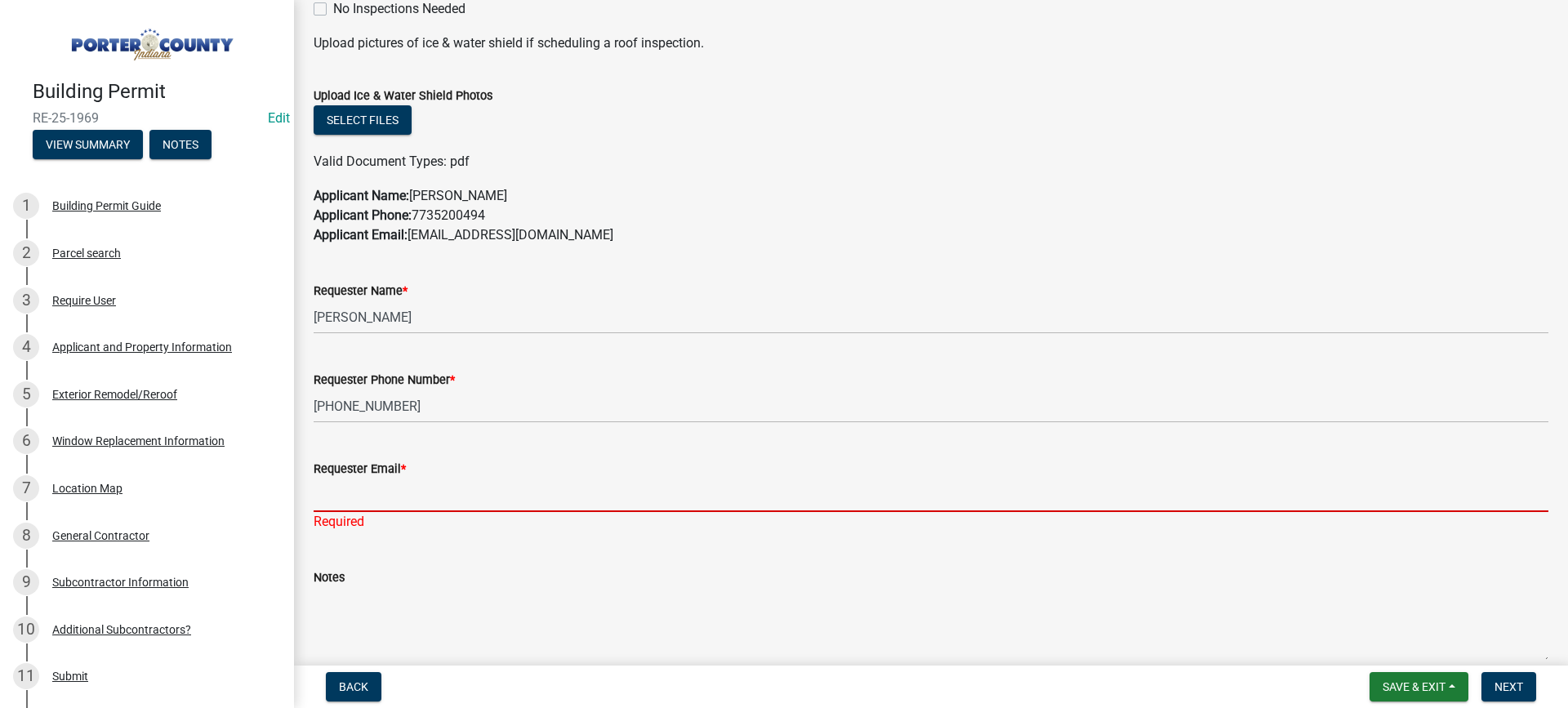
click at [403, 492] on input "Requester Email *" at bounding box center [931, 494] width 1234 height 33
paste input "[EMAIL_ADDRESS][DOMAIN_NAME]"
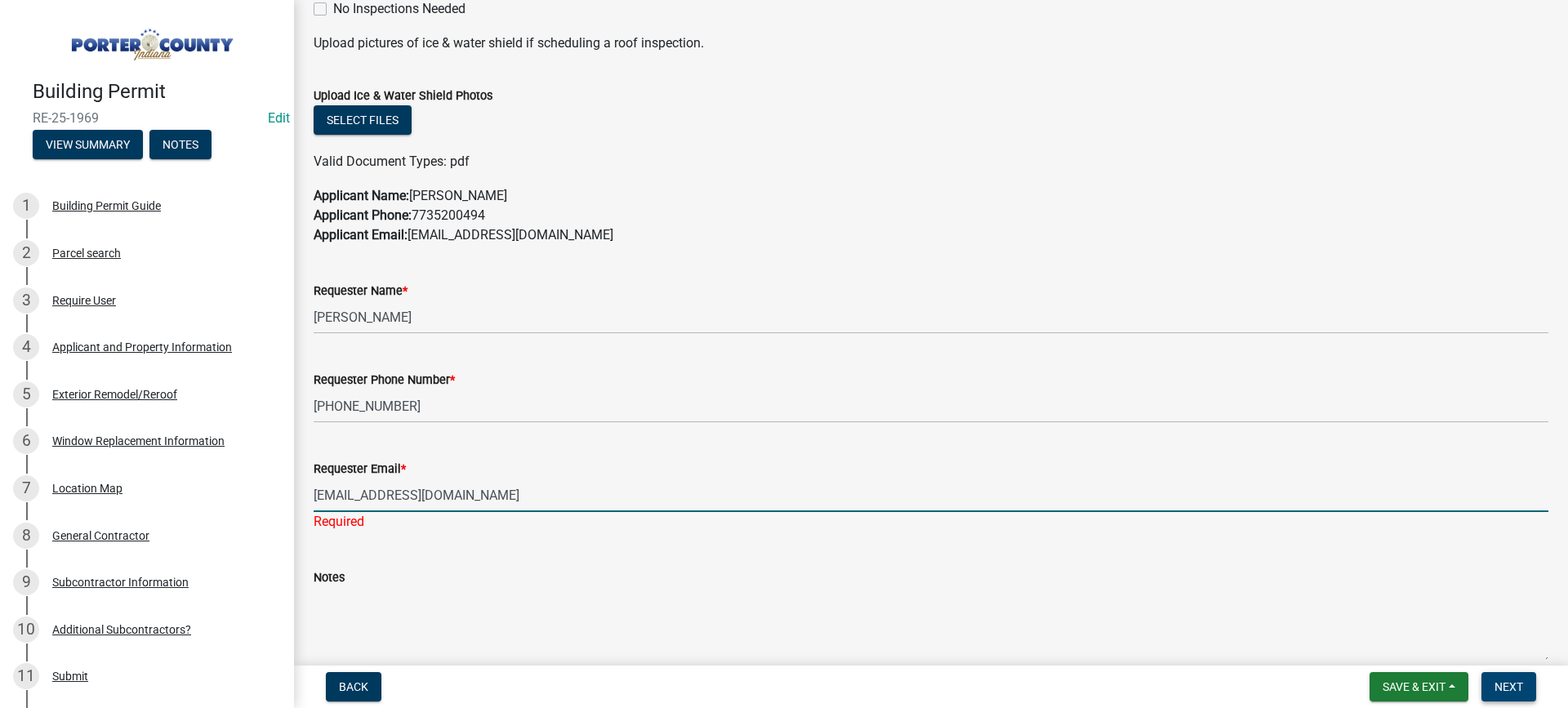
click at [1497, 686] on span "Next" at bounding box center [1508, 686] width 28 height 13
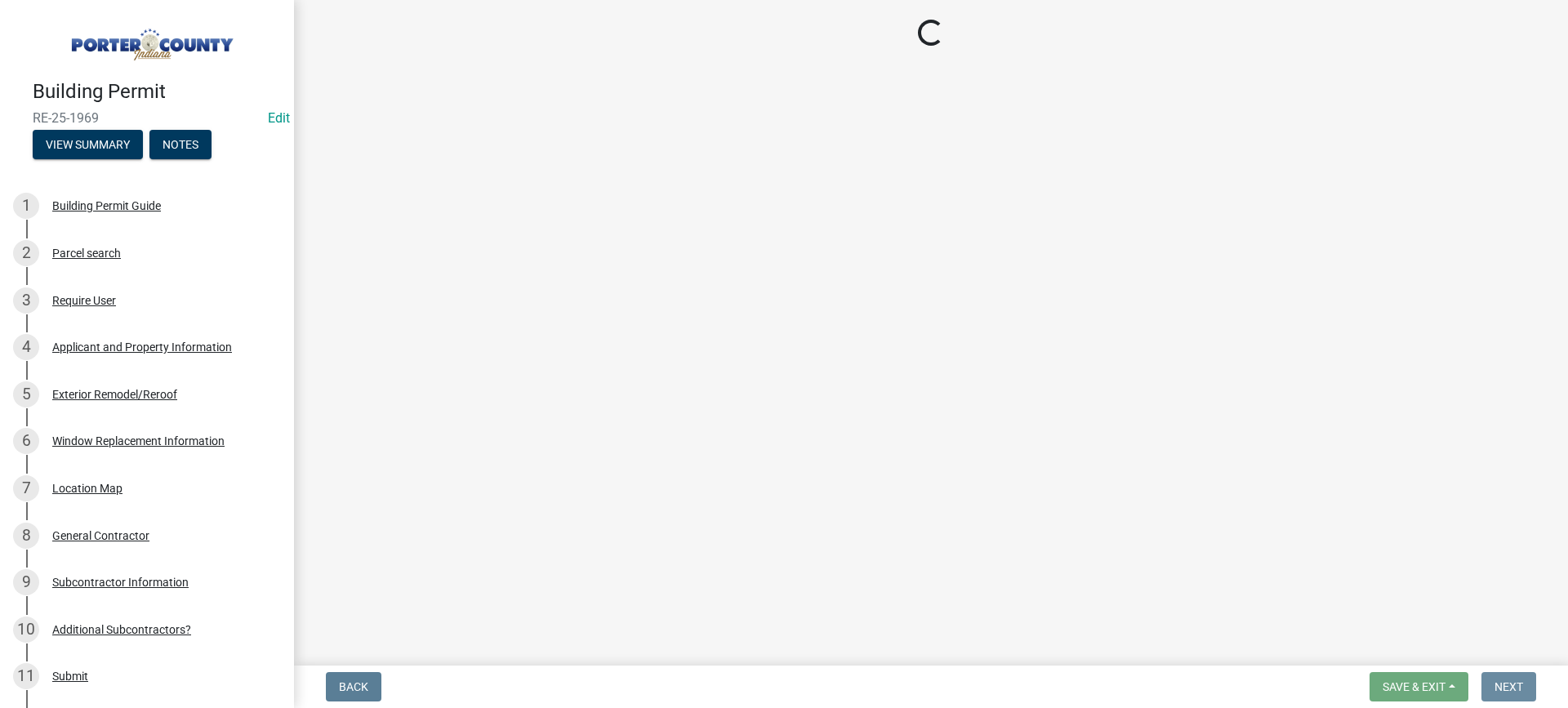
scroll to position [0, 0]
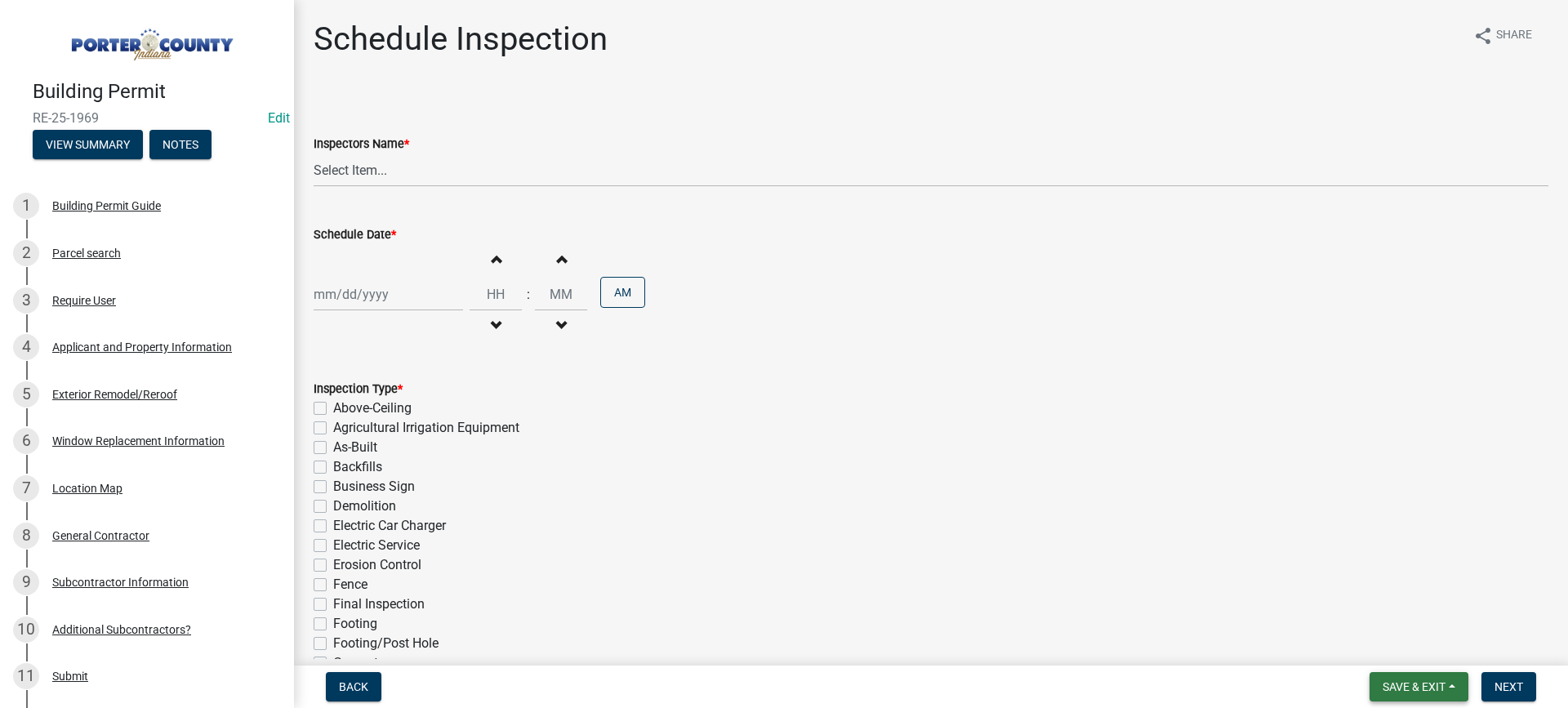
click at [1413, 690] on span "Save & Exit" at bounding box center [1414, 686] width 62 height 13
click at [1407, 647] on button "Save & Exit" at bounding box center [1402, 643] width 131 height 39
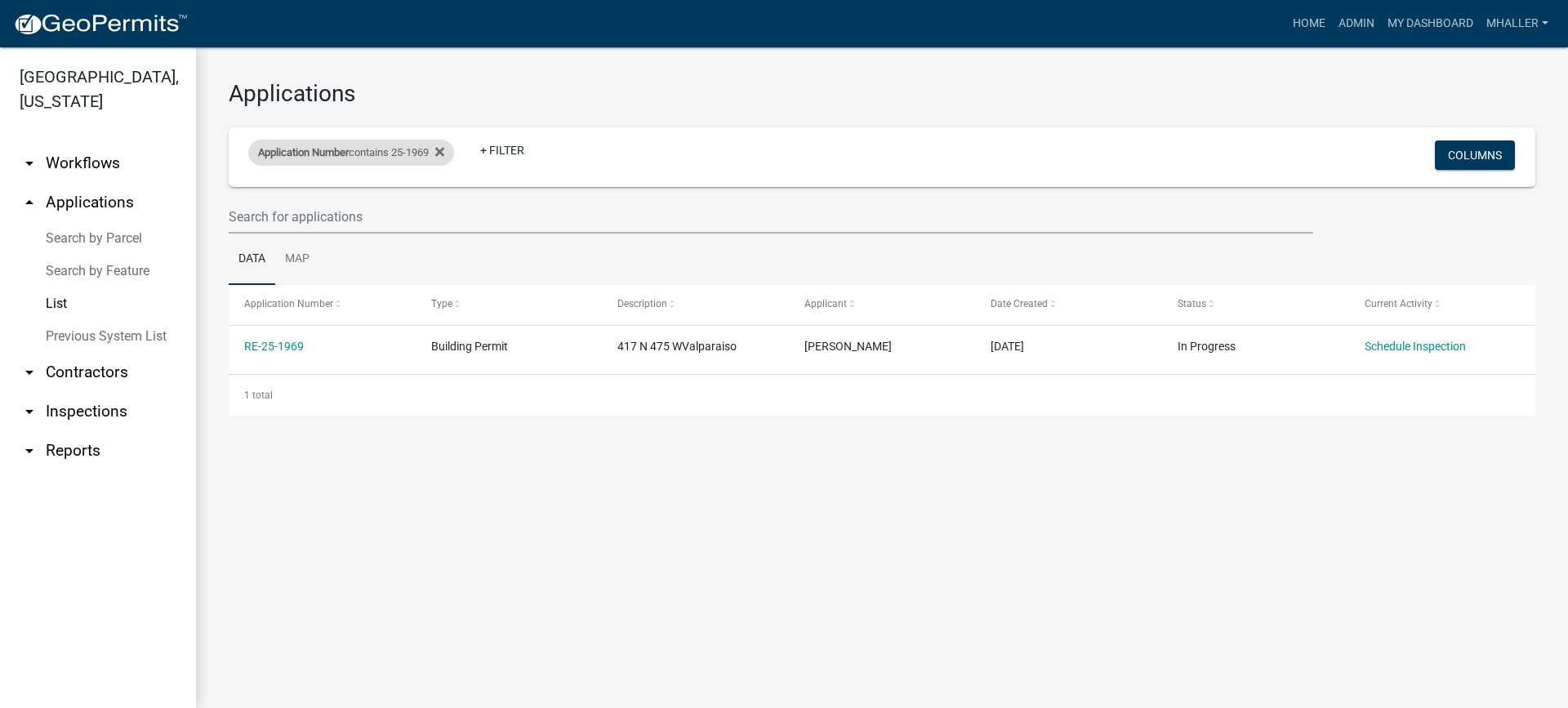
click at [415, 150] on div "Application Number contains 25-1969" at bounding box center [351, 153] width 206 height 26
click at [375, 206] on input "25-1969" at bounding box center [358, 213] width 149 height 33
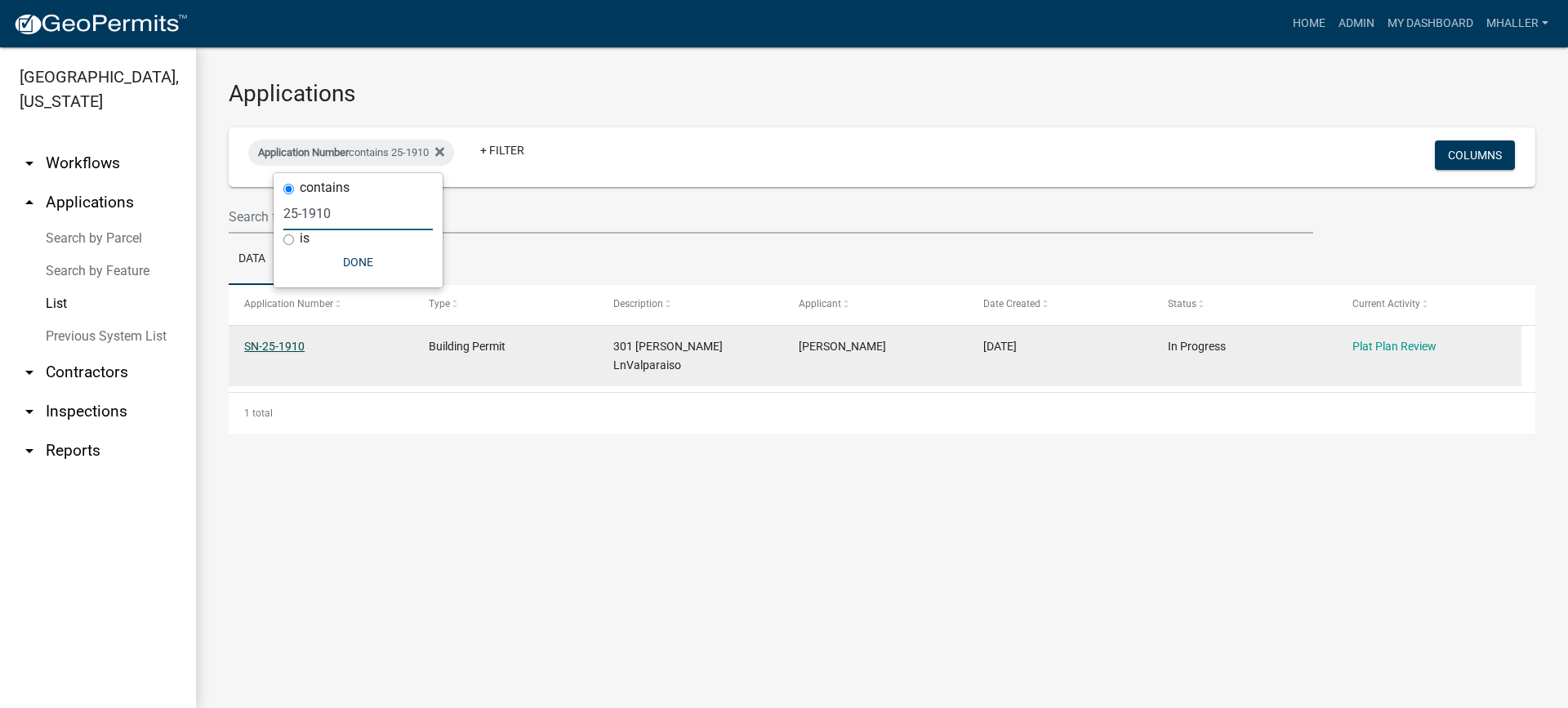
click at [285, 343] on link "SN-25-1910" at bounding box center [274, 346] width 61 height 13
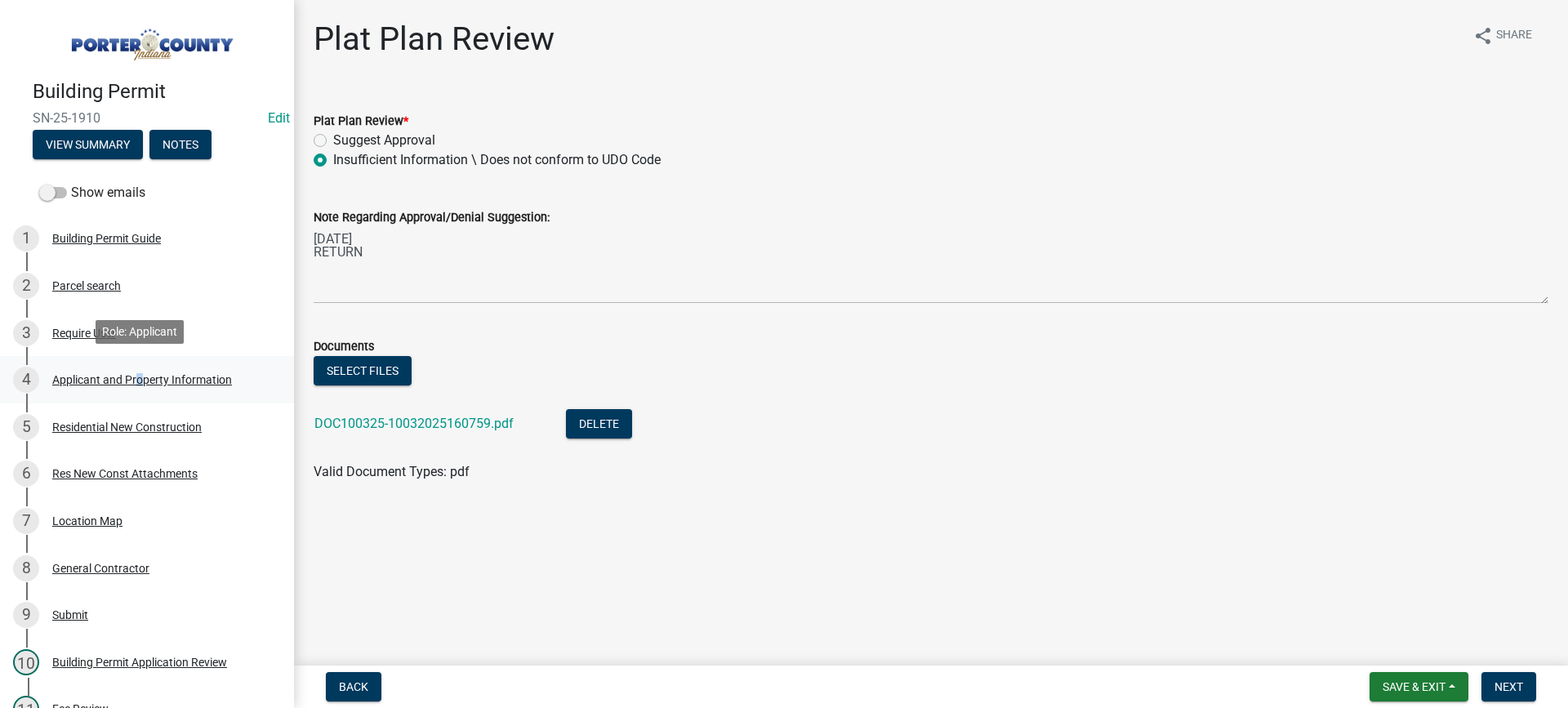
click at [134, 375] on div "Applicant and Property Information" at bounding box center [142, 379] width 180 height 11
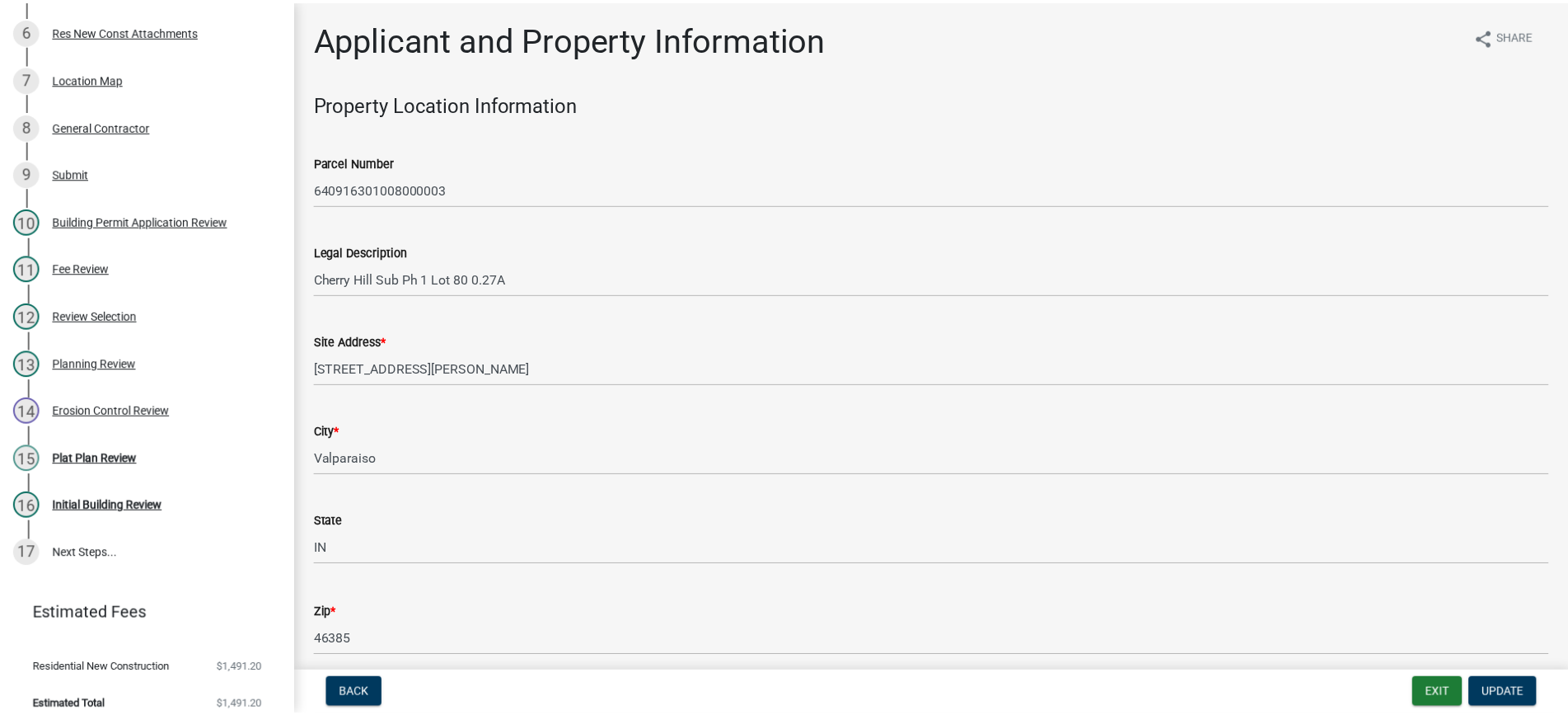
scroll to position [460, 0]
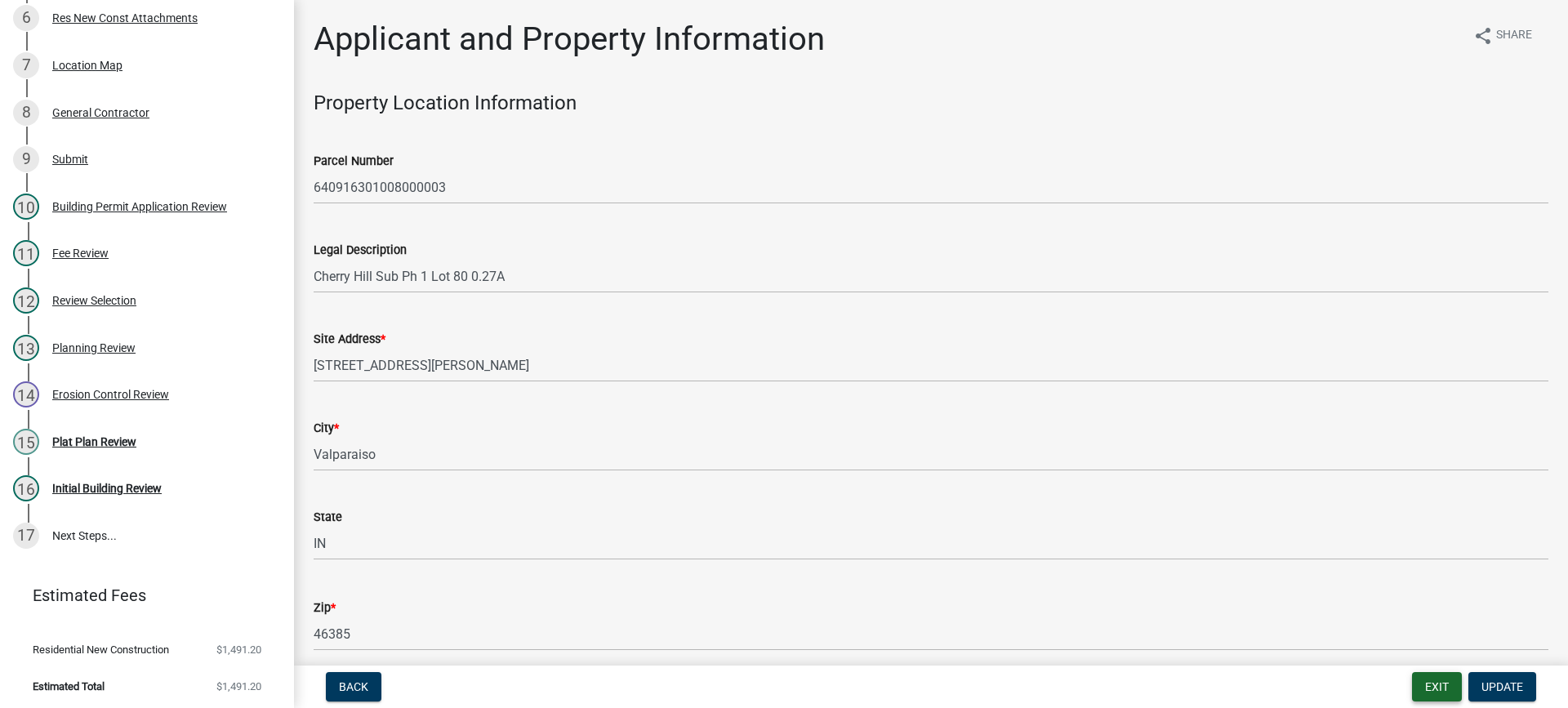
click at [1431, 686] on button "Exit" at bounding box center [1437, 686] width 50 height 29
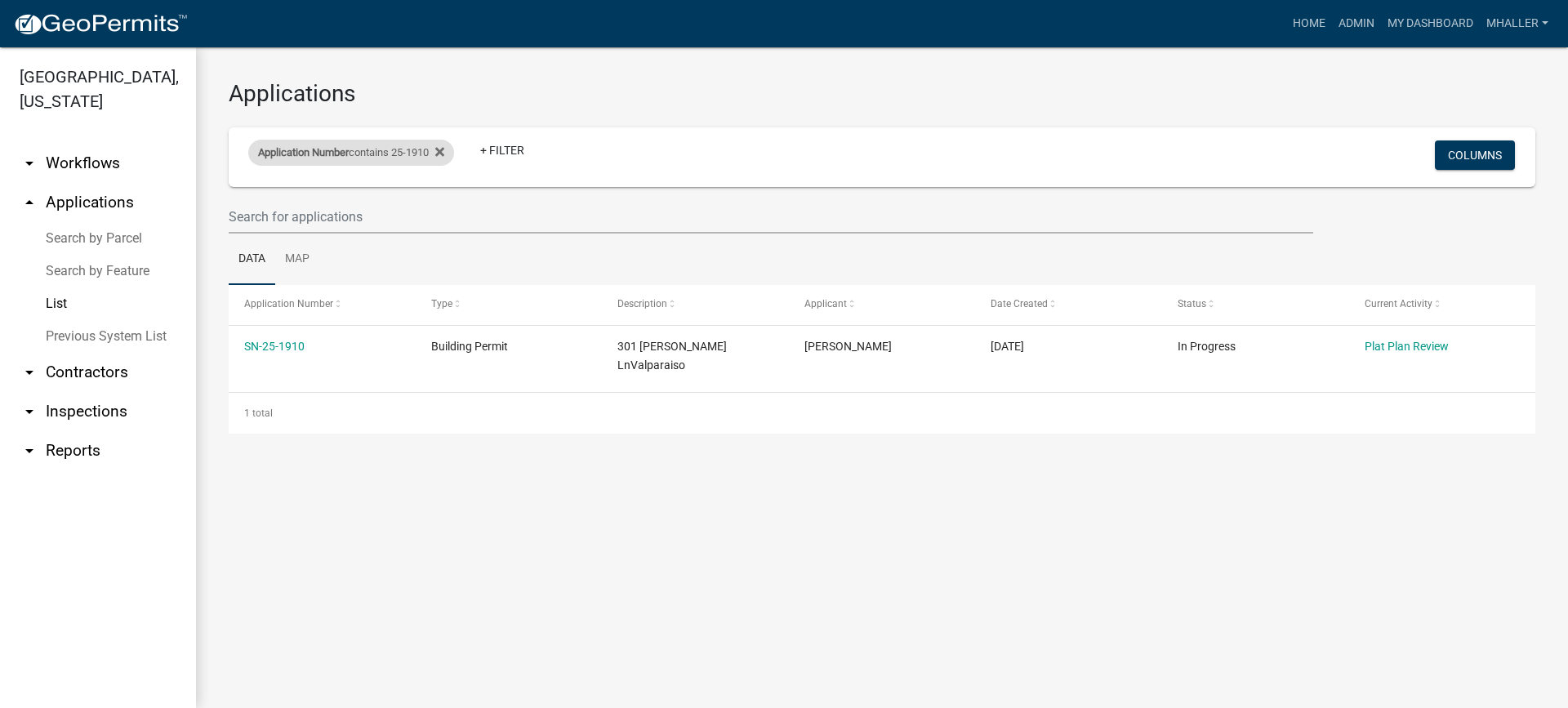
click at [431, 152] on div "Application Number contains 25-1910" at bounding box center [351, 153] width 206 height 26
click at [342, 225] on input "25-1910" at bounding box center [358, 213] width 149 height 33
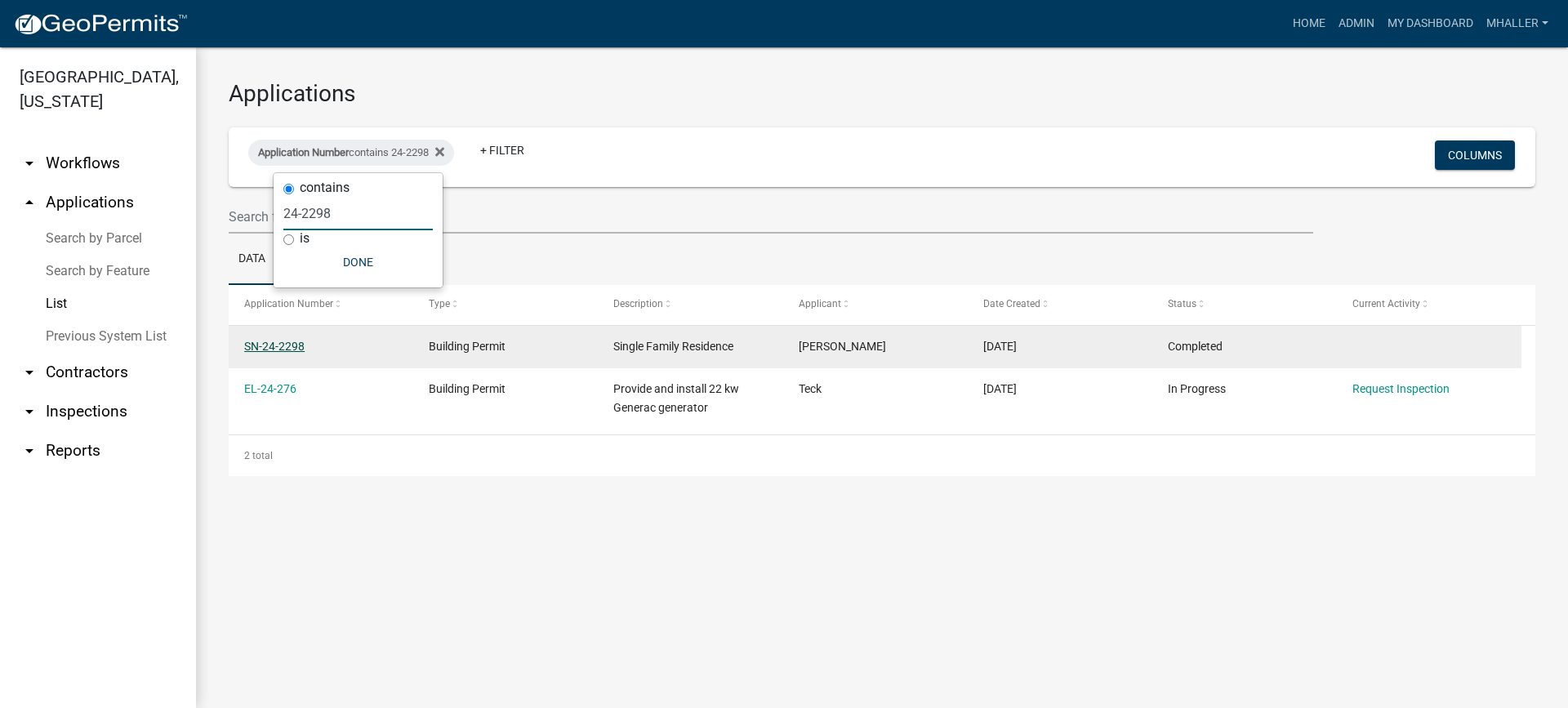
click at [261, 343] on link "SN-24-2298" at bounding box center [274, 346] width 61 height 13
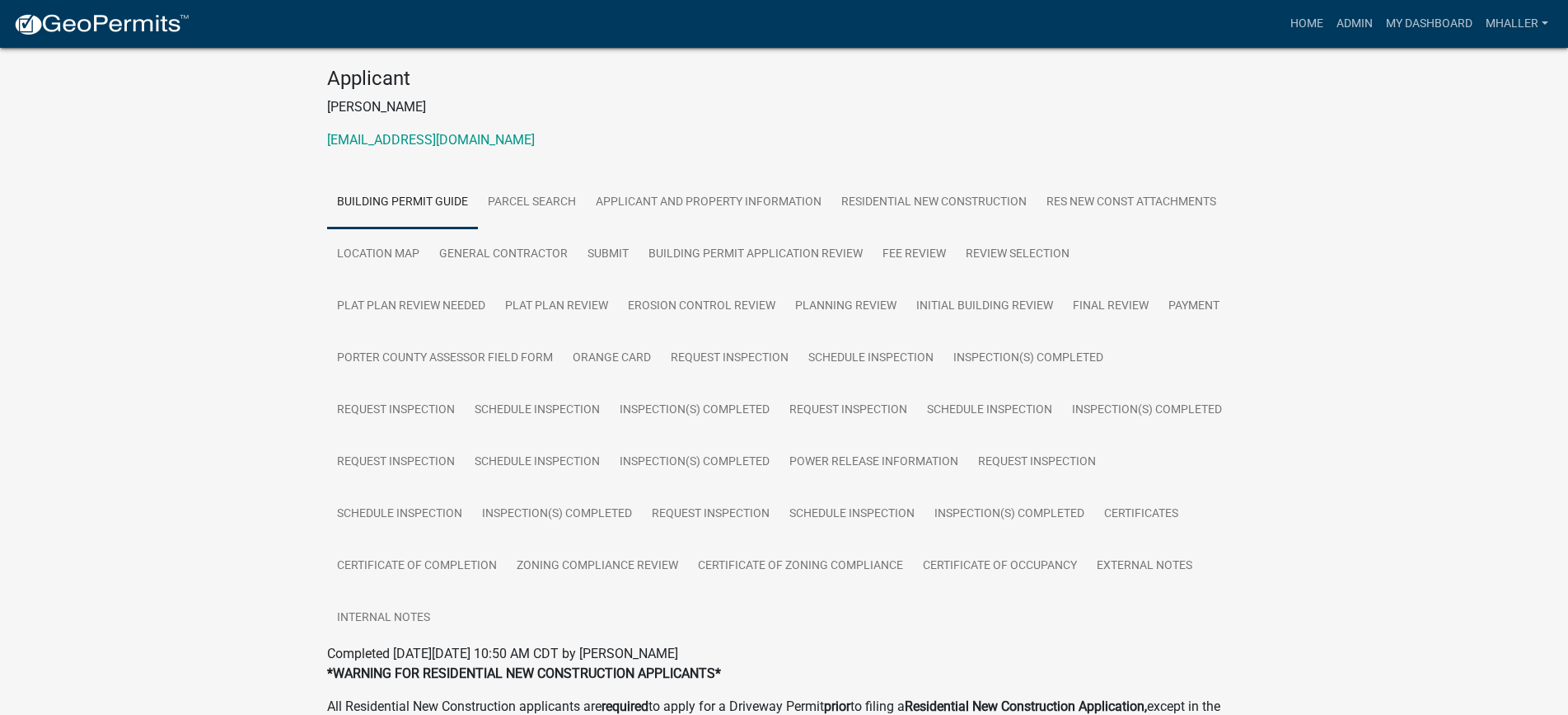
scroll to position [165, 0]
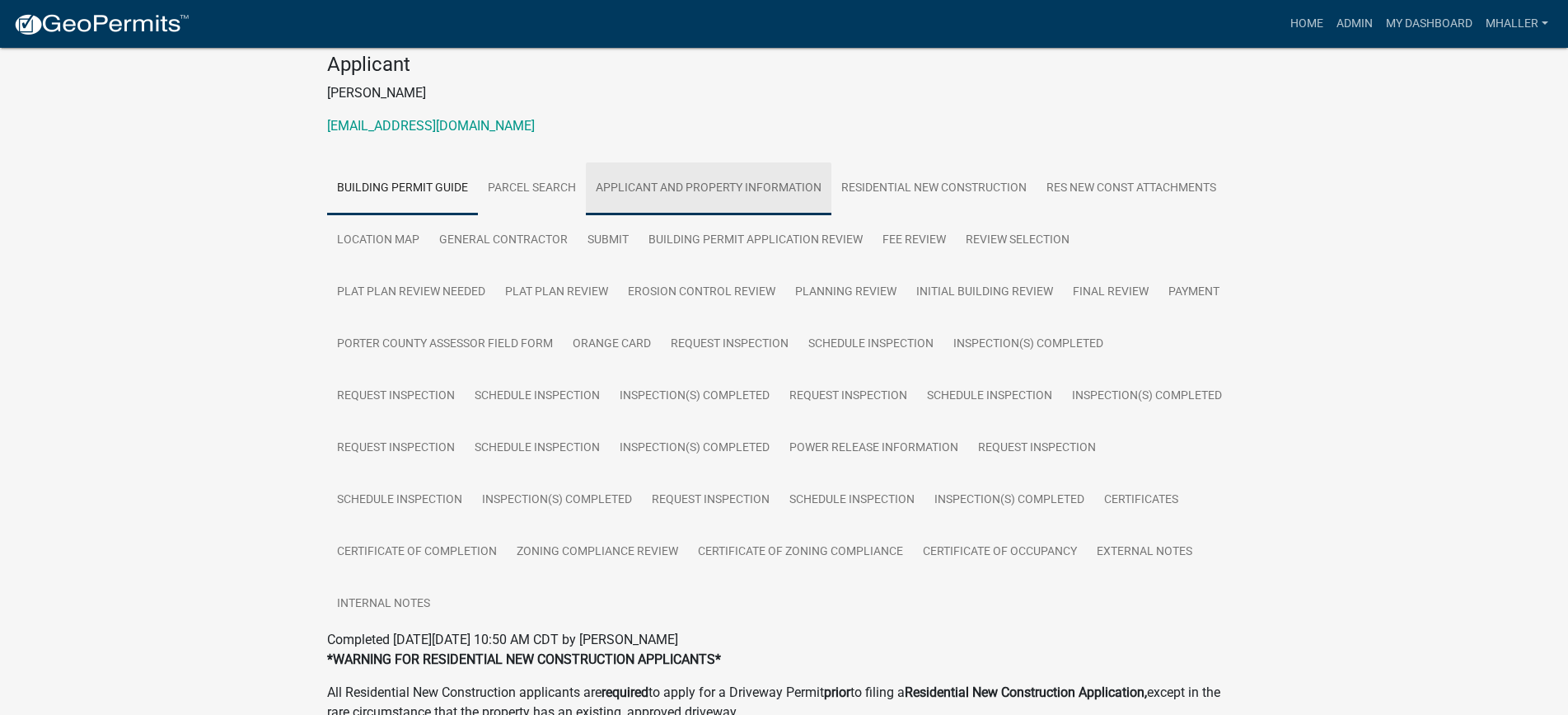
click at [681, 187] on link "Applicant and Property Information" at bounding box center [708, 188] width 245 height 53
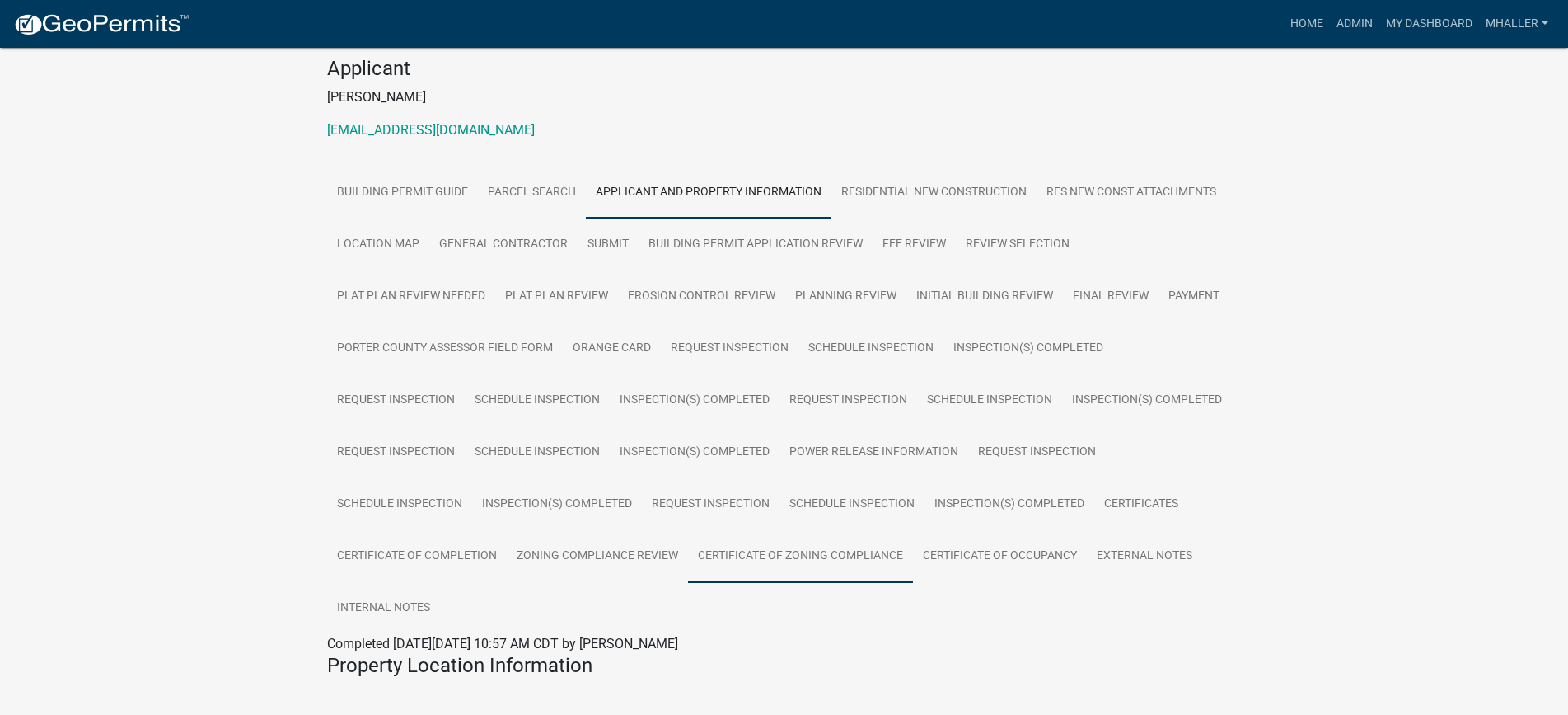
scroll to position [82, 0]
